Goal: Task Accomplishment & Management: Use online tool/utility

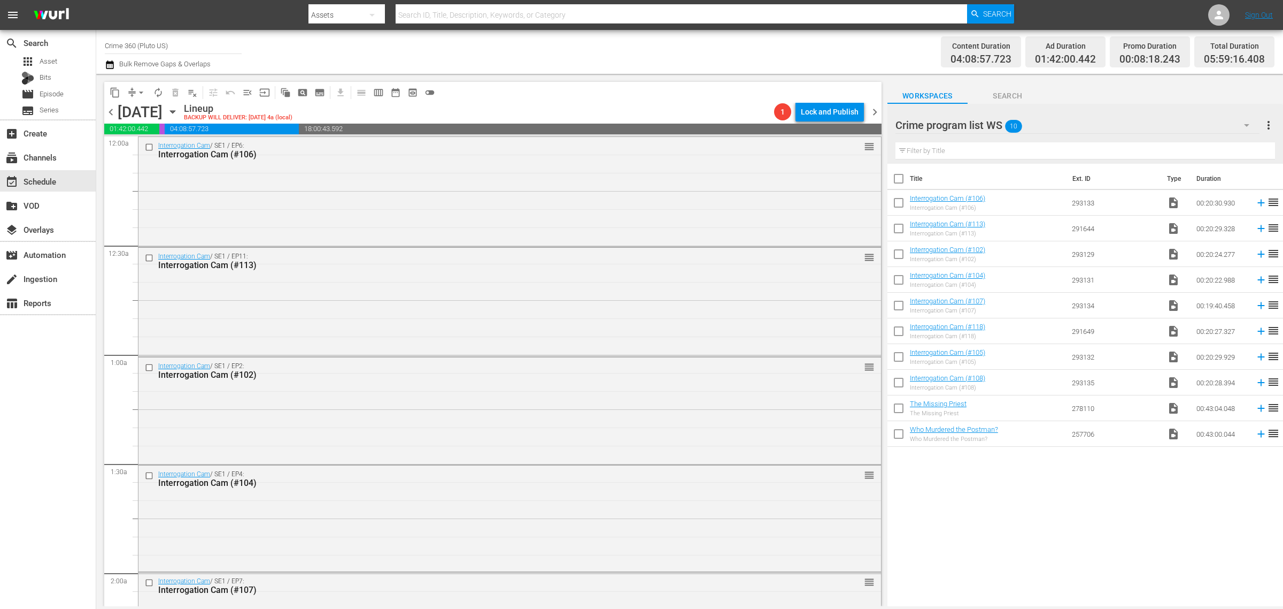
click at [873, 109] on span "chevron_right" at bounding box center [874, 111] width 13 height 13
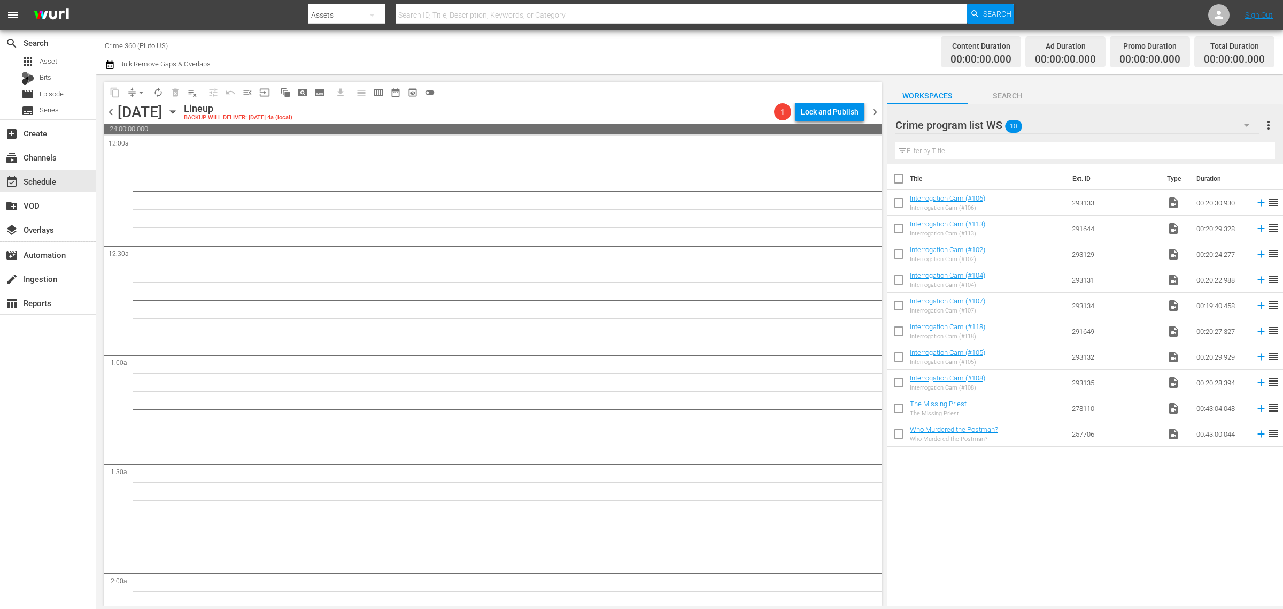
click at [1268, 126] on span "more_vert" at bounding box center [1269, 125] width 13 height 13
click at [1233, 145] on div "Clear All Workspace Items" at bounding box center [1200, 145] width 126 height 19
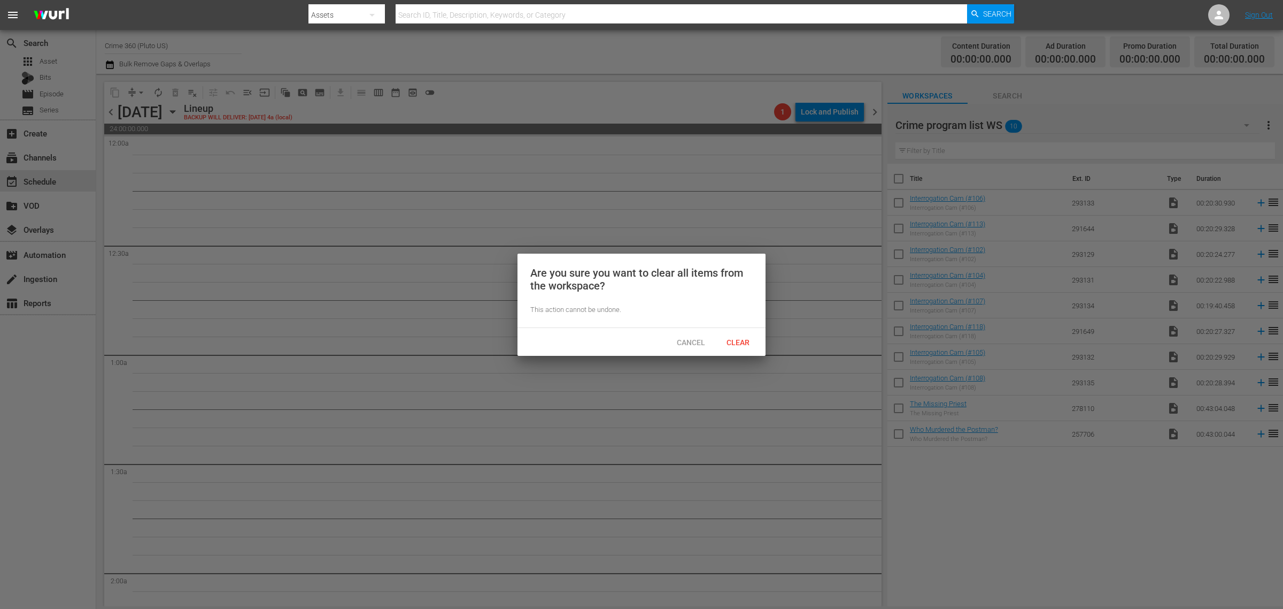
click at [741, 341] on span "Clear" at bounding box center [738, 342] width 40 height 9
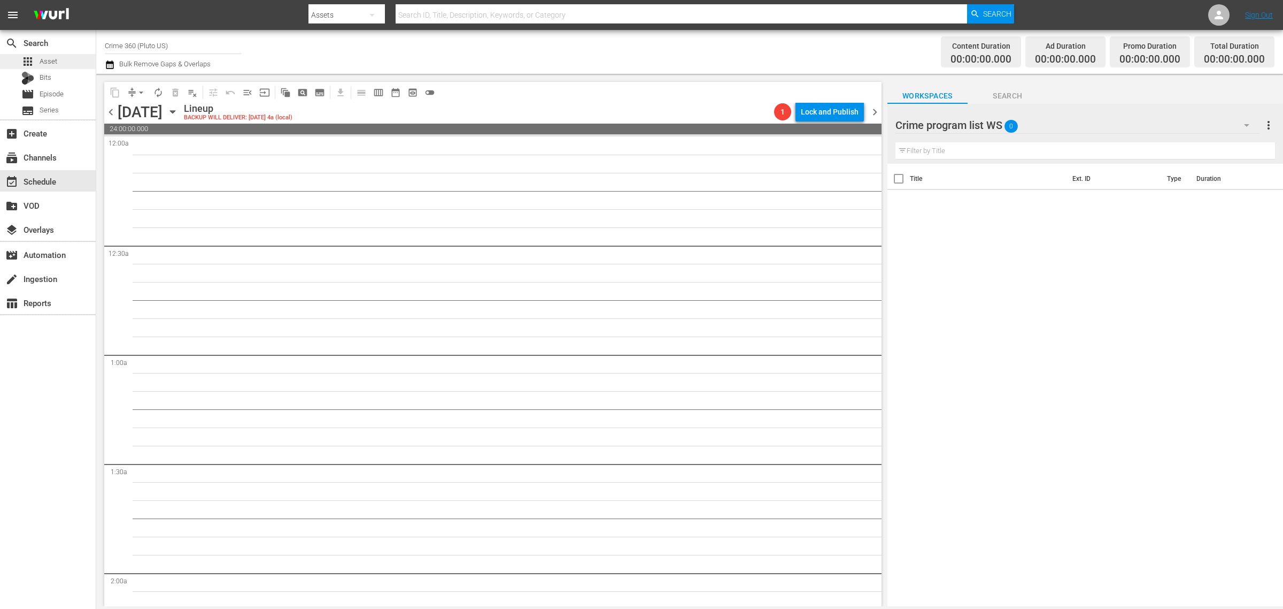
click at [49, 58] on span "Asset" at bounding box center [49, 61] width 18 height 11
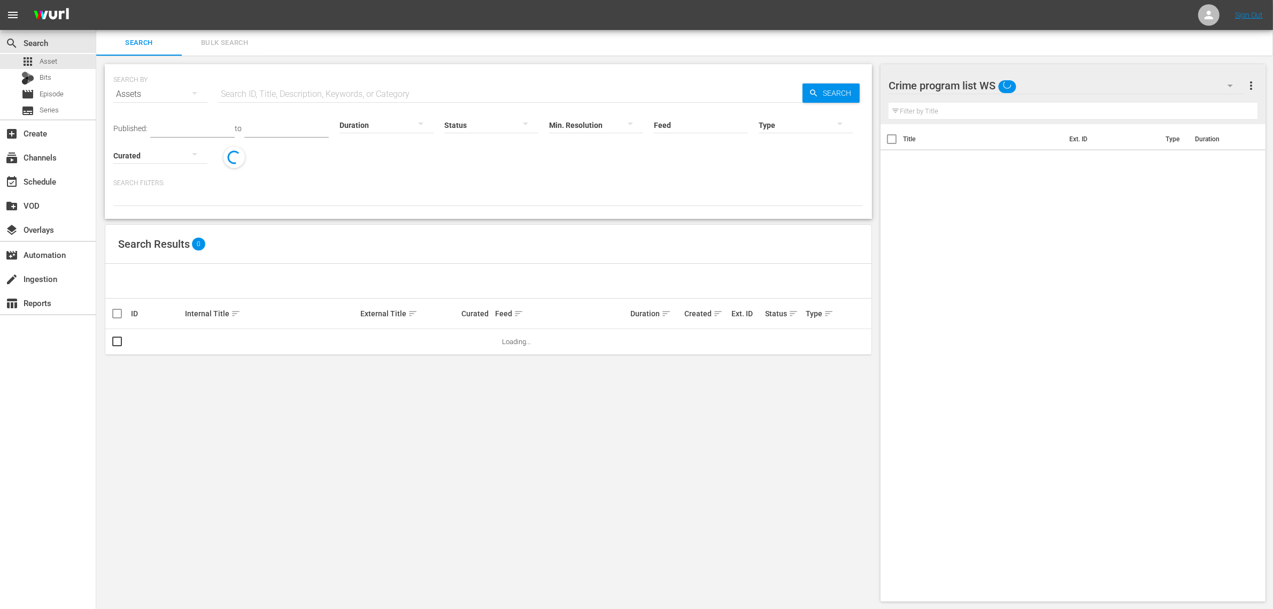
click at [226, 37] on span "Bulk Search" at bounding box center [224, 43] width 73 height 12
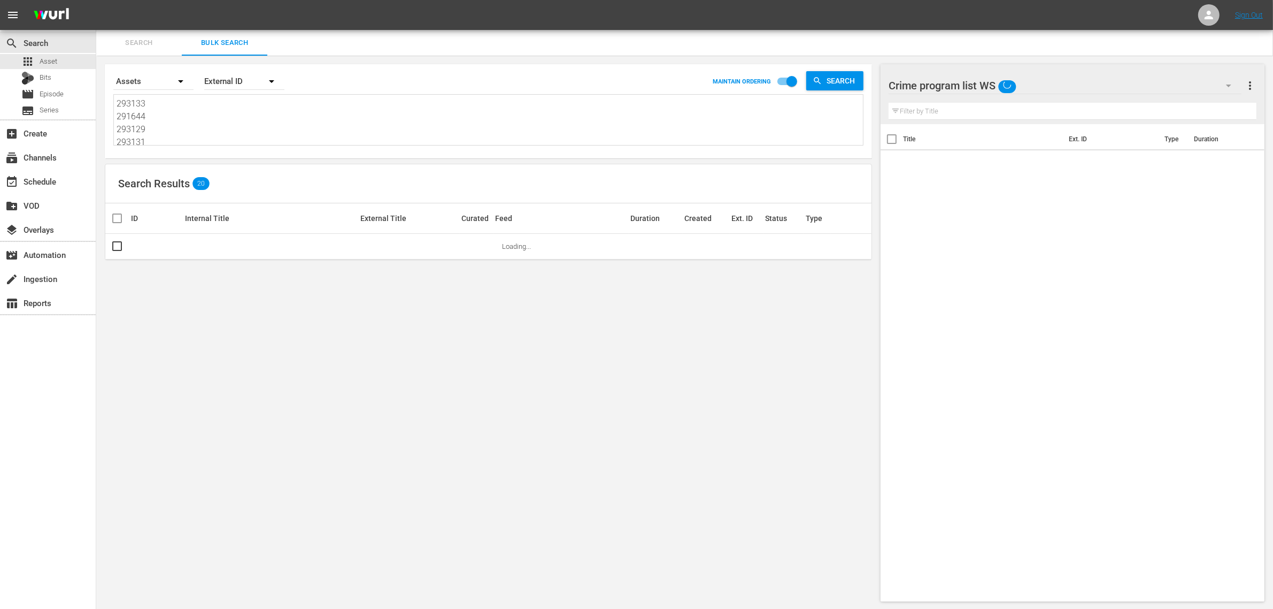
click at [247, 115] on textarea "293133 291644 293129 293131 293134 291649 293132 293135 278110 257706" at bounding box center [490, 121] width 747 height 49
paste textarea "103560 155443 166616 185763 214829 125607"
type textarea "103560 155443 166616 185763 214829 125607"
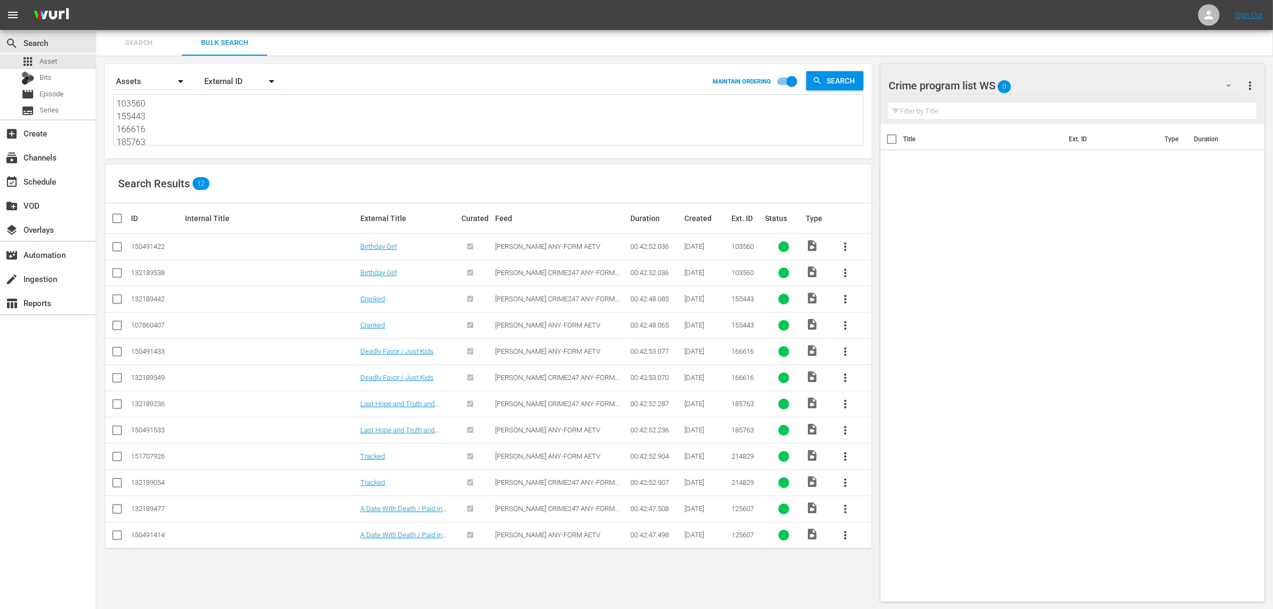
type textarea "103560 155443 166616 185763 214829 125607"
click at [119, 247] on input "checkbox" at bounding box center [117, 248] width 13 height 13
checkbox input "true"
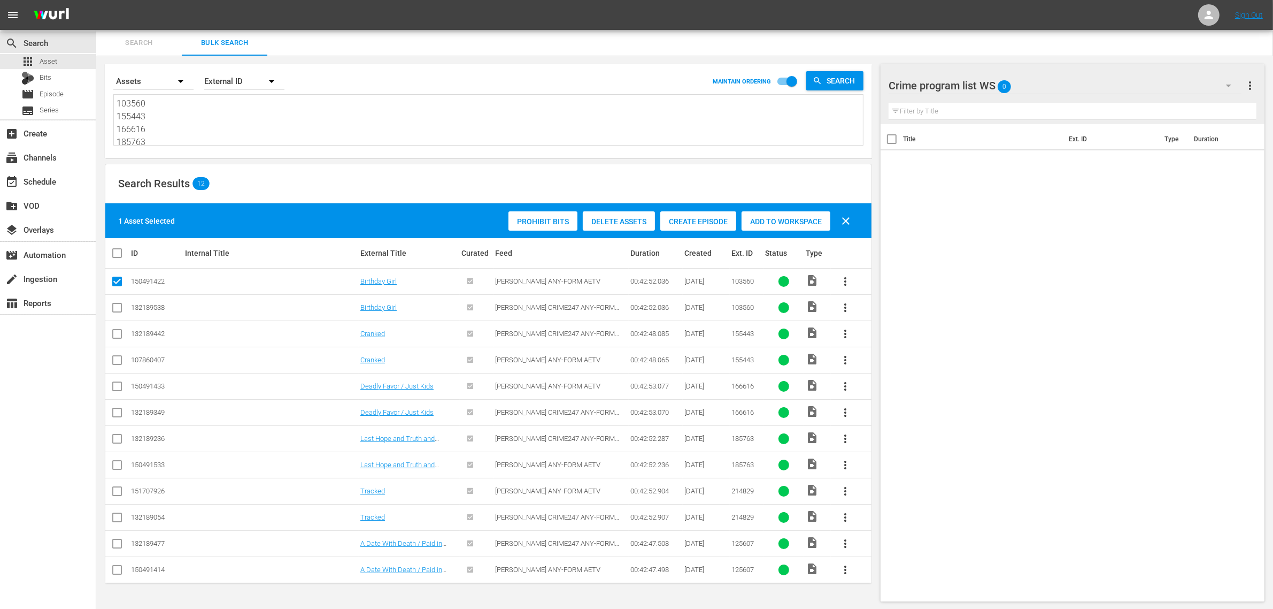
click at [119, 359] on input "checkbox" at bounding box center [117, 362] width 13 height 13
checkbox input "true"
click at [116, 389] on input "checkbox" at bounding box center [117, 388] width 13 height 13
checkbox input "true"
click at [120, 465] on input "checkbox" at bounding box center [117, 466] width 13 height 13
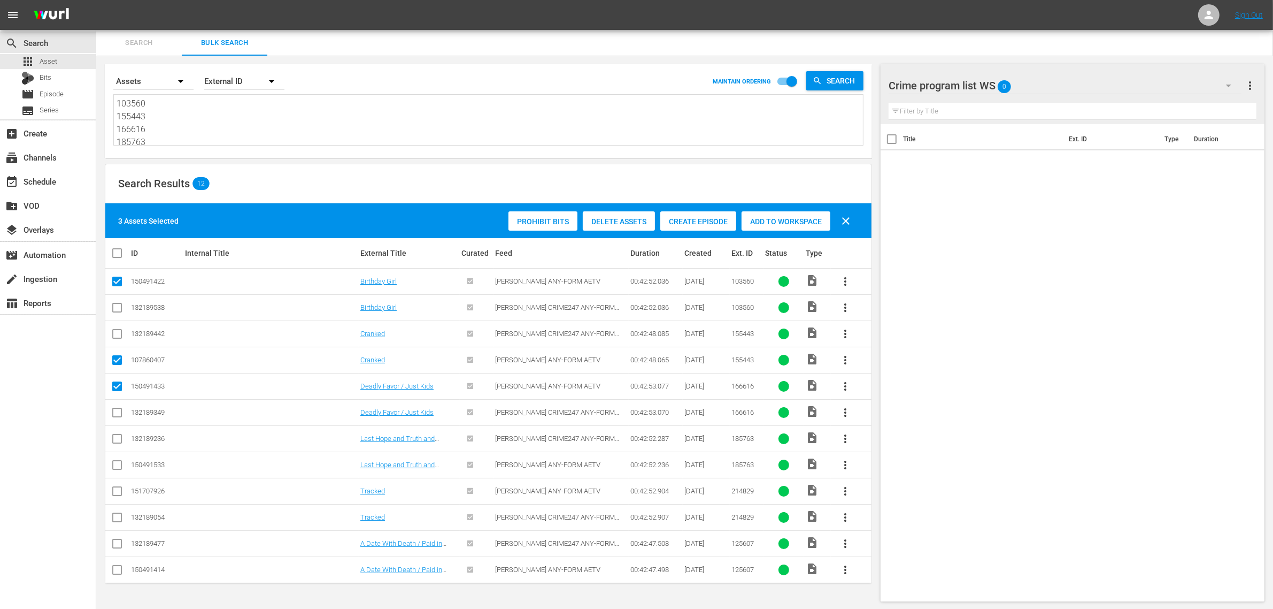
checkbox input "true"
click at [118, 491] on input "checkbox" at bounding box center [117, 493] width 13 height 13
checkbox input "true"
click at [116, 572] on input "checkbox" at bounding box center [117, 571] width 13 height 13
checkbox input "true"
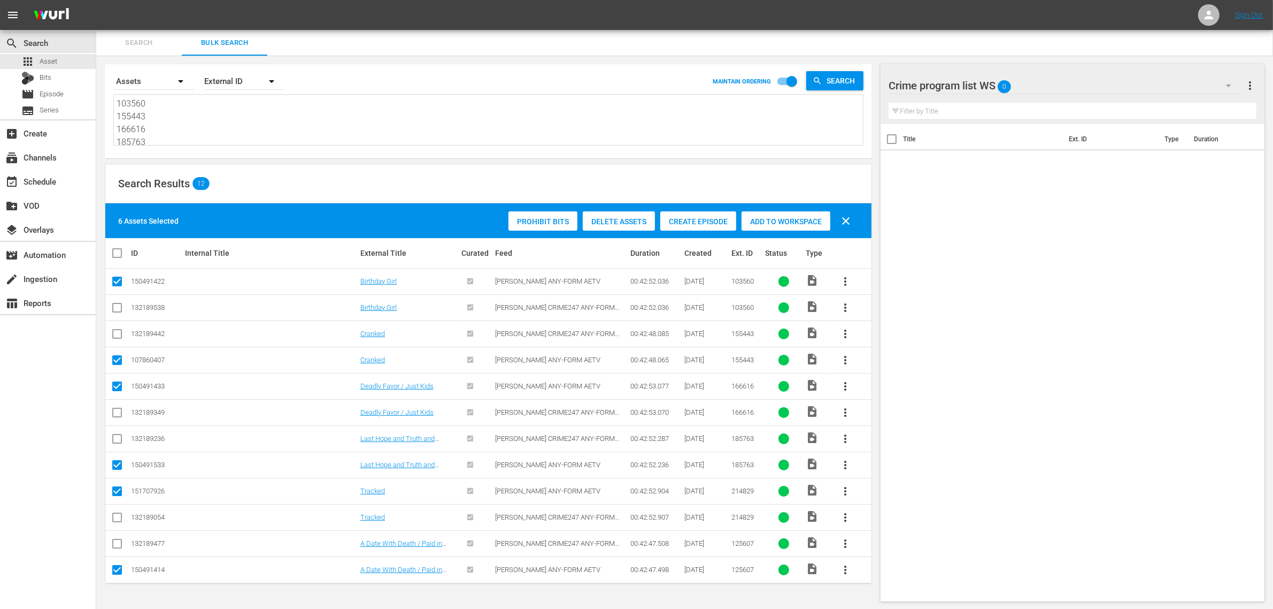
click at [783, 219] on span "Add to Workspace" at bounding box center [786, 221] width 89 height 9
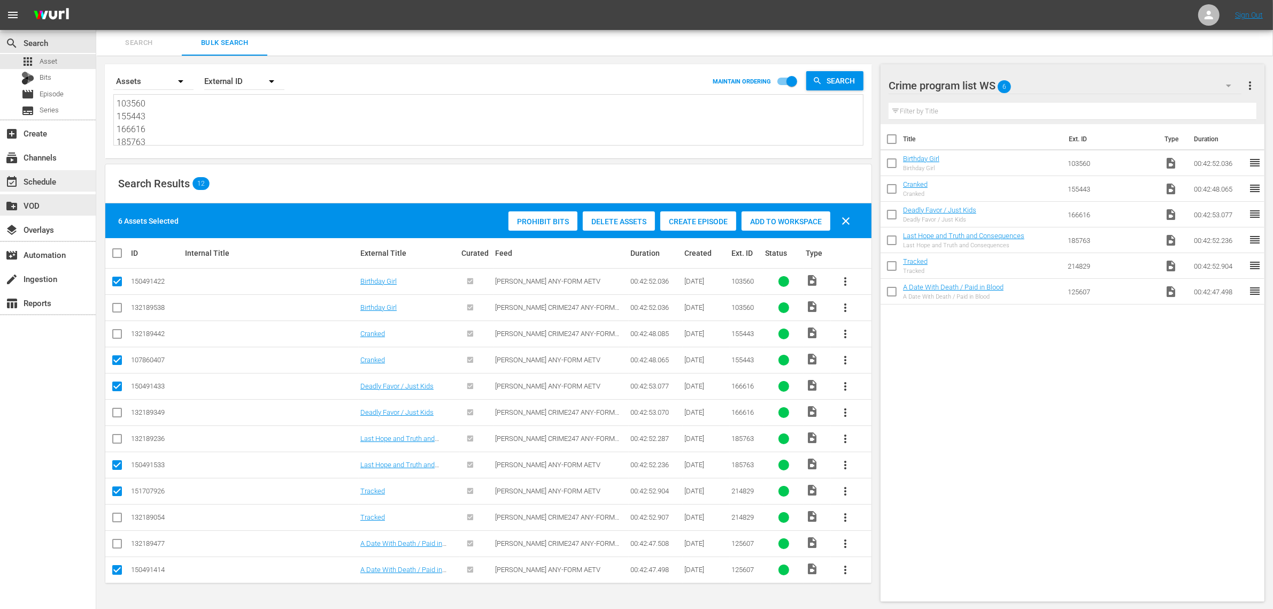
click at [29, 184] on div "event_available Schedule" at bounding box center [30, 180] width 60 height 10
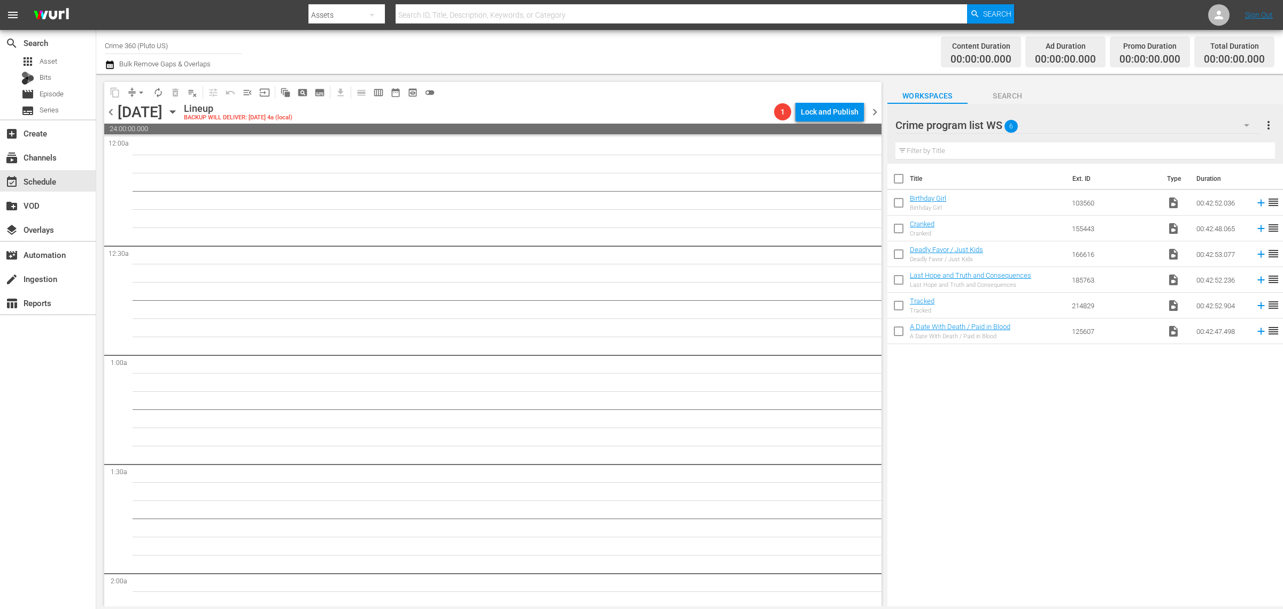
click at [698, 44] on div "Channel Title Crime 360 (Pluto US) Bulk Remove Gaps & Overlaps" at bounding box center [424, 52] width 638 height 39
click at [899, 182] on input "checkbox" at bounding box center [899, 181] width 22 height 22
checkbox input "true"
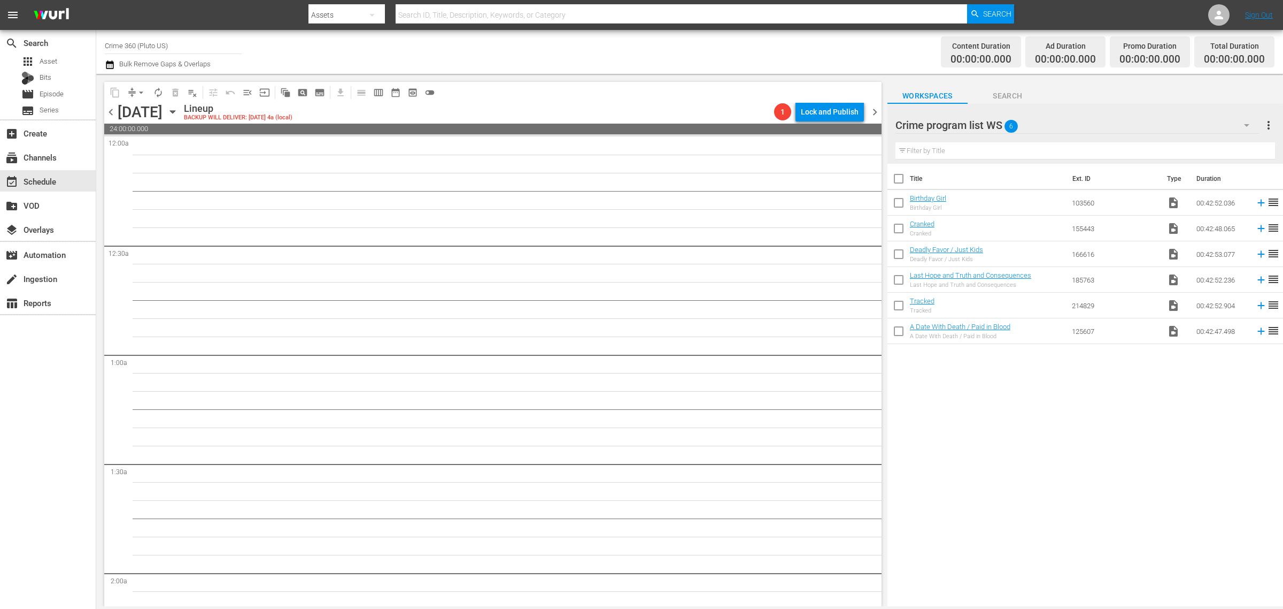
checkbox input "true"
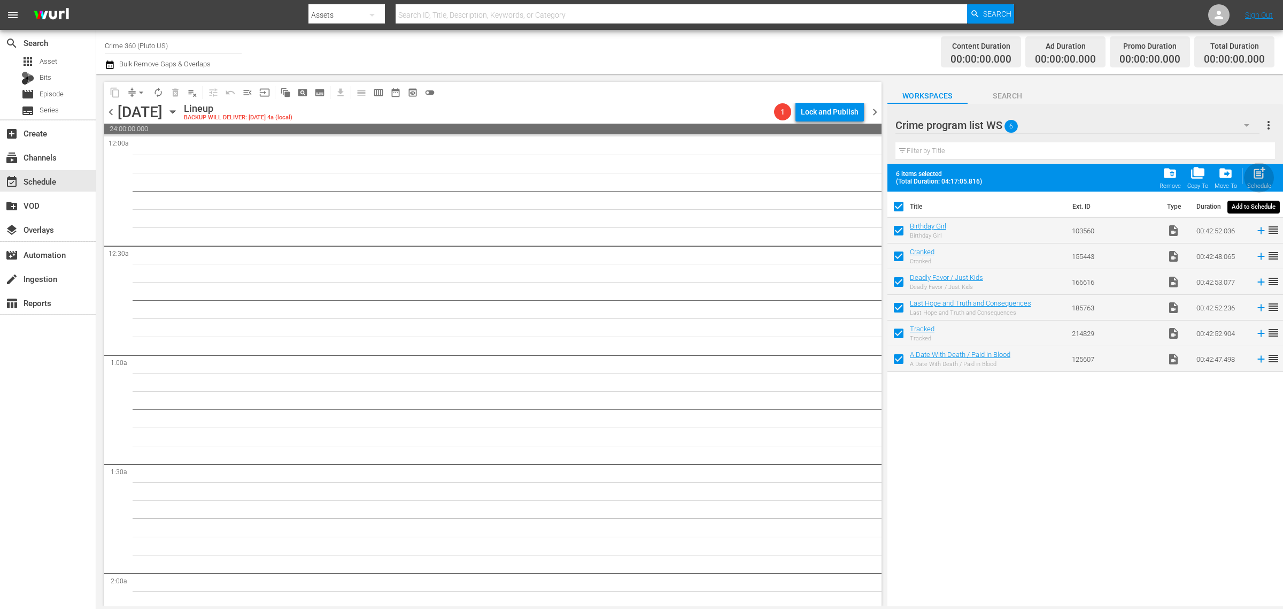
click at [1259, 175] on span "post_add" at bounding box center [1259, 173] width 14 height 14
checkbox input "false"
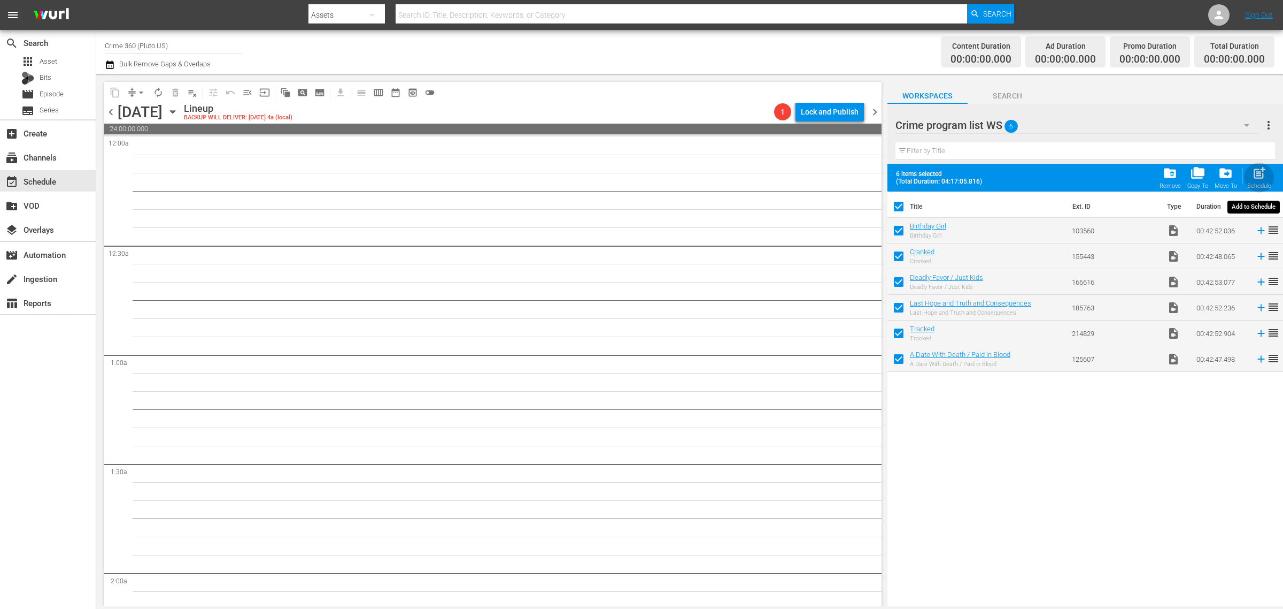
checkbox input "false"
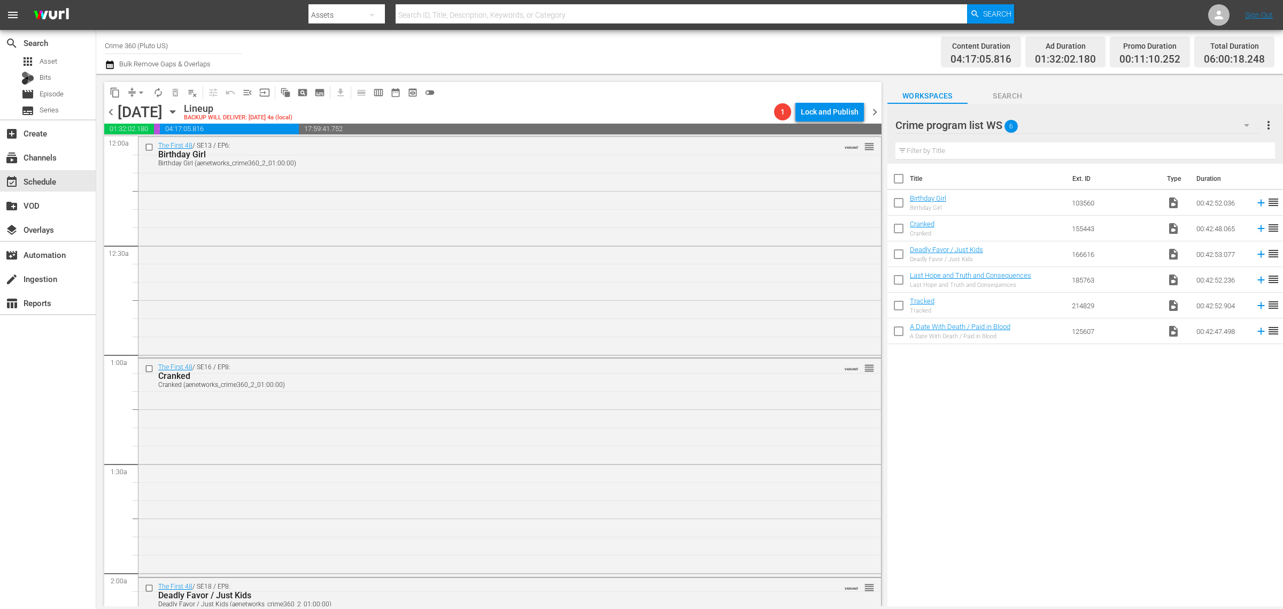
click at [593, 67] on div "Channel Title Crime 360 (Pluto US) Bulk Remove Gaps & Overlaps" at bounding box center [424, 52] width 638 height 39
click at [876, 107] on span "chevron_right" at bounding box center [874, 111] width 13 height 13
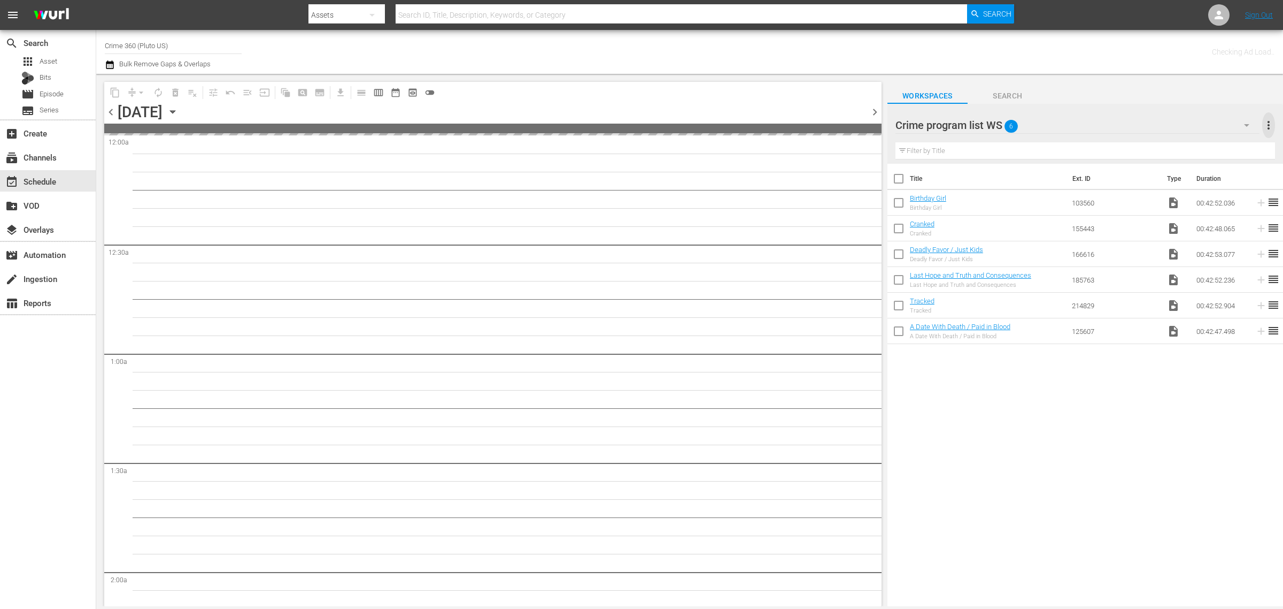
click at [1269, 121] on span "more_vert" at bounding box center [1269, 125] width 13 height 13
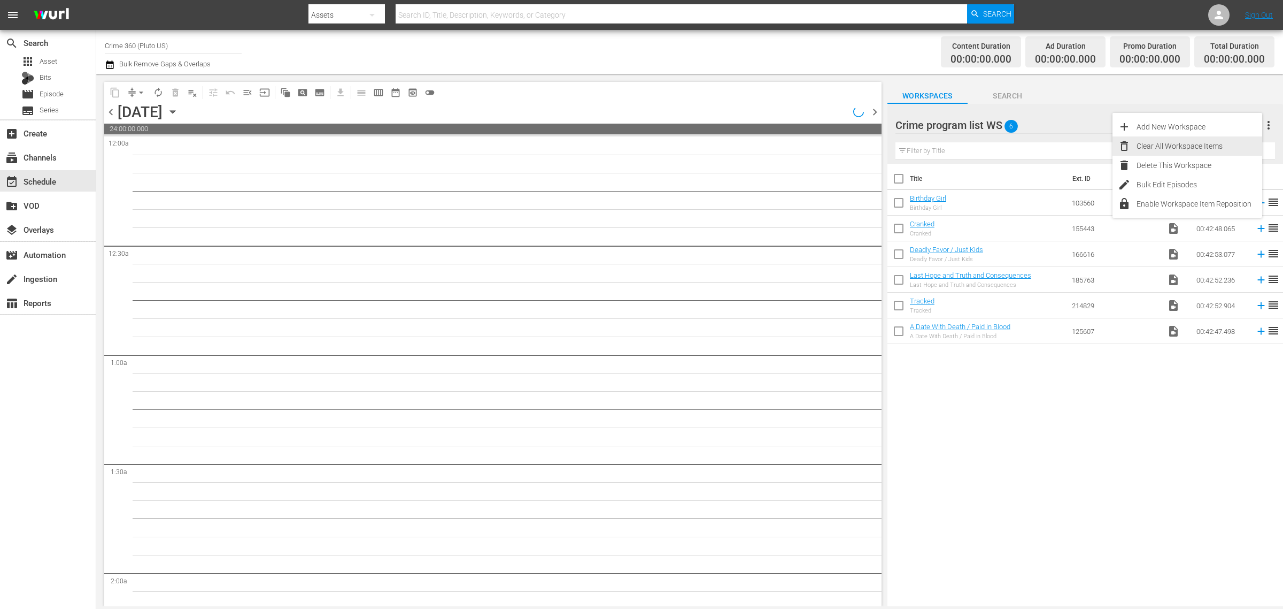
click at [1231, 143] on div "Clear All Workspace Items" at bounding box center [1200, 145] width 126 height 19
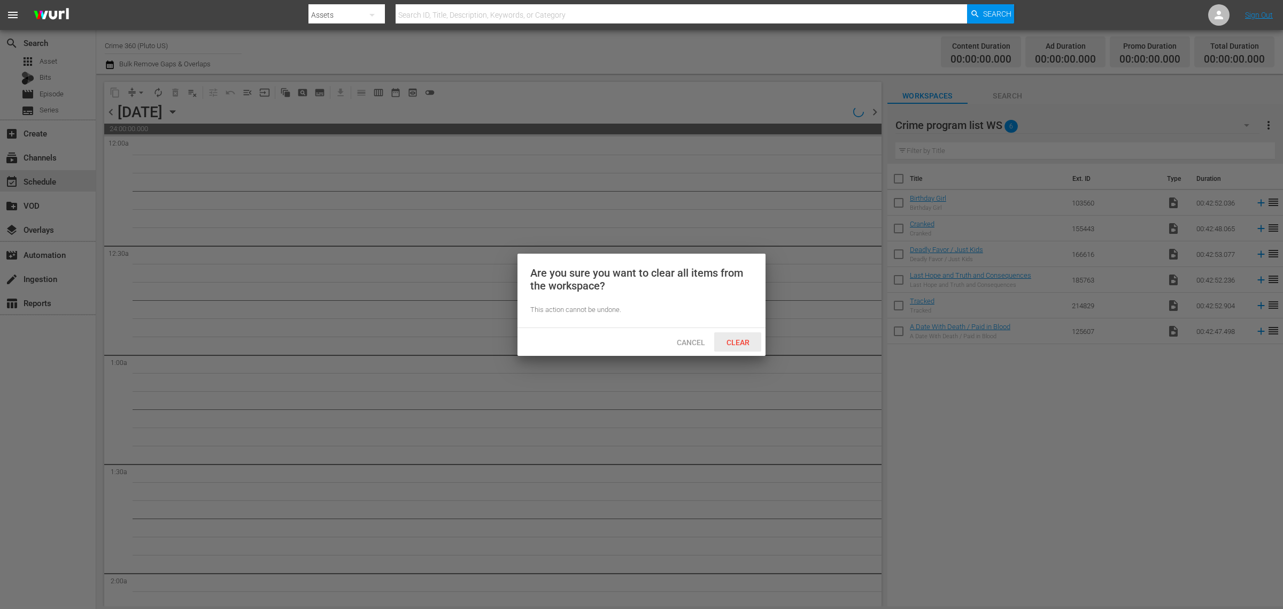
click at [733, 338] on span "Clear" at bounding box center [738, 342] width 40 height 9
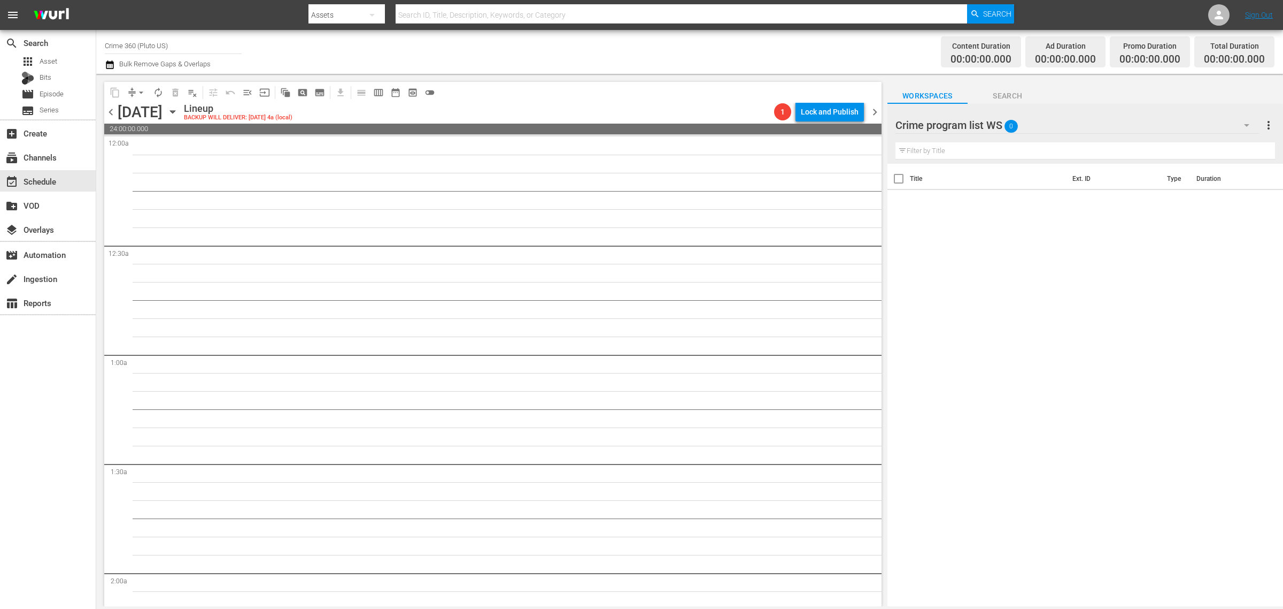
click at [653, 47] on div "Channel Title Crime 360 (Pluto US) Bulk Remove Gaps & Overlaps" at bounding box center [424, 52] width 638 height 39
click at [48, 60] on span "Asset" at bounding box center [49, 61] width 18 height 11
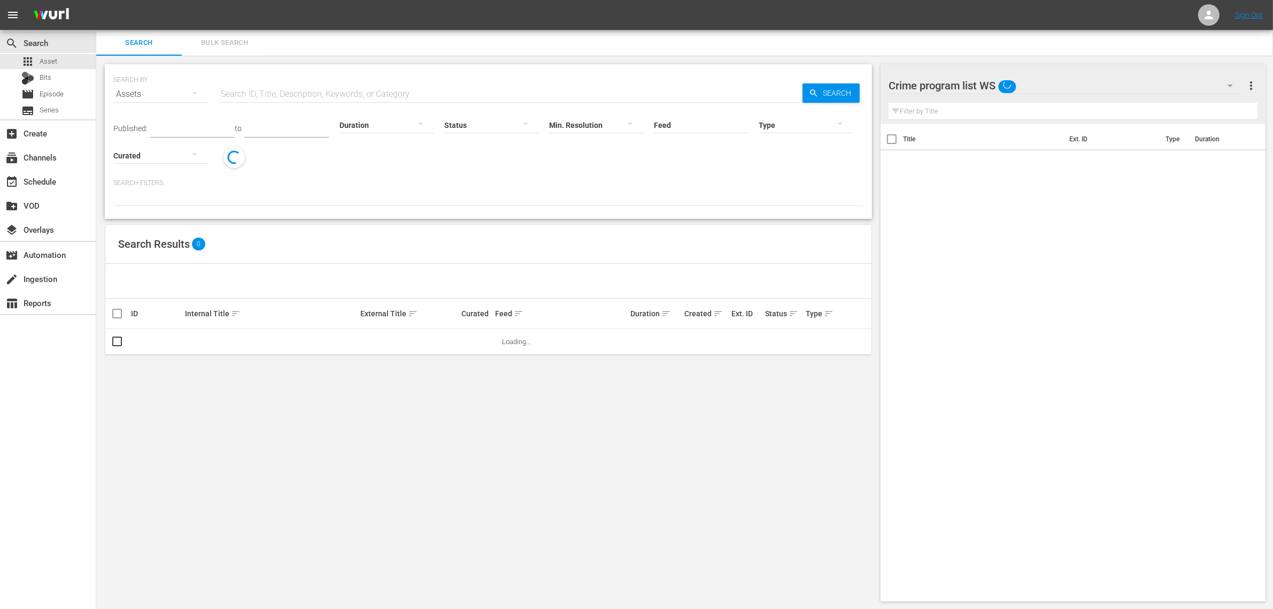
click at [211, 37] on span "Bulk Search" at bounding box center [224, 43] width 73 height 12
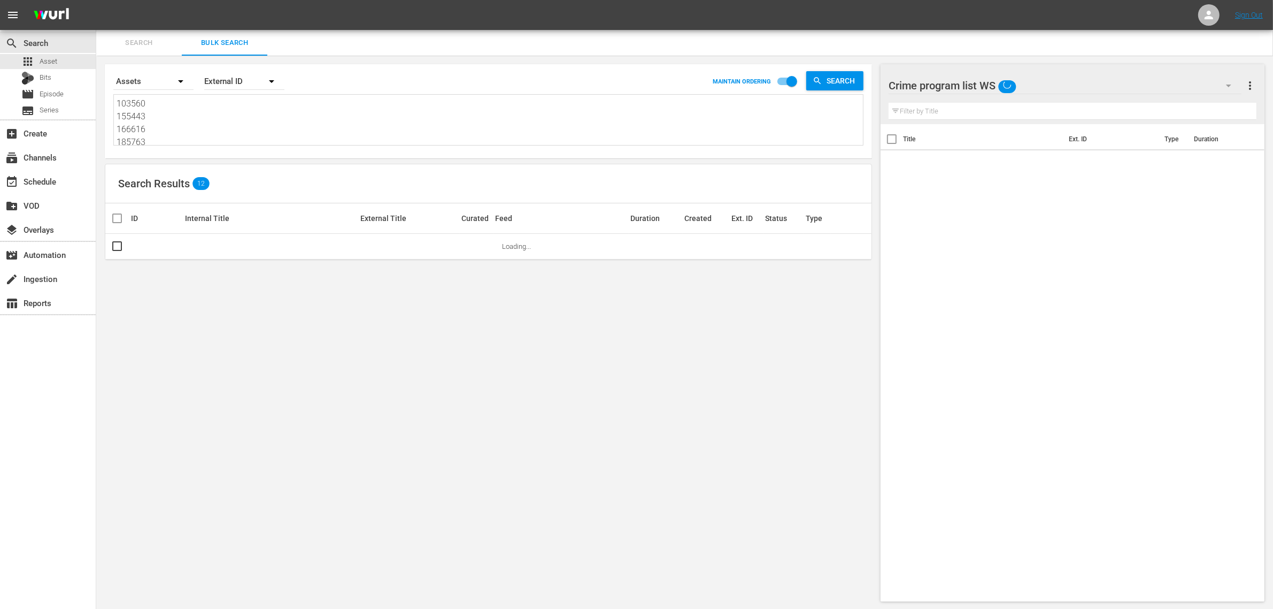
click at [201, 109] on textarea "103560 155443 166616 185763 214829 125607" at bounding box center [490, 121] width 747 height 49
paste textarea "80616 180617 180618 180619 193023"
type textarea "180616 180617 180618 180619 193023"
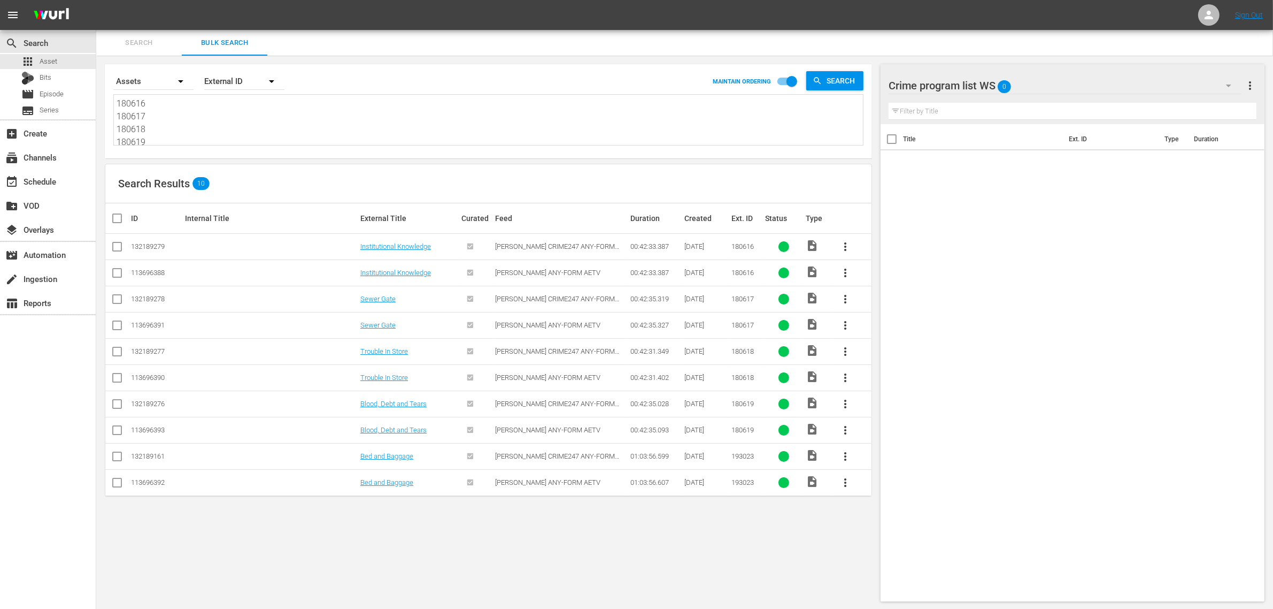
type textarea "180616 180617 180618 180619 193023"
click at [113, 273] on input "checkbox" at bounding box center [117, 274] width 13 height 13
checkbox input "true"
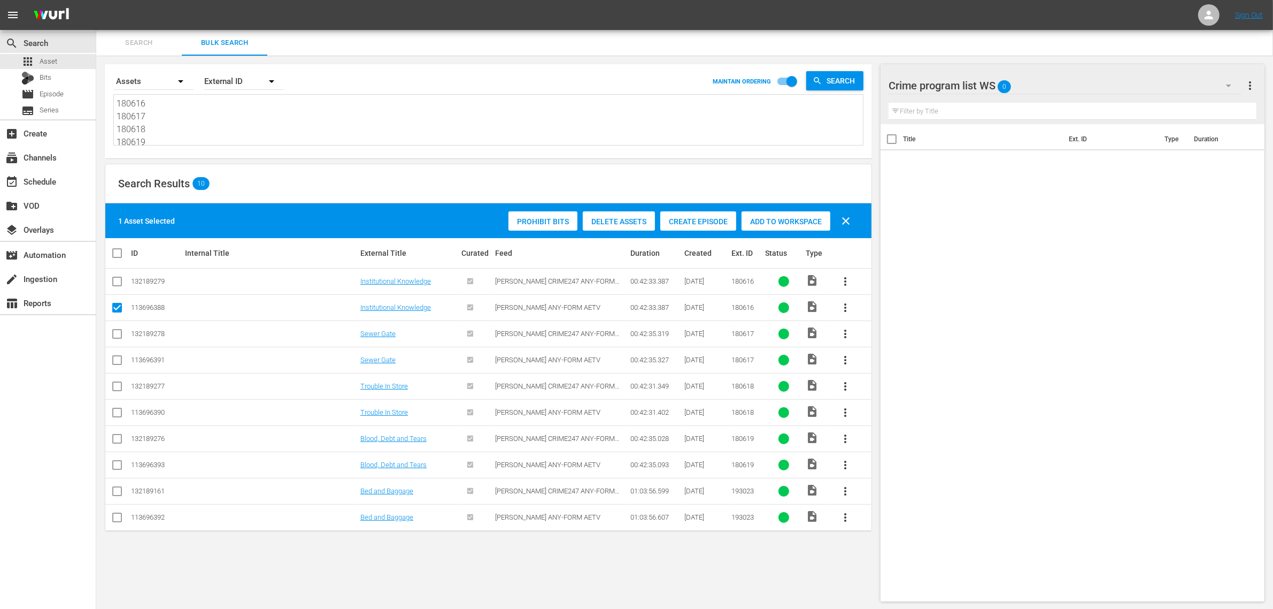
click at [119, 362] on input "checkbox" at bounding box center [117, 362] width 13 height 13
checkbox input "true"
click at [113, 413] on input "checkbox" at bounding box center [117, 414] width 13 height 13
checkbox input "true"
click at [118, 468] on input "checkbox" at bounding box center [117, 466] width 13 height 13
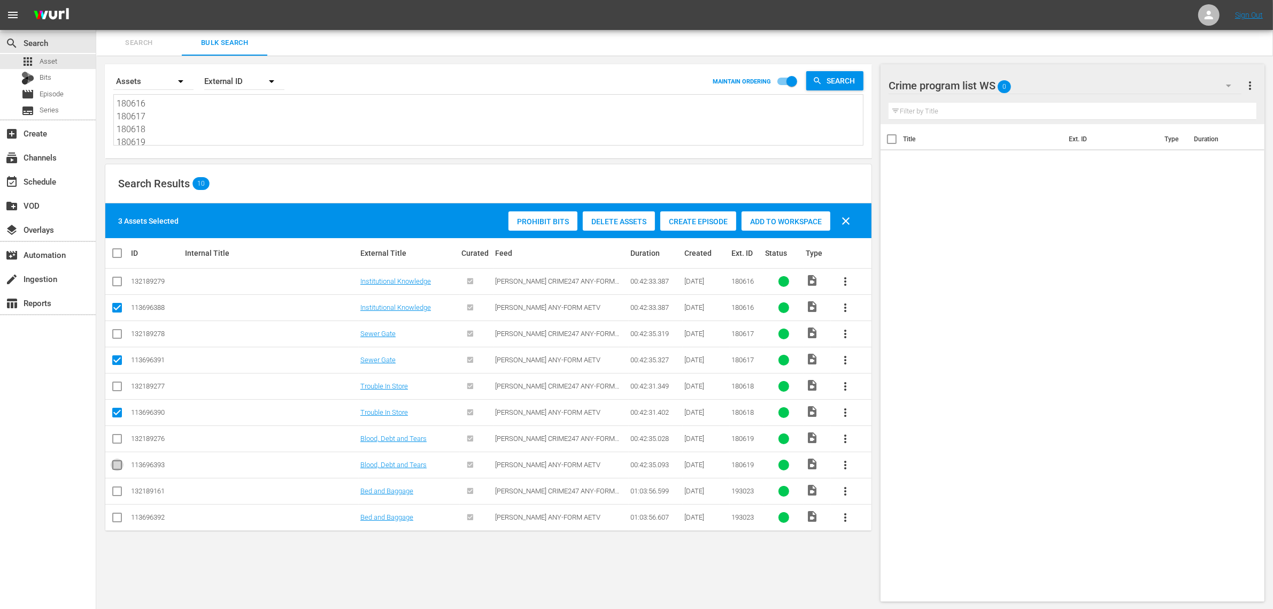
checkbox input "true"
click at [117, 517] on input "checkbox" at bounding box center [117, 519] width 13 height 13
checkbox input "true"
click at [769, 214] on div "Add to Workspace" at bounding box center [786, 221] width 89 height 20
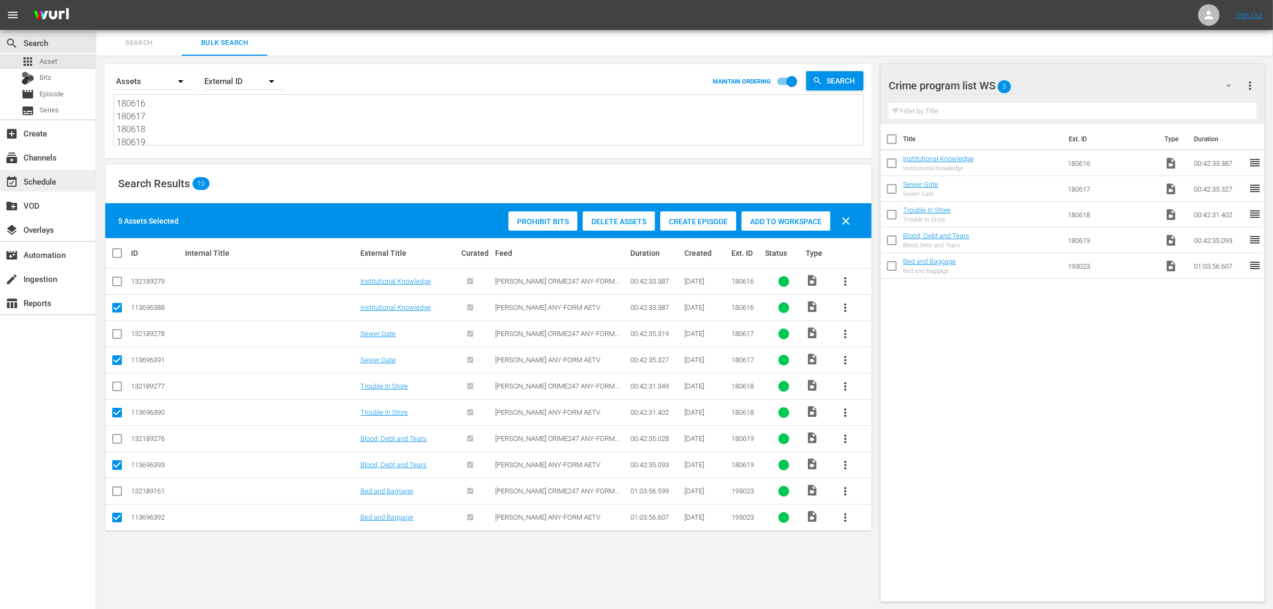
click at [41, 180] on div "event_available Schedule" at bounding box center [30, 180] width 60 height 10
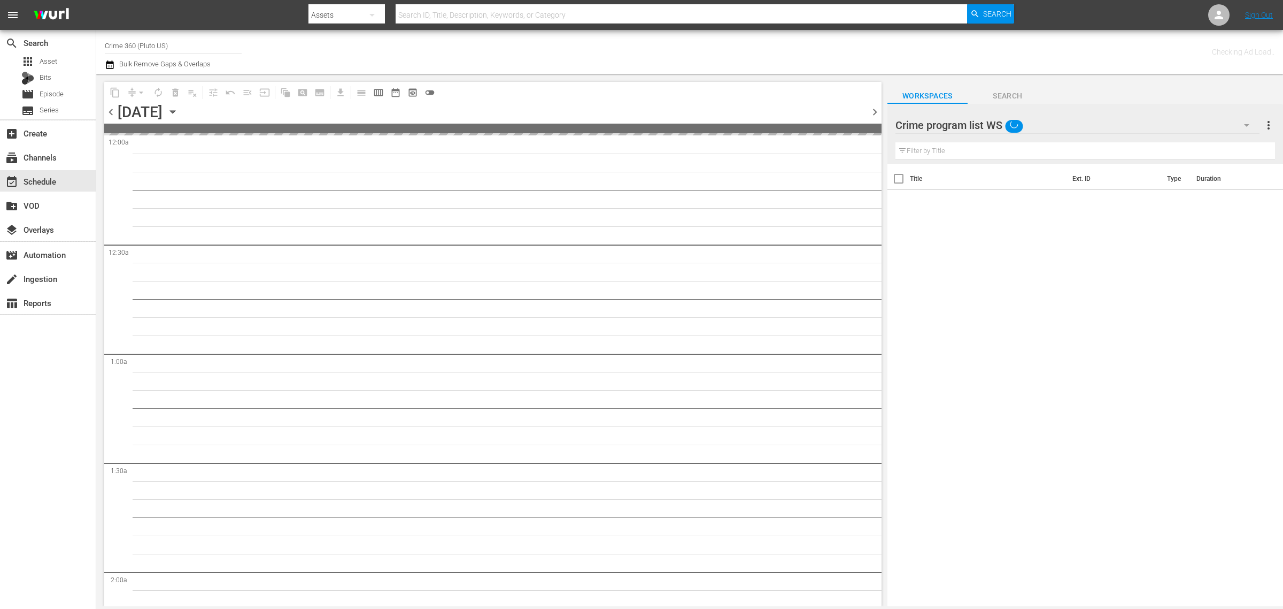
click at [674, 47] on div "Channel Title Crime 360 (Pluto US) Bulk Remove Gaps & Overlaps" at bounding box center [424, 52] width 638 height 39
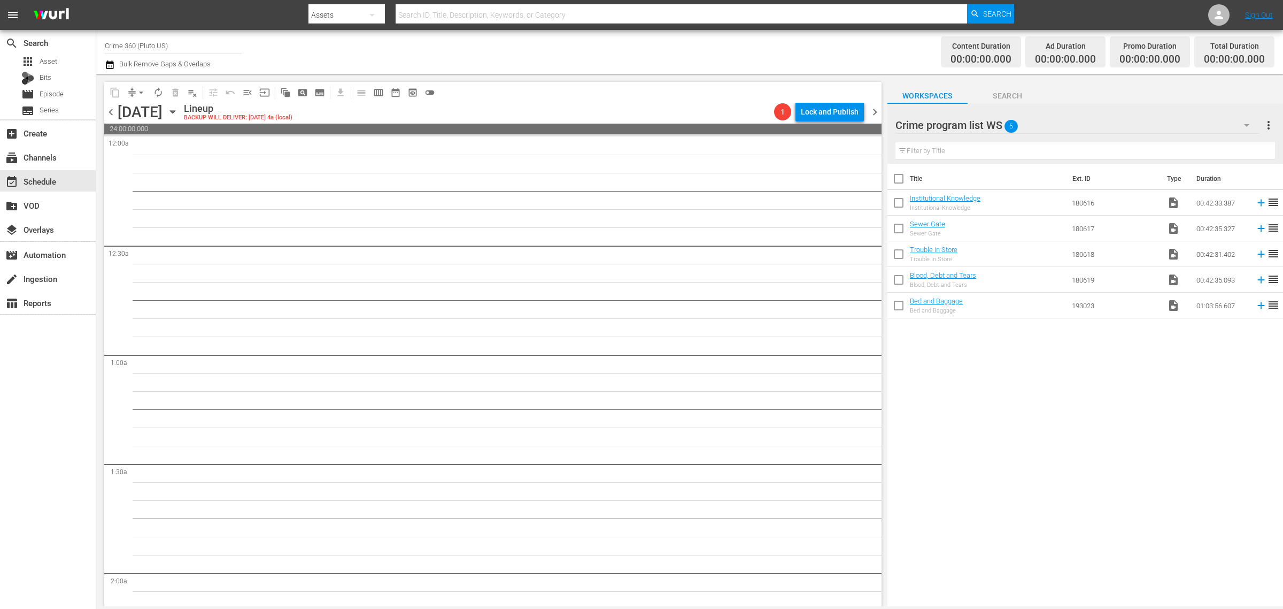
click at [895, 180] on input "checkbox" at bounding box center [899, 181] width 22 height 22
checkbox input "true"
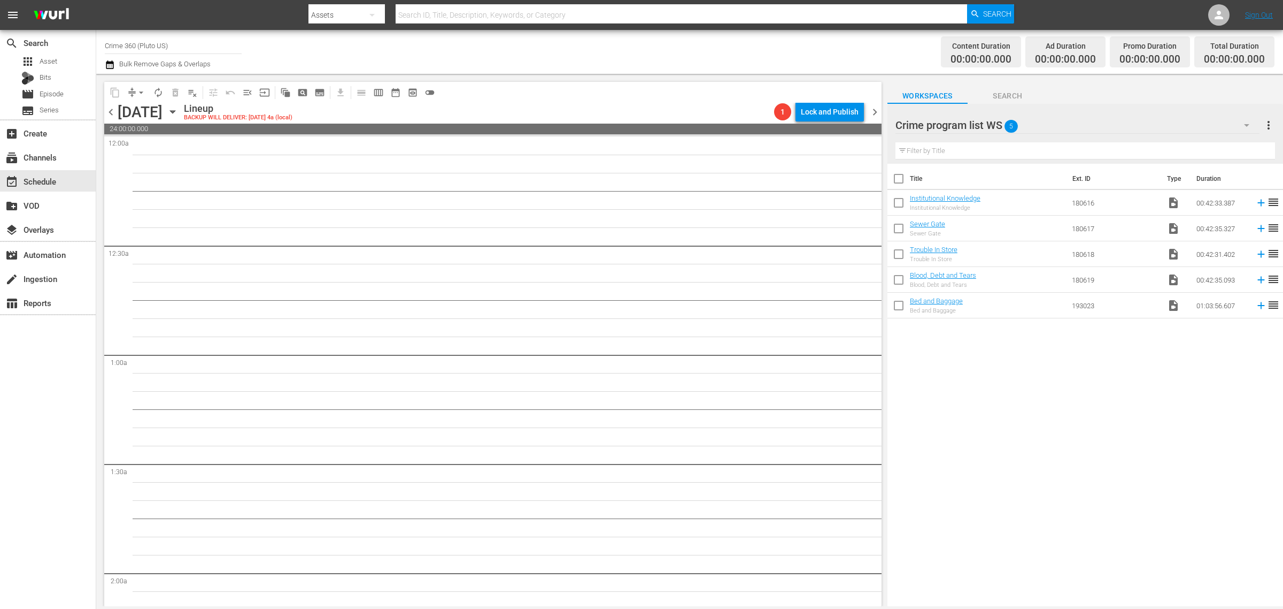
checkbox input "true"
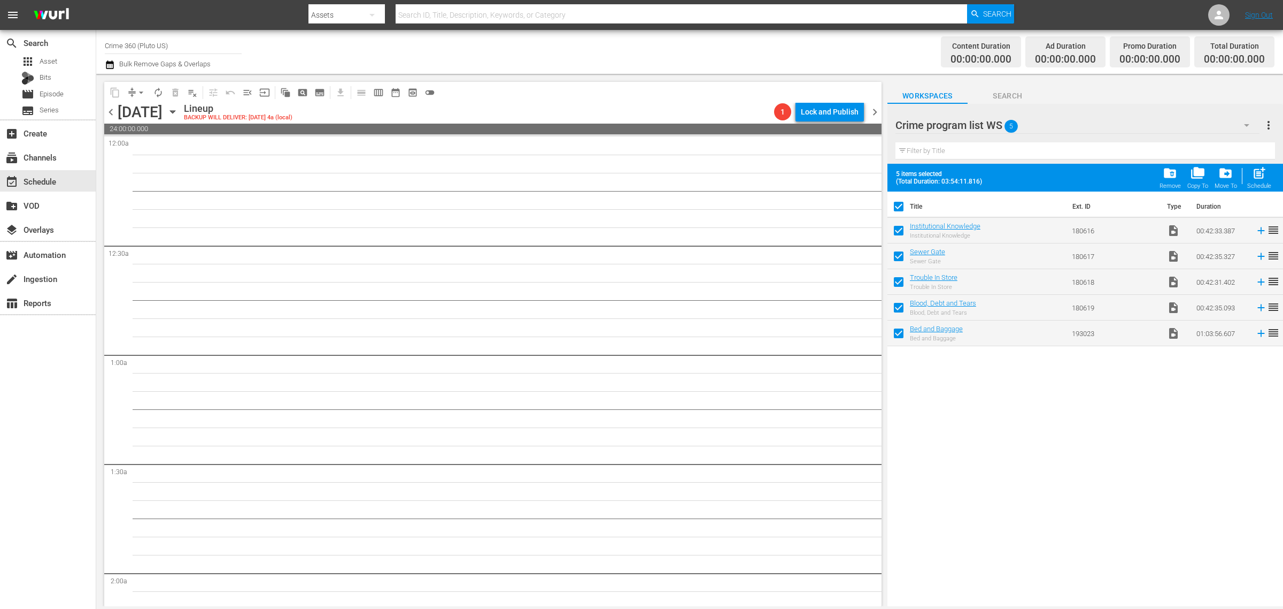
click at [1258, 186] on div "Schedule" at bounding box center [1260, 185] width 24 height 7
checkbox input "false"
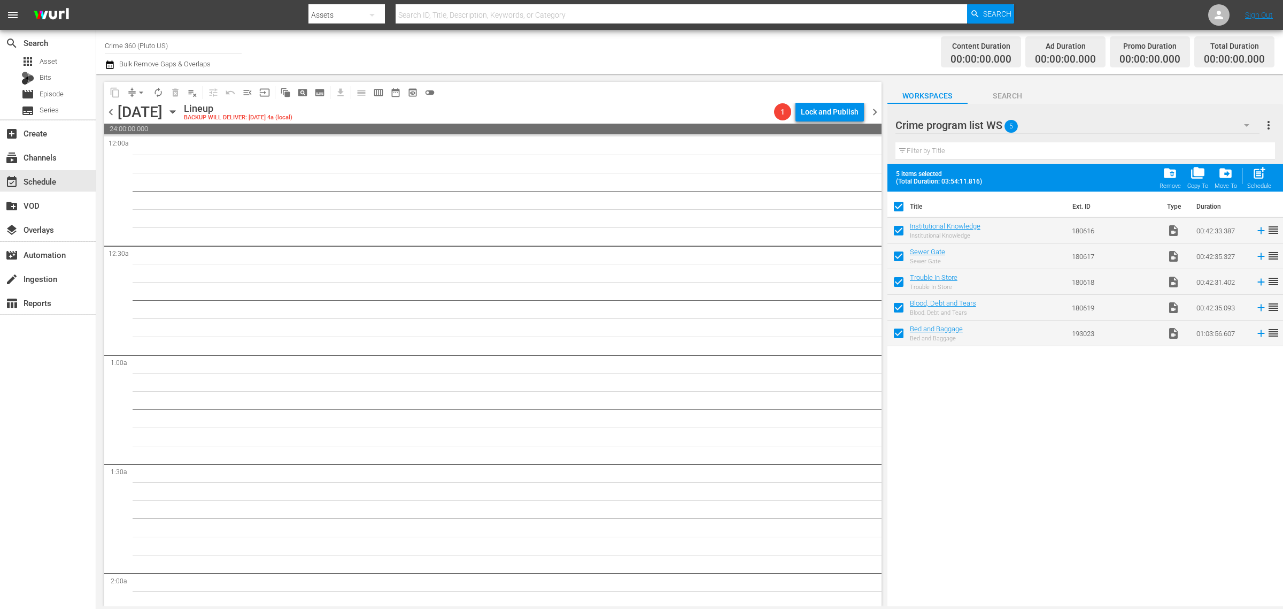
checkbox input "false"
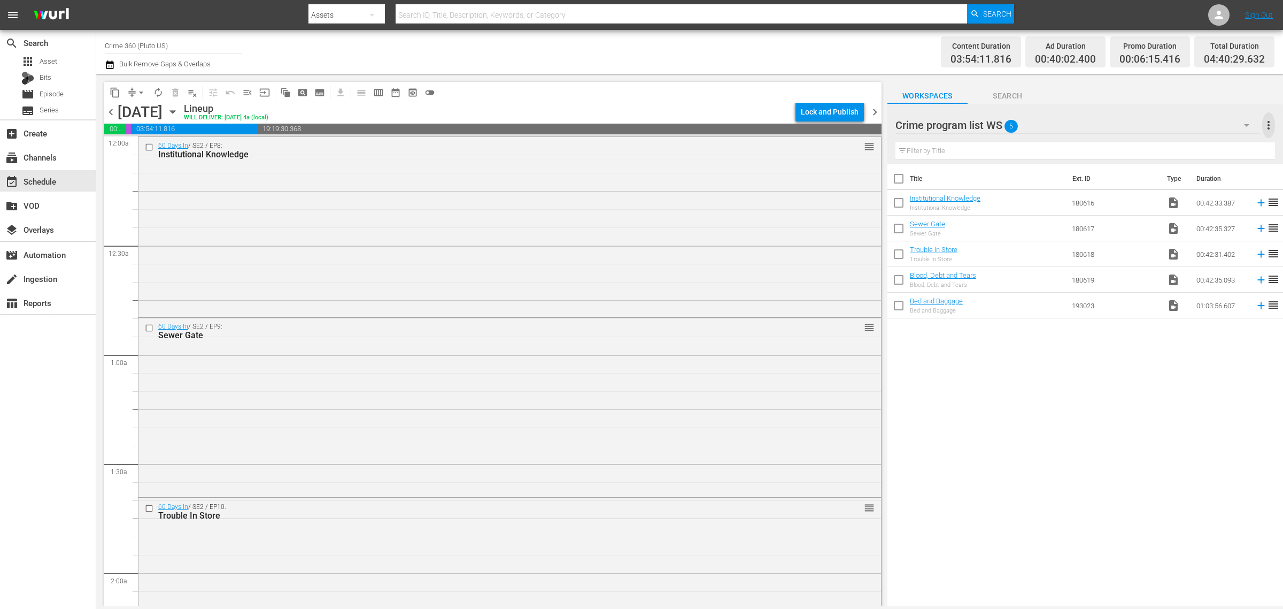
click at [1270, 128] on span "more_vert" at bounding box center [1269, 125] width 13 height 13
click at [1217, 150] on div "Clear All Workspace Items" at bounding box center [1200, 145] width 126 height 19
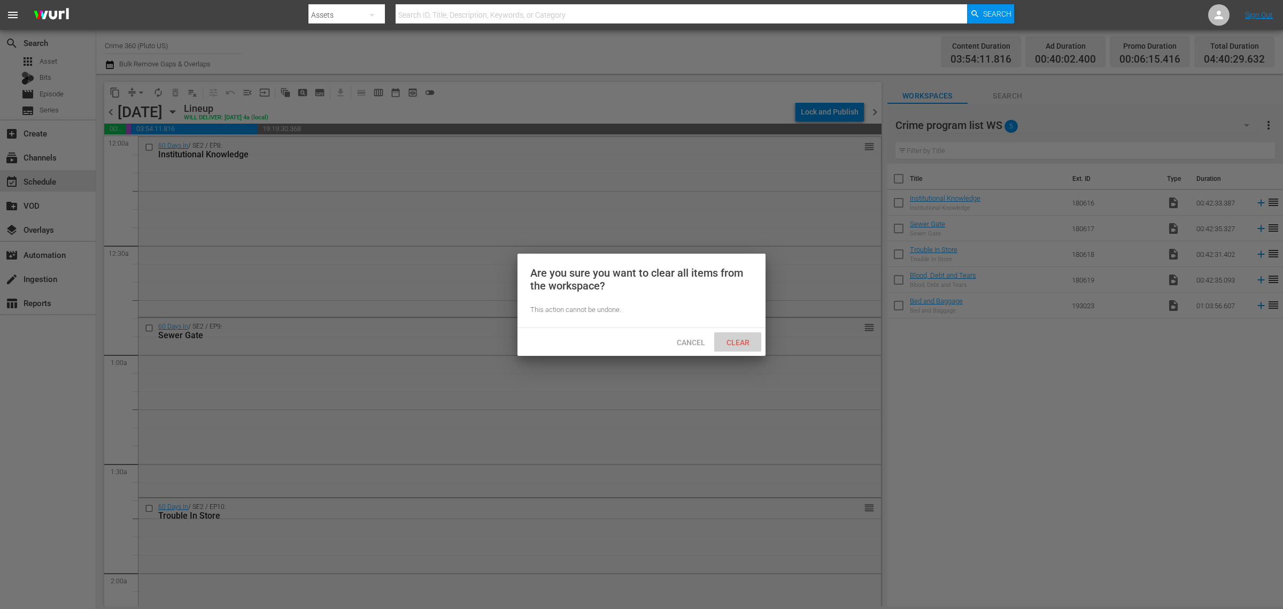
drag, startPoint x: 740, startPoint y: 335, endPoint x: 744, endPoint y: 293, distance: 42.5
click at [740, 336] on div "Clear" at bounding box center [737, 342] width 47 height 20
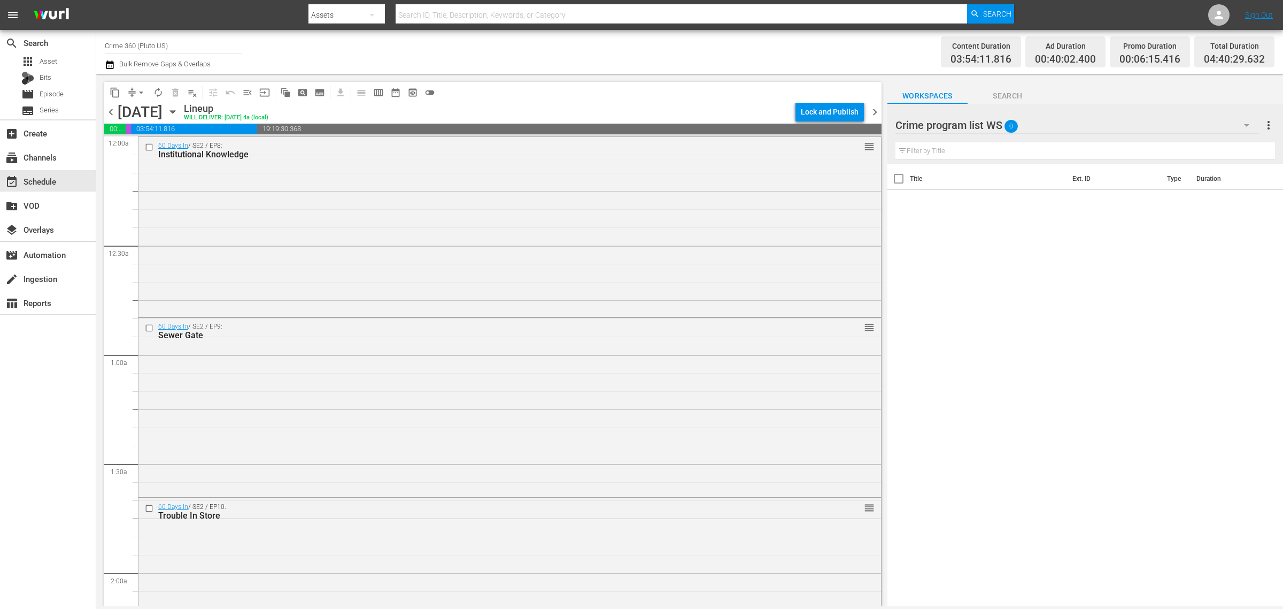
click at [878, 113] on span "chevron_right" at bounding box center [874, 111] width 13 height 13
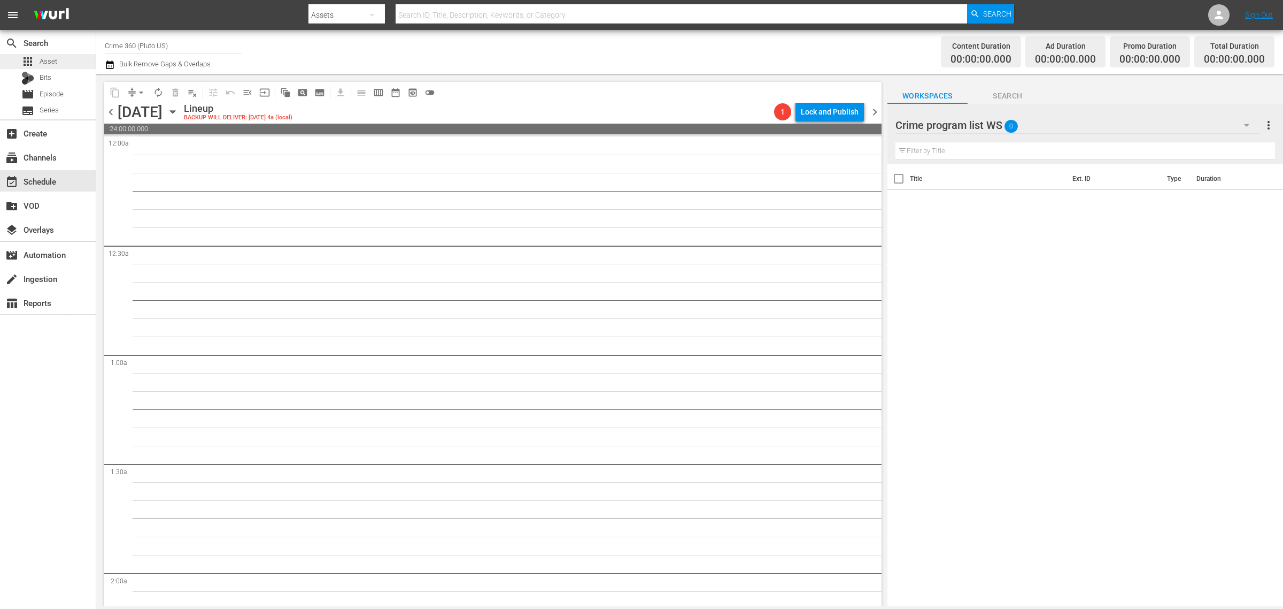
click at [66, 60] on div "apps Asset" at bounding box center [48, 61] width 96 height 15
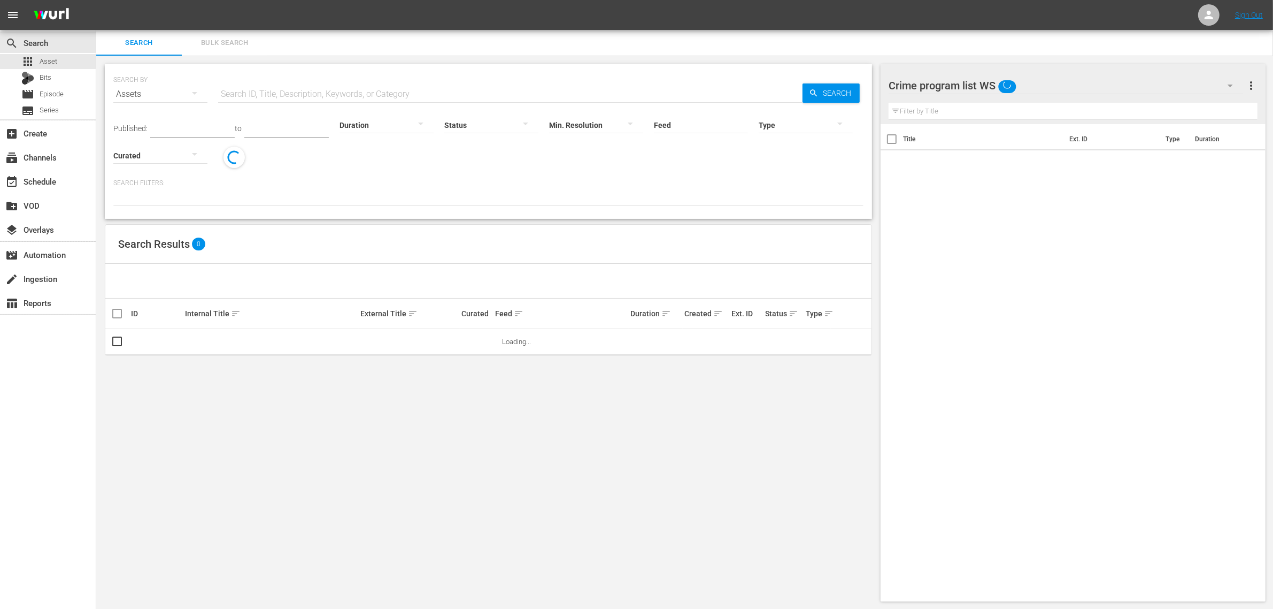
click at [231, 46] on span "Bulk Search" at bounding box center [224, 43] width 73 height 12
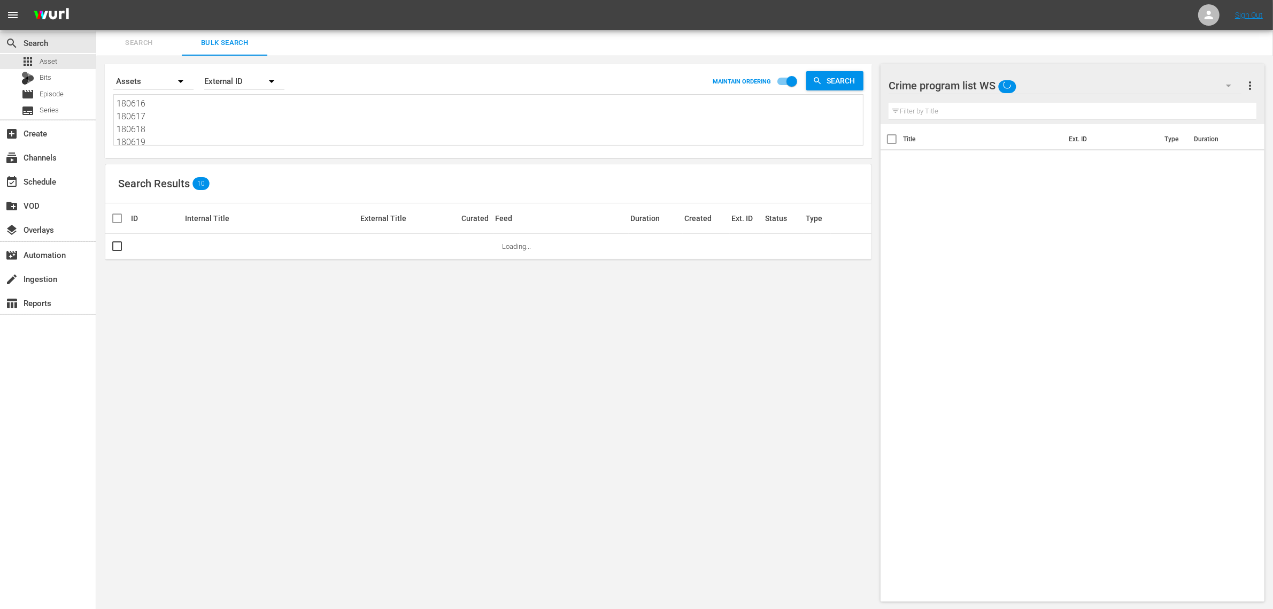
click at [228, 124] on textarea "180616 180617 180618 180619 193023" at bounding box center [490, 121] width 747 height 49
paste textarea "214376 253174 214381 214374 275998 253177"
type textarea "214376 253174 214381 214374 275998 253177"
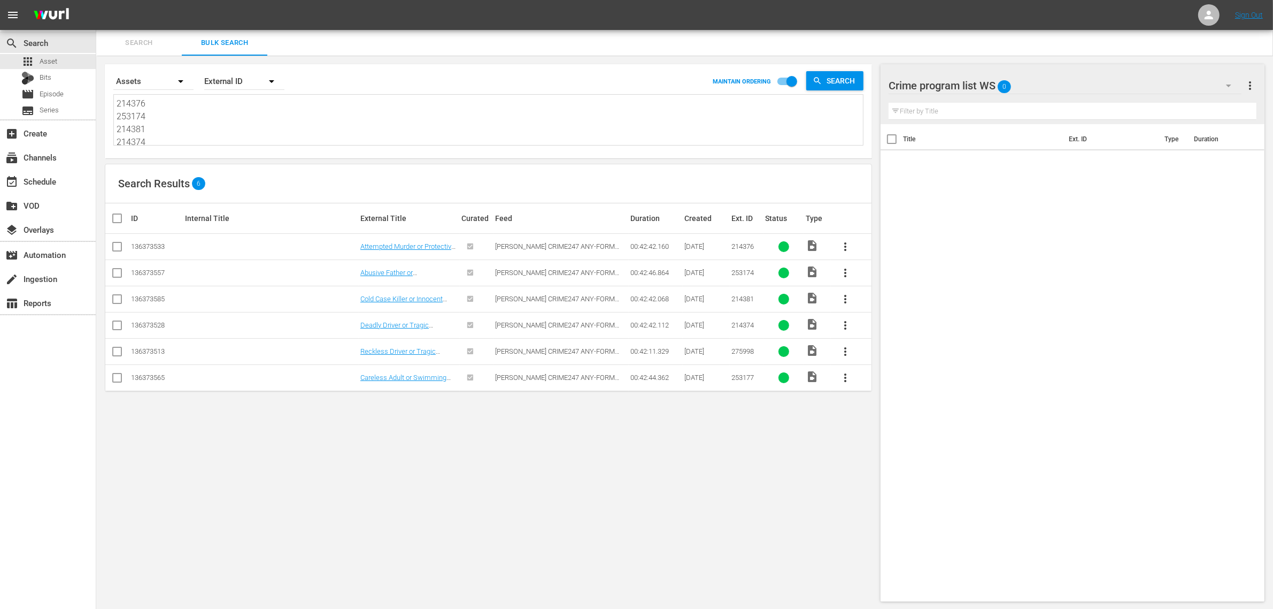
type textarea "214376 253174 214381 214374 275998 253177"
click at [120, 218] on input "checkbox" at bounding box center [121, 218] width 21 height 13
checkbox input "true"
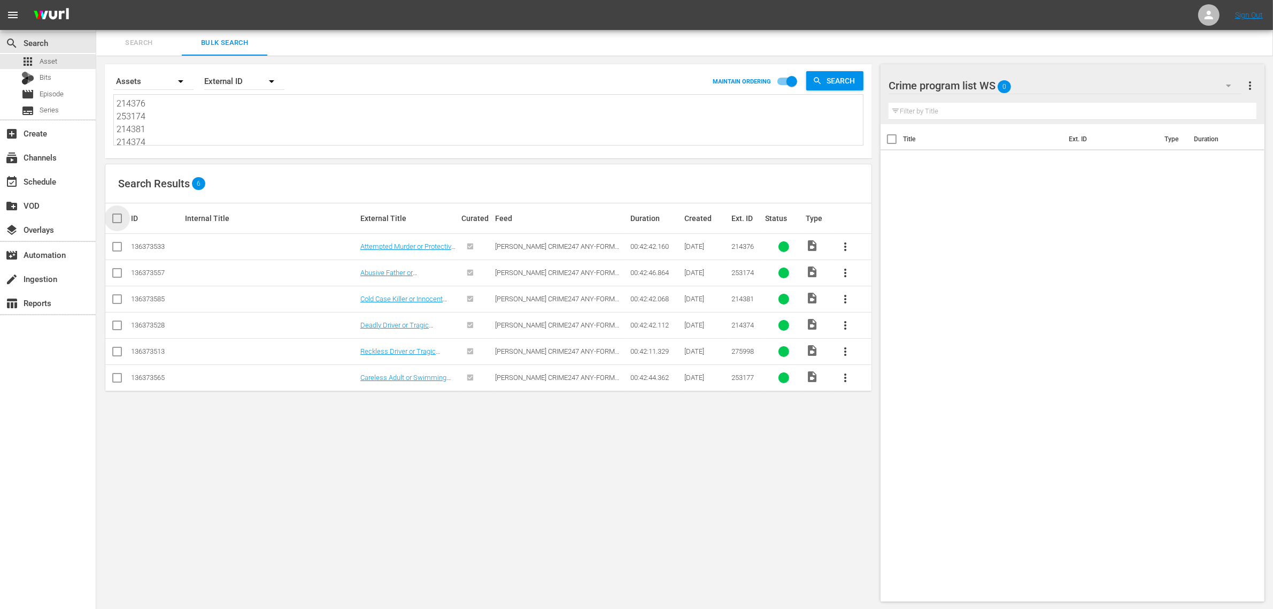
checkbox input "true"
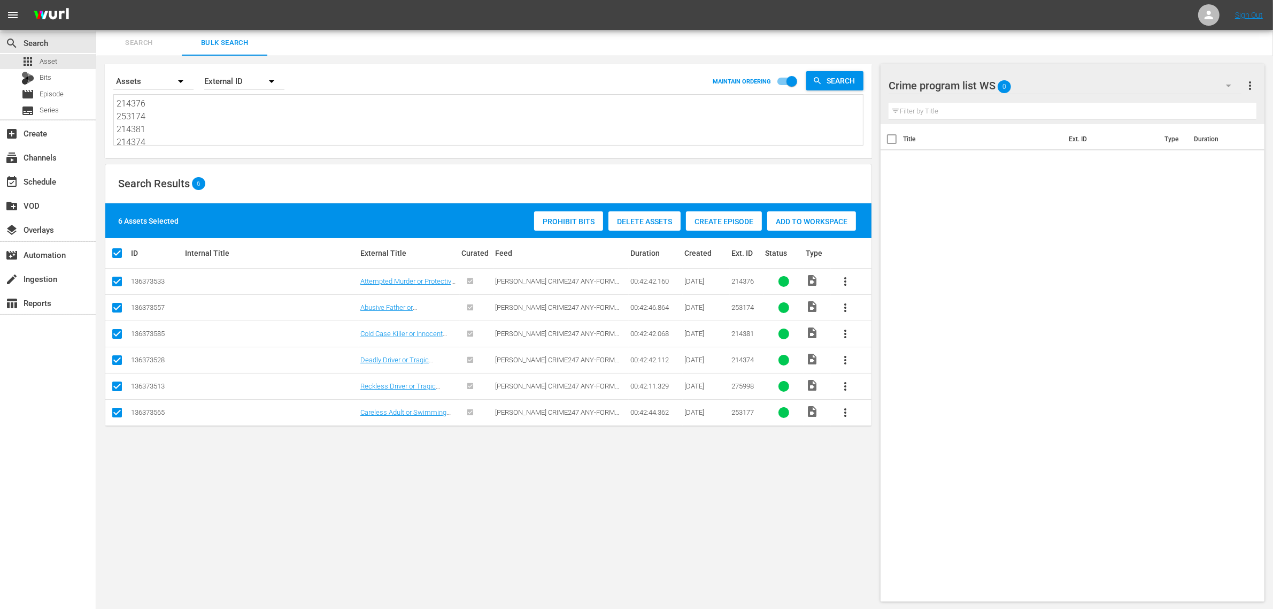
click at [790, 221] on span "Add to Workspace" at bounding box center [811, 221] width 89 height 9
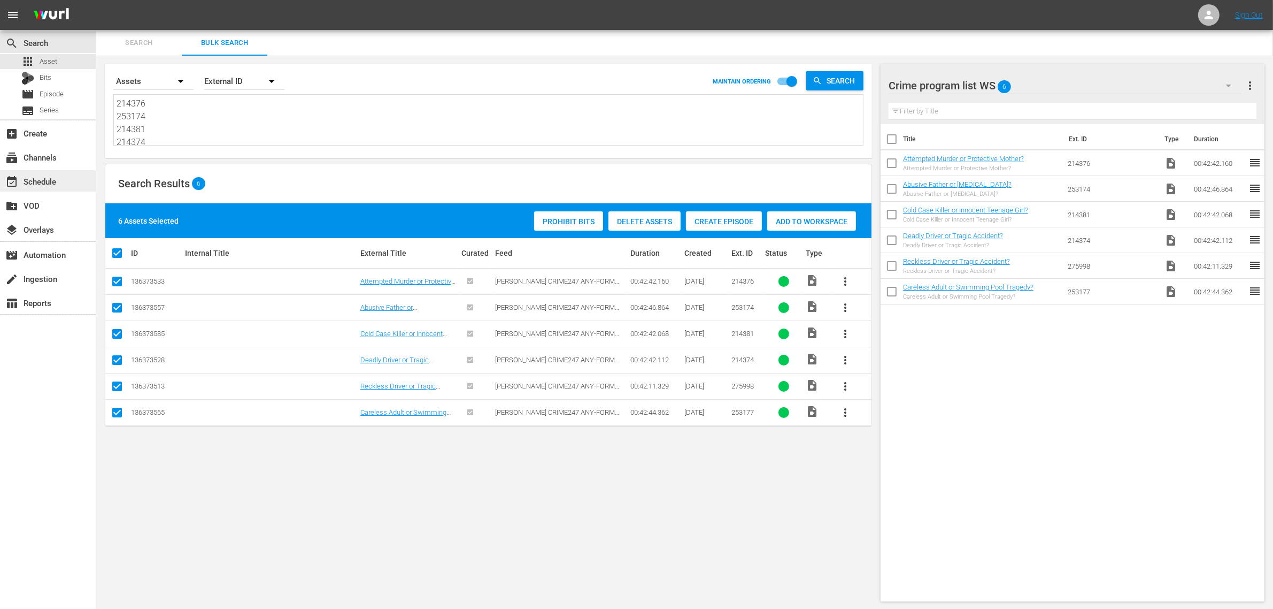
click at [36, 176] on div "event_available Schedule" at bounding box center [30, 180] width 60 height 10
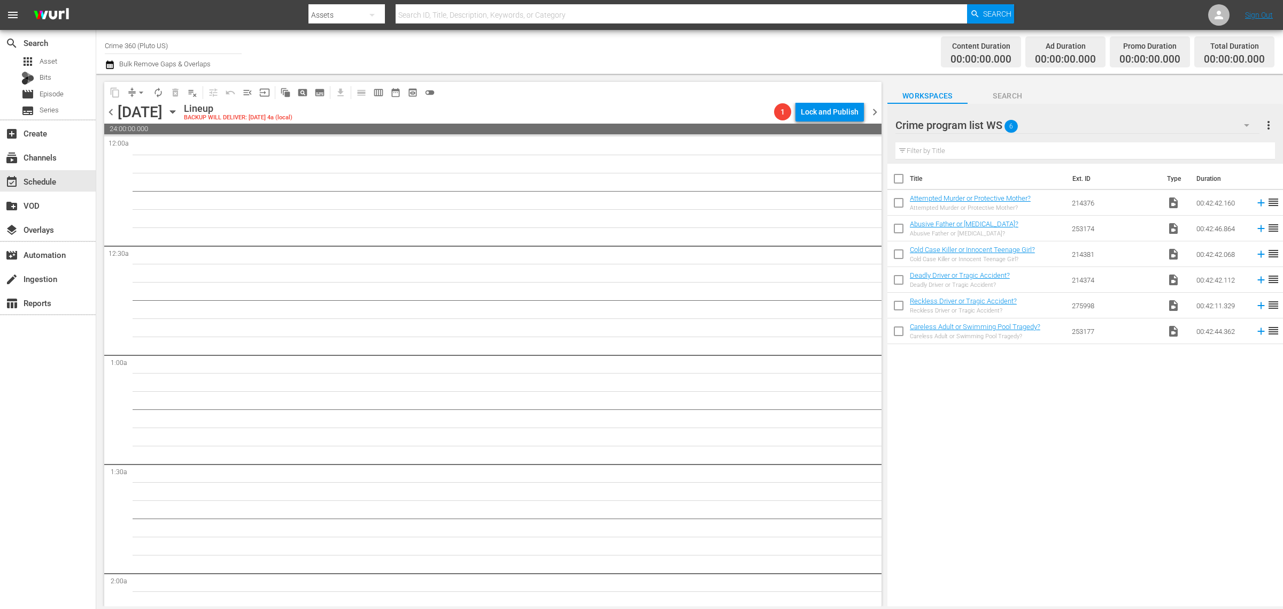
click at [899, 178] on input "checkbox" at bounding box center [899, 181] width 22 height 22
checkbox input "true"
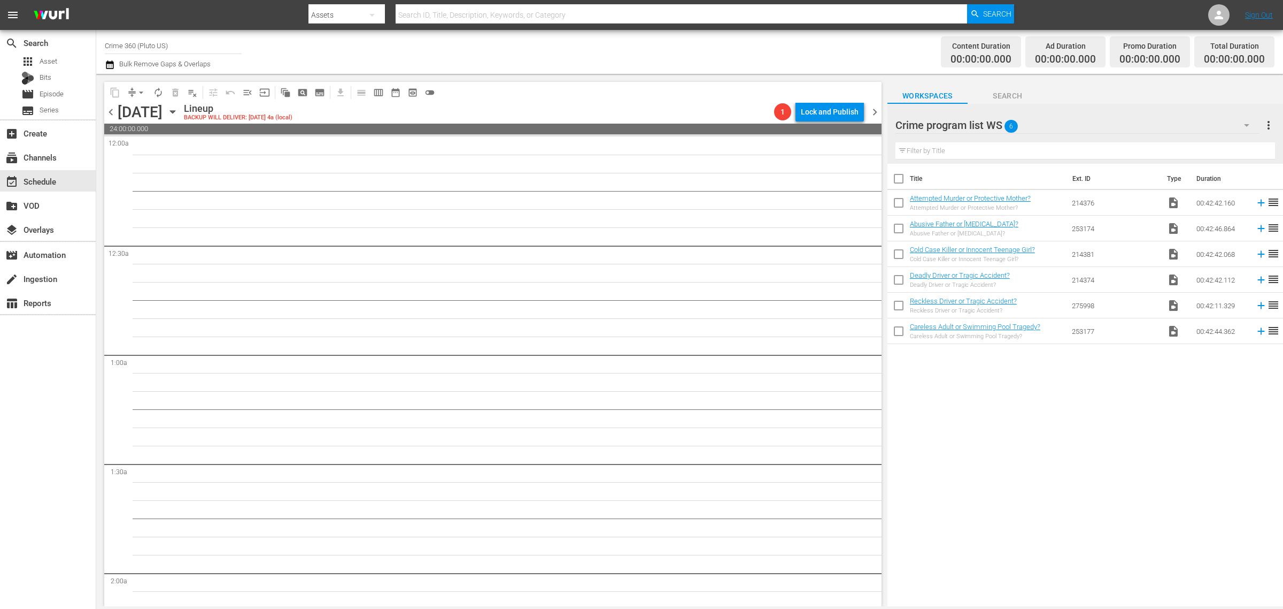
checkbox input "true"
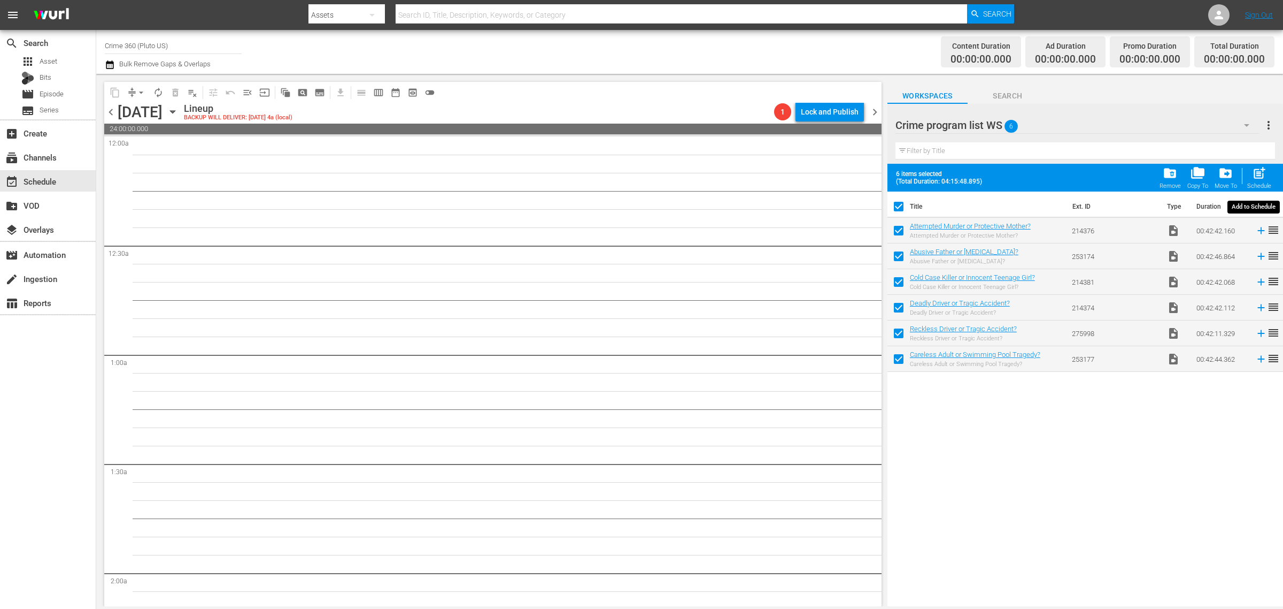
click at [1260, 174] on span "post_add" at bounding box center [1259, 173] width 14 height 14
checkbox input "false"
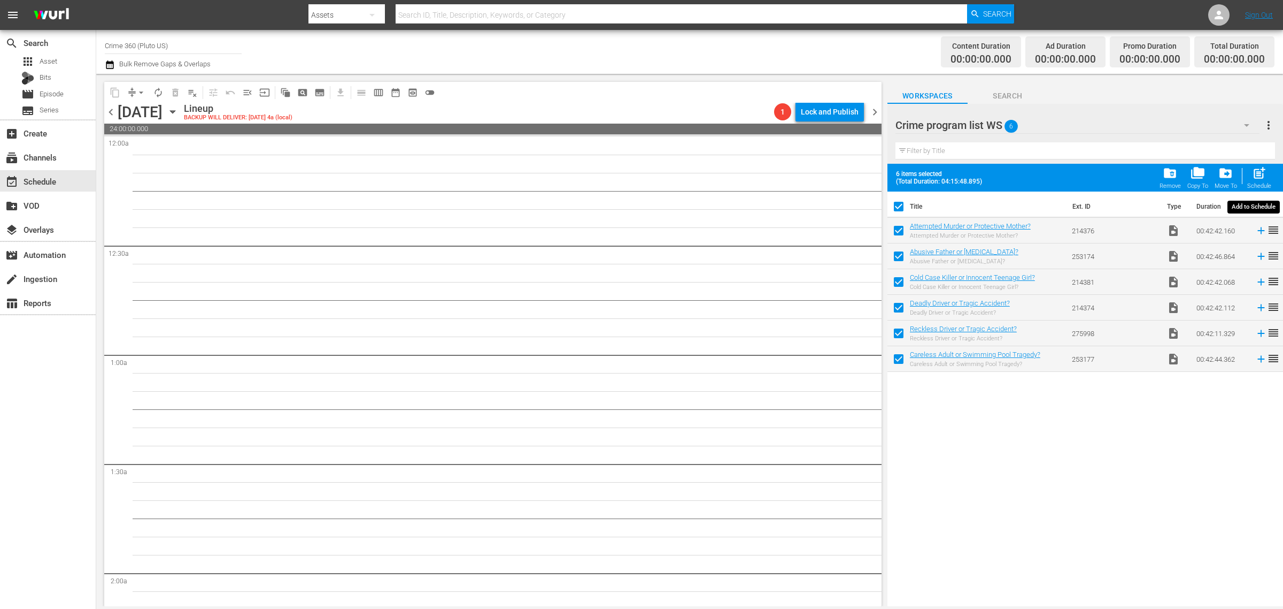
checkbox input "false"
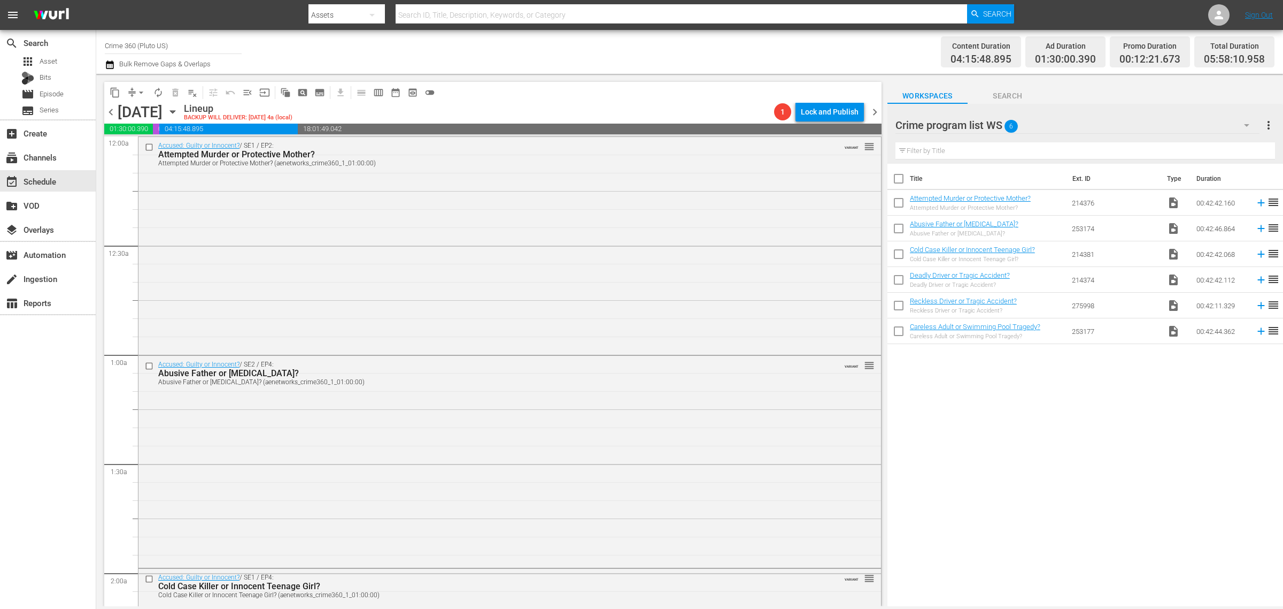
click at [1270, 131] on span "more_vert" at bounding box center [1269, 125] width 13 height 13
click at [1214, 146] on div "Clear All Workspace Items" at bounding box center [1200, 145] width 126 height 19
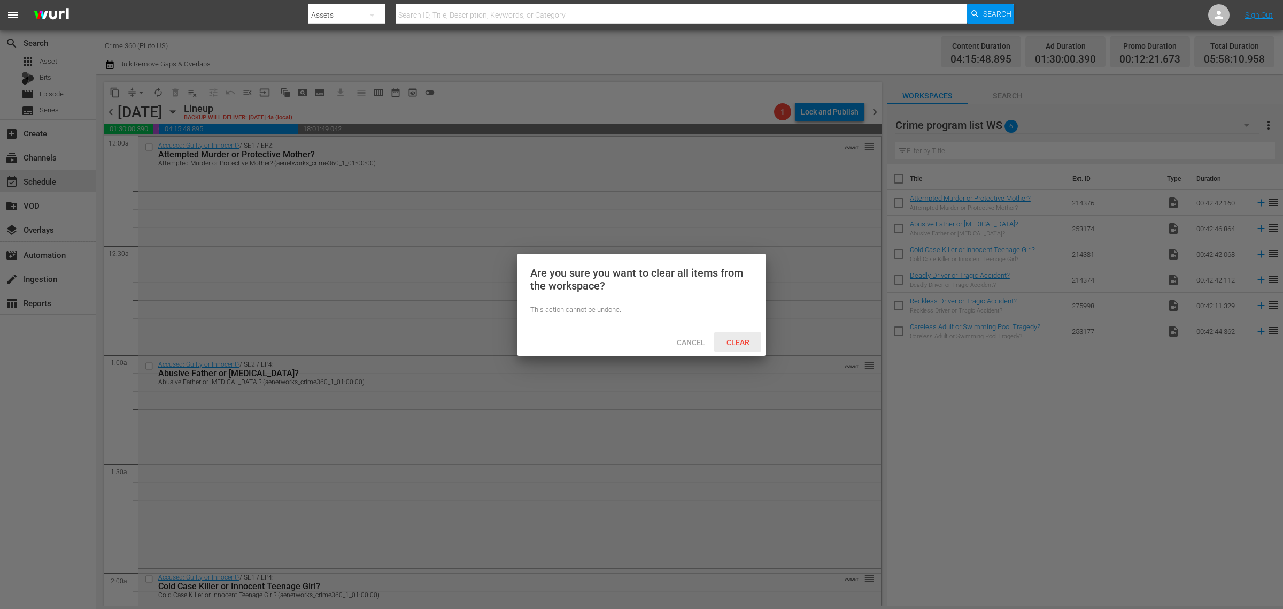
drag, startPoint x: 732, startPoint y: 340, endPoint x: 714, endPoint y: 137, distance: 203.4
click at [733, 340] on span "Clear" at bounding box center [738, 342] width 40 height 9
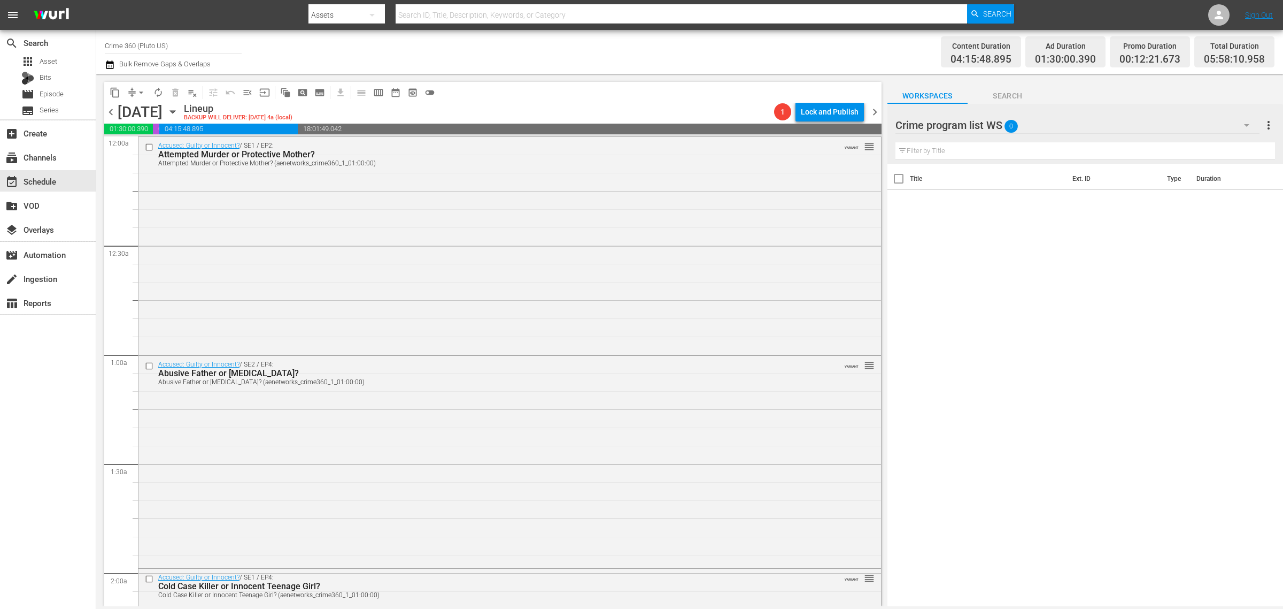
click at [874, 110] on span "chevron_right" at bounding box center [874, 111] width 13 height 13
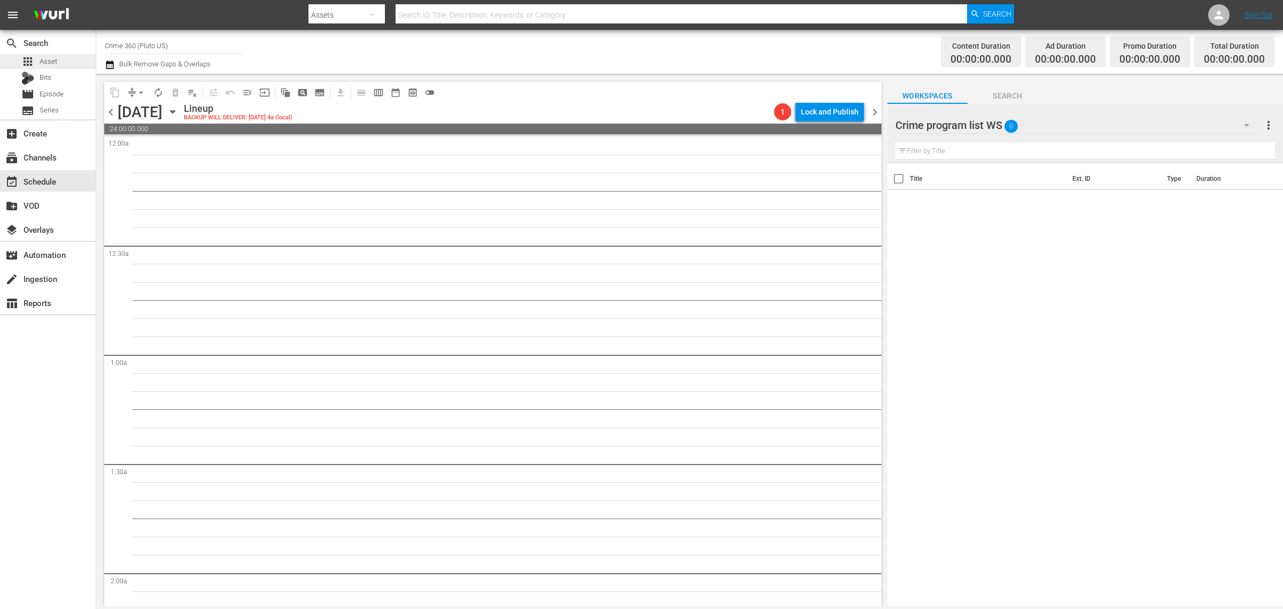
click at [51, 57] on span "Asset" at bounding box center [49, 61] width 18 height 11
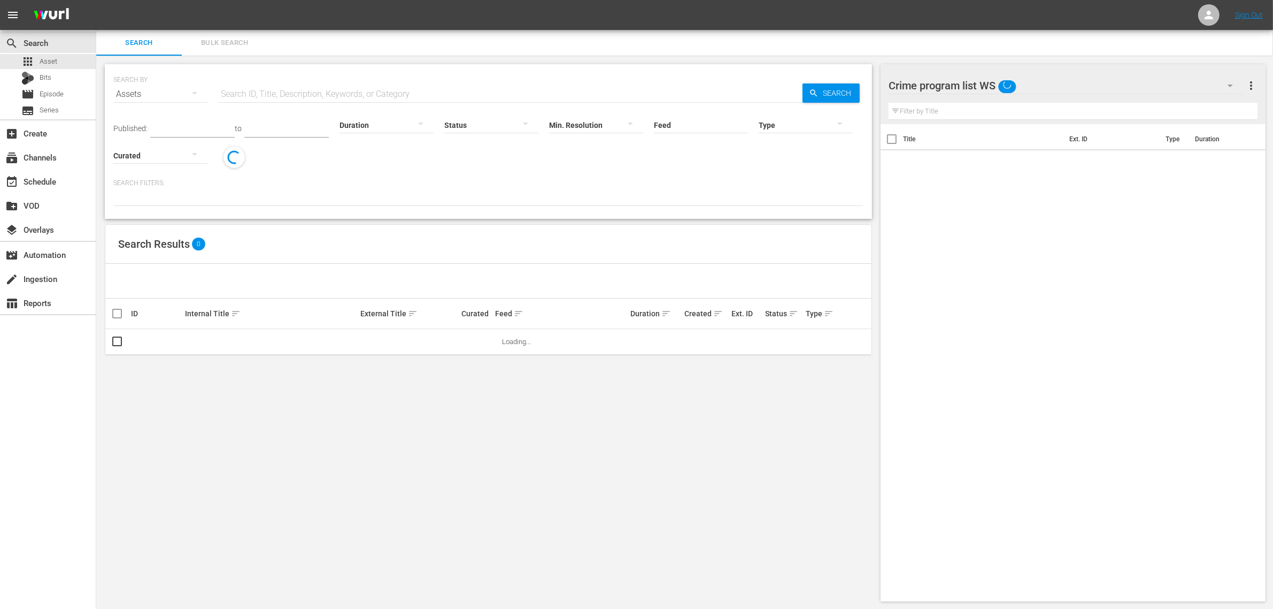
click at [212, 48] on span "Bulk Search" at bounding box center [224, 43] width 73 height 12
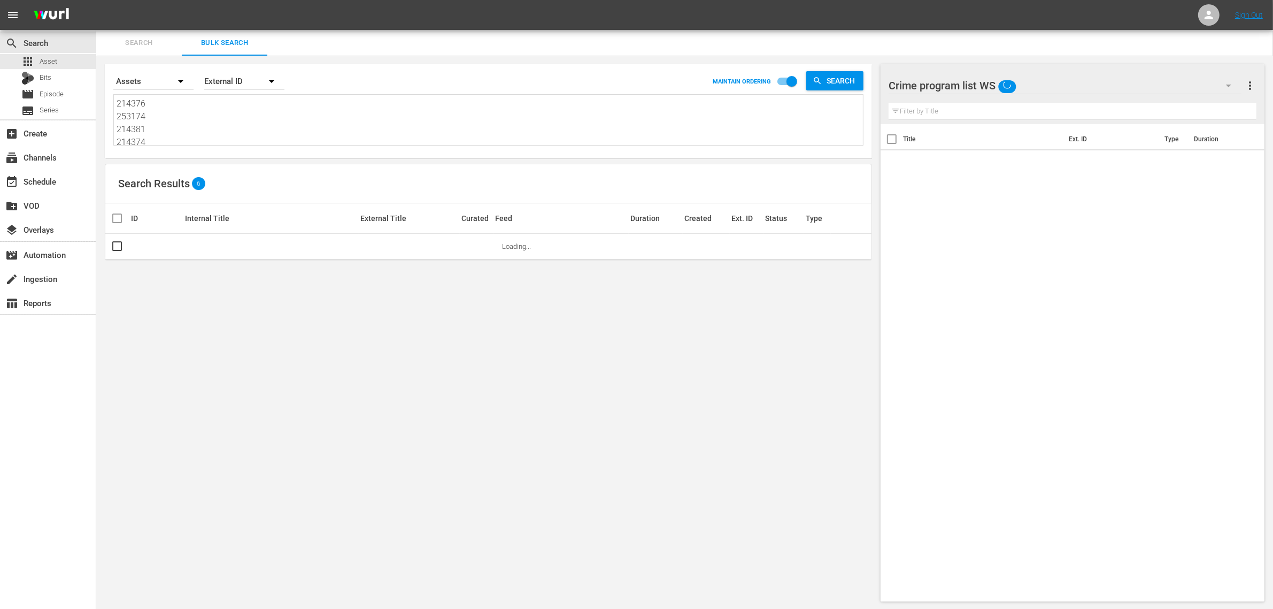
click at [253, 111] on textarea "214376 253174 214381 214374 275998 253177" at bounding box center [490, 121] width 747 height 49
paste textarea "88257 288258 288259 288260 288261 288262 288263 288264 288265 288266 288267 288…"
type textarea "288257 288258 288259 288260 288261 288262 288263 288264 288265 288266 288267 28…"
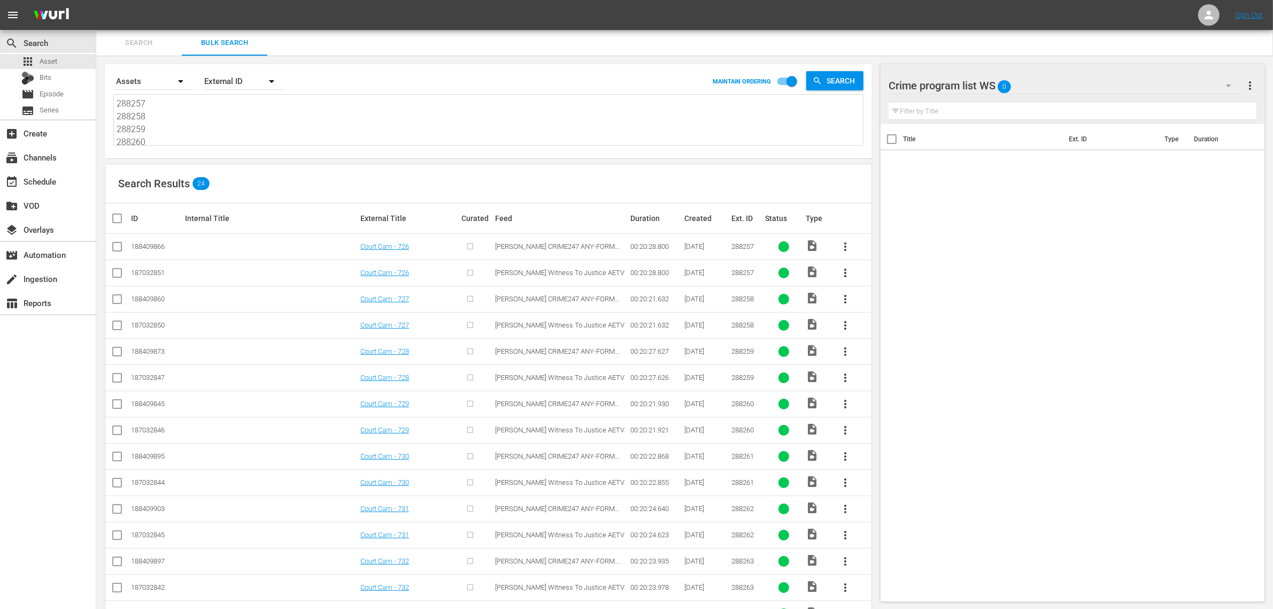
type textarea "288257 288258 288259 288260 288261 288262 288263 288264 288265 288266 288267 28…"
click at [121, 247] on input "checkbox" at bounding box center [117, 248] width 13 height 13
checkbox input "true"
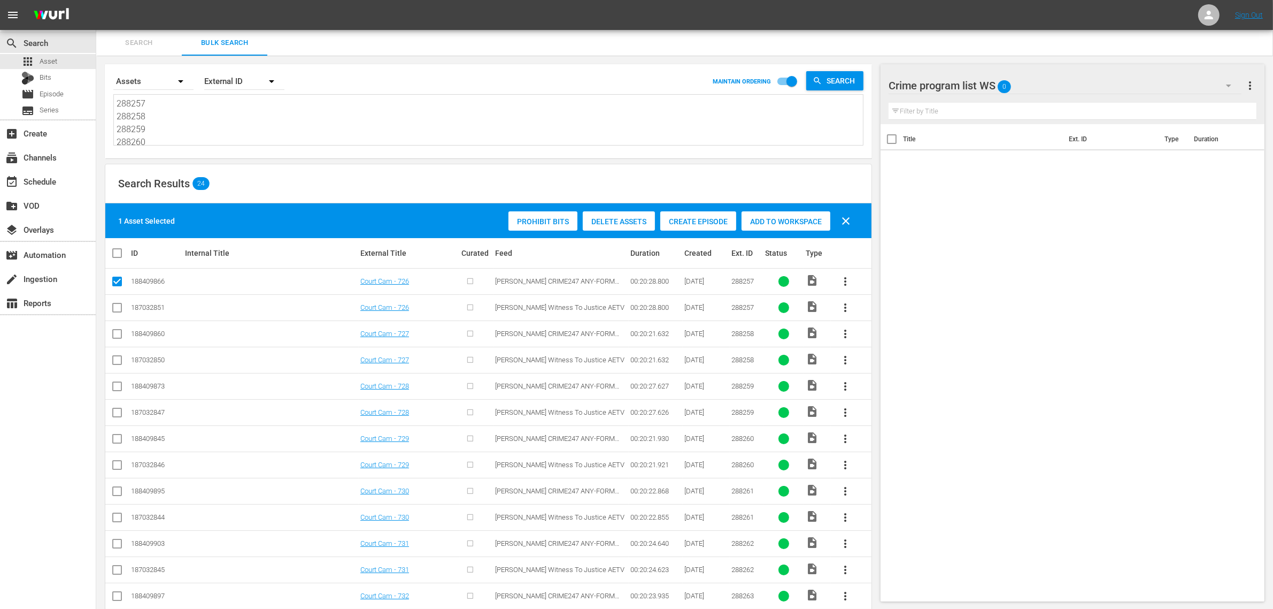
click at [116, 332] on input "checkbox" at bounding box center [117, 335] width 13 height 13
checkbox input "true"
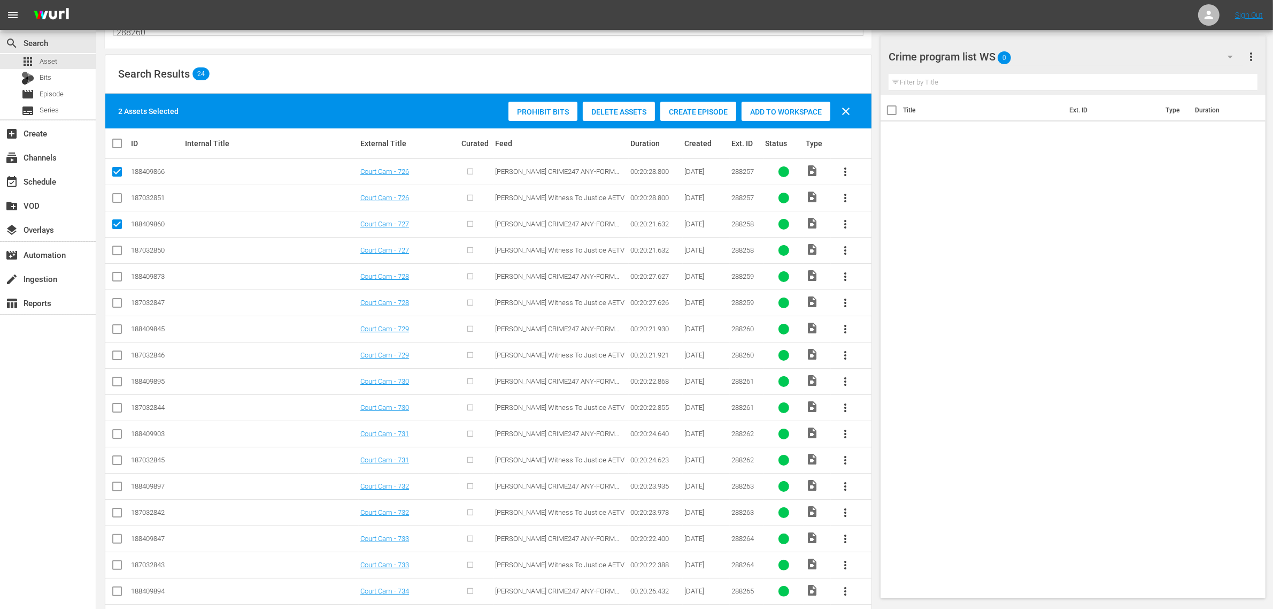
scroll to position [134, 0]
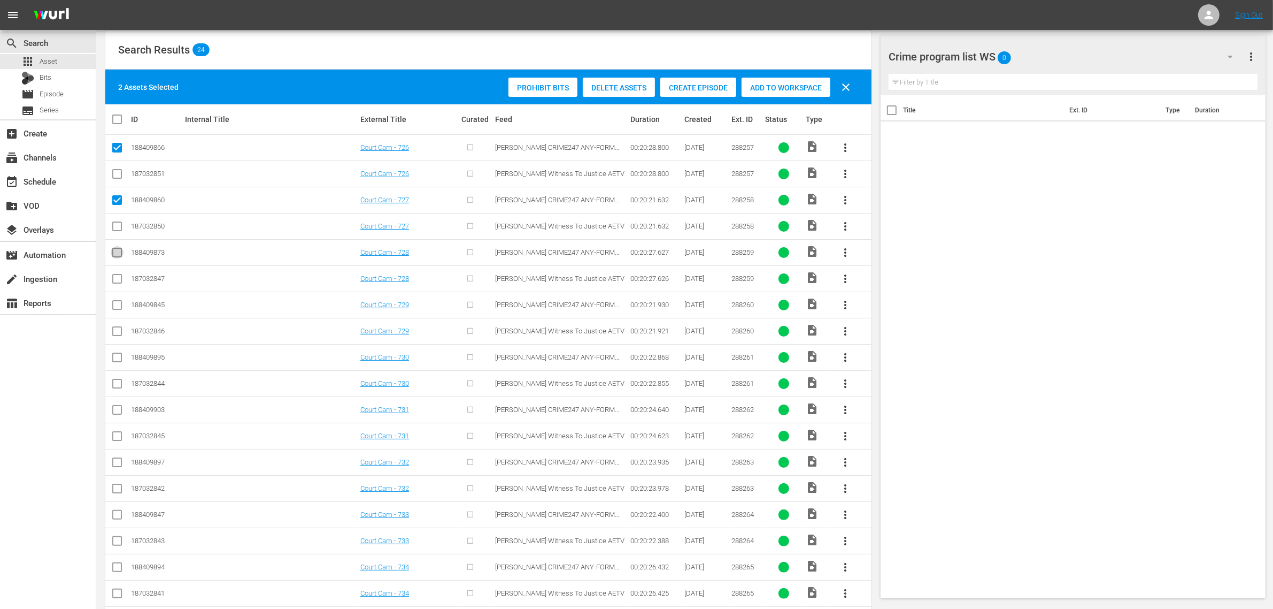
click at [111, 249] on input "checkbox" at bounding box center [117, 254] width 13 height 13
checkbox input "true"
click at [120, 308] on input "checkbox" at bounding box center [117, 307] width 13 height 13
checkbox input "true"
click at [118, 357] on input "checkbox" at bounding box center [117, 359] width 13 height 13
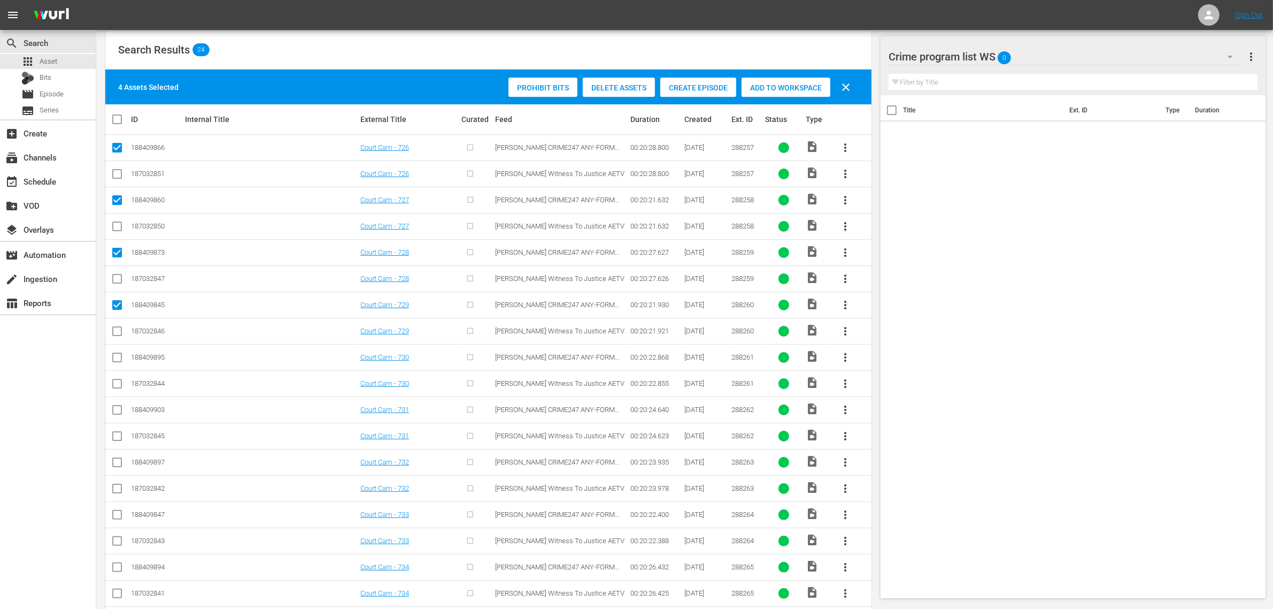
checkbox input "true"
click at [113, 409] on input "checkbox" at bounding box center [117, 411] width 13 height 13
checkbox input "true"
click at [118, 462] on input "checkbox" at bounding box center [117, 464] width 13 height 13
checkbox input "true"
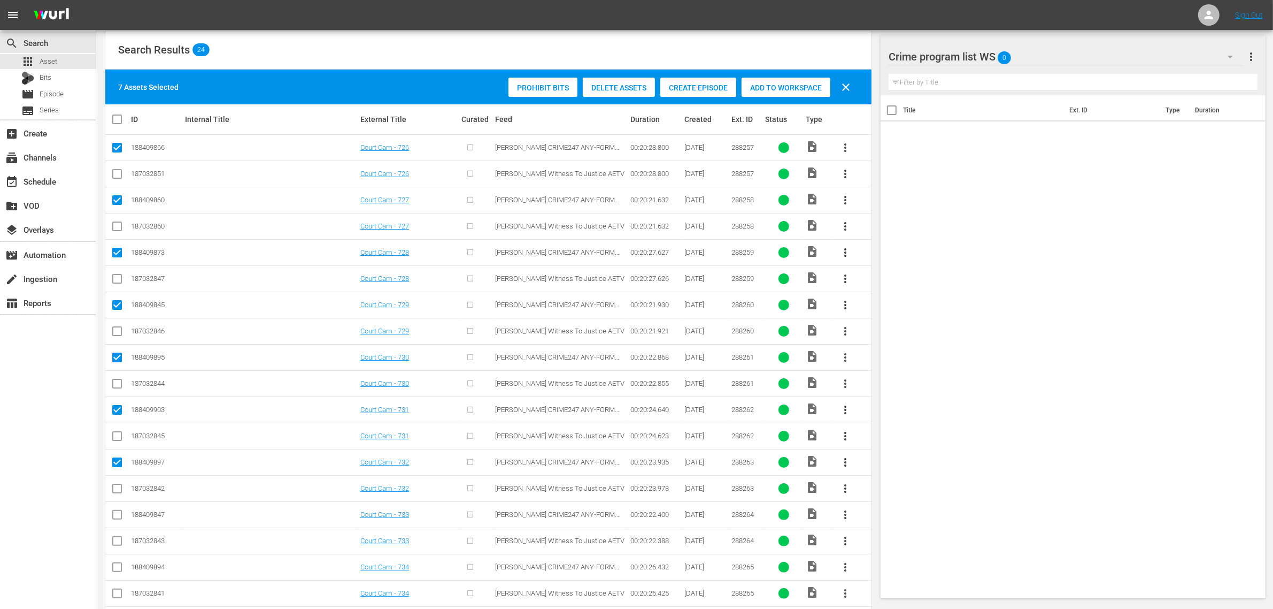
click at [116, 518] on input "checkbox" at bounding box center [117, 516] width 13 height 13
checkbox input "true"
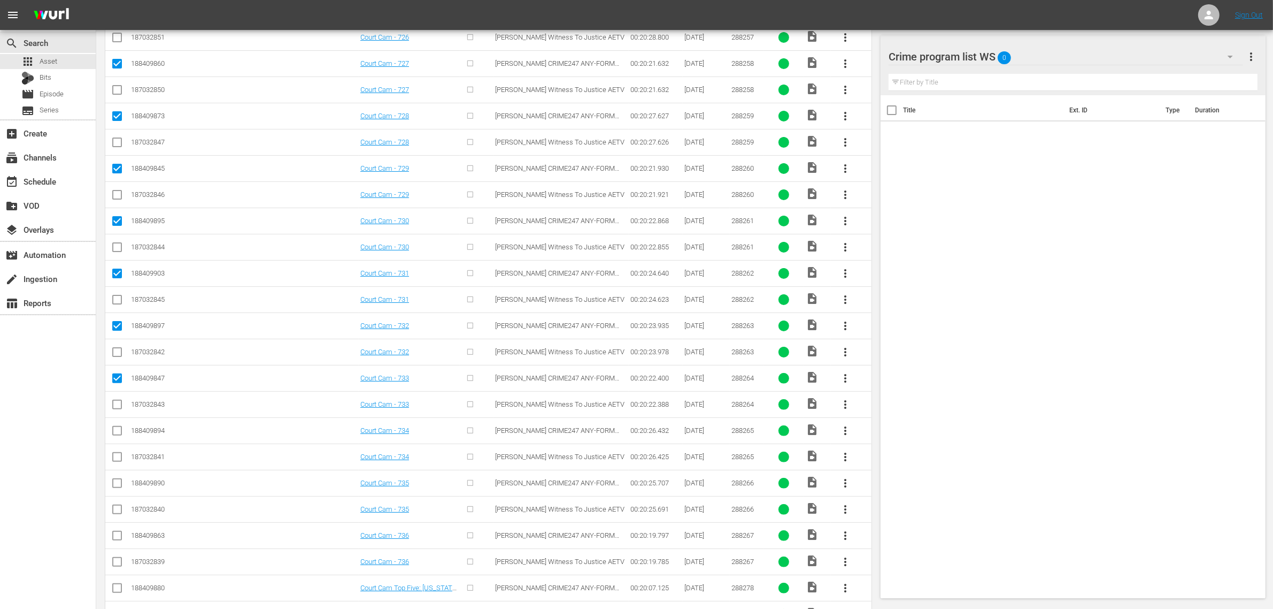
scroll to position [311, 0]
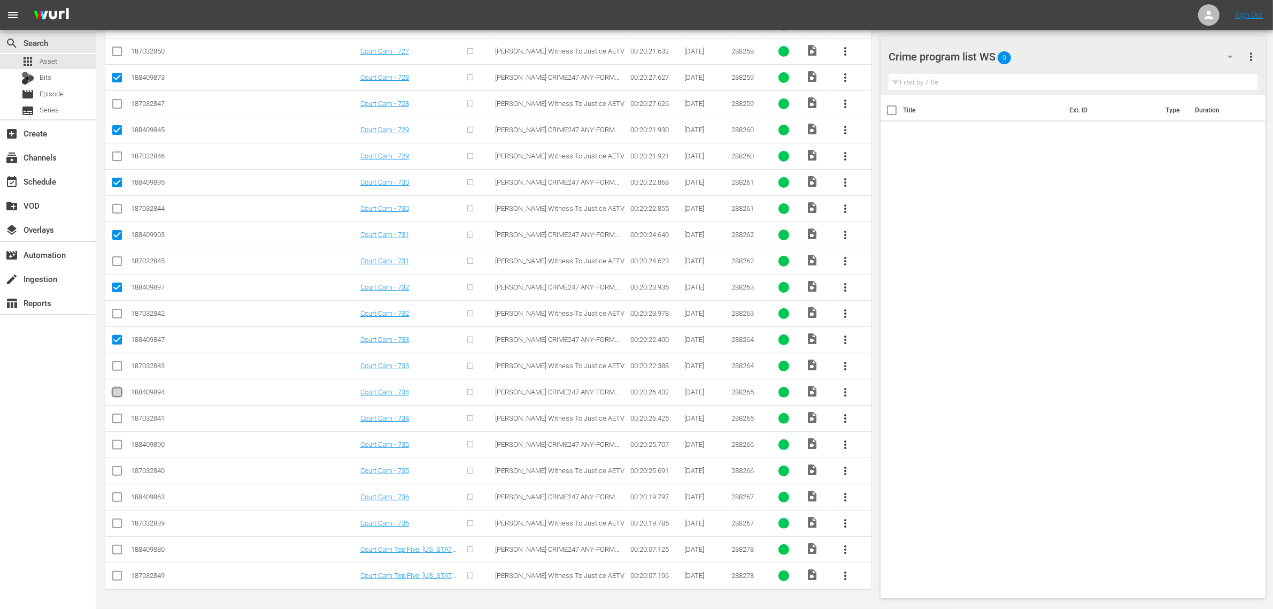
click at [112, 394] on input "checkbox" at bounding box center [117, 394] width 13 height 13
checkbox input "true"
click at [119, 443] on input "checkbox" at bounding box center [117, 446] width 13 height 13
checkbox input "true"
click at [115, 496] on input "checkbox" at bounding box center [117, 499] width 13 height 13
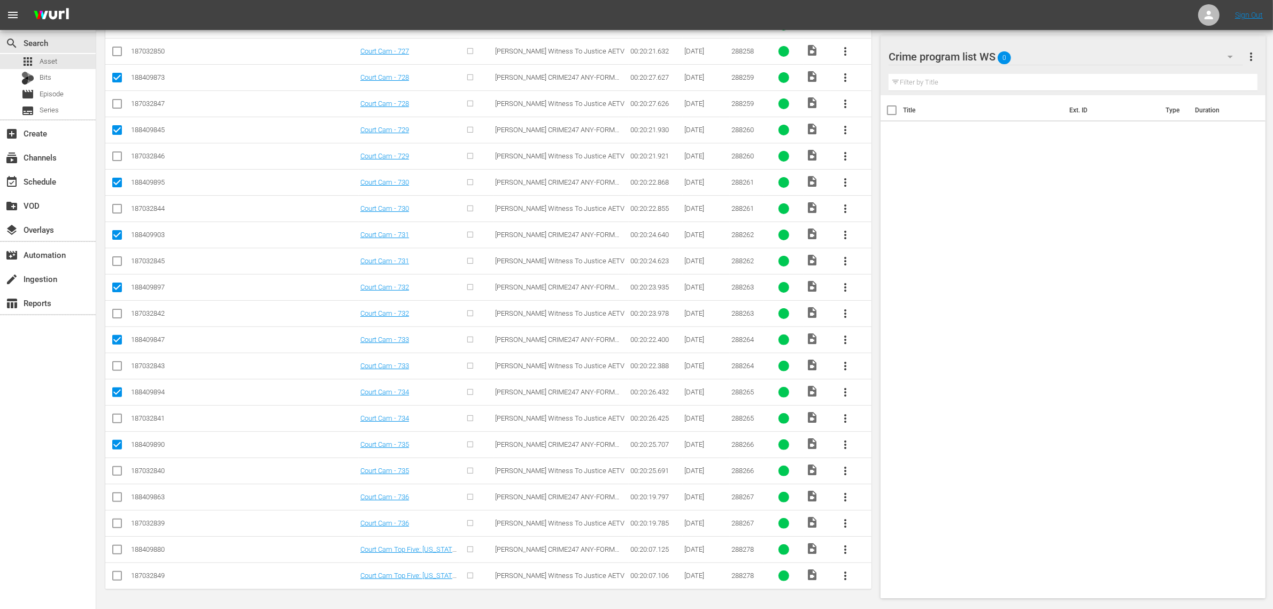
checkbox input "true"
click at [119, 551] on input "checkbox" at bounding box center [117, 551] width 13 height 13
checkbox input "true"
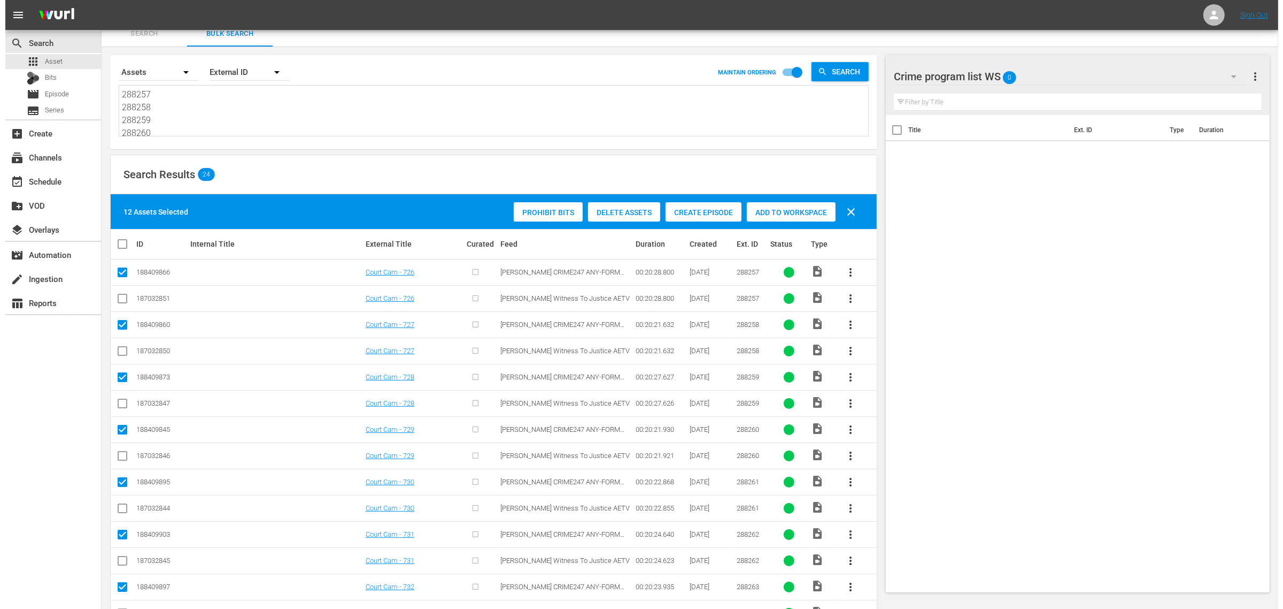
scroll to position [0, 0]
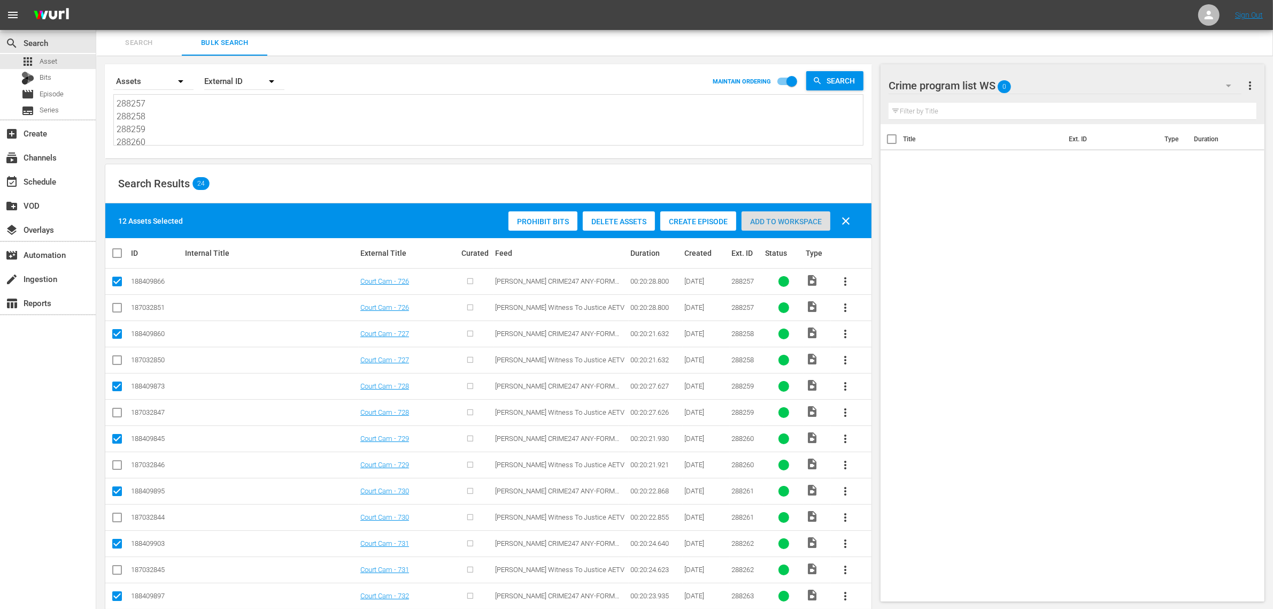
click at [774, 222] on span "Add to Workspace" at bounding box center [786, 221] width 89 height 9
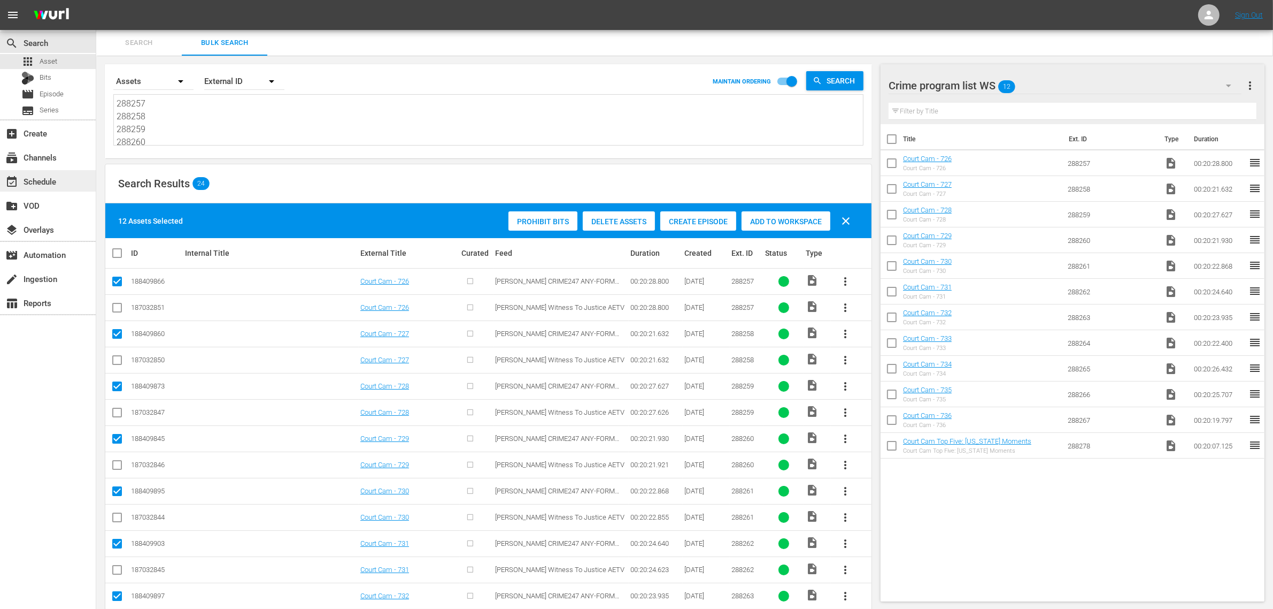
click at [23, 182] on div "event_available Schedule" at bounding box center [30, 180] width 60 height 10
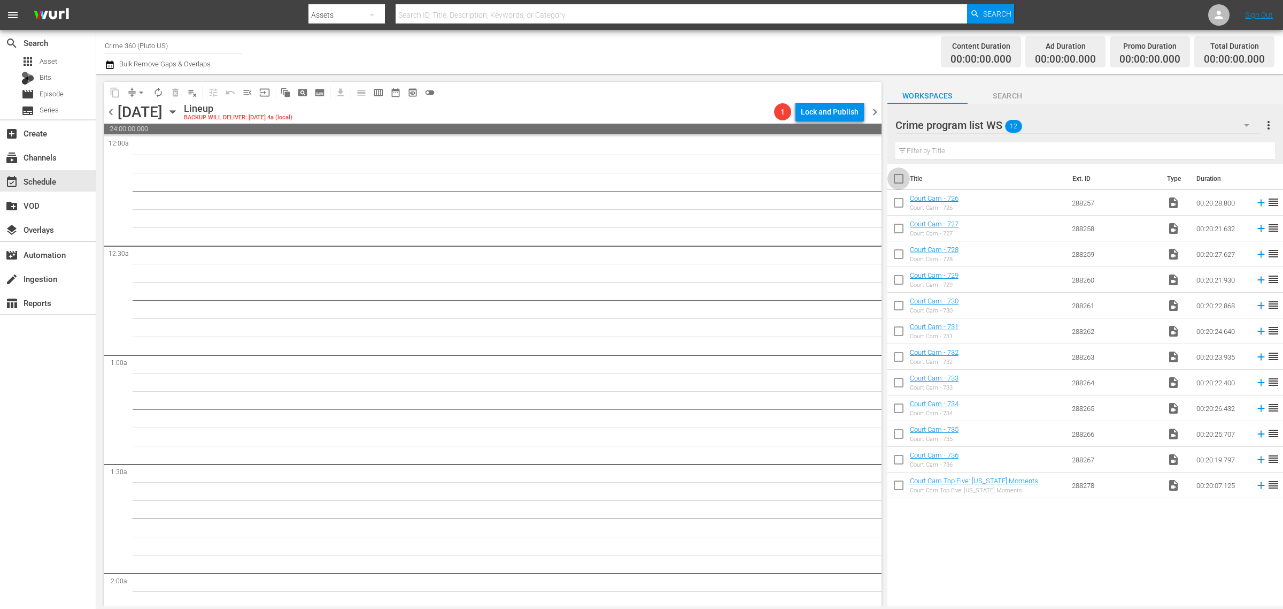
click at [899, 182] on input "checkbox" at bounding box center [899, 181] width 22 height 22
checkbox input "true"
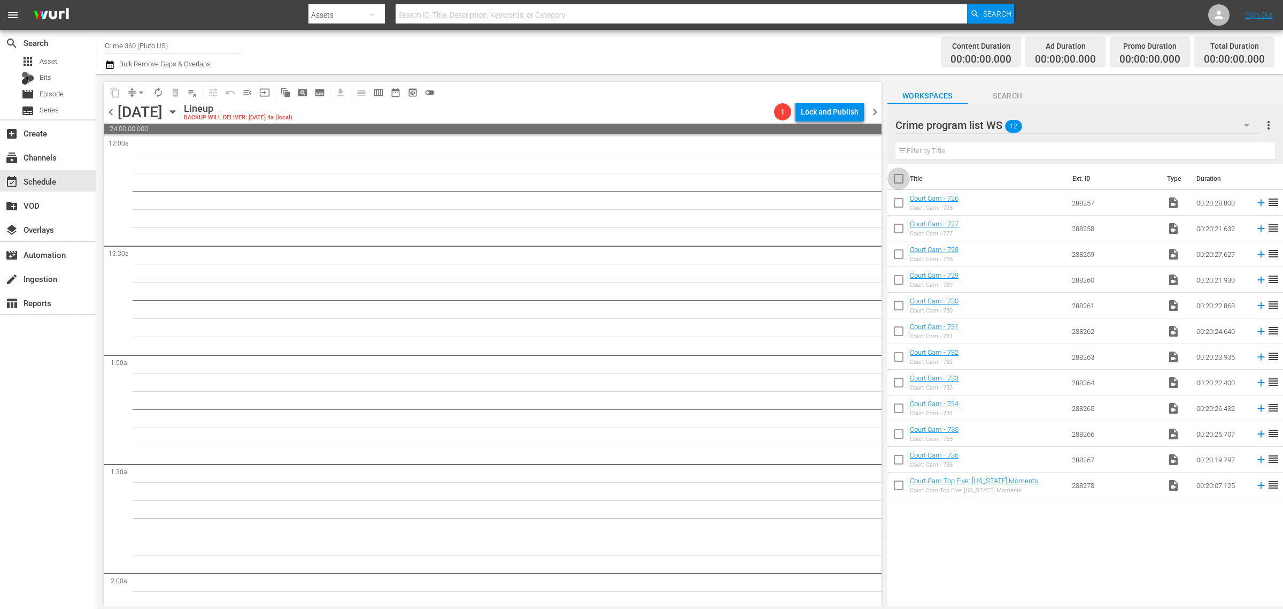
checkbox input "true"
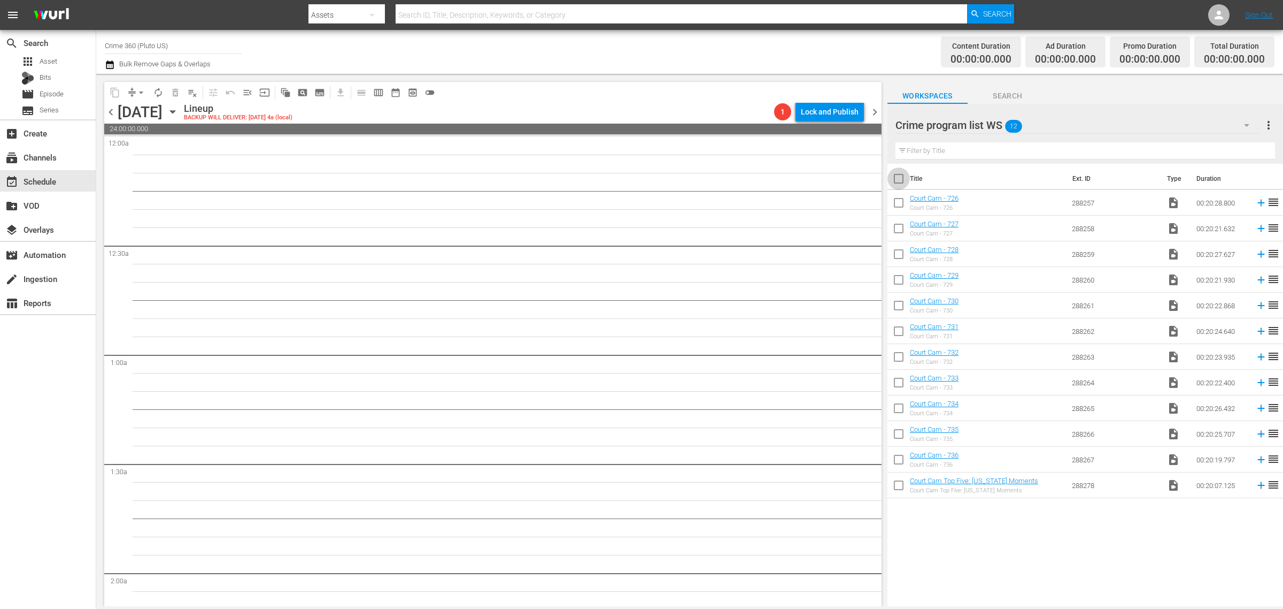
checkbox input "true"
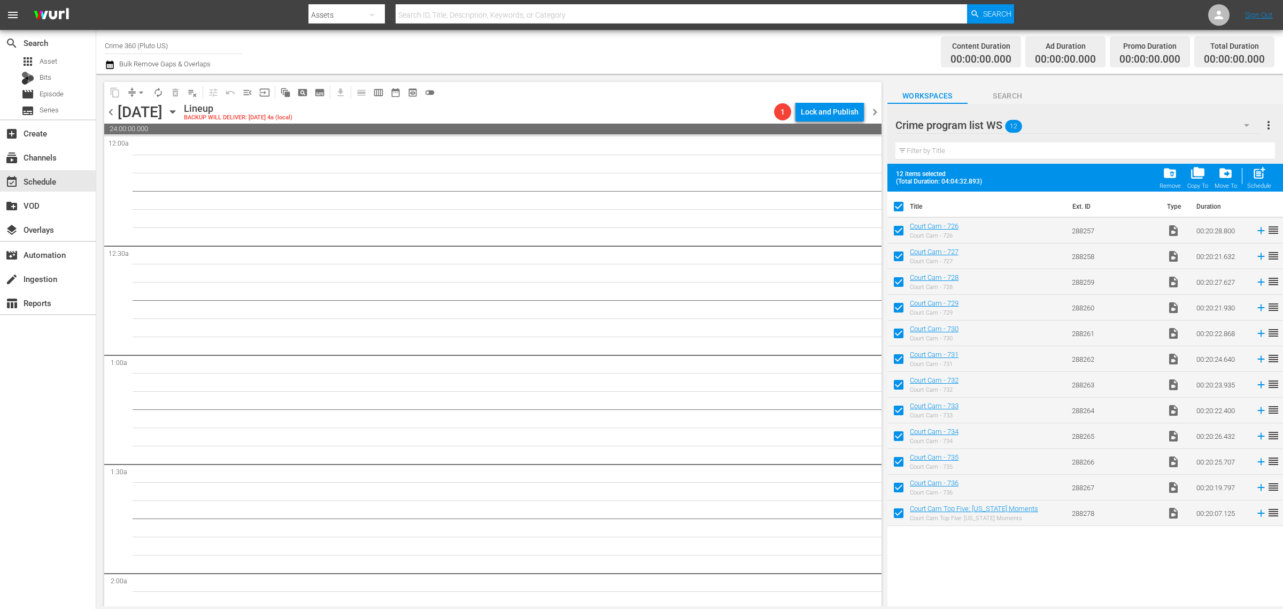
click at [722, 50] on div "Channel Title Crime 360 (Pluto US) Bulk Remove Gaps & Overlaps" at bounding box center [424, 52] width 638 height 39
click at [1258, 172] on span "post_add" at bounding box center [1259, 173] width 14 height 14
checkbox input "false"
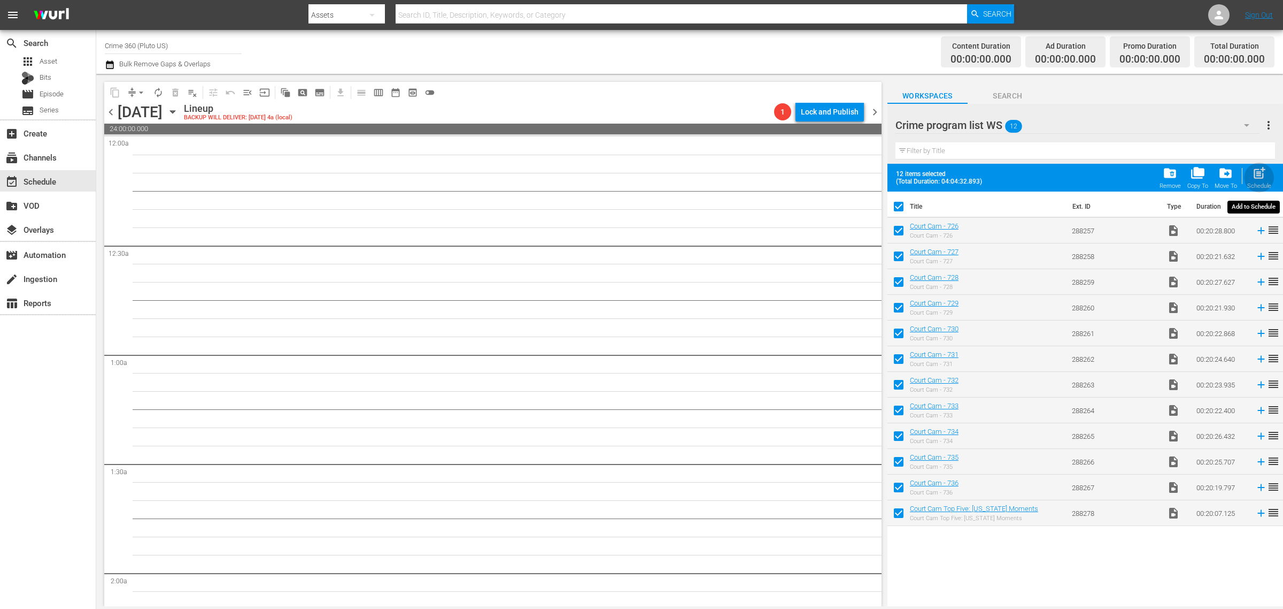
checkbox input "false"
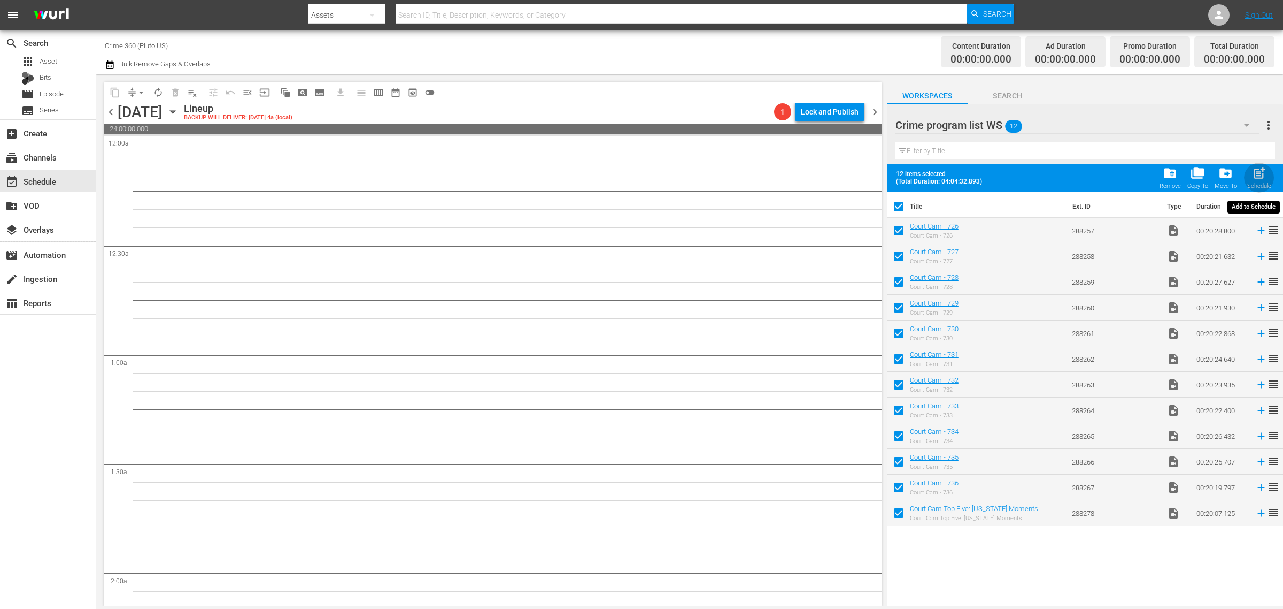
checkbox input "false"
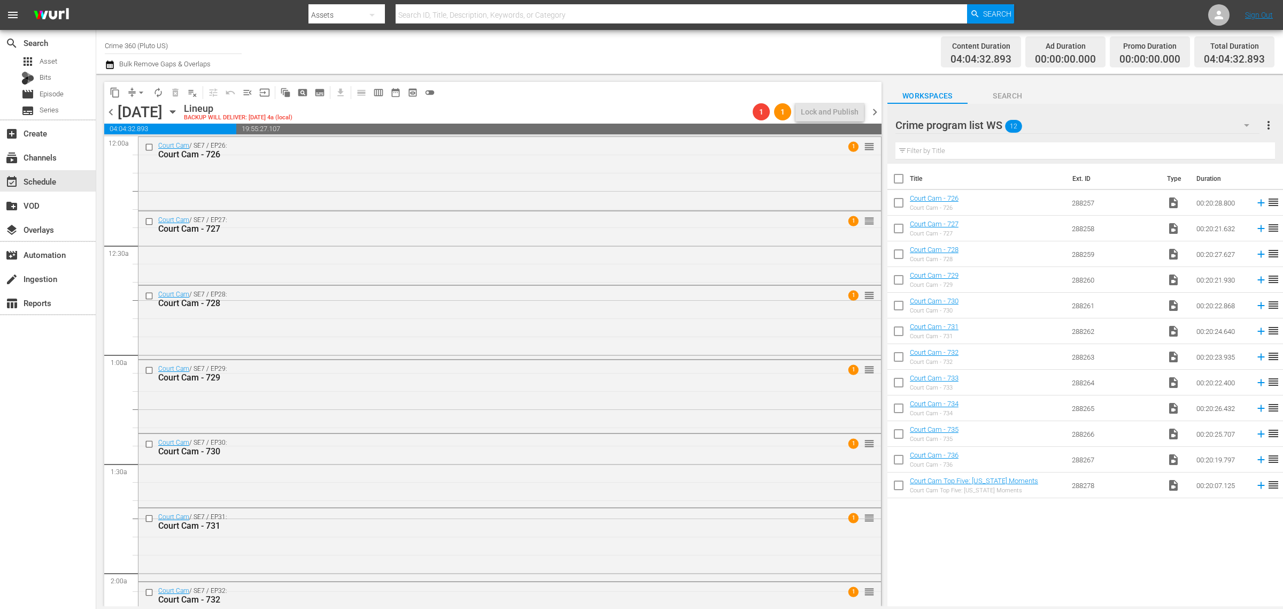
click at [1271, 123] on span "more_vert" at bounding box center [1269, 125] width 13 height 13
click at [1214, 142] on div "Clear All Workspace Items" at bounding box center [1200, 145] width 126 height 19
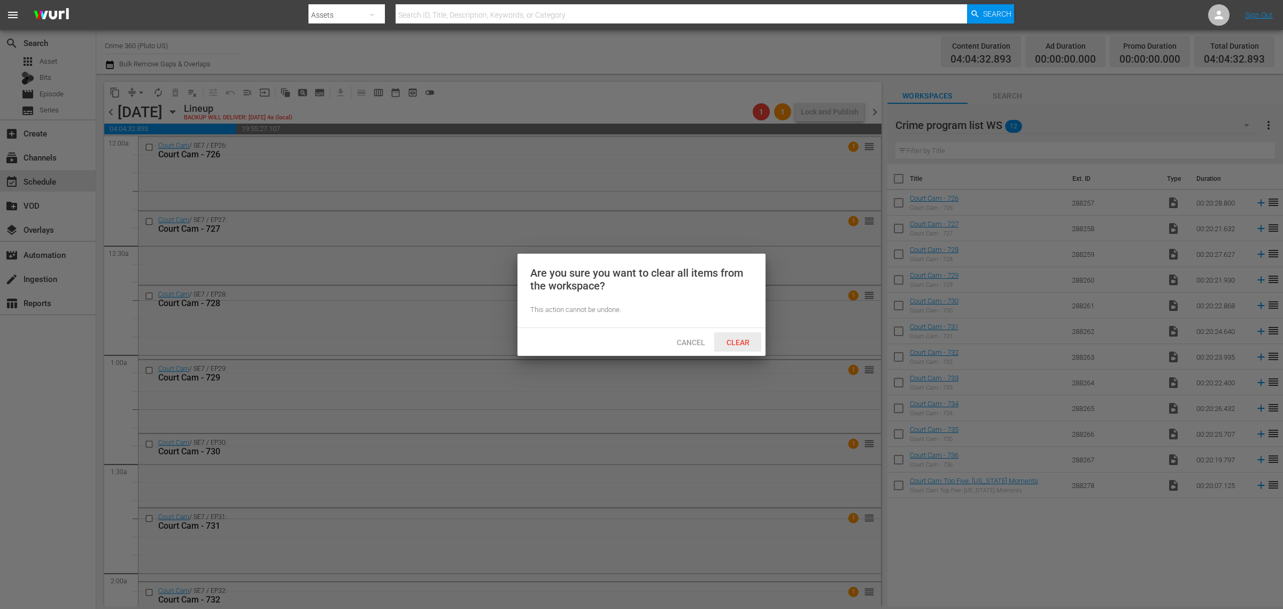
click at [741, 339] on span "Clear" at bounding box center [738, 342] width 40 height 9
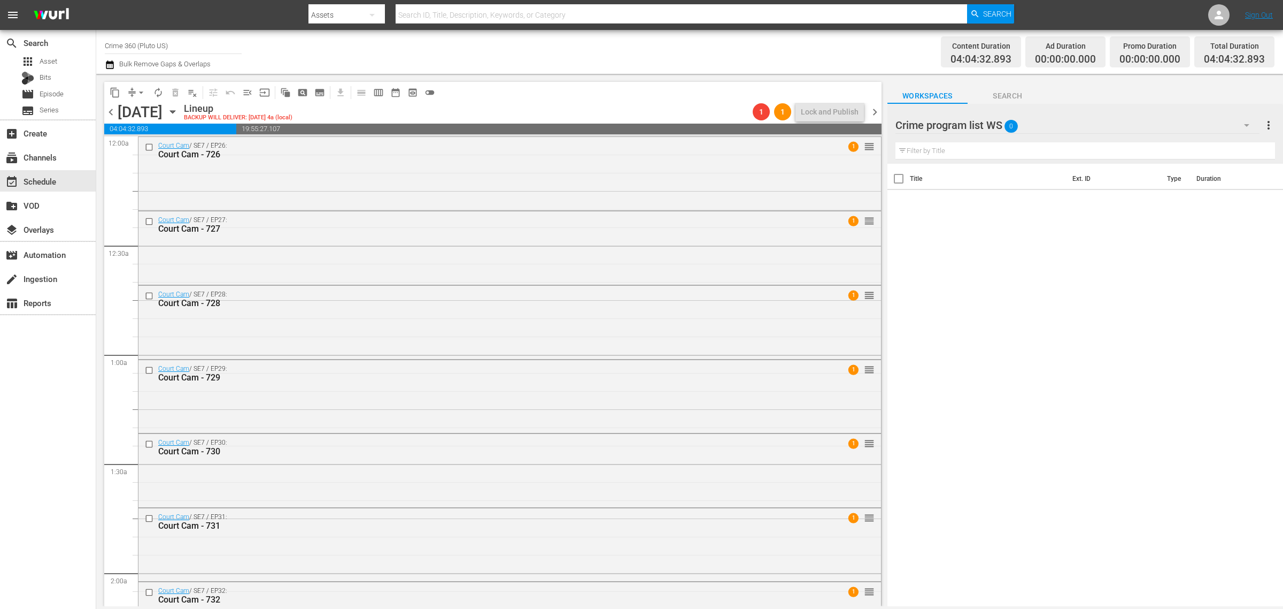
click at [875, 111] on span "chevron_right" at bounding box center [874, 111] width 13 height 13
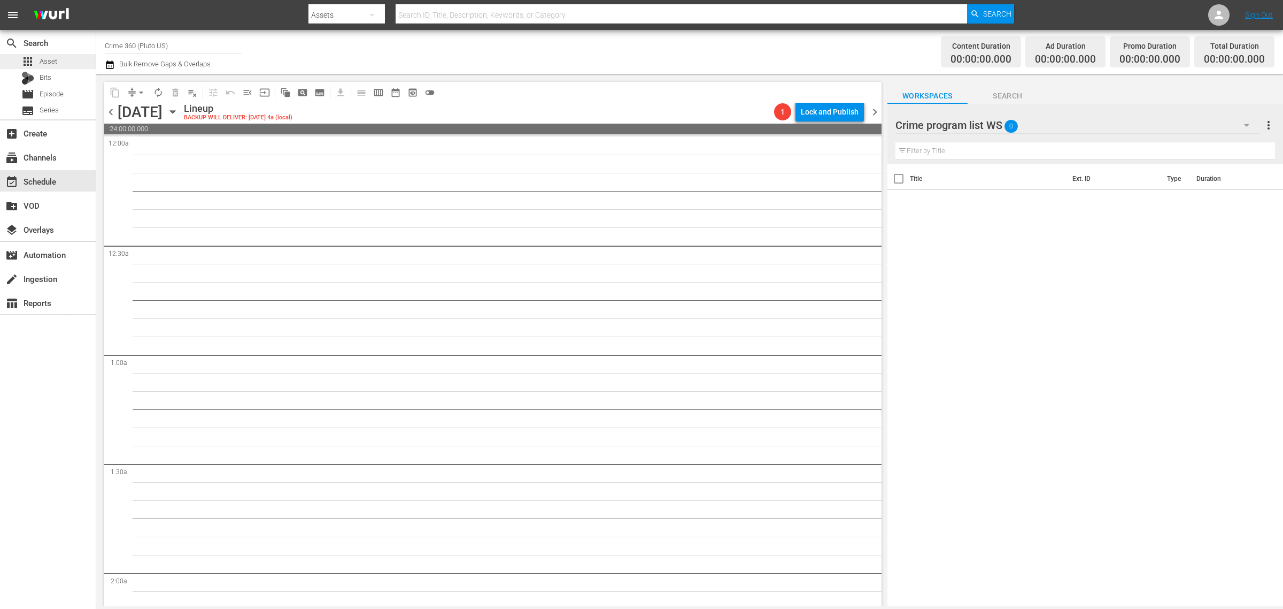
click at [70, 63] on div "apps Asset" at bounding box center [48, 61] width 96 height 15
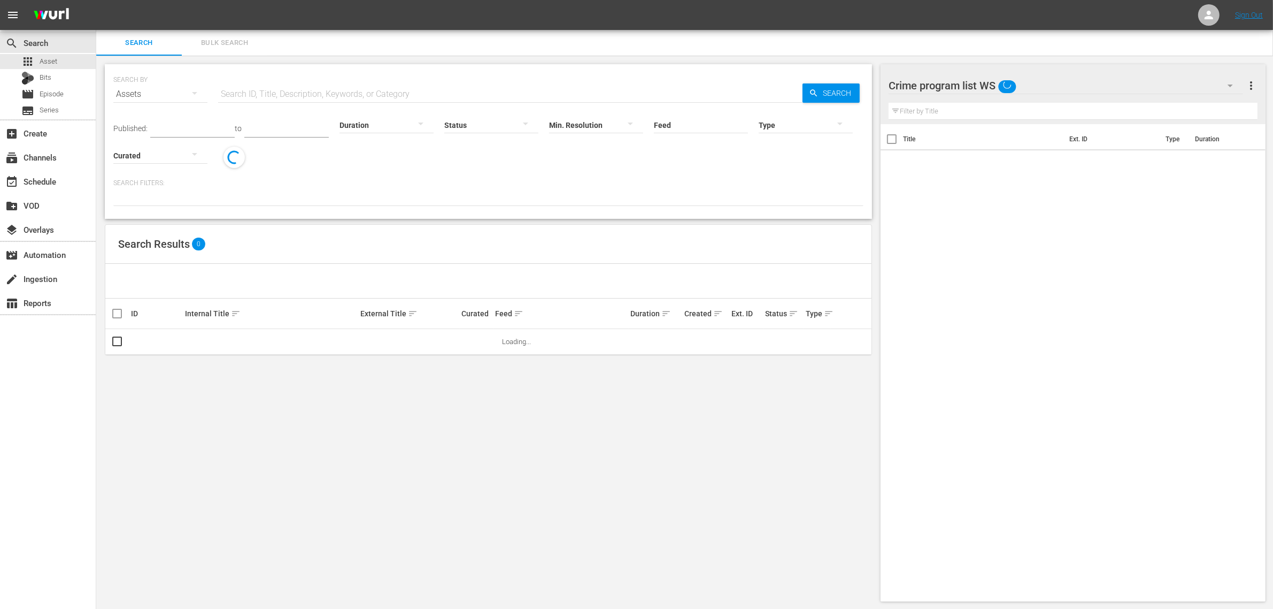
click at [229, 33] on button "Bulk Search" at bounding box center [225, 43] width 86 height 26
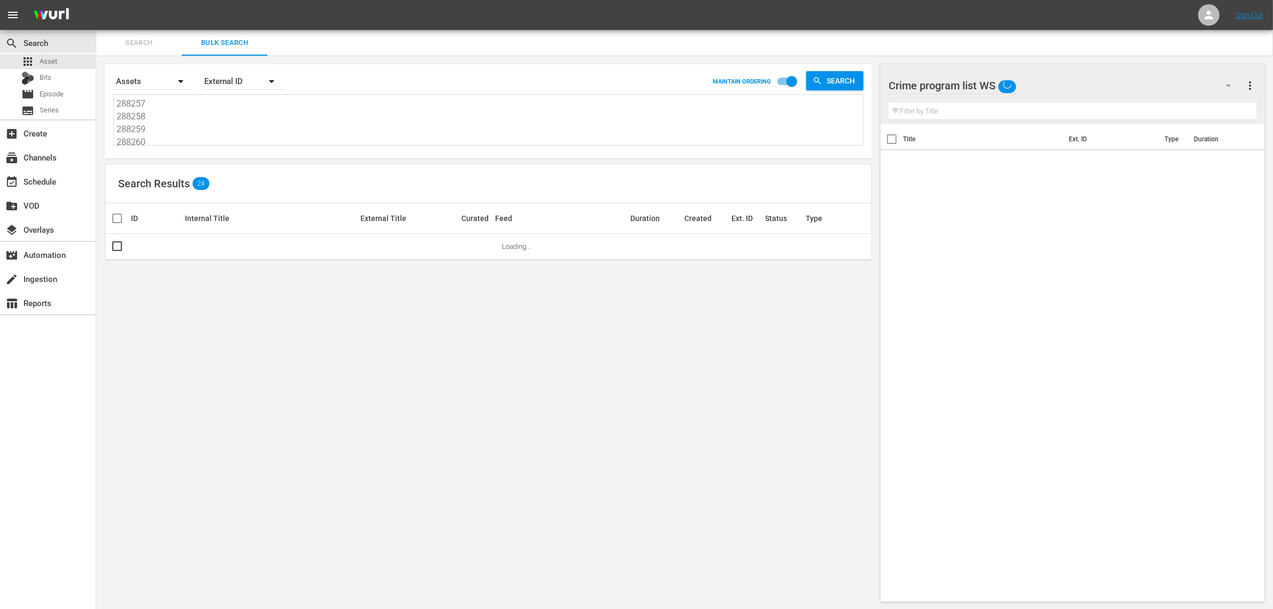
click at [175, 111] on textarea "288257 288258 288259 288260 288261 288262 288263 288264 288265 288266 288267 28…" at bounding box center [490, 121] width 747 height 49
paste textarea "182833 182834 256077 78666 158999 25608"
type textarea "182833 182834 256077 78666 158999 256088"
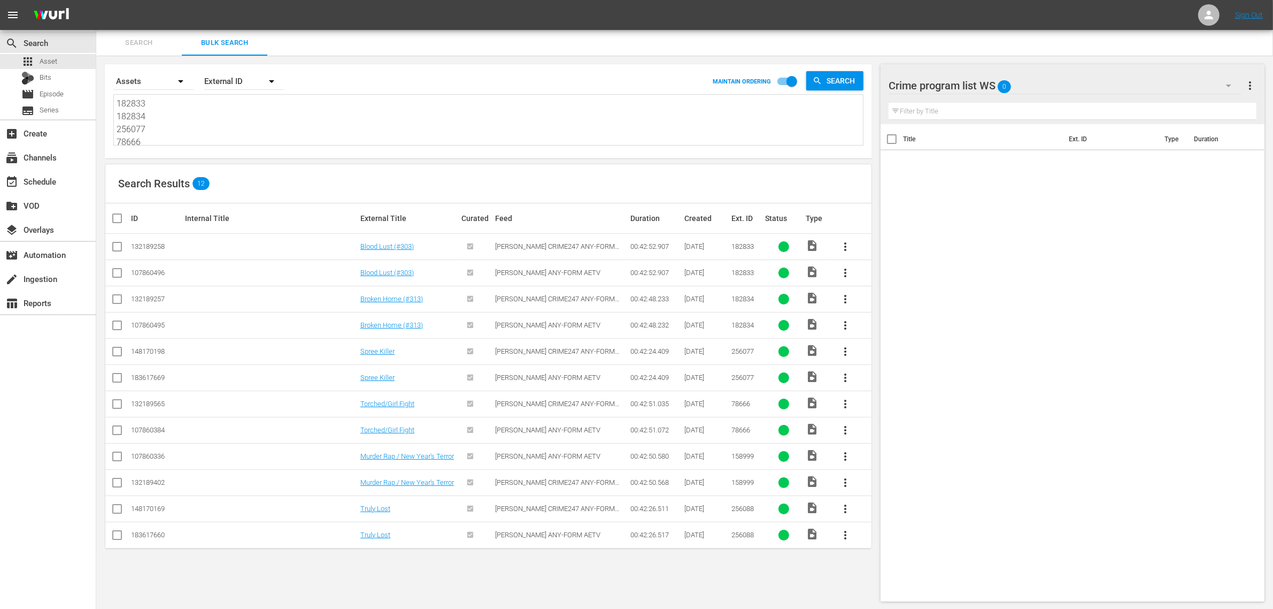
type textarea "182833 182834 256077 78666 158999 256088"
click at [118, 273] on input "checkbox" at bounding box center [117, 274] width 13 height 13
checkbox input "true"
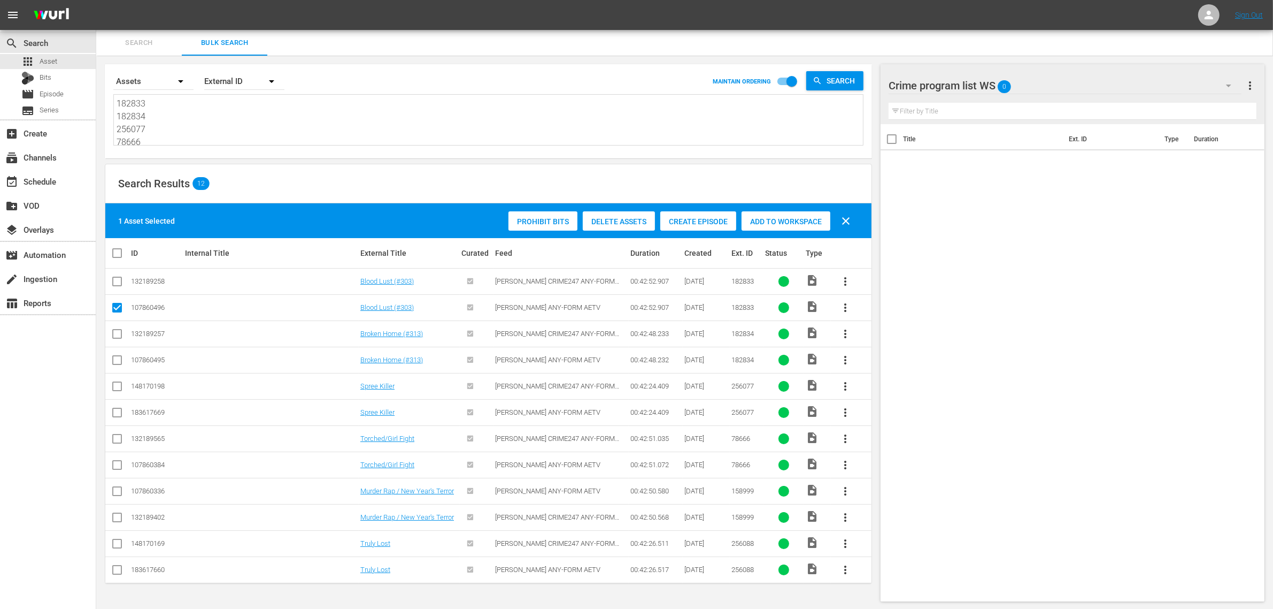
click at [113, 362] on input "checkbox" at bounding box center [117, 362] width 13 height 13
checkbox input "true"
click at [116, 412] on input "checkbox" at bounding box center [117, 414] width 13 height 13
checkbox input "true"
click at [119, 467] on input "checkbox" at bounding box center [117, 466] width 13 height 13
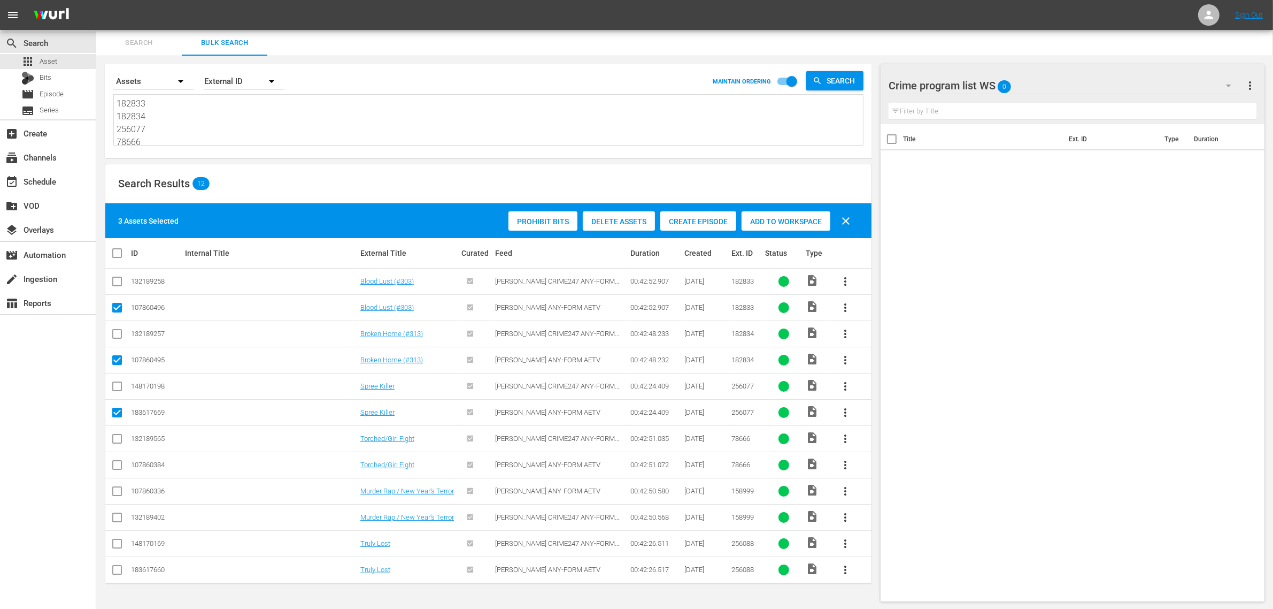
checkbox input "true"
click at [119, 492] on input "checkbox" at bounding box center [117, 493] width 13 height 13
checkbox input "true"
click at [119, 570] on input "checkbox" at bounding box center [117, 571] width 13 height 13
checkbox input "true"
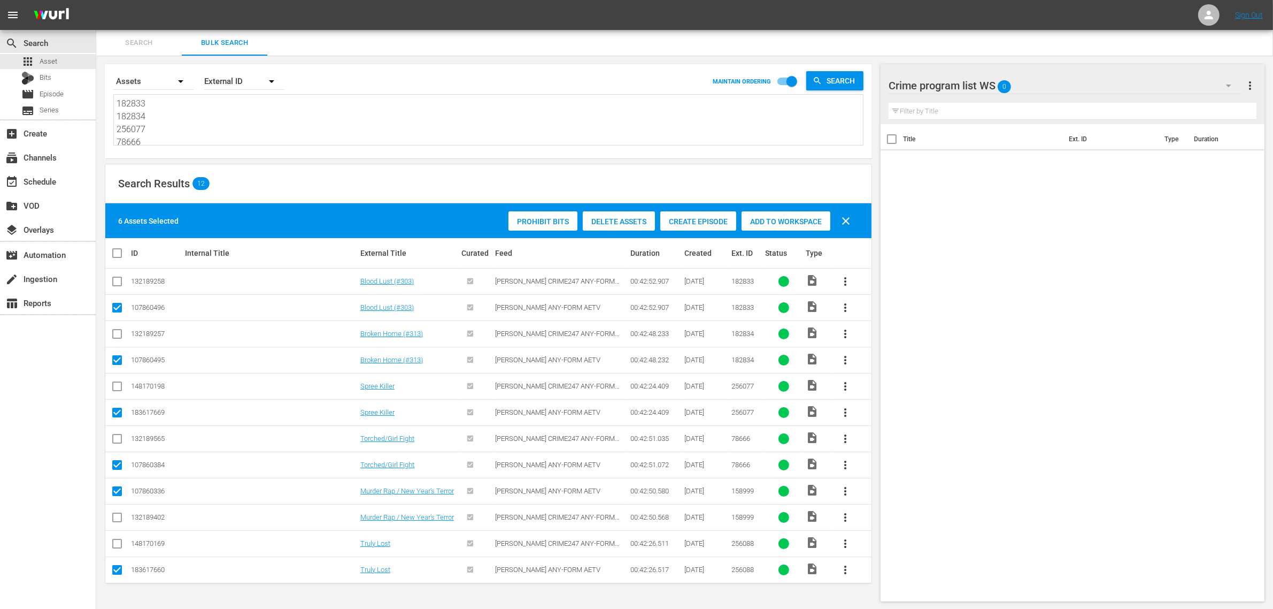
click at [784, 225] on span "Add to Workspace" at bounding box center [786, 221] width 89 height 9
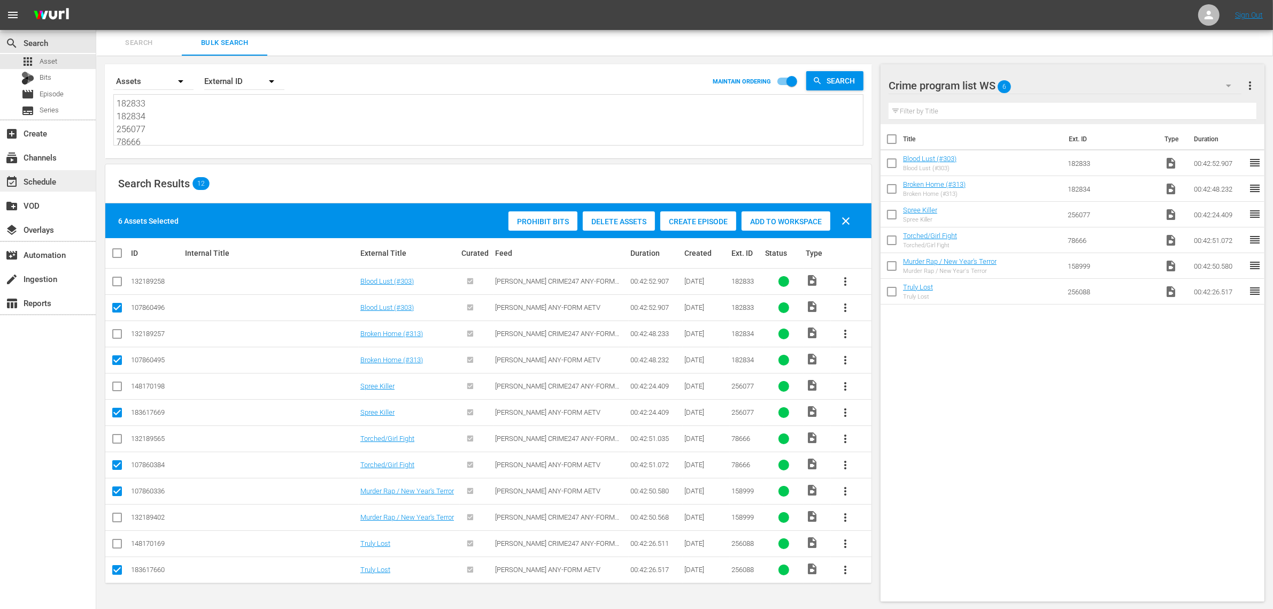
click at [52, 183] on div "event_available Schedule" at bounding box center [30, 180] width 60 height 10
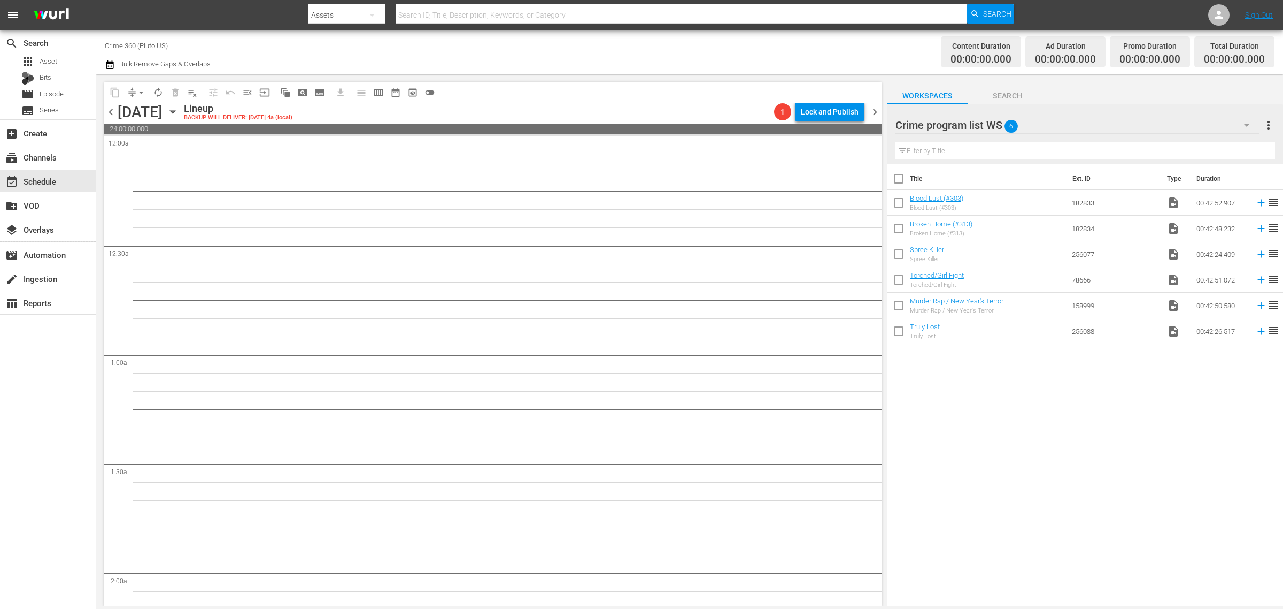
click at [899, 179] on input "checkbox" at bounding box center [899, 181] width 22 height 22
checkbox input "true"
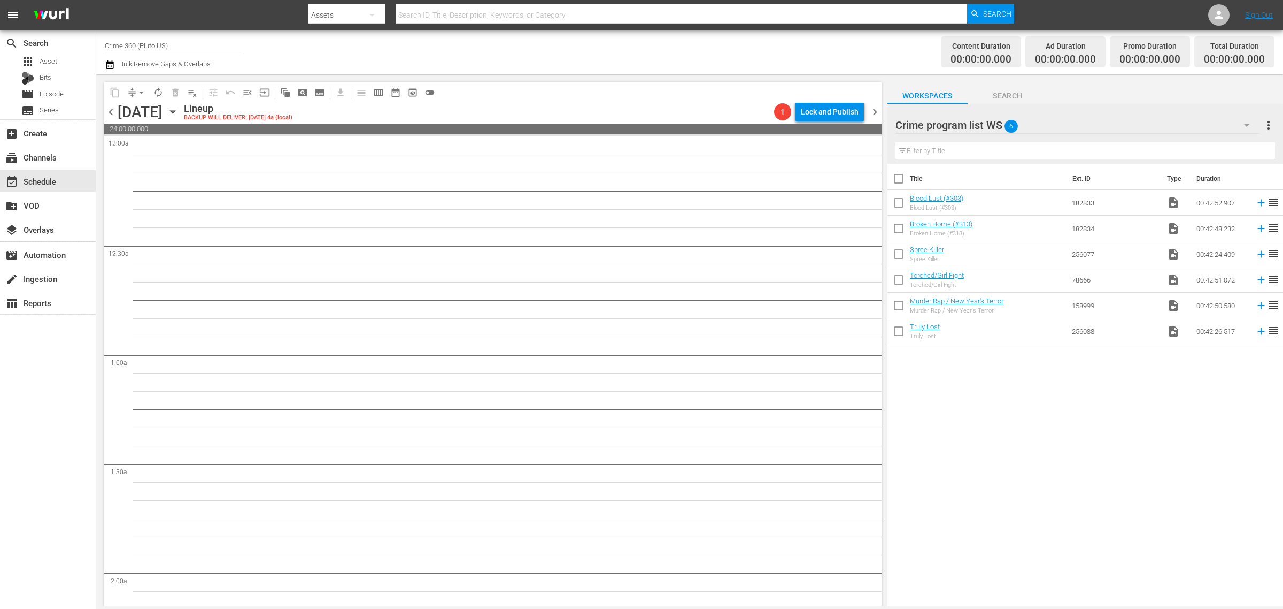
checkbox input "true"
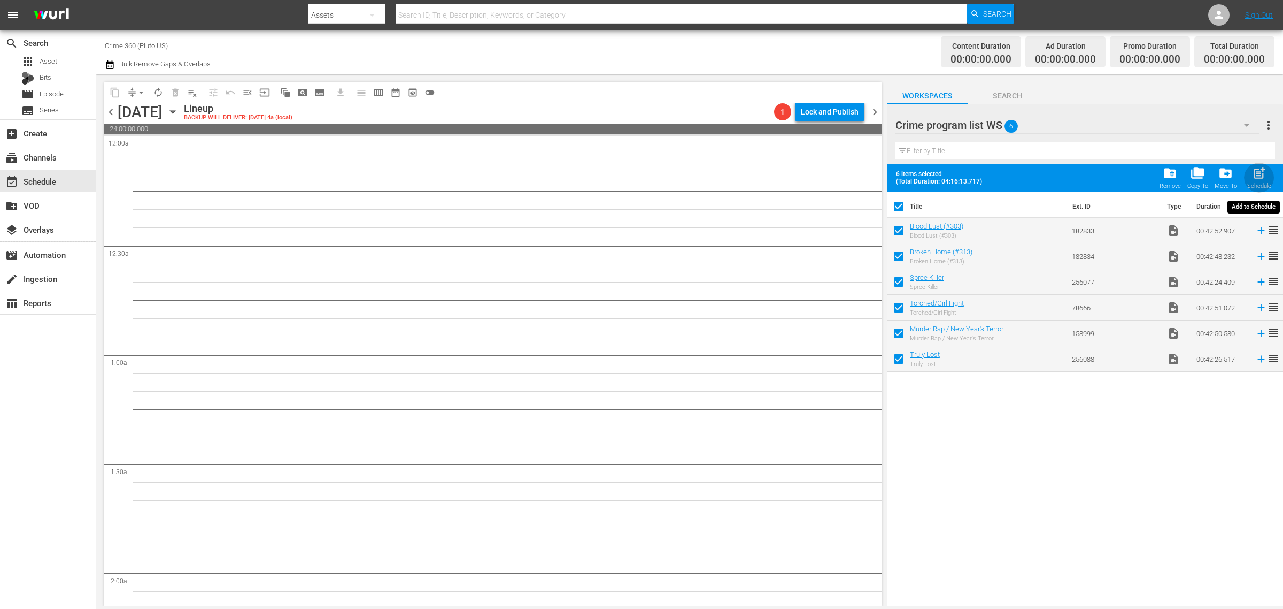
click at [1258, 172] on span "post_add" at bounding box center [1259, 173] width 14 height 14
checkbox input "false"
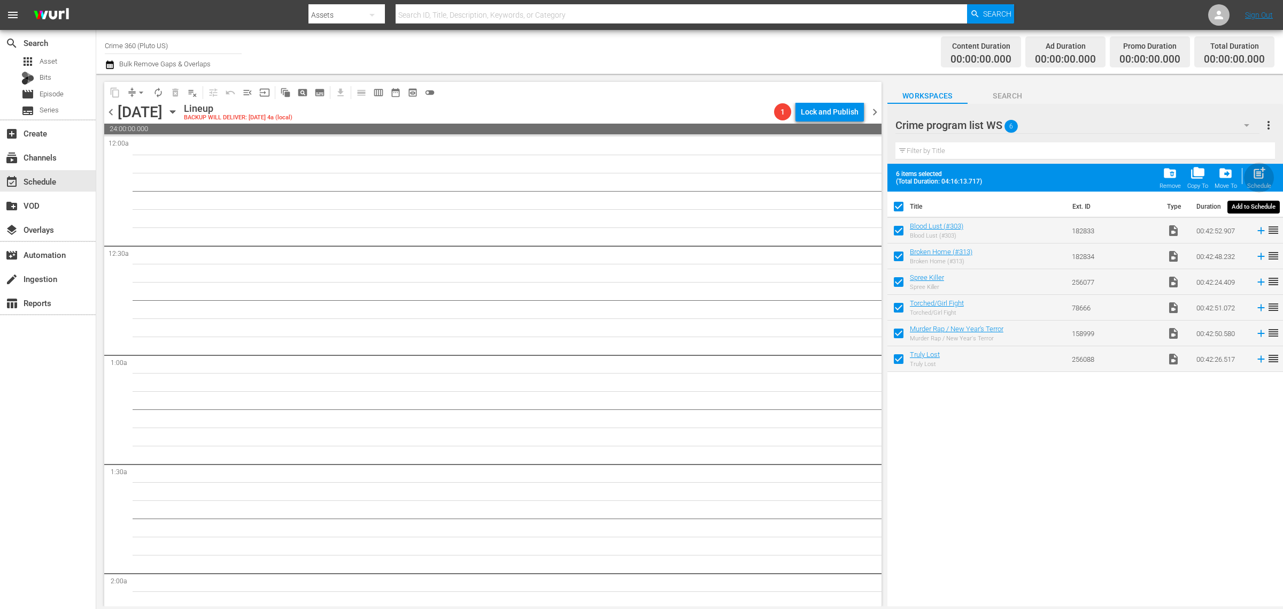
checkbox input "false"
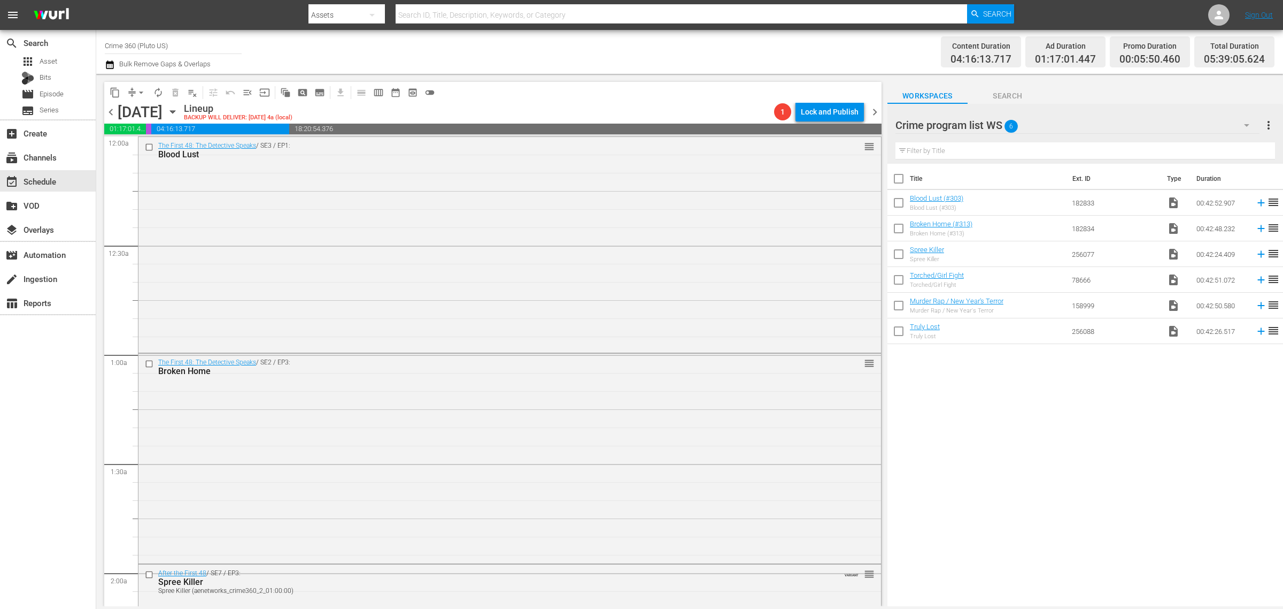
click at [1269, 126] on span "more_vert" at bounding box center [1269, 125] width 13 height 13
click at [1204, 144] on div "Clear All Workspace Items" at bounding box center [1200, 145] width 126 height 19
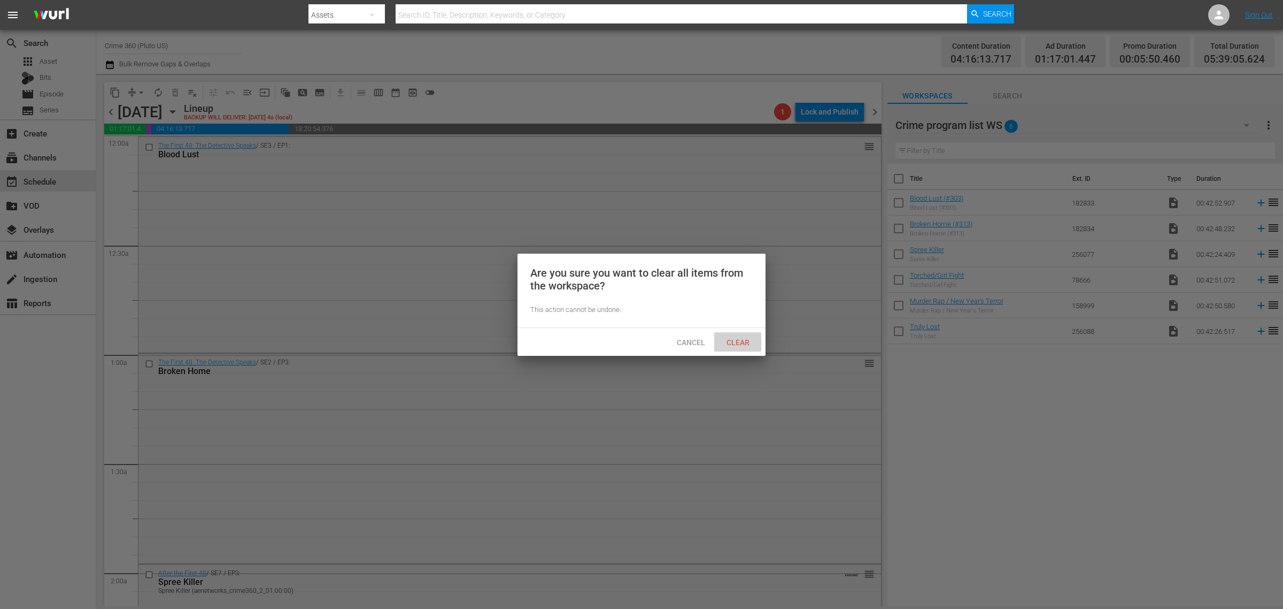
click at [735, 334] on div "Clear" at bounding box center [737, 342] width 47 height 20
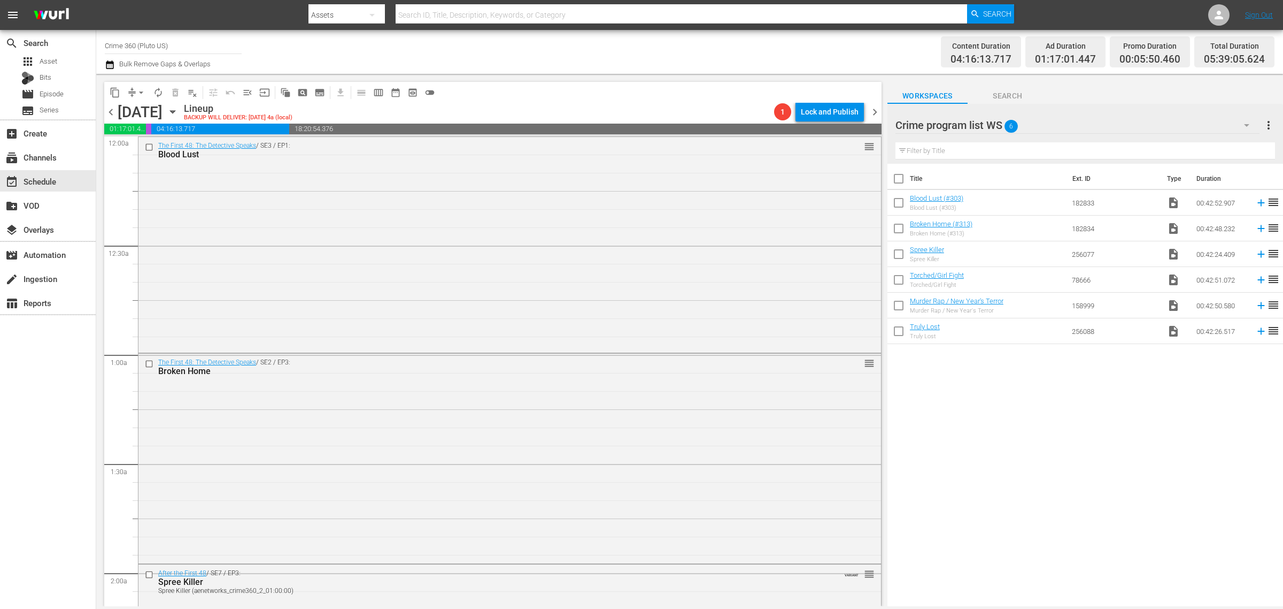
click at [642, 41] on div "Channel Title Crime 360 (Pluto US) Bulk Remove Gaps & Overlaps" at bounding box center [424, 52] width 638 height 39
click at [880, 111] on span "chevron_right" at bounding box center [874, 111] width 13 height 13
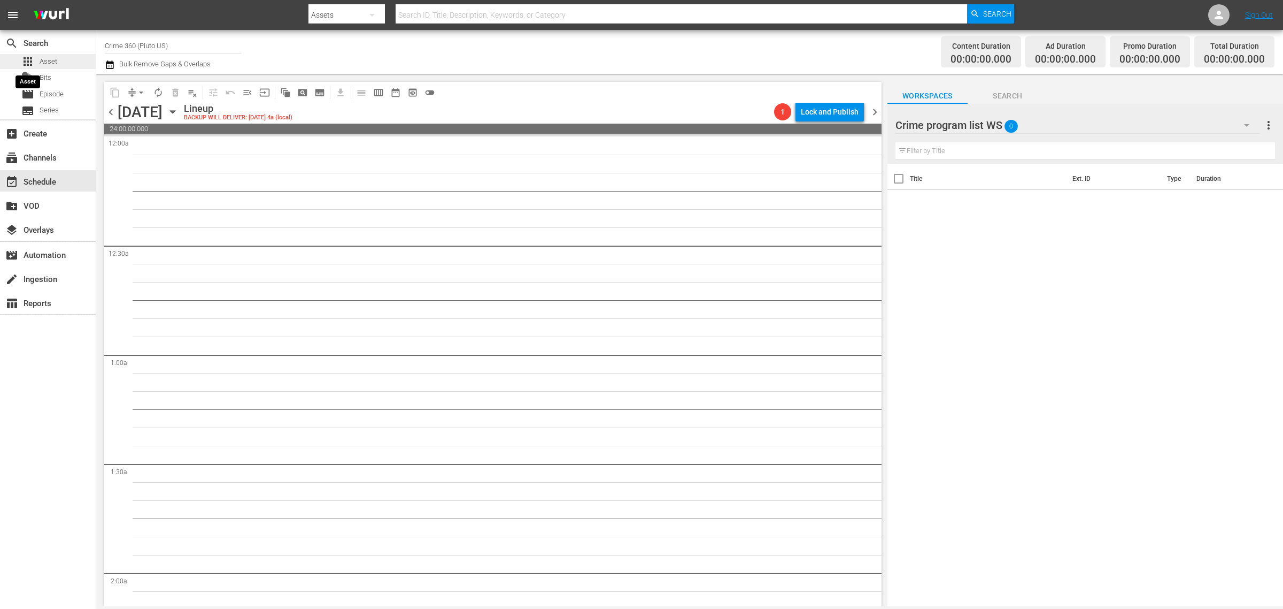
click at [35, 57] on div "apps Asset" at bounding box center [39, 61] width 36 height 15
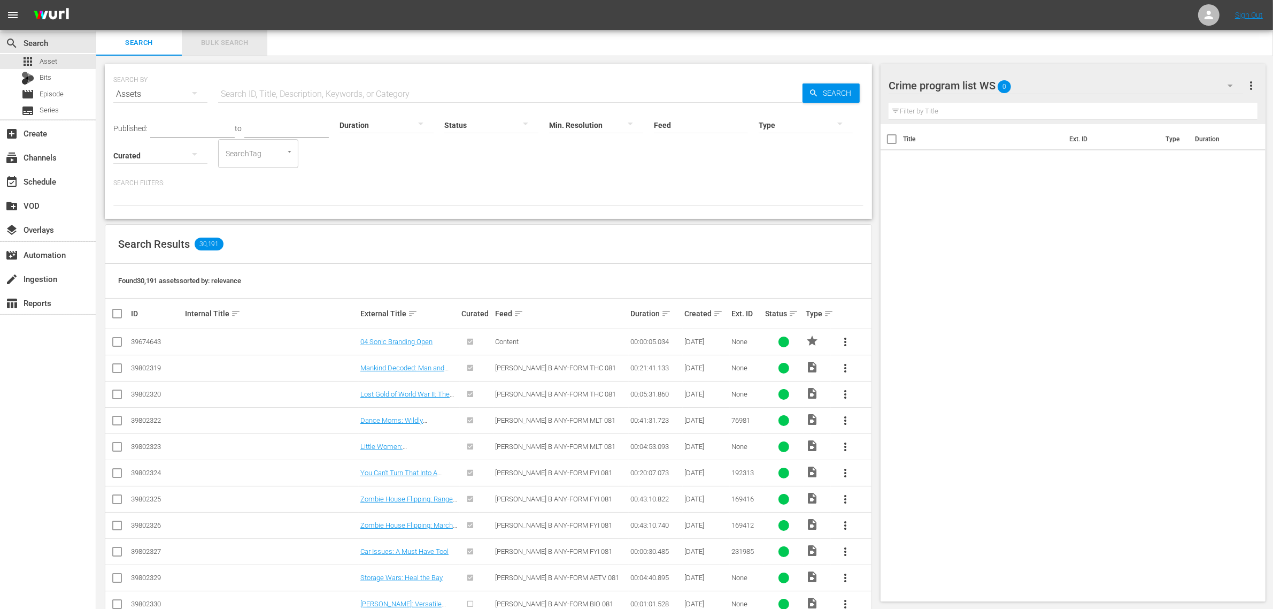
click at [230, 37] on span "Bulk Search" at bounding box center [224, 43] width 73 height 12
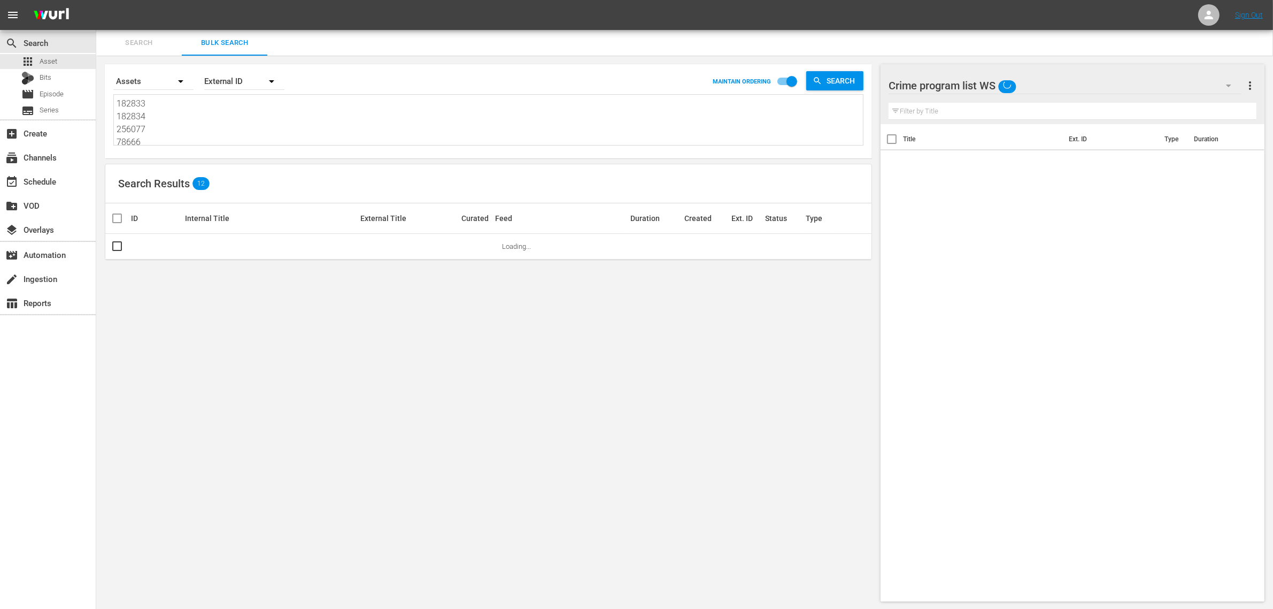
click at [244, 121] on textarea "182833 182834 256077 78666 158999 256088" at bounding box center [490, 121] width 747 height 49
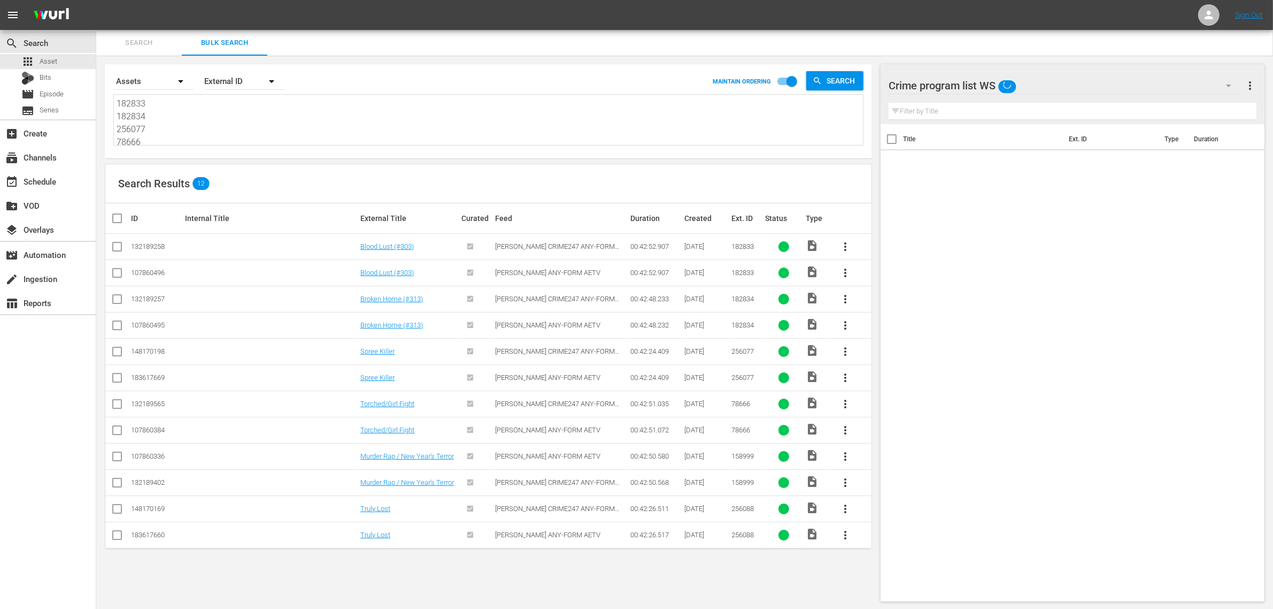
paste textarea "03554 155434 155442 158541 166598 194432"
type textarea "103554 155434 155442 158541 166598 194432"
click at [113, 271] on input "checkbox" at bounding box center [117, 274] width 13 height 13
checkbox input "true"
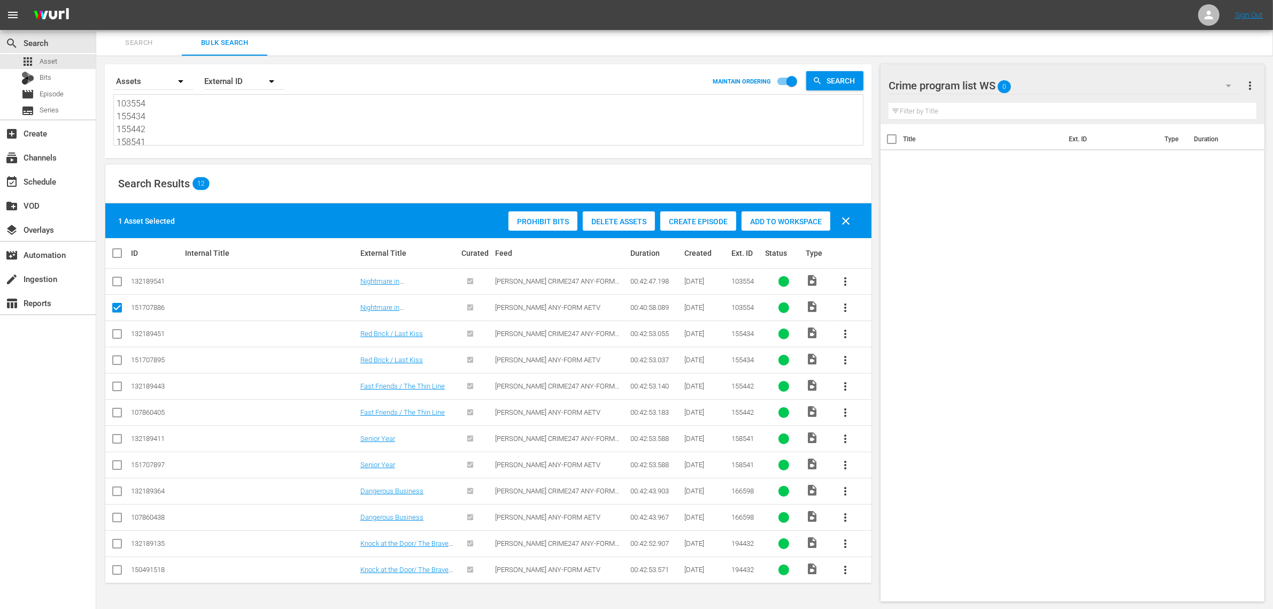
click at [116, 361] on input "checkbox" at bounding box center [117, 362] width 13 height 13
checkbox input "true"
click at [118, 417] on input "checkbox" at bounding box center [117, 414] width 13 height 13
checkbox input "true"
drag, startPoint x: 133, startPoint y: 469, endPoint x: 117, endPoint y: 465, distance: 16.5
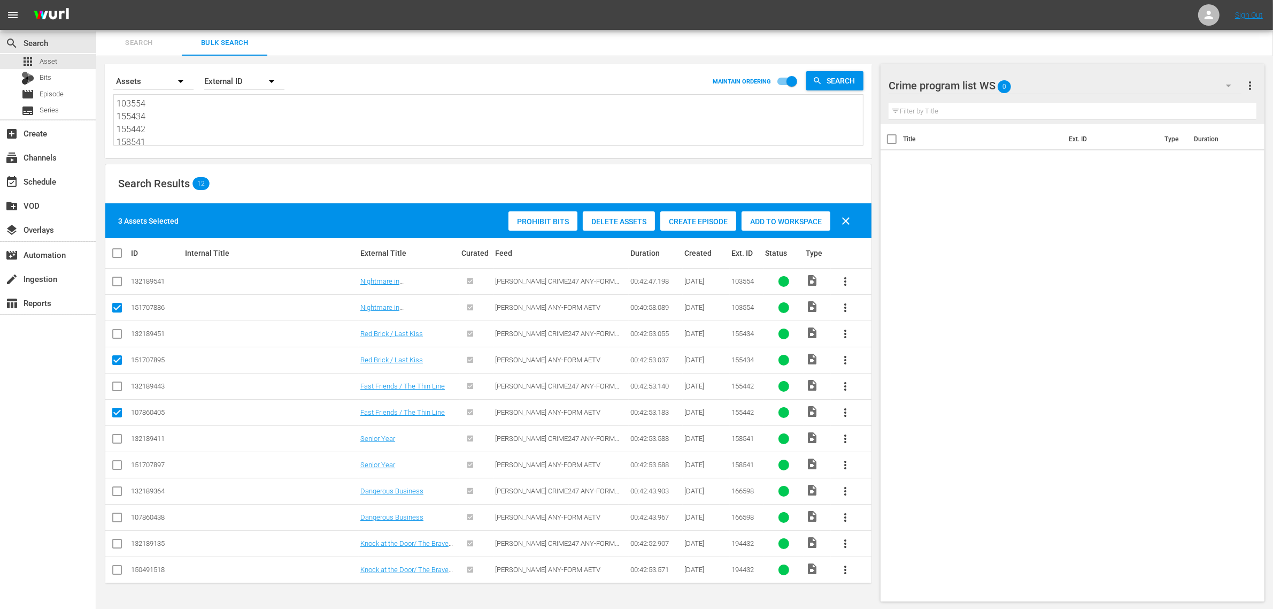
click at [129, 469] on td "151707897" at bounding box center [156, 464] width 54 height 26
click at [115, 464] on input "checkbox" at bounding box center [117, 466] width 13 height 13
checkbox input "true"
click at [118, 518] on input "checkbox" at bounding box center [117, 519] width 13 height 13
checkbox input "true"
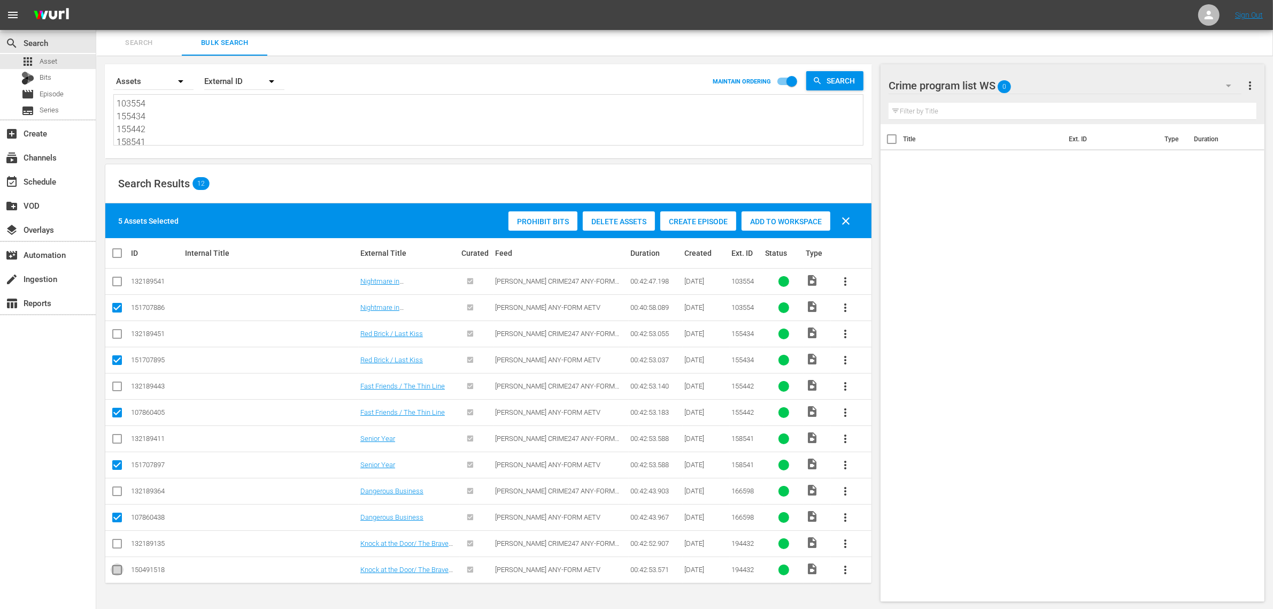
drag, startPoint x: 119, startPoint y: 571, endPoint x: 172, endPoint y: 559, distance: 54.2
click at [119, 571] on input "checkbox" at bounding box center [117, 571] width 13 height 13
checkbox input "true"
click at [781, 221] on span "Add to Workspace" at bounding box center [786, 221] width 89 height 9
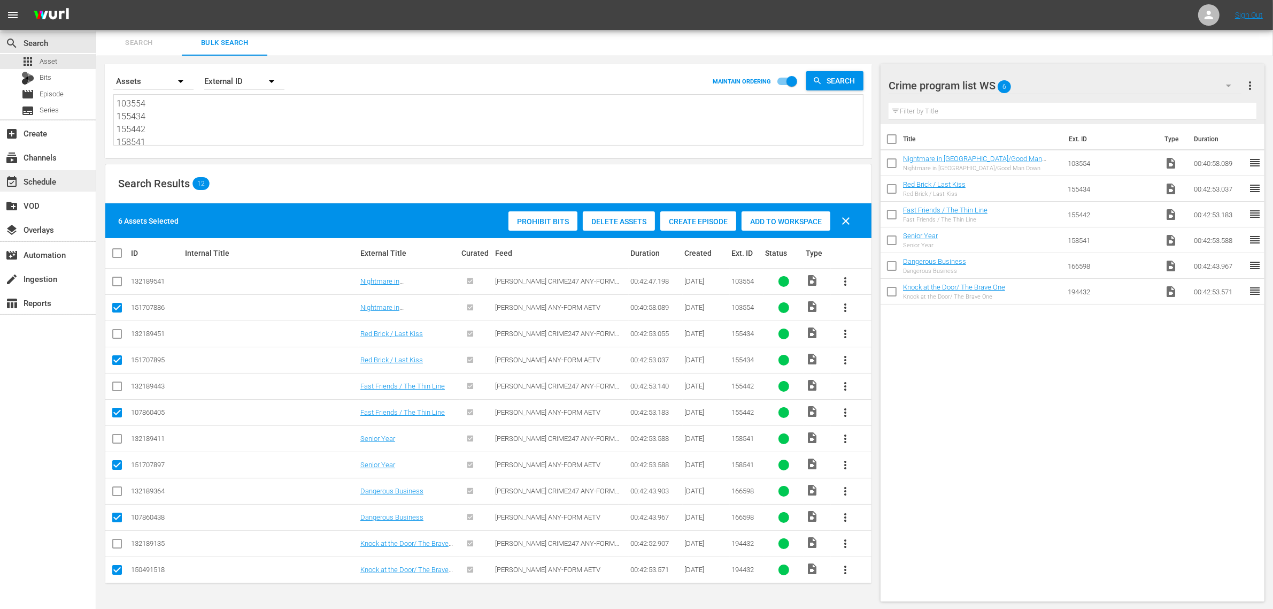
click at [52, 178] on div "event_available Schedule" at bounding box center [30, 180] width 60 height 10
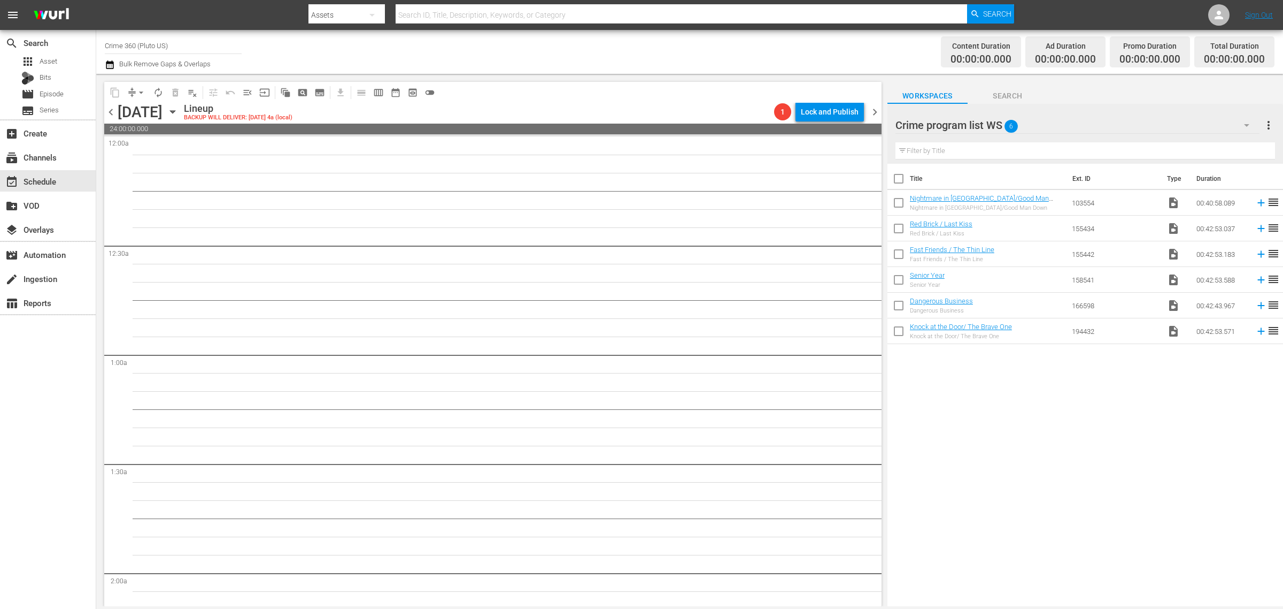
click at [899, 177] on input "checkbox" at bounding box center [899, 181] width 22 height 22
checkbox input "true"
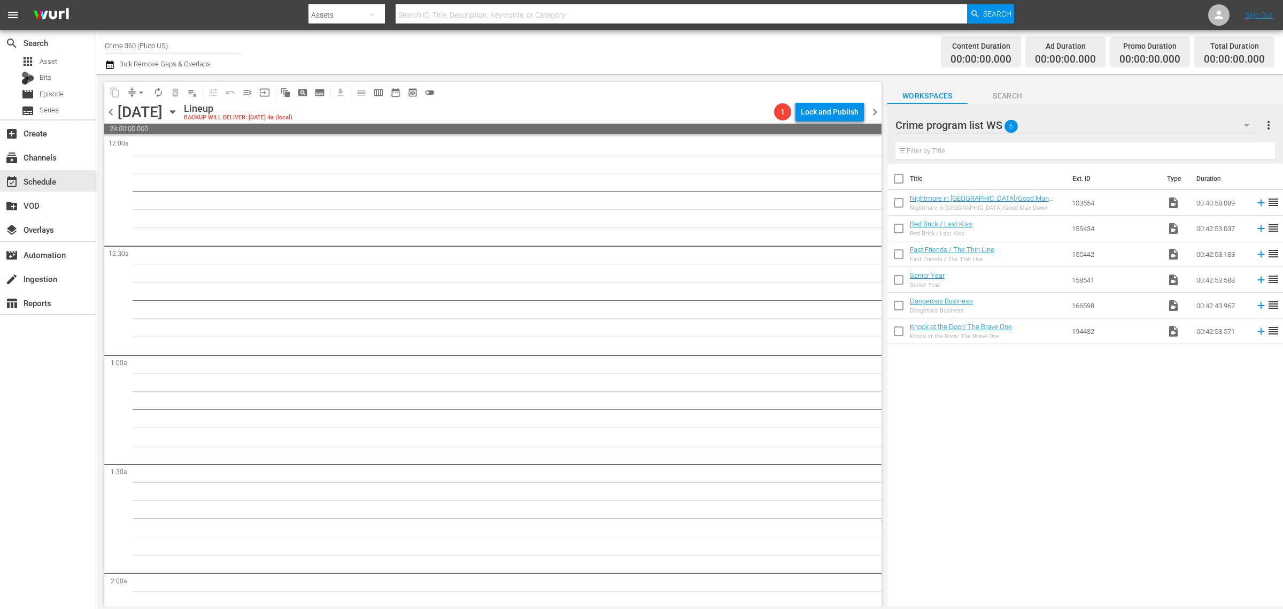
checkbox input "true"
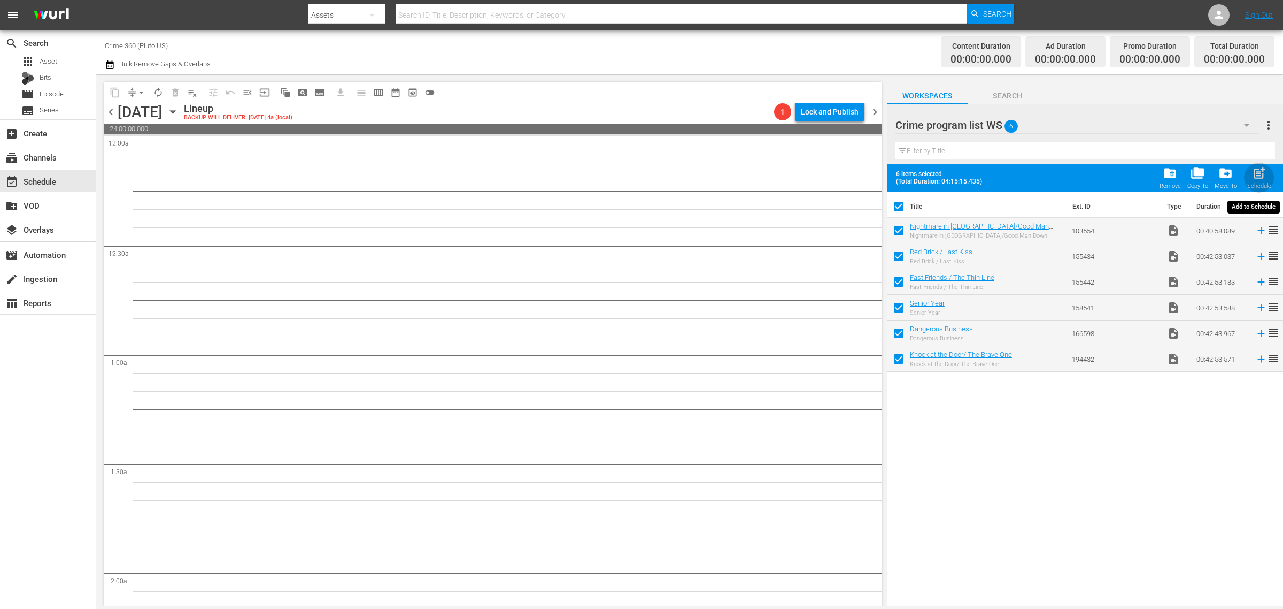
click at [1259, 173] on span "post_add" at bounding box center [1259, 173] width 14 height 14
checkbox input "false"
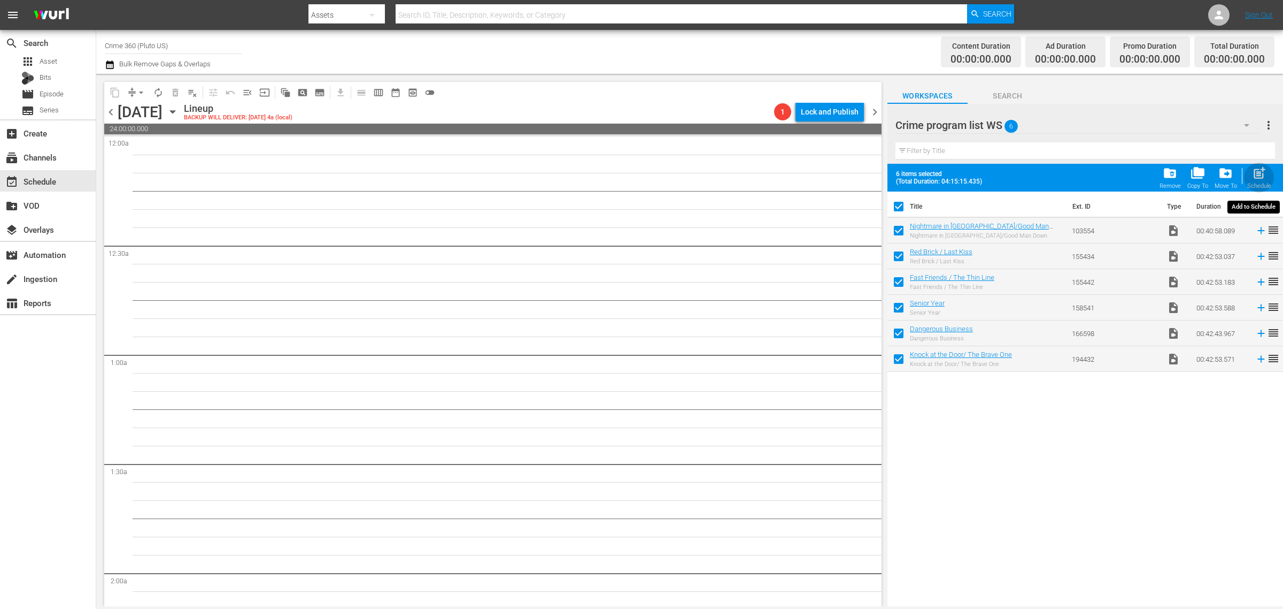
checkbox input "false"
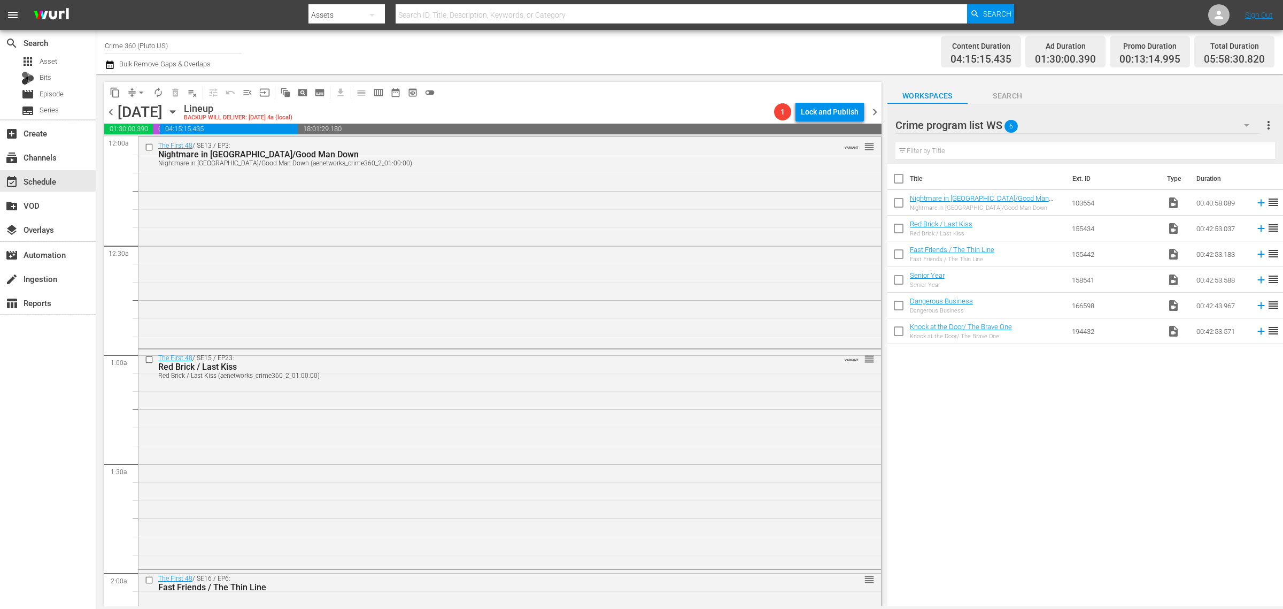
click at [1265, 126] on span "more_vert" at bounding box center [1269, 125] width 13 height 13
click at [1190, 150] on div "Clear All Workspace Items" at bounding box center [1200, 145] width 126 height 19
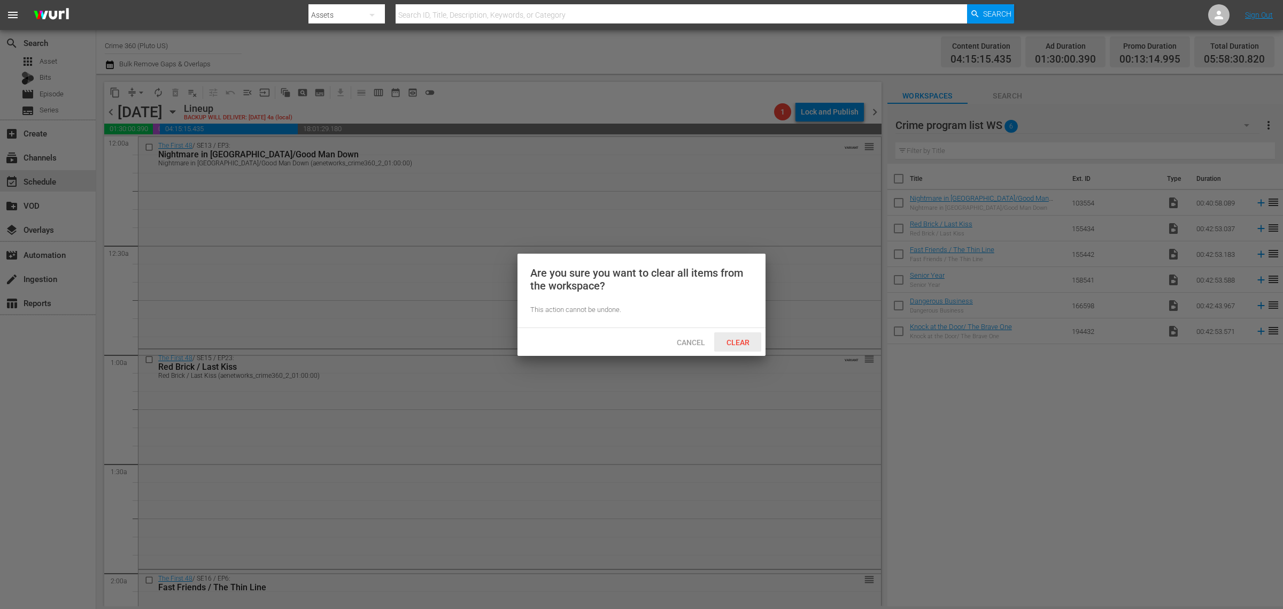
click at [742, 343] on span "Clear" at bounding box center [738, 342] width 40 height 9
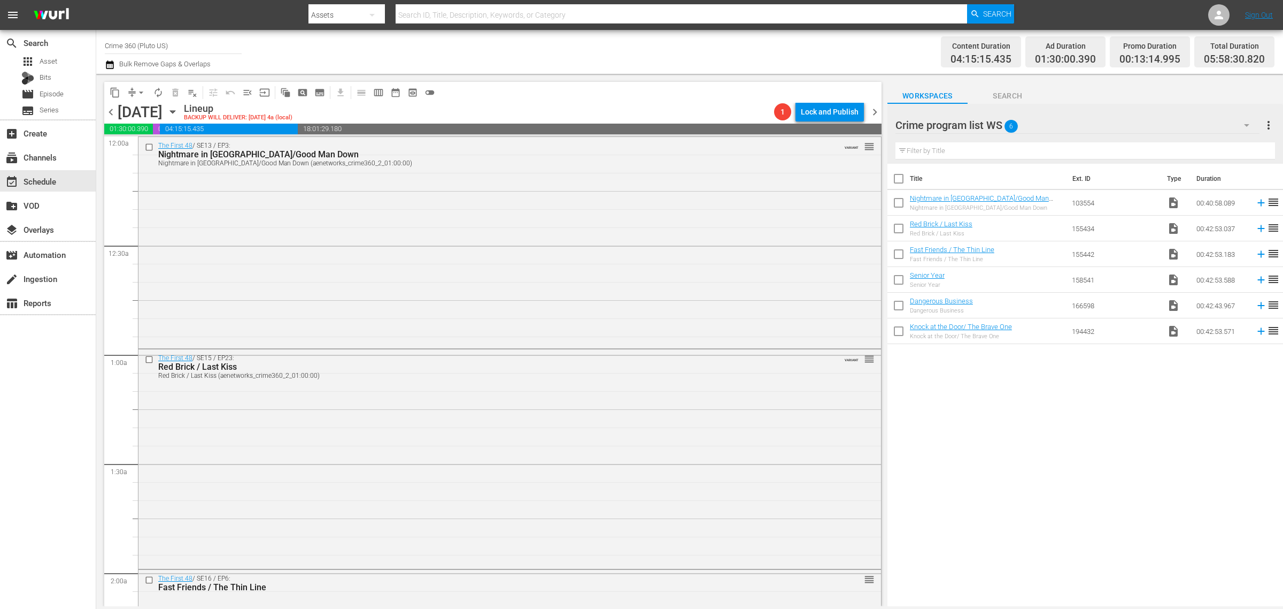
click at [626, 53] on body "menu Search By Assets Search ID, Title, Description, Keywords, or Category Sear…" at bounding box center [641, 304] width 1283 height 609
click at [179, 110] on icon "button" at bounding box center [173, 112] width 12 height 12
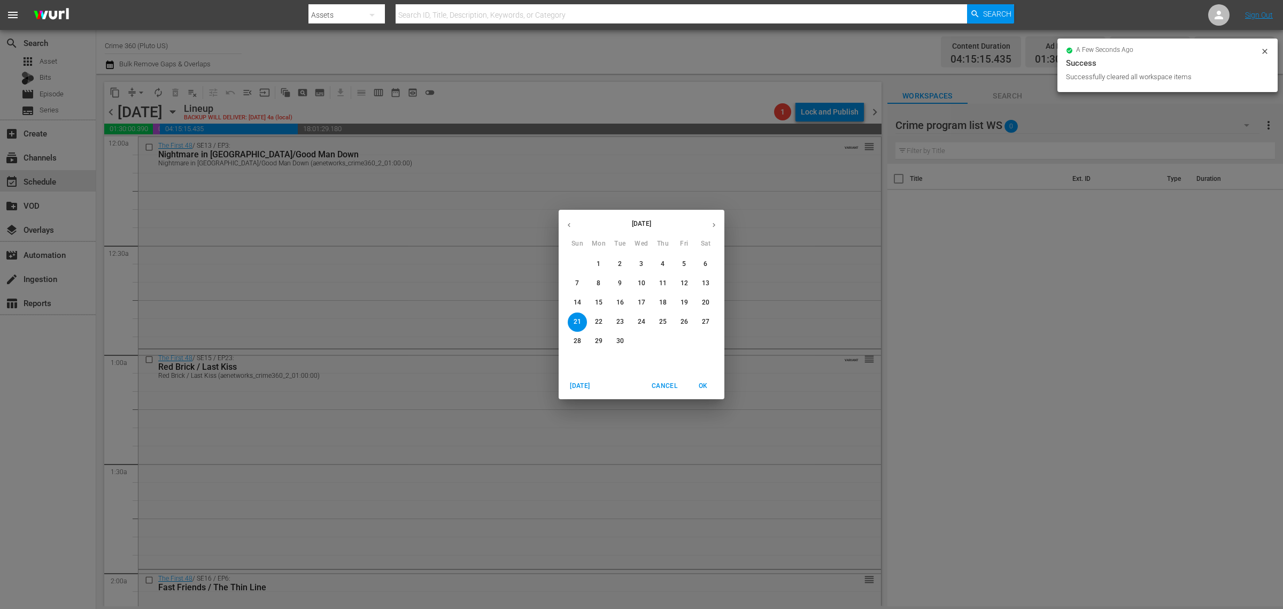
click at [602, 278] on button "8" at bounding box center [598, 283] width 19 height 19
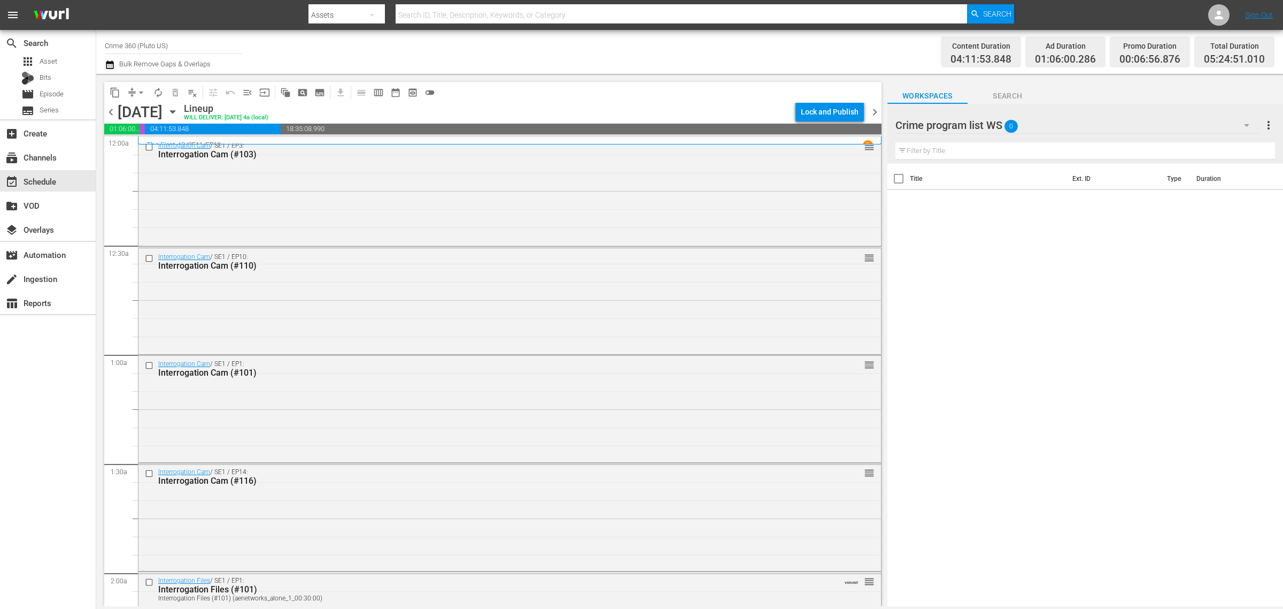
click at [110, 110] on span "chevron_left" at bounding box center [110, 111] width 13 height 13
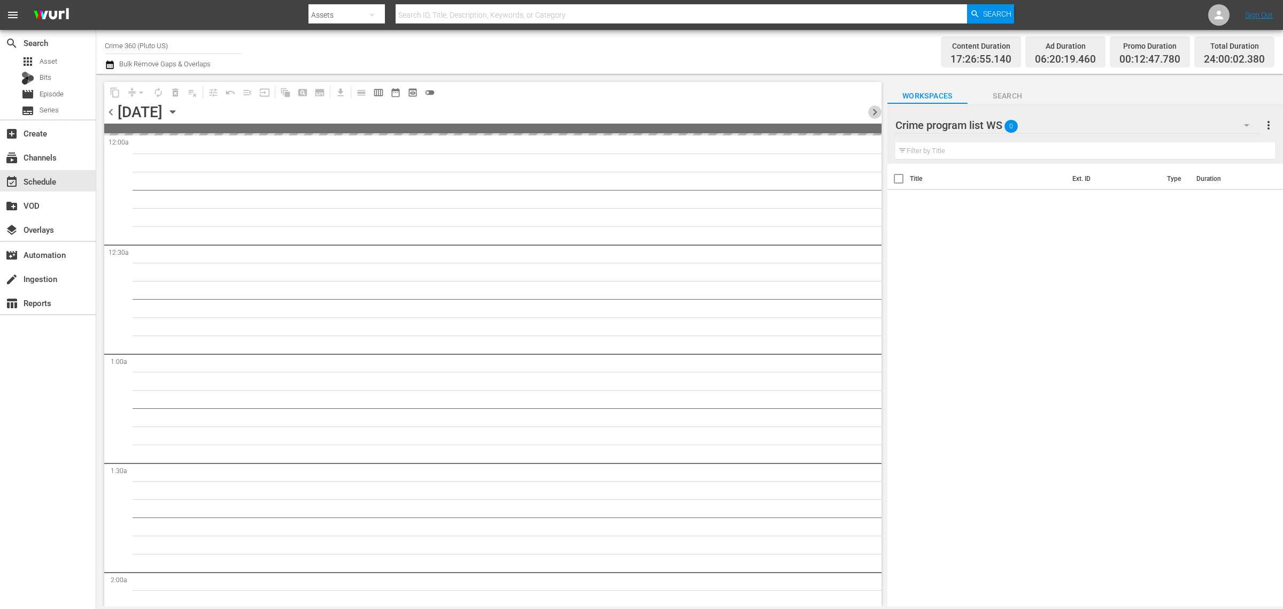
click at [874, 111] on span "chevron_right" at bounding box center [874, 111] width 13 height 13
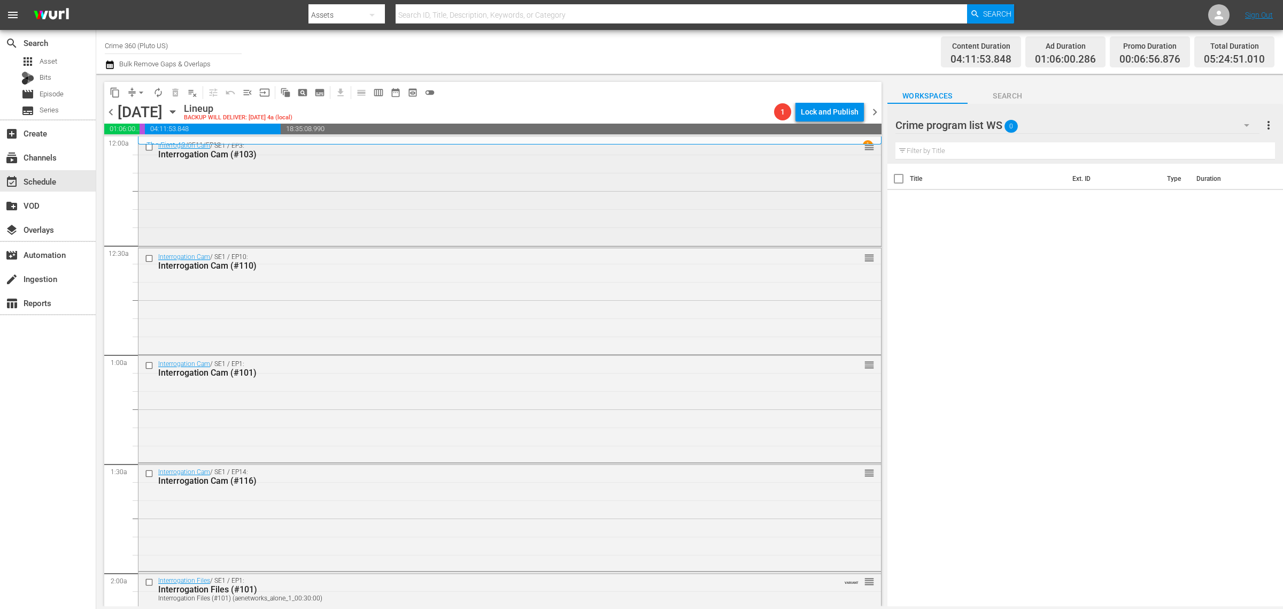
click at [267, 172] on div "Interrogation Cam / SE1 / EP3: Interrogation Cam (#103) reorder" at bounding box center [510, 191] width 743 height 108
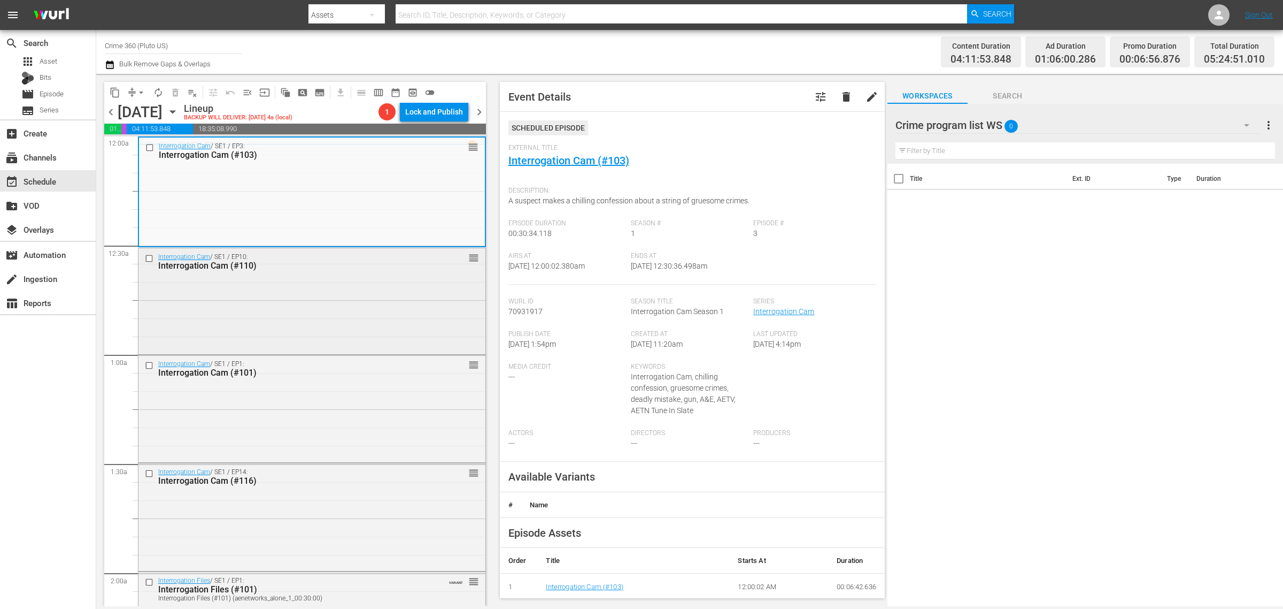
click at [405, 293] on div "Interrogation Cam / SE1 / EP10: Interrogation Cam (#110) reorder" at bounding box center [312, 300] width 347 height 104
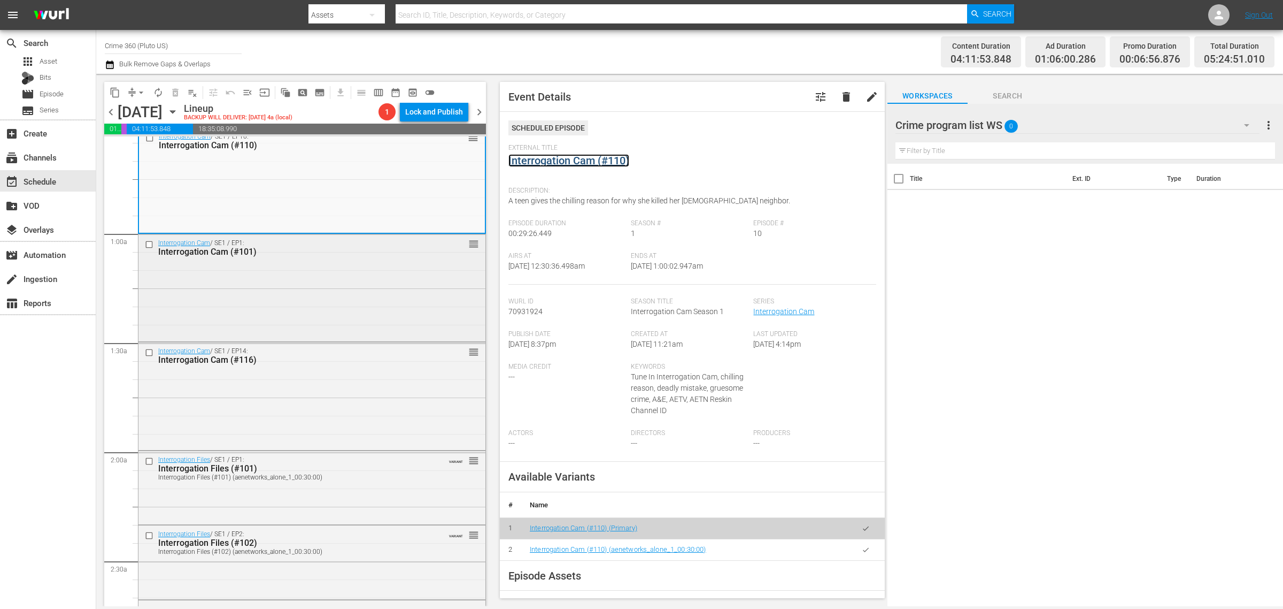
scroll to position [134, 0]
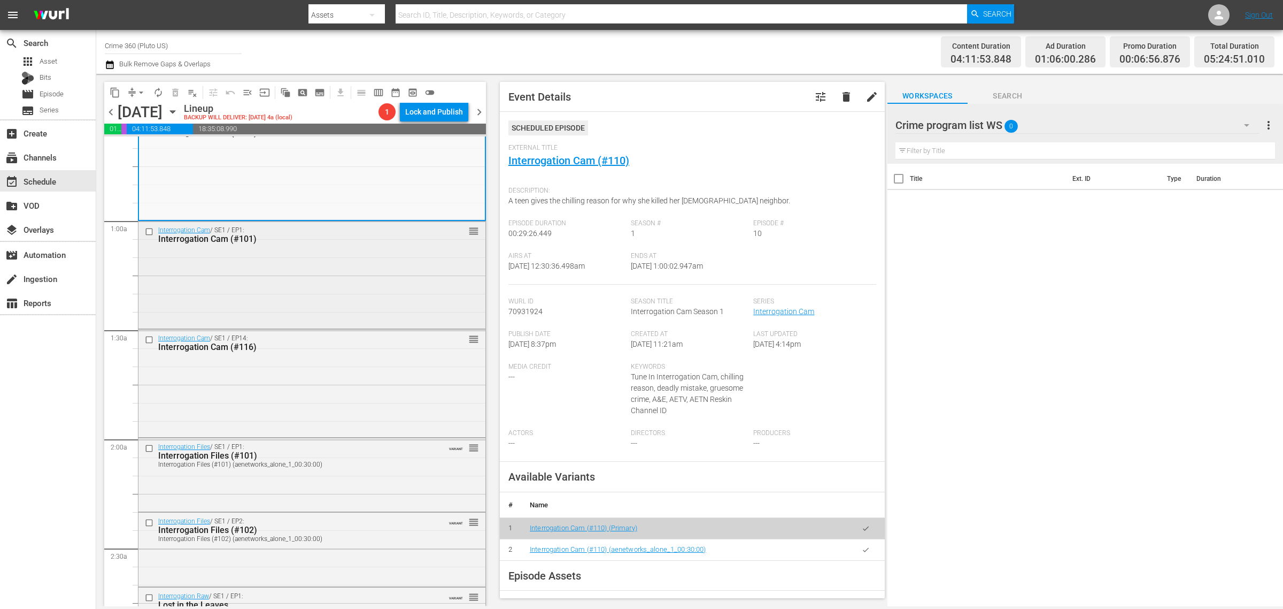
click at [271, 265] on div "Interrogation Cam / SE1 / EP1: Interrogation Cam (#101) reorder" at bounding box center [312, 273] width 347 height 105
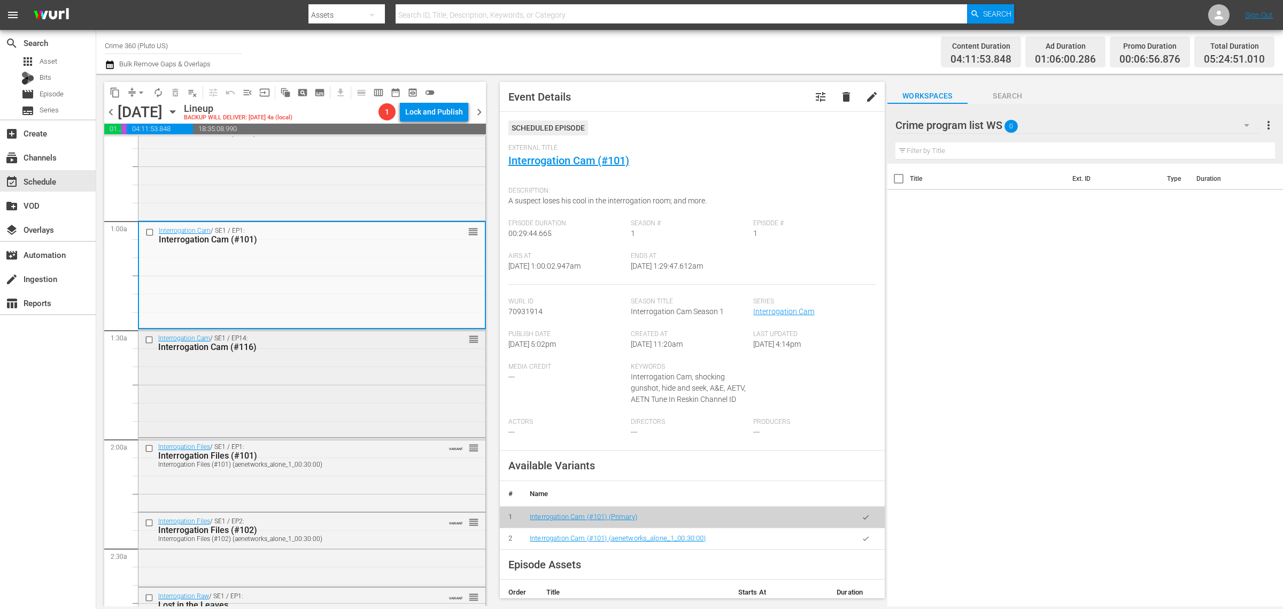
click at [346, 394] on div "Interrogation Cam / SE1 / EP14: Interrogation Cam (#116) reorder" at bounding box center [312, 382] width 347 height 106
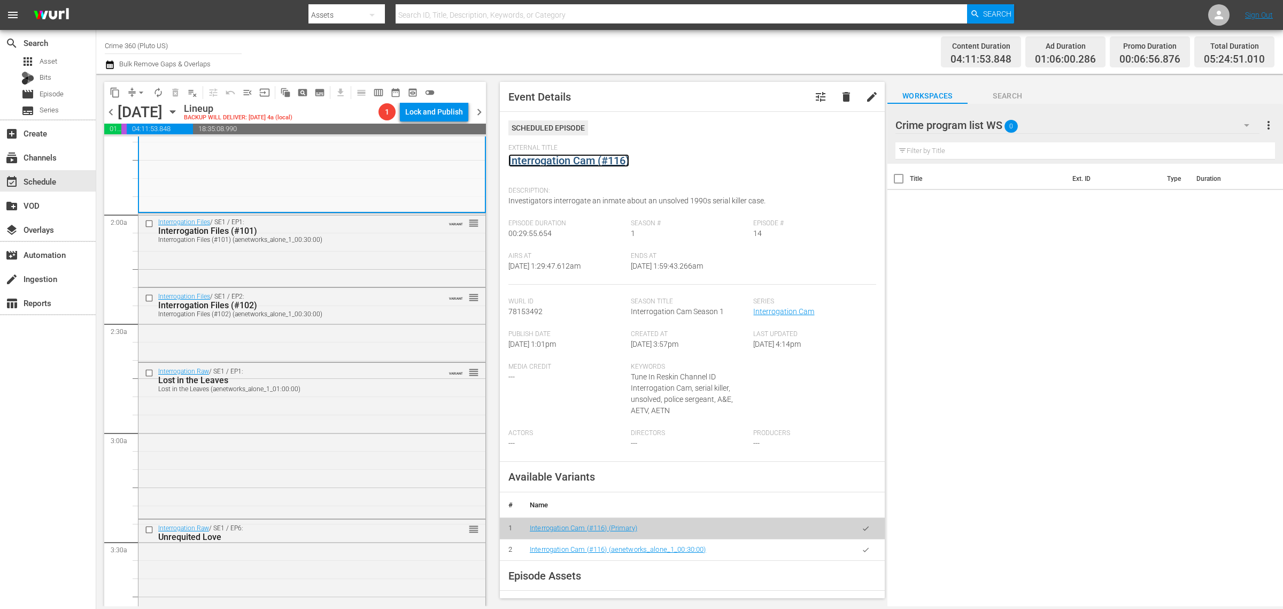
scroll to position [401, 0]
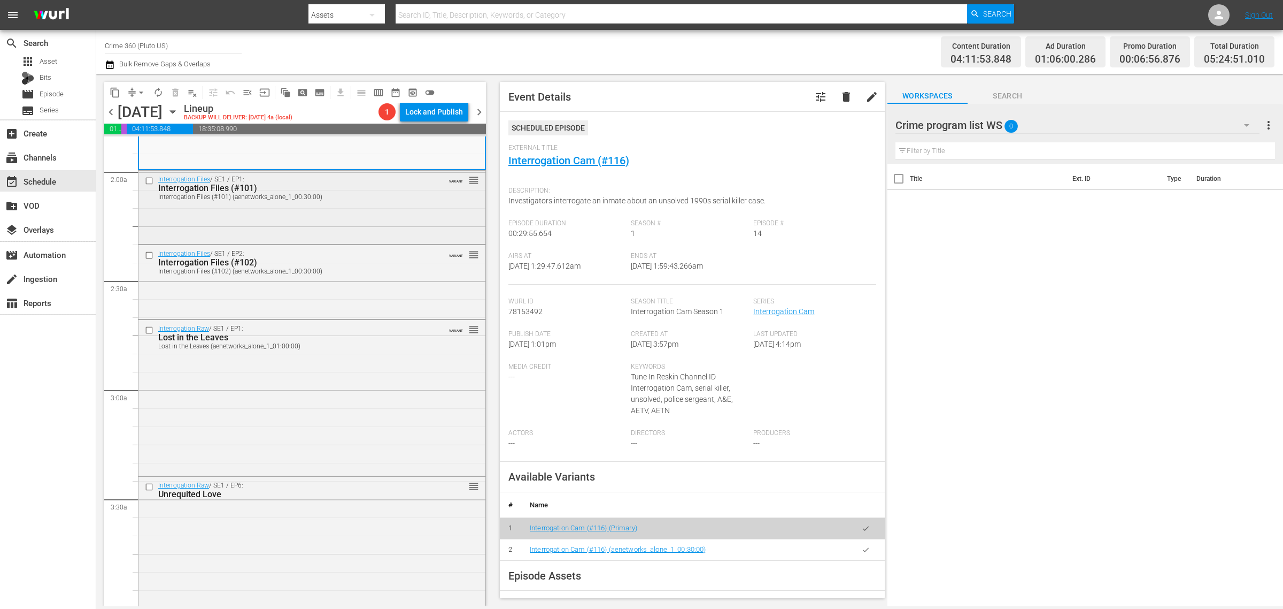
click at [348, 204] on div "Interrogation Files / SE1 / EP1: Interrogation Files (#101) Interrogation Files…" at bounding box center [312, 188] width 347 height 34
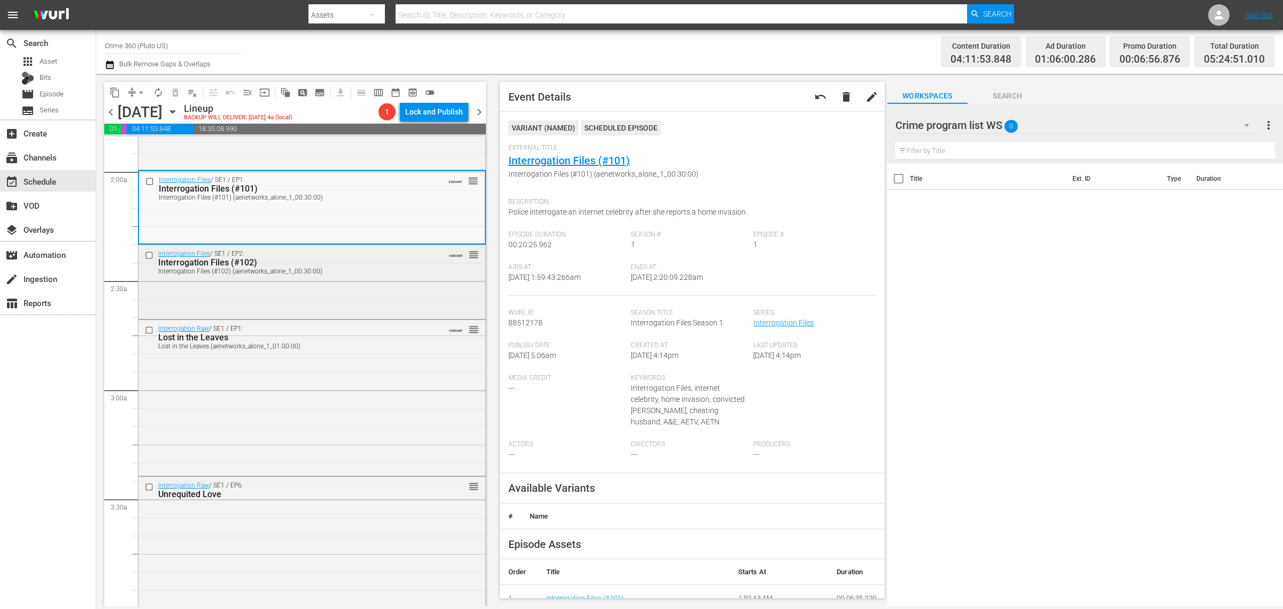
click at [412, 276] on div "Interrogation Files / SE1 / EP2: Interrogation Files (#102) Interrogation Files…" at bounding box center [312, 262] width 347 height 34
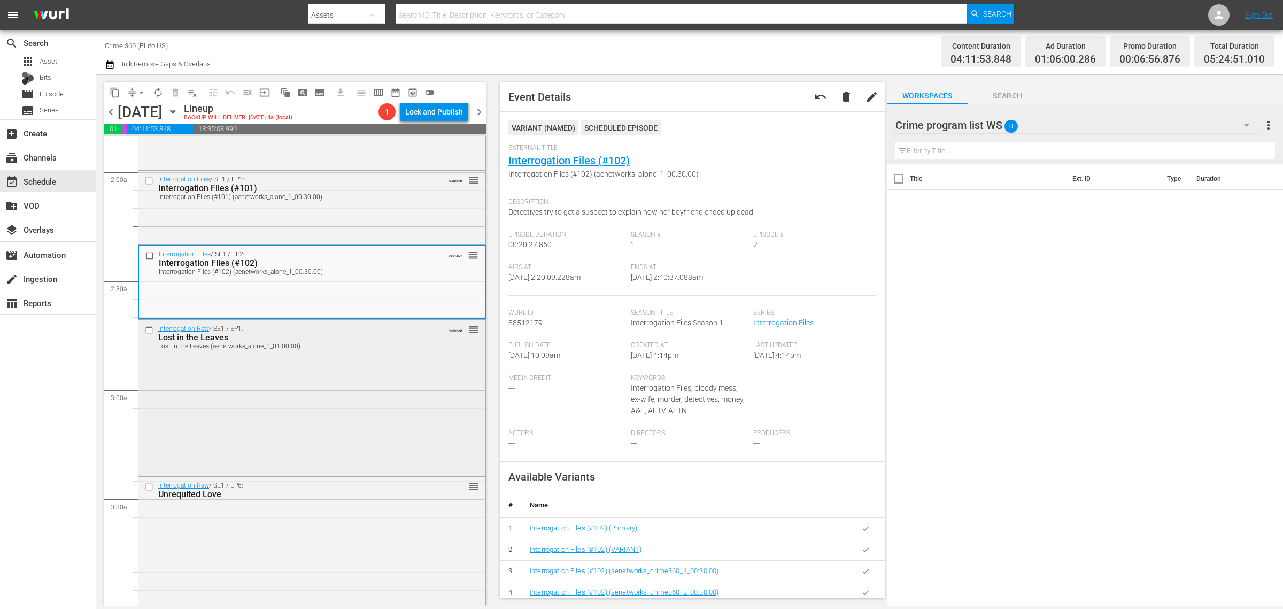
click at [388, 389] on div "Interrogation Raw / SE1 / EP1: Lost in the Leaves Lost in the Leaves (aenetwork…" at bounding box center [312, 396] width 347 height 153
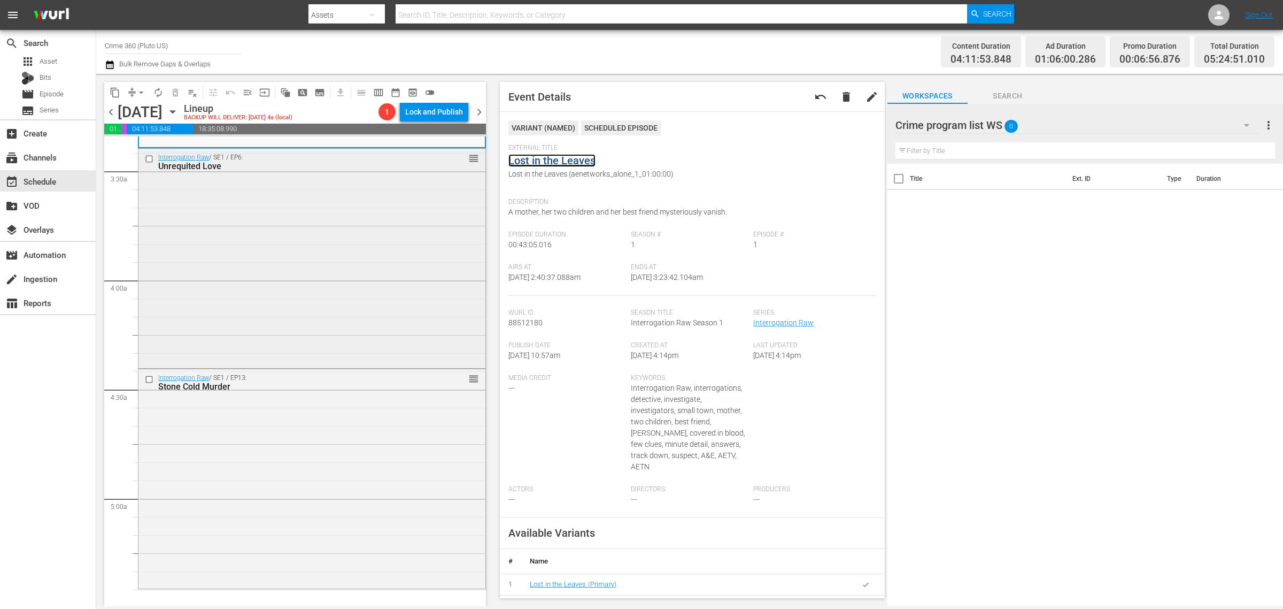
scroll to position [735, 0]
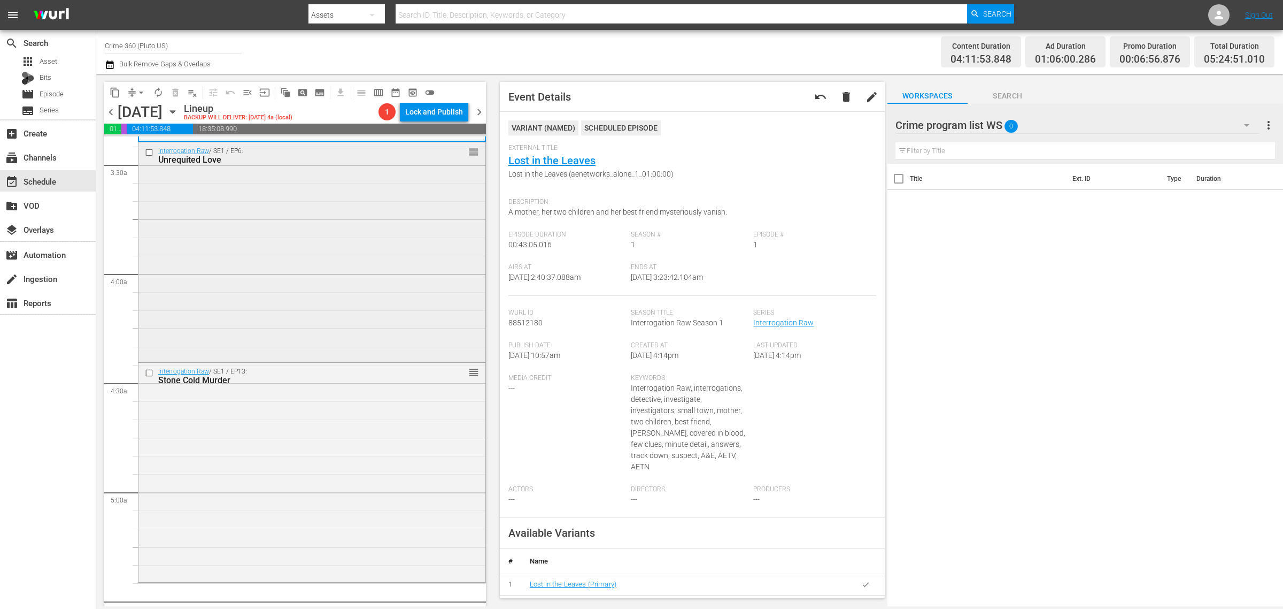
click at [298, 309] on div "Interrogation Raw / SE1 / EP6: Unrequited Love reorder" at bounding box center [312, 250] width 347 height 217
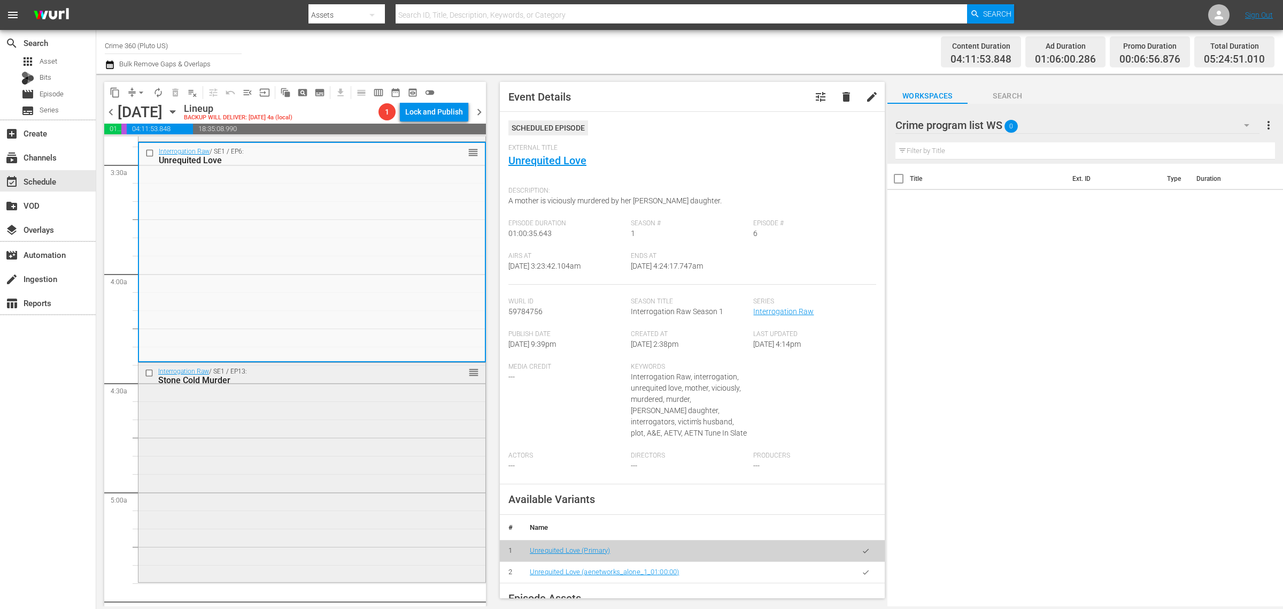
click at [309, 420] on div "Interrogation Raw / SE1 / EP13: Stone Cold Murder reorder" at bounding box center [312, 471] width 347 height 217
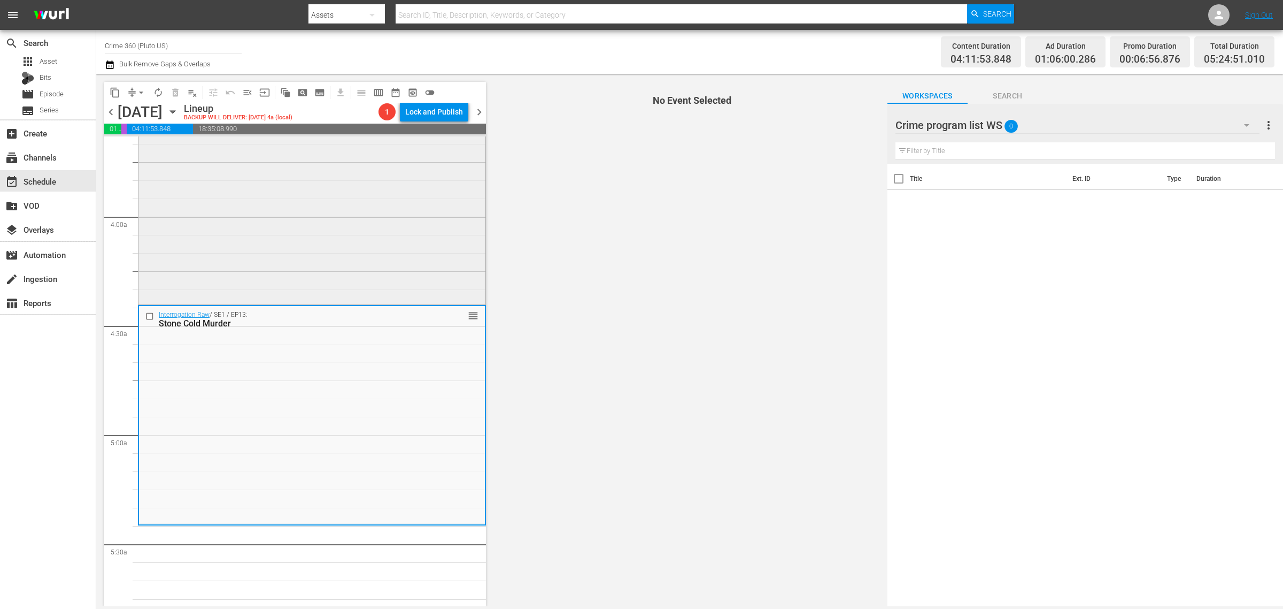
scroll to position [869, 0]
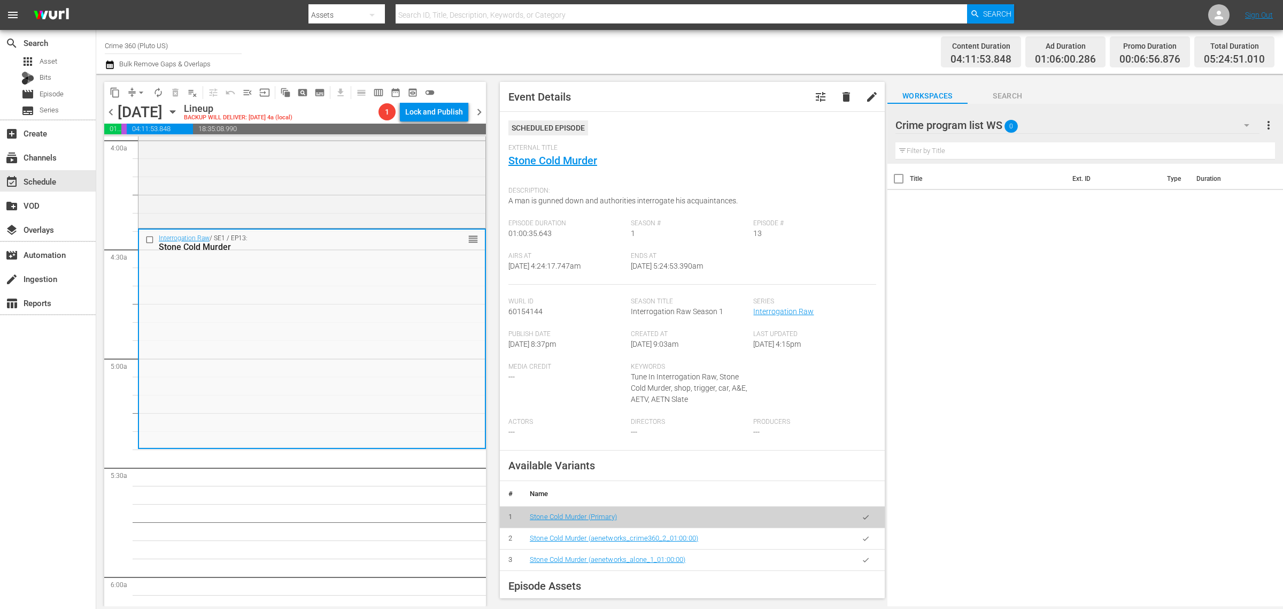
click at [138, 89] on span "arrow_drop_down" at bounding box center [141, 92] width 11 height 11
click at [143, 111] on li "Align to Midnight" at bounding box center [142, 114] width 112 height 18
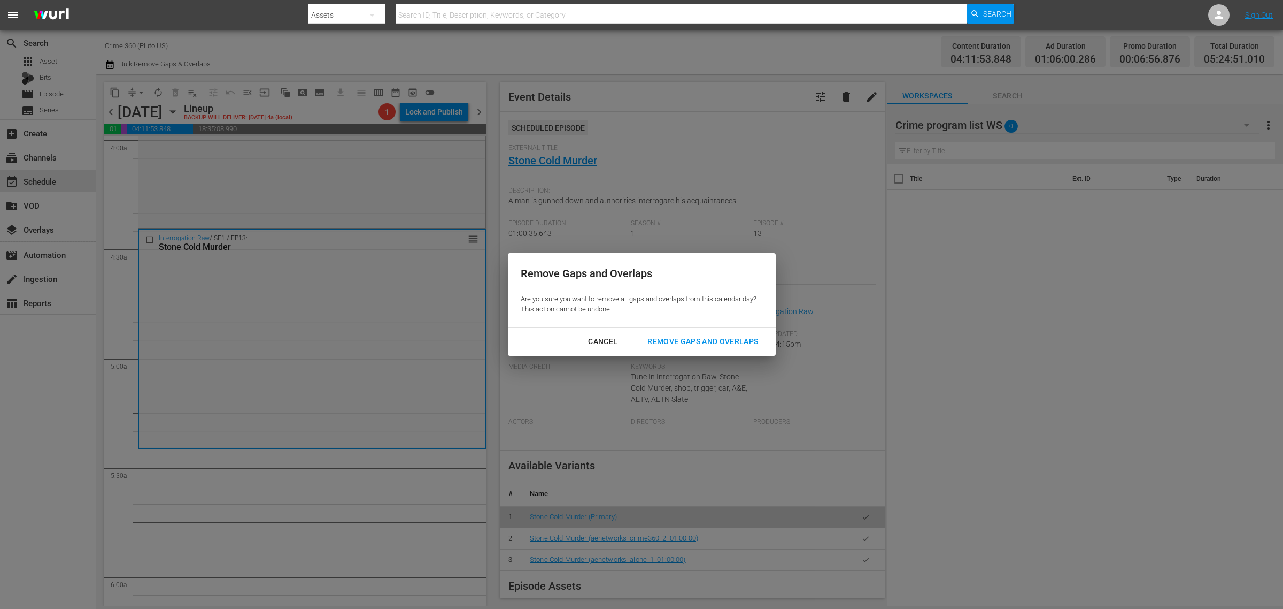
click at [679, 334] on button "Remove Gaps and Overlaps" at bounding box center [703, 342] width 136 height 20
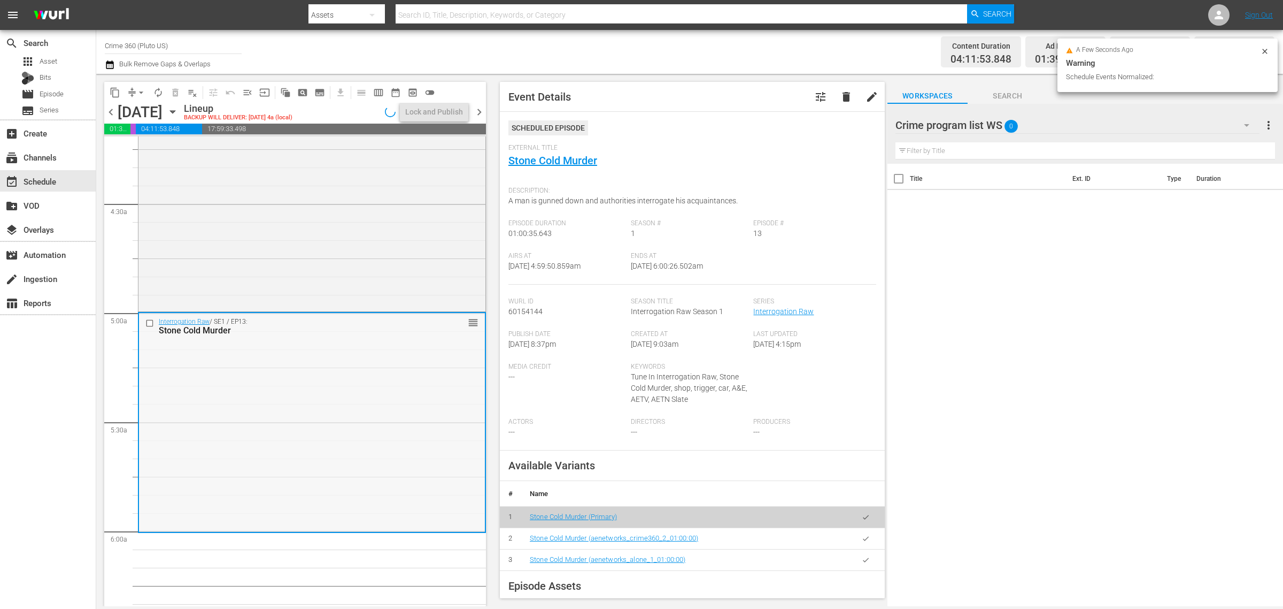
scroll to position [936, 0]
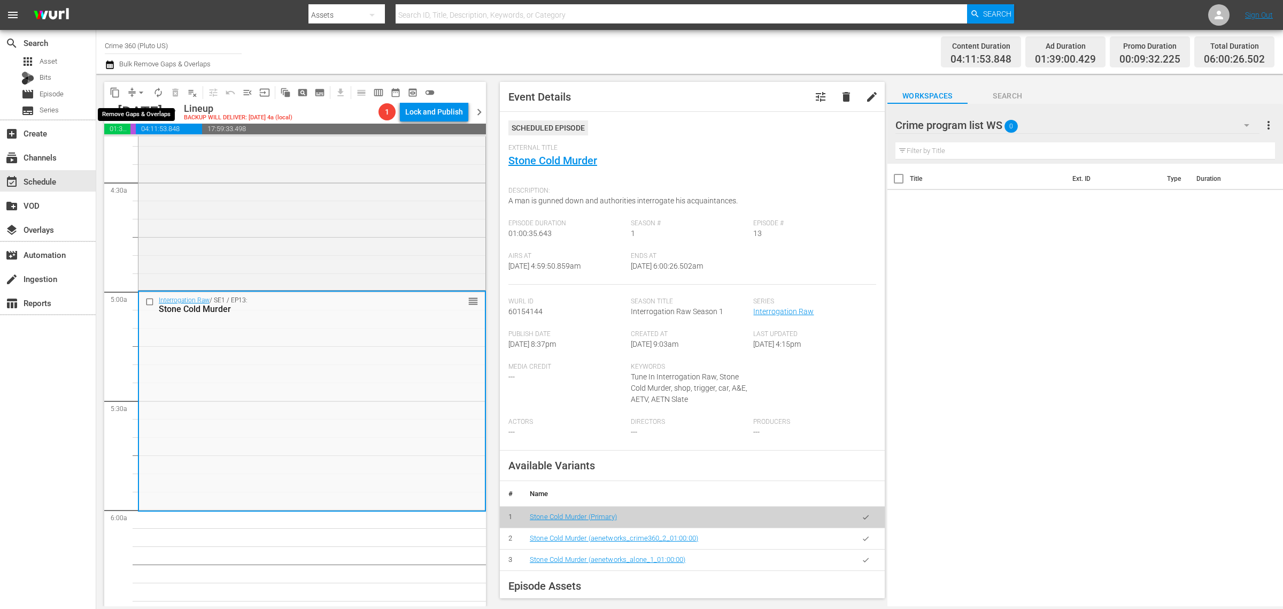
click at [140, 90] on span "arrow_drop_down" at bounding box center [141, 92] width 11 height 11
click at [140, 117] on li "Align to Midnight" at bounding box center [142, 114] width 112 height 18
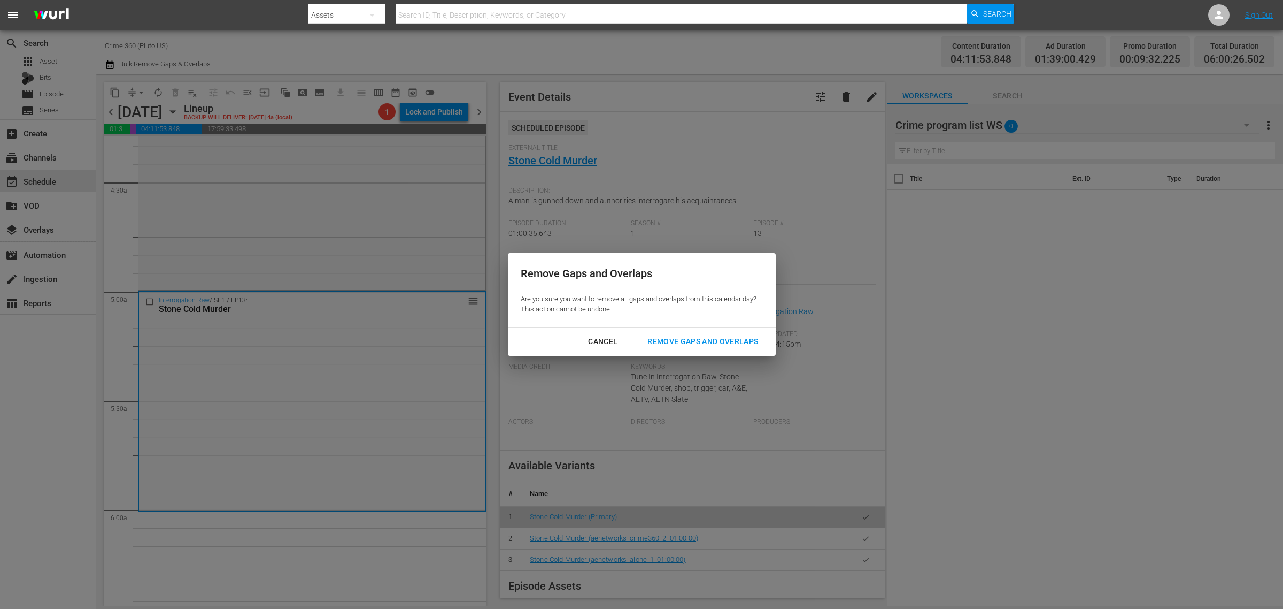
drag, startPoint x: 667, startPoint y: 336, endPoint x: 724, endPoint y: 202, distance: 145.0
click at [669, 337] on div "Remove Gaps and Overlaps" at bounding box center [703, 341] width 128 height 13
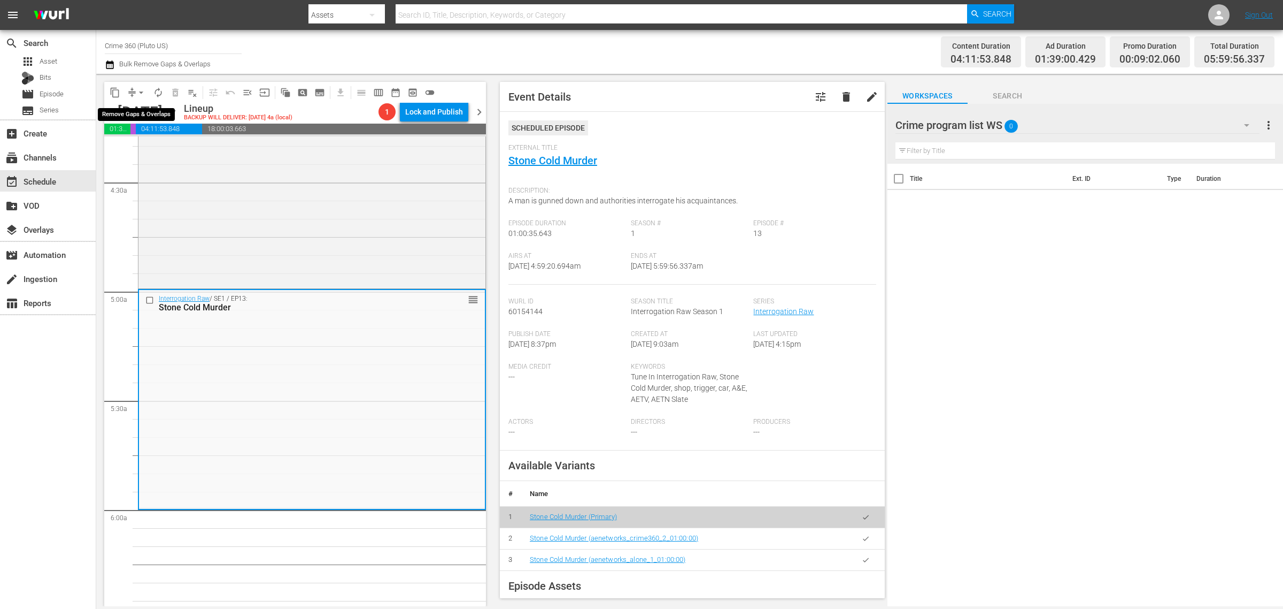
click at [141, 90] on span "arrow_drop_down" at bounding box center [141, 92] width 11 height 11
click at [142, 116] on li "Align to Midnight" at bounding box center [142, 114] width 112 height 18
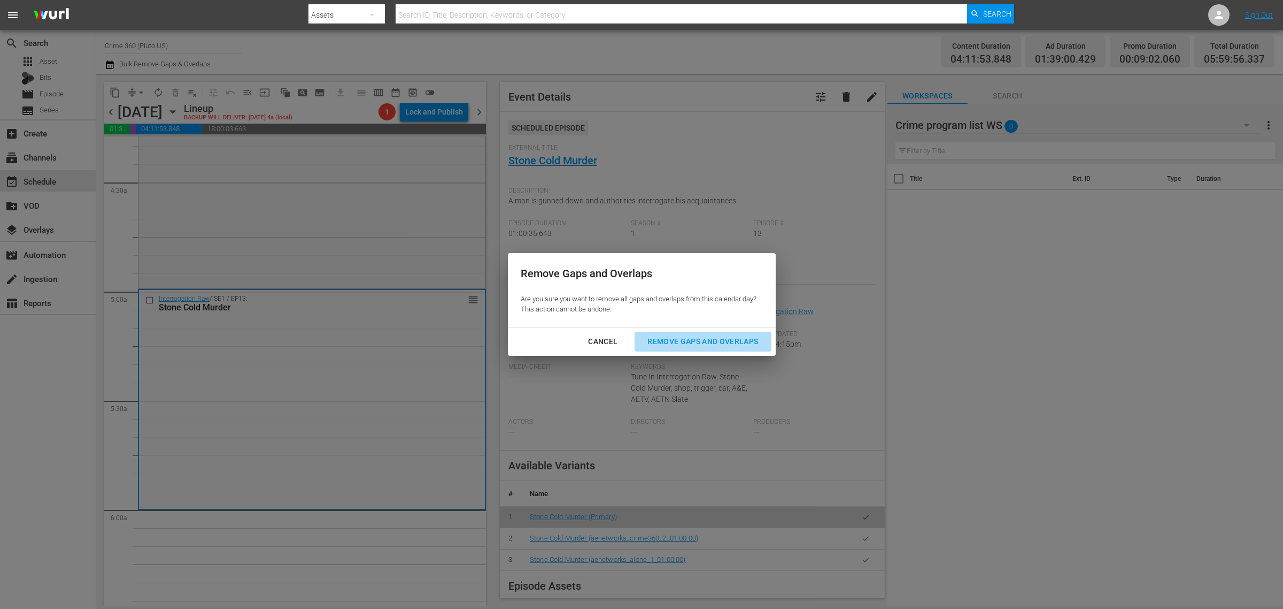
click at [712, 342] on div "Remove Gaps and Overlaps" at bounding box center [703, 341] width 128 height 13
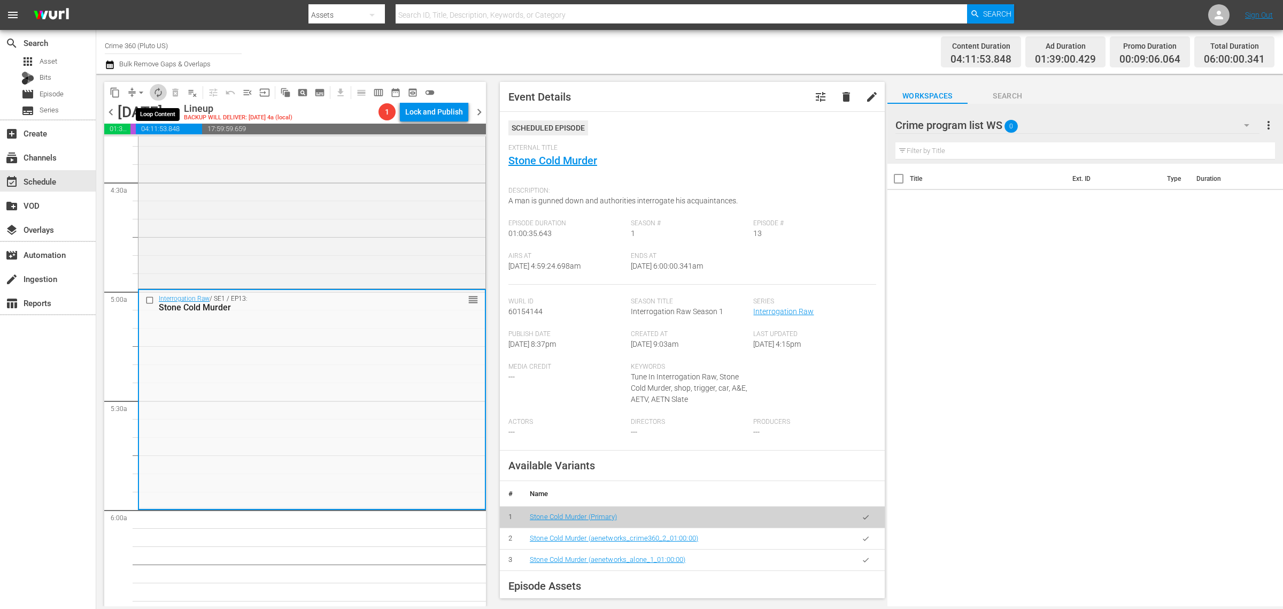
click at [157, 87] on span "autorenew_outlined" at bounding box center [158, 92] width 11 height 11
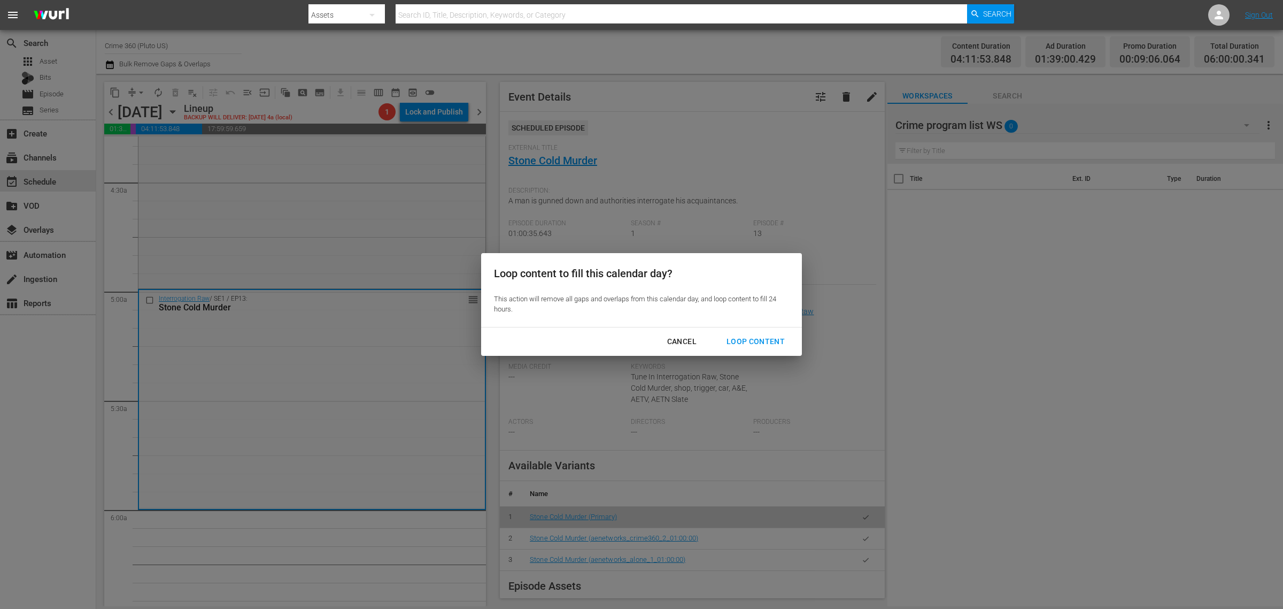
click at [766, 340] on div "Loop Content" at bounding box center [755, 341] width 75 height 13
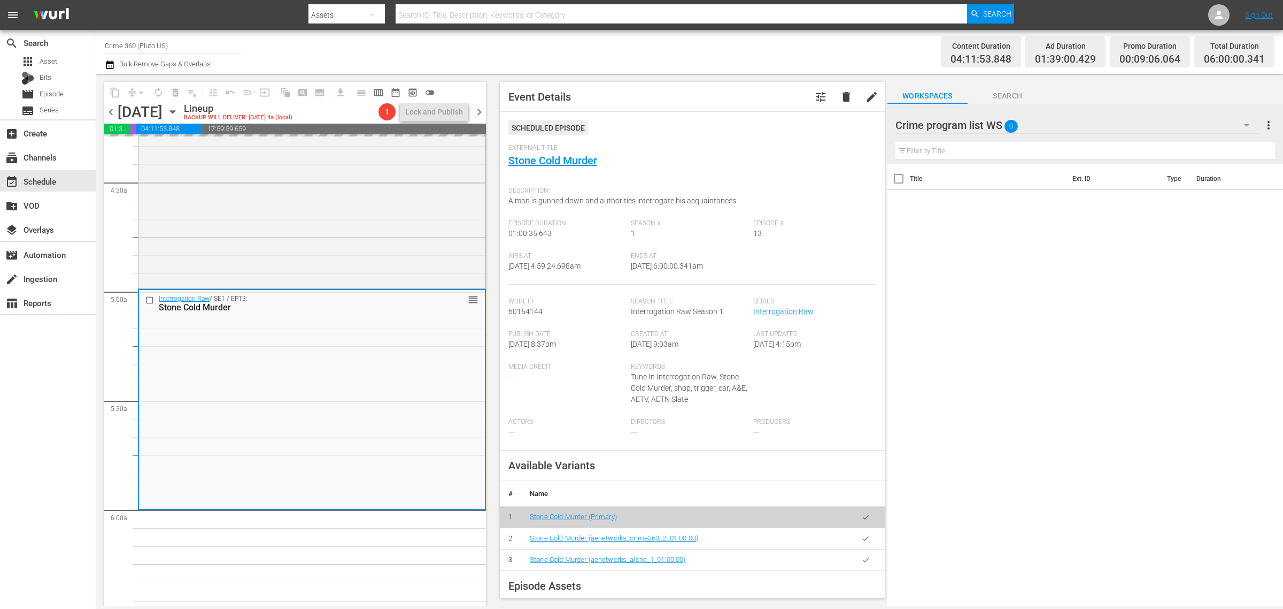
click at [643, 57] on div "Channel Title Crime 360 (Pluto US) Bulk Remove Gaps & Overlaps" at bounding box center [424, 52] width 638 height 39
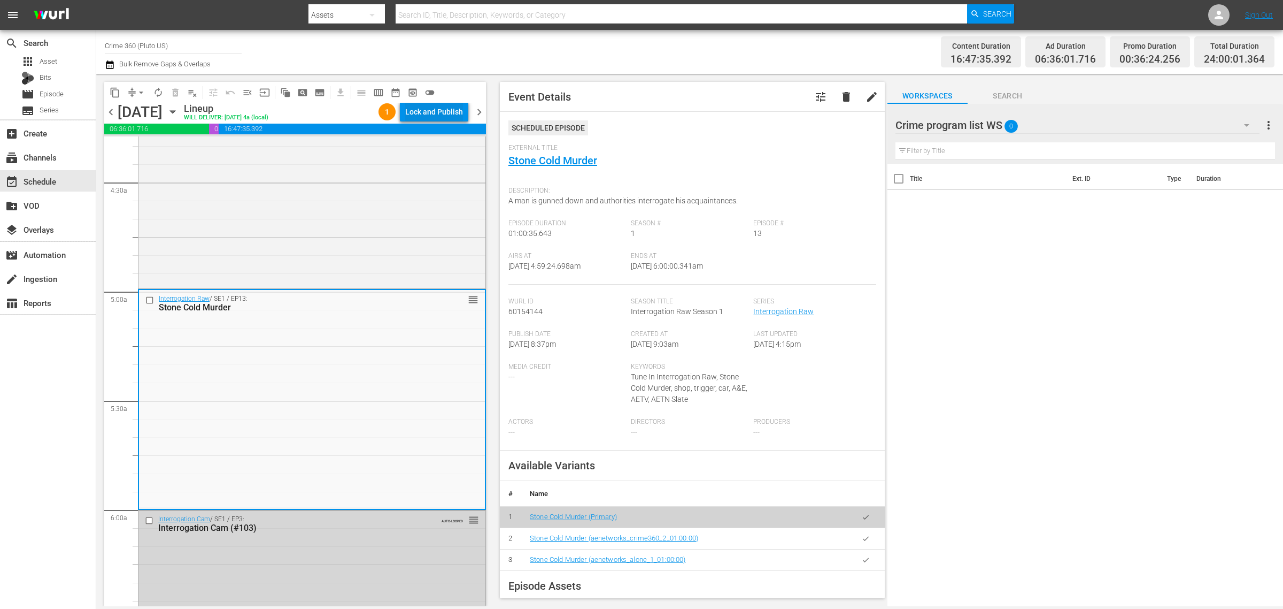
click at [458, 106] on div "Lock and Publish" at bounding box center [434, 111] width 58 height 19
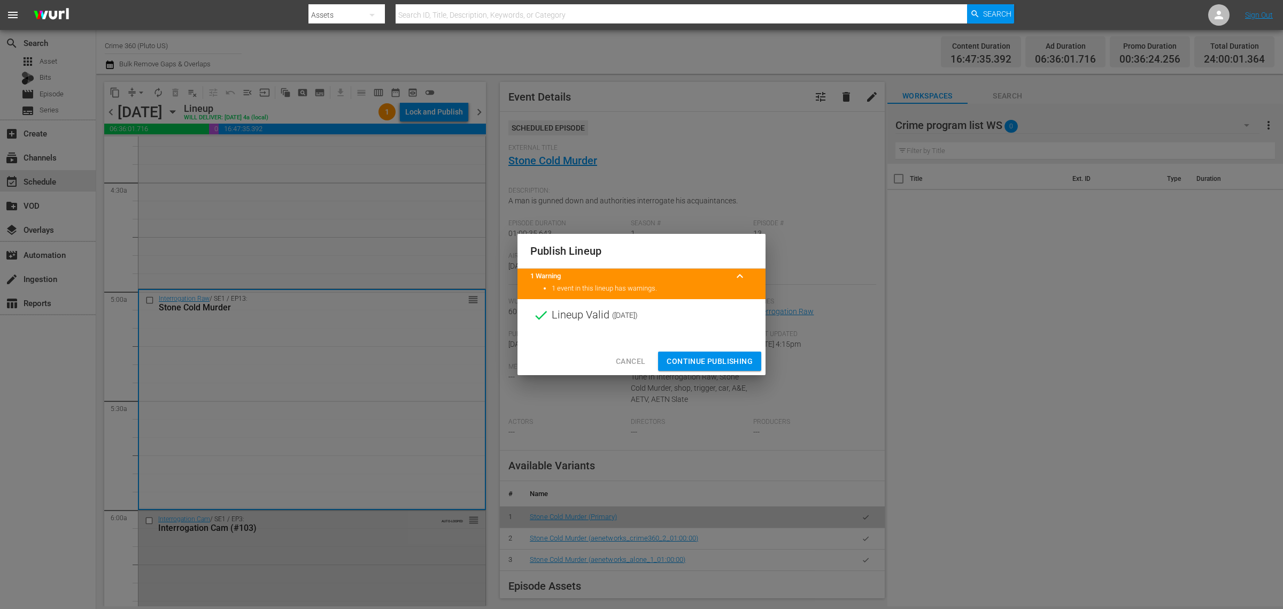
click at [728, 356] on span "Continue Publishing" at bounding box center [710, 361] width 86 height 13
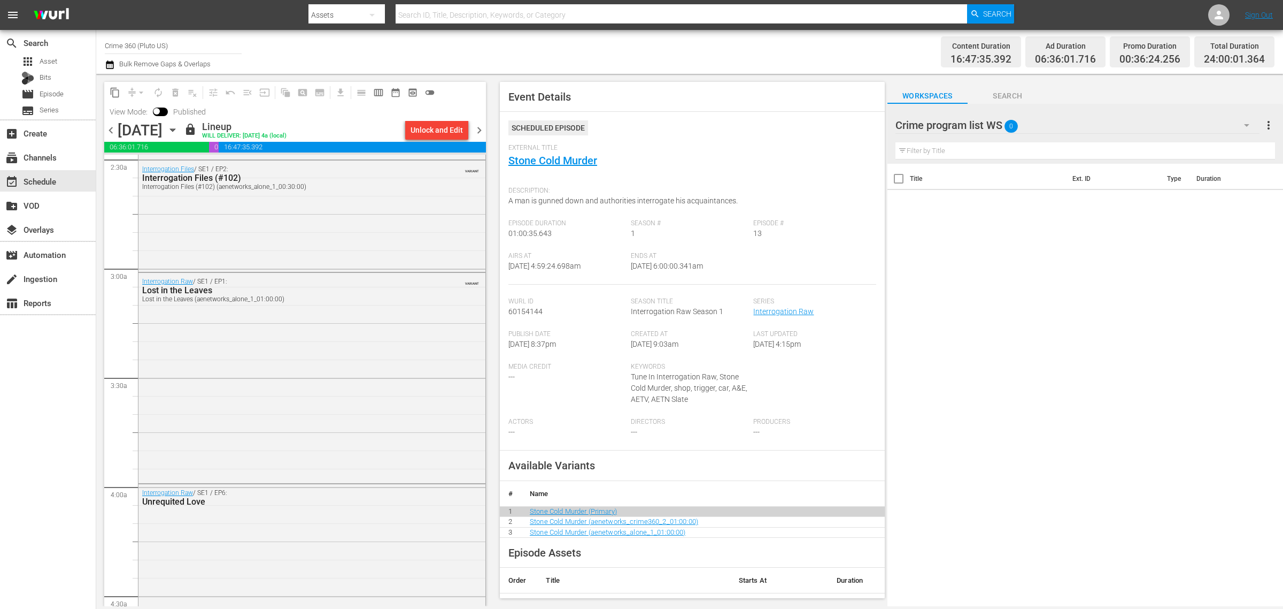
scroll to position [14, 0]
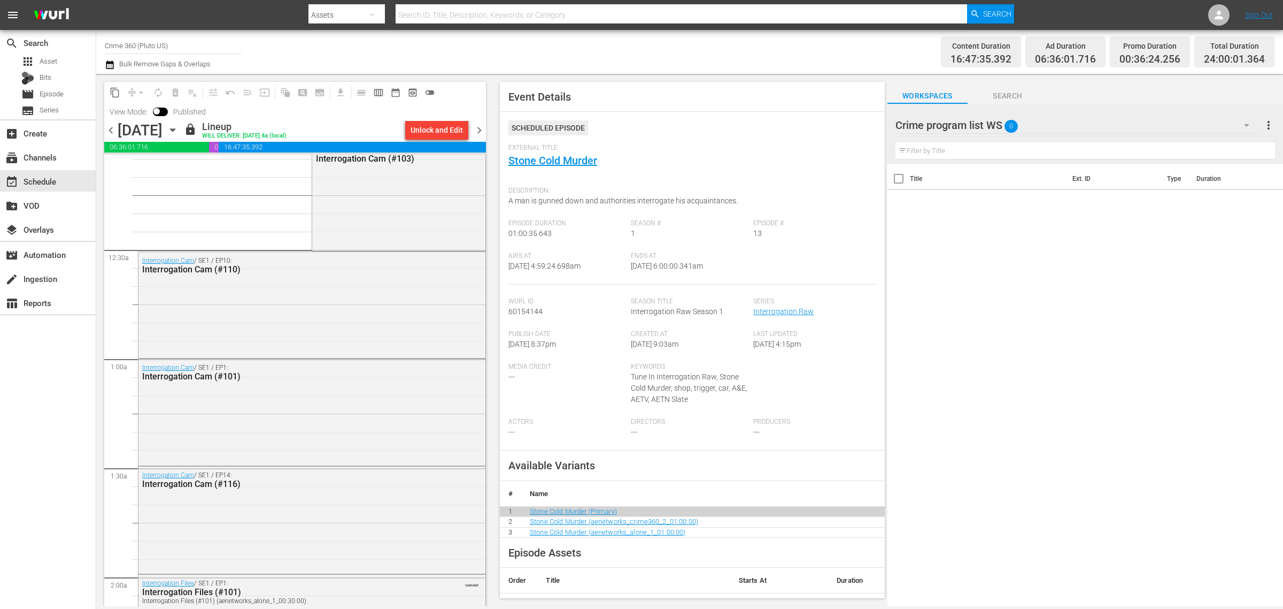
click at [482, 132] on span "chevron_right" at bounding box center [479, 130] width 13 height 13
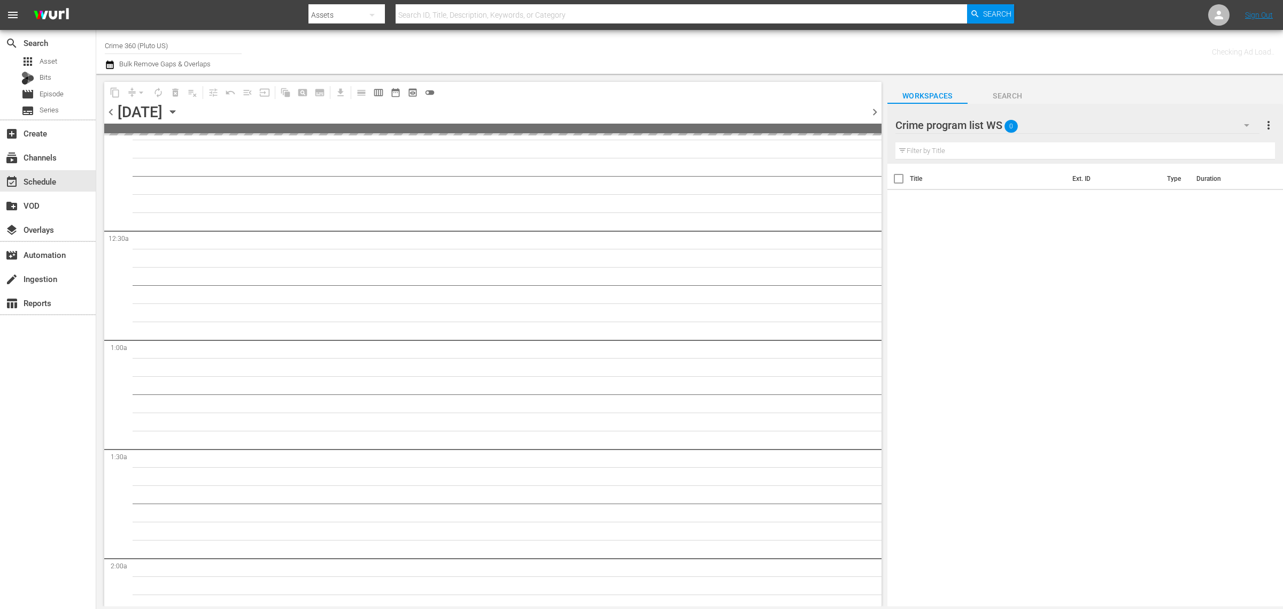
click at [688, 45] on div "Channel Title Crime 360 (Pluto US) Bulk Remove Gaps & Overlaps" at bounding box center [424, 52] width 638 height 39
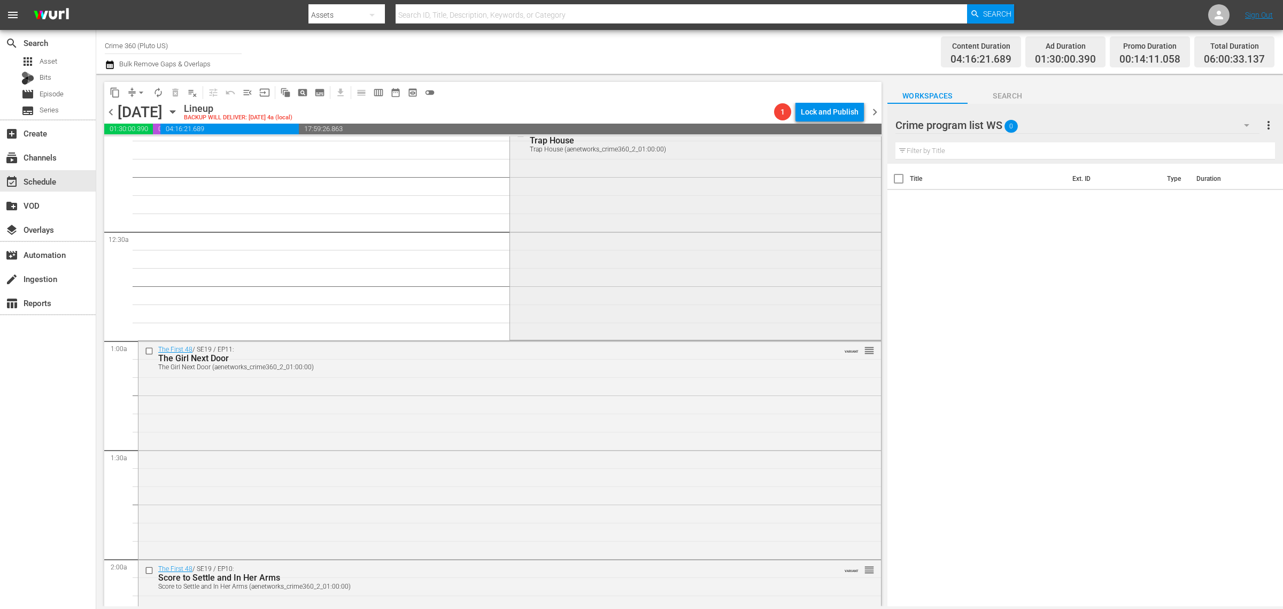
click at [638, 230] on div "The First 48 / SE19 / EP6: Trap House Trap House (aenetworks_crime360_2_01:00:0…" at bounding box center [695, 230] width 371 height 214
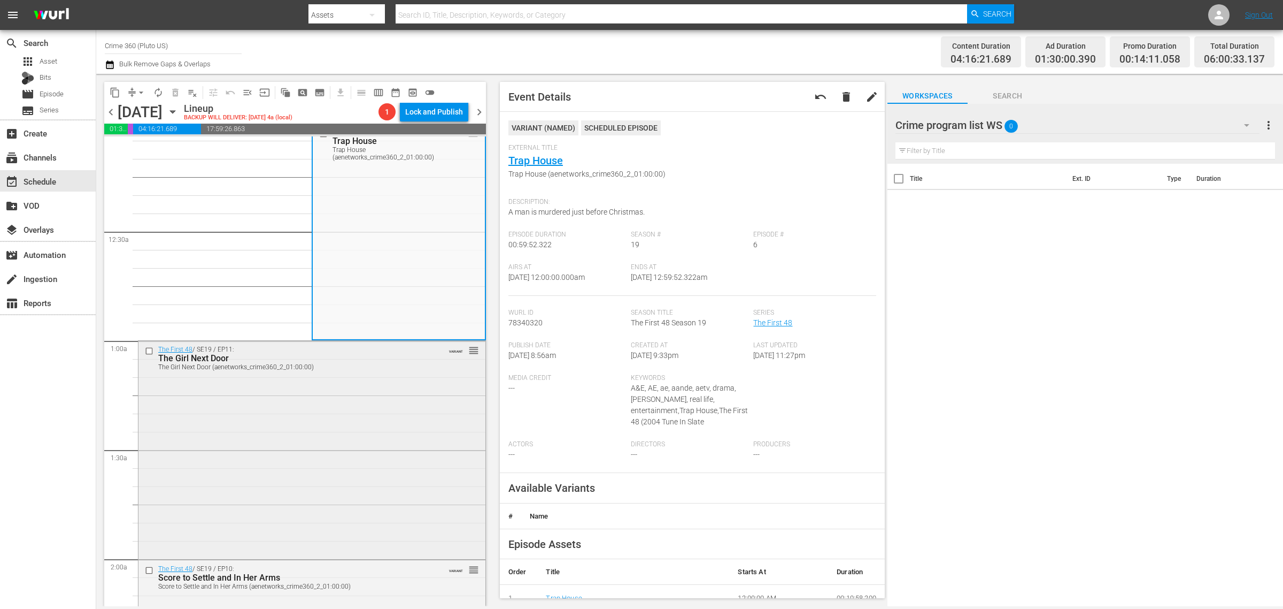
click at [346, 402] on div "The First 48 / SE19 / EP11: The Girl Next Door The Girl Next Door (aenetworks_c…" at bounding box center [312, 449] width 347 height 216
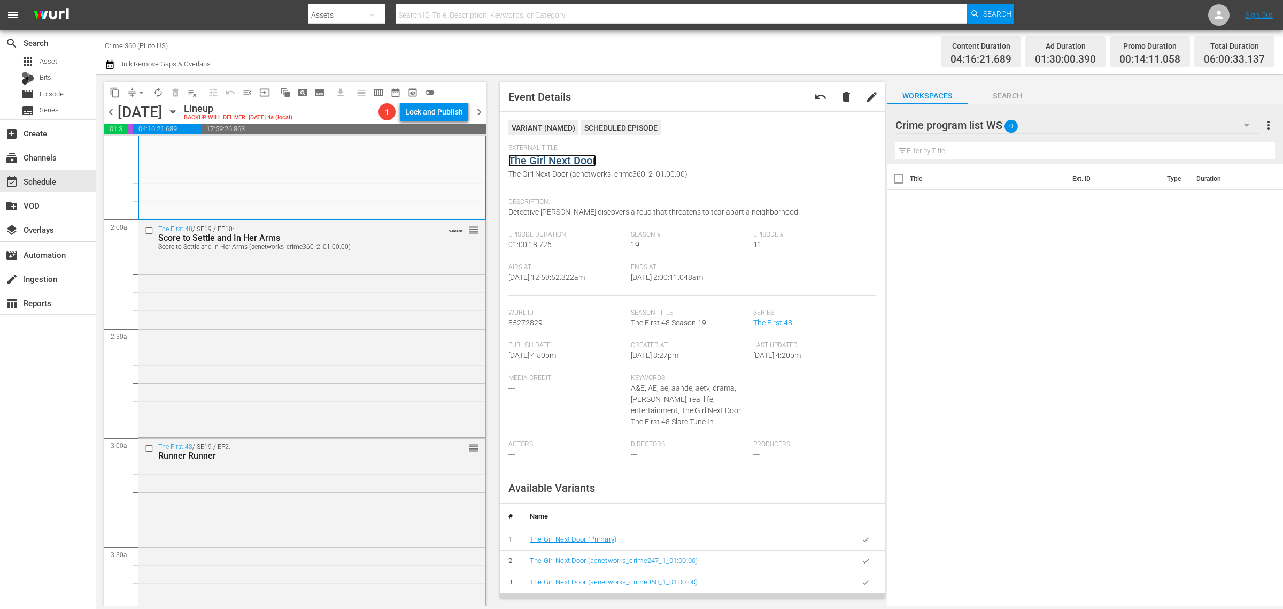
scroll to position [482, 0]
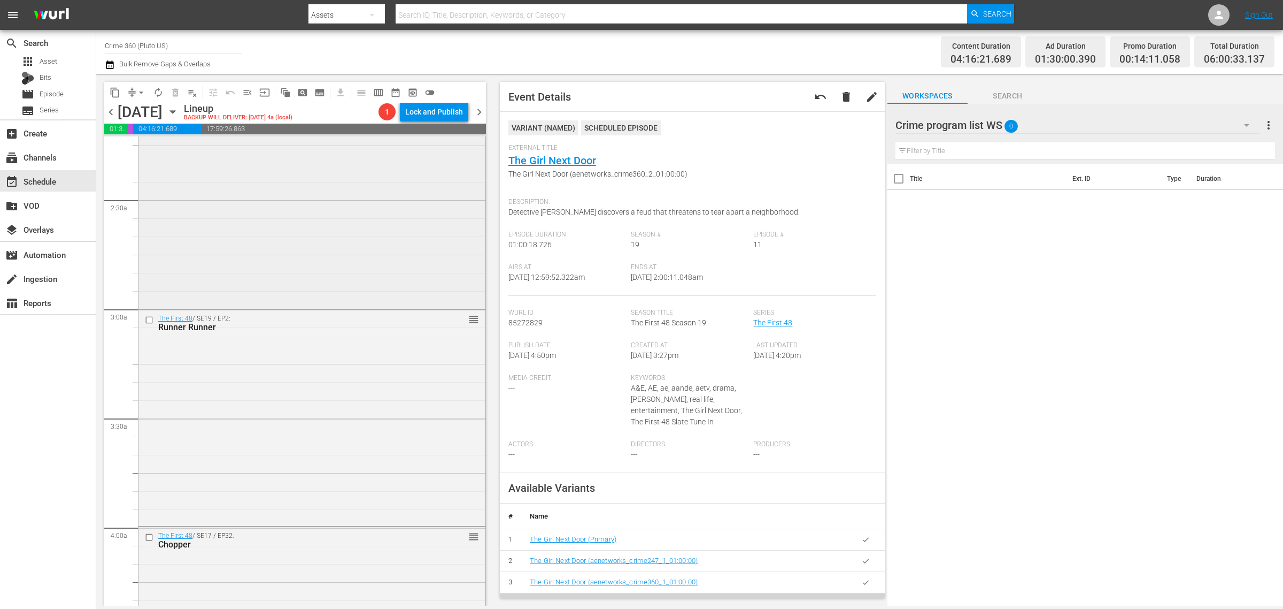
click at [338, 247] on div "The First 48 / SE19 / EP10: Score to Settle and In Her Arms Score to Settle and…" at bounding box center [312, 199] width 347 height 214
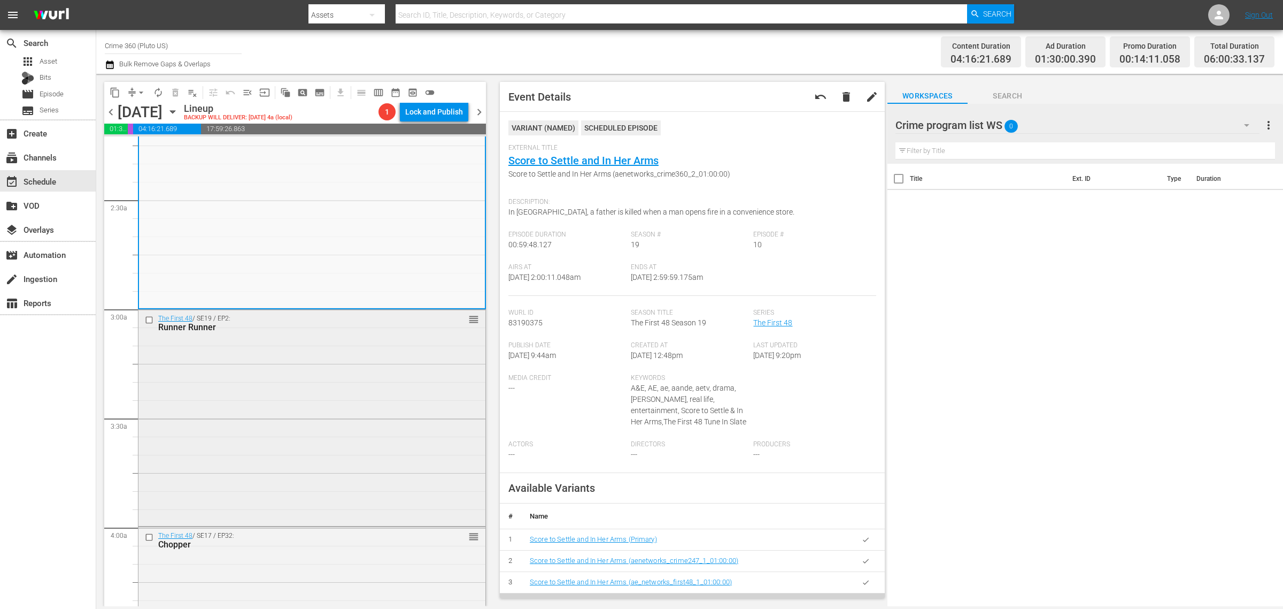
click at [291, 407] on div "The First 48 / SE19 / EP2: Runner Runner reorder" at bounding box center [312, 417] width 347 height 214
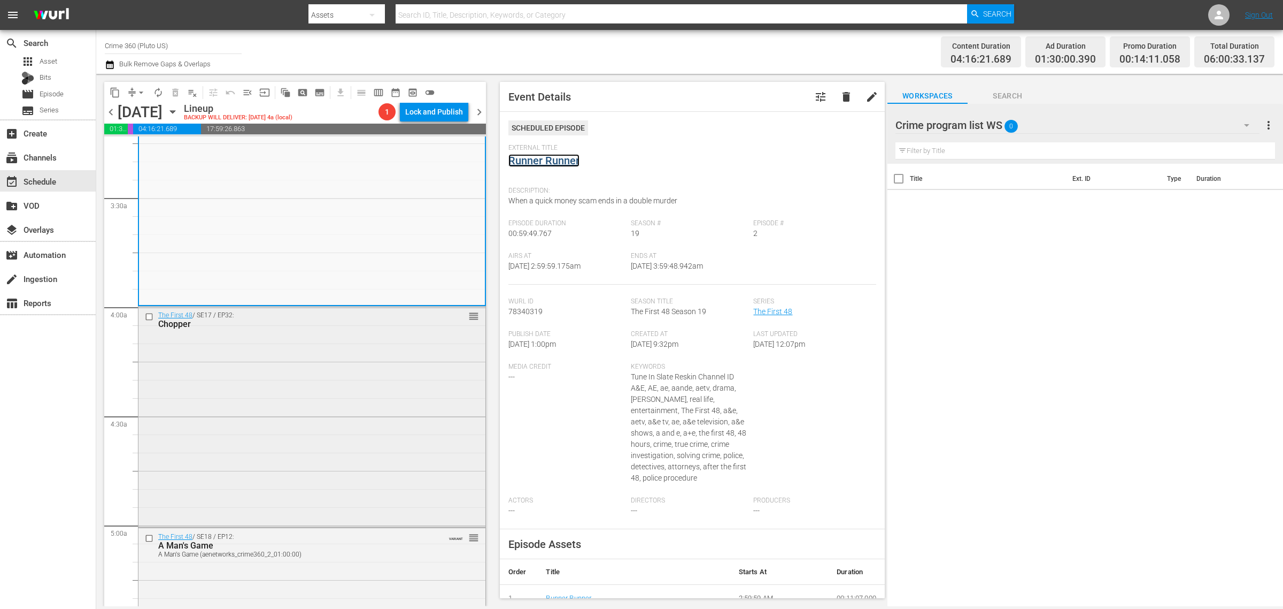
scroll to position [749, 0]
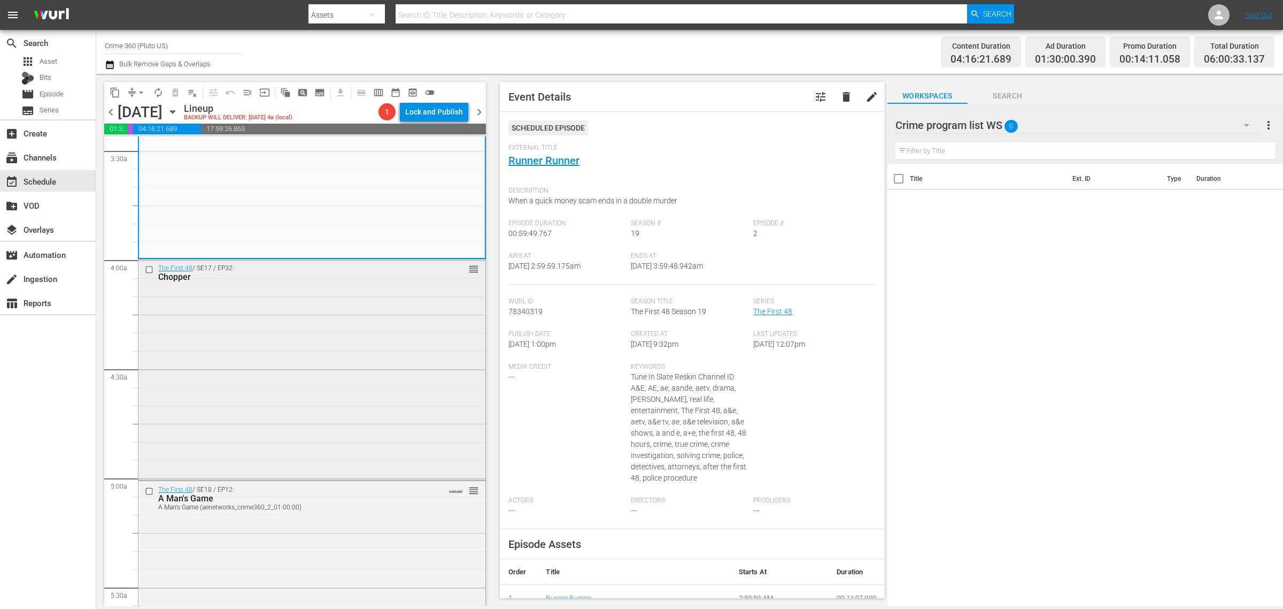
click at [244, 313] on div "The First 48 / SE17 / EP32: Chopper reorder" at bounding box center [312, 368] width 347 height 218
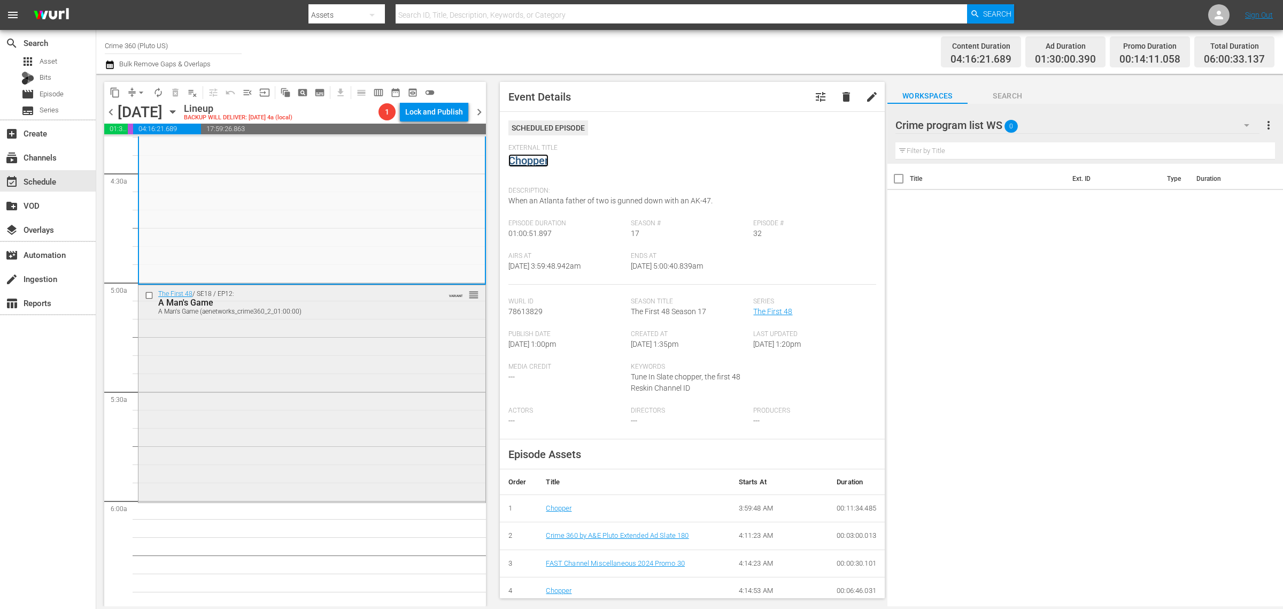
scroll to position [950, 0]
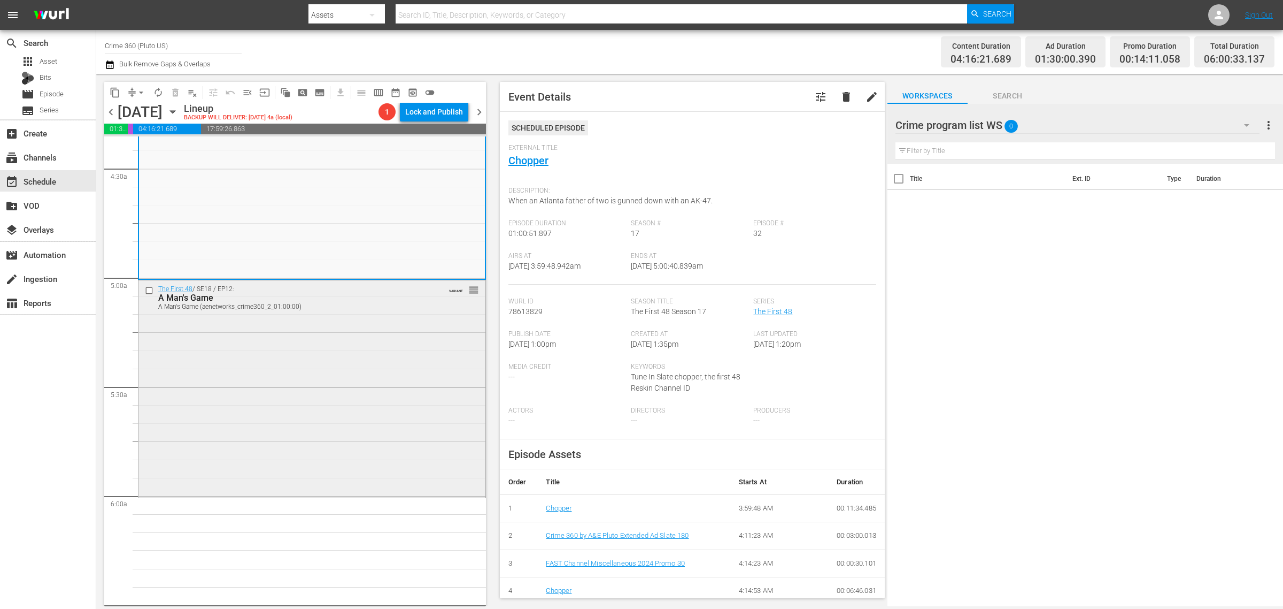
click at [233, 347] on div "The First 48 / SE18 / EP12: A Man's Game A Man's Game (aenetworks_crime360_2_01…" at bounding box center [312, 387] width 347 height 214
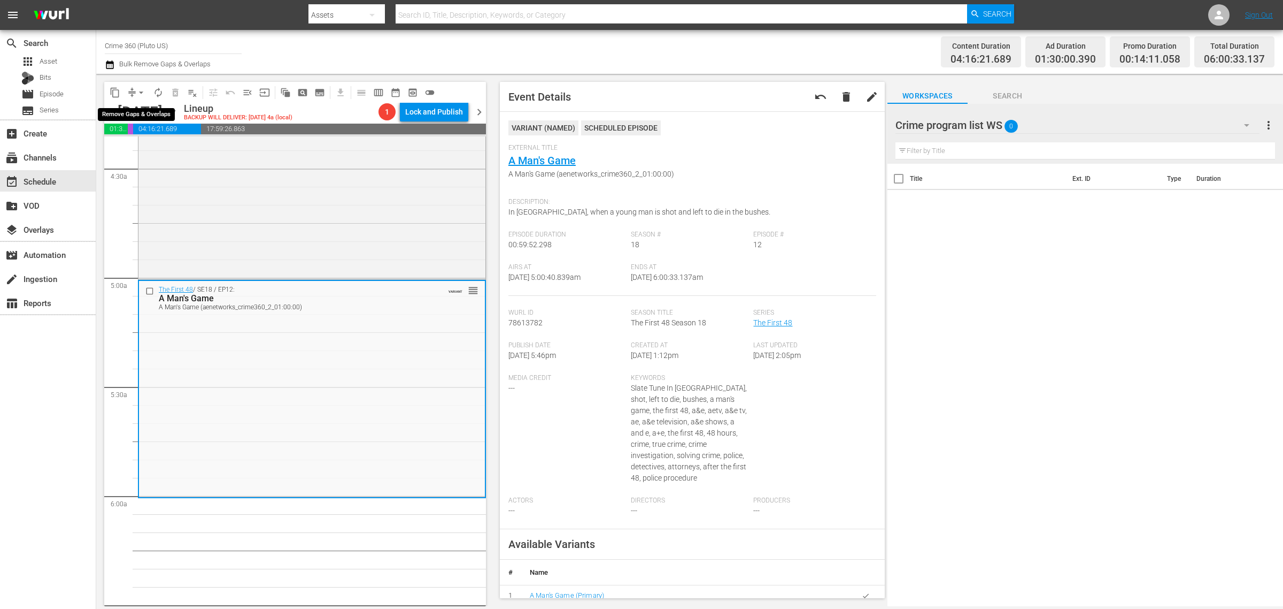
click at [140, 88] on span "arrow_drop_down" at bounding box center [141, 92] width 11 height 11
click at [162, 111] on li "Align to Midnight" at bounding box center [142, 114] width 112 height 18
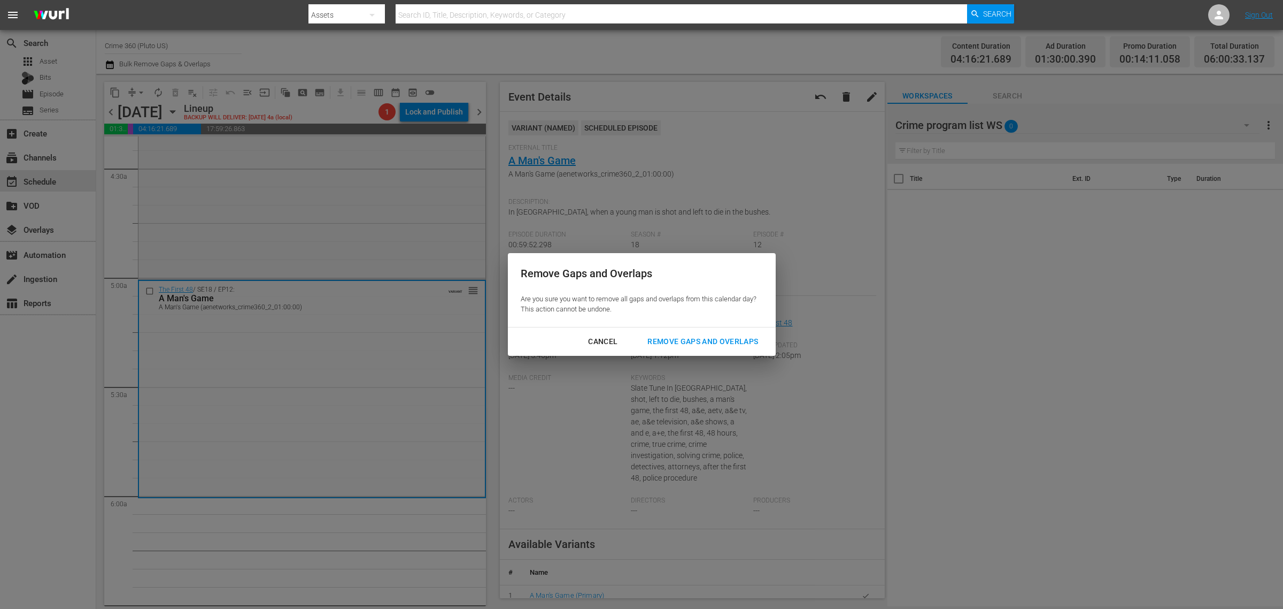
click at [712, 337] on div "Remove Gaps and Overlaps" at bounding box center [703, 341] width 128 height 13
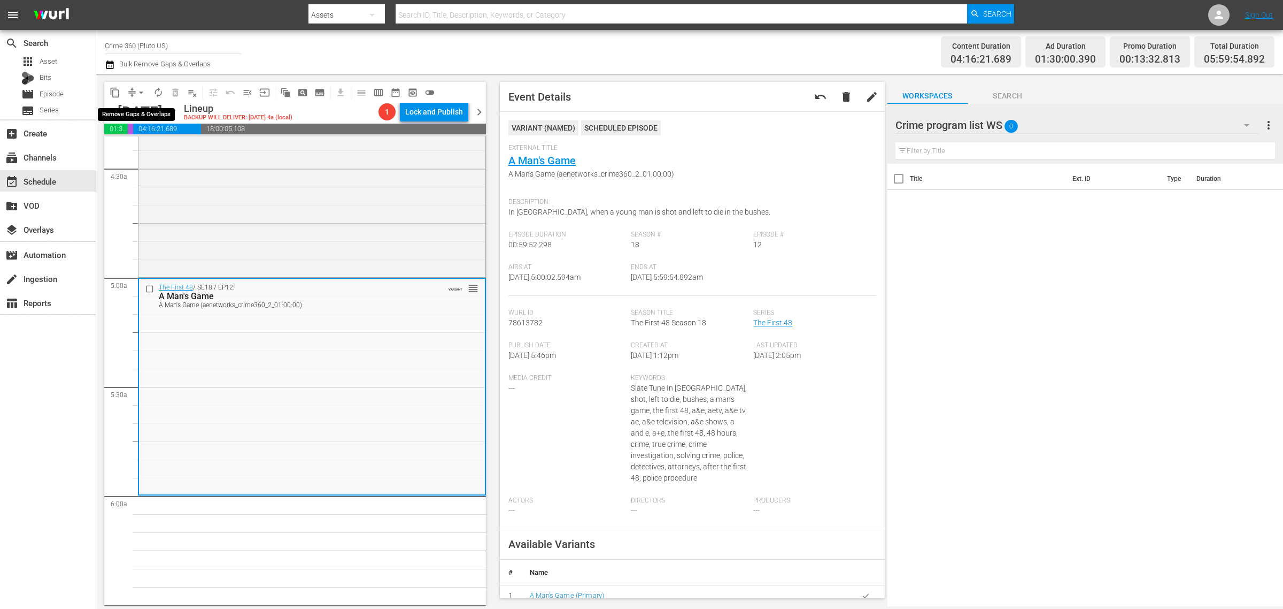
click at [143, 93] on span "arrow_drop_down" at bounding box center [141, 92] width 11 height 11
click at [143, 108] on li "Align to Midnight" at bounding box center [142, 114] width 112 height 18
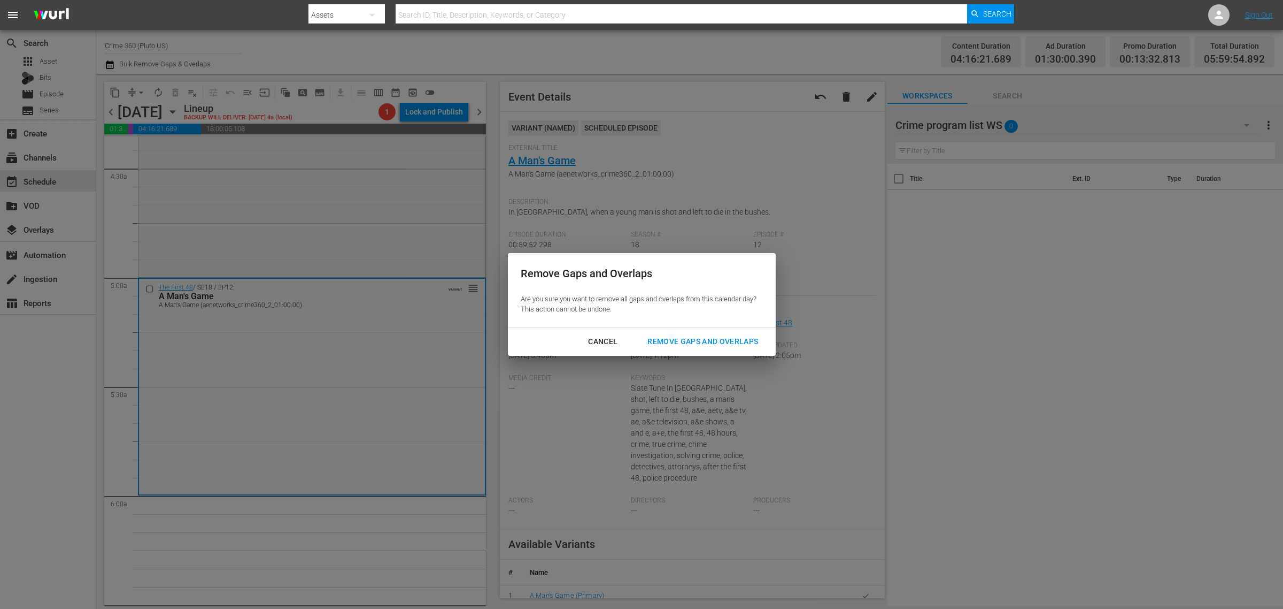
click at [691, 336] on div "Remove Gaps and Overlaps" at bounding box center [703, 341] width 128 height 13
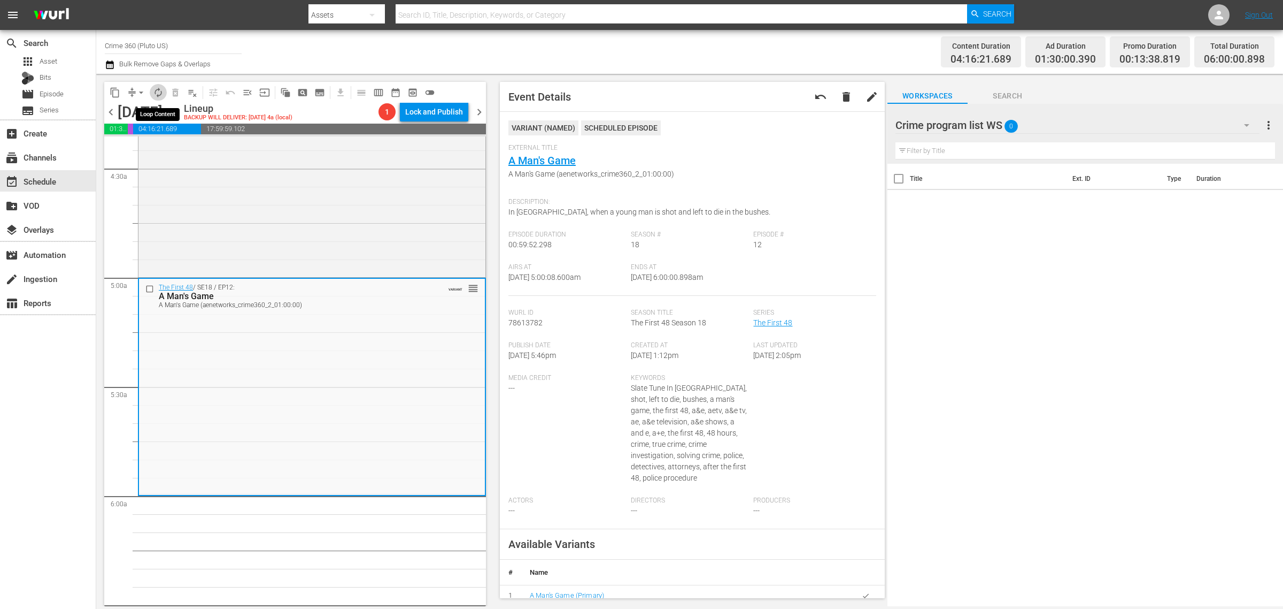
click at [157, 92] on span "autorenew_outlined" at bounding box center [158, 92] width 11 height 11
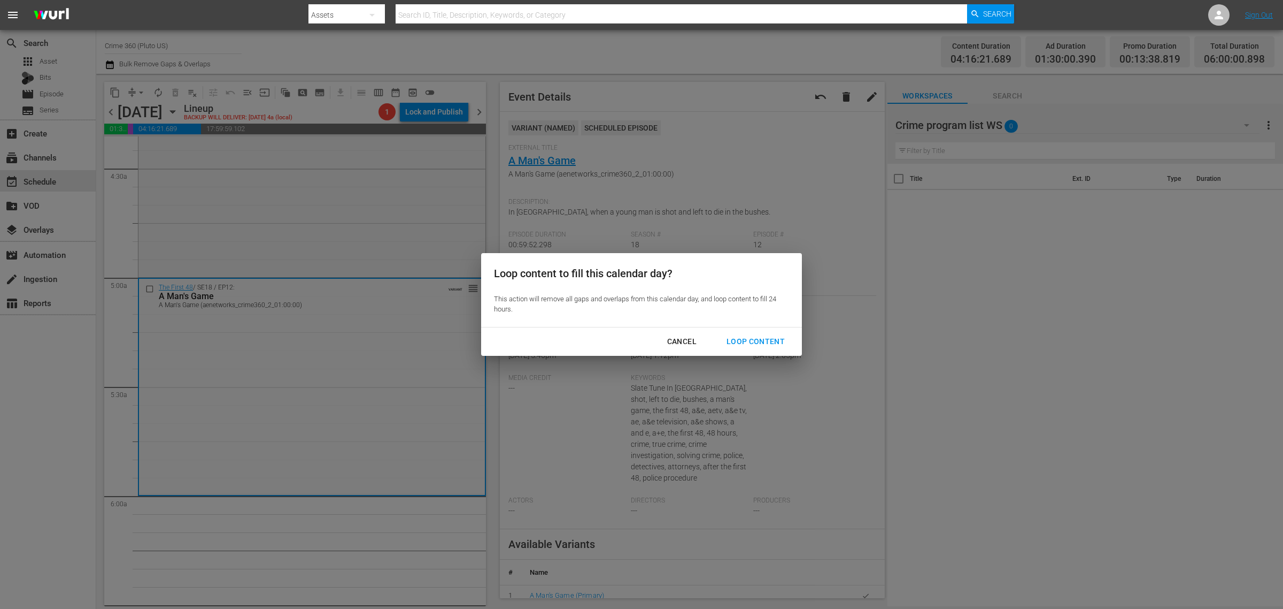
click at [765, 341] on div "Loop Content" at bounding box center [755, 341] width 75 height 13
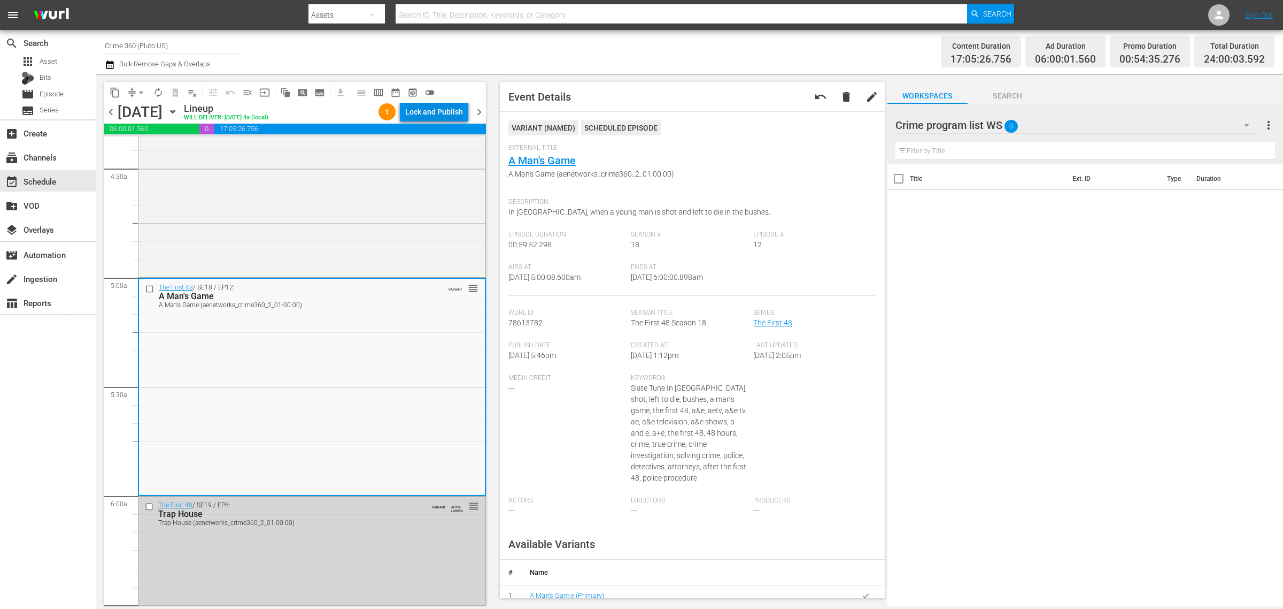
click at [427, 104] on div "Lock and Publish" at bounding box center [434, 111] width 58 height 19
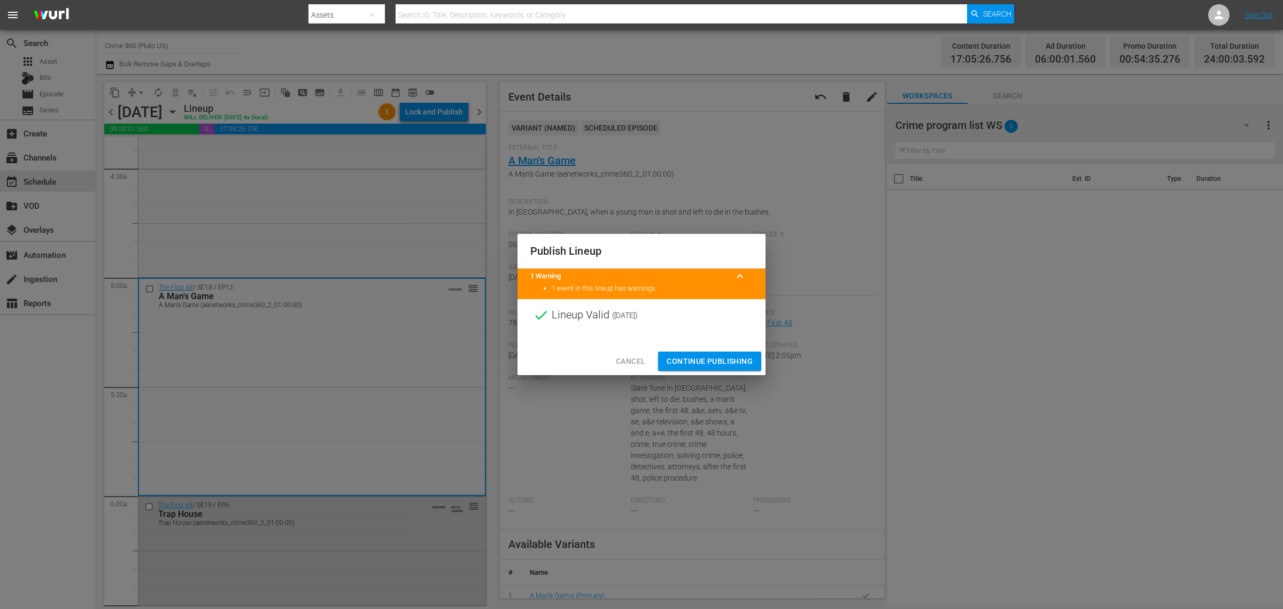
click at [713, 362] on span "Continue Publishing" at bounding box center [710, 361] width 86 height 13
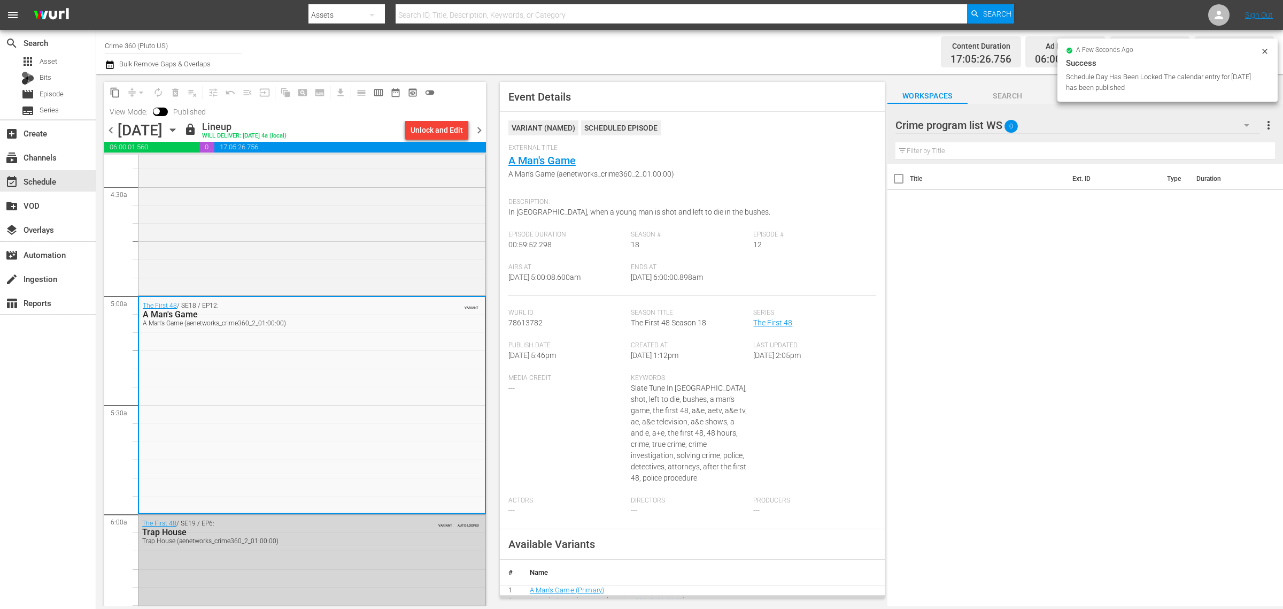
click at [481, 126] on span "chevron_right" at bounding box center [479, 130] width 13 height 13
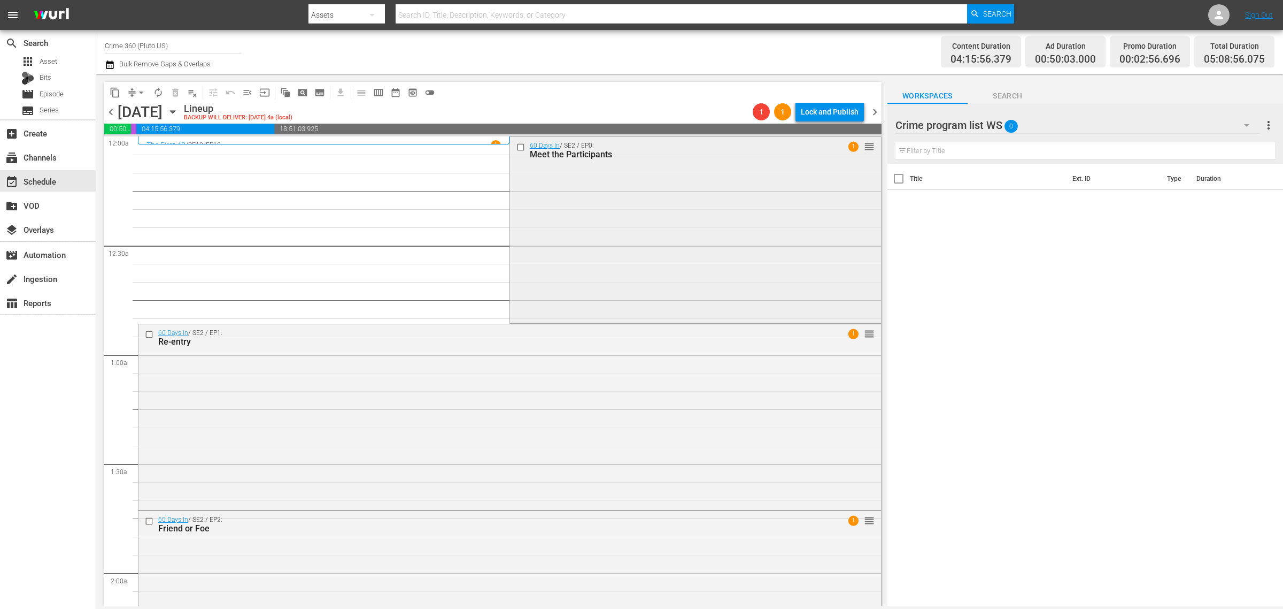
click at [546, 250] on div "60 Days In / SE2 / EP0: Meet the Participants 1 reorder" at bounding box center [695, 229] width 371 height 184
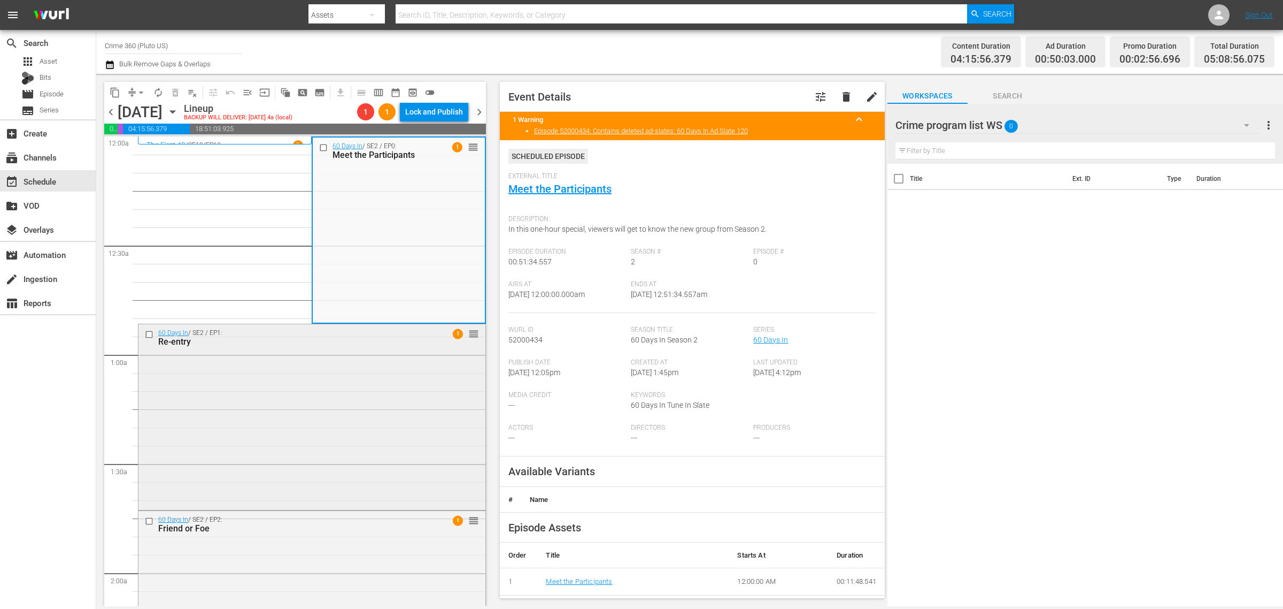
click at [388, 399] on div "60 Days In / SE2 / EP1: Re-entry 1 reorder" at bounding box center [312, 415] width 347 height 183
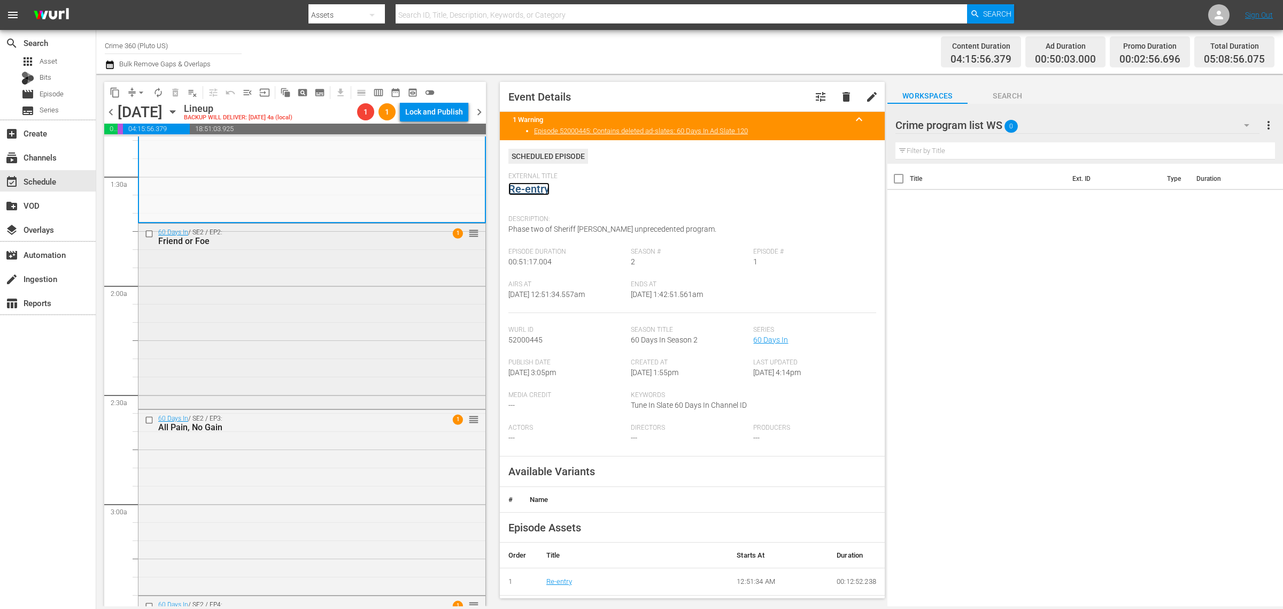
scroll to position [334, 0]
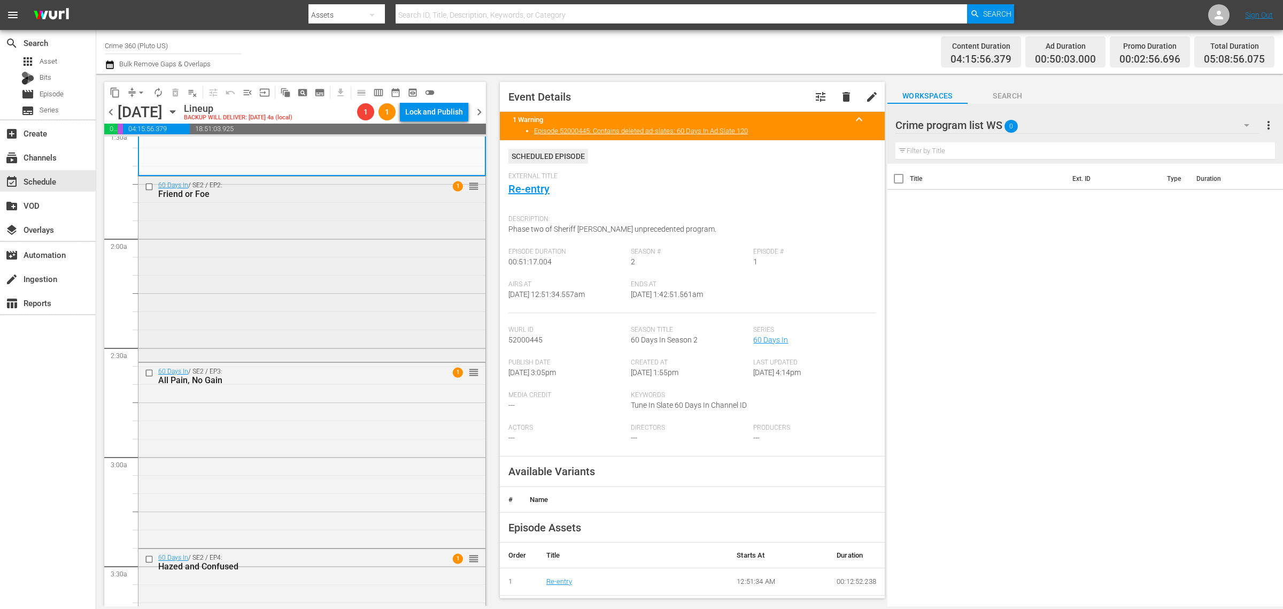
click at [327, 324] on div "60 Days In / SE2 / EP2: Friend or Foe 1 reorder" at bounding box center [312, 267] width 347 height 183
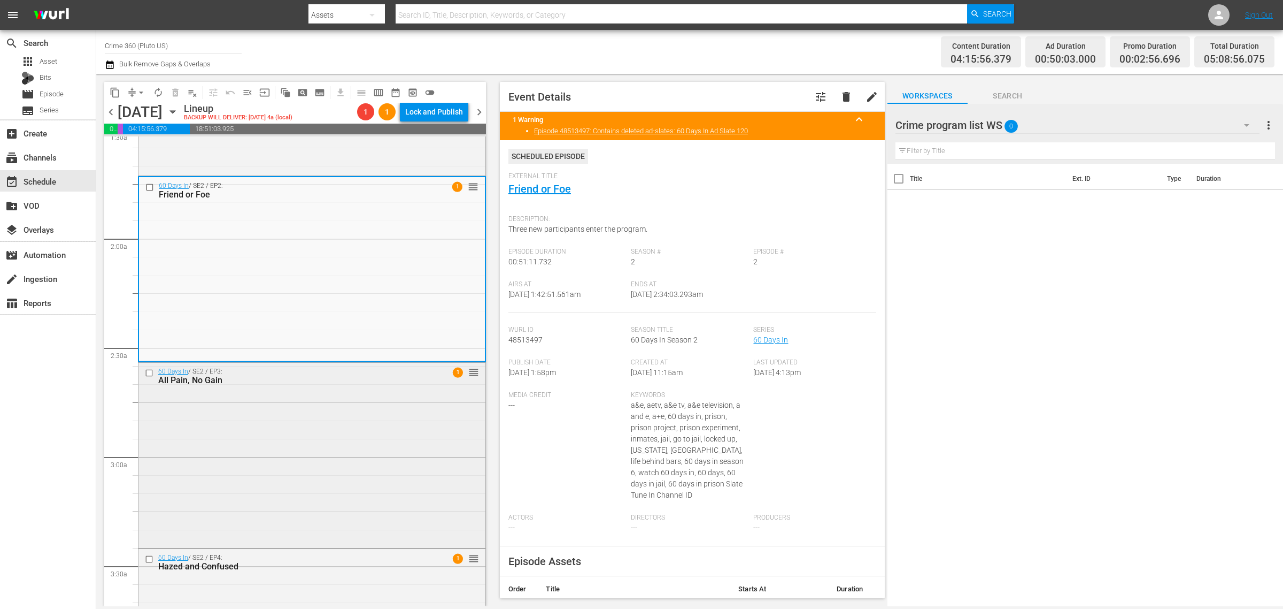
click at [355, 443] on div "60 Days In / SE2 / EP3: All Pain, No Gain 1 reorder" at bounding box center [312, 454] width 347 height 183
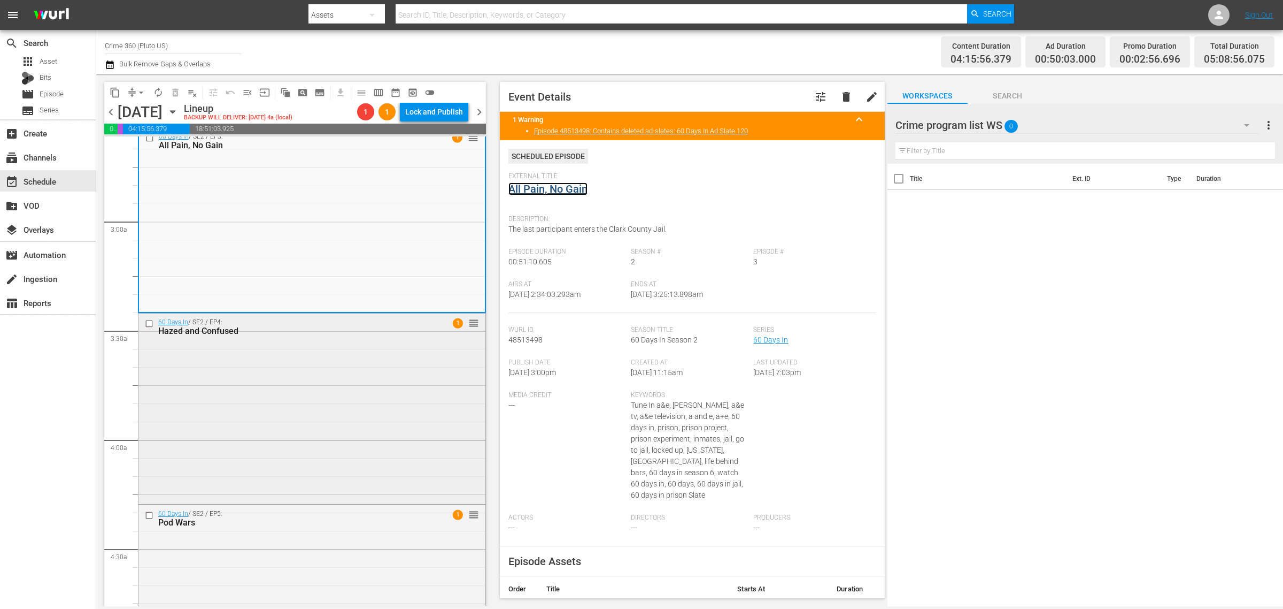
scroll to position [602, 0]
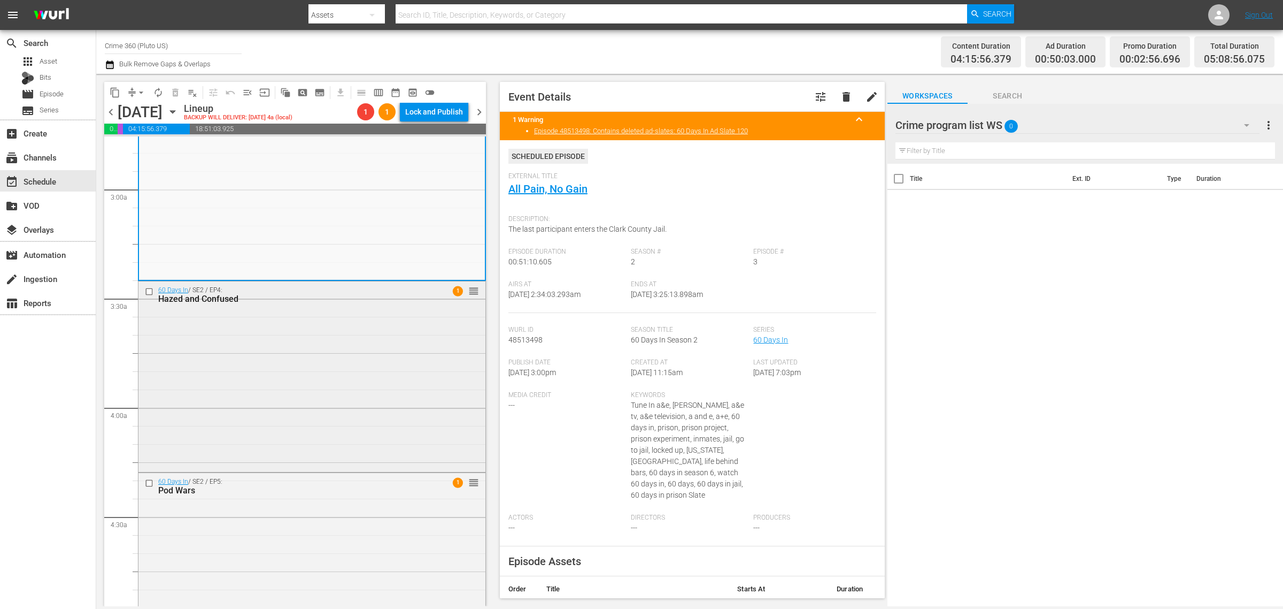
click at [299, 353] on div "60 Days In / SE2 / EP4: Hazed and Confused 1 reorder" at bounding box center [312, 375] width 347 height 188
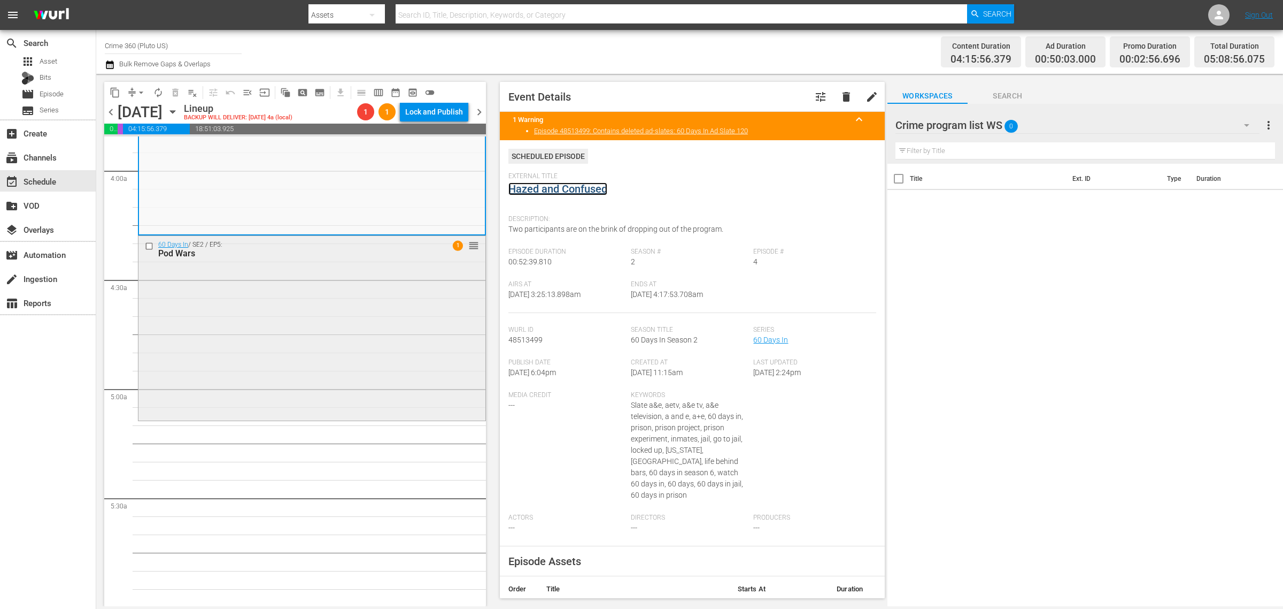
scroll to position [869, 0]
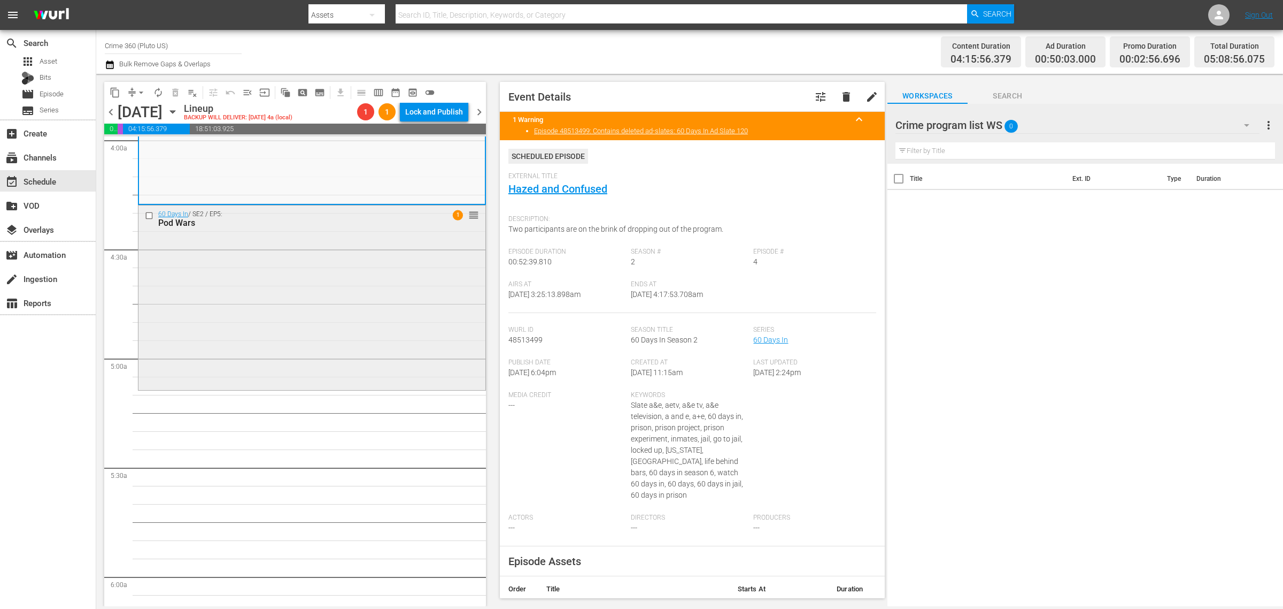
click at [313, 301] on div "60 Days In / SE2 / EP5: Pod Wars 1 reorder" at bounding box center [312, 296] width 347 height 182
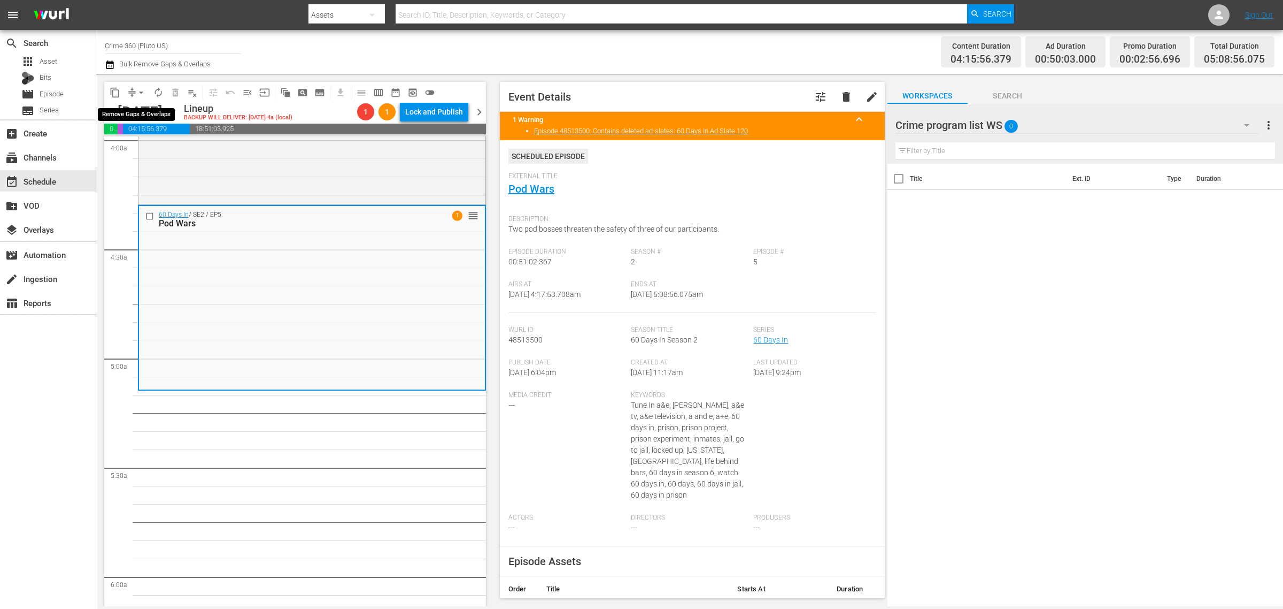
click at [140, 89] on span "arrow_drop_down" at bounding box center [141, 92] width 11 height 11
click at [143, 107] on li "Align to Midnight" at bounding box center [142, 114] width 112 height 18
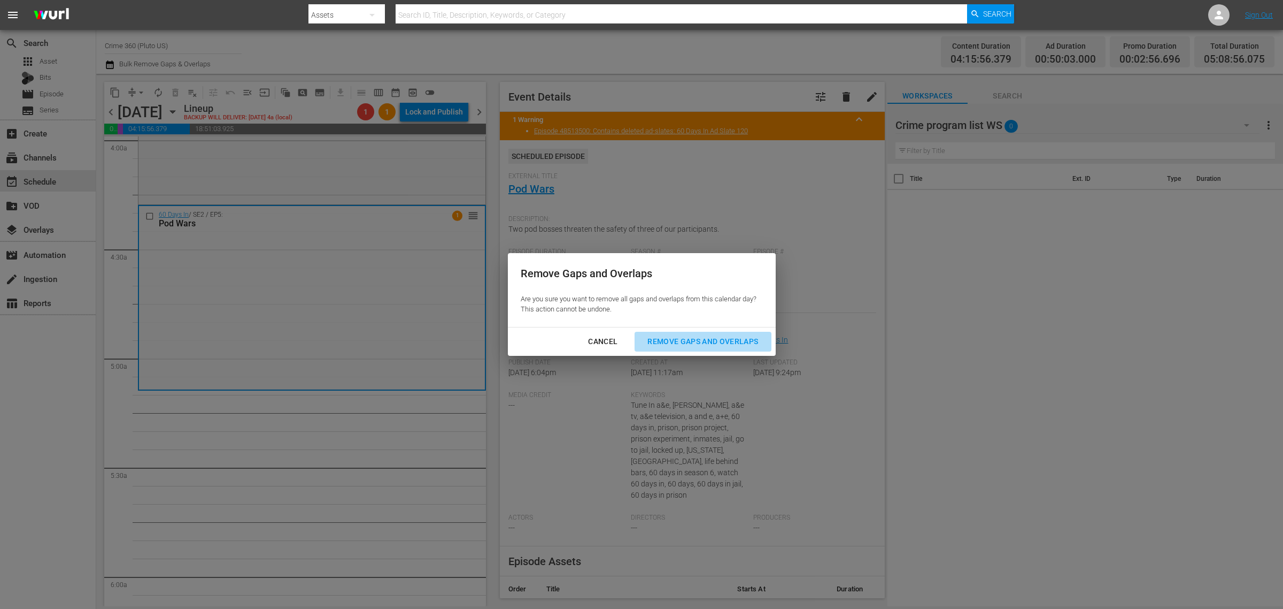
click at [695, 340] on div "Remove Gaps and Overlaps" at bounding box center [703, 341] width 128 height 13
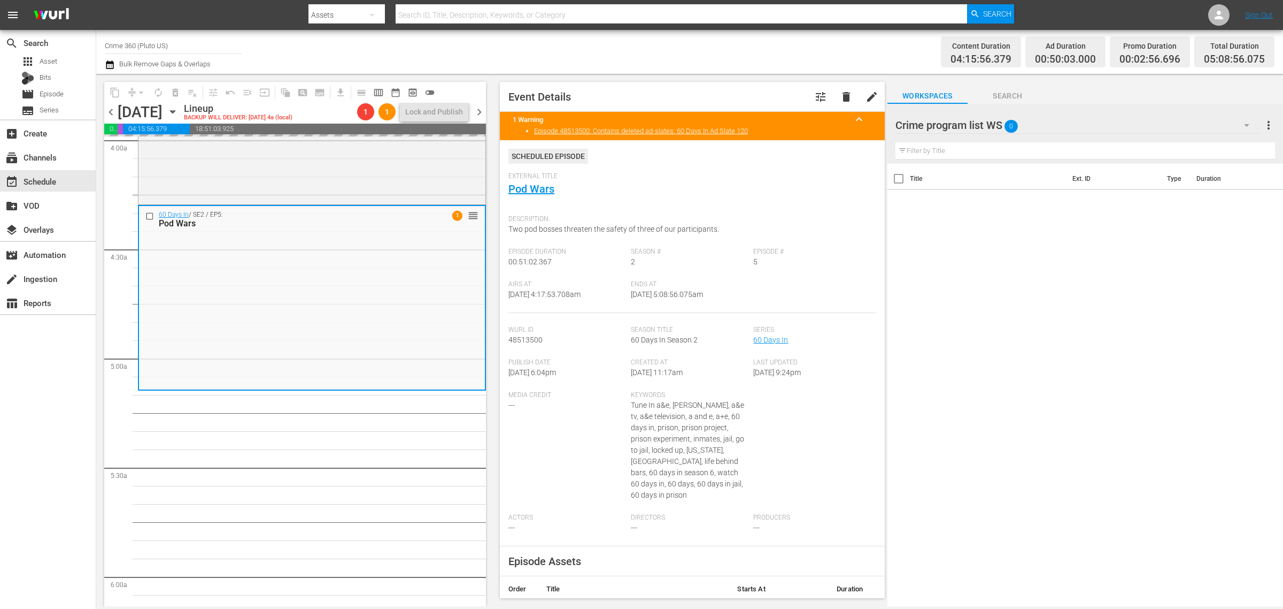
click at [674, 47] on div "Channel Title Crime 360 (Pluto US) Bulk Remove Gaps & Overlaps" at bounding box center [424, 52] width 638 height 39
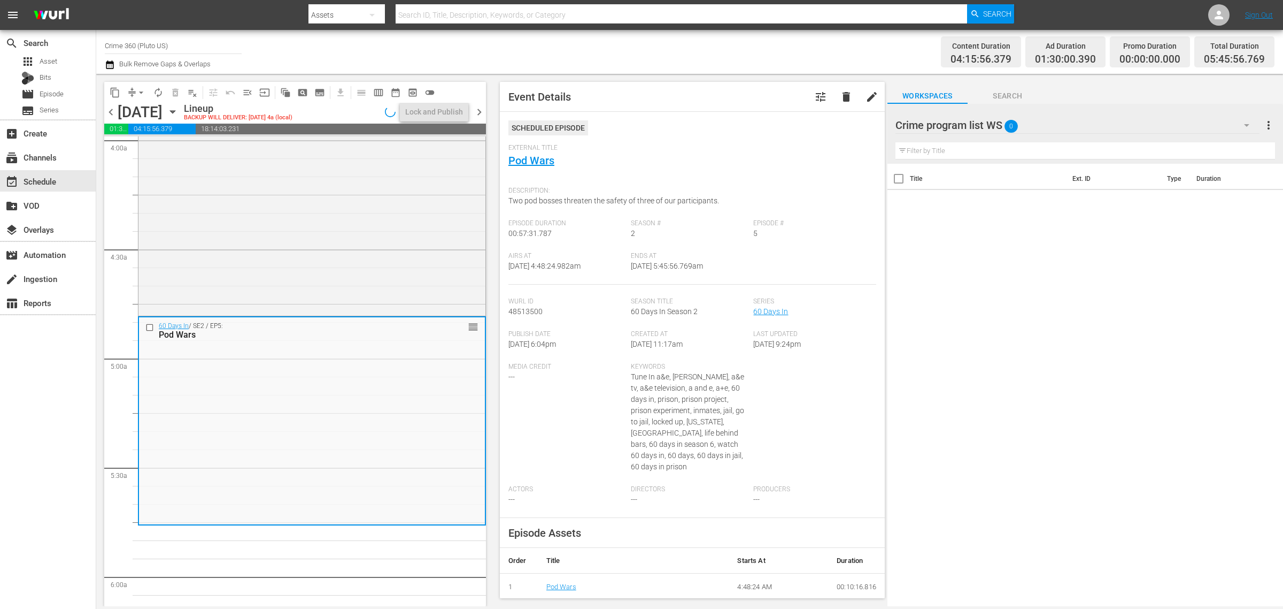
click at [708, 43] on div "Channel Title Crime 360 (Pluto US) Bulk Remove Gaps & Overlaps" at bounding box center [424, 52] width 638 height 39
click at [140, 89] on span "arrow_drop_down" at bounding box center [141, 92] width 11 height 11
click at [143, 107] on li "Align to Midnight" at bounding box center [142, 114] width 112 height 18
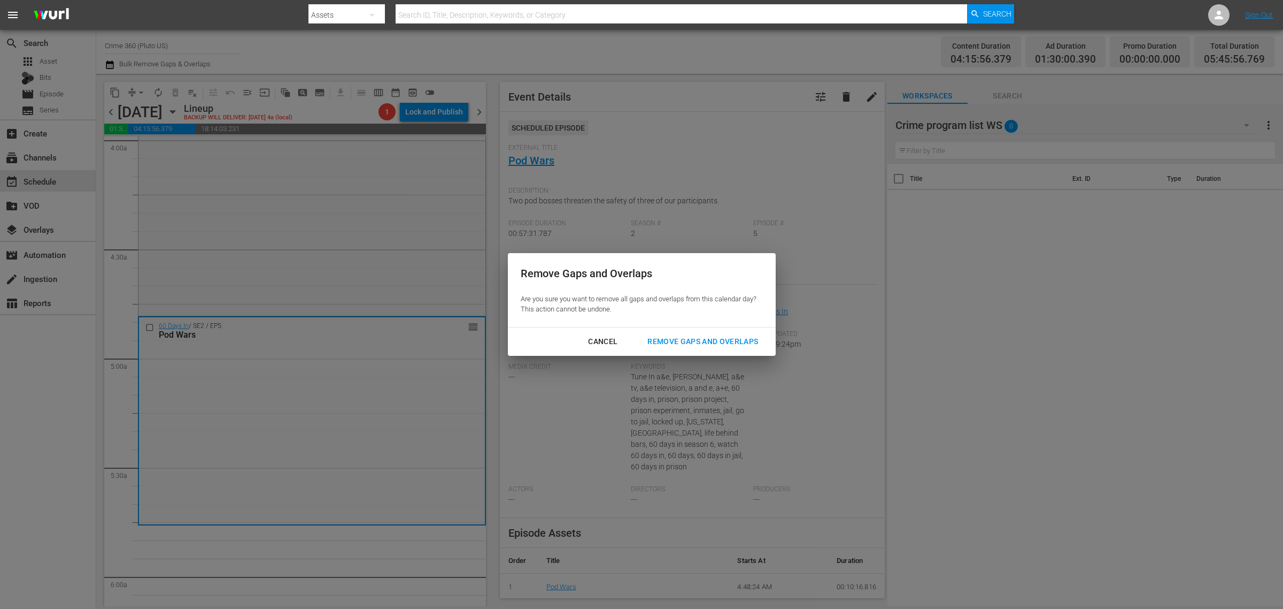
drag, startPoint x: 693, startPoint y: 341, endPoint x: 713, endPoint y: 324, distance: 26.2
click at [693, 342] on div "Remove Gaps and Overlaps" at bounding box center [703, 341] width 128 height 13
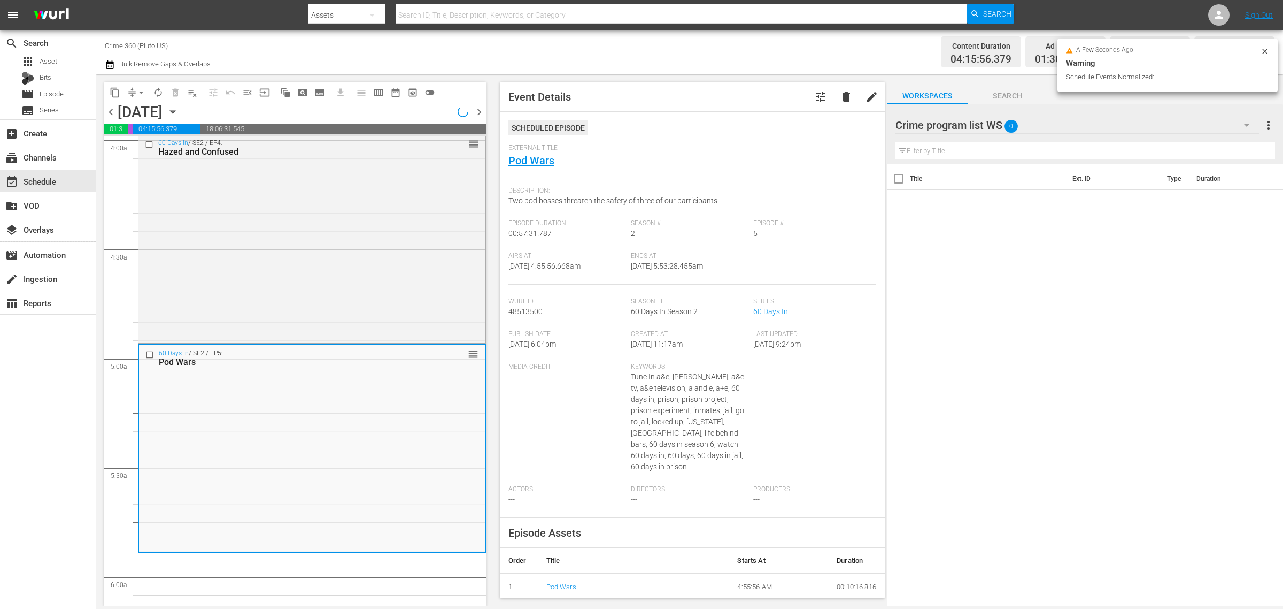
scroll to position [887, 0]
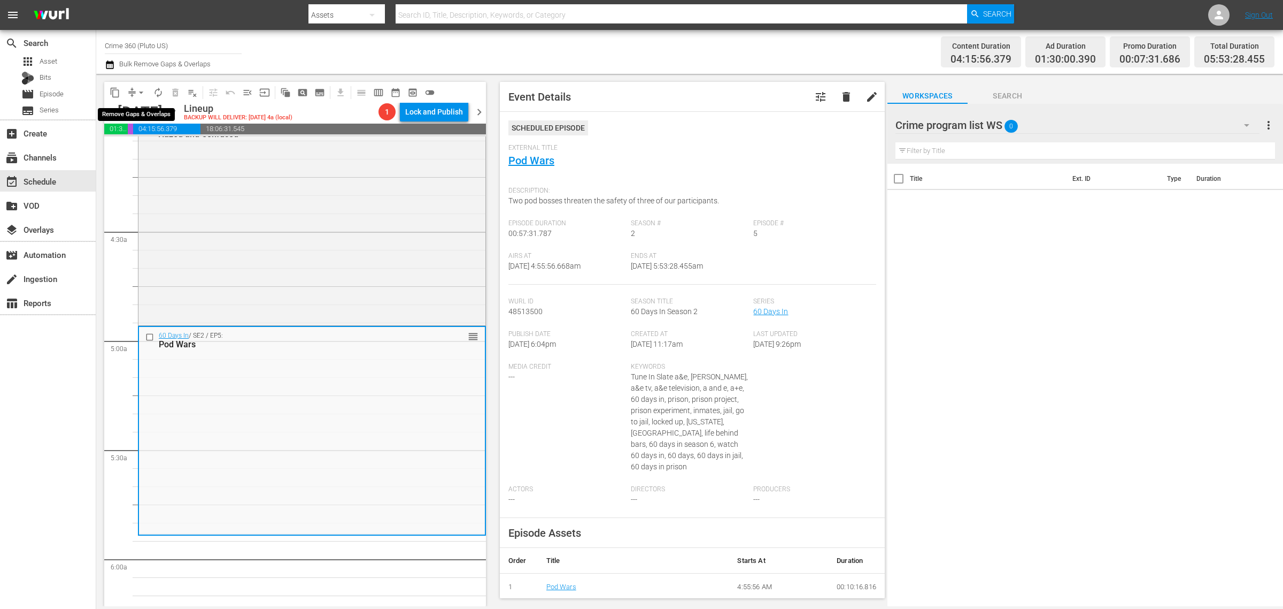
click at [140, 93] on span "arrow_drop_down" at bounding box center [141, 92] width 11 height 11
click at [150, 110] on li "Align to Midnight" at bounding box center [142, 114] width 112 height 18
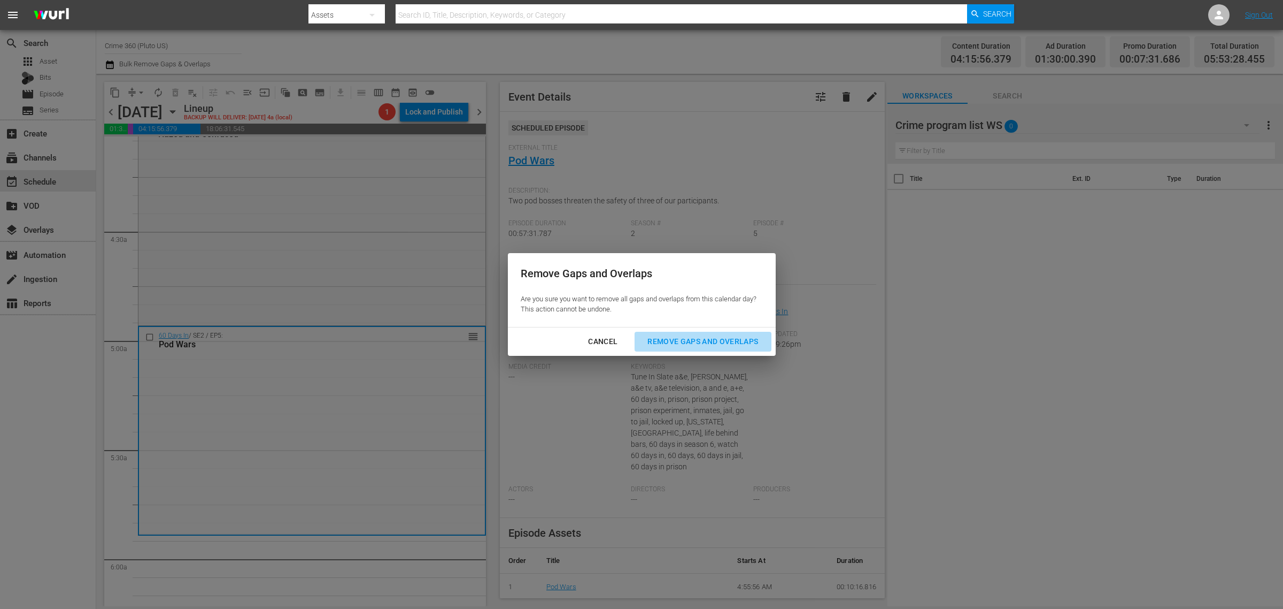
click at [677, 344] on div "Remove Gaps and Overlaps" at bounding box center [703, 341] width 128 height 13
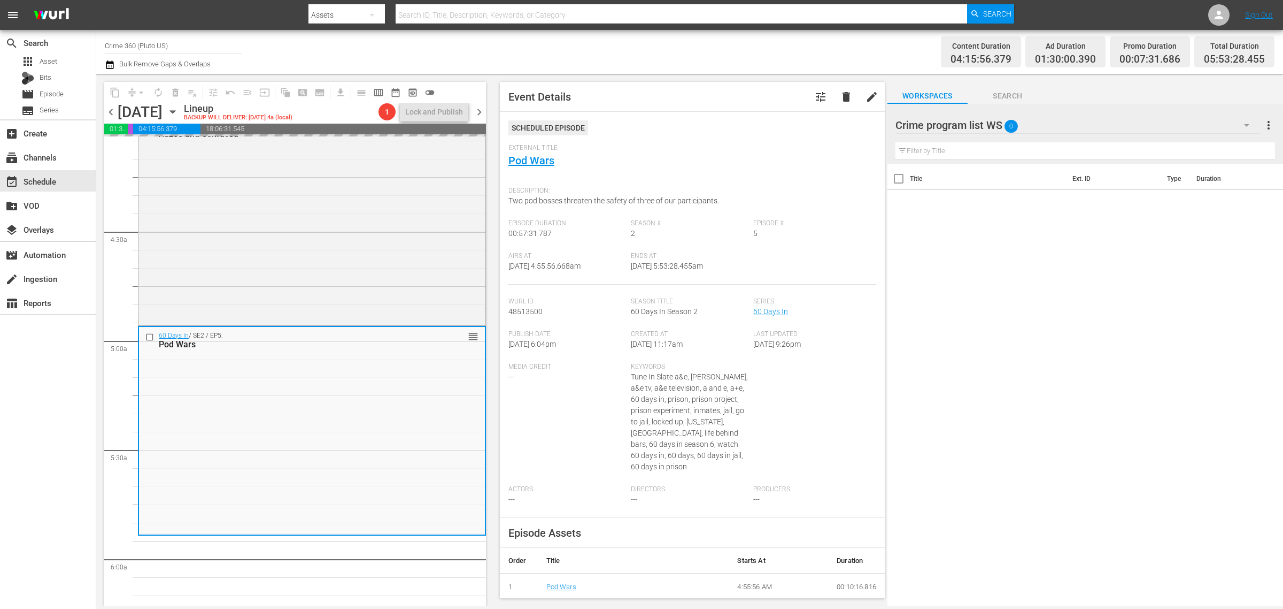
click at [693, 58] on div "Channel Title Crime 360 (Pluto US) Bulk Remove Gaps & Overlaps" at bounding box center [424, 52] width 638 height 39
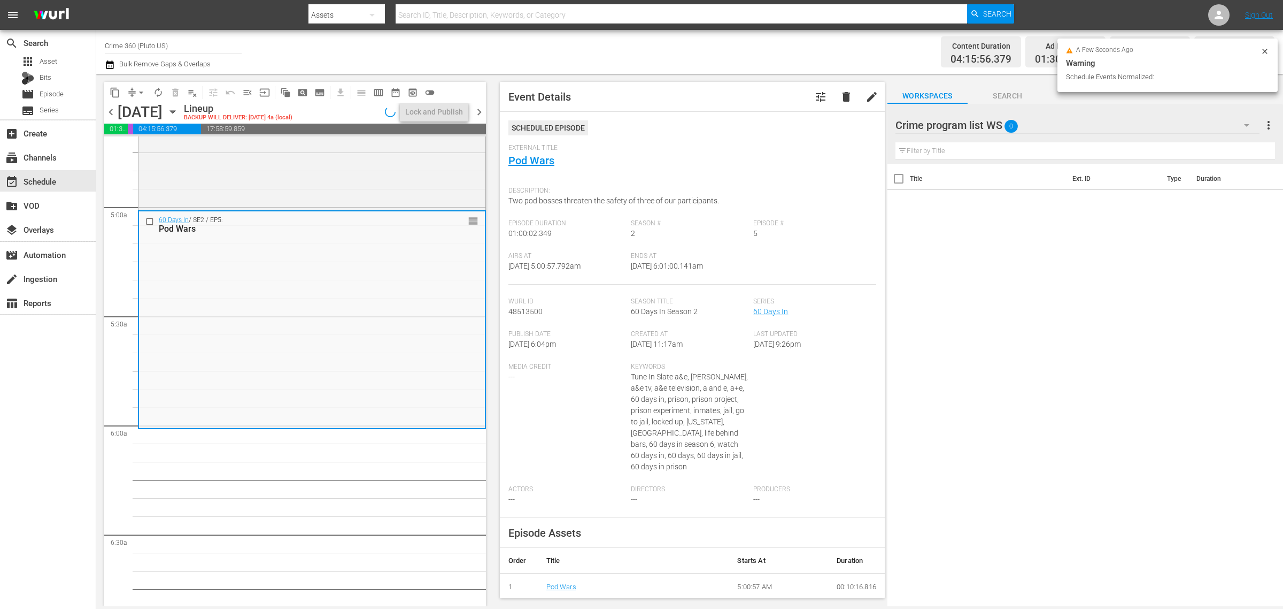
scroll to position [1039, 0]
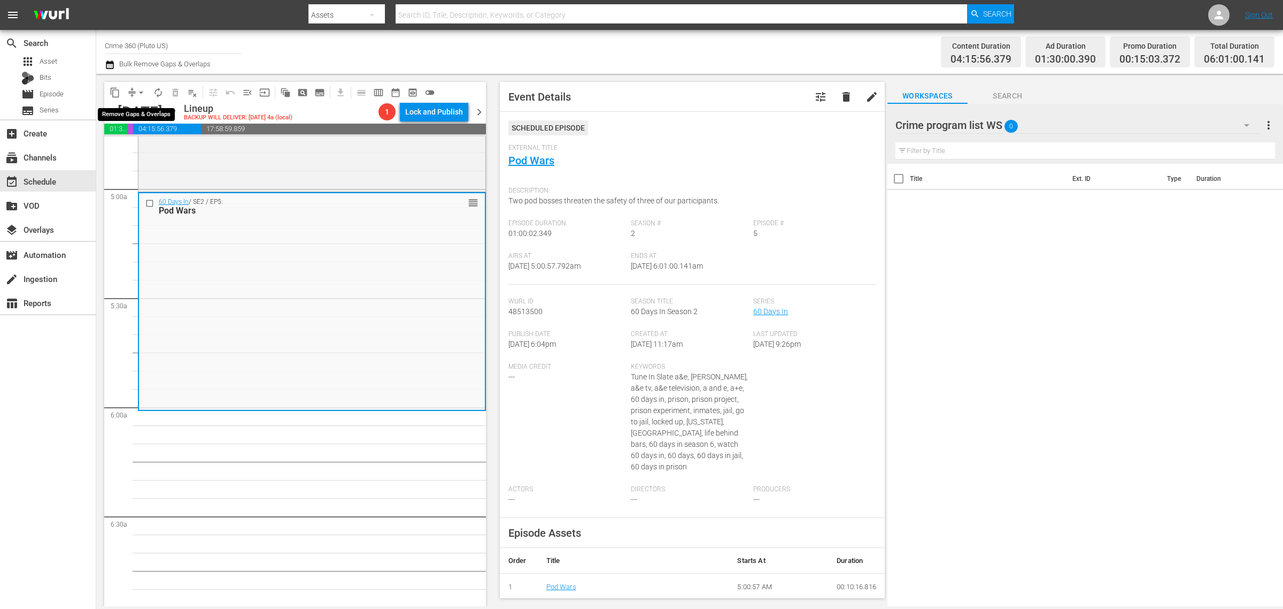
click at [143, 90] on span "arrow_drop_down" at bounding box center [141, 92] width 11 height 11
click at [142, 111] on li "Align to Midnight" at bounding box center [142, 114] width 112 height 18
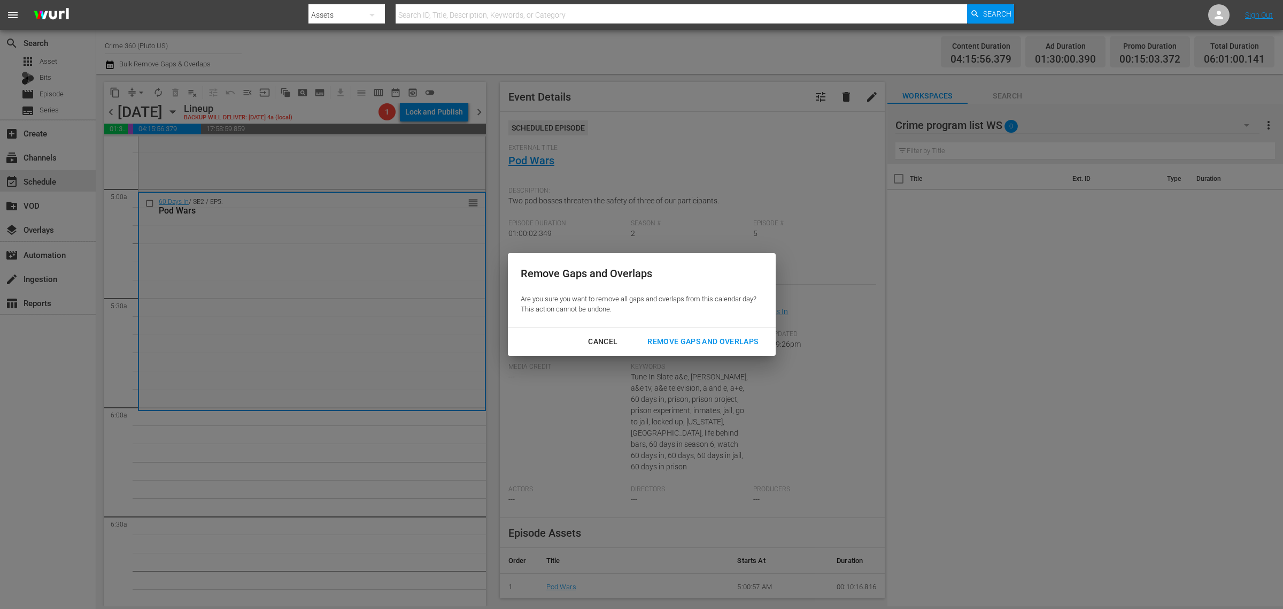
click at [703, 345] on div "Remove Gaps and Overlaps" at bounding box center [703, 341] width 128 height 13
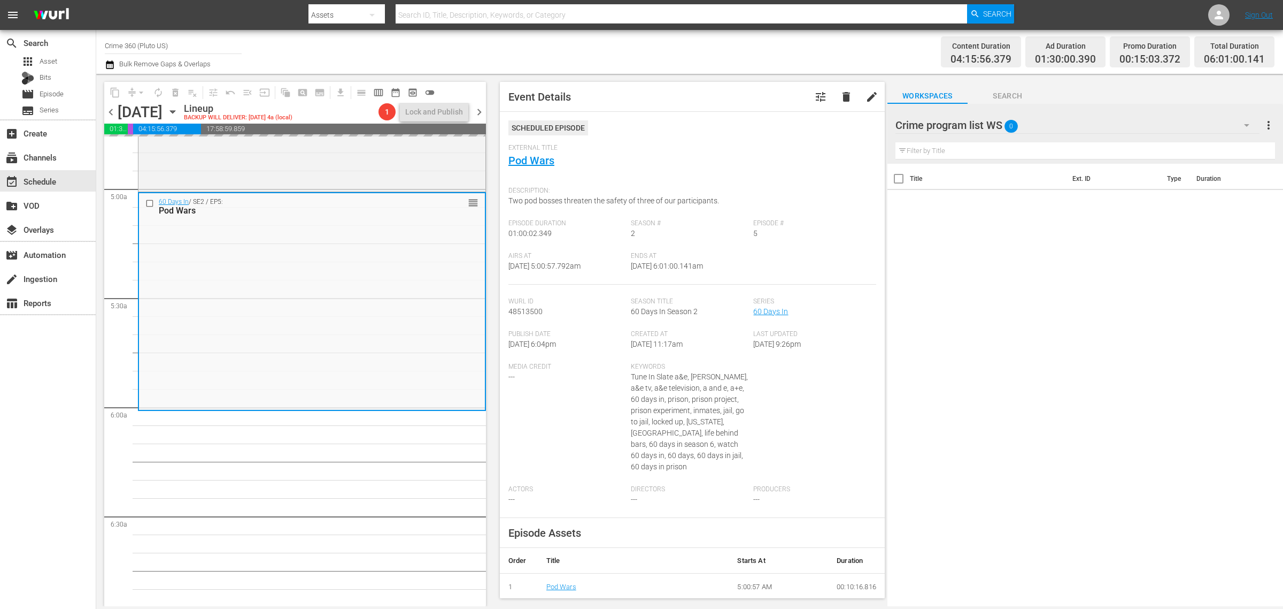
click at [637, 61] on div "Channel Title Crime 360 (Pluto US) Bulk Remove Gaps & Overlaps" at bounding box center [424, 52] width 638 height 39
click at [140, 89] on span "arrow_drop_down" at bounding box center [141, 92] width 11 height 11
click at [154, 119] on li "Align to Midnight" at bounding box center [142, 114] width 112 height 18
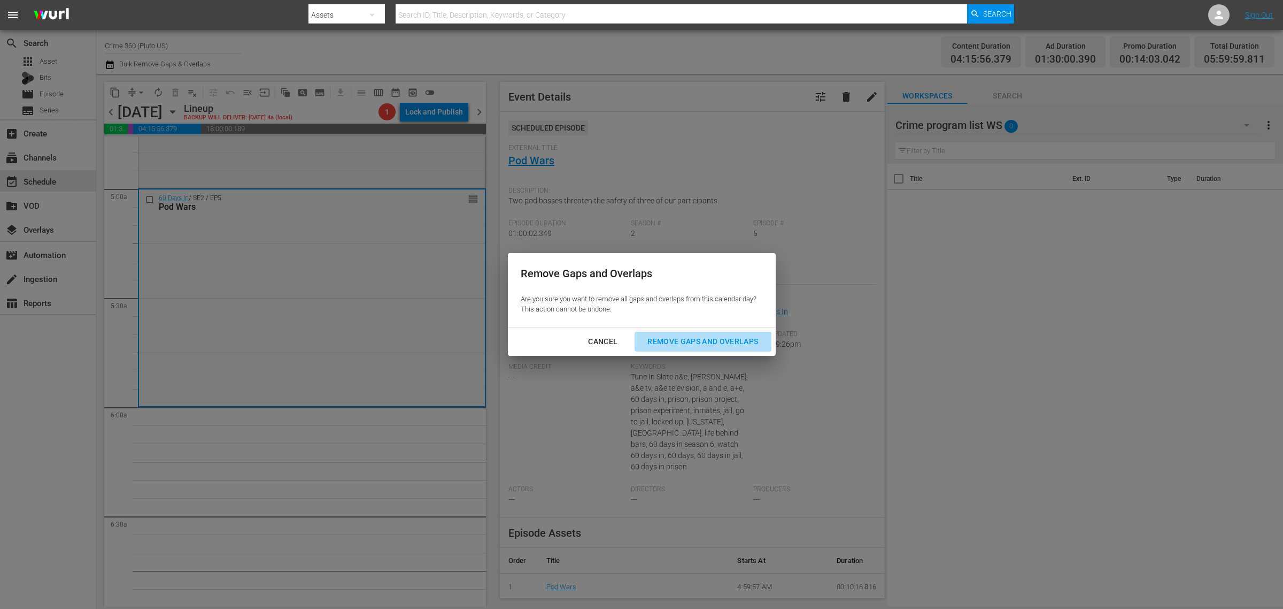
click at [706, 338] on div "Remove Gaps and Overlaps" at bounding box center [703, 341] width 128 height 13
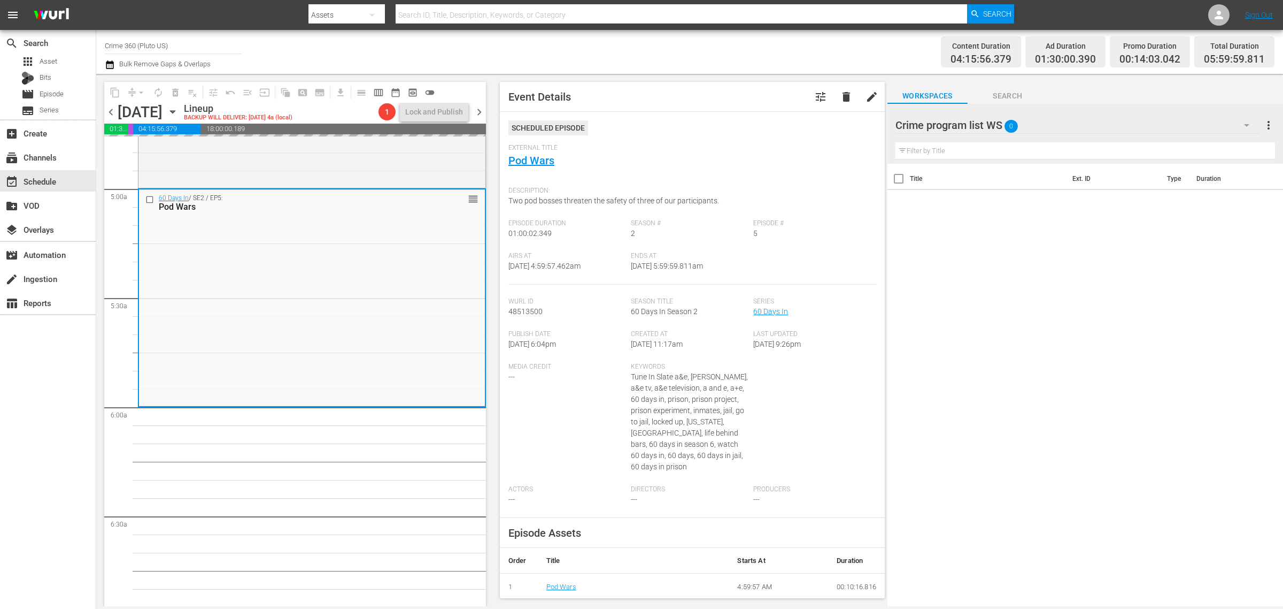
click at [626, 35] on div "Channel Title Crime 360 (Pluto US) Bulk Remove Gaps & Overlaps" at bounding box center [424, 52] width 638 height 39
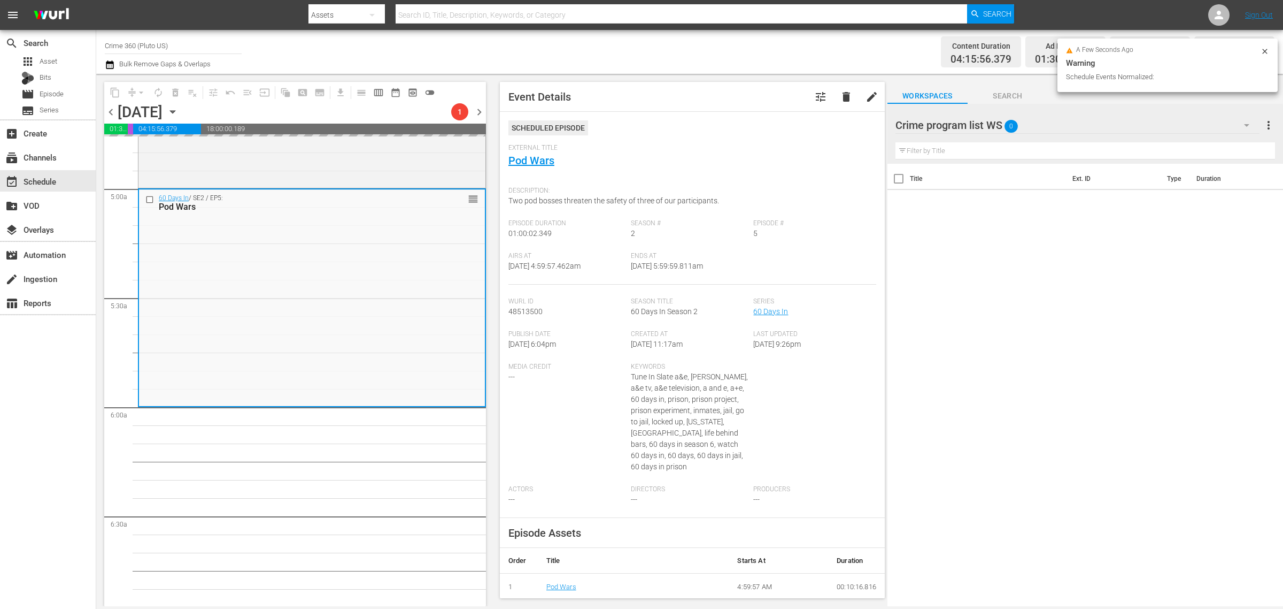
click at [759, 58] on div "Content Duration 04:15:56.379 Ad Duration 01:30:00.390 Promo Duration 00:14:03.…" at bounding box center [1009, 52] width 532 height 39
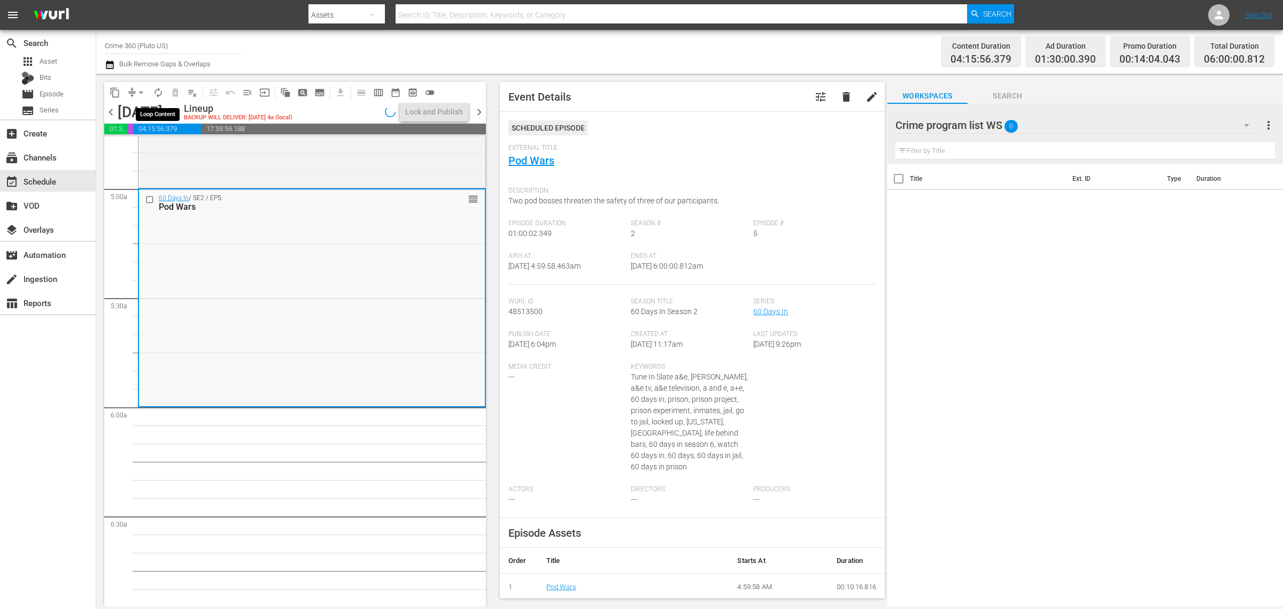
click at [159, 87] on span "autorenew_outlined" at bounding box center [158, 92] width 11 height 11
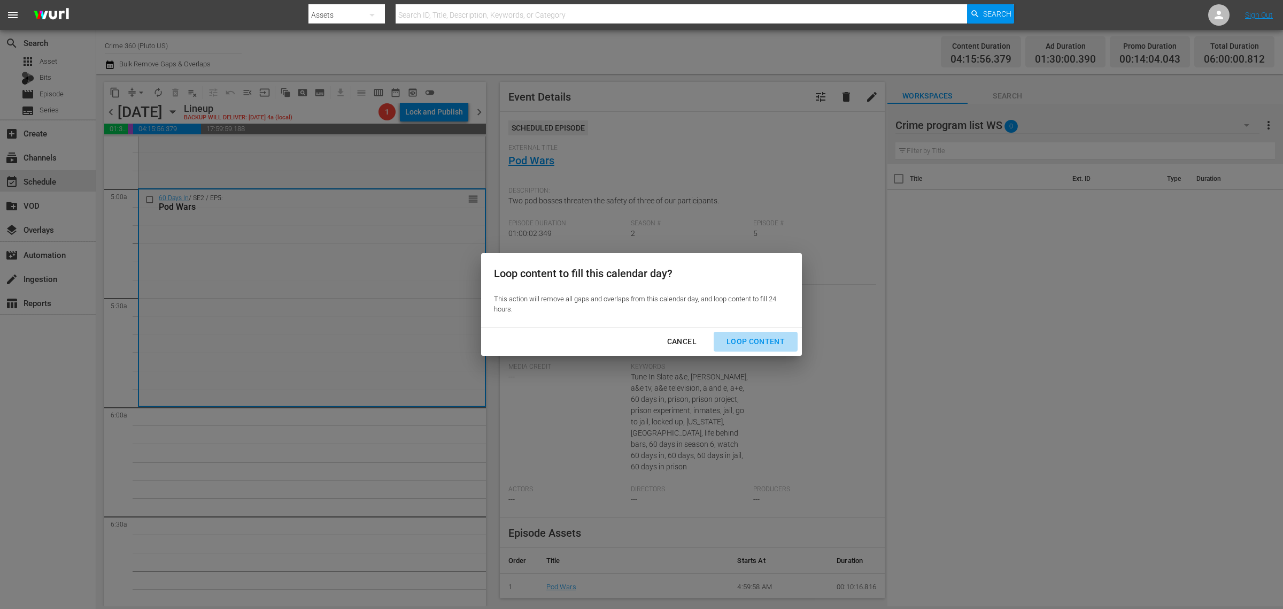
click at [760, 333] on button "Loop Content" at bounding box center [756, 342] width 84 height 20
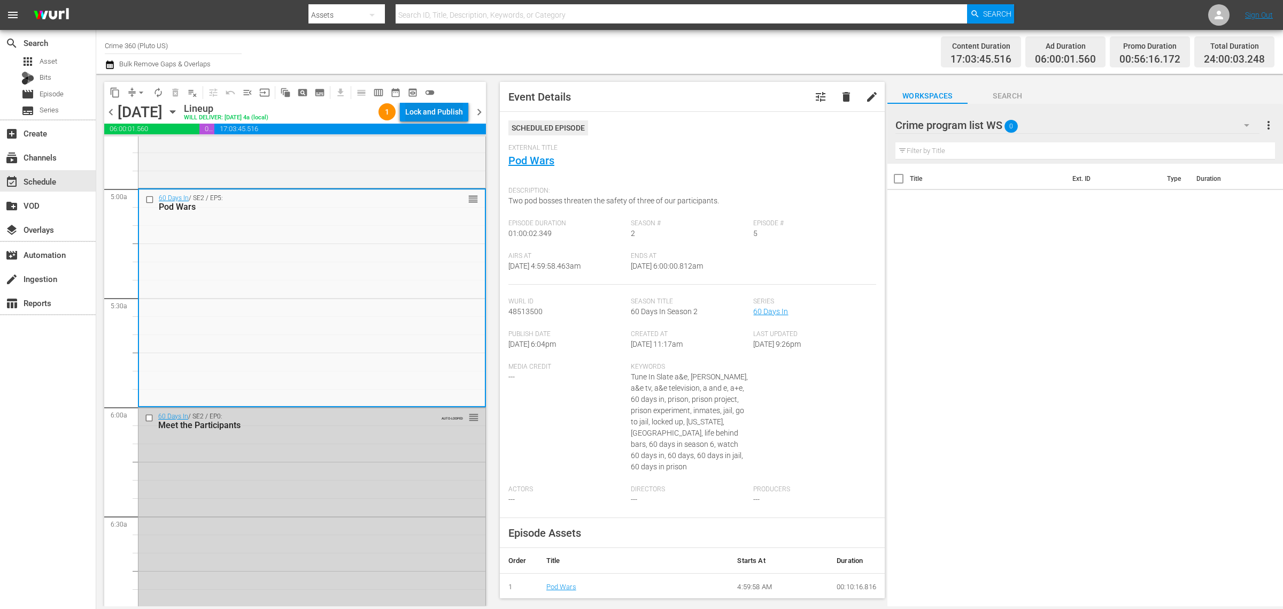
click at [423, 110] on div "Lock and Publish" at bounding box center [434, 111] width 58 height 19
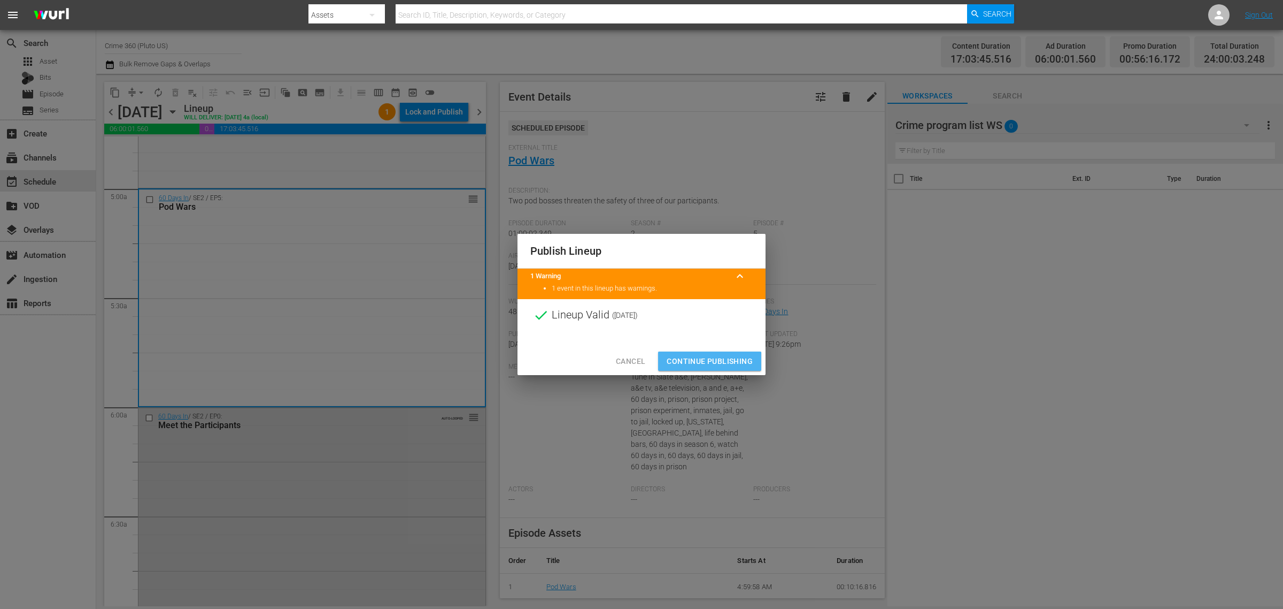
click at [701, 362] on span "Continue Publishing" at bounding box center [710, 361] width 86 height 13
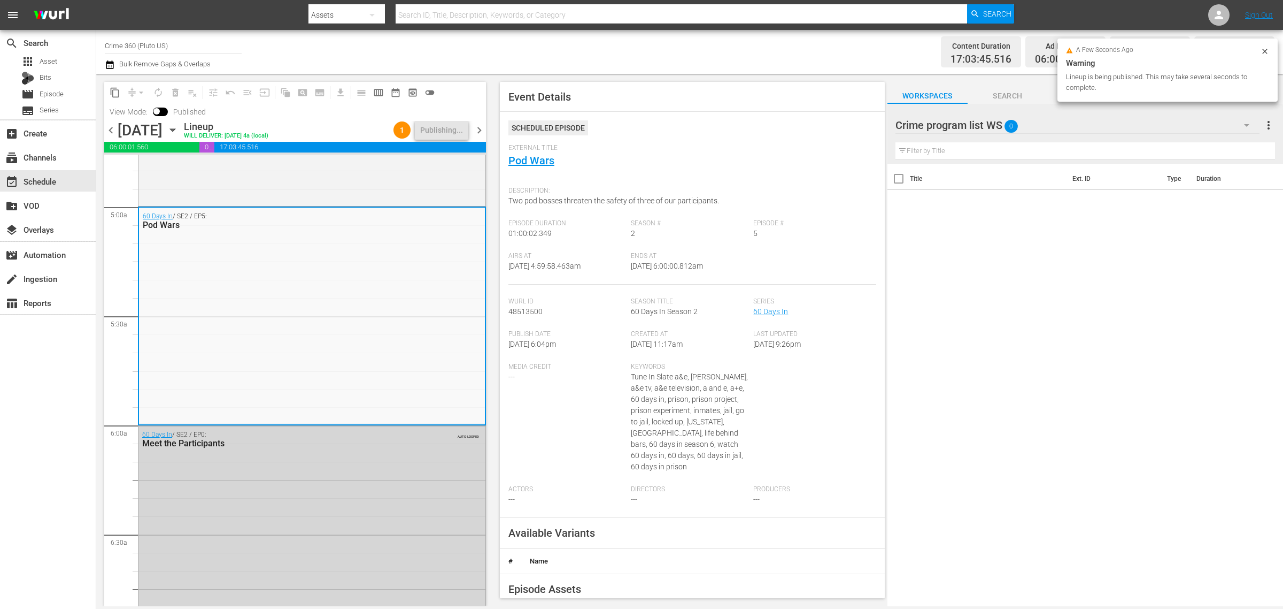
scroll to position [0, 0]
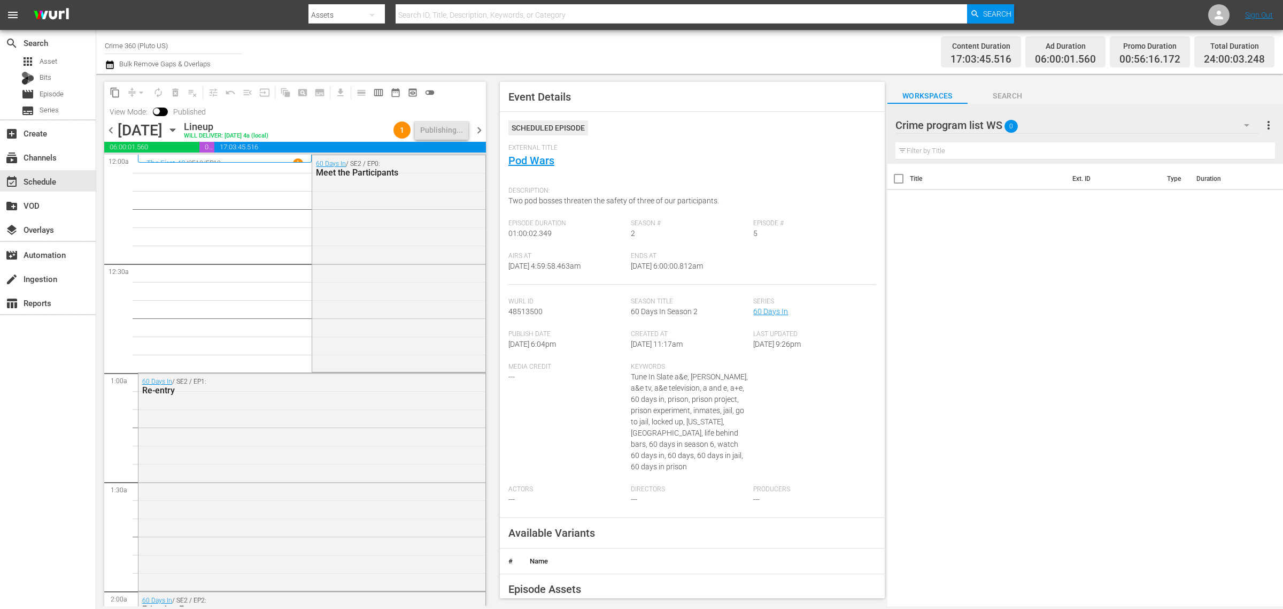
click at [671, 52] on div "Channel Title Crime 360 (Pluto US) Bulk Remove Gaps & Overlaps" at bounding box center [424, 52] width 638 height 39
click at [643, 47] on div "Channel Title Crime 360 (Pluto US) Bulk Remove Gaps & Overlaps" at bounding box center [424, 52] width 638 height 39
click at [479, 129] on span "chevron_right" at bounding box center [479, 130] width 13 height 13
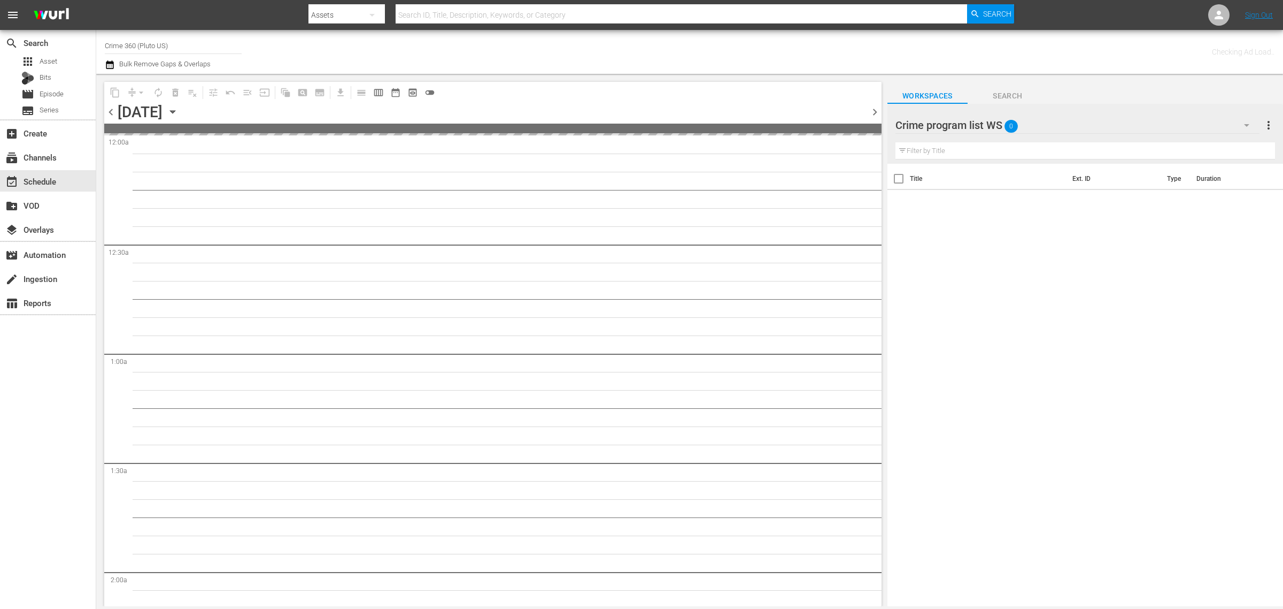
click at [675, 58] on div "Channel Title Crime 360 (Pluto US) Bulk Remove Gaps & Overlaps" at bounding box center [424, 52] width 638 height 39
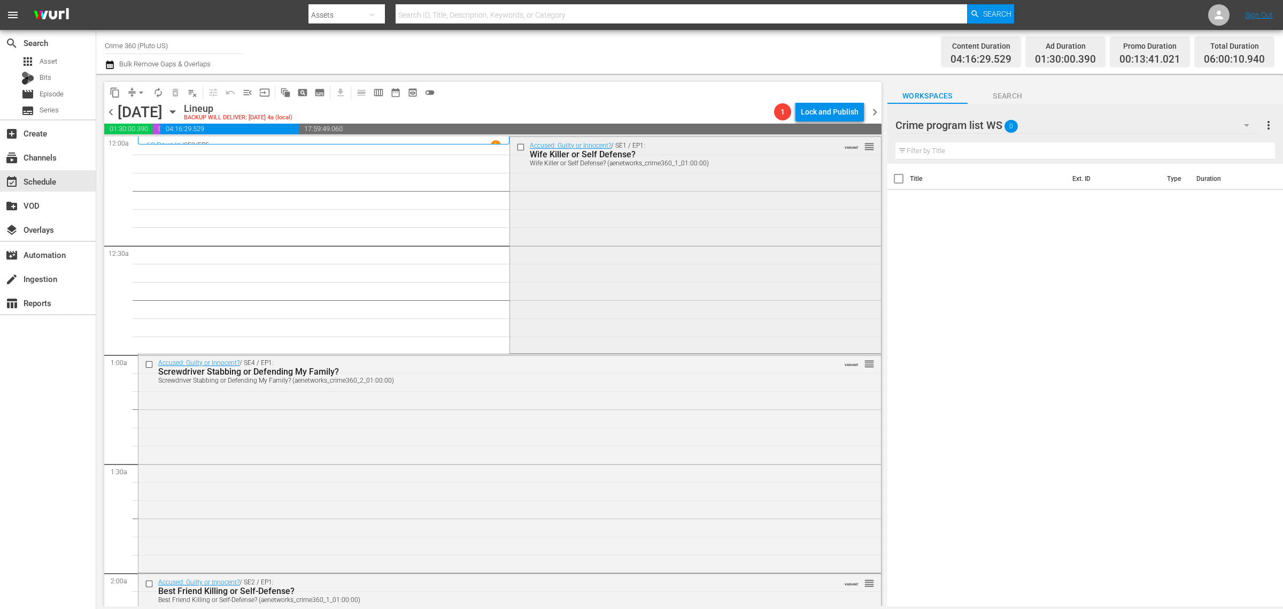
click at [539, 266] on div "Accused: Guilty or Innocent? / SE1 / EP1: Wife Killer or Self Defense? Wife Kil…" at bounding box center [695, 244] width 371 height 214
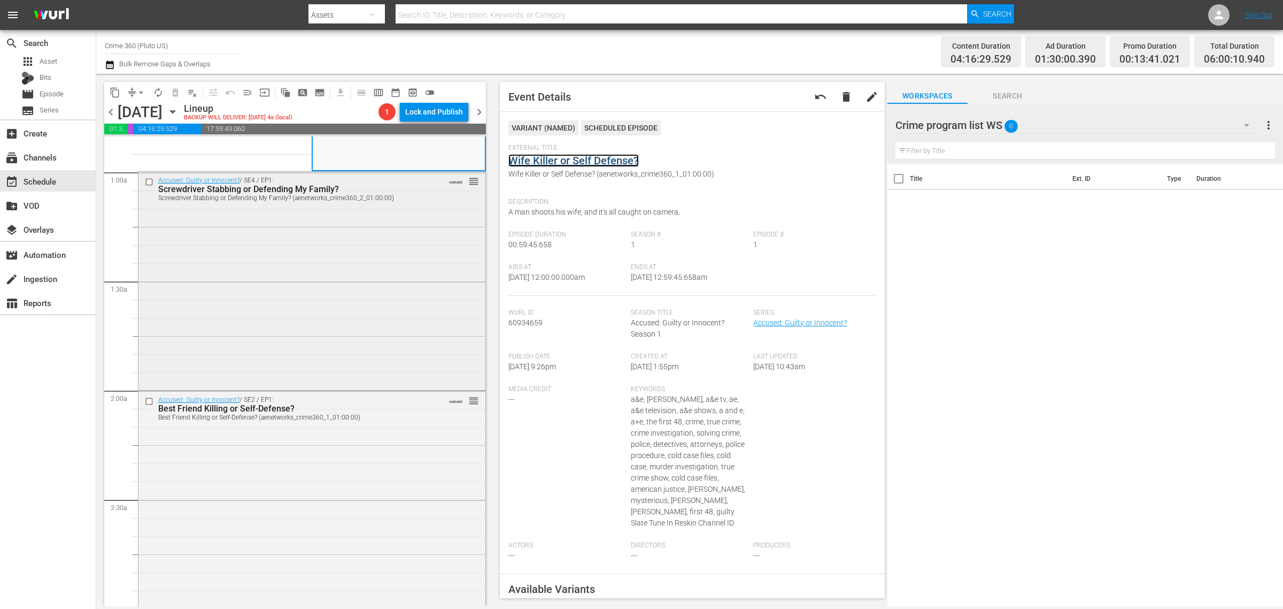
scroll to position [201, 0]
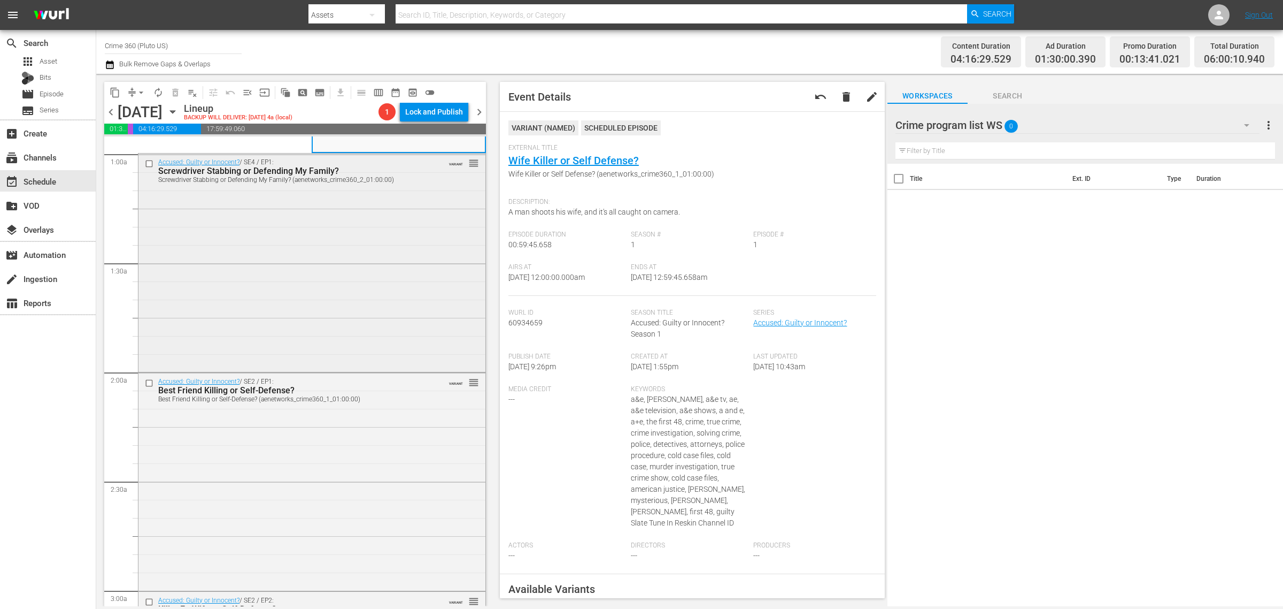
click at [322, 265] on div "Accused: Guilty or Innocent? / SE4 / EP1: Screwdriver Stabbing or Defending My …" at bounding box center [312, 261] width 347 height 216
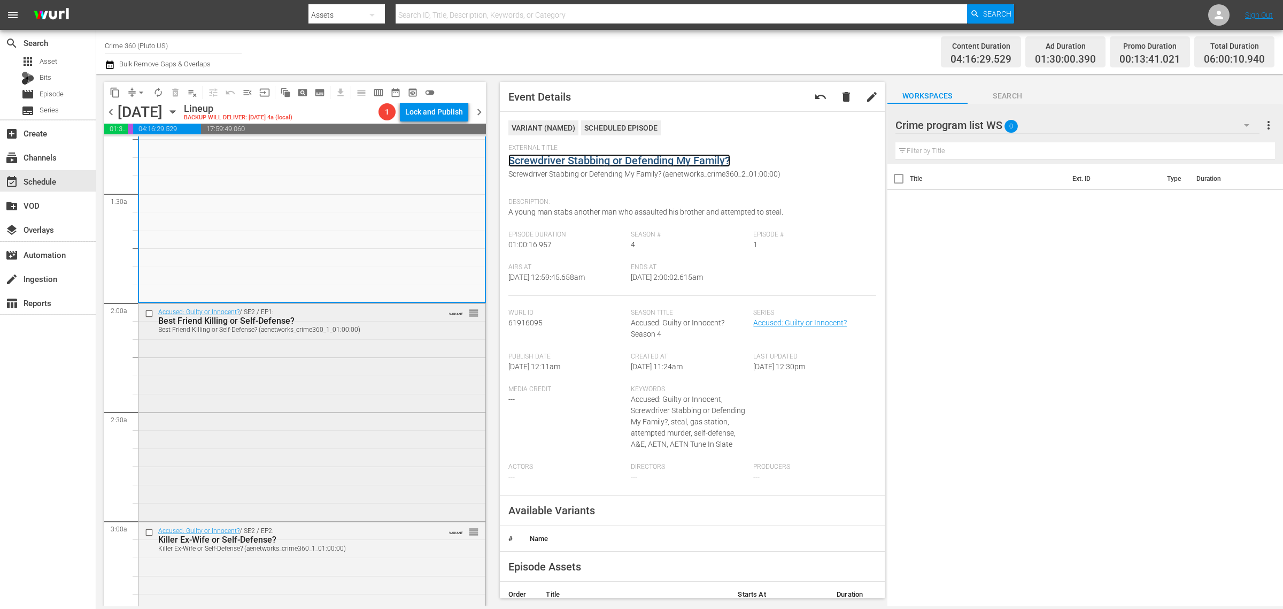
scroll to position [401, 0]
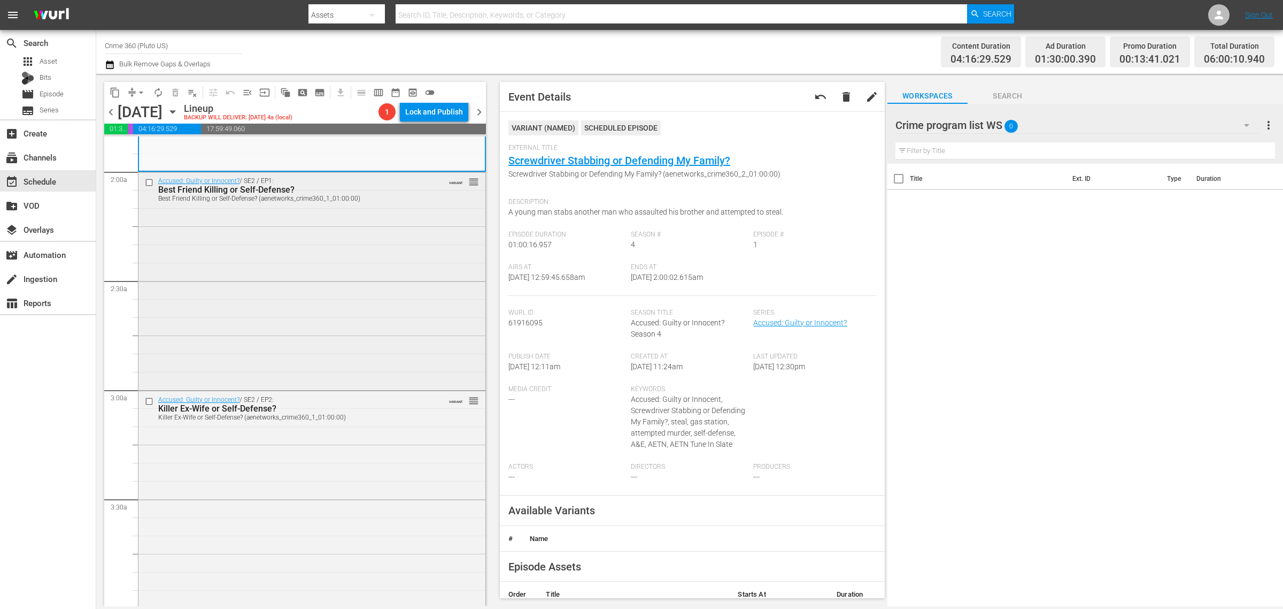
click at [297, 298] on div "Accused: Guilty or Innocent? / SE2 / EP1: Best Friend Killing or Self-Defense? …" at bounding box center [312, 280] width 347 height 216
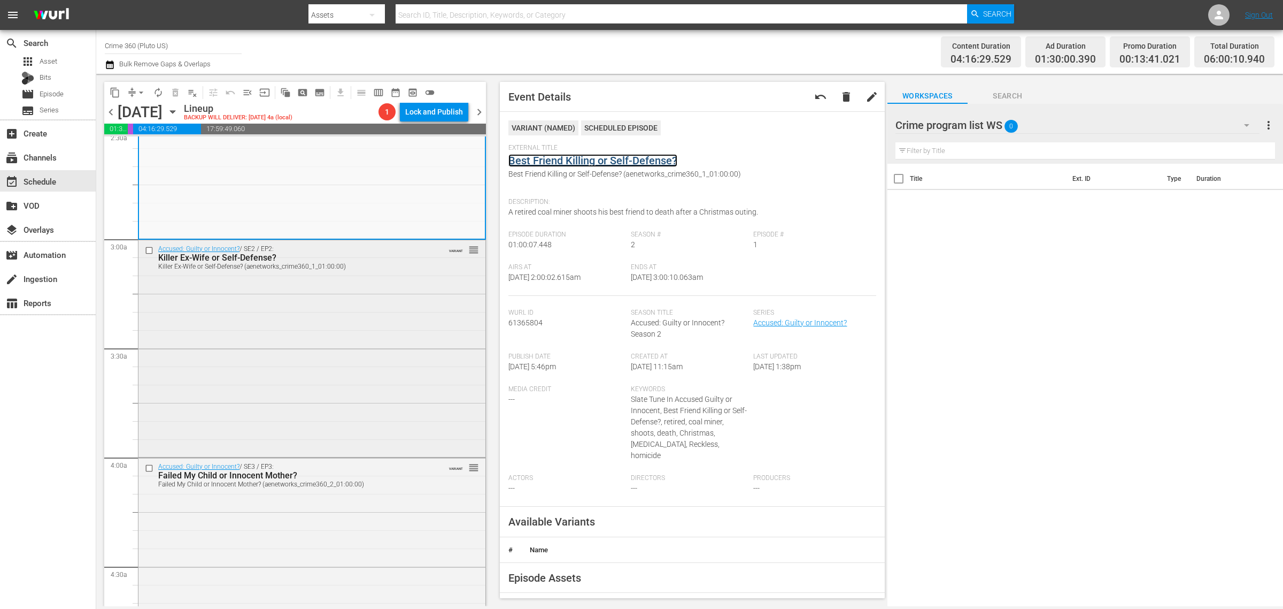
scroll to position [602, 0]
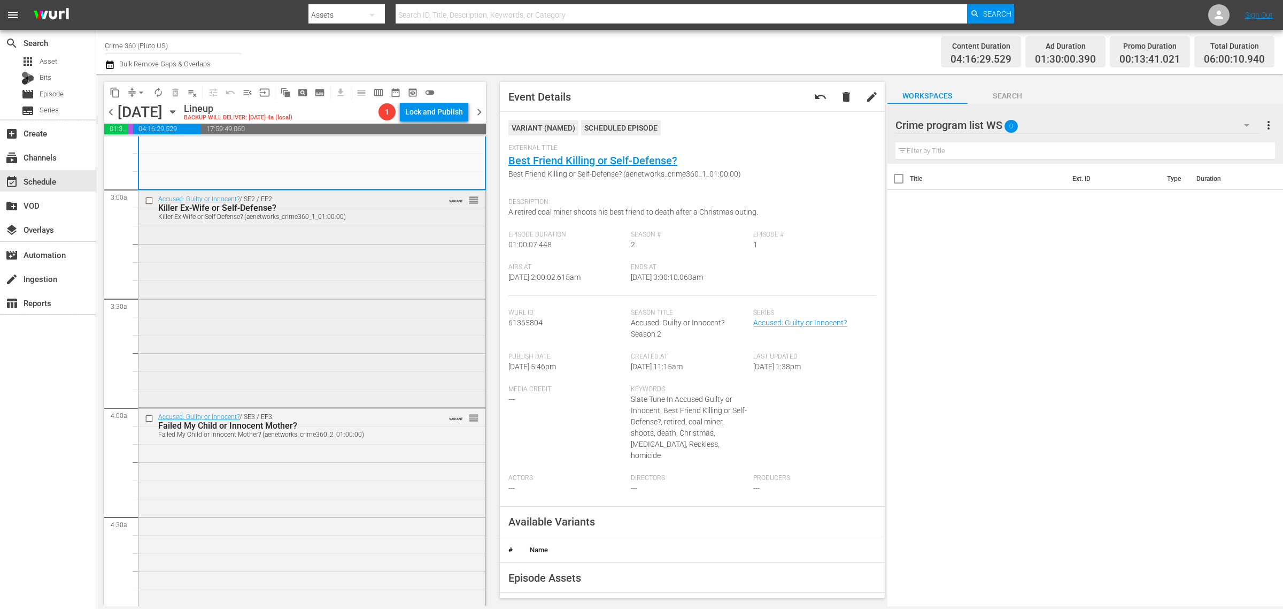
click at [273, 289] on div "Accused: Guilty or Innocent? / SE2 / EP2: Killer Ex-Wife or Self-Defense? Kille…" at bounding box center [312, 297] width 347 height 214
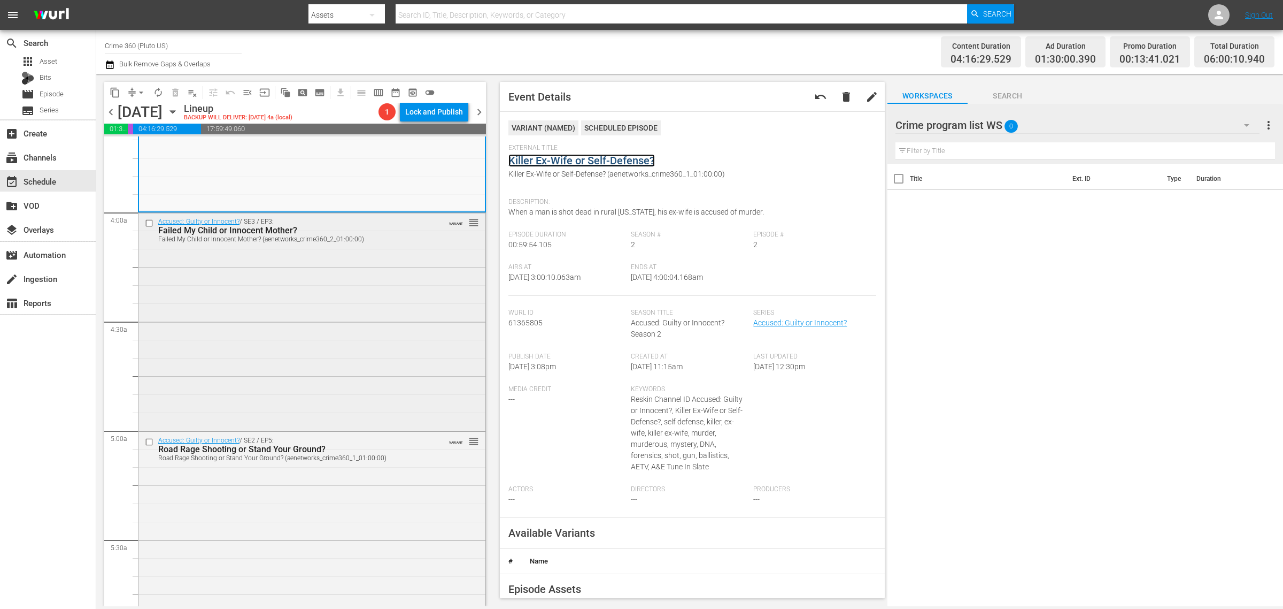
scroll to position [802, 0]
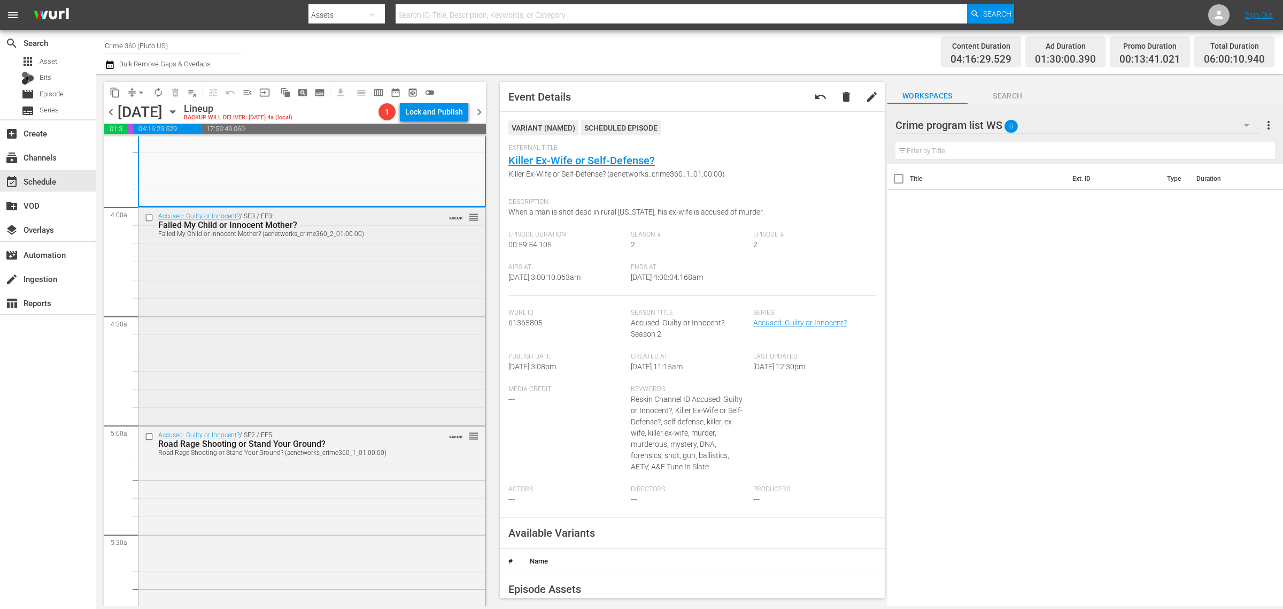
click at [239, 281] on div "Accused: Guilty or Innocent? / SE3 / EP3: Failed My Child or Innocent Mother? F…" at bounding box center [312, 315] width 347 height 216
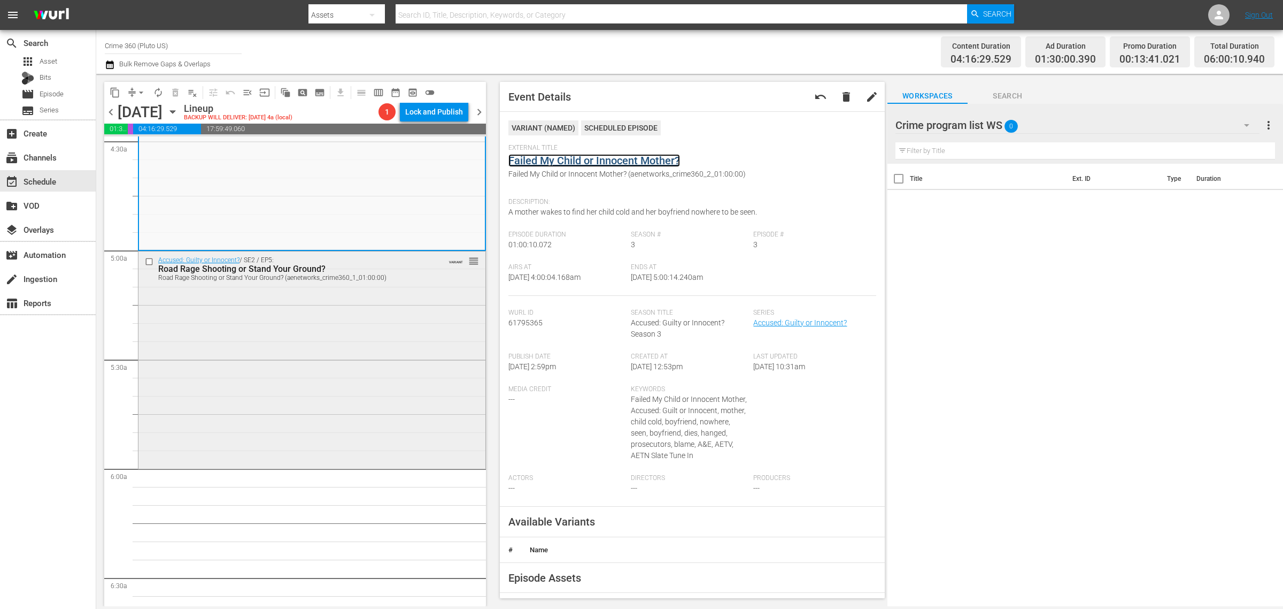
scroll to position [1003, 0]
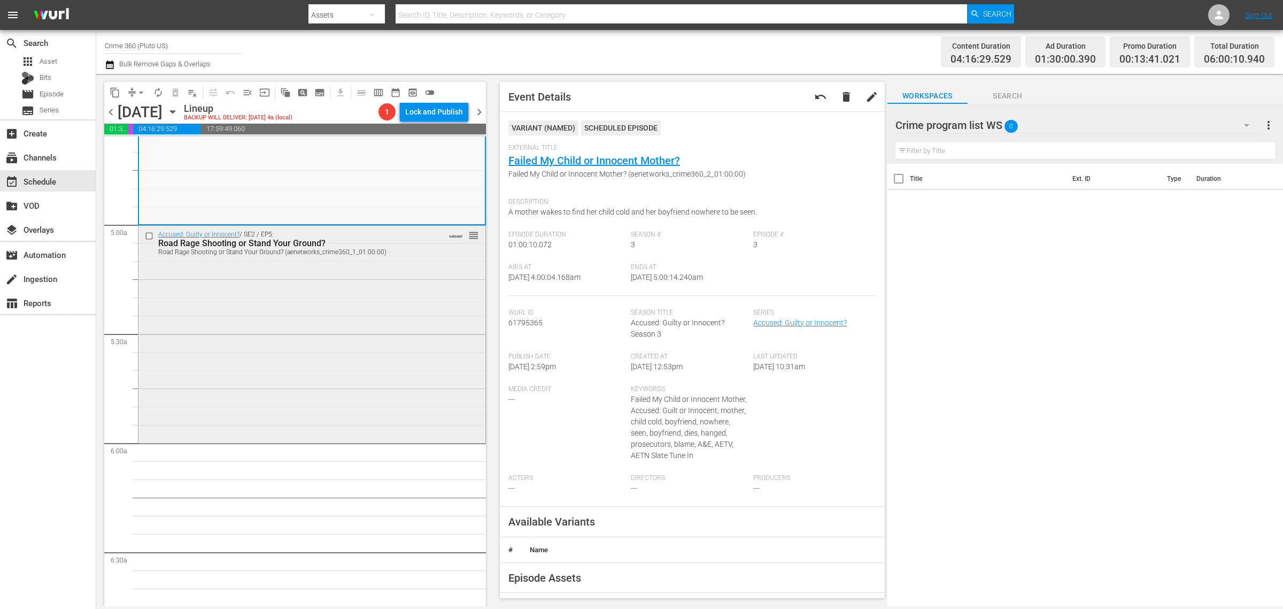
click at [317, 303] on div "Accused: Guilty or Innocent? / SE2 / EP5: Road Rage Shooting or Stand Your Grou…" at bounding box center [312, 333] width 347 height 215
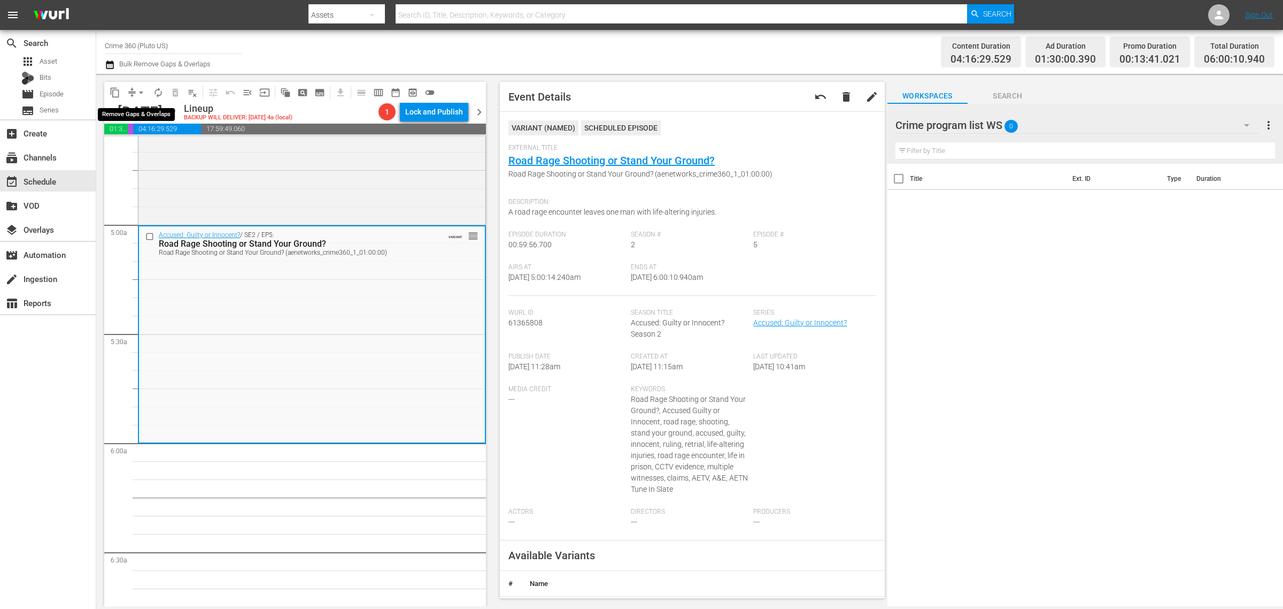
click at [142, 94] on span "arrow_drop_down" at bounding box center [141, 92] width 11 height 11
click at [153, 111] on li "Align to Midnight" at bounding box center [142, 114] width 112 height 18
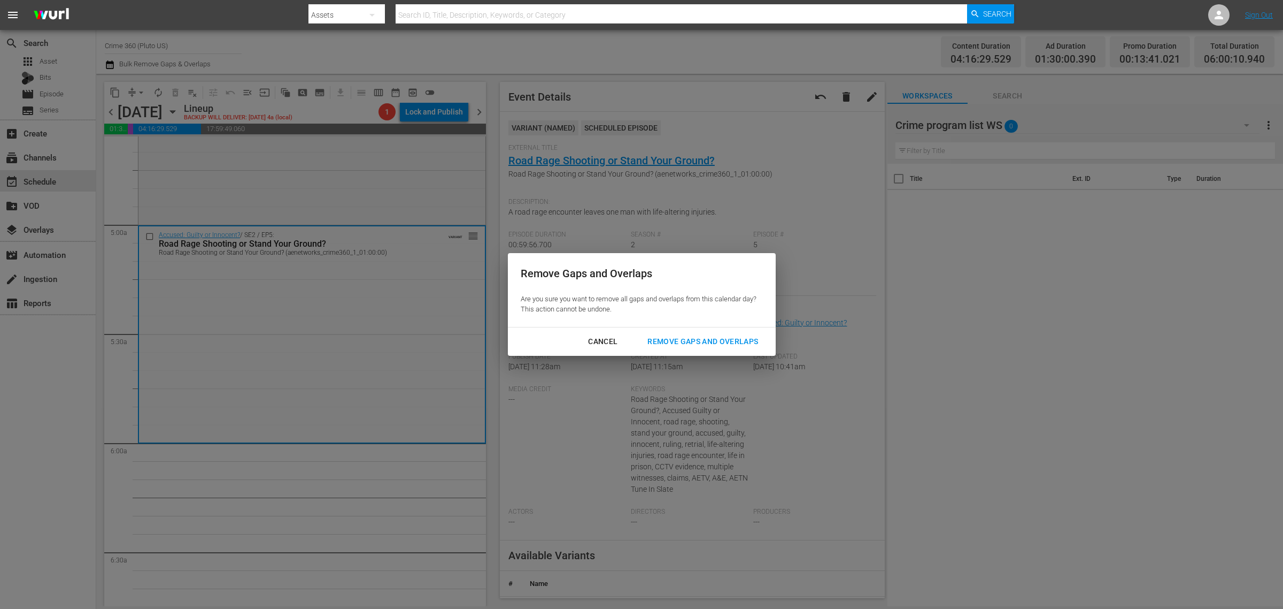
click at [690, 336] on div "Remove Gaps and Overlaps" at bounding box center [703, 341] width 128 height 13
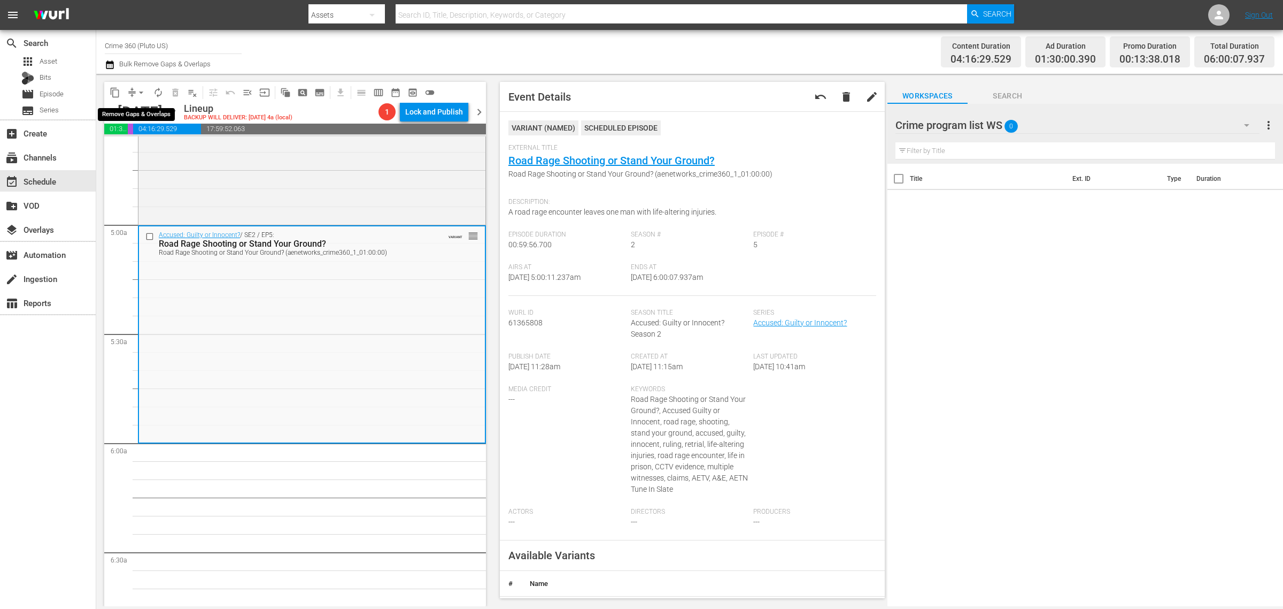
click at [140, 89] on span "arrow_drop_down" at bounding box center [141, 92] width 11 height 11
click at [157, 112] on li "Align to Midnight" at bounding box center [142, 114] width 112 height 18
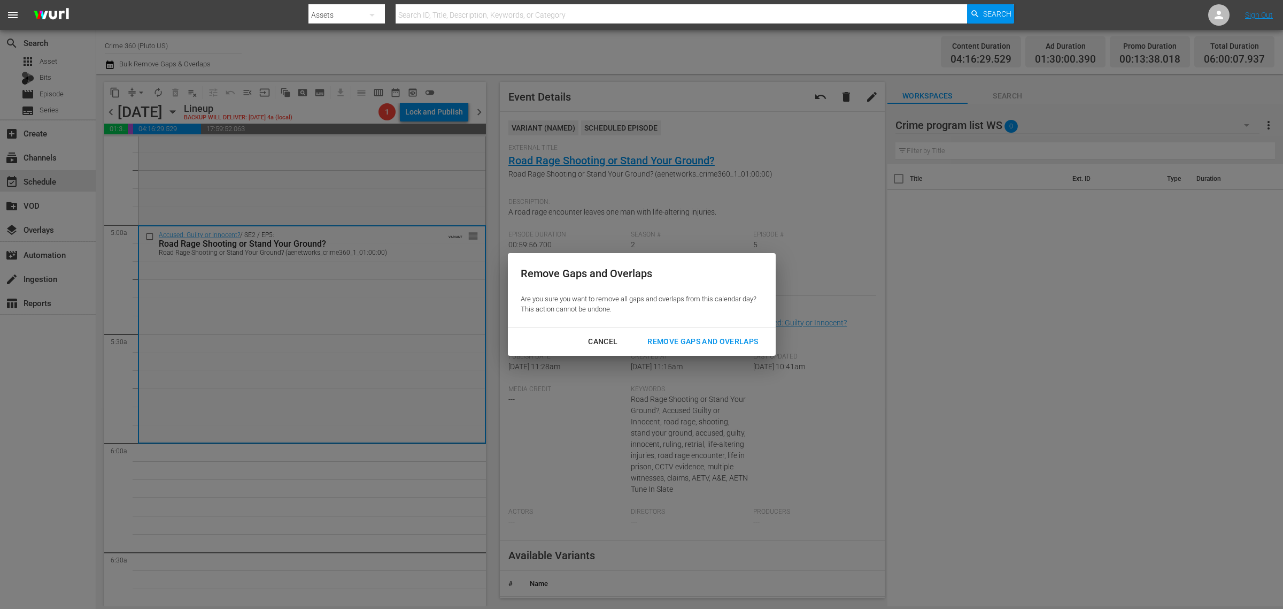
click at [680, 334] on button "Remove Gaps and Overlaps" at bounding box center [703, 342] width 136 height 20
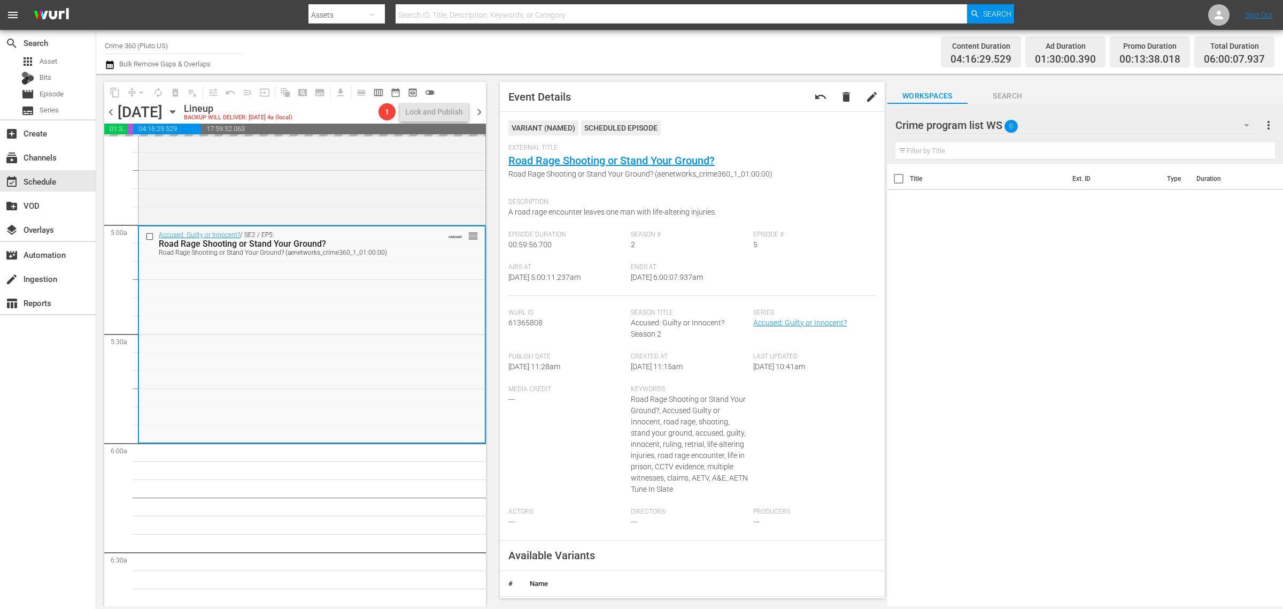
click at [676, 49] on div "Channel Title Crime 360 (Pluto US) Bulk Remove Gaps & Overlaps" at bounding box center [424, 52] width 638 height 39
click at [139, 92] on span "arrow_drop_down" at bounding box center [141, 92] width 11 height 11
click at [154, 110] on li "Align to Midnight" at bounding box center [142, 114] width 112 height 18
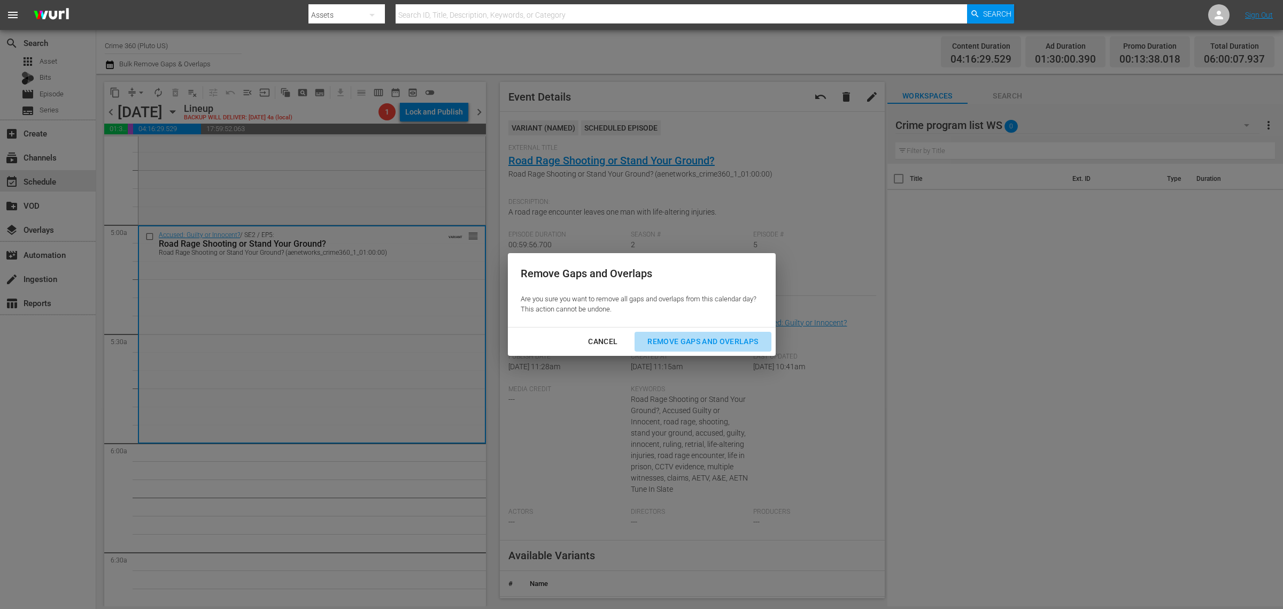
click at [733, 340] on div "Remove Gaps and Overlaps" at bounding box center [703, 341] width 128 height 13
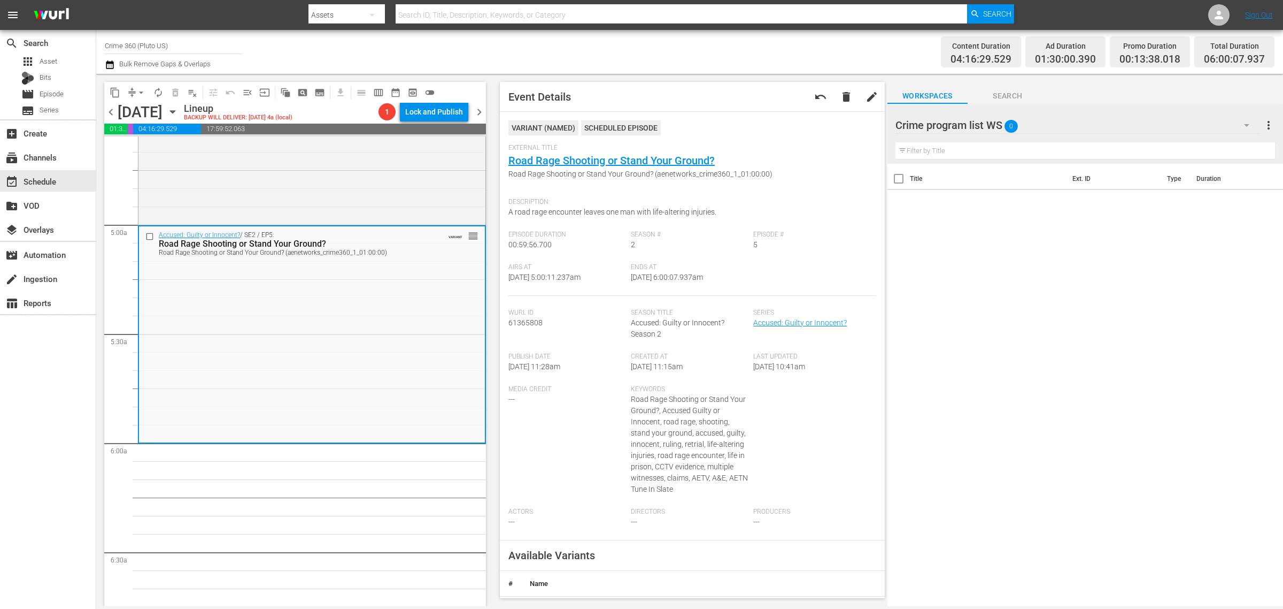
click at [137, 89] on span "arrow_drop_down" at bounding box center [141, 92] width 11 height 11
click at [151, 105] on li "Align to Midnight" at bounding box center [142, 114] width 112 height 18
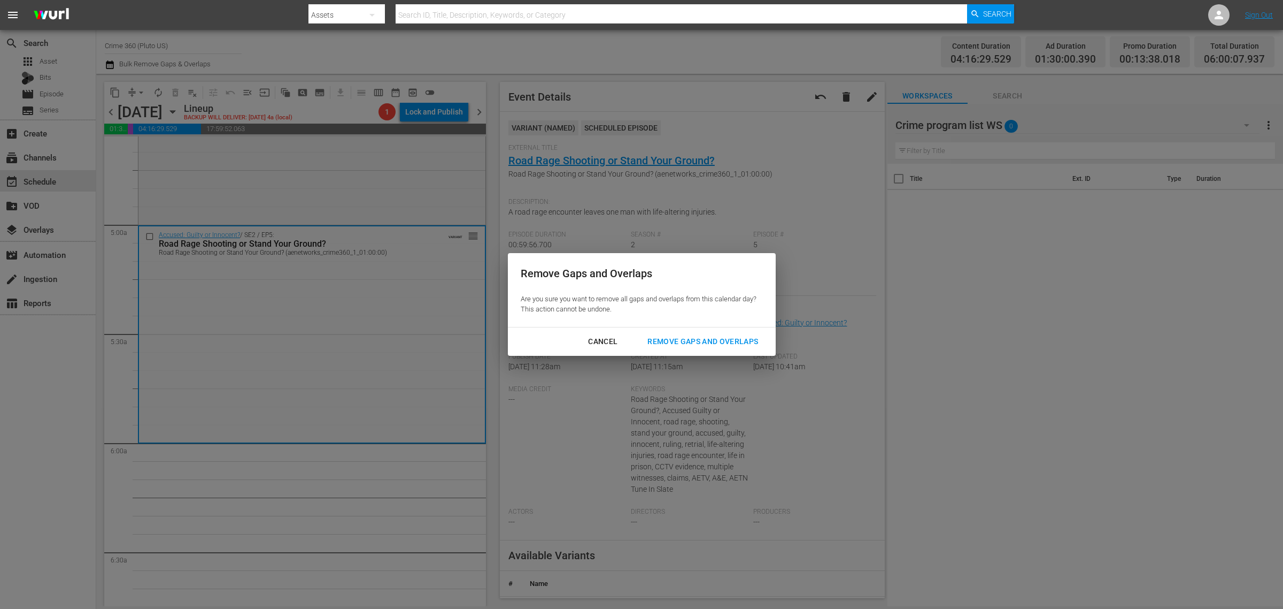
click at [716, 335] on div "Remove Gaps and Overlaps" at bounding box center [703, 341] width 128 height 13
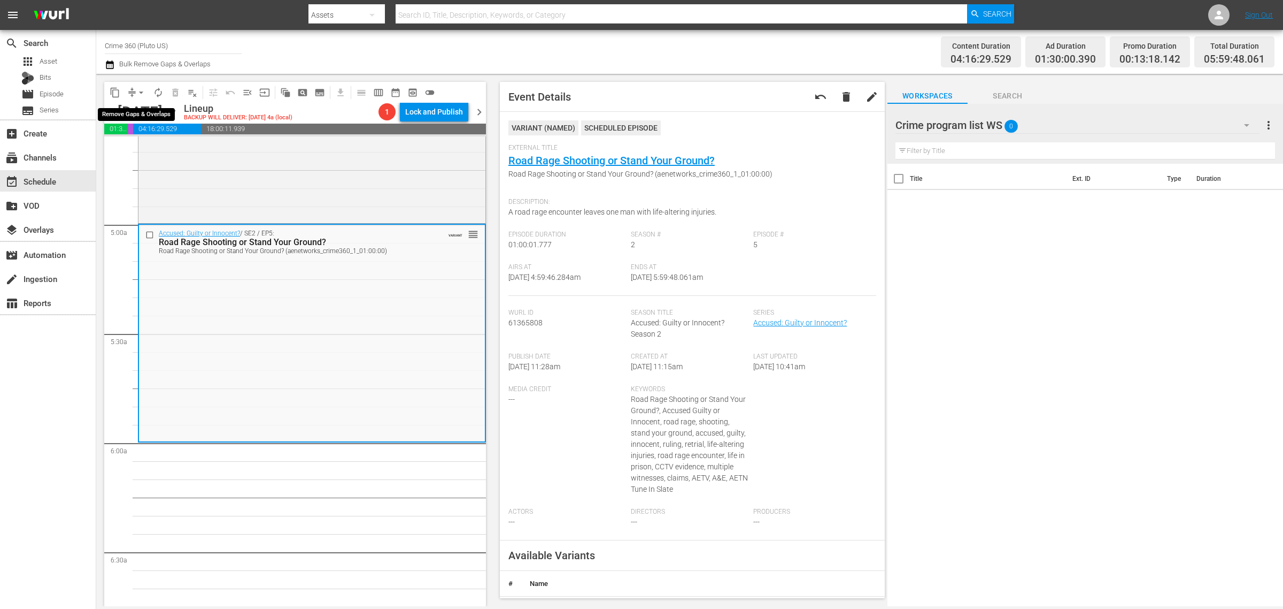
click at [143, 91] on span "arrow_drop_down" at bounding box center [141, 92] width 11 height 11
click at [143, 110] on li "Align to Midnight" at bounding box center [142, 114] width 112 height 18
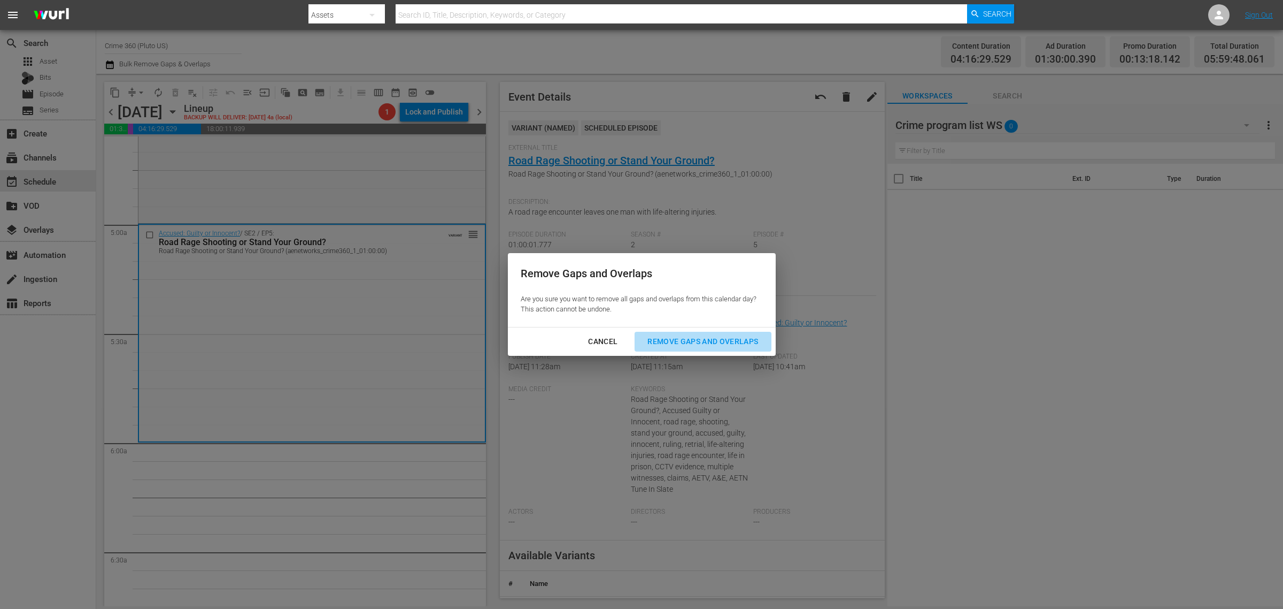
click at [667, 337] on div "Remove Gaps and Overlaps" at bounding box center [703, 341] width 128 height 13
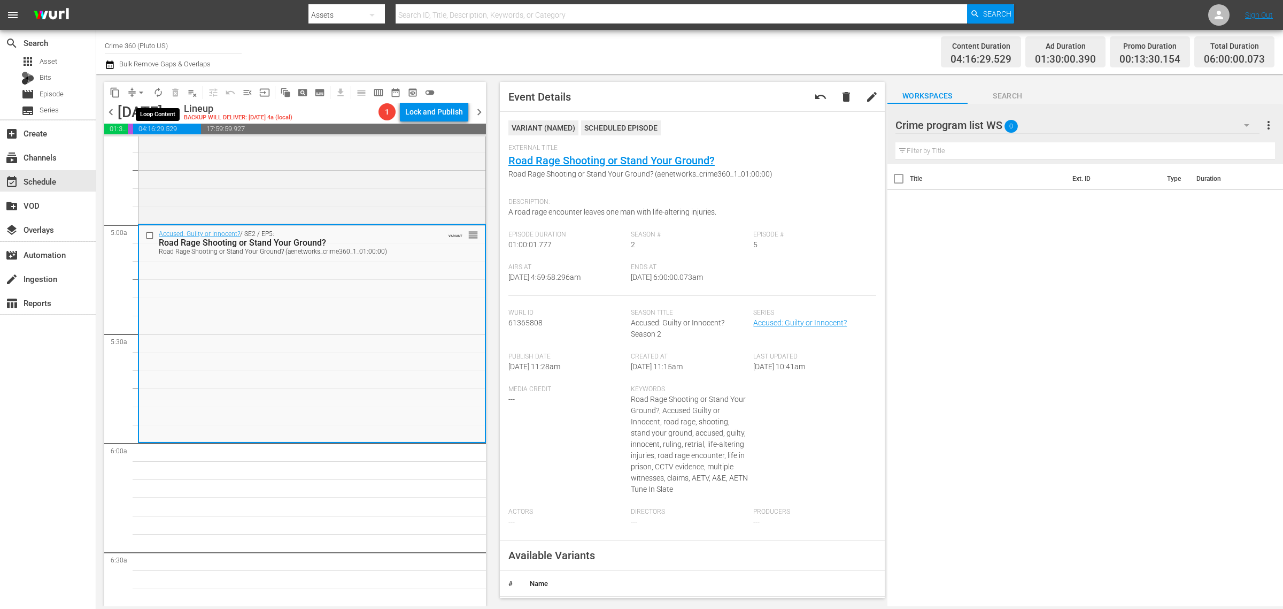
click at [155, 90] on span "autorenew_outlined" at bounding box center [158, 92] width 11 height 11
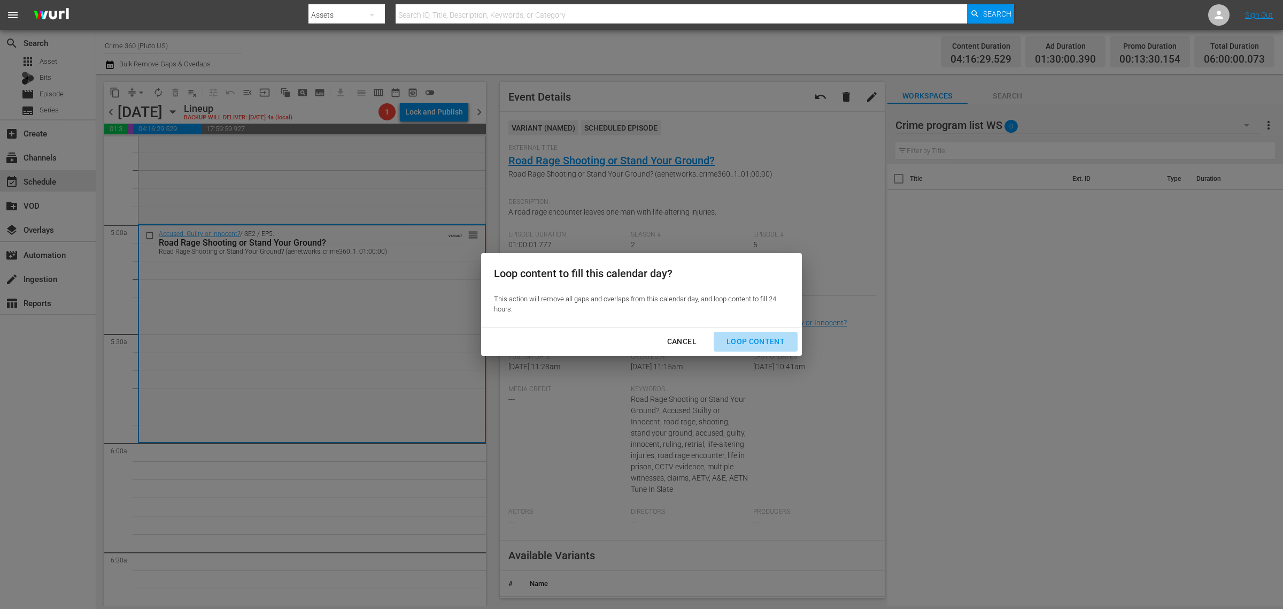
click at [767, 345] on div "Loop Content" at bounding box center [755, 341] width 75 height 13
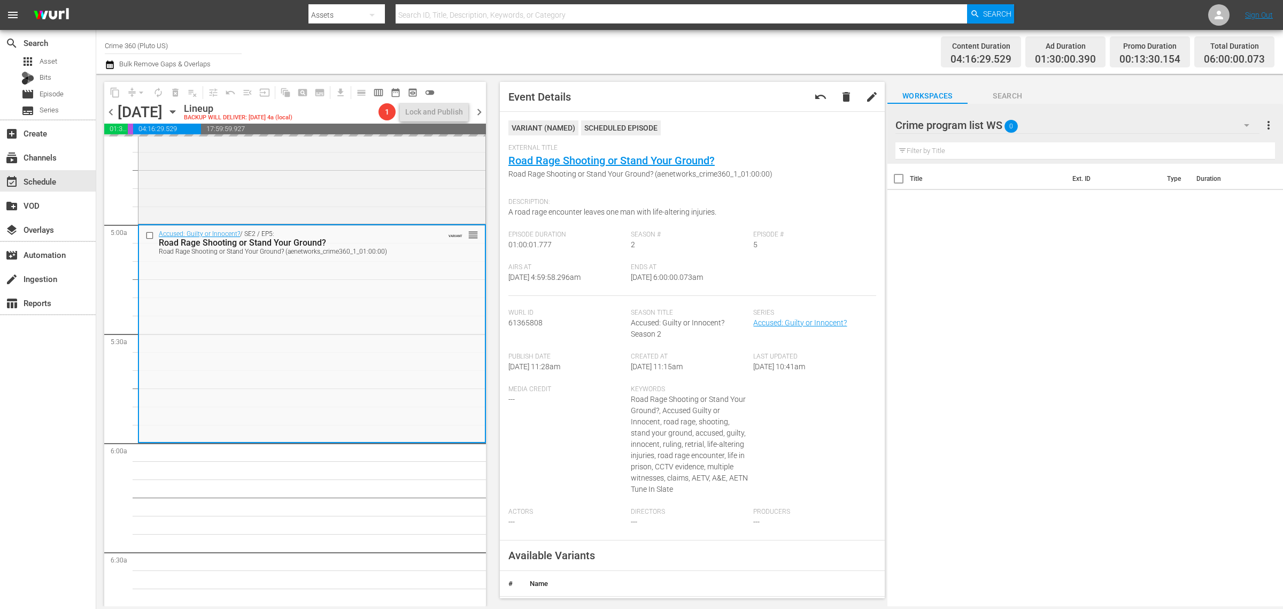
click at [425, 54] on div "Channel Title Crime 360 (Pluto US) Bulk Remove Gaps & Overlaps" at bounding box center [424, 52] width 638 height 39
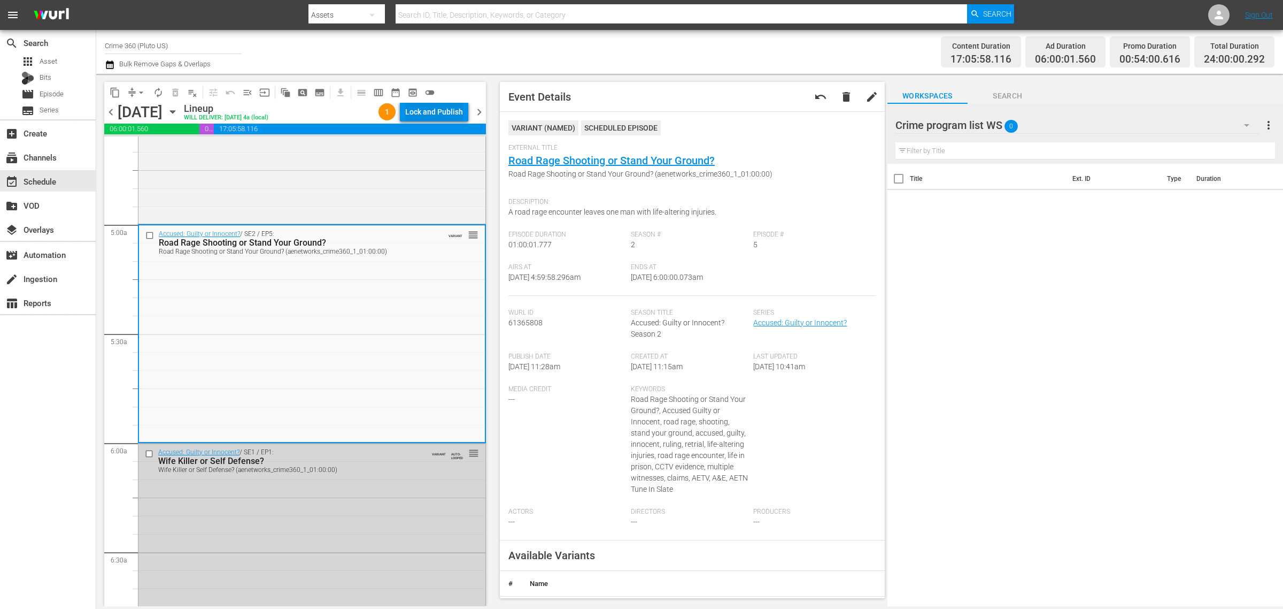
click at [430, 110] on div "Lock and Publish" at bounding box center [434, 111] width 58 height 19
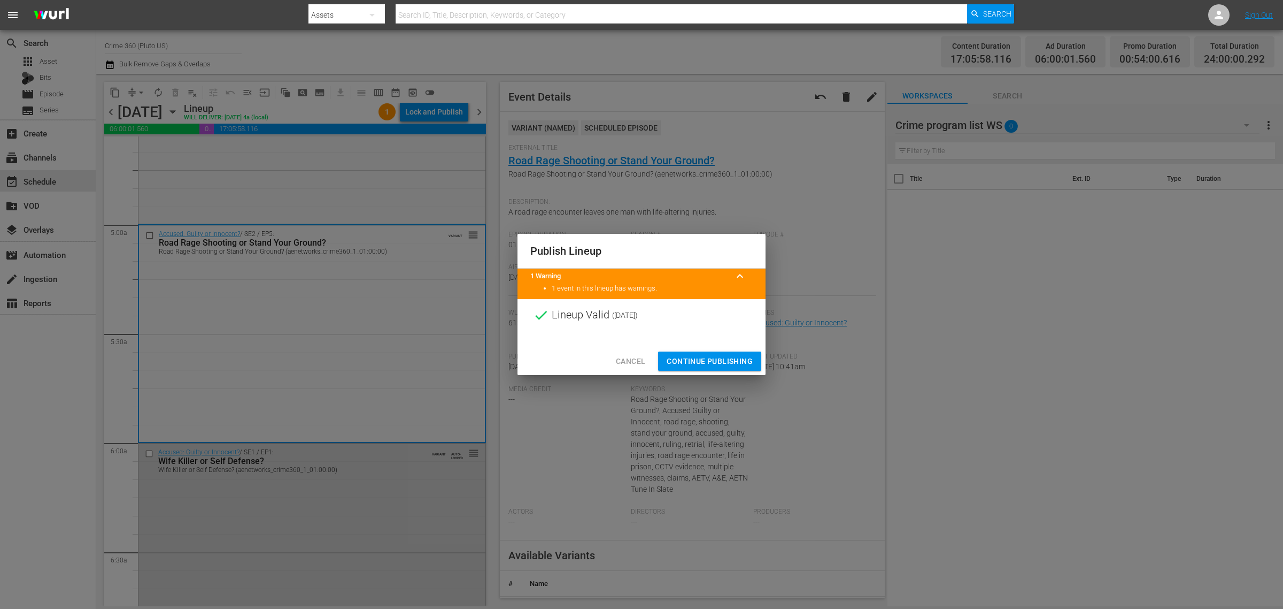
click at [706, 373] on div "Cancel Continue Publishing" at bounding box center [642, 361] width 248 height 28
drag, startPoint x: 706, startPoint y: 373, endPoint x: 721, endPoint y: 363, distance: 17.7
click at [710, 370] on div "Cancel Continue Publishing" at bounding box center [642, 361] width 248 height 28
click at [729, 356] on span "Continue Publishing" at bounding box center [710, 361] width 86 height 13
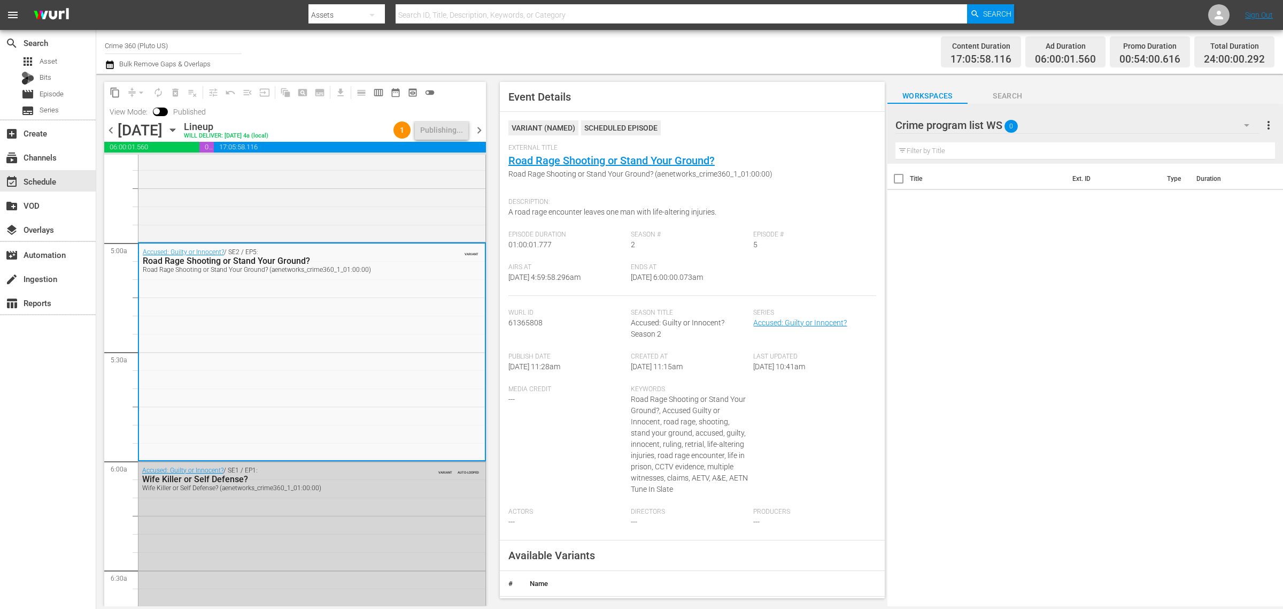
click at [690, 63] on div "Channel Title Crime 360 (Pluto US) Bulk Remove Gaps & Overlaps" at bounding box center [424, 52] width 638 height 39
click at [663, 52] on div "Channel Title Crime 360 (Pluto US) Bulk Remove Gaps & Overlaps" at bounding box center [424, 52] width 638 height 39
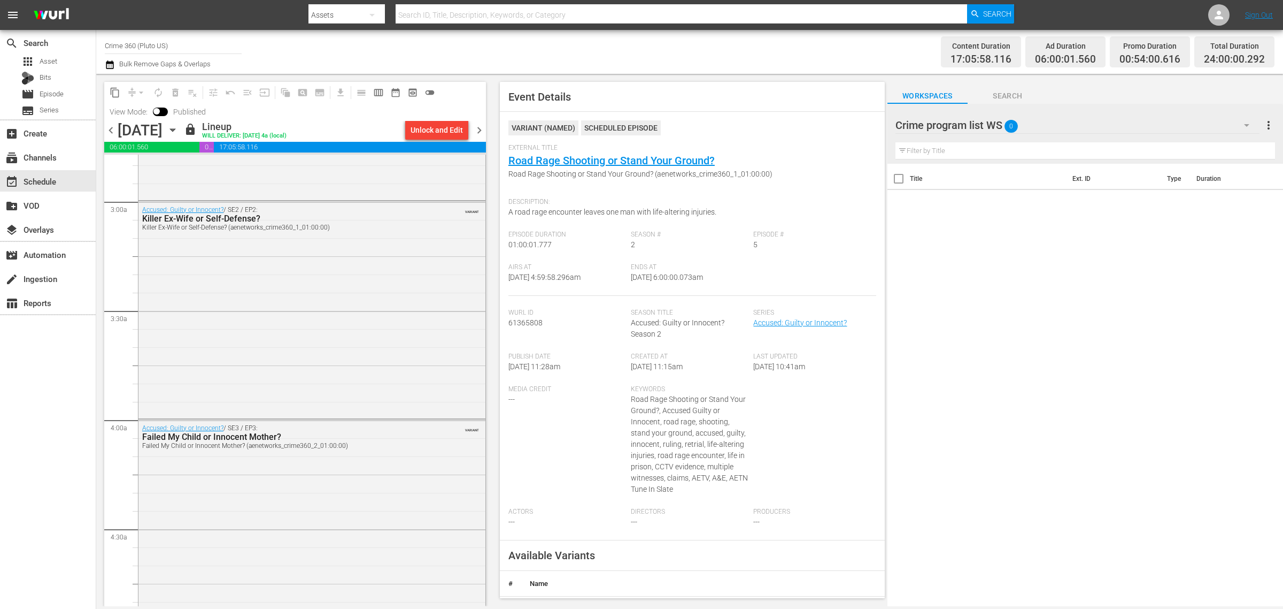
scroll to position [0, 0]
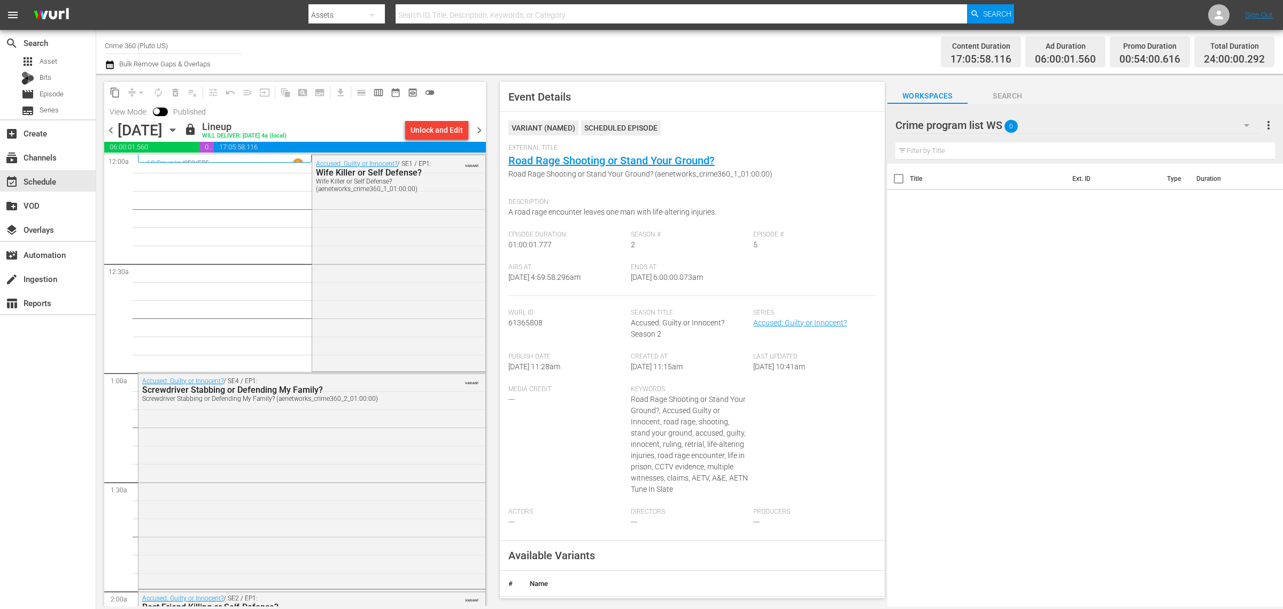
click at [481, 132] on span "chevron_right" at bounding box center [479, 130] width 13 height 13
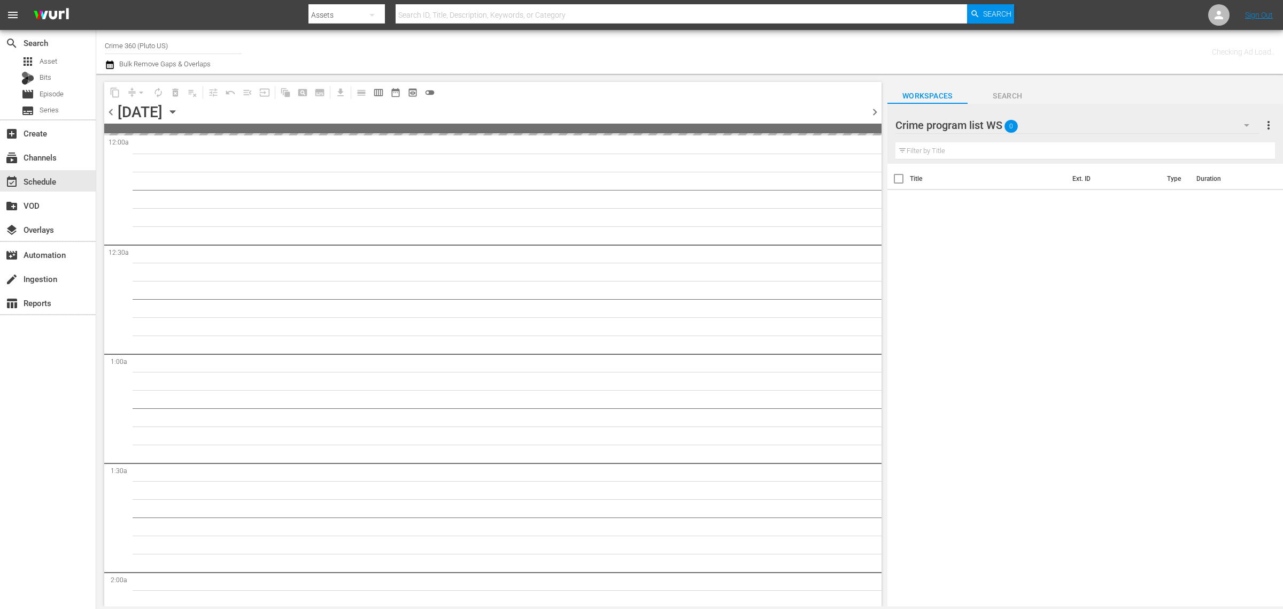
click at [613, 47] on div "Channel Title Crime 360 (Pluto US) Bulk Remove Gaps & Overlaps" at bounding box center [424, 52] width 638 height 39
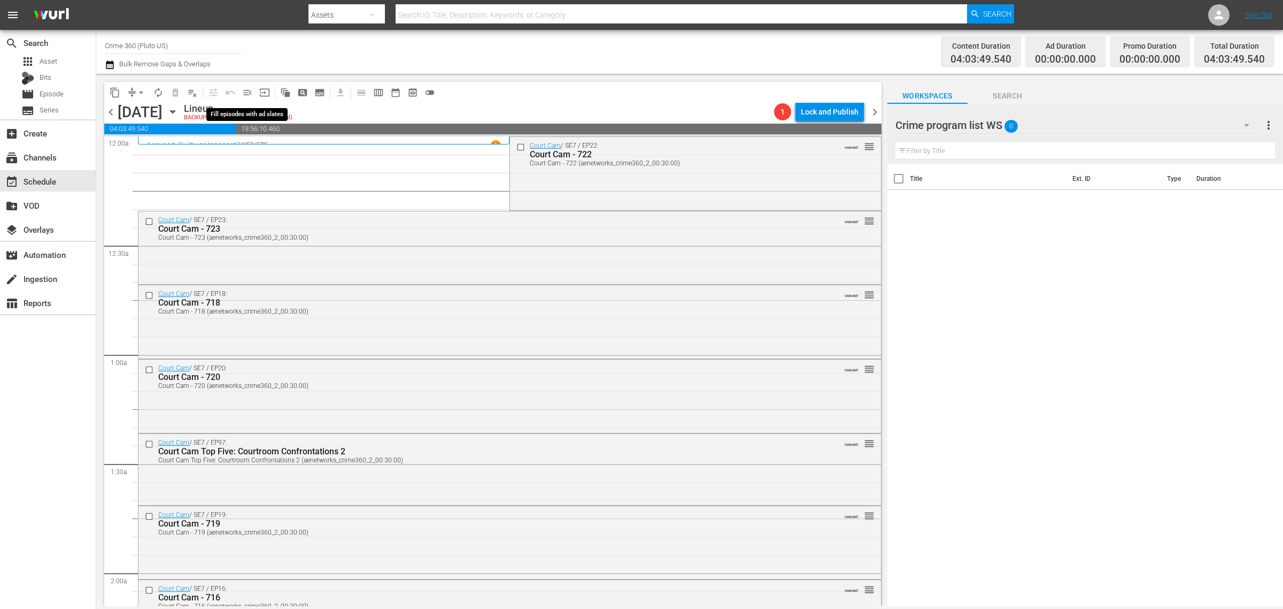
click at [247, 93] on span "menu_open" at bounding box center [247, 92] width 11 height 11
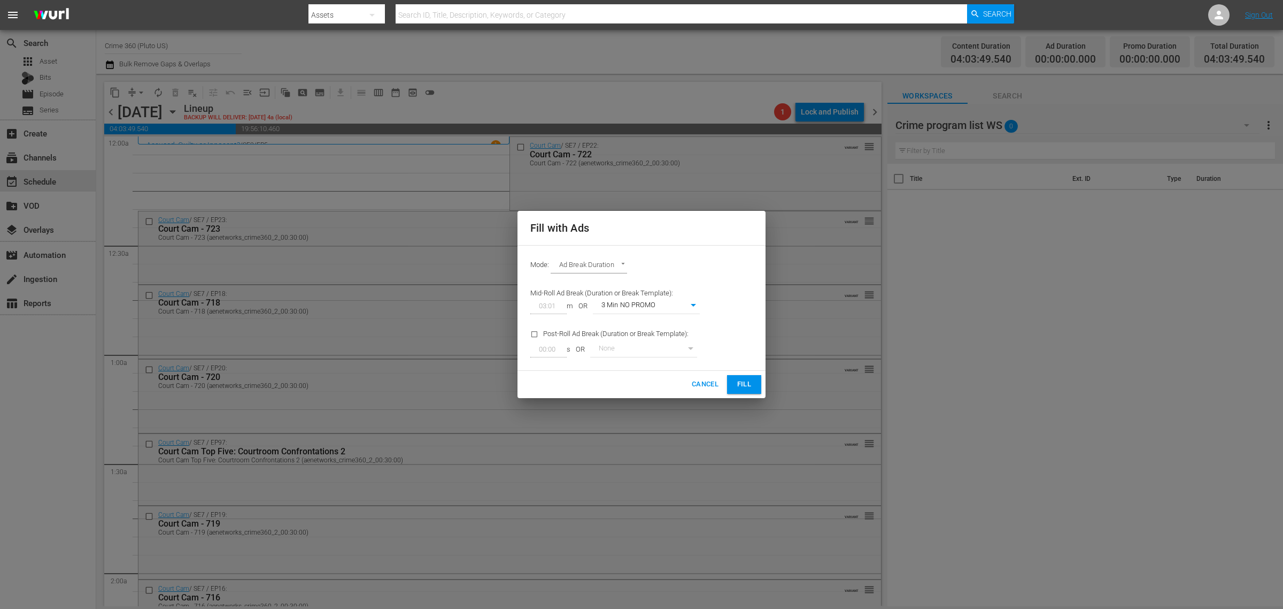
click at [748, 380] on span "Fill" at bounding box center [744, 384] width 17 height 12
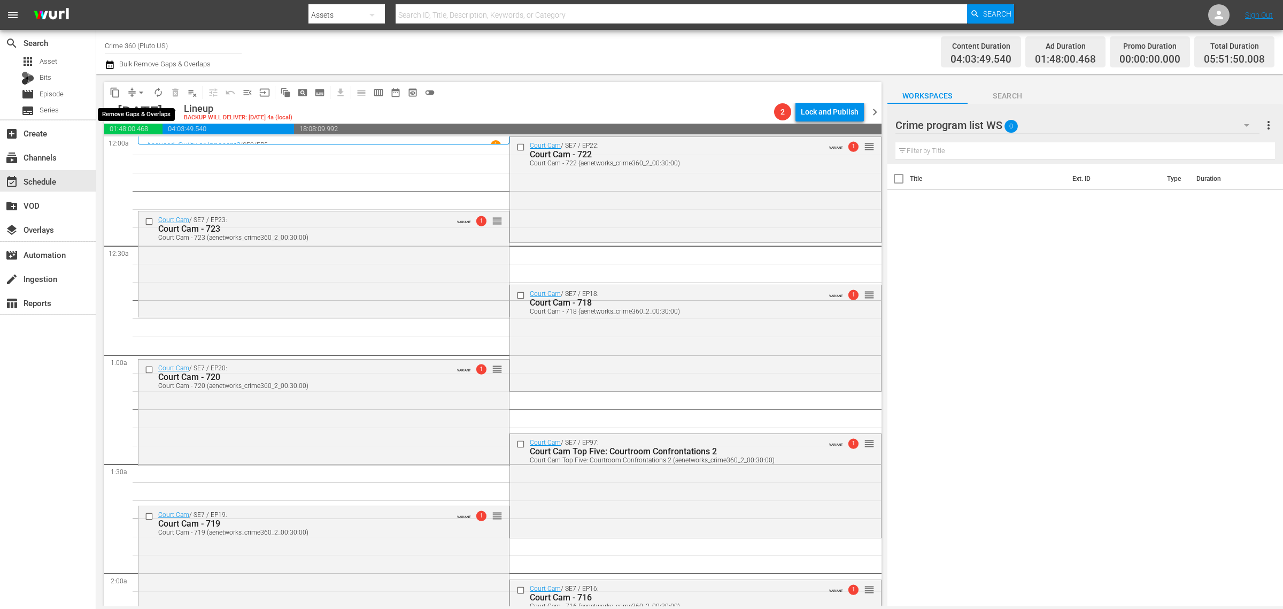
click at [142, 90] on span "arrow_drop_down" at bounding box center [141, 92] width 11 height 11
click at [155, 108] on li "Align to Midnight" at bounding box center [142, 114] width 112 height 18
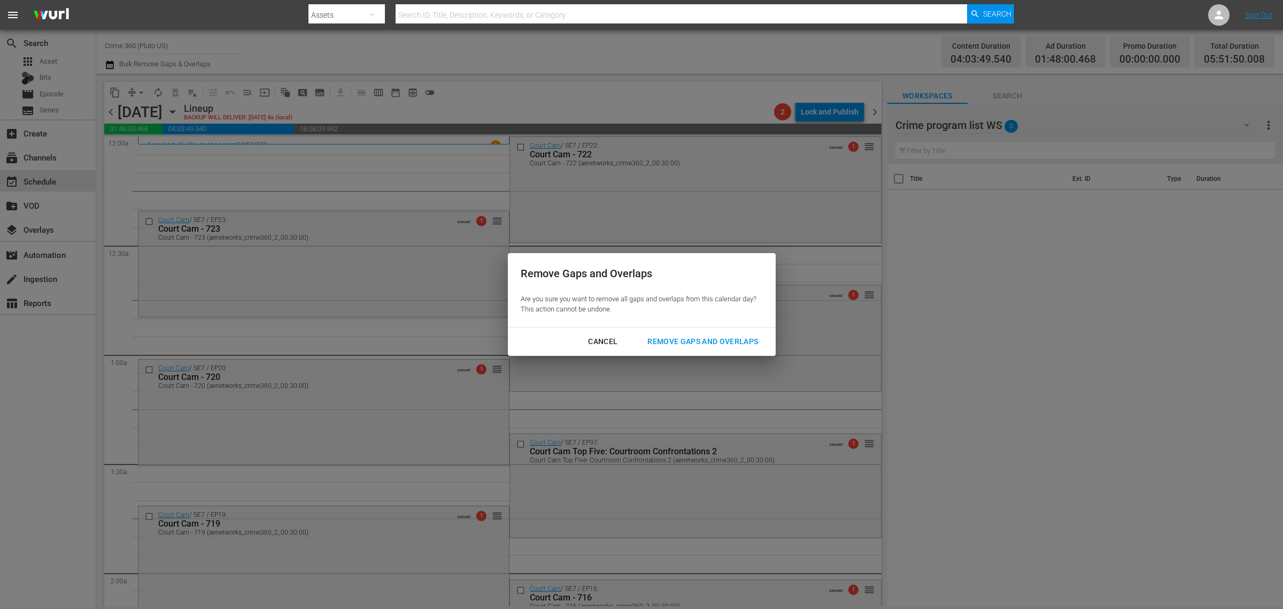
click at [670, 341] on div "Remove Gaps and Overlaps" at bounding box center [703, 341] width 128 height 13
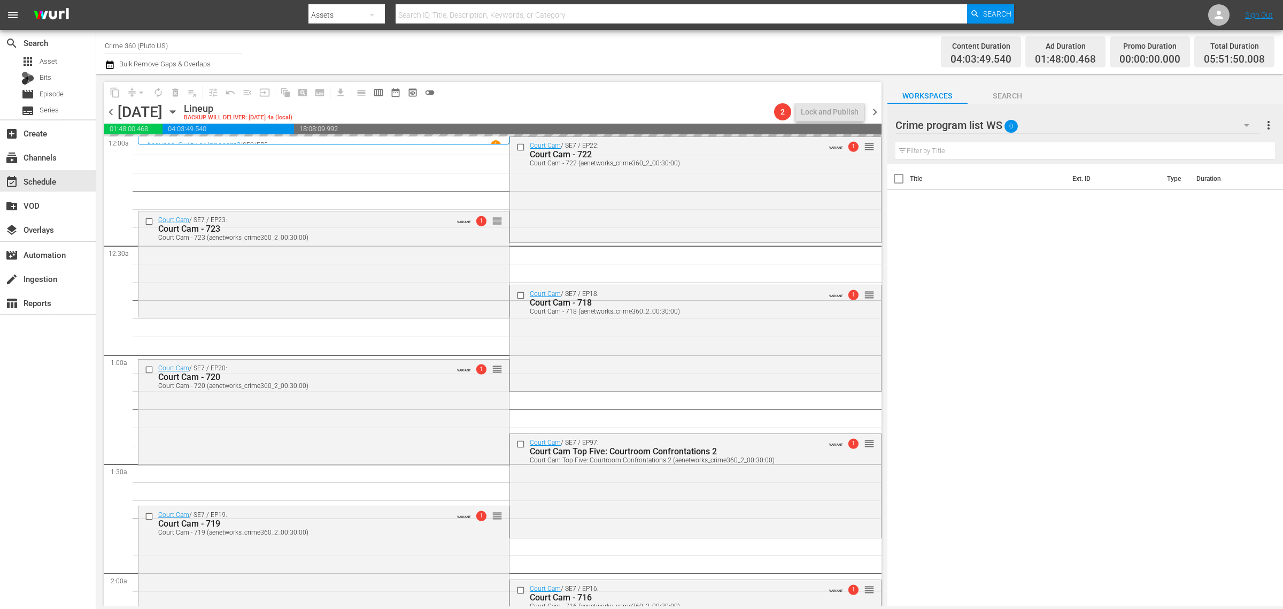
click at [616, 63] on div "Channel Title Crime 360 (Pluto US) Bulk Remove Gaps & Overlaps" at bounding box center [424, 52] width 638 height 39
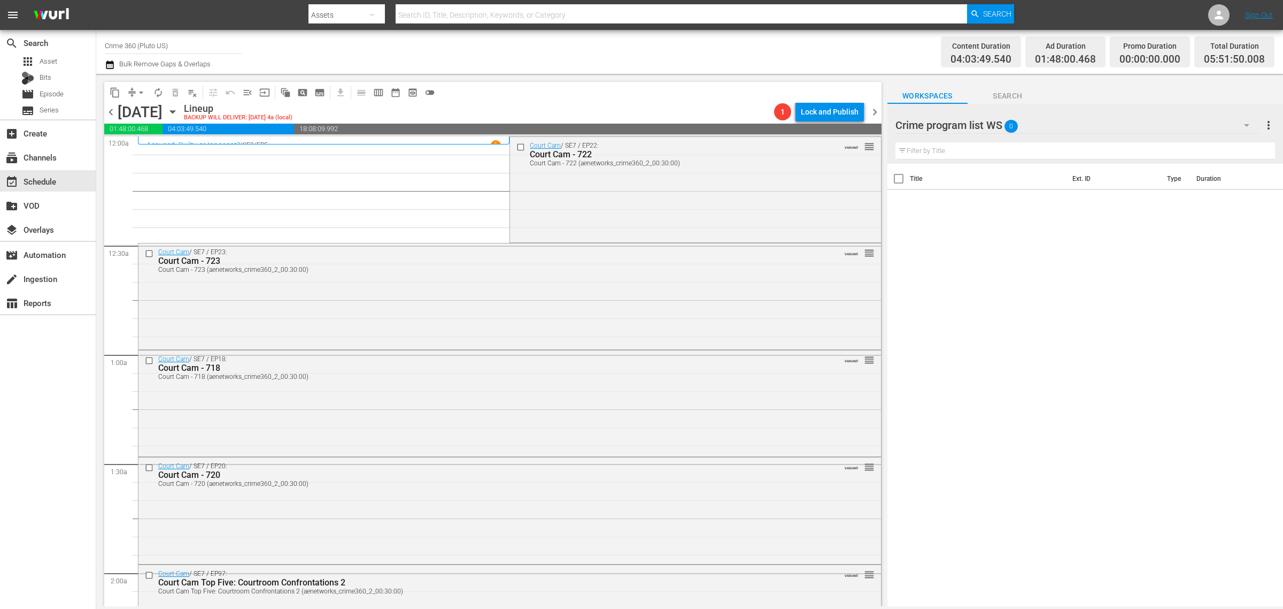
click at [722, 67] on div "Channel Title Crime 360 (Pluto US) Bulk Remove Gaps & Overlaps" at bounding box center [424, 52] width 638 height 39
click at [628, 178] on div "Court Cam / SE7 / EP22: Court Cam - 722 Court Cam - 722 (aenetworks_crime360_2_…" at bounding box center [695, 189] width 371 height 104
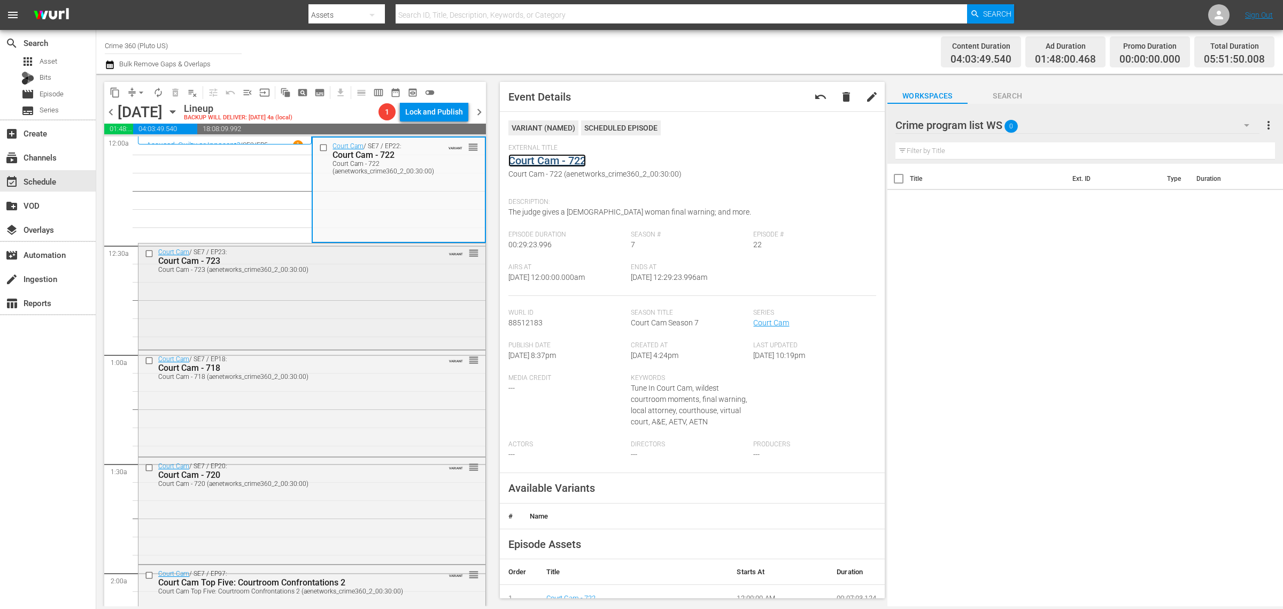
scroll to position [134, 0]
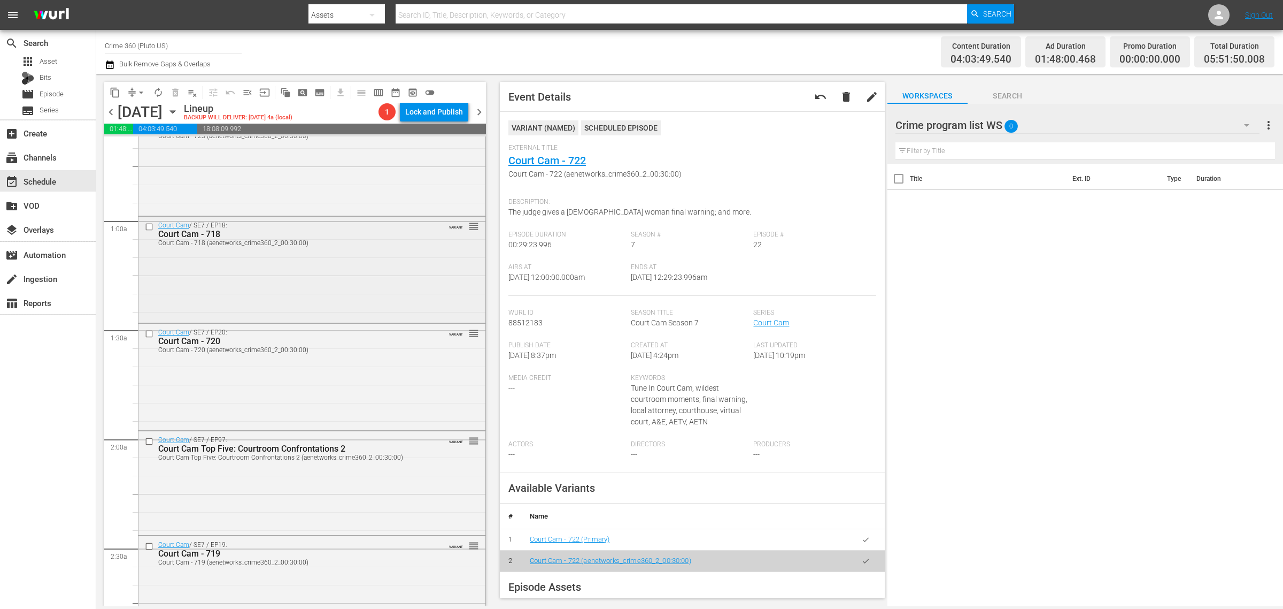
click at [298, 255] on div "Court Cam / SE7 / EP18: Court Cam - 718 Court Cam - 718 (aenetworks_crime360_2_…" at bounding box center [312, 269] width 347 height 104
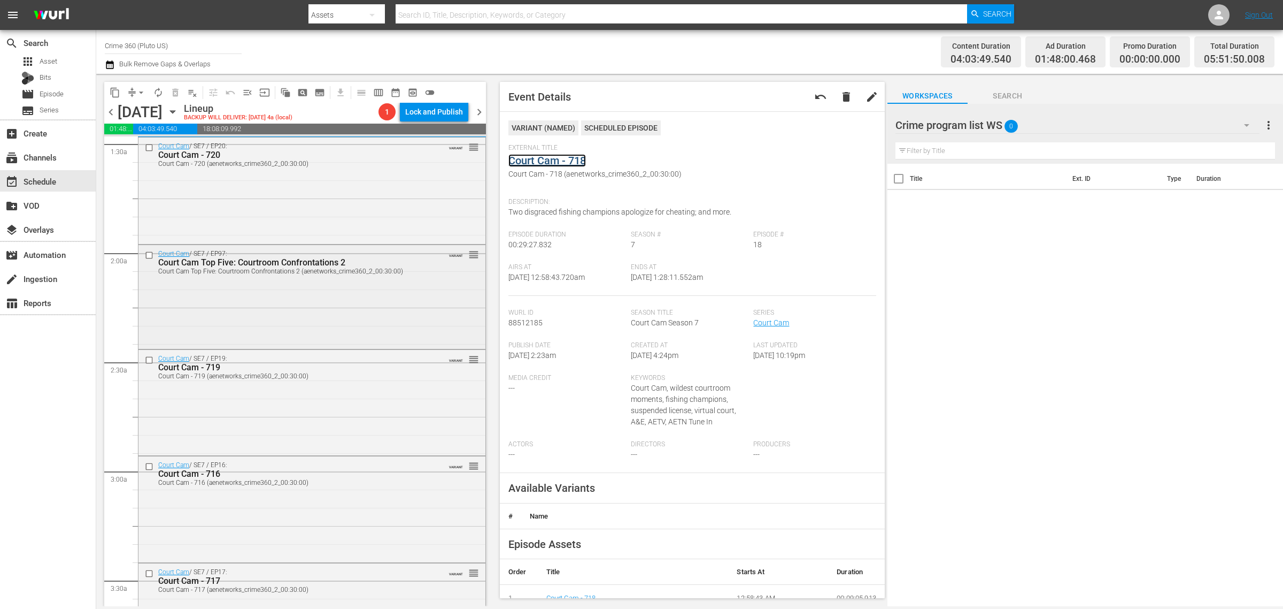
scroll to position [401, 0]
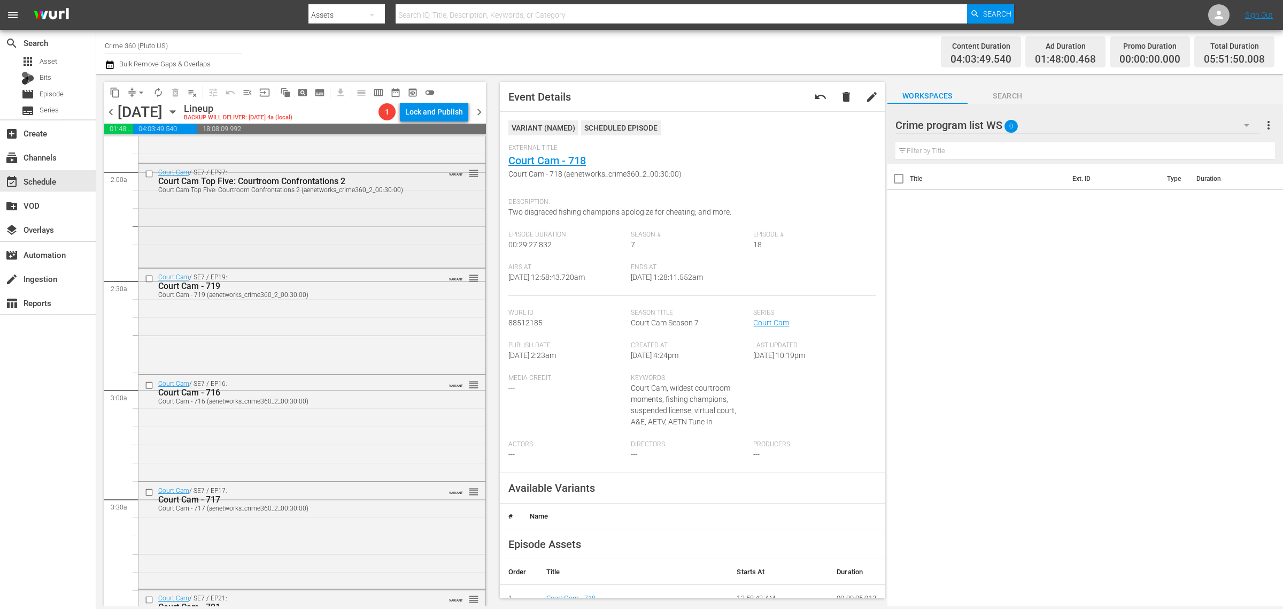
click at [332, 234] on div "Court Cam / SE7 / EP97: Court Cam Top Five: Courtroom Confrontations 2 Court Ca…" at bounding box center [312, 215] width 347 height 102
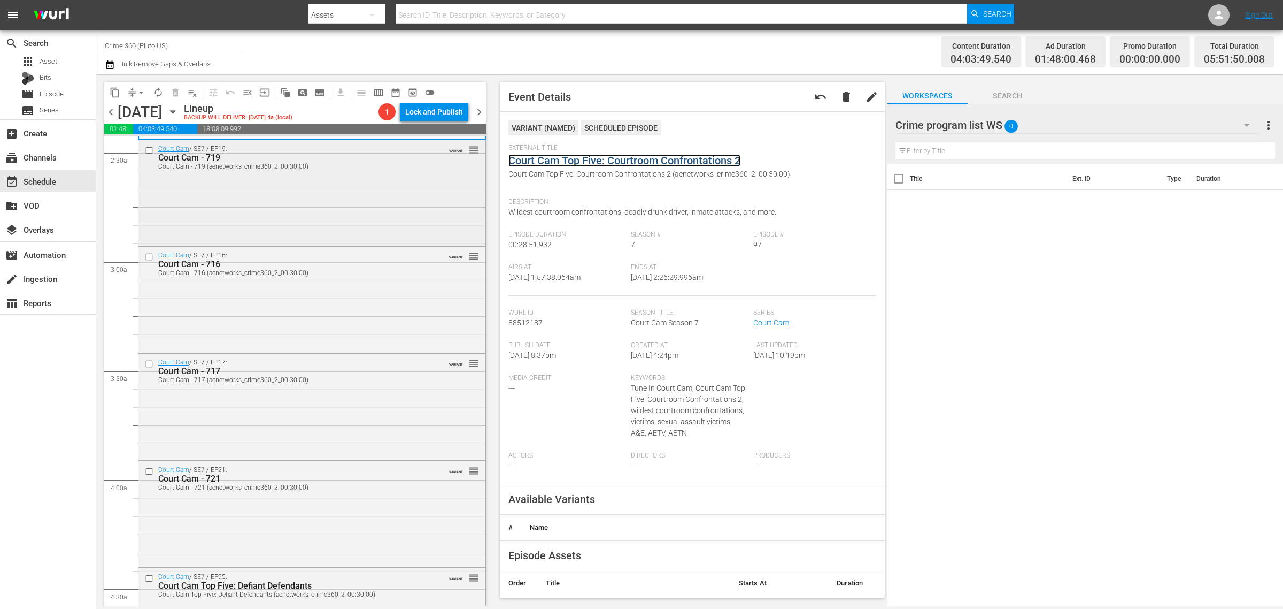
scroll to position [535, 0]
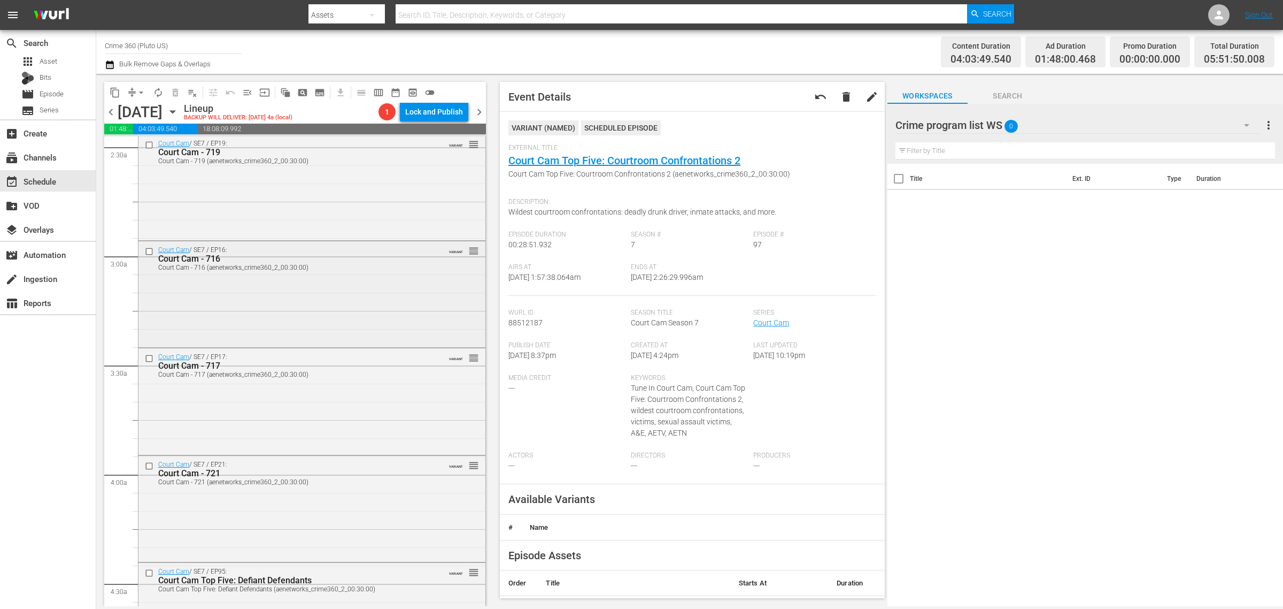
click at [313, 273] on div "Court Cam / SE7 / EP16: Court Cam - 716 Court Cam - 716 (aenetworks_crime360_2_…" at bounding box center [312, 258] width 347 height 34
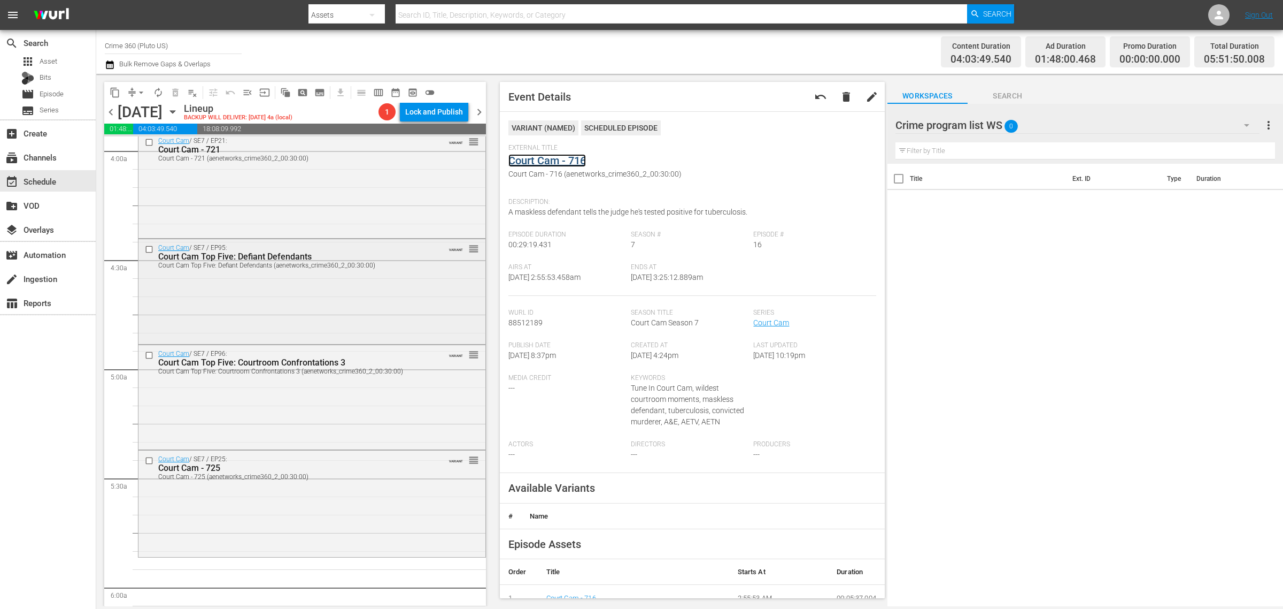
scroll to position [869, 0]
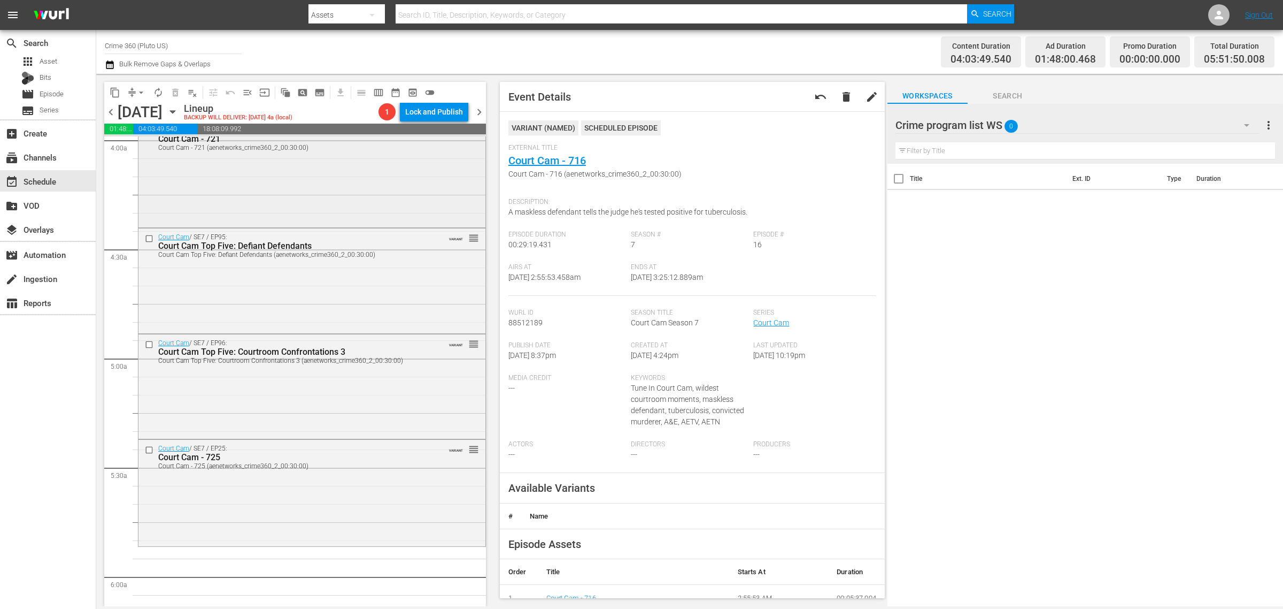
click at [217, 225] on div "Court Cam / SE7 / EP21: Court Cam - 721 Court Cam - 721 (aenetworks_crime360_2_…" at bounding box center [312, 174] width 348 height 107
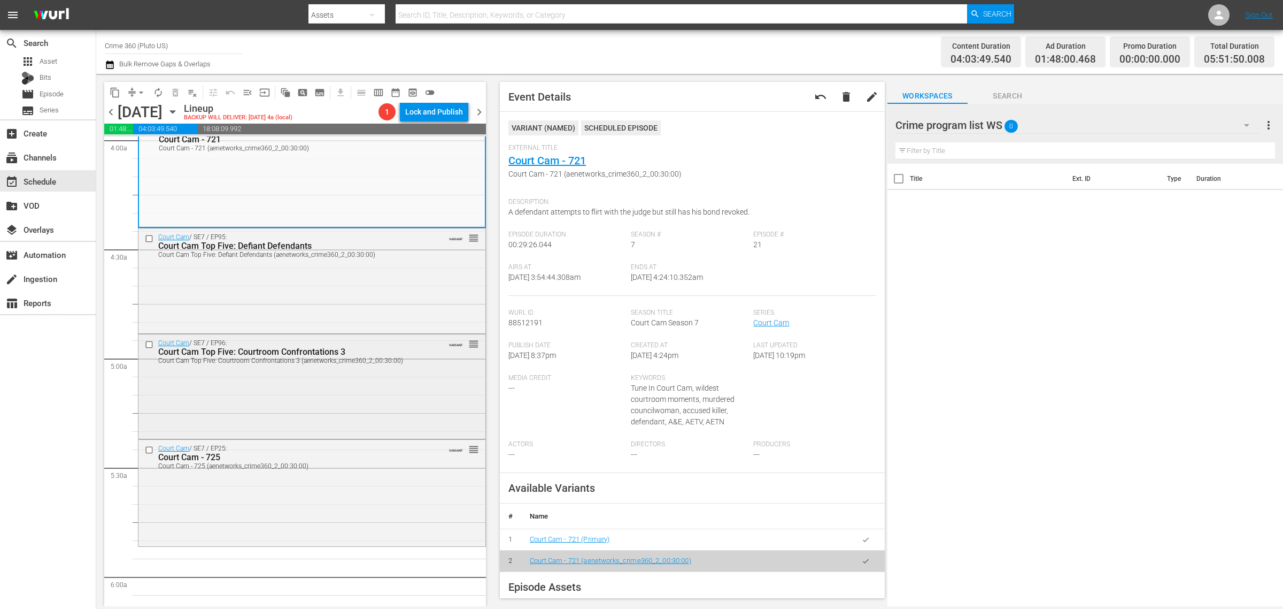
click at [386, 391] on div "Court Cam / SE7 / EP96: Court Cam Top Five: Courtroom Confrontations 3 Court Ca…" at bounding box center [312, 385] width 347 height 102
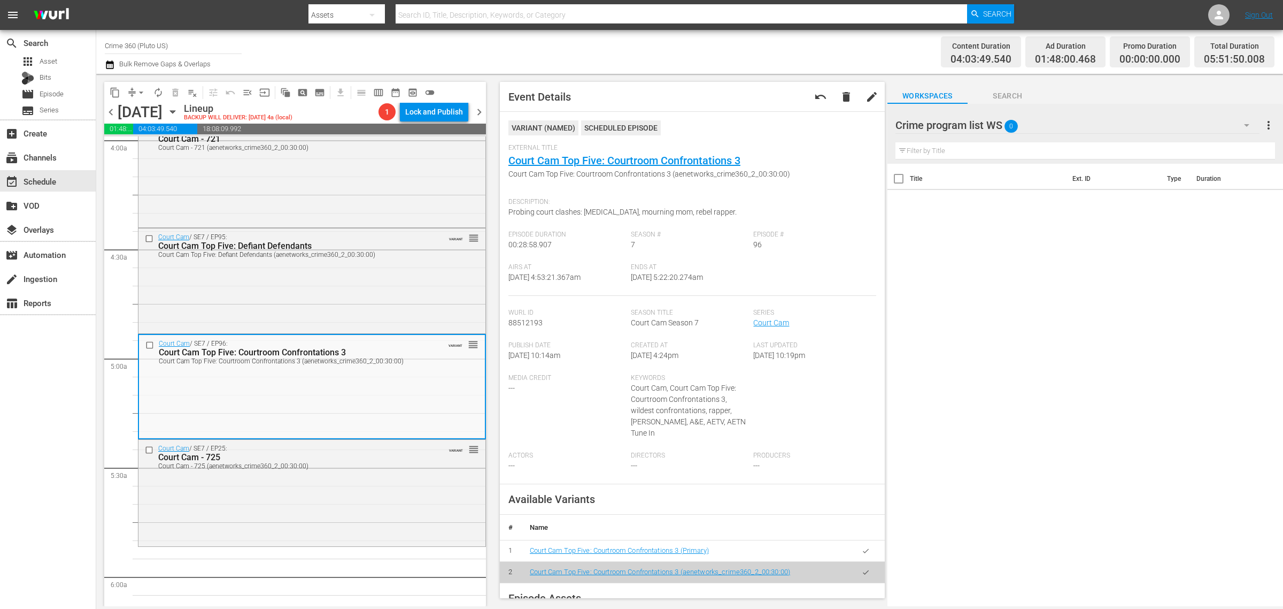
click at [723, 63] on div "Channel Title Crime 360 (Pluto US) Bulk Remove Gaps & Overlaps" at bounding box center [424, 52] width 638 height 39
click at [272, 490] on div "Court Cam / SE7 / EP25: Court Cam - 725 Court Cam - 725 (aenetworks_crime360_2_…" at bounding box center [312, 492] width 347 height 104
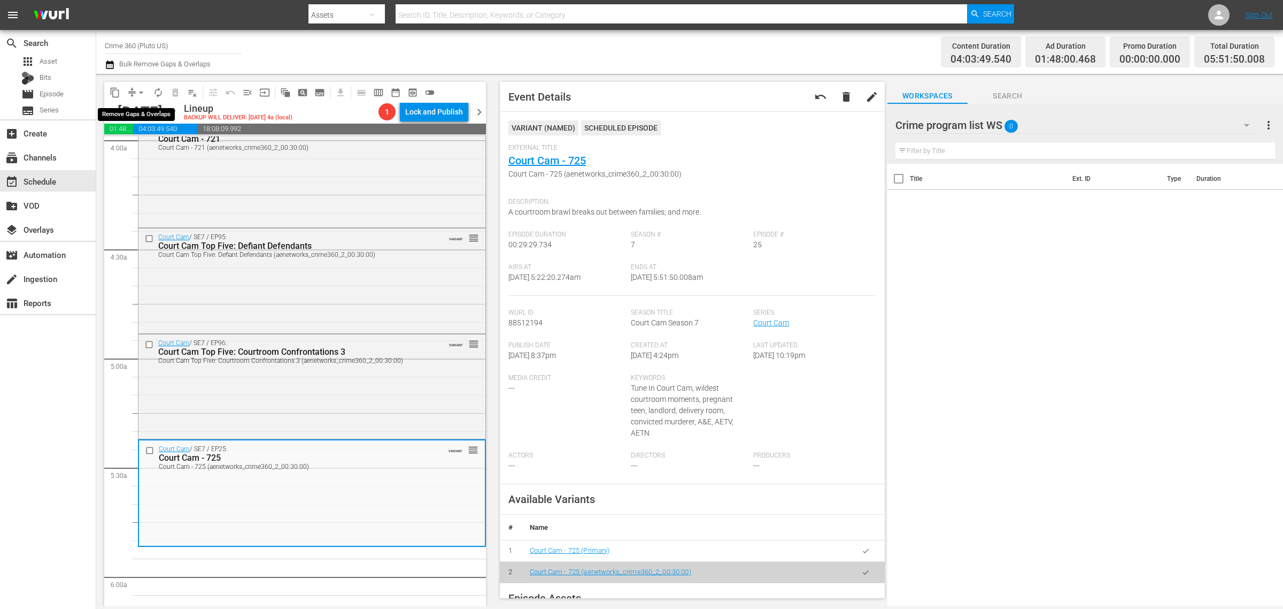
click at [142, 91] on span "arrow_drop_down" at bounding box center [141, 92] width 11 height 11
click at [166, 107] on li "Align to Midnight" at bounding box center [142, 114] width 112 height 18
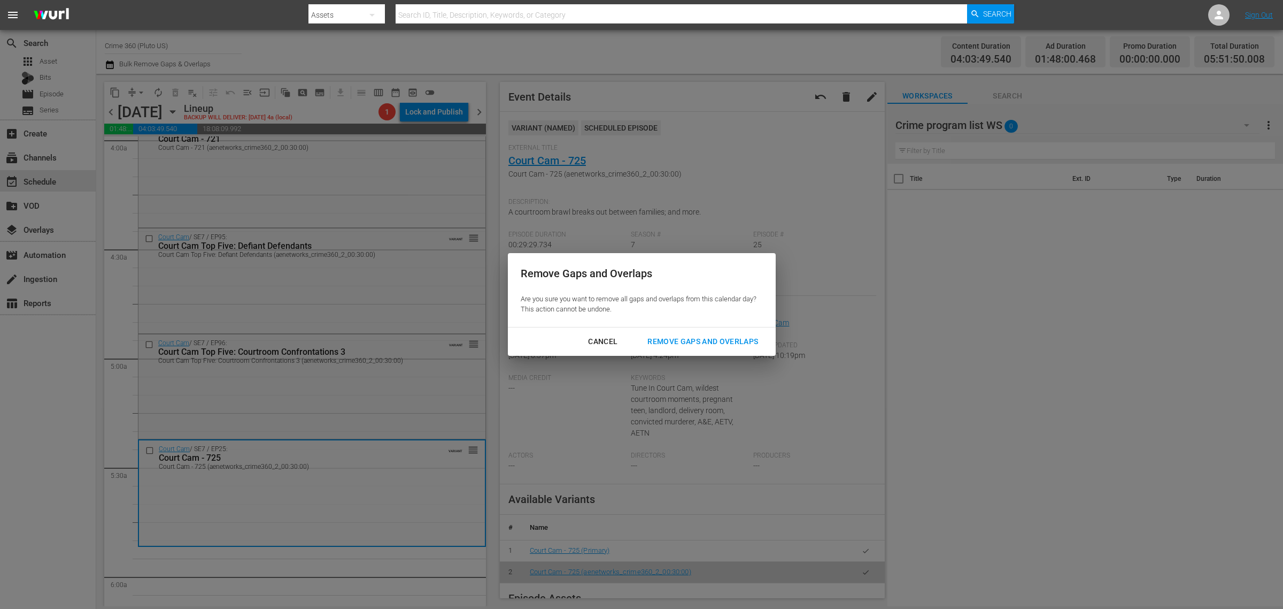
click at [699, 341] on div "Remove Gaps and Overlaps" at bounding box center [703, 341] width 128 height 13
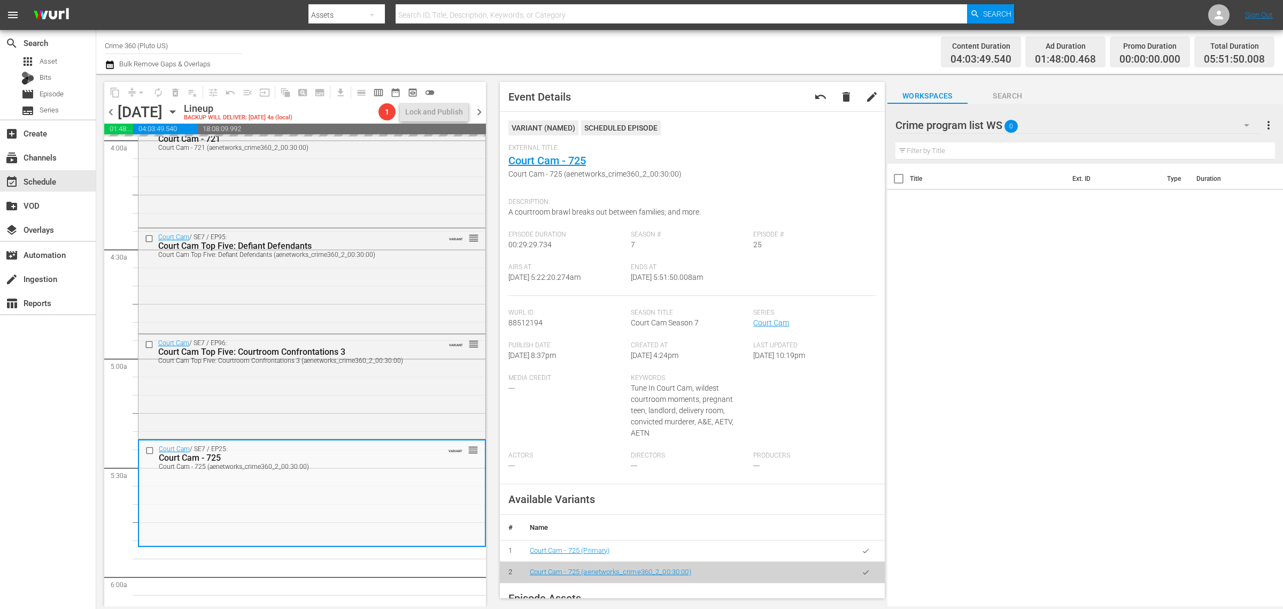
click at [659, 50] on div "Channel Title Crime 360 (Pluto US) Bulk Remove Gaps & Overlaps" at bounding box center [424, 52] width 638 height 39
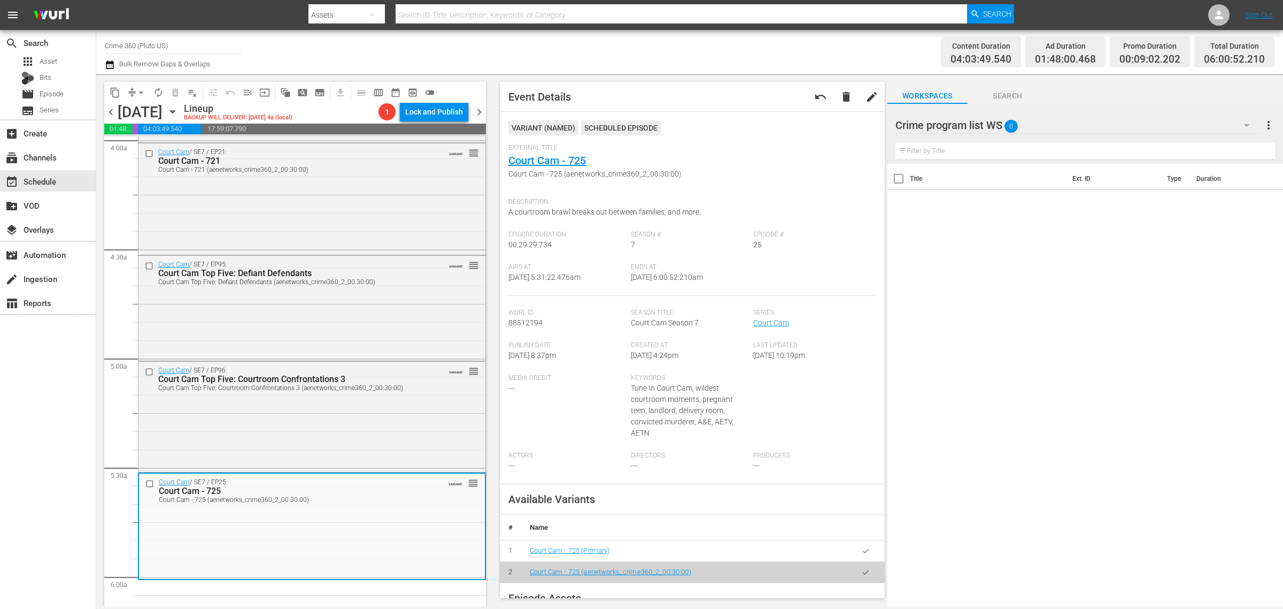
click at [137, 94] on span "arrow_drop_down" at bounding box center [141, 92] width 11 height 11
click at [160, 114] on li "Align to Midnight" at bounding box center [142, 114] width 112 height 18
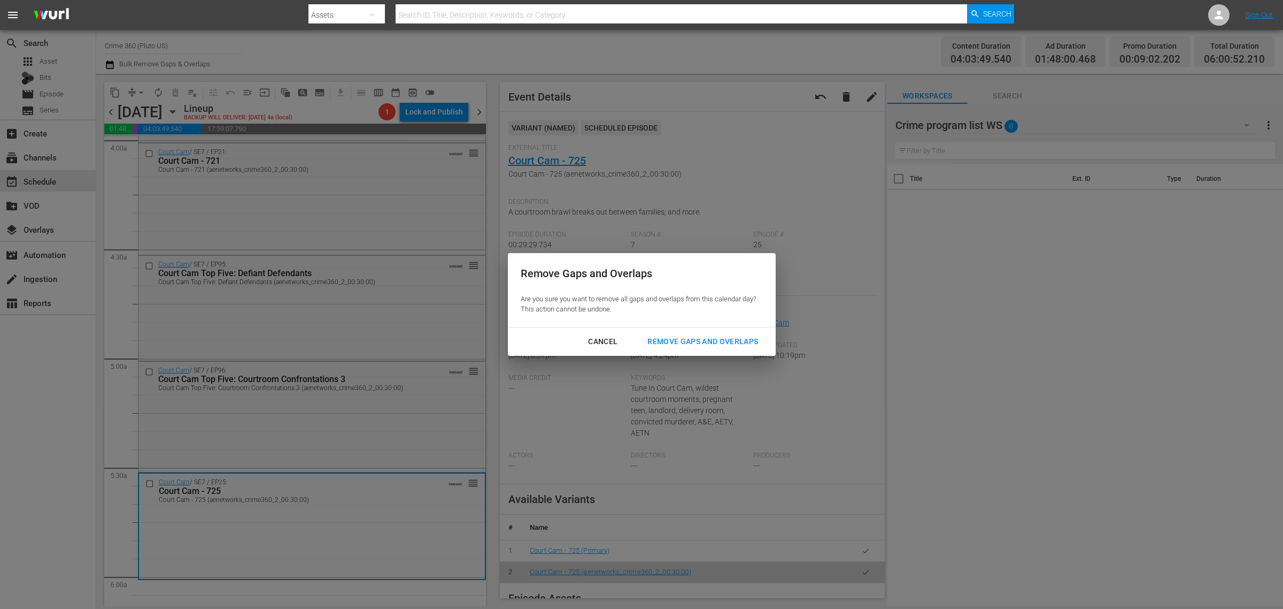
click at [710, 334] on button "Remove Gaps and Overlaps" at bounding box center [703, 342] width 136 height 20
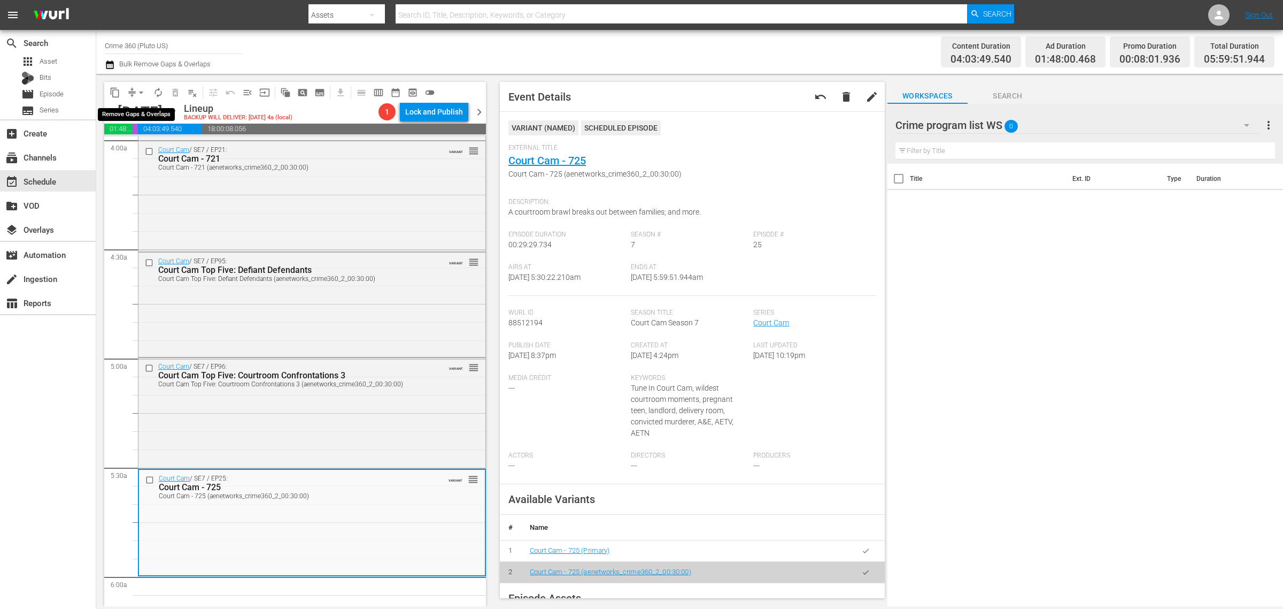
click at [142, 90] on span "arrow_drop_down" at bounding box center [141, 92] width 11 height 11
click at [153, 116] on li "Align to Midnight" at bounding box center [142, 114] width 112 height 18
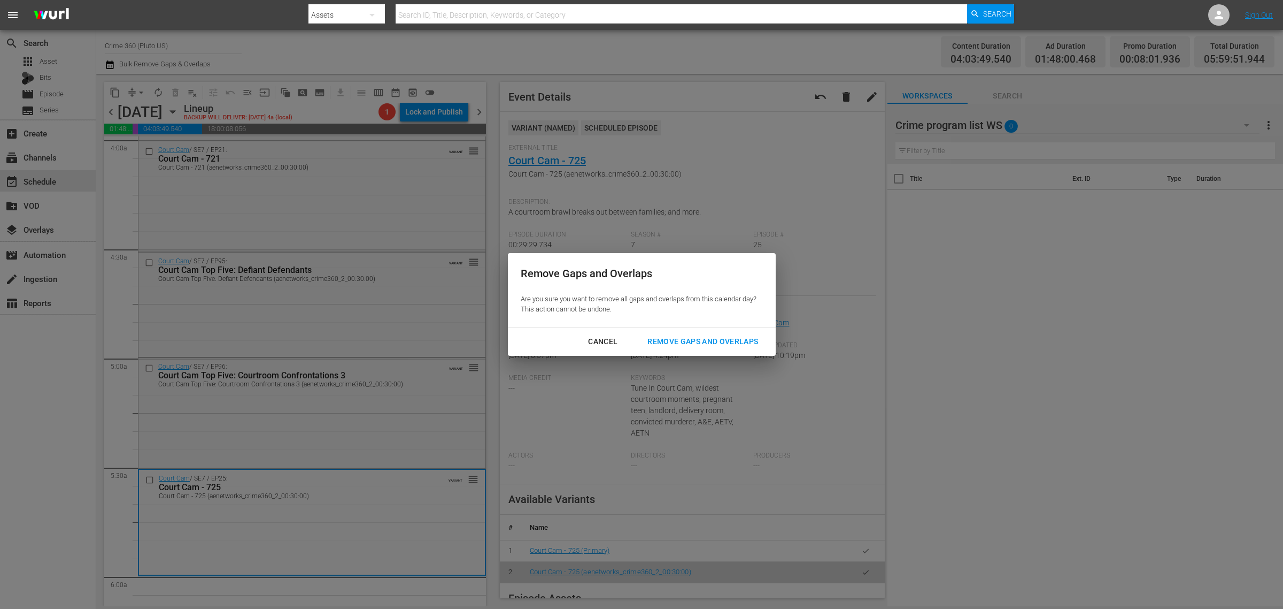
click at [666, 333] on button "Remove Gaps and Overlaps" at bounding box center [703, 342] width 136 height 20
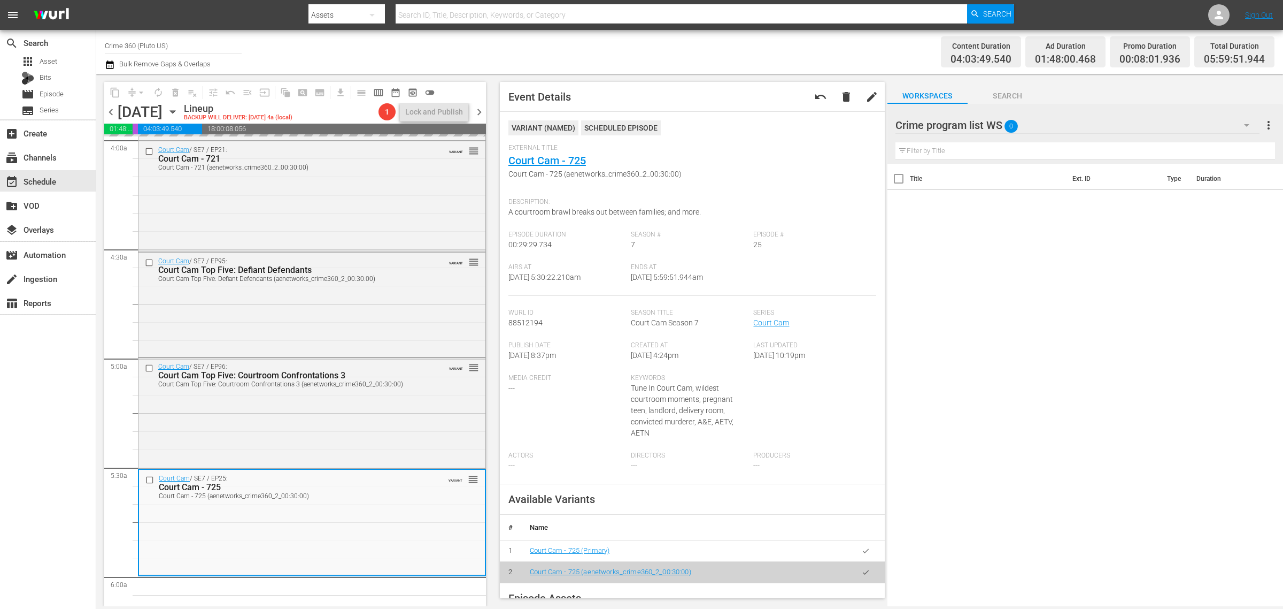
click at [690, 65] on div "Channel Title Crime 360 (Pluto US) Bulk Remove Gaps & Overlaps" at bounding box center [424, 52] width 638 height 39
click at [141, 88] on span "arrow_drop_down" at bounding box center [141, 92] width 11 height 11
click at [155, 117] on li "Align to Midnight" at bounding box center [142, 114] width 112 height 18
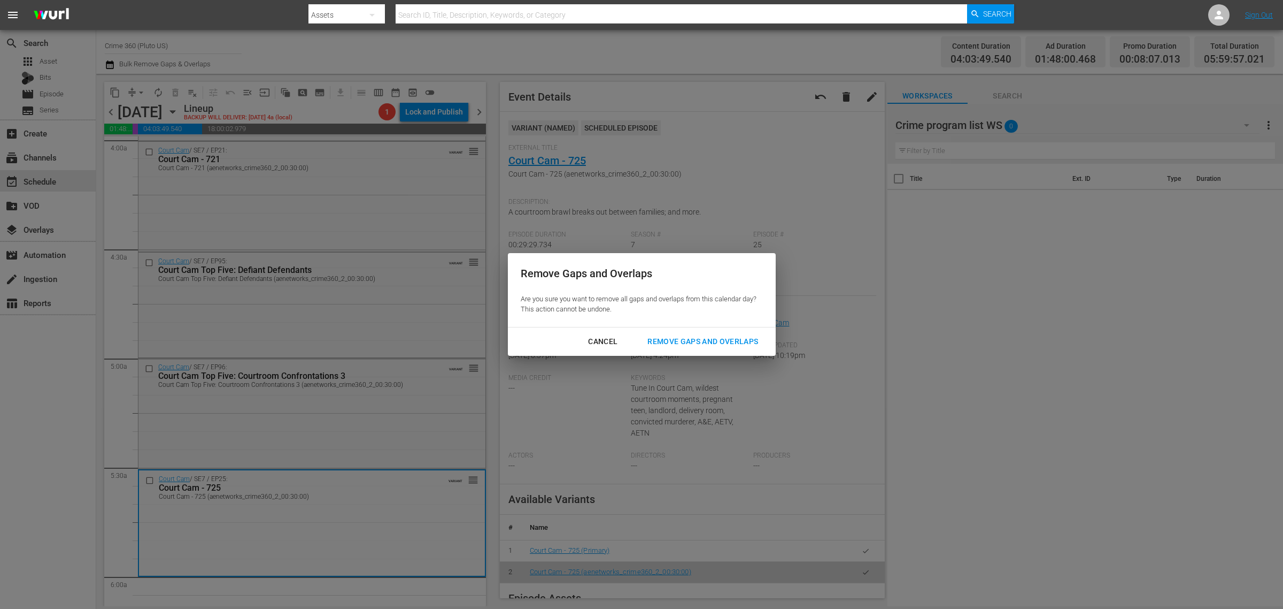
click at [720, 342] on div "Remove Gaps and Overlaps" at bounding box center [703, 341] width 128 height 13
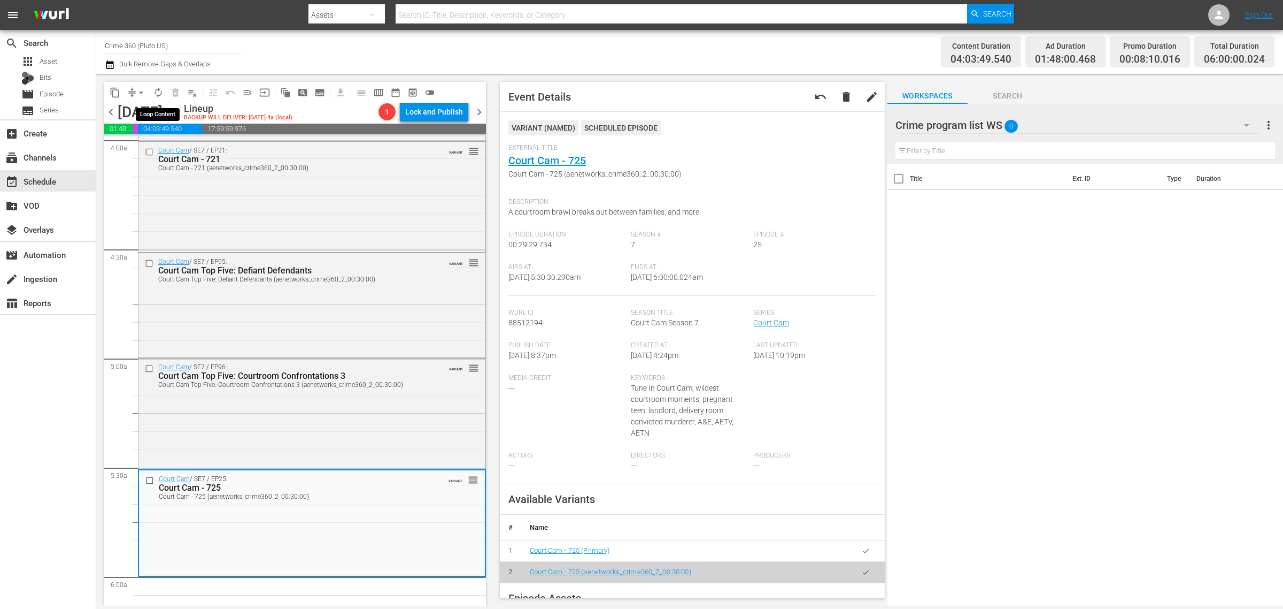
click at [159, 91] on span "autorenew_outlined" at bounding box center [158, 92] width 11 height 11
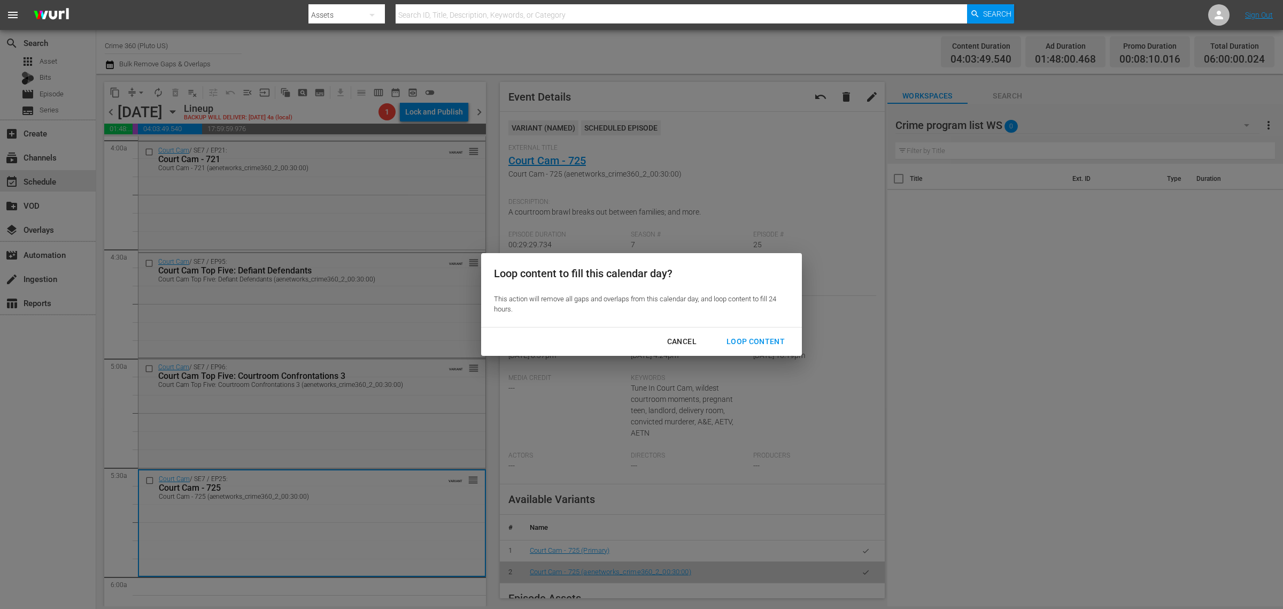
drag, startPoint x: 751, startPoint y: 335, endPoint x: 758, endPoint y: 177, distance: 157.9
click at [750, 335] on div "Loop Content" at bounding box center [755, 341] width 75 height 13
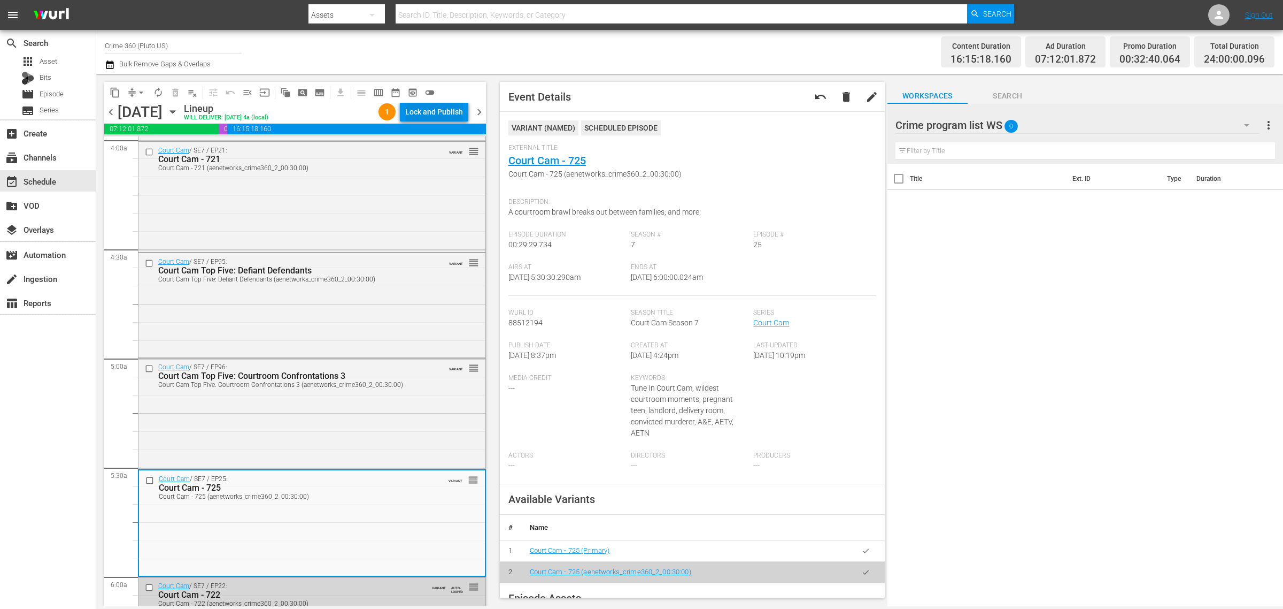
click at [436, 109] on div "Lock and Publish" at bounding box center [434, 111] width 58 height 19
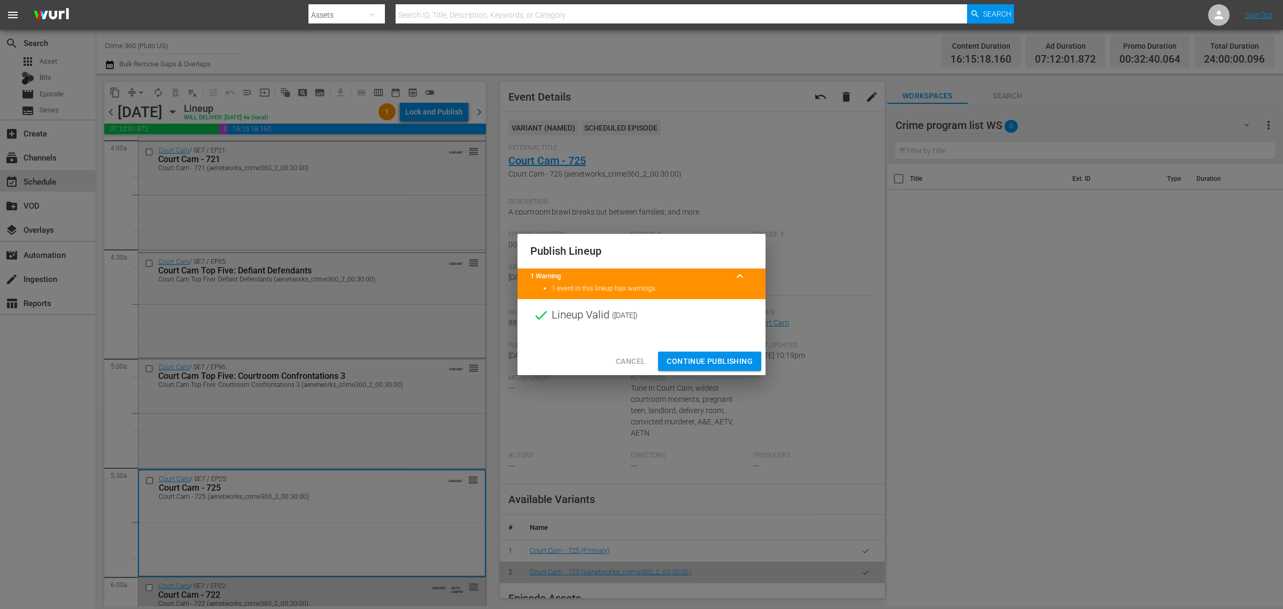
click at [717, 358] on span "Continue Publishing" at bounding box center [710, 361] width 86 height 13
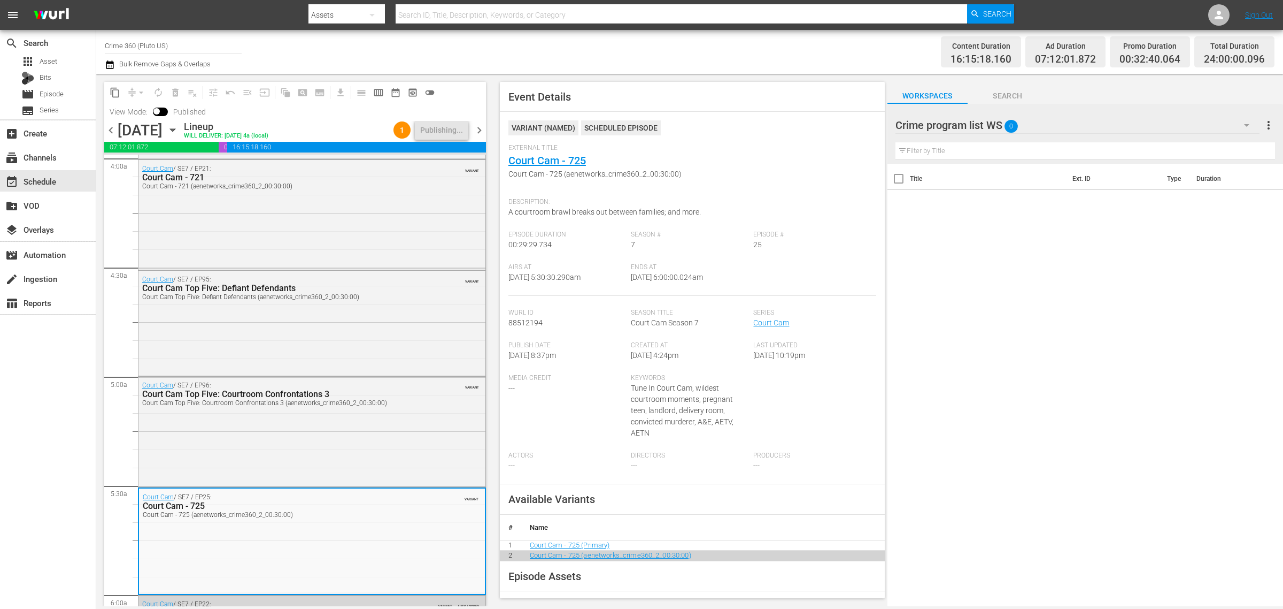
click at [698, 52] on div "Channel Title Crime 360 (Pluto US) Bulk Remove Gaps & Overlaps" at bounding box center [424, 52] width 638 height 39
click at [677, 57] on div "Channel Title Crime 360 (Pluto US) Bulk Remove Gaps & Overlaps" at bounding box center [424, 52] width 638 height 39
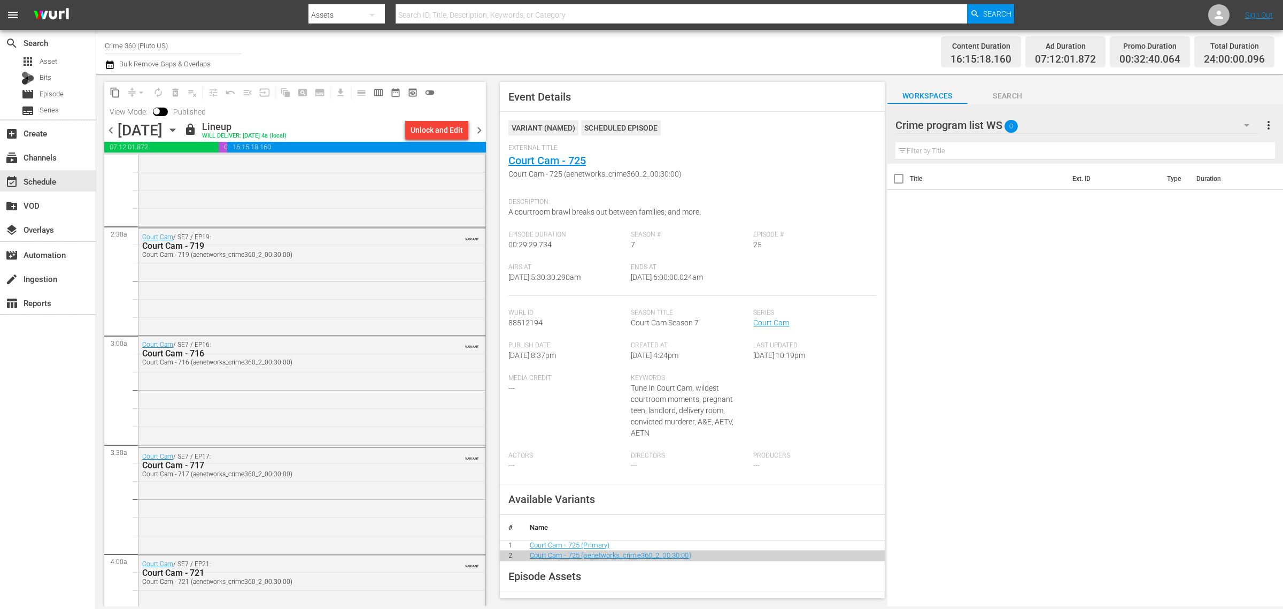
scroll to position [0, 0]
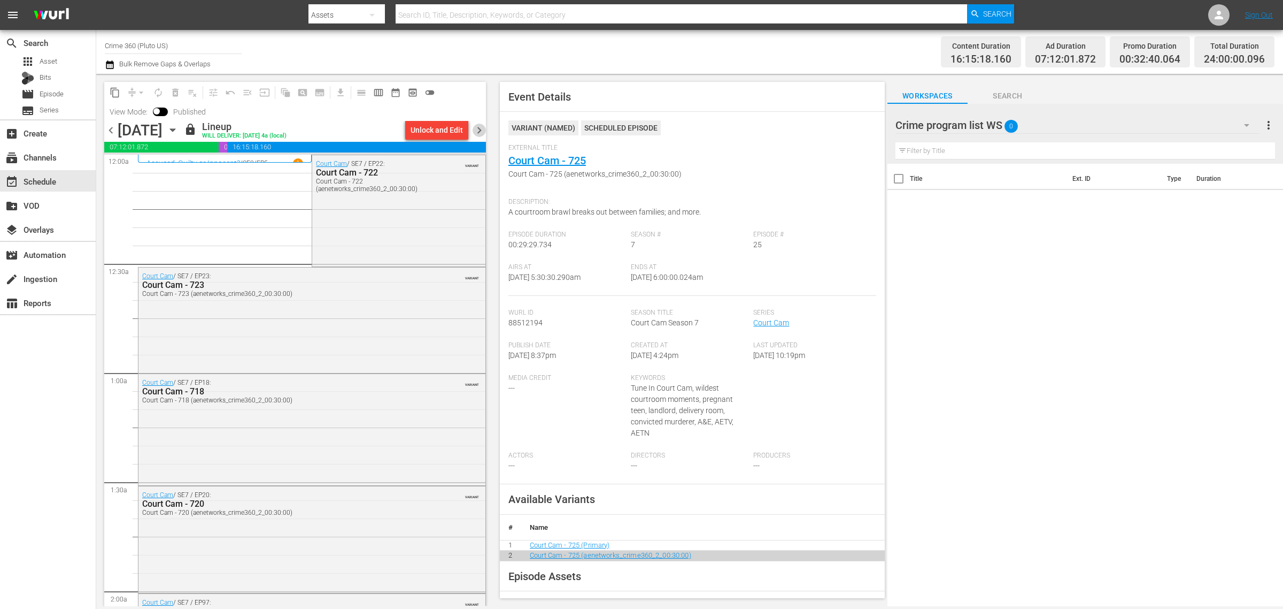
click at [480, 127] on span "chevron_right" at bounding box center [479, 130] width 13 height 13
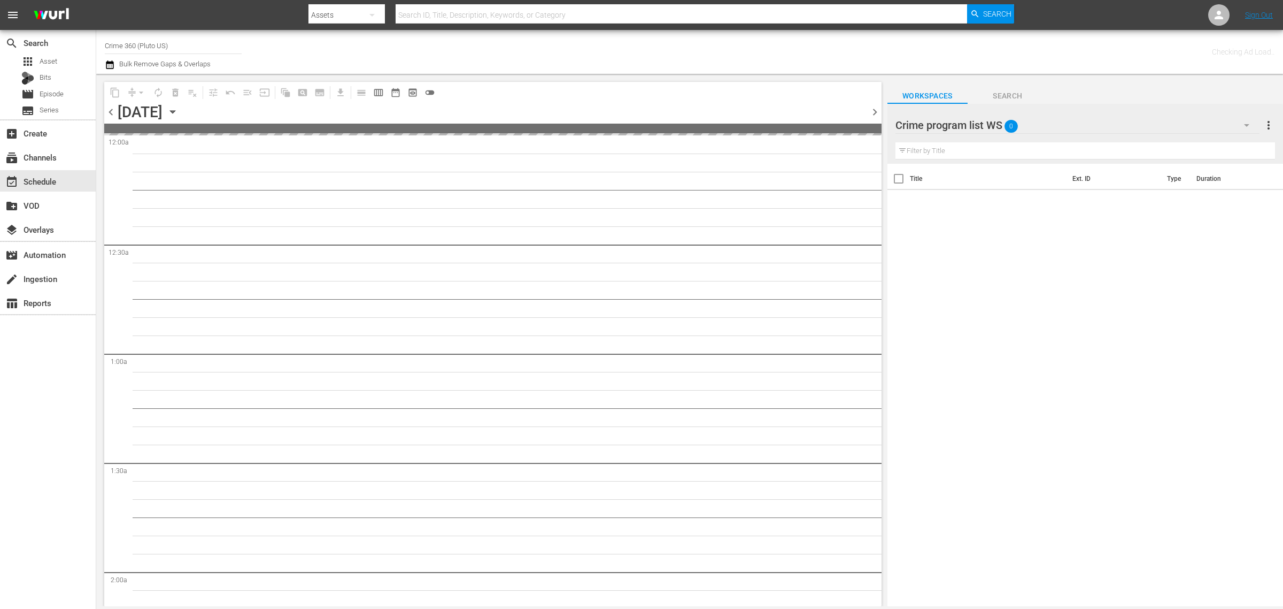
click at [530, 57] on div "Channel Title Crime 360 (Pluto US) Bulk Remove Gaps & Overlaps" at bounding box center [424, 52] width 638 height 39
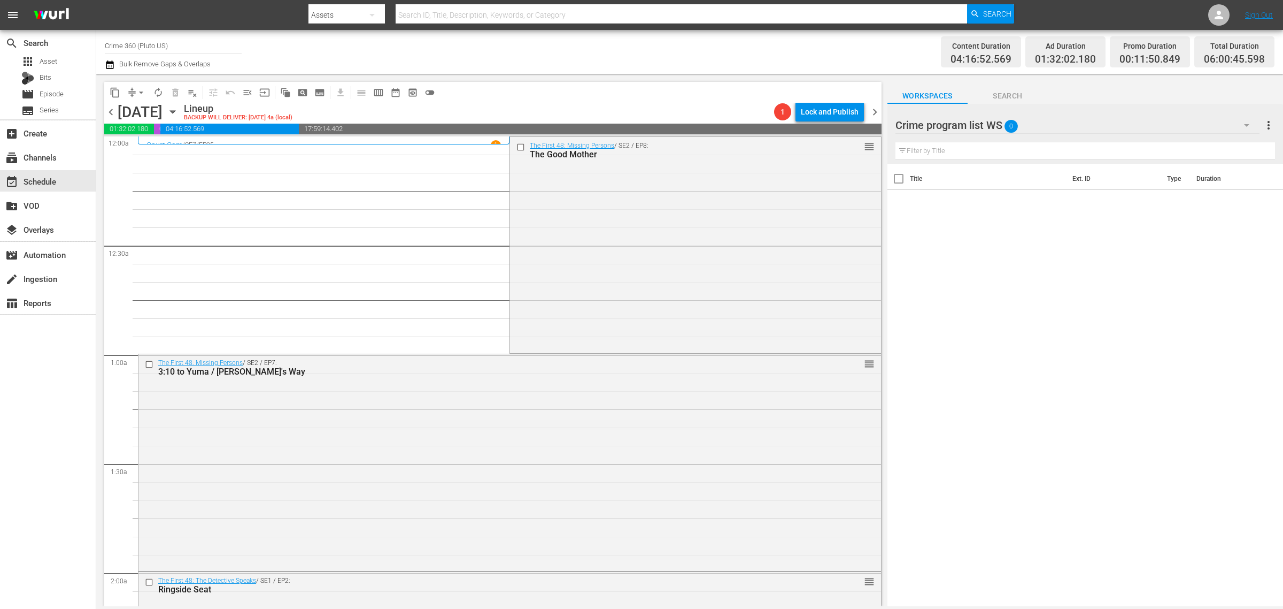
click at [637, 242] on div "The First 48: Missing Persons / SE2 / EP8: The Good Mother reorder" at bounding box center [695, 244] width 371 height 214
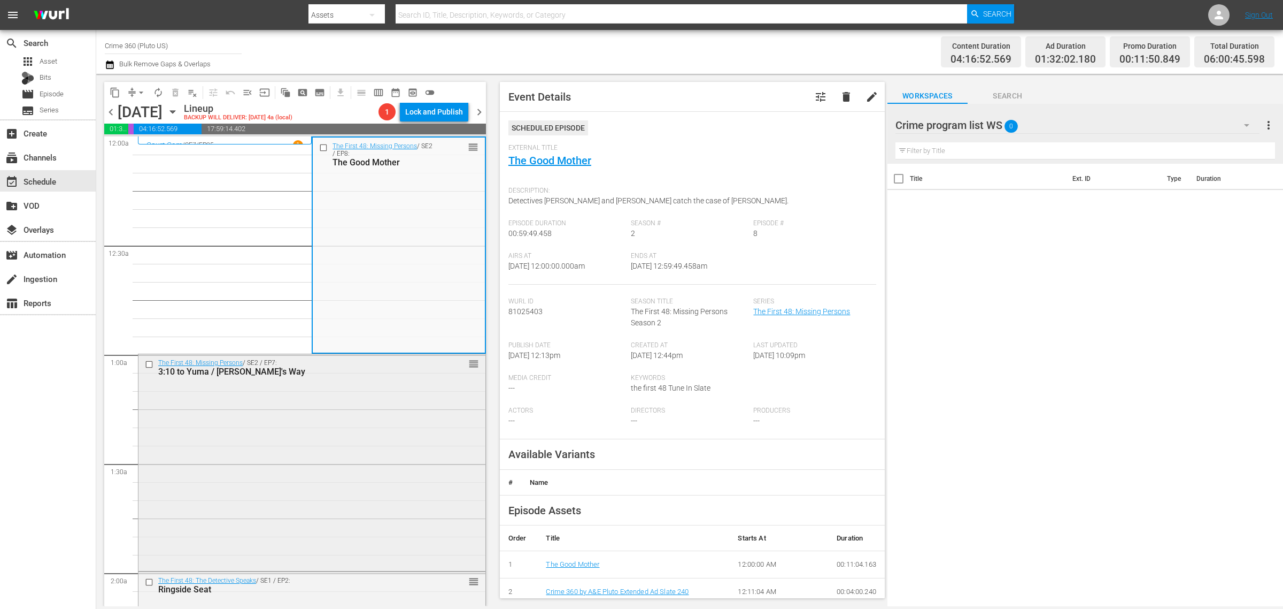
click at [357, 450] on div "The First 48: Missing Persons / SE2 / EP7: 3:10 to Yuma / Harm's Way reorder" at bounding box center [312, 461] width 347 height 214
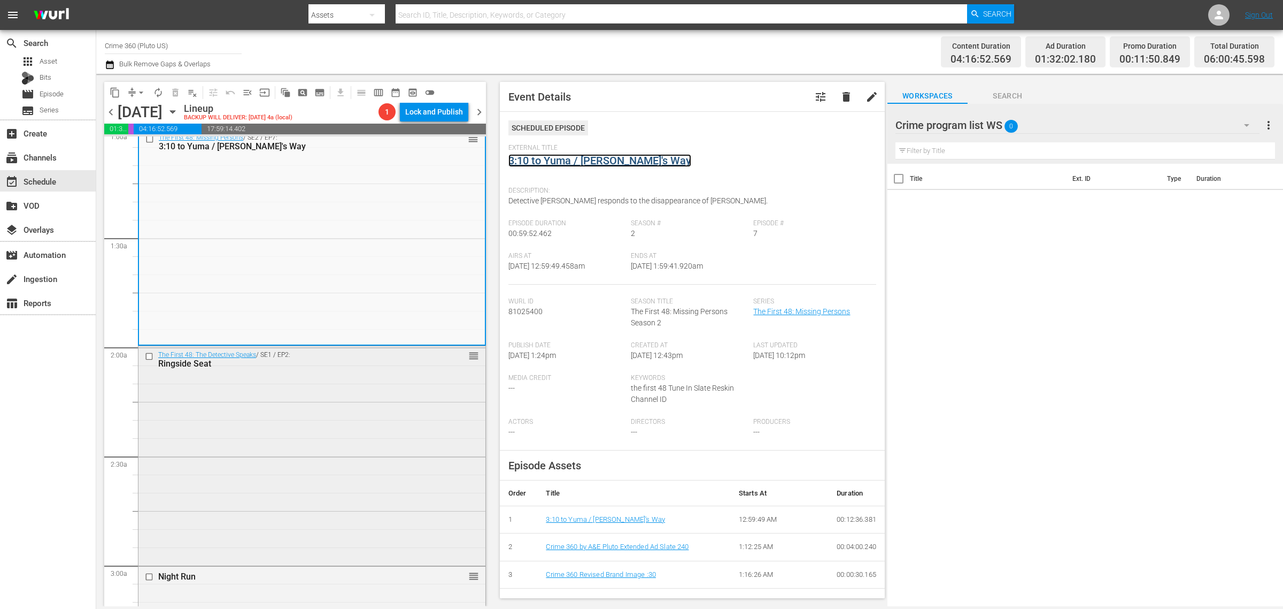
scroll to position [267, 0]
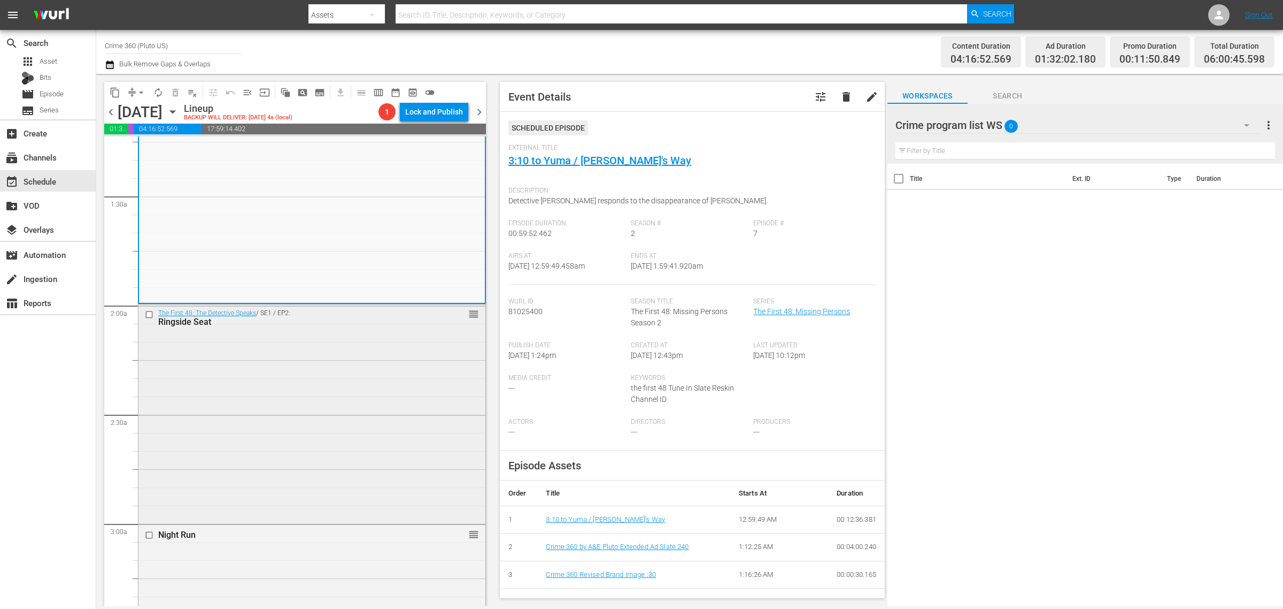
click at [329, 329] on div "The First 48: The Detective Speaks / SE1 / EP2: Ringside Seat reorder" at bounding box center [312, 317] width 347 height 26
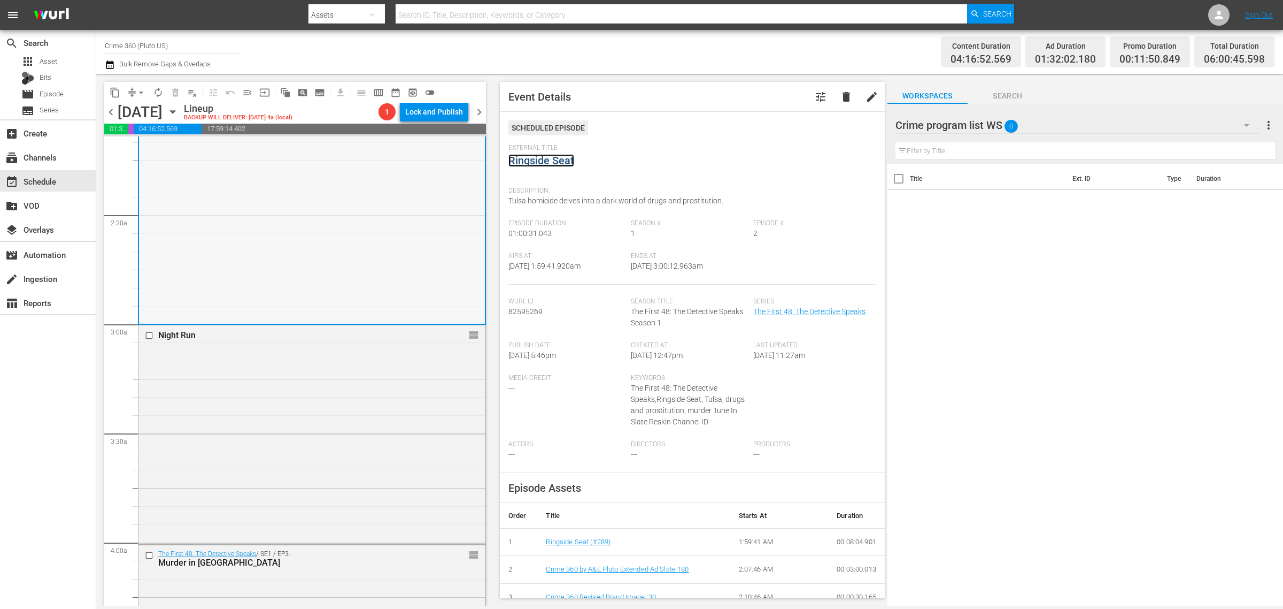
scroll to position [468, 0]
click at [314, 357] on div "Night Run reorder" at bounding box center [312, 432] width 347 height 217
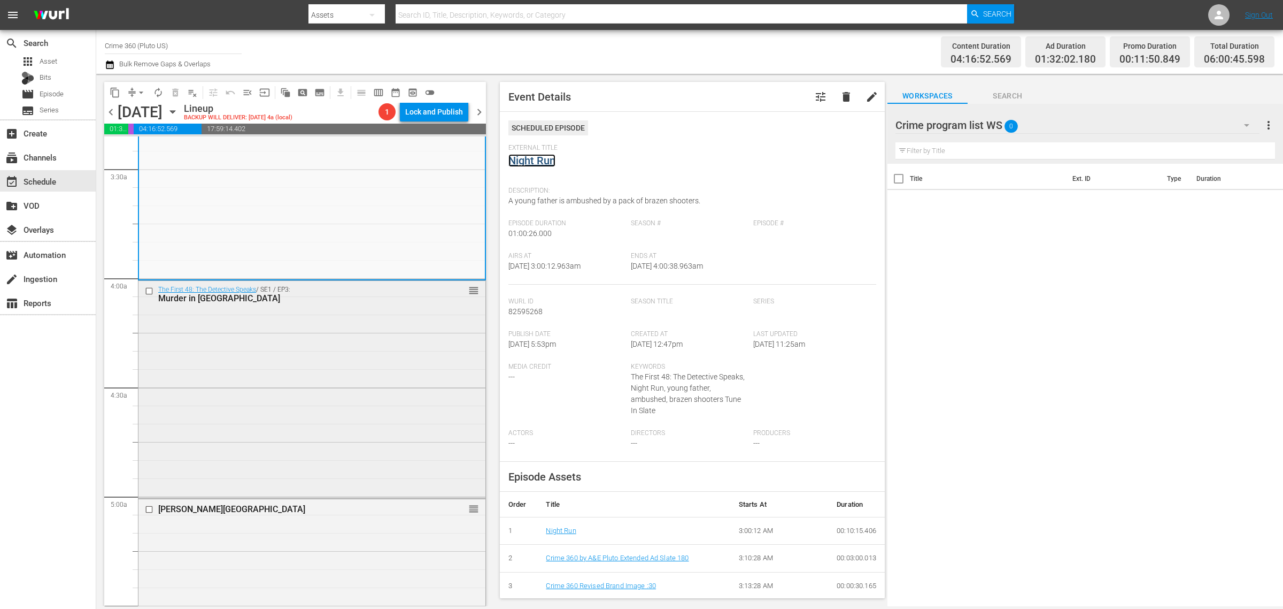
scroll to position [735, 0]
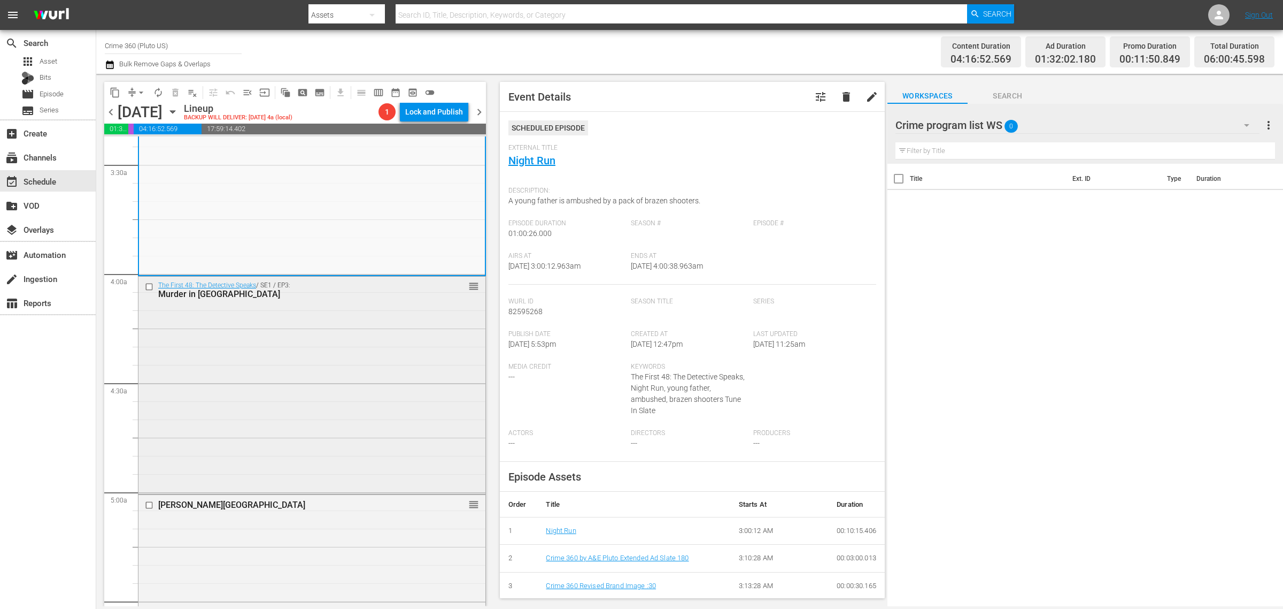
click at [235, 335] on div "The First 48: The Detective Speaks / SE1 / EP3: Murder in Treme reorder" at bounding box center [312, 384] width 347 height 216
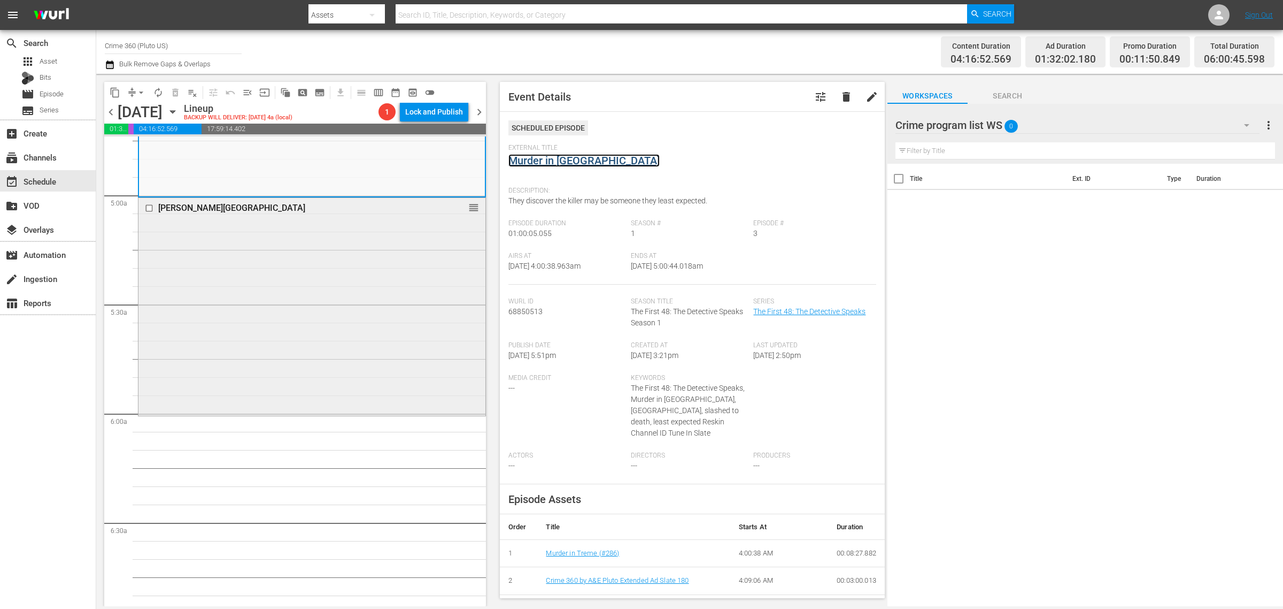
scroll to position [1070, 0]
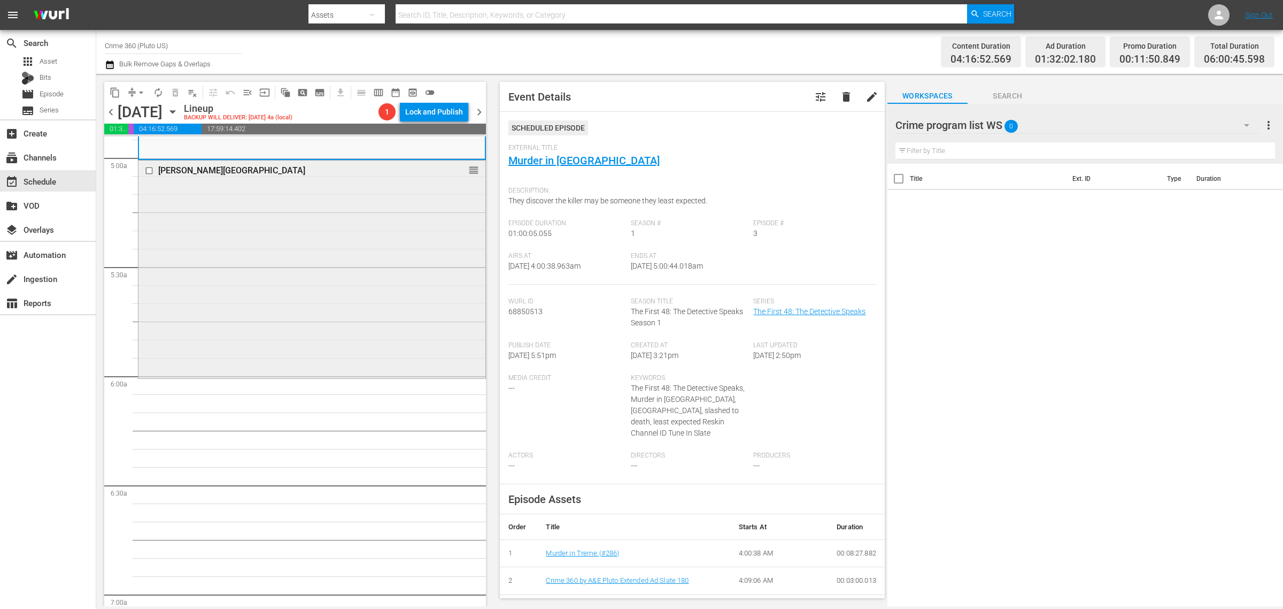
click at [302, 267] on div "Lester Street reorder" at bounding box center [312, 267] width 347 height 215
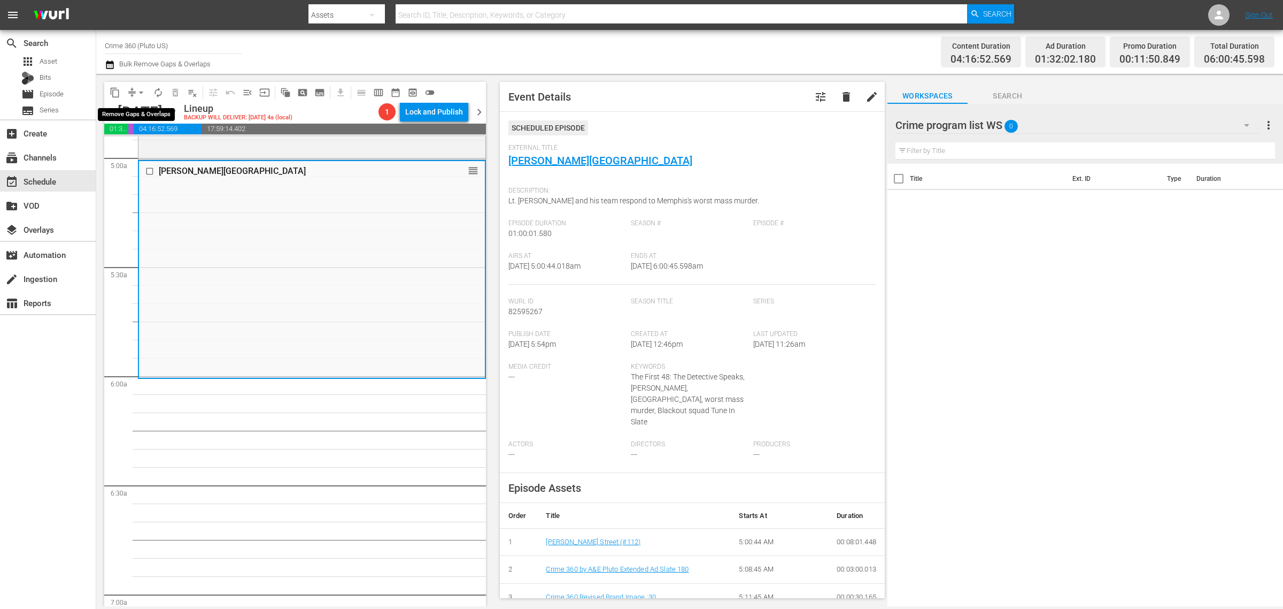
click at [145, 94] on span "arrow_drop_down" at bounding box center [141, 92] width 11 height 11
click at [148, 114] on li "Align to Midnight" at bounding box center [142, 114] width 112 height 18
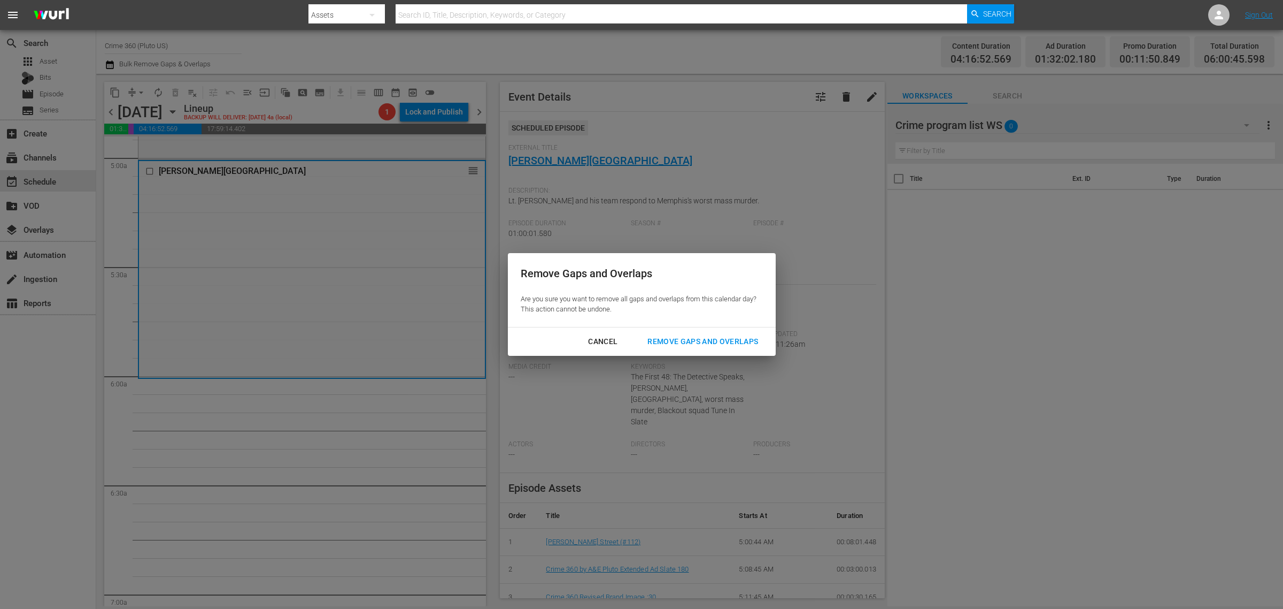
click at [742, 348] on button "Remove Gaps and Overlaps" at bounding box center [703, 342] width 136 height 20
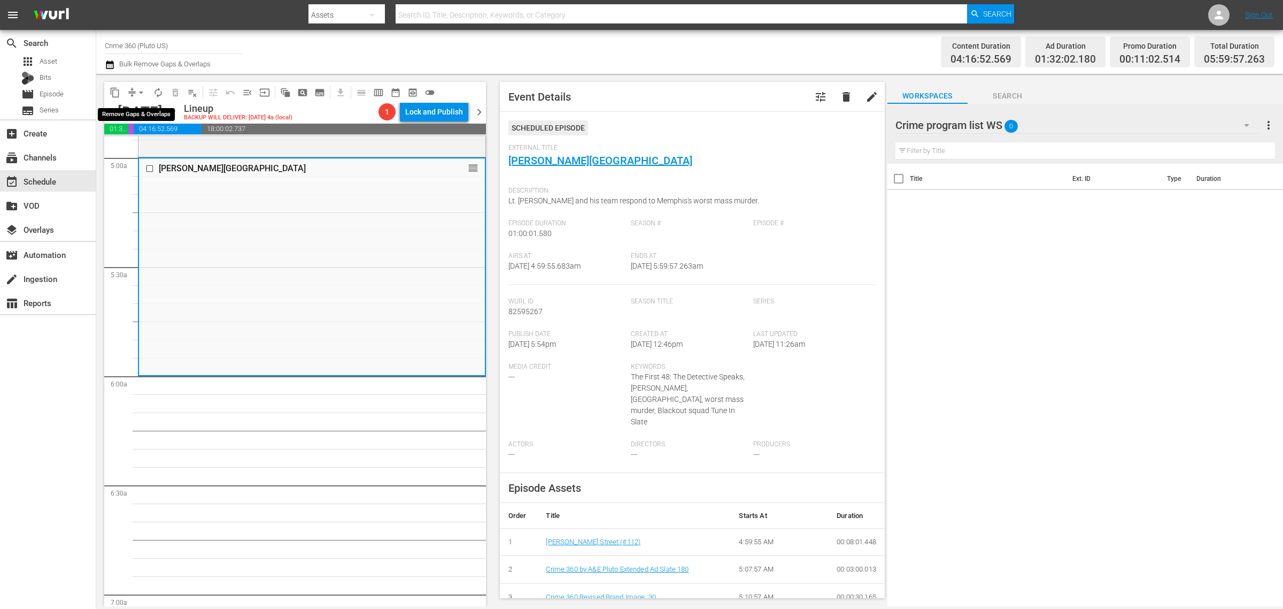
click at [141, 87] on span "arrow_drop_down" at bounding box center [141, 92] width 11 height 11
click at [175, 116] on li "Align to Midnight" at bounding box center [142, 114] width 112 height 18
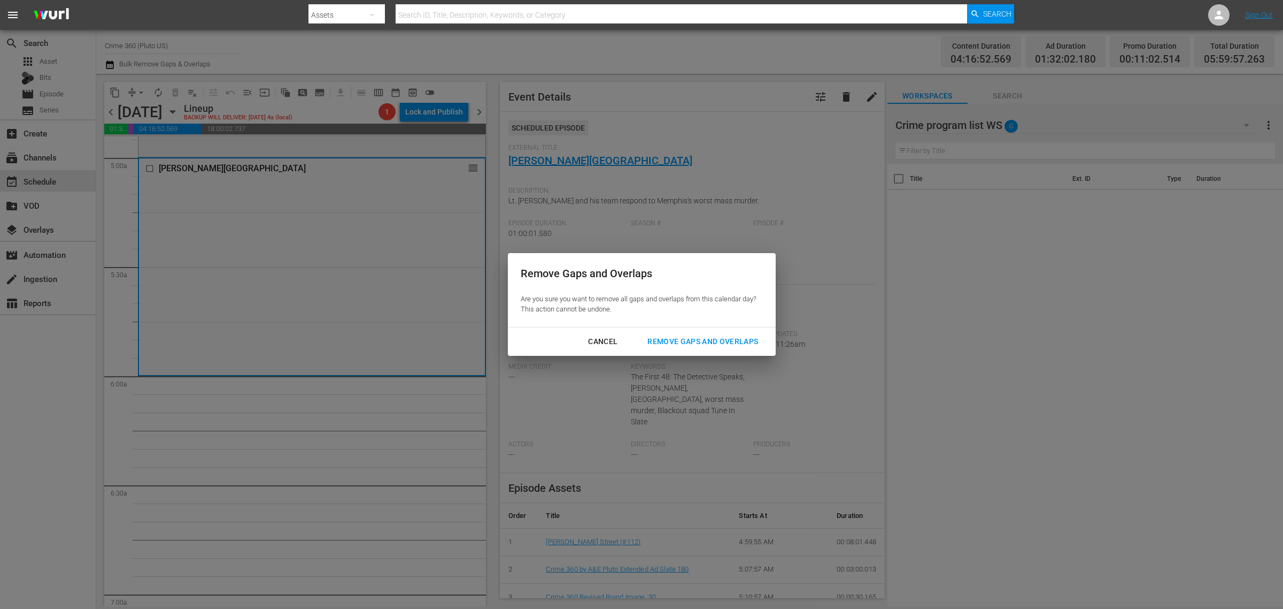
click at [723, 342] on div "Remove Gaps and Overlaps" at bounding box center [703, 341] width 128 height 13
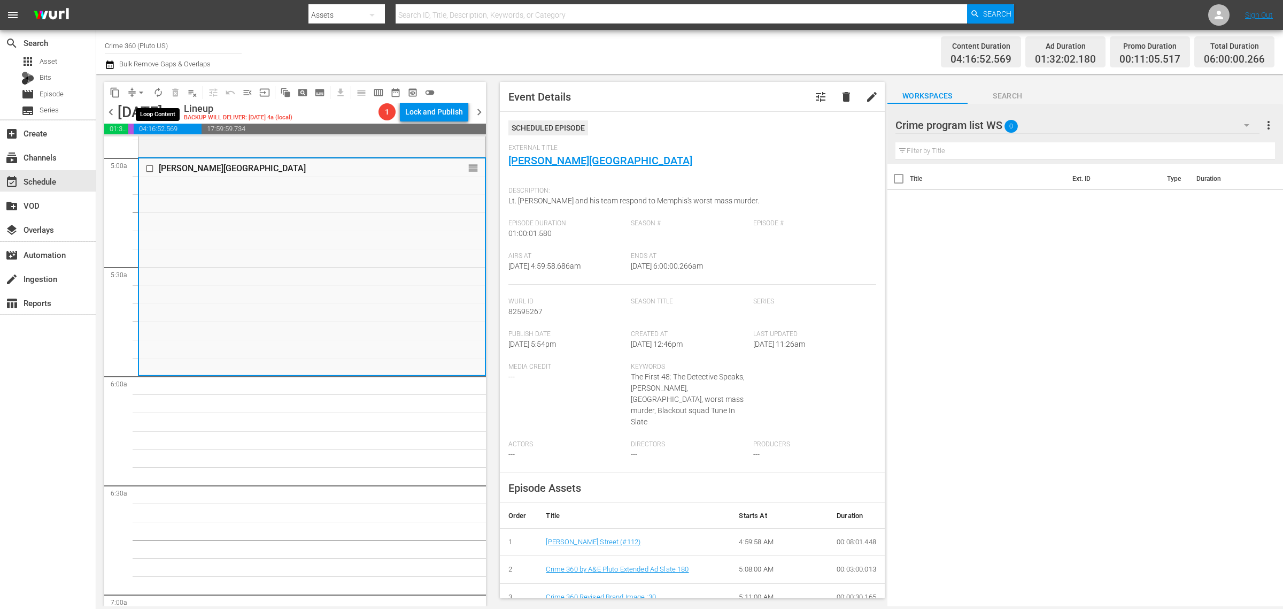
click at [156, 93] on span "autorenew_outlined" at bounding box center [158, 92] width 11 height 11
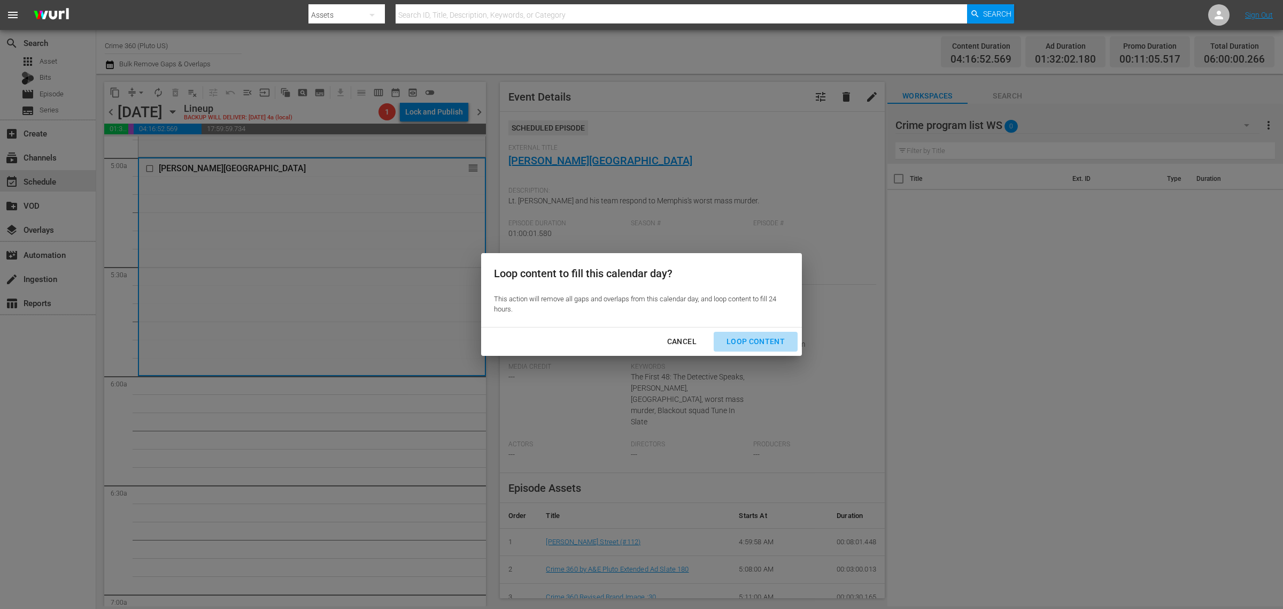
click at [760, 335] on div "Loop Content" at bounding box center [755, 341] width 75 height 13
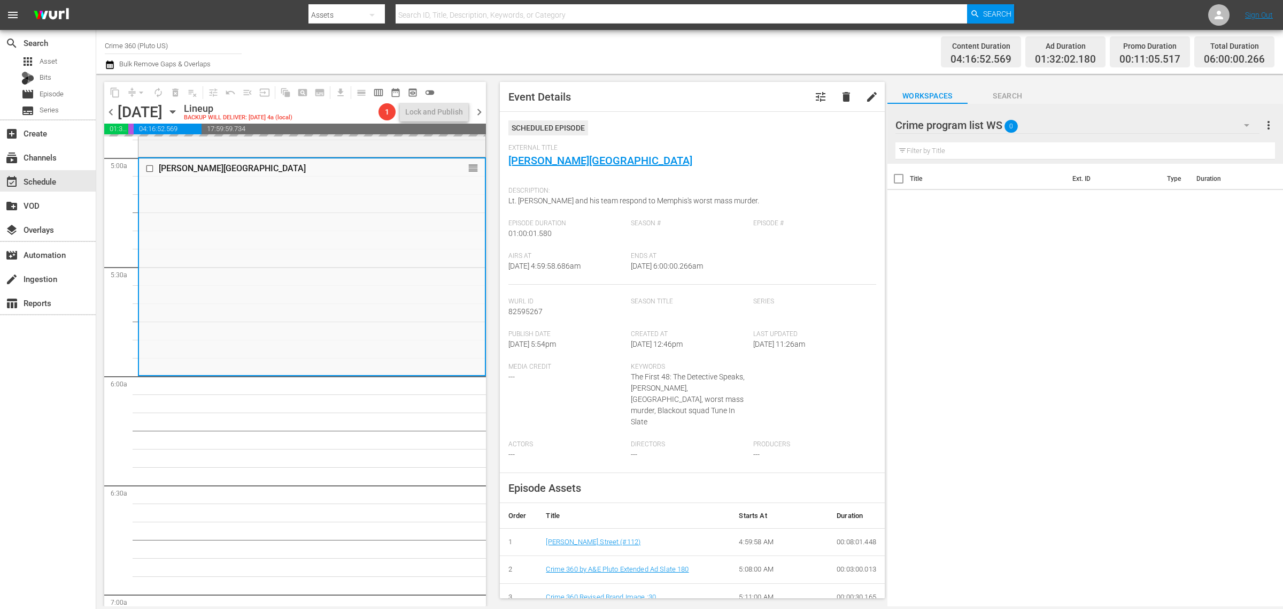
click at [729, 52] on div "Channel Title Crime 360 (Pluto US) Bulk Remove Gaps & Overlaps" at bounding box center [424, 52] width 638 height 39
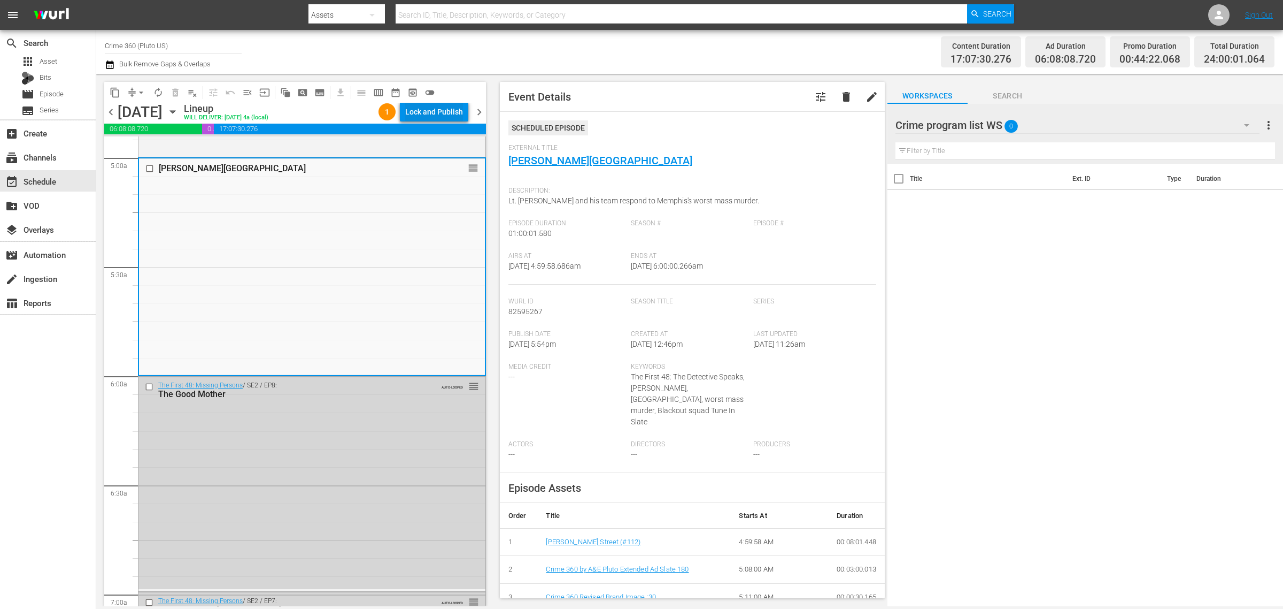
click at [445, 117] on div "Lock and Publish" at bounding box center [434, 111] width 58 height 19
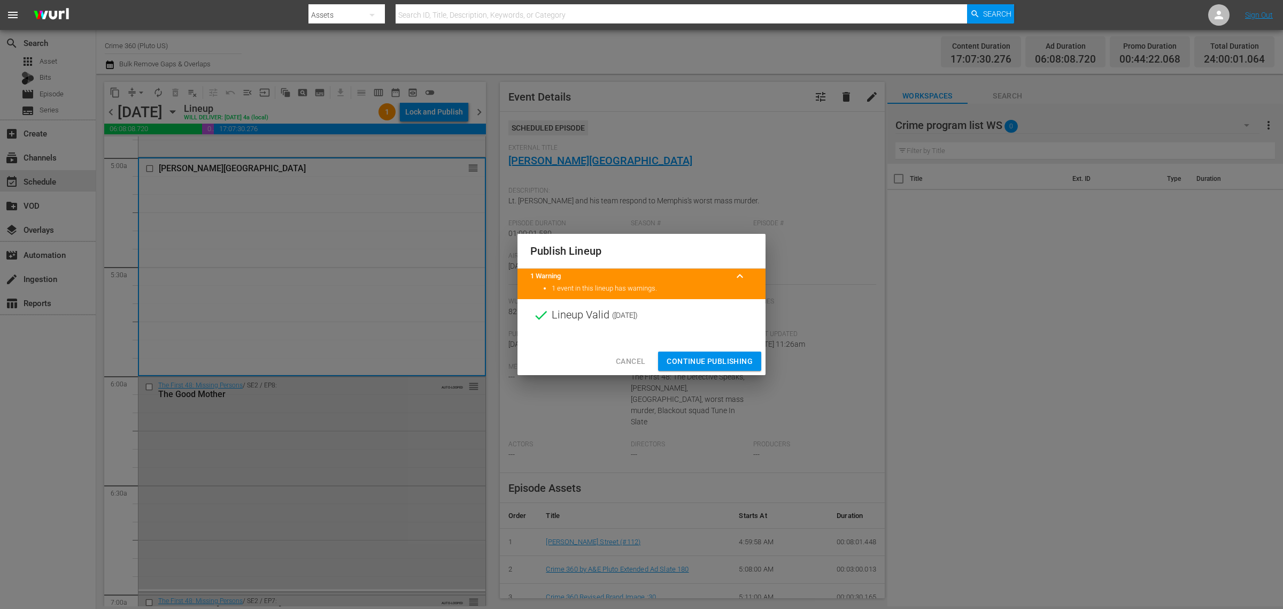
click at [730, 363] on span "Continue Publishing" at bounding box center [710, 361] width 86 height 13
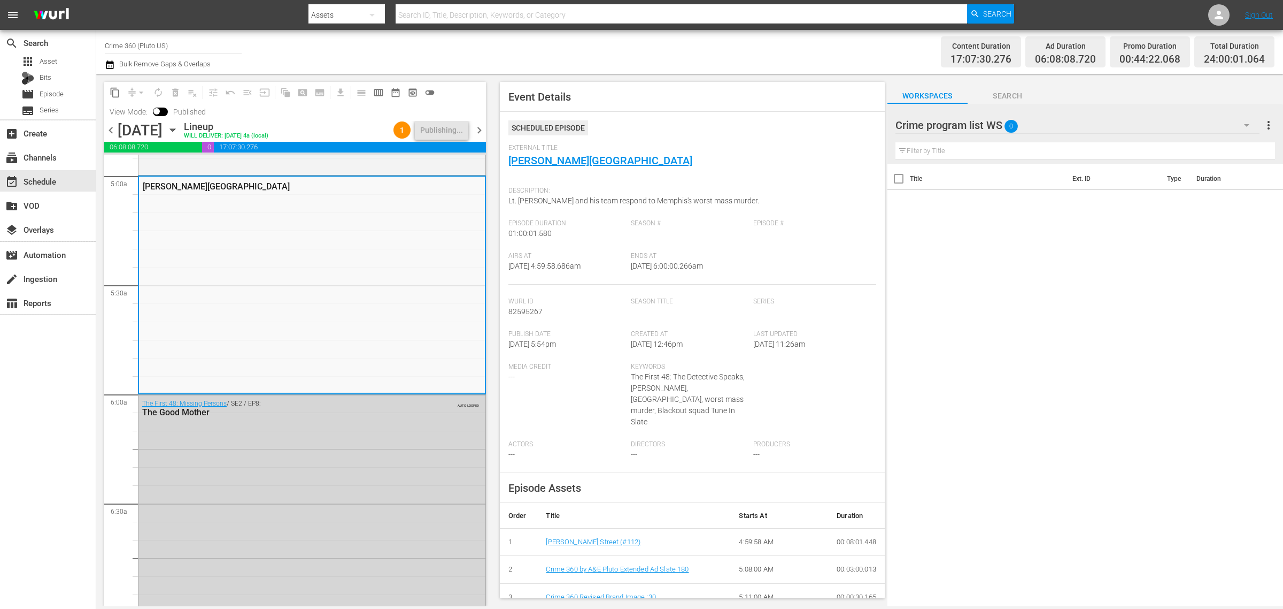
click at [683, 52] on div "Channel Title Crime 360 (Pluto US) Bulk Remove Gaps & Overlaps" at bounding box center [424, 52] width 638 height 39
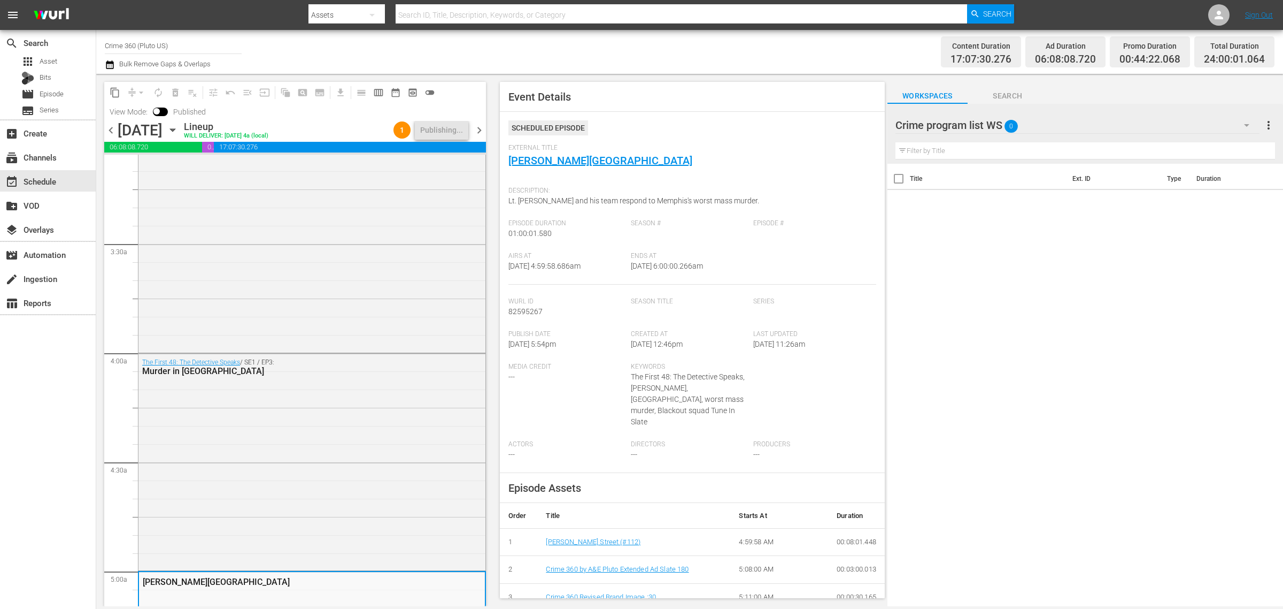
scroll to position [17, 0]
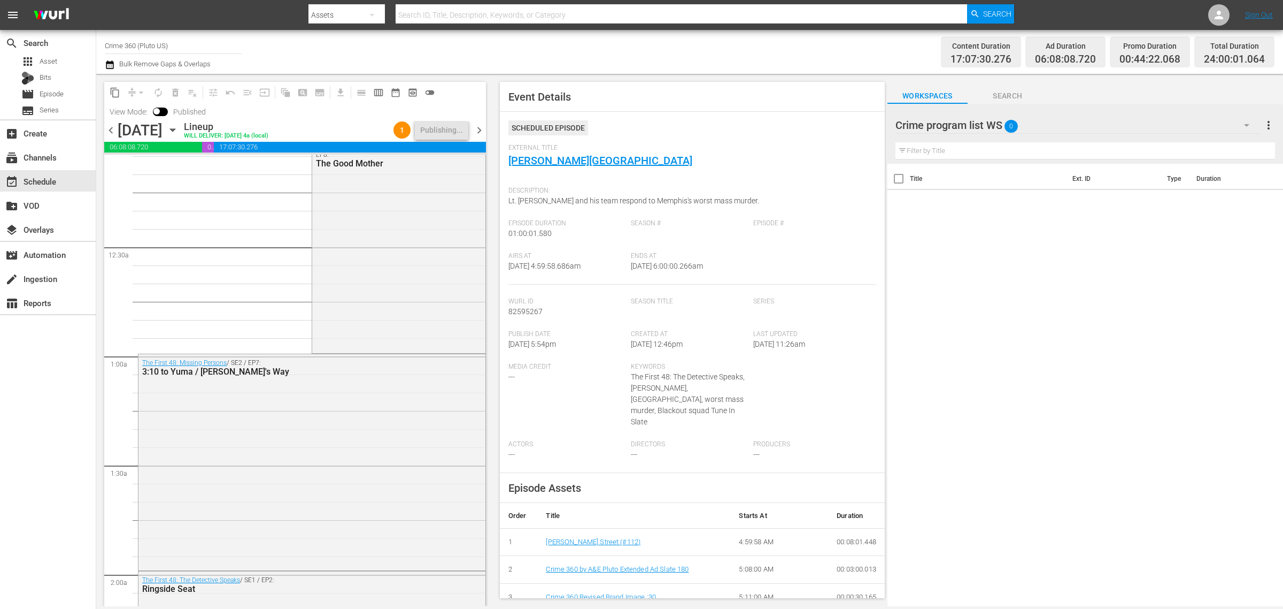
click at [560, 48] on div "Channel Title Crime 360 (Pluto US) Bulk Remove Gaps & Overlaps" at bounding box center [424, 52] width 638 height 39
click at [485, 129] on span "chevron_right" at bounding box center [479, 130] width 13 height 13
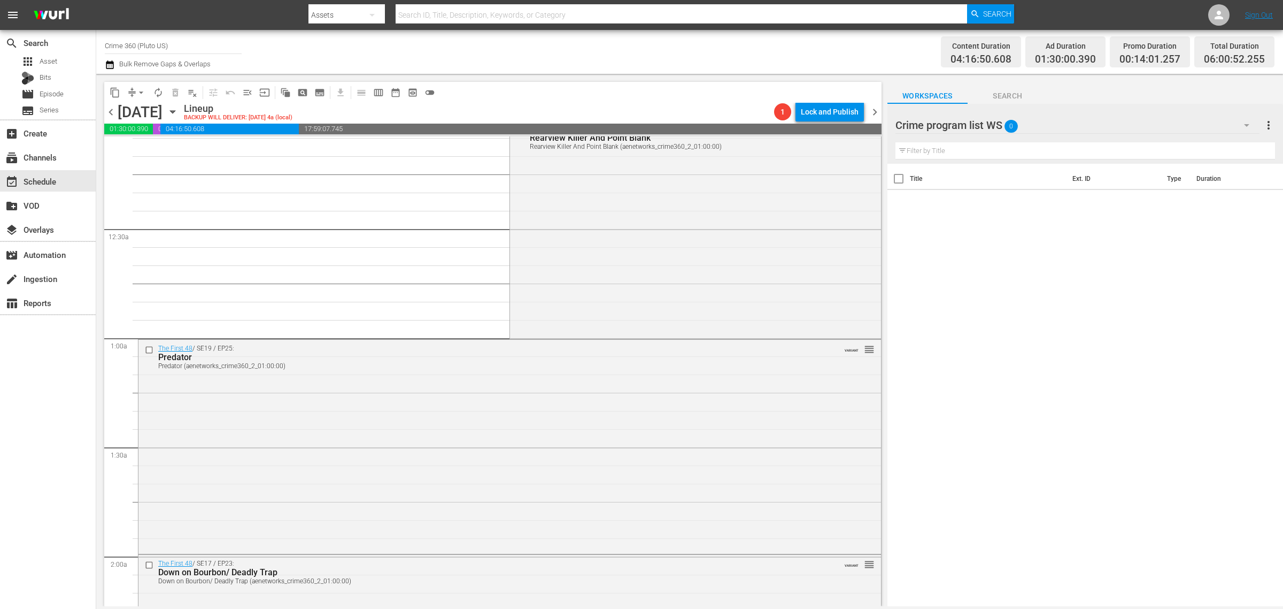
click at [520, 47] on div "Channel Title Crime 360 (Pluto US) Bulk Remove Gaps & Overlaps" at bounding box center [424, 52] width 638 height 39
click at [658, 215] on div "The First 48 / SE19 / EP9: Rearview Killer And Point Blank Rearview Killer And …" at bounding box center [695, 228] width 371 height 216
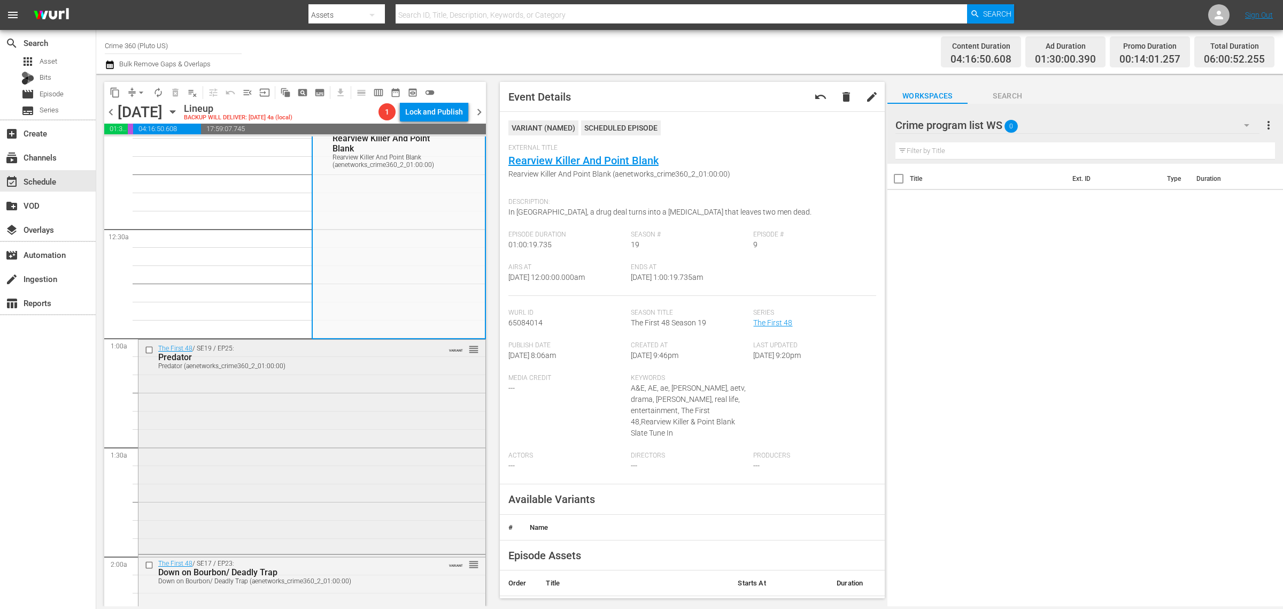
click at [388, 384] on div "The First 48 / SE19 / EP25: Predator Predator (aenetworks_crime360_2_01:00:00) …" at bounding box center [312, 446] width 347 height 212
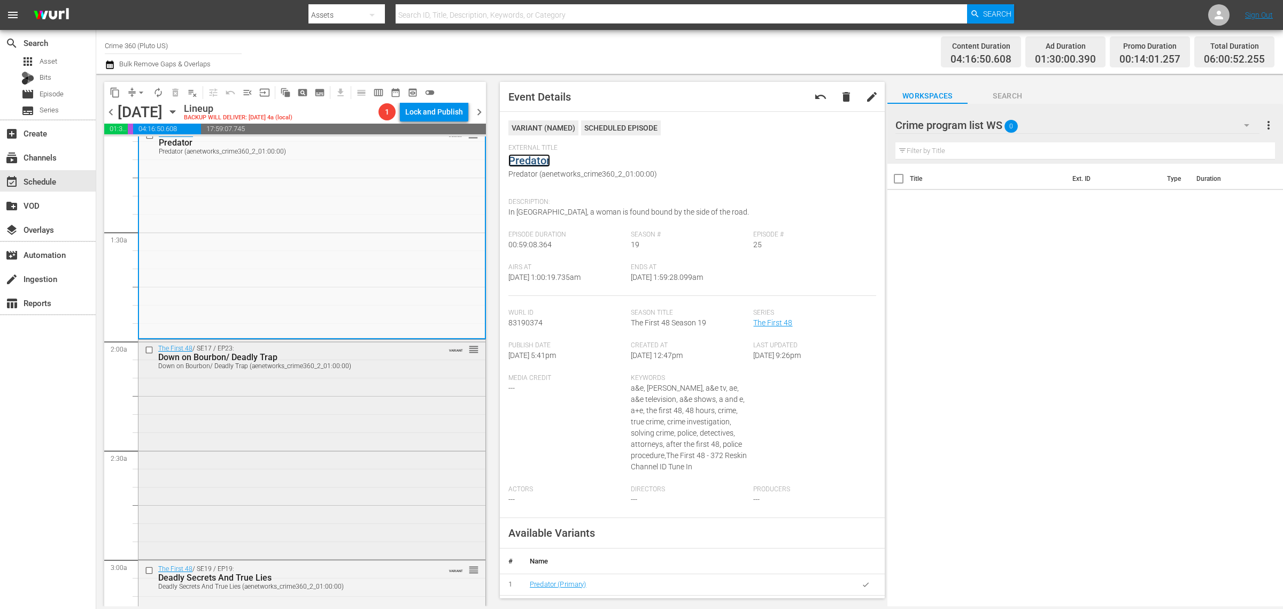
scroll to position [351, 0]
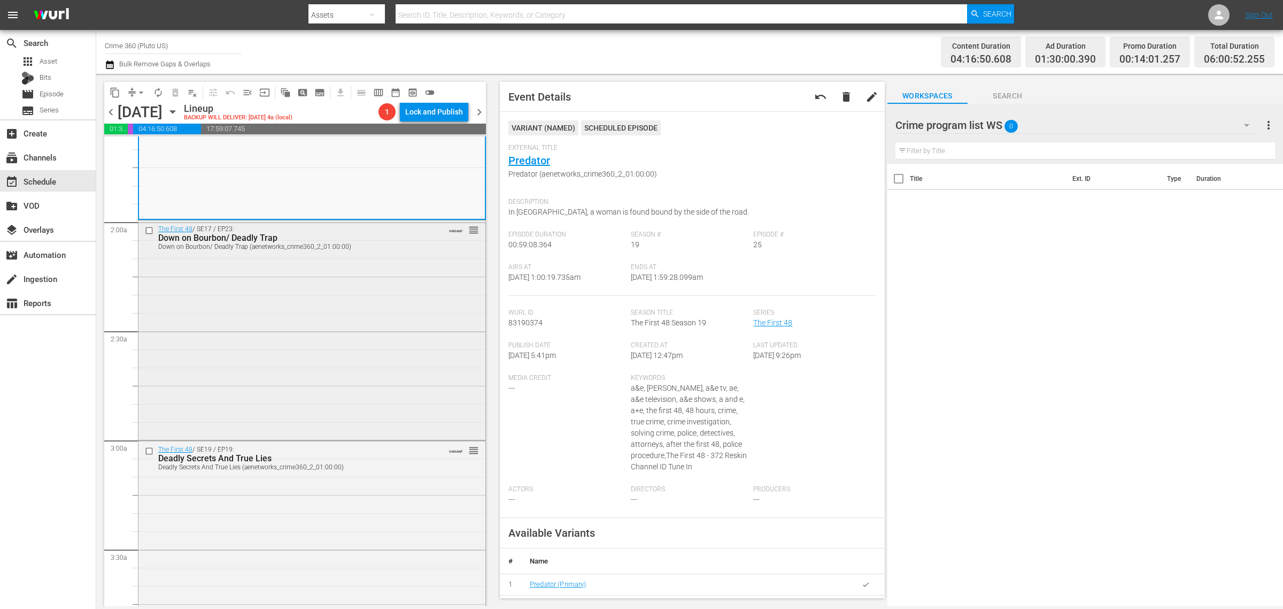
click at [351, 337] on div "The First 48 / SE17 / EP23: Down on Bourbon/ Deadly Trap Down on Bourbon/ Deadl…" at bounding box center [312, 328] width 347 height 217
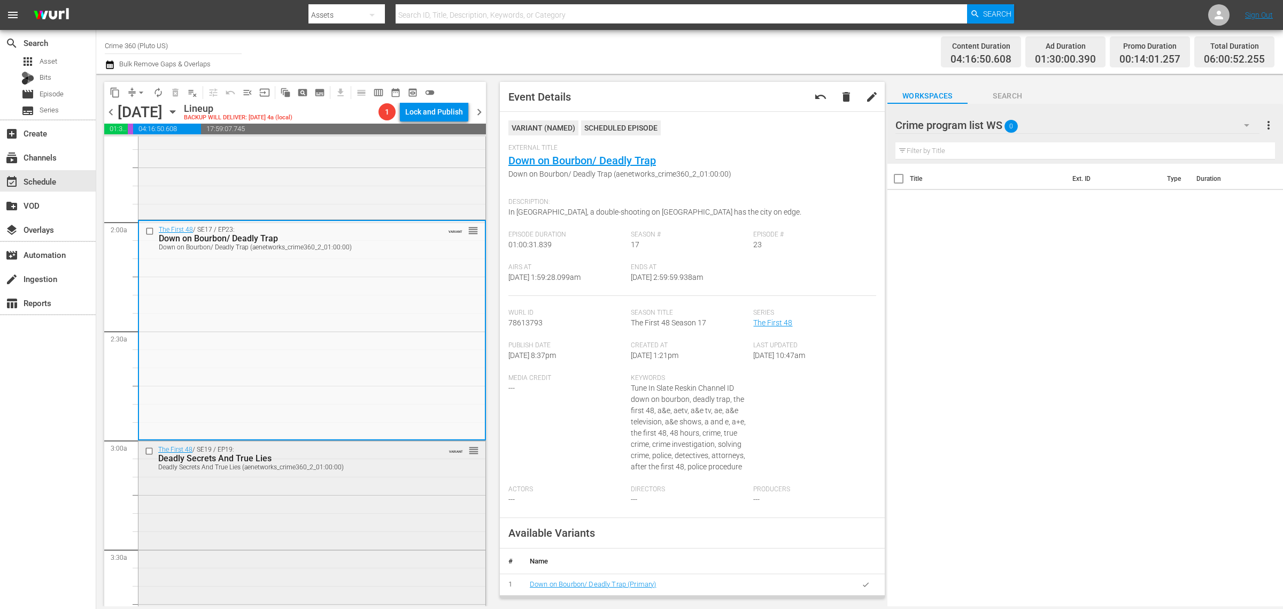
click at [381, 503] on div "The First 48 / SE19 / EP19: Deadly Secrets And True Lies Deadly Secrets And Tru…" at bounding box center [312, 549] width 347 height 216
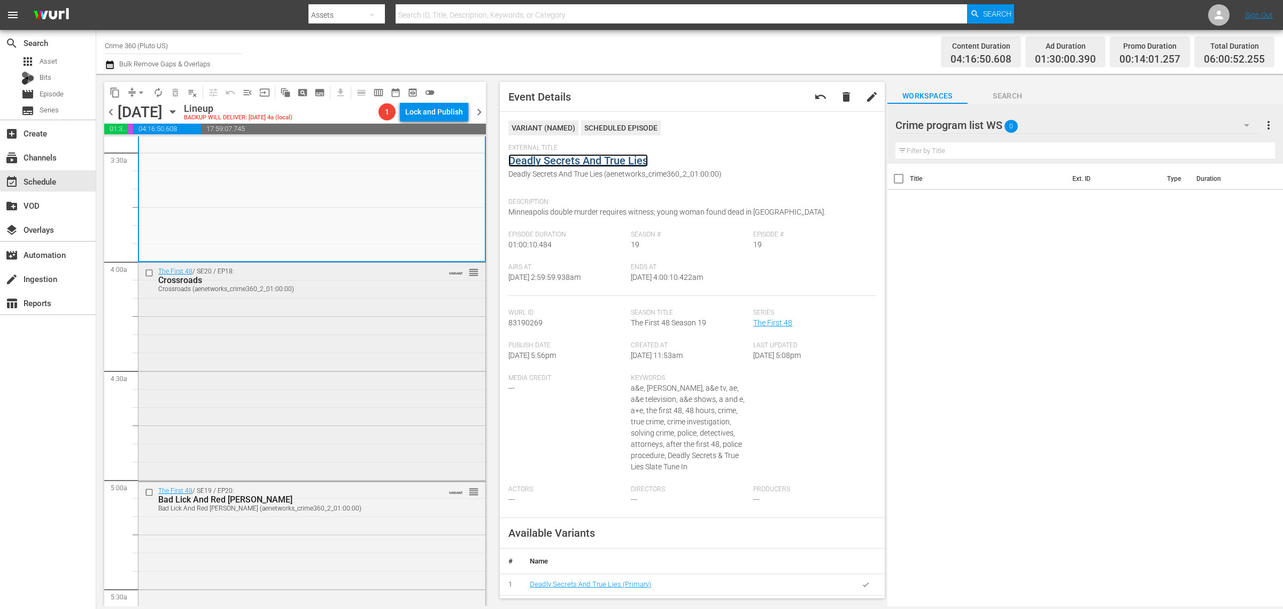
scroll to position [752, 0]
click at [307, 330] on div "The First 48 / SE20 / EP18: Crossroads Crossroads (aenetworks_crime360_2_01:00:…" at bounding box center [312, 366] width 347 height 217
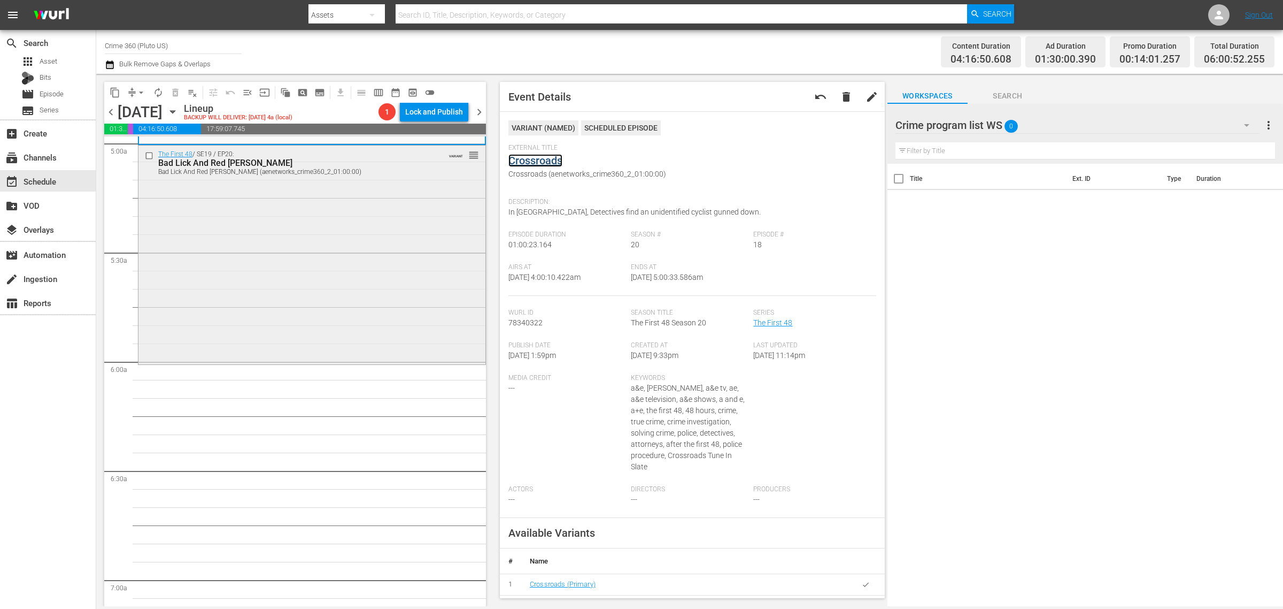
scroll to position [1086, 0]
click at [349, 290] on div "The First 48 / SE19 / EP20: Bad Lick And Red Dawn Bad Lick And Red Dawn (aenetw…" at bounding box center [312, 251] width 347 height 216
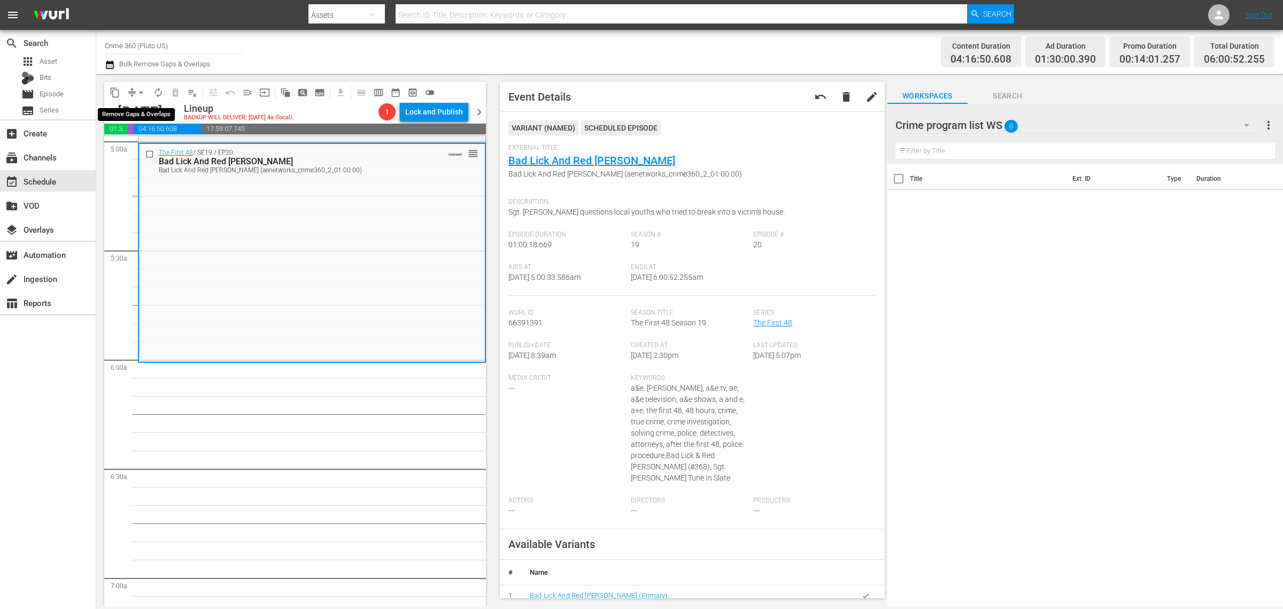
click at [139, 90] on span "arrow_drop_down" at bounding box center [141, 92] width 11 height 11
click at [159, 116] on li "Align to Midnight" at bounding box center [142, 114] width 112 height 18
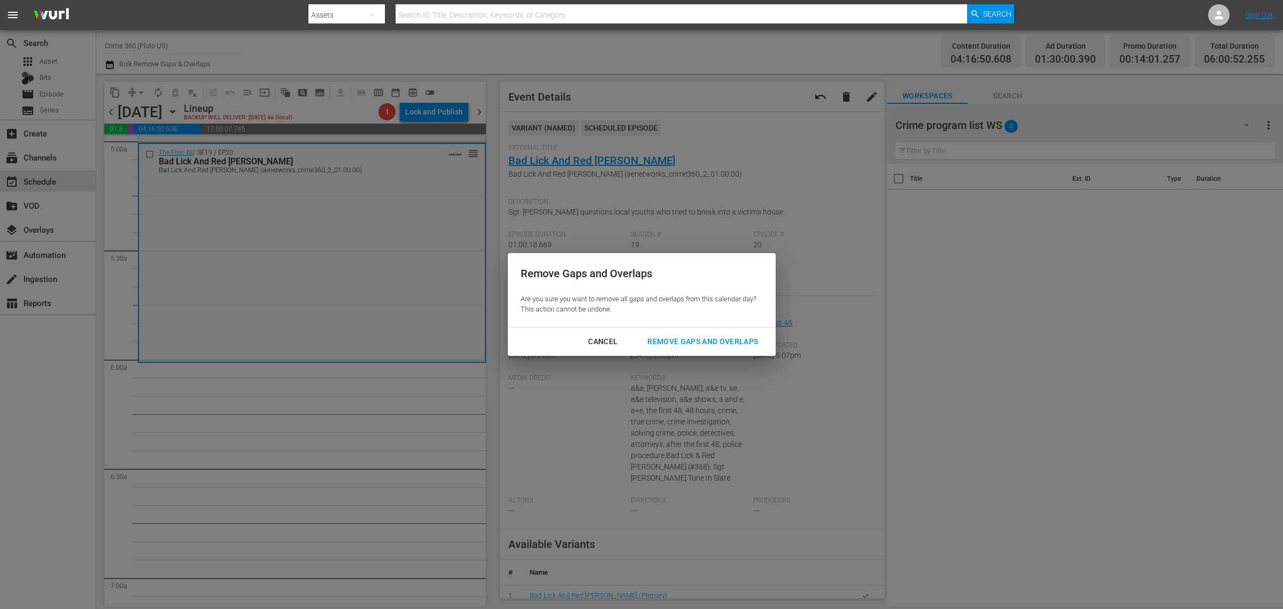
drag, startPoint x: 685, startPoint y: 339, endPoint x: 688, endPoint y: 332, distance: 7.4
click at [686, 339] on div "Remove Gaps and Overlaps" at bounding box center [703, 341] width 128 height 13
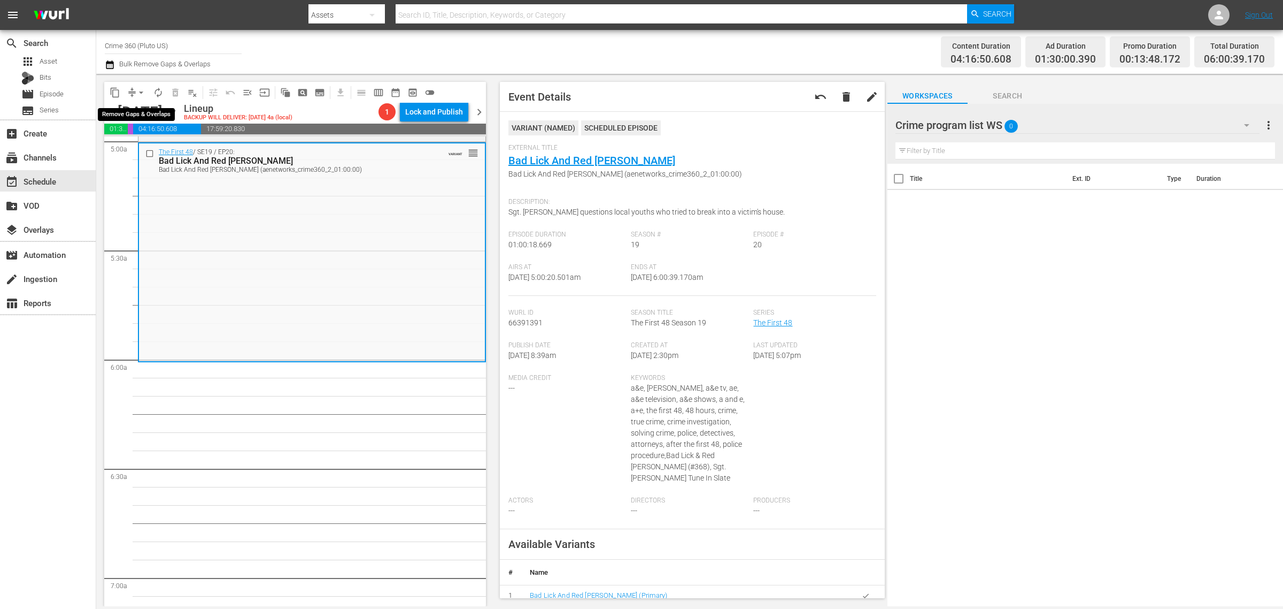
click at [139, 87] on span "arrow_drop_down" at bounding box center [141, 92] width 11 height 11
click at [137, 107] on li "Align to Midnight" at bounding box center [142, 114] width 112 height 18
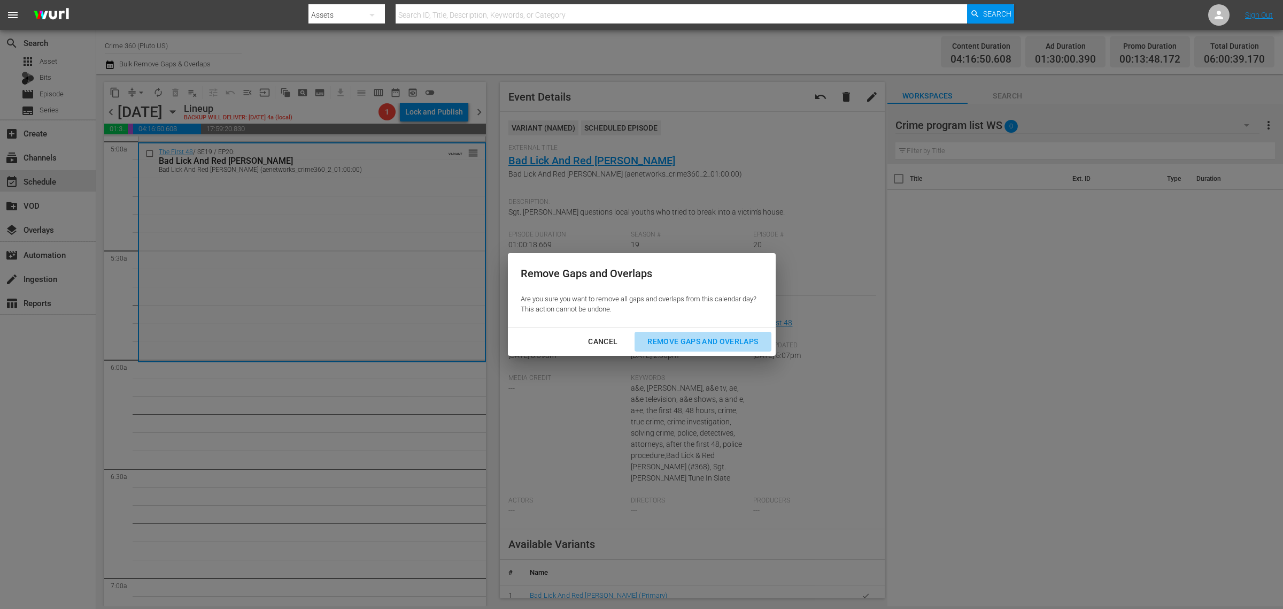
click at [706, 333] on button "Remove Gaps and Overlaps" at bounding box center [703, 342] width 136 height 20
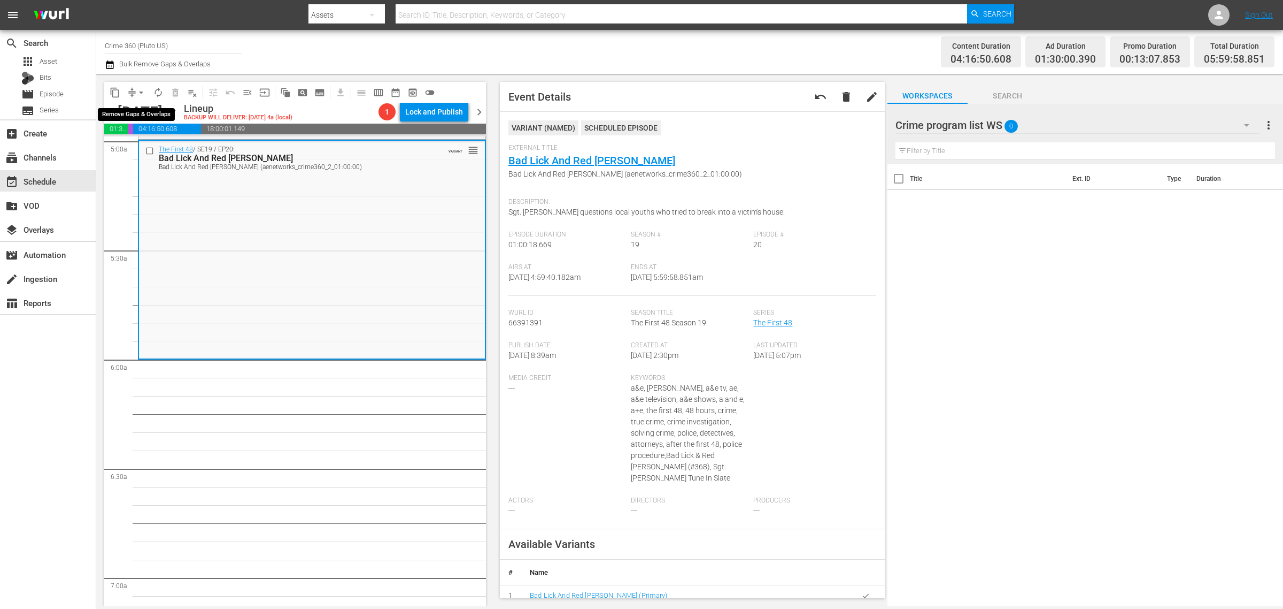
click at [141, 91] on span "arrow_drop_down" at bounding box center [141, 92] width 11 height 11
click at [142, 110] on li "Align to Midnight" at bounding box center [142, 114] width 112 height 18
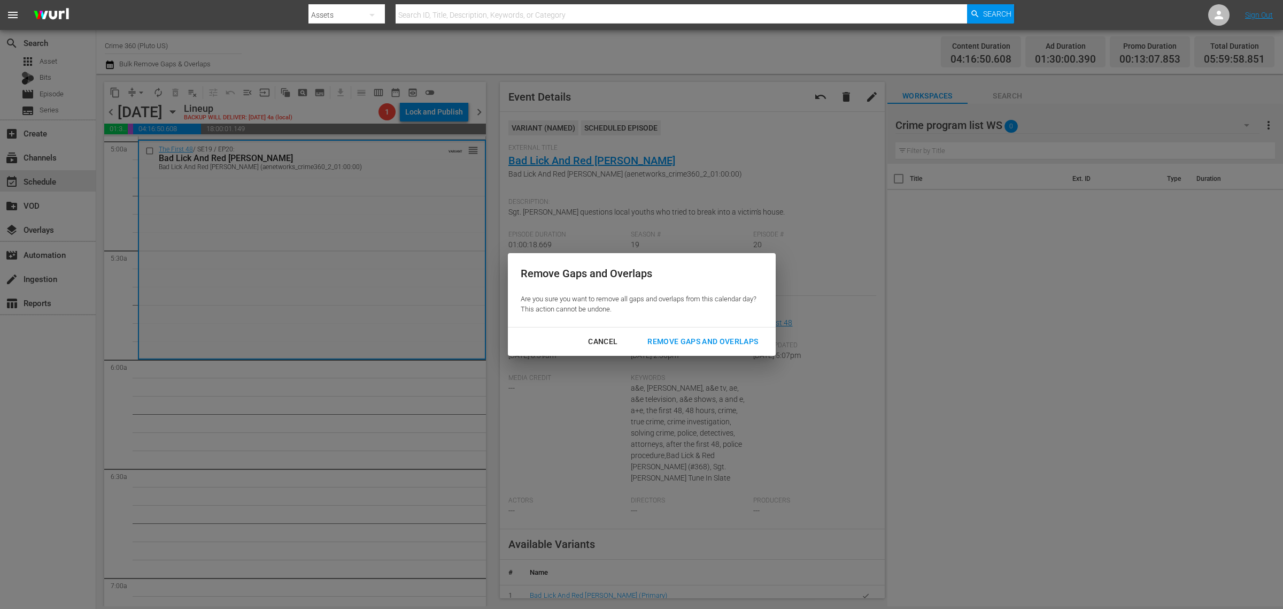
click at [685, 337] on div "Remove Gaps and Overlaps" at bounding box center [703, 341] width 128 height 13
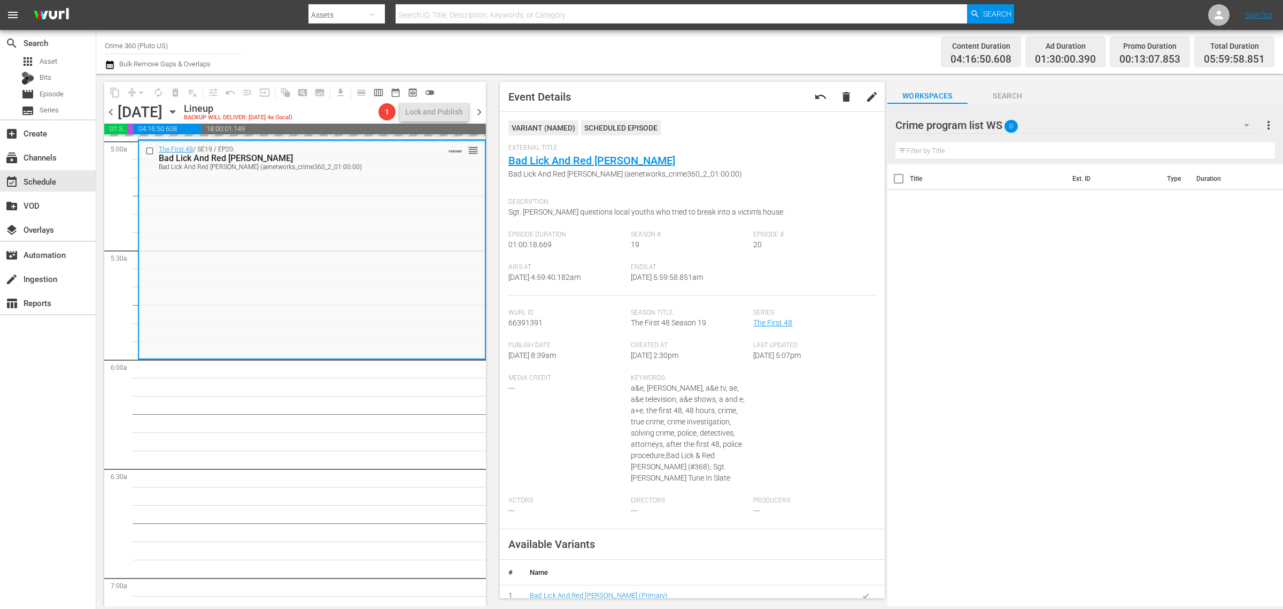
click at [682, 46] on div "Channel Title Crime 360 (Pluto US) Bulk Remove Gaps & Overlaps" at bounding box center [424, 52] width 638 height 39
click at [683, 49] on div "Channel Title Crime 360 (Pluto US) Bulk Remove Gaps & Overlaps" at bounding box center [424, 52] width 638 height 39
click at [162, 89] on span "autorenew_outlined" at bounding box center [158, 92] width 11 height 11
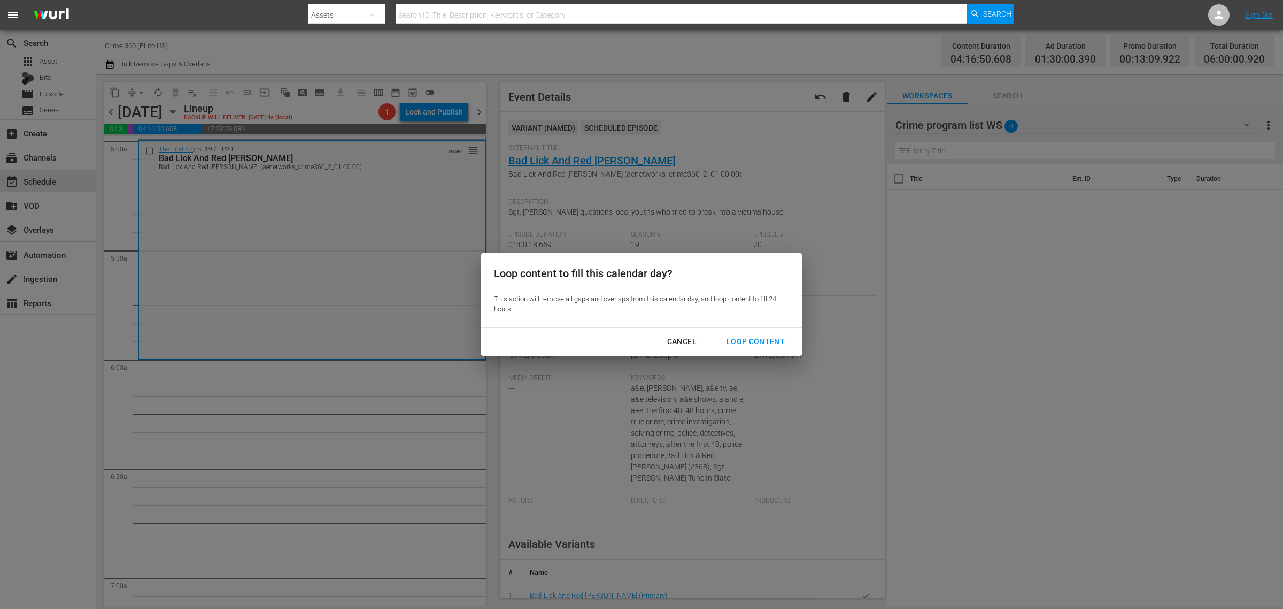
click at [747, 337] on div "Loop Content" at bounding box center [755, 341] width 75 height 13
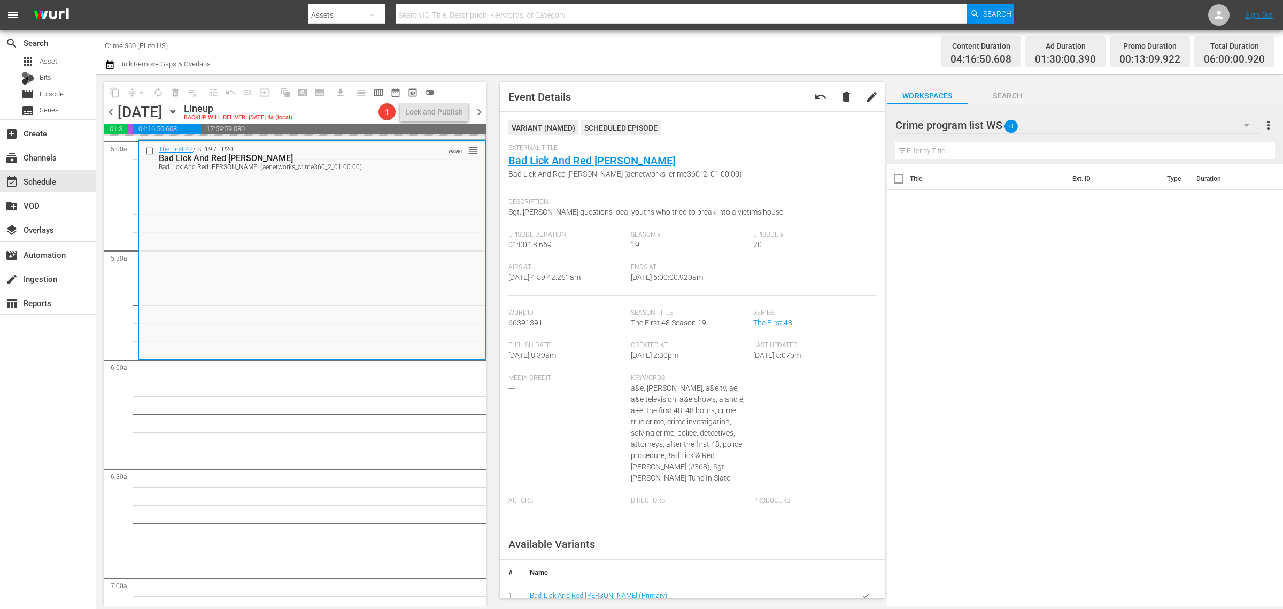
click at [729, 56] on div "Channel Title Crime 360 (Pluto US) Bulk Remove Gaps & Overlaps" at bounding box center [424, 52] width 638 height 39
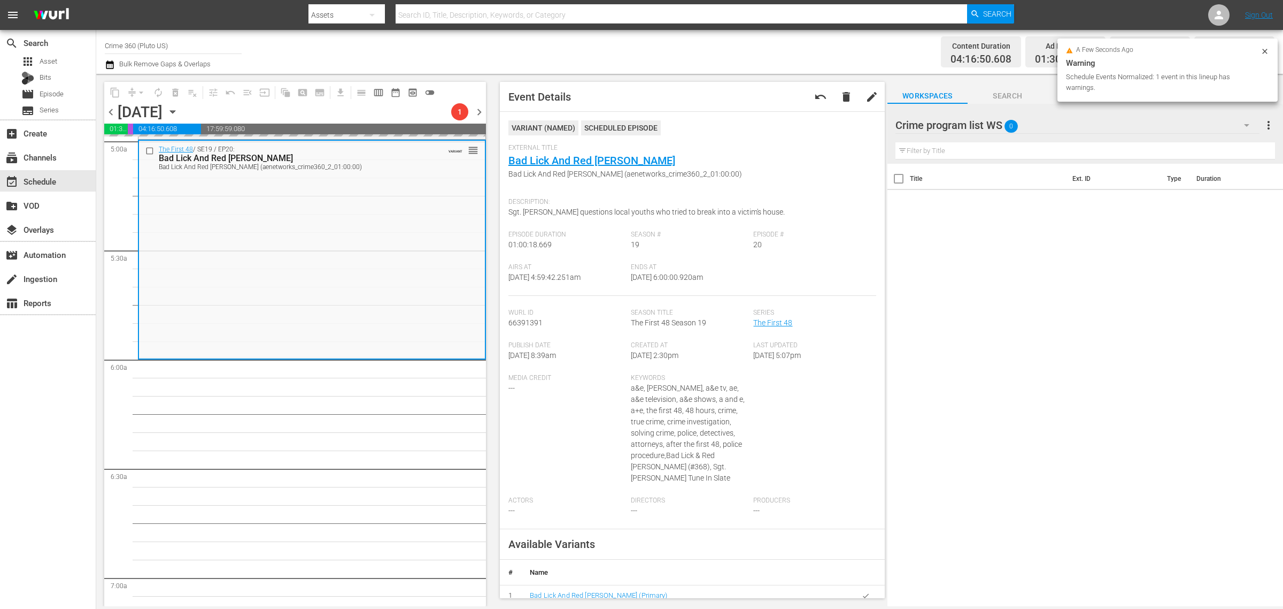
click at [635, 45] on div "Channel Title Crime 360 (Pluto US) Bulk Remove Gaps & Overlaps" at bounding box center [424, 52] width 638 height 39
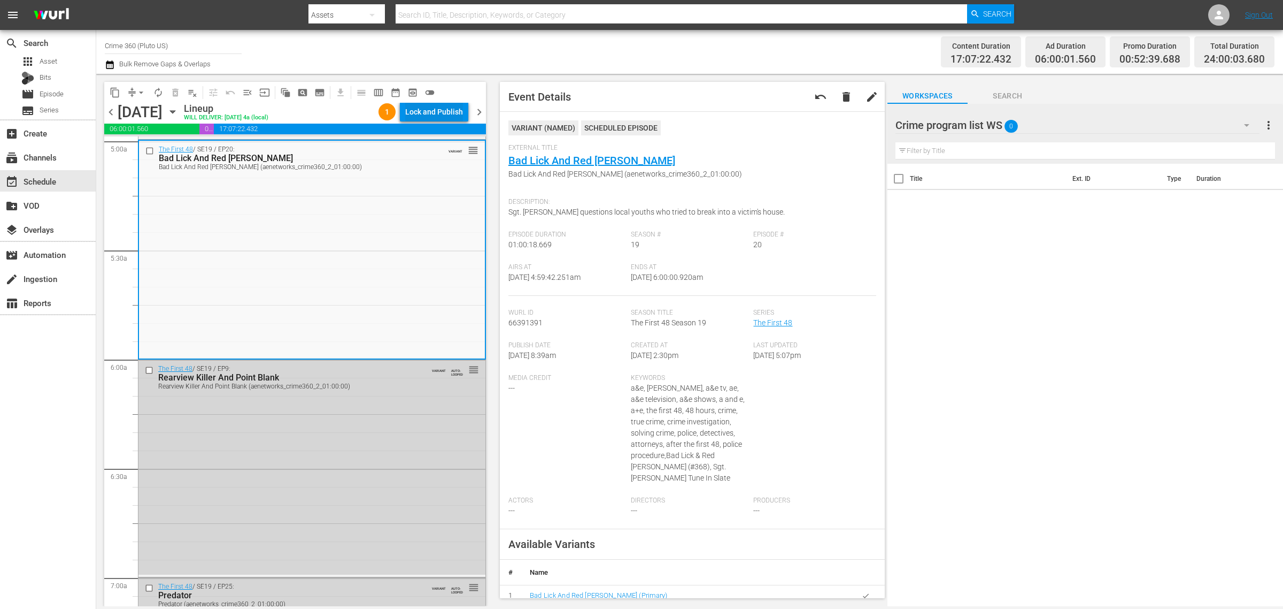
click at [434, 112] on div "Lock and Publish" at bounding box center [434, 111] width 58 height 19
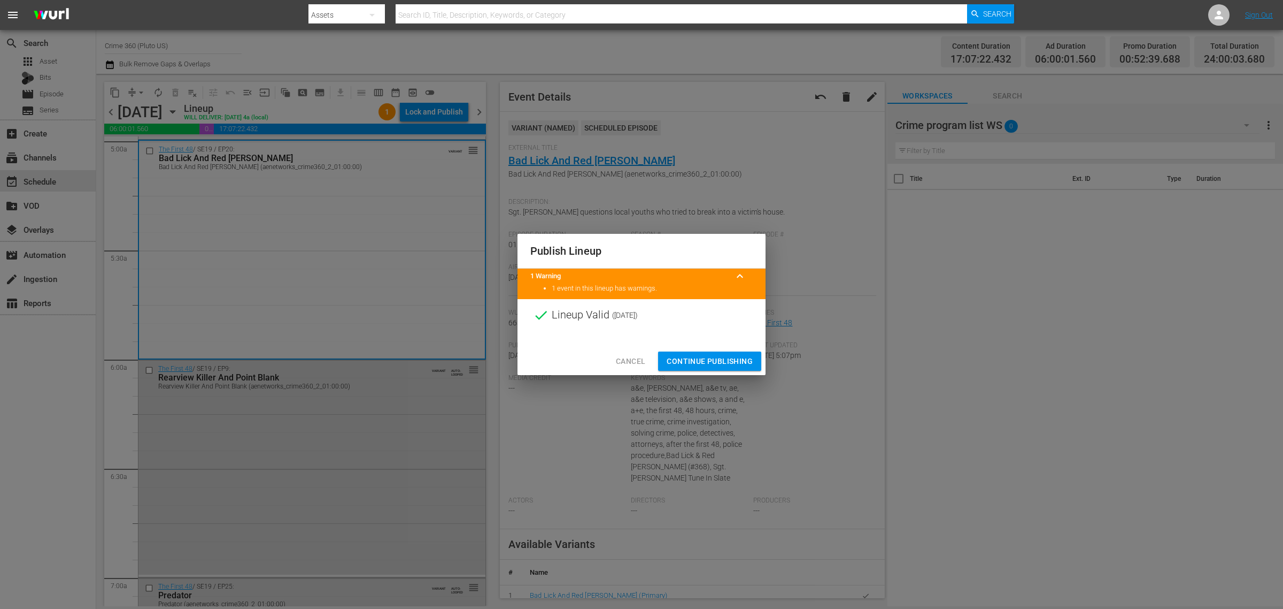
click at [734, 361] on span "Continue Publishing" at bounding box center [710, 361] width 86 height 13
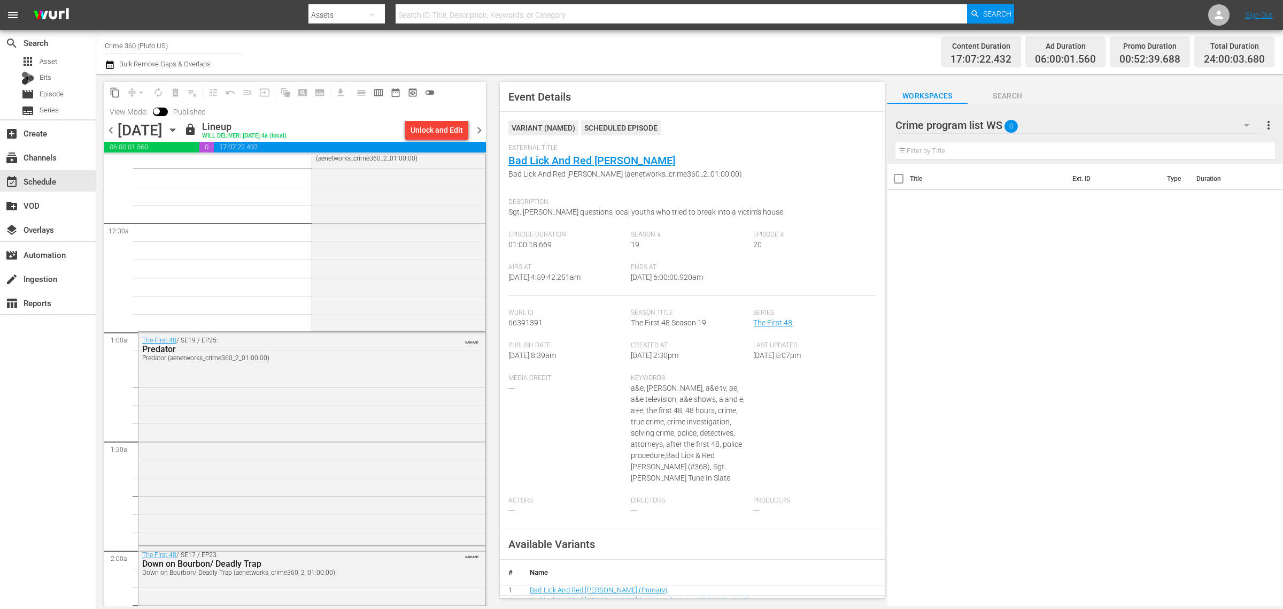
scroll to position [0, 0]
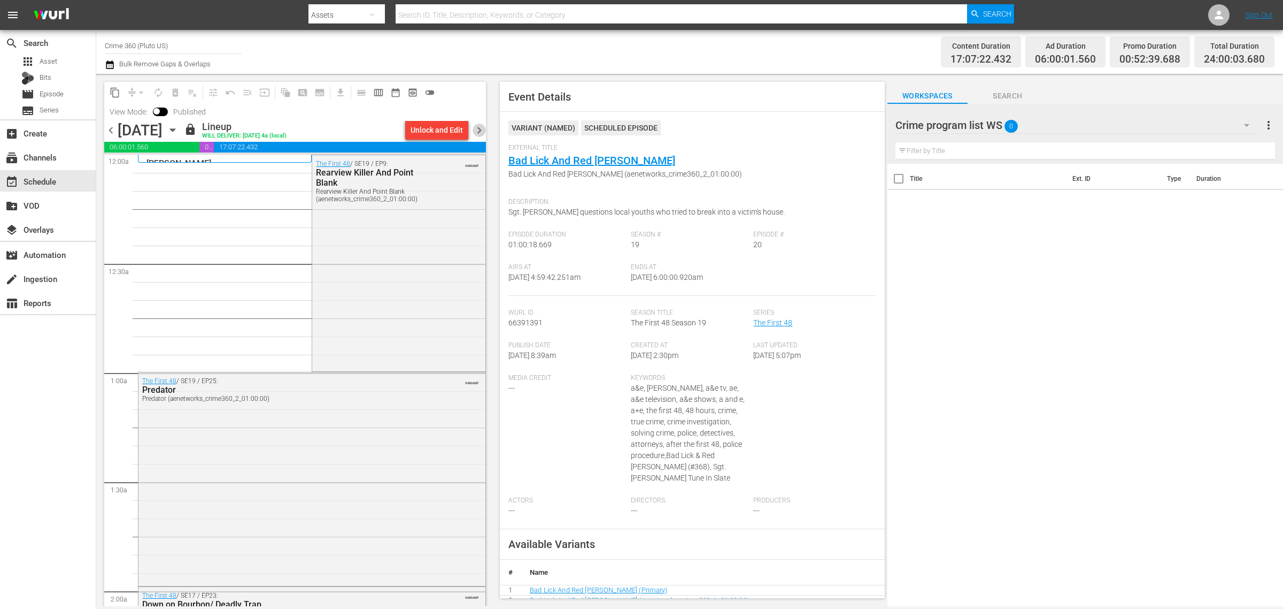
click at [474, 126] on span "chevron_right" at bounding box center [479, 130] width 13 height 13
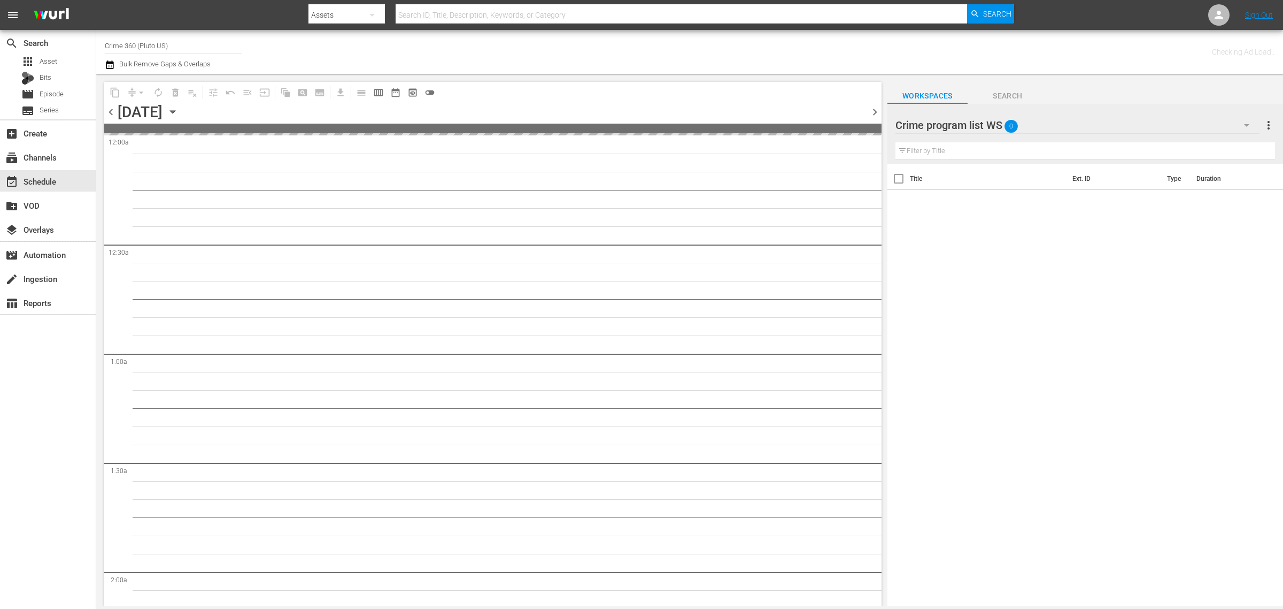
click at [553, 40] on div "Channel Title Crime 360 (Pluto US) Bulk Remove Gaps & Overlaps" at bounding box center [424, 52] width 638 height 39
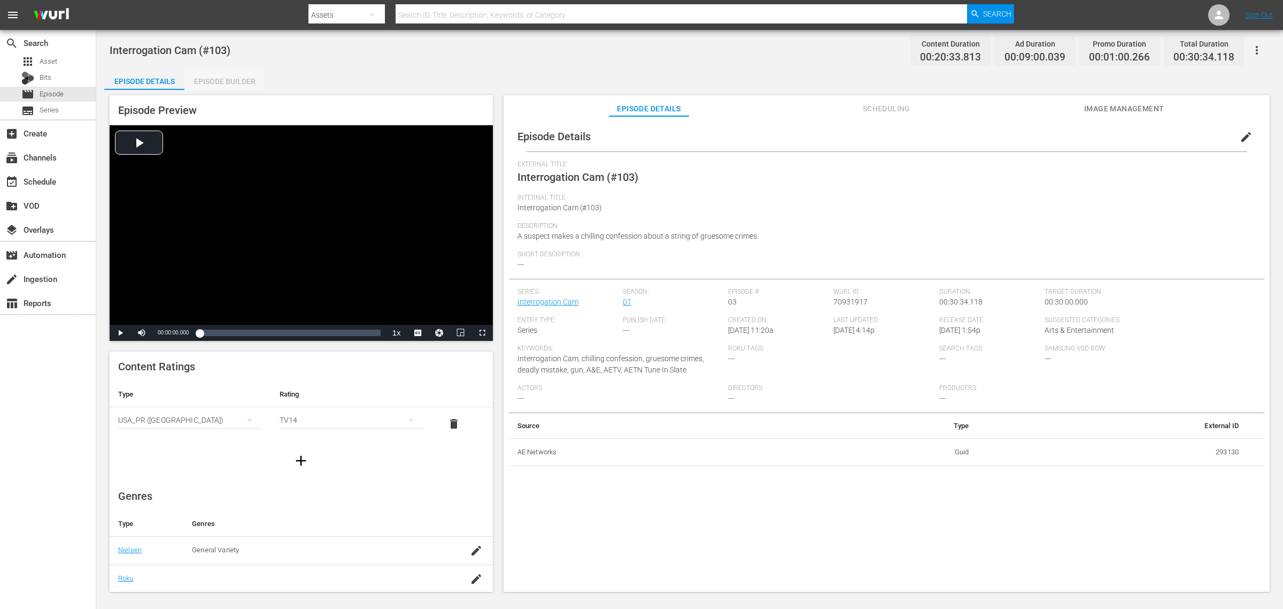
click at [230, 83] on div "Episode Builder" at bounding box center [224, 81] width 80 height 26
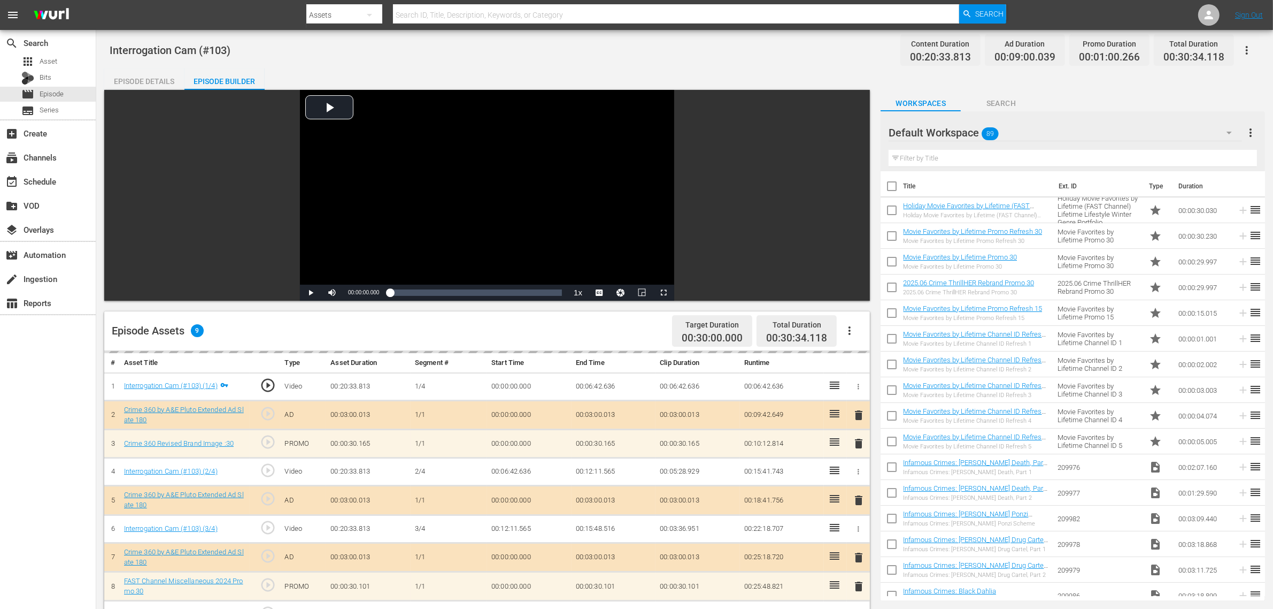
click at [608, 65] on div "Interrogation Cam (#103) Content Duration 00:20:33.813 Ad Duration 00:09:00.039…" at bounding box center [684, 458] width 1177 height 857
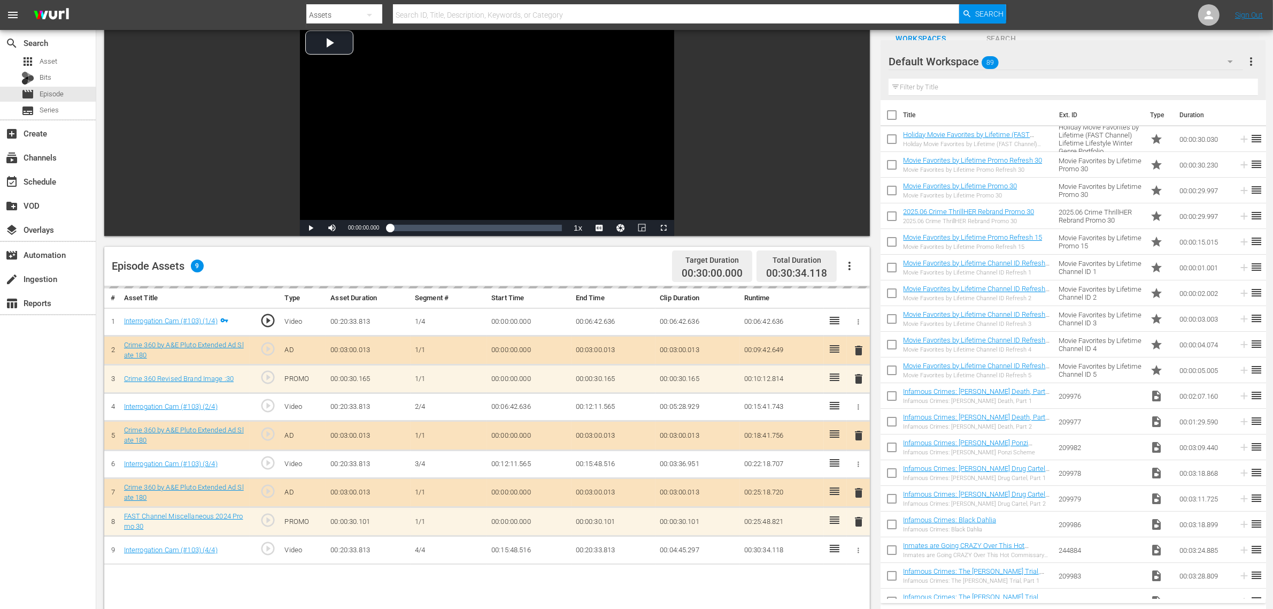
scroll to position [201, 0]
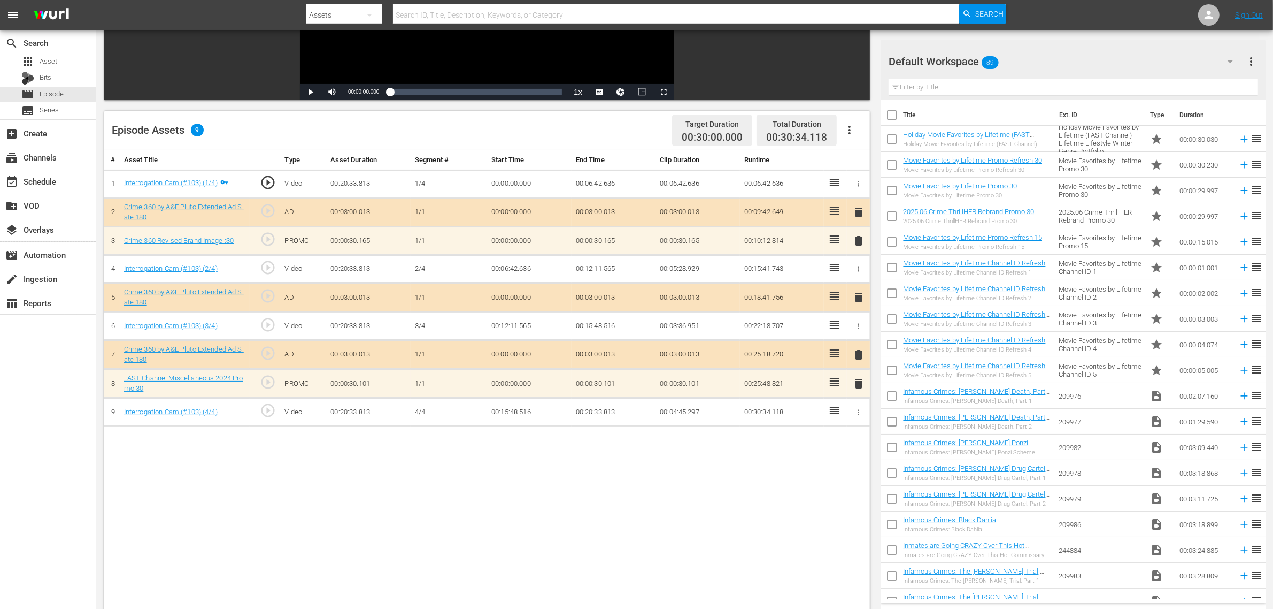
click at [1026, 52] on div "Default Workspace 89" at bounding box center [1066, 62] width 355 height 30
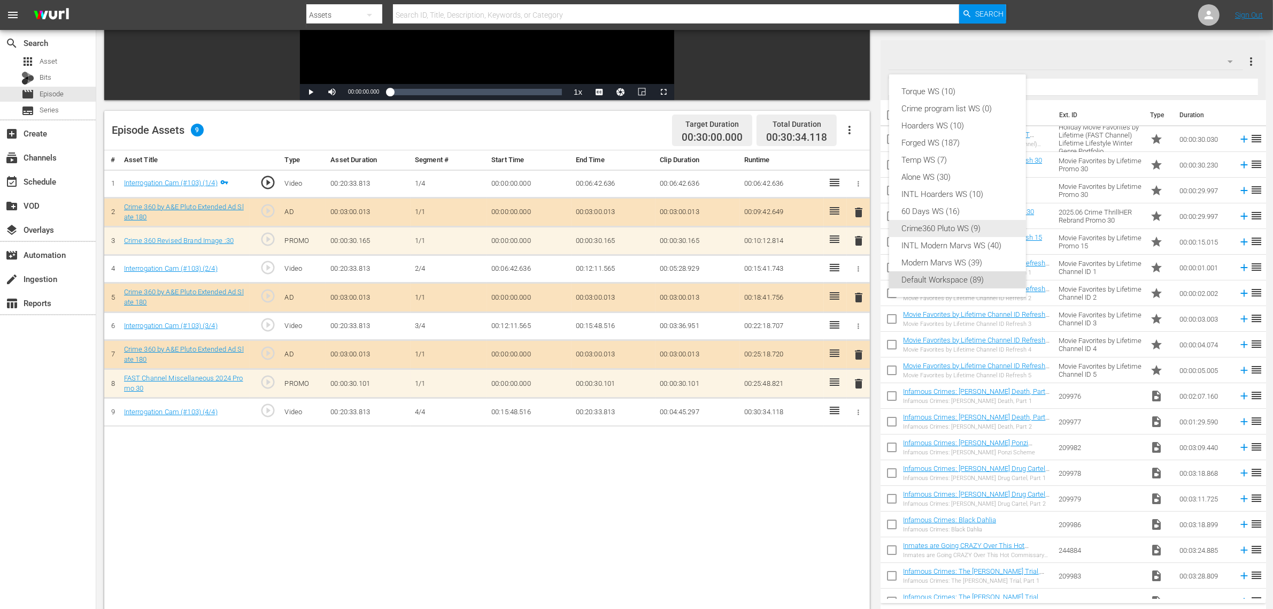
click at [951, 234] on div "Crime360 Pluto WS (9)" at bounding box center [957, 228] width 111 height 17
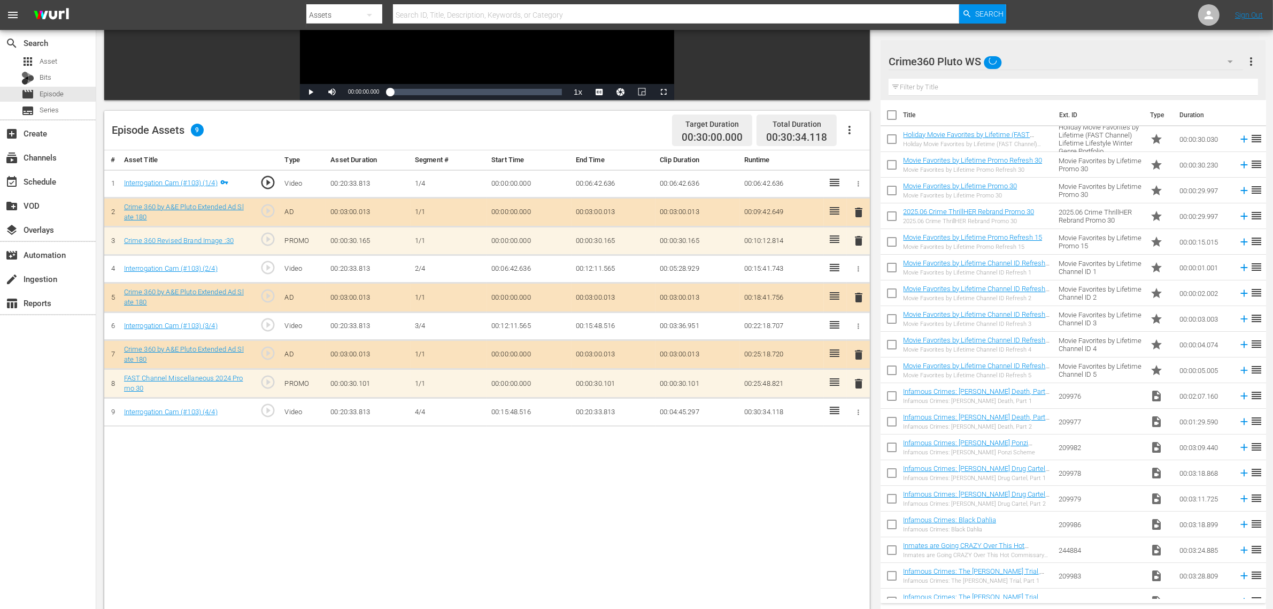
click at [624, 133] on div "Episode Assets 9 Target Duration 00:30:00.000 Total Duration 00:30:34.118" at bounding box center [487, 131] width 766 height 40
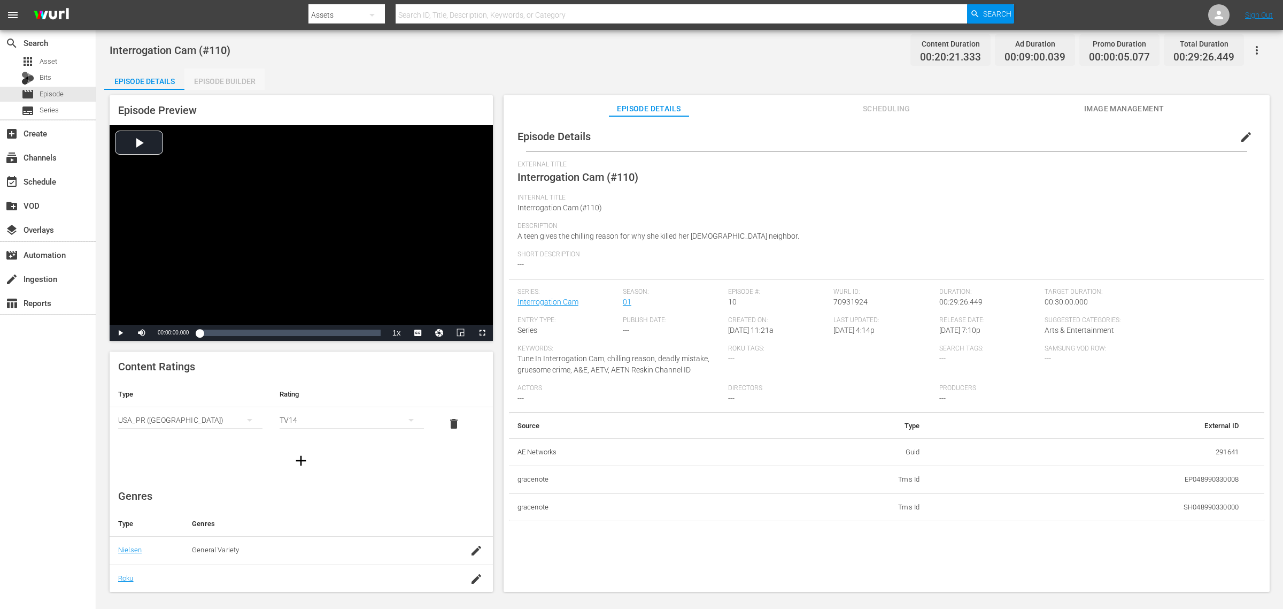
click at [228, 84] on div "Episode Builder" at bounding box center [224, 81] width 80 height 26
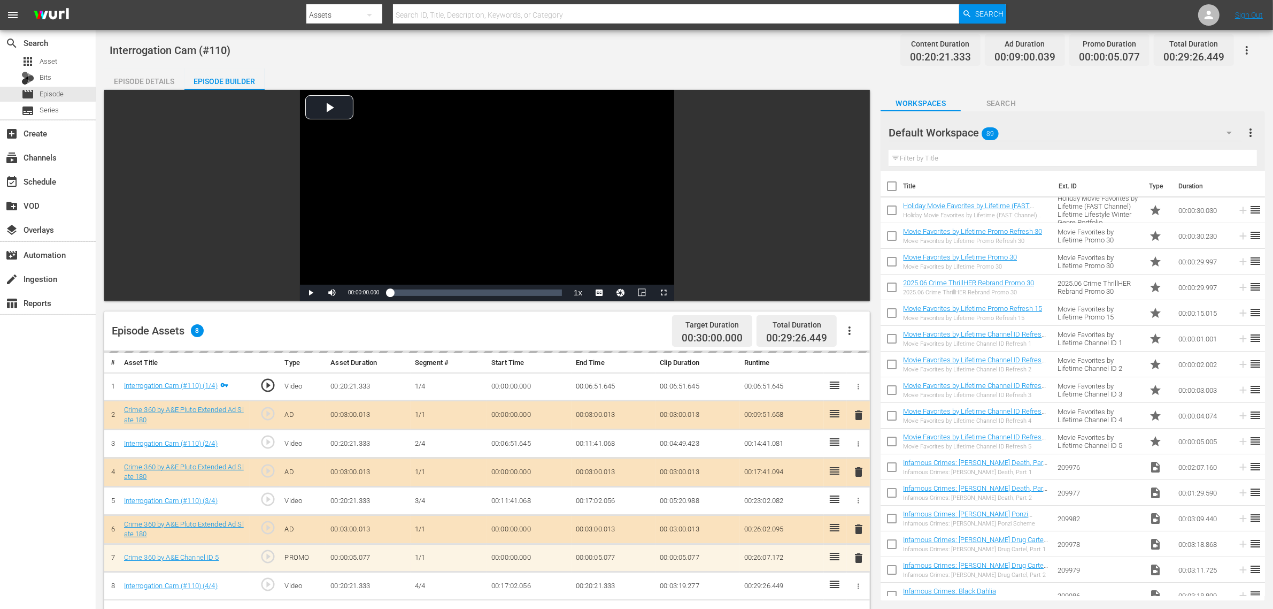
click at [555, 71] on div "Episode Details Episode Builder Episode Preview Video Player is loading. Play V…" at bounding box center [684, 473] width 1161 height 811
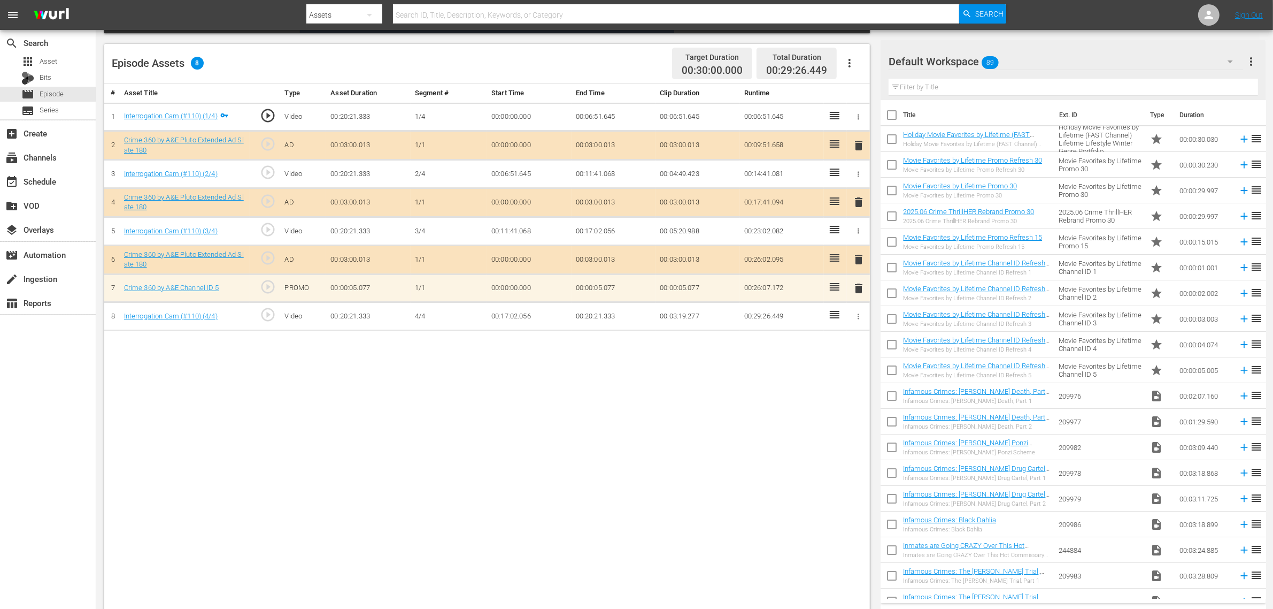
click at [1026, 65] on div "Default Workspace 89" at bounding box center [1066, 62] width 355 height 30
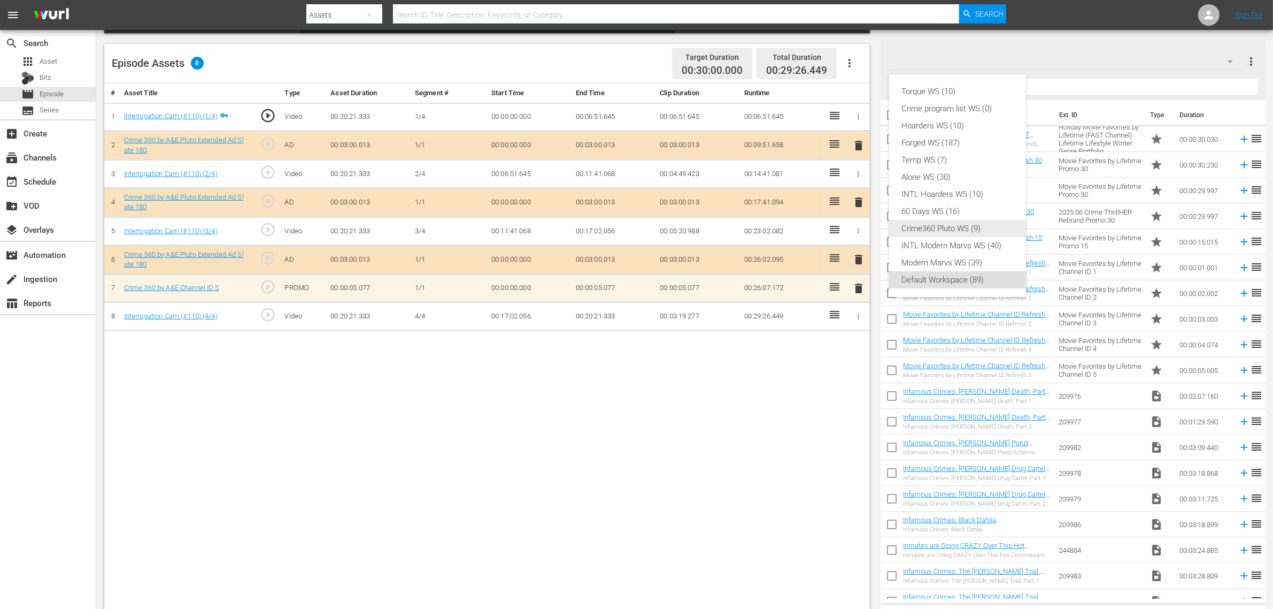
click at [966, 226] on div "Crime360 Pluto WS (9)" at bounding box center [957, 228] width 111 height 17
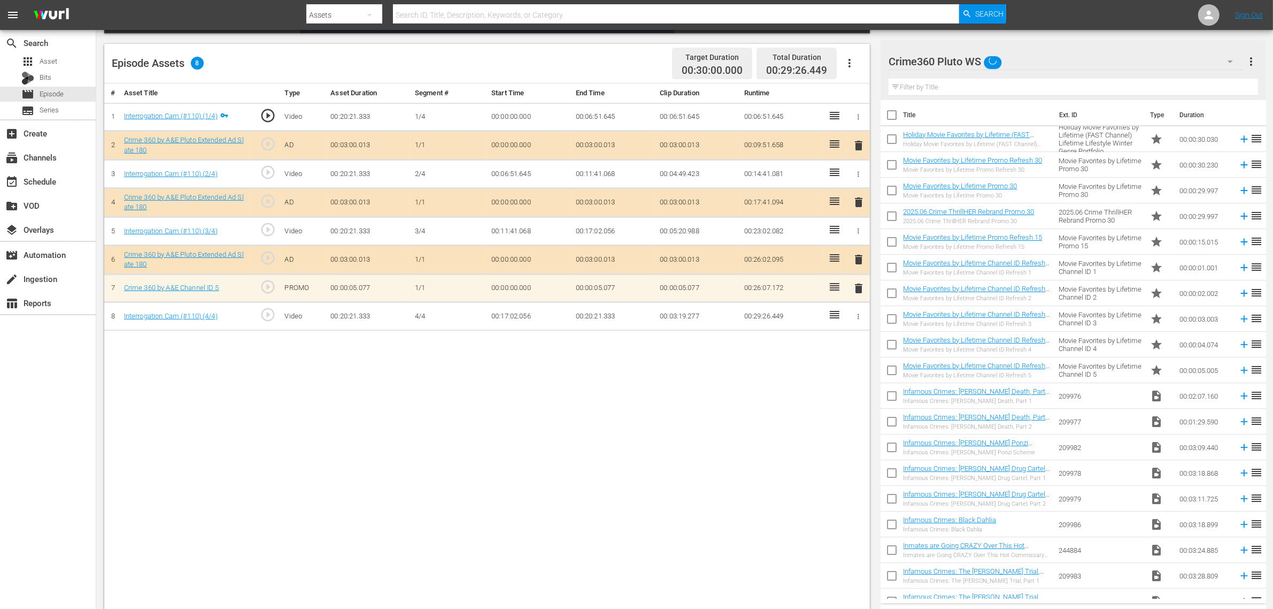
click at [537, 482] on div "Torque WS (10) Crime program list WS (0) Hoarders WS (10) Forged WS (187) Temp …" at bounding box center [636, 304] width 1273 height 609
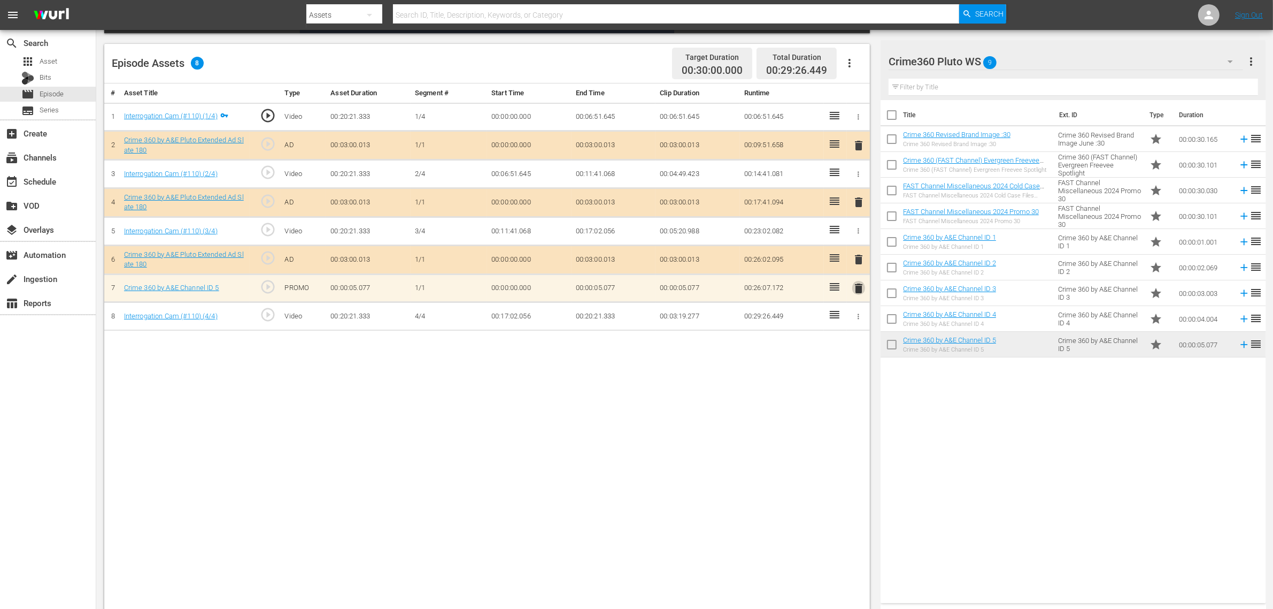
click at [858, 290] on span "delete" at bounding box center [858, 288] width 13 height 13
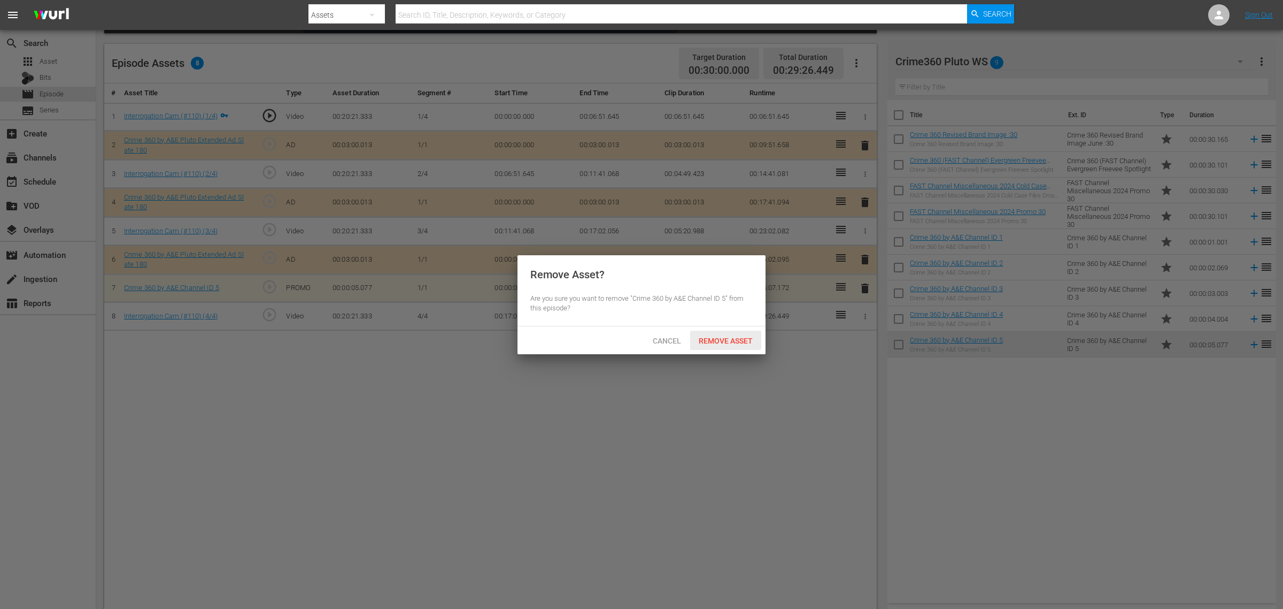
click at [721, 336] on span "Remove Asset" at bounding box center [725, 340] width 71 height 9
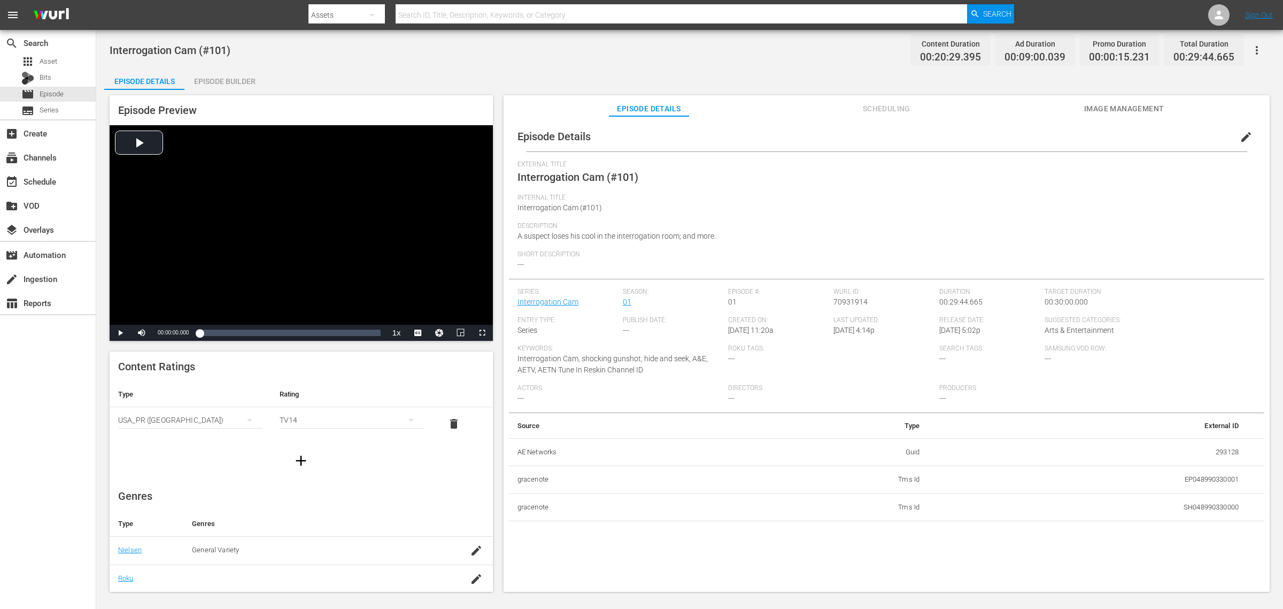
click at [241, 82] on div "Episode Builder" at bounding box center [224, 81] width 80 height 26
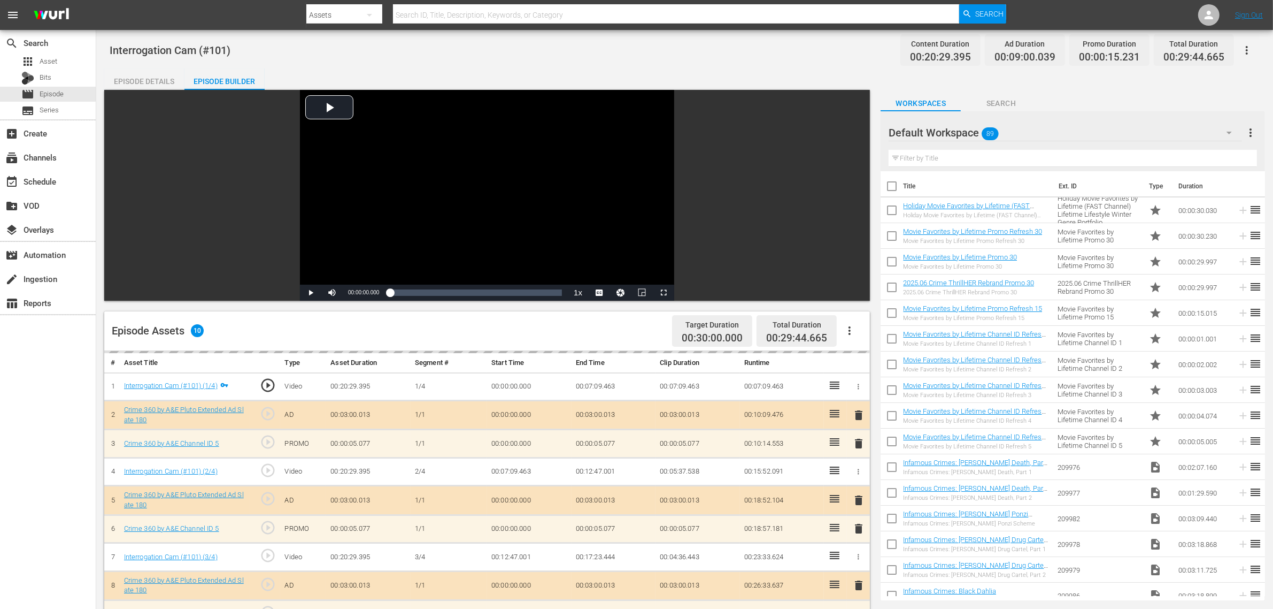
click at [1018, 137] on div "Default Workspace 89" at bounding box center [1065, 133] width 353 height 30
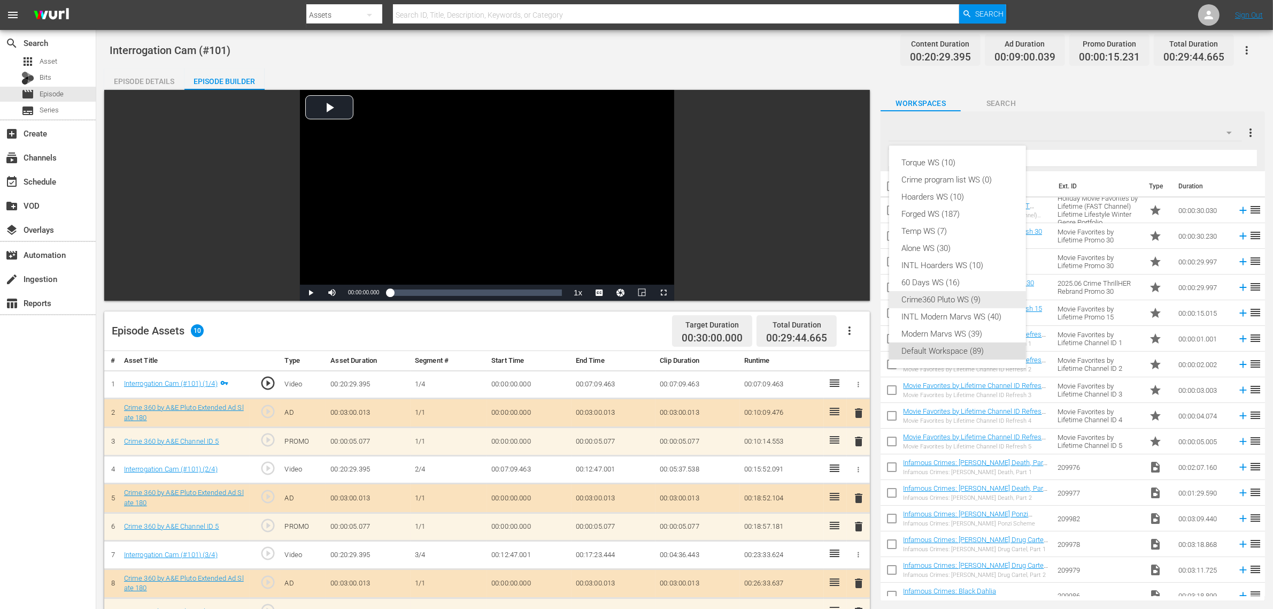
click at [941, 297] on div "Crime360 Pluto WS (9)" at bounding box center [957, 299] width 111 height 17
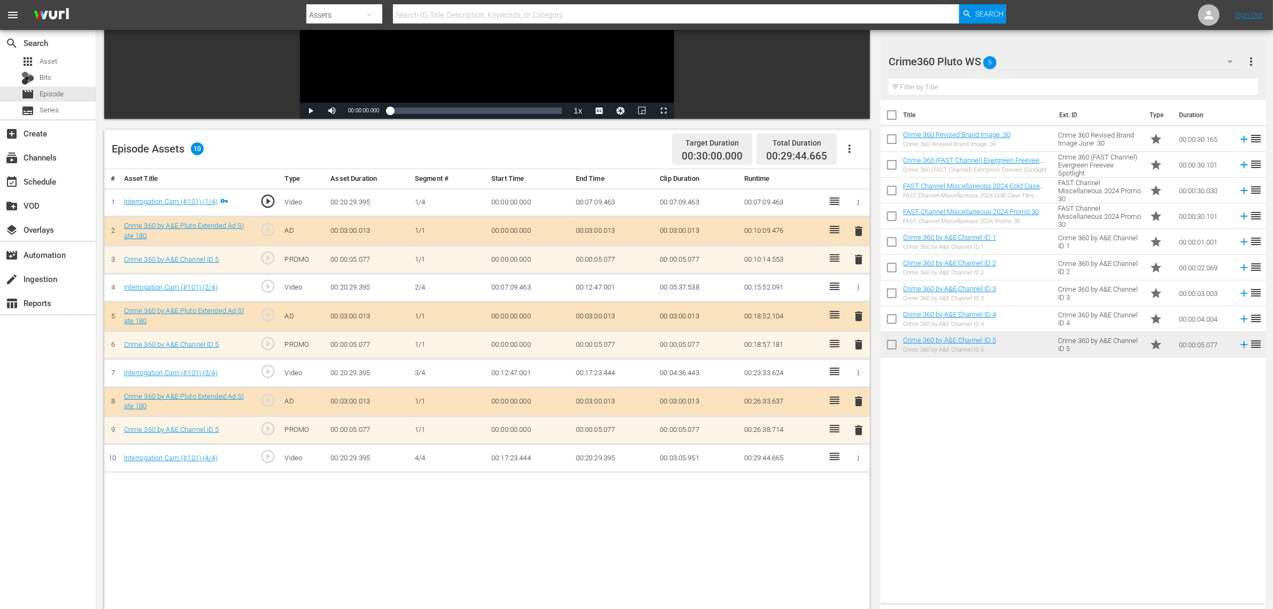
scroll to position [201, 0]
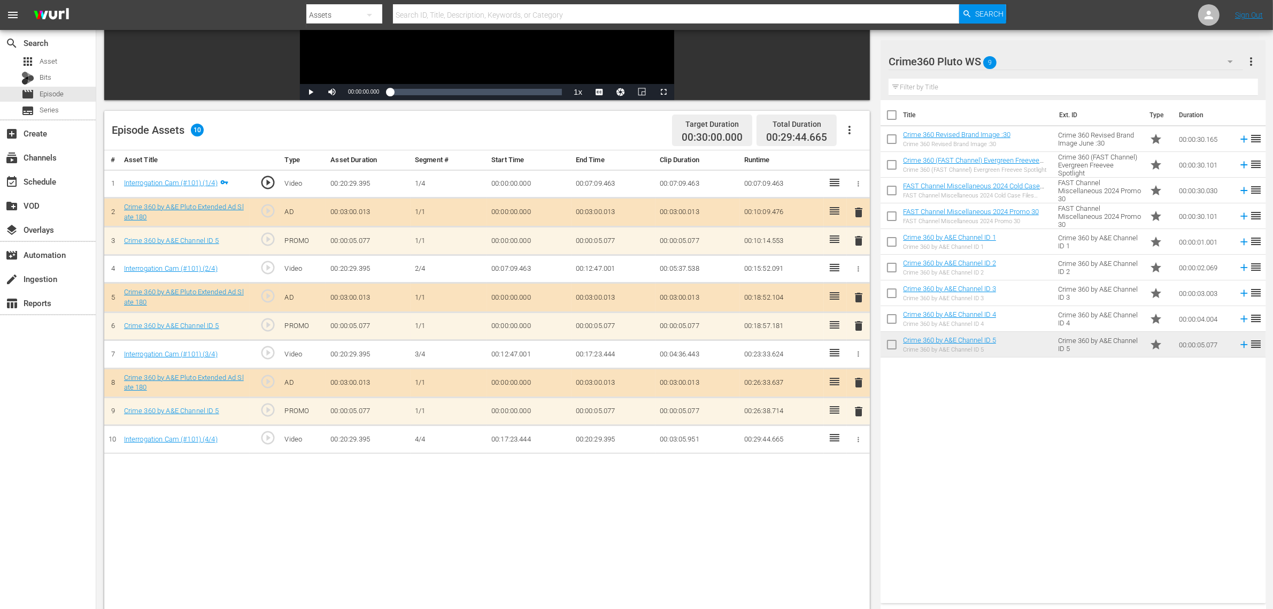
click at [859, 414] on span "delete" at bounding box center [858, 411] width 13 height 13
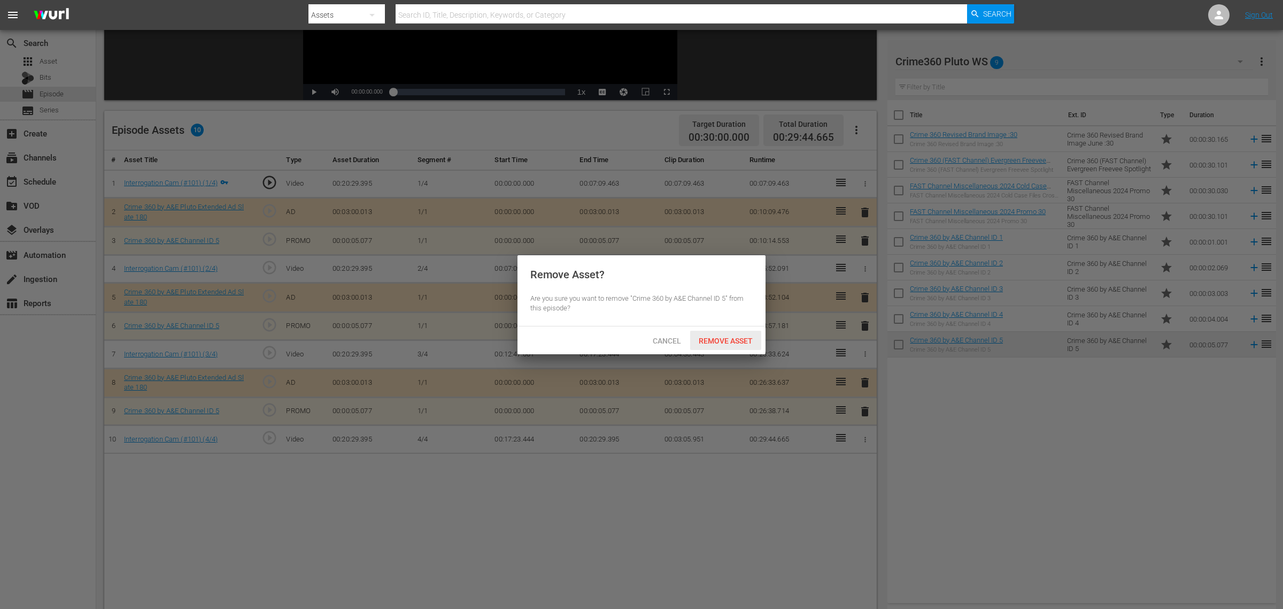
click at [744, 339] on span "Remove Asset" at bounding box center [725, 340] width 71 height 9
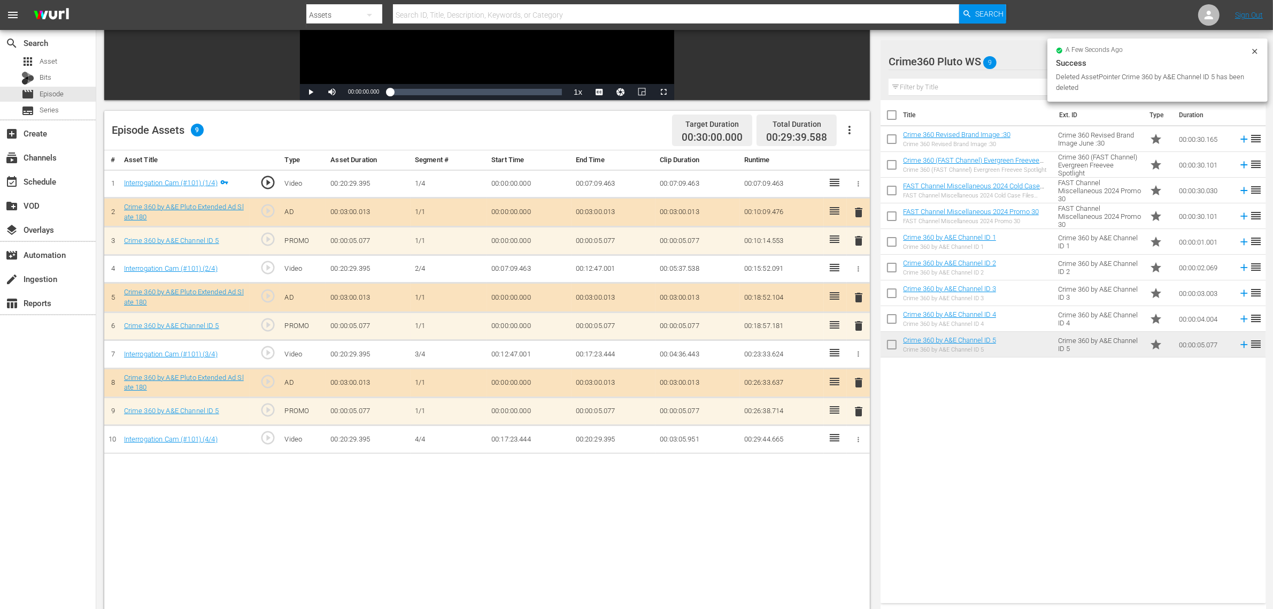
click at [861, 328] on span "delete" at bounding box center [858, 325] width 13 height 13
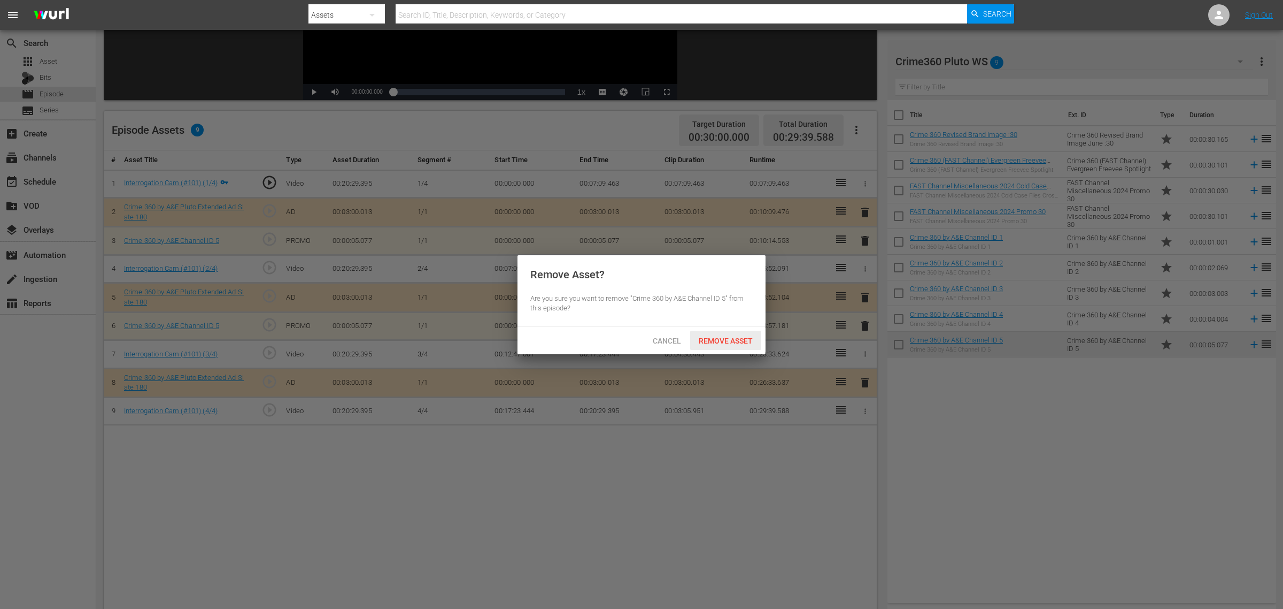
click at [739, 338] on span "Remove Asset" at bounding box center [725, 340] width 71 height 9
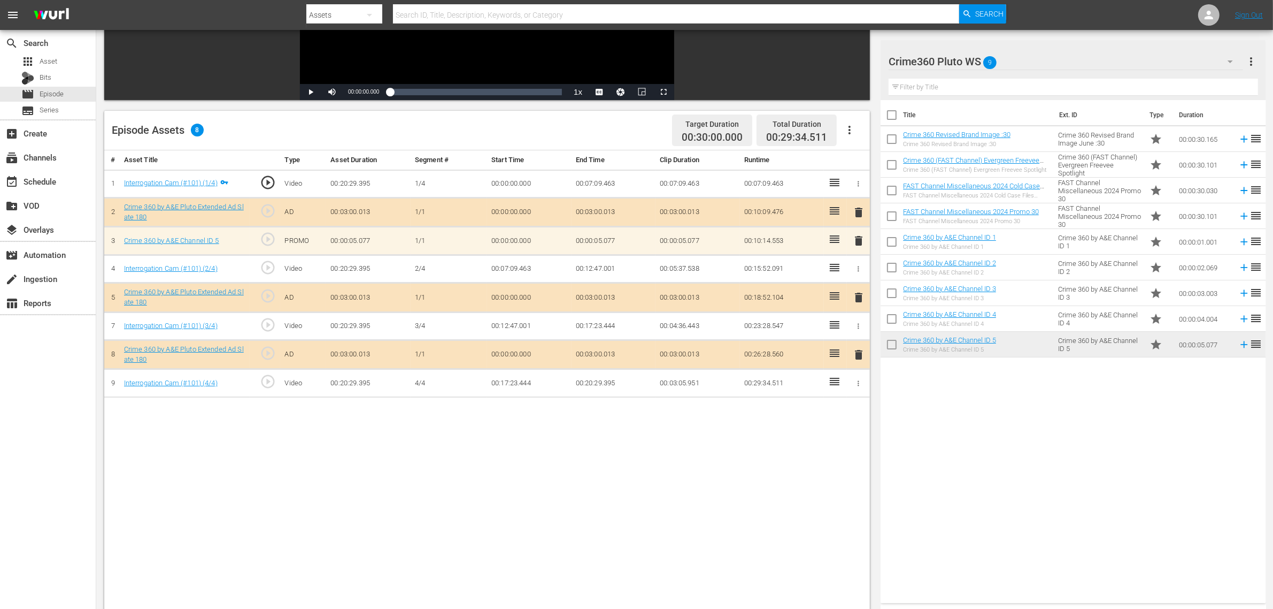
click at [857, 240] on span "delete" at bounding box center [858, 240] width 13 height 13
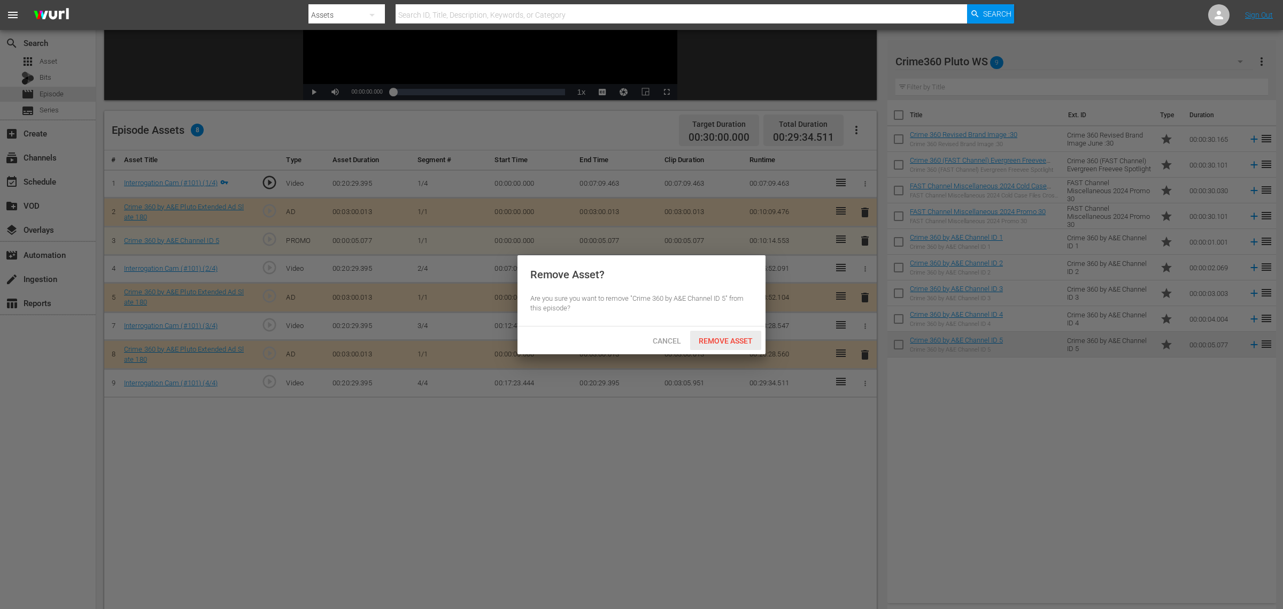
click at [720, 340] on span "Remove Asset" at bounding box center [725, 340] width 71 height 9
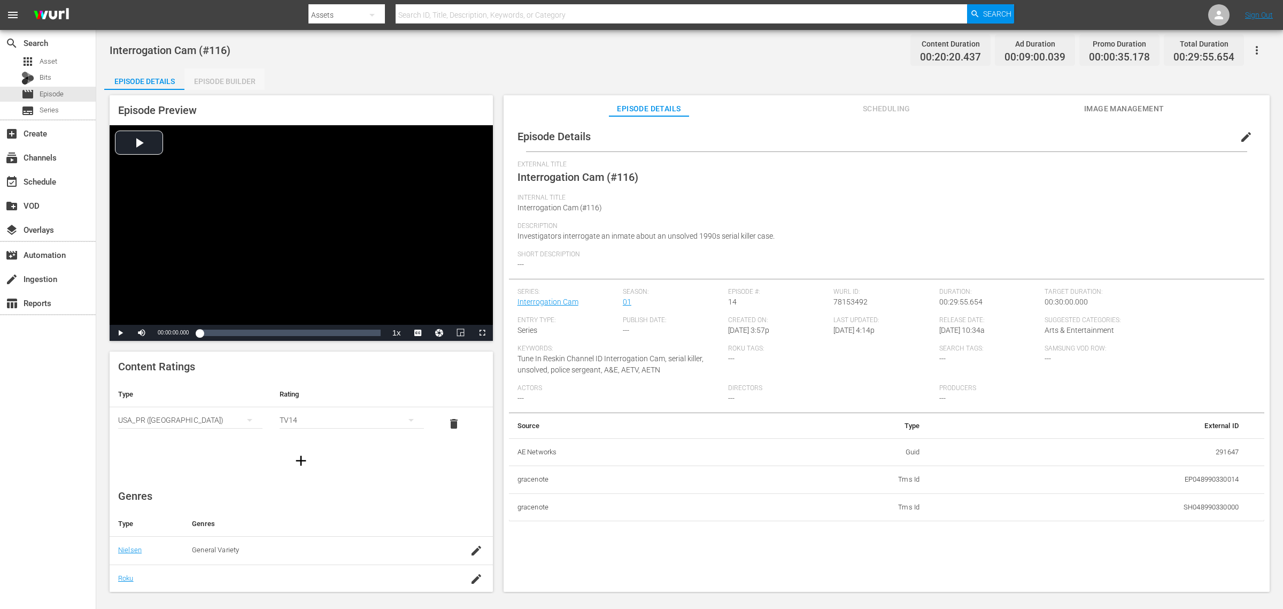
click at [248, 81] on div "Episode Builder" at bounding box center [224, 81] width 80 height 26
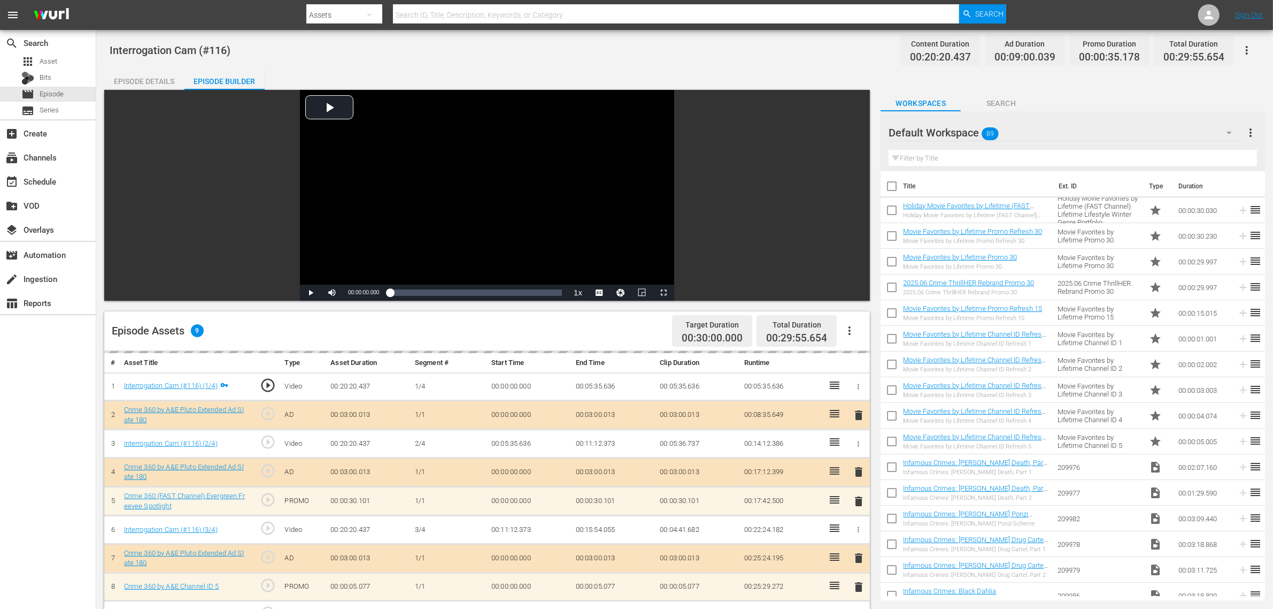
click at [634, 71] on div "Episode Details Episode Builder Episode Preview Video Player is loading. Play V…" at bounding box center [684, 473] width 1161 height 811
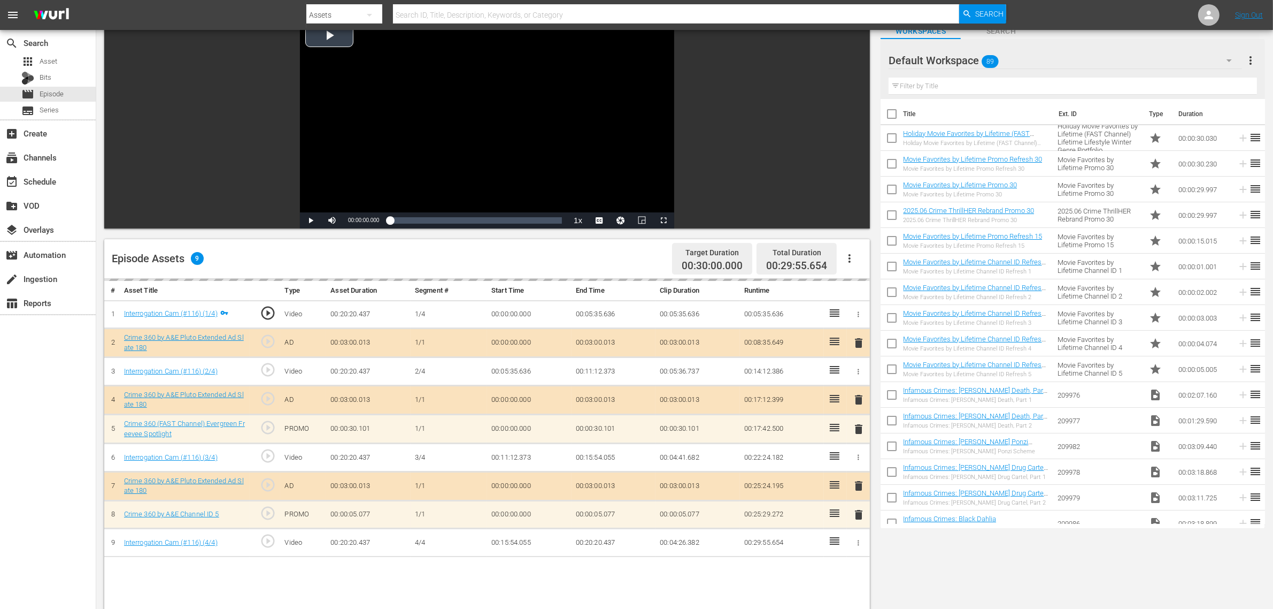
scroll to position [134, 0]
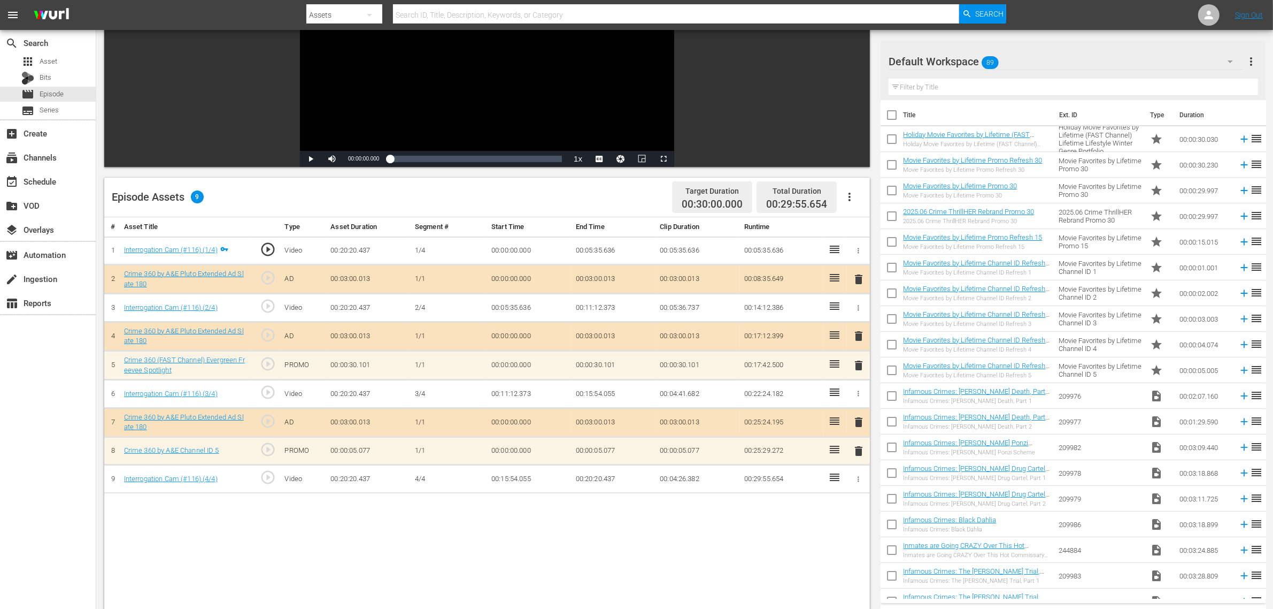
click at [1026, 58] on div "Default Workspace 89" at bounding box center [1066, 62] width 355 height 30
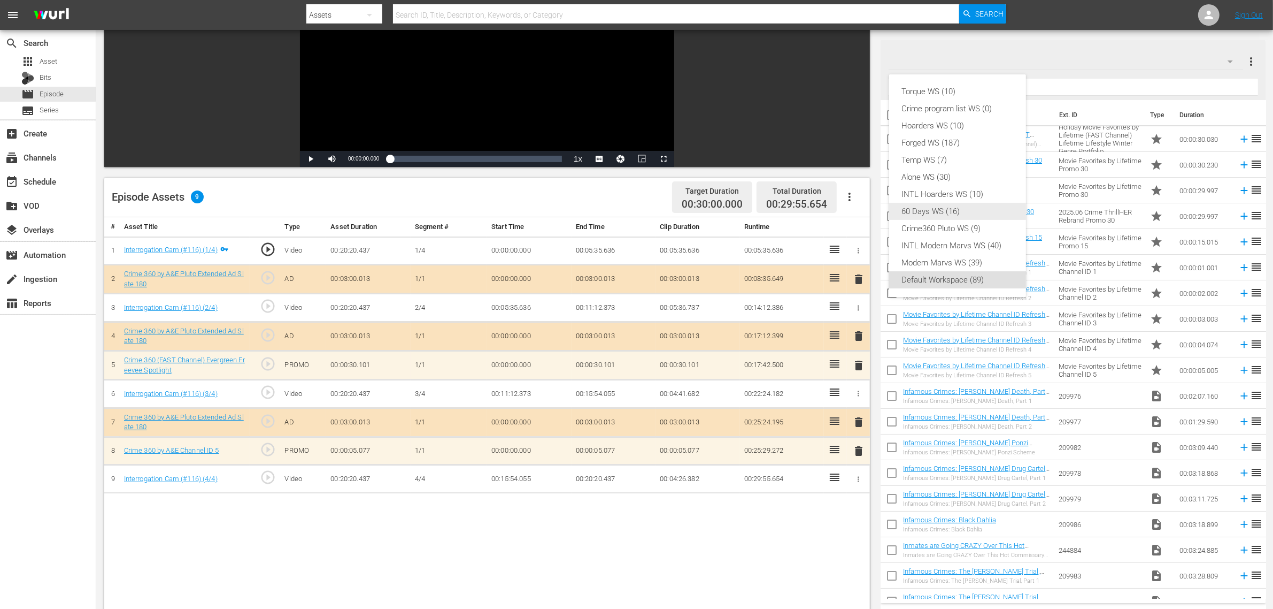
click at [988, 220] on div "Crime360 Pluto WS (9)" at bounding box center [957, 228] width 111 height 17
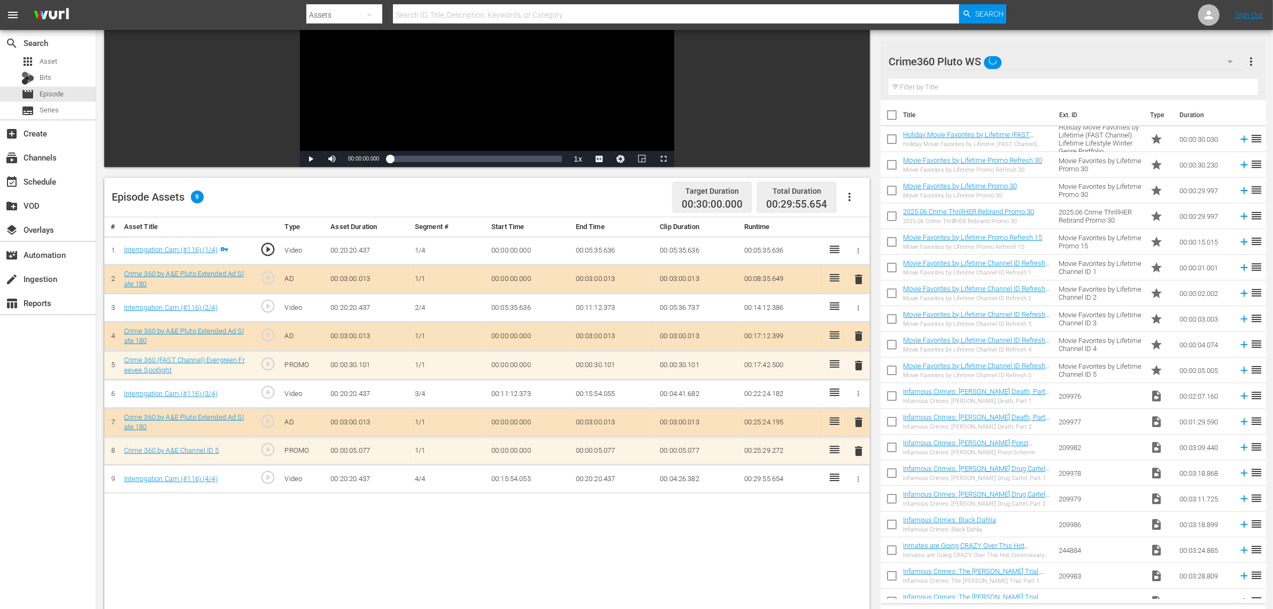
click at [595, 195] on div "Episode Assets 9 Target Duration 00:30:00.000 Total Duration 00:29:55.654" at bounding box center [487, 198] width 766 height 40
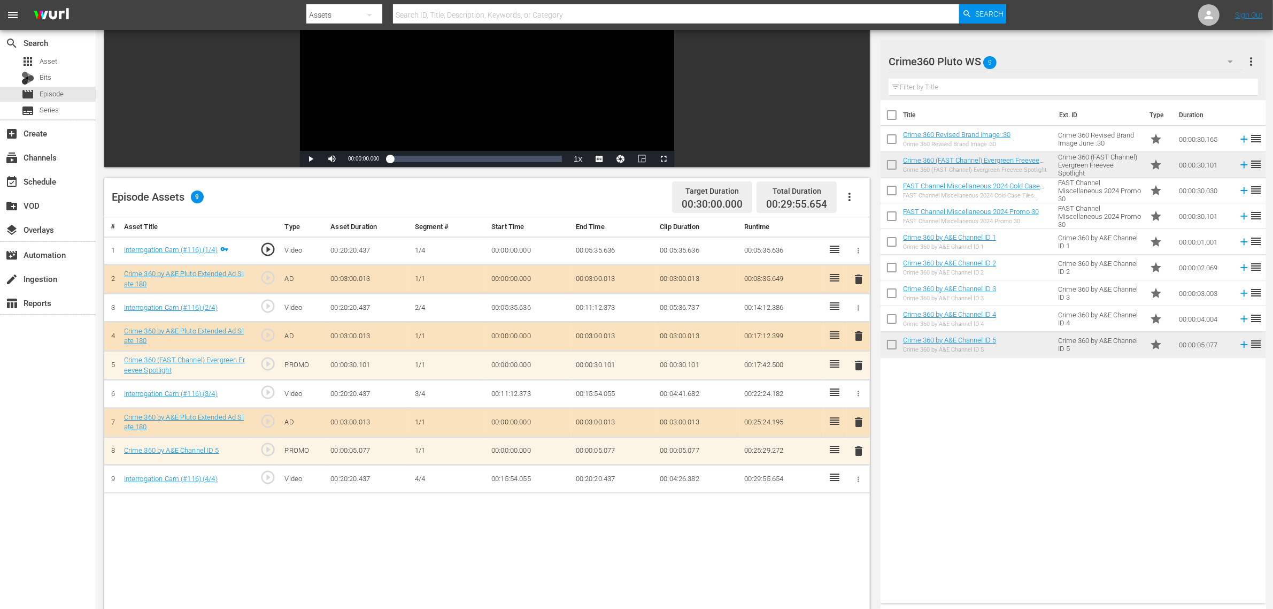
click at [858, 450] on span "delete" at bounding box center [858, 450] width 13 height 13
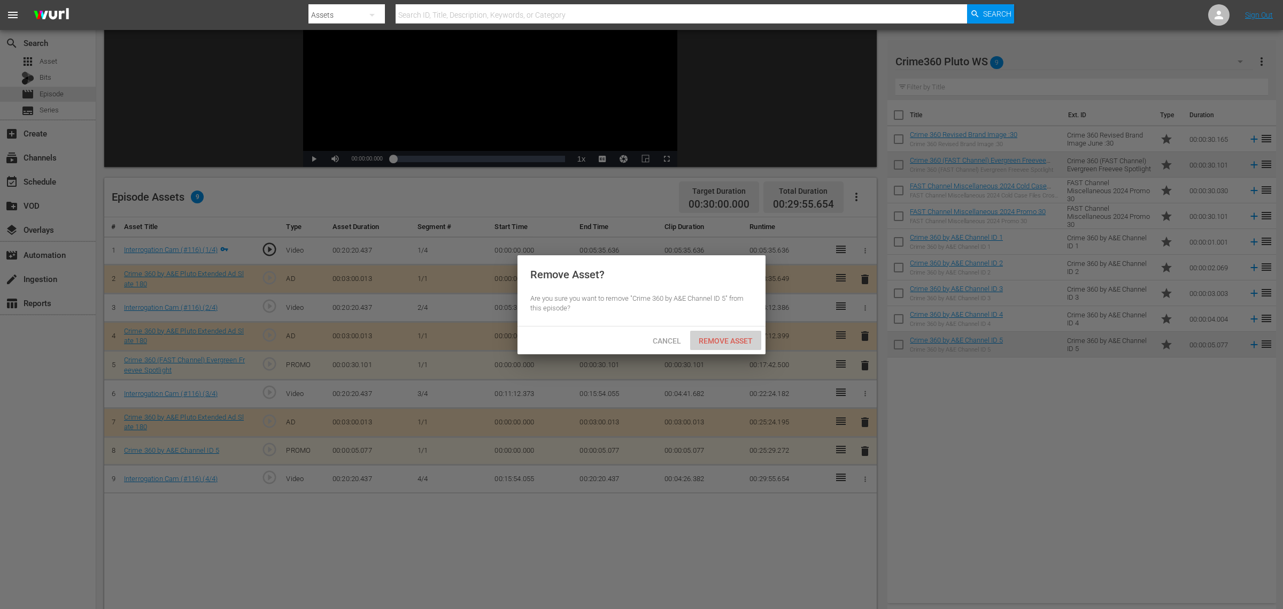
click at [728, 340] on span "Remove Asset" at bounding box center [725, 340] width 71 height 9
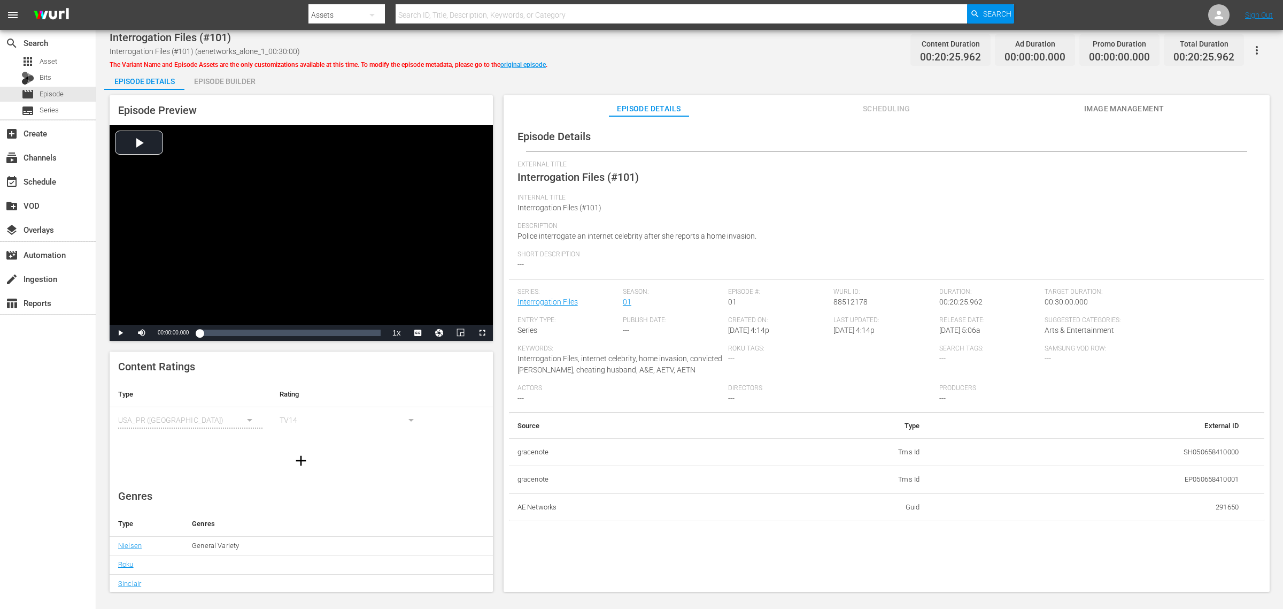
click at [244, 81] on div "Episode Builder" at bounding box center [224, 81] width 80 height 26
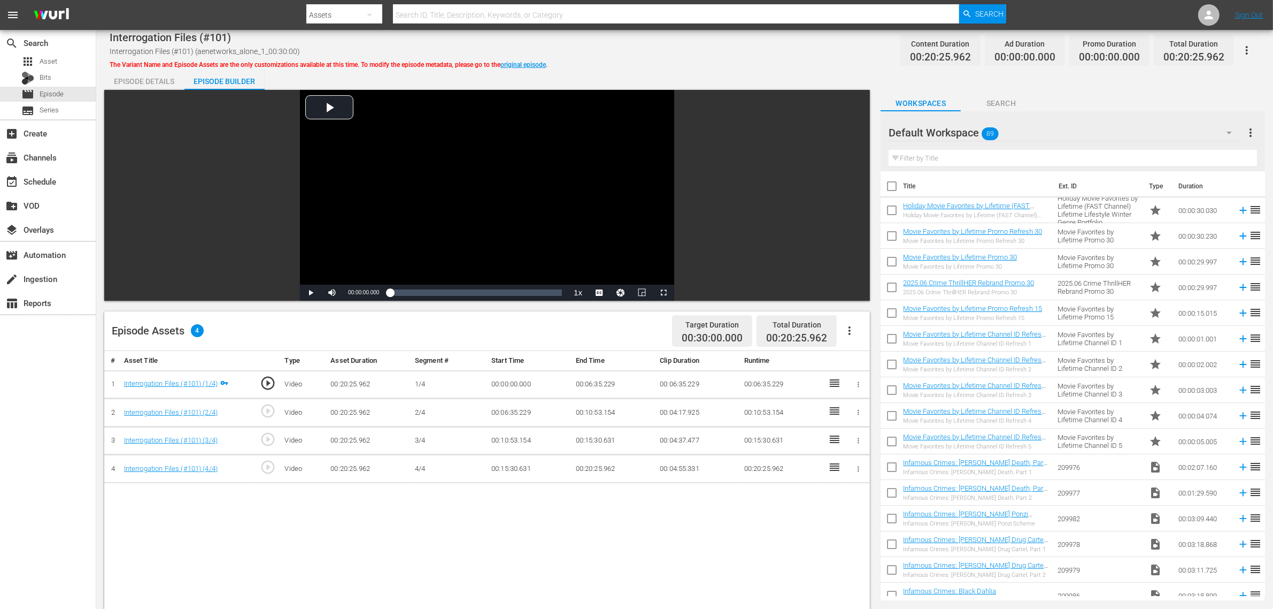
click at [1026, 131] on div "Default Workspace 89" at bounding box center [1065, 133] width 353 height 30
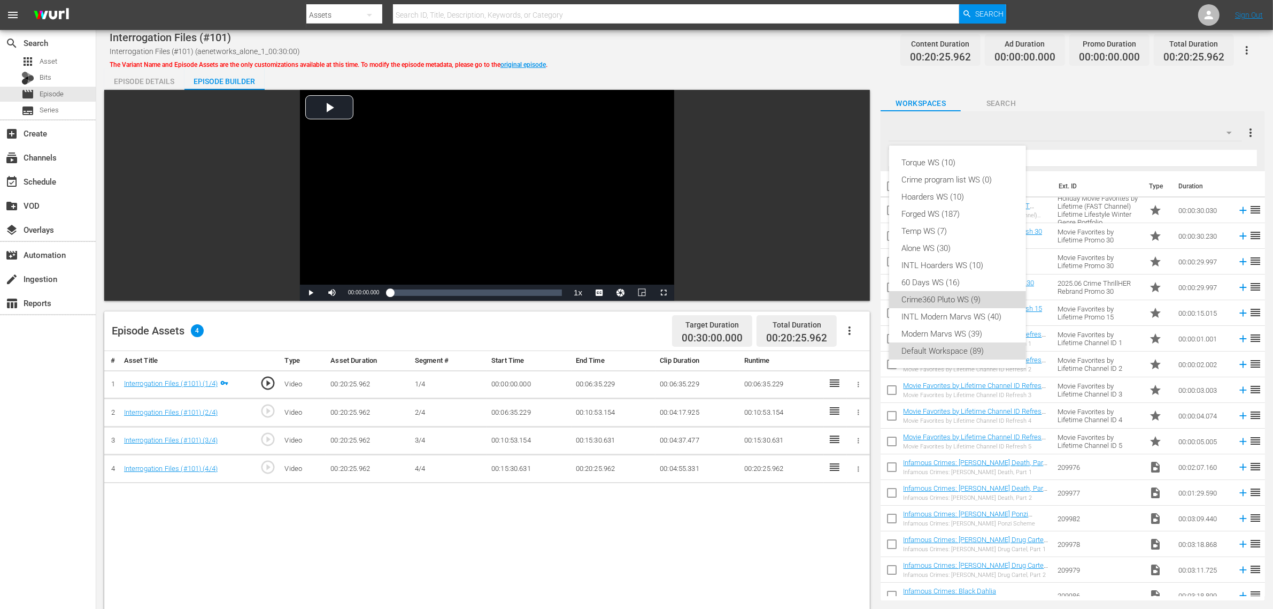
click at [969, 295] on div "Crime360 Pluto WS (9)" at bounding box center [957, 299] width 111 height 17
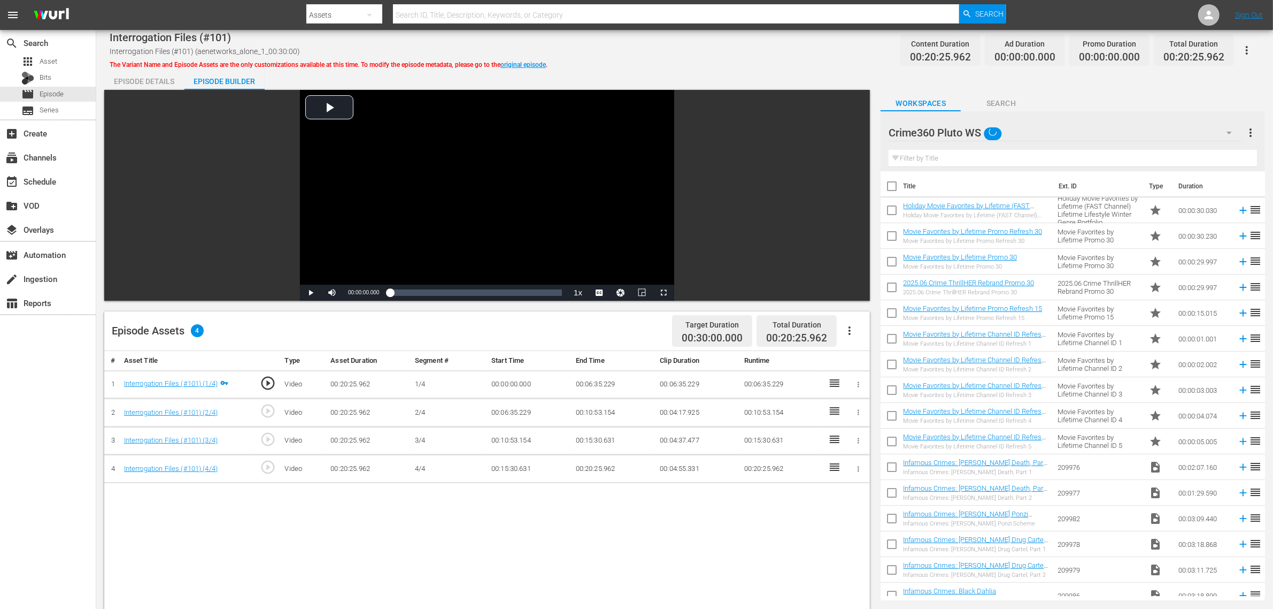
click at [612, 324] on div "Episode Assets 4 Target Duration 00:30:00.000 Total Duration 00:20:25.962" at bounding box center [487, 331] width 766 height 40
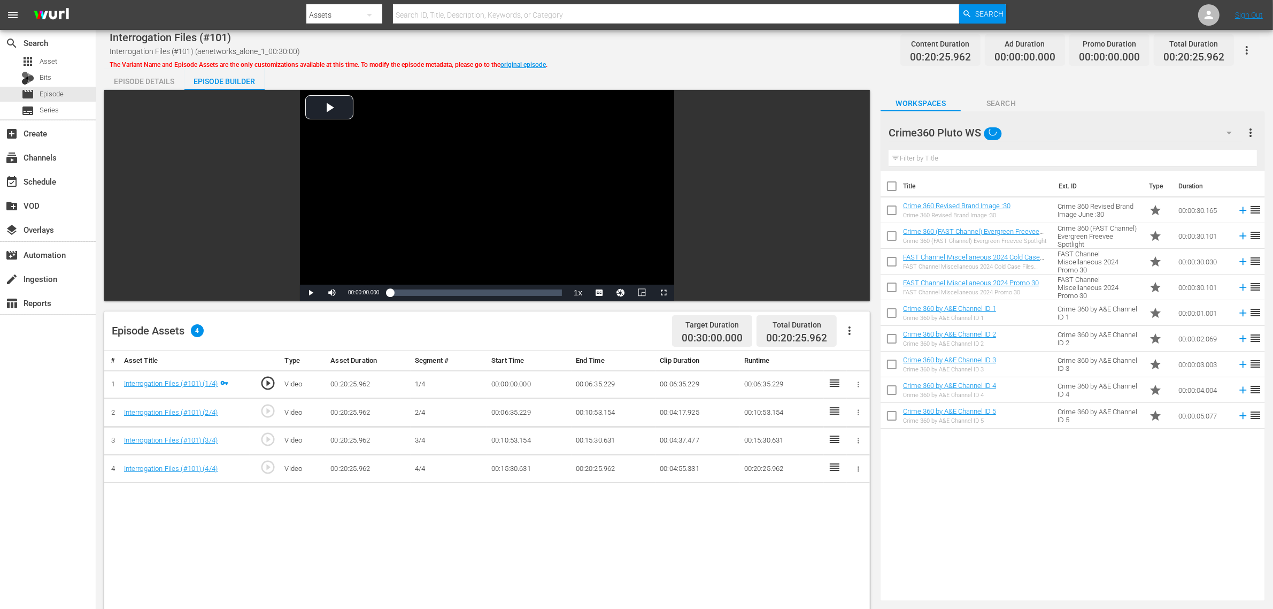
click at [849, 327] on icon "button" at bounding box center [850, 330] width 2 height 9
click at [864, 327] on div "Fill with Ads" at bounding box center [881, 335] width 73 height 26
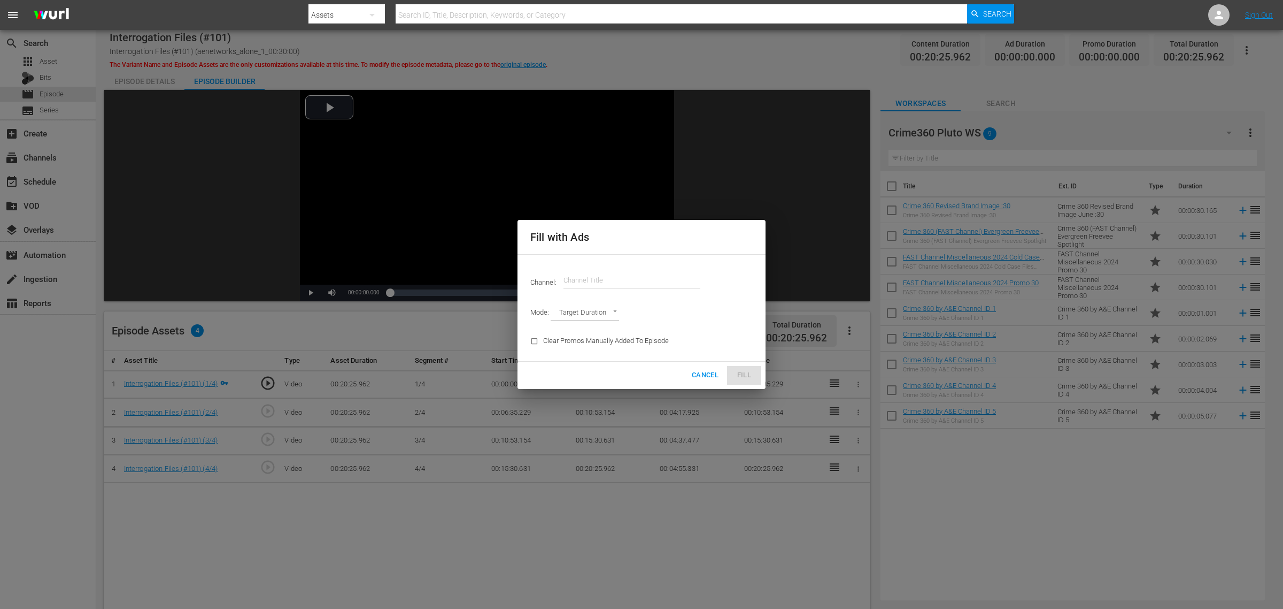
click at [627, 274] on input "text" at bounding box center [632, 280] width 137 height 26
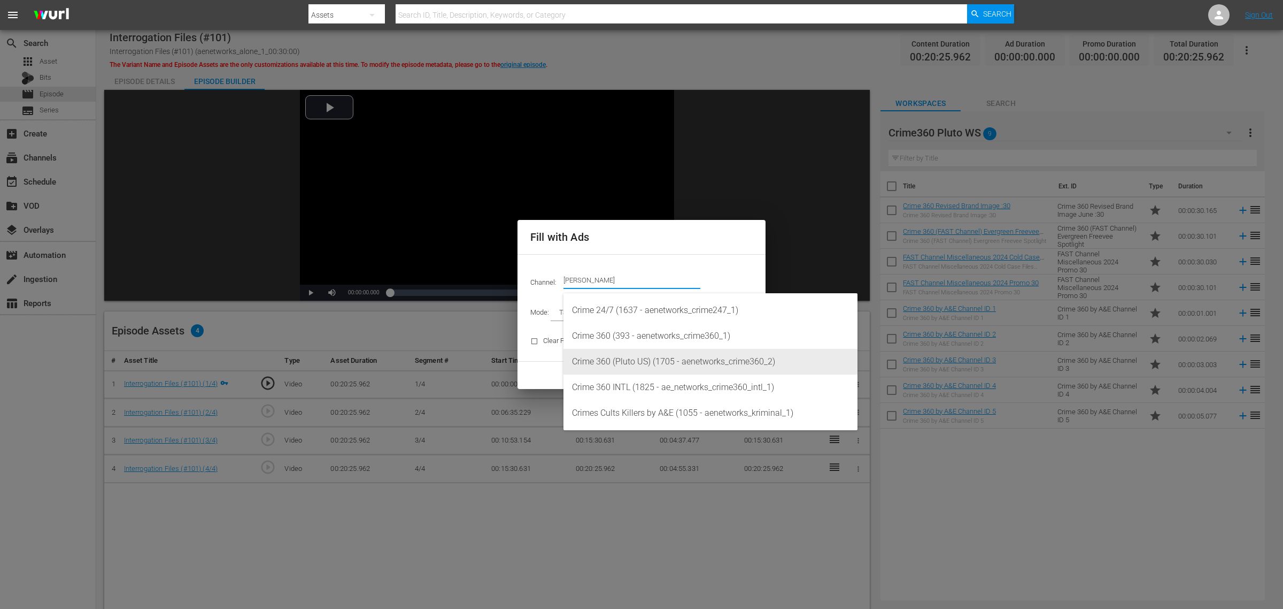
click at [671, 357] on div "Crime 360 (Pluto US) (1705 - aenetworks_crime360_2)" at bounding box center [710, 362] width 277 height 26
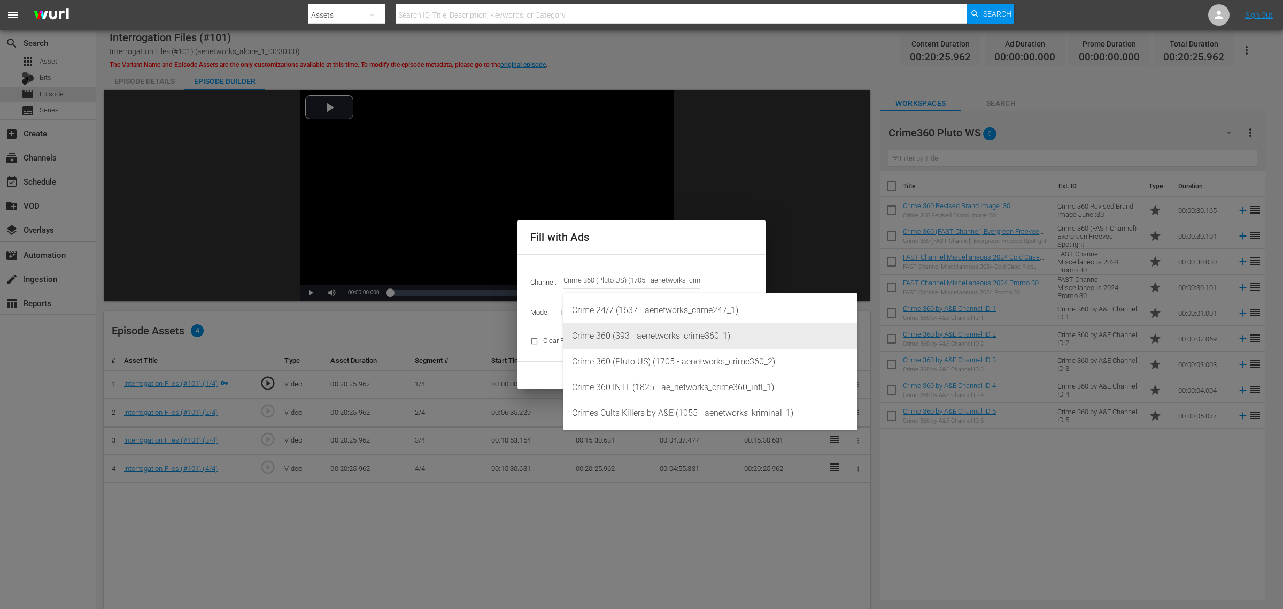
type input "Crime 360 (Pluto US) (1705)"
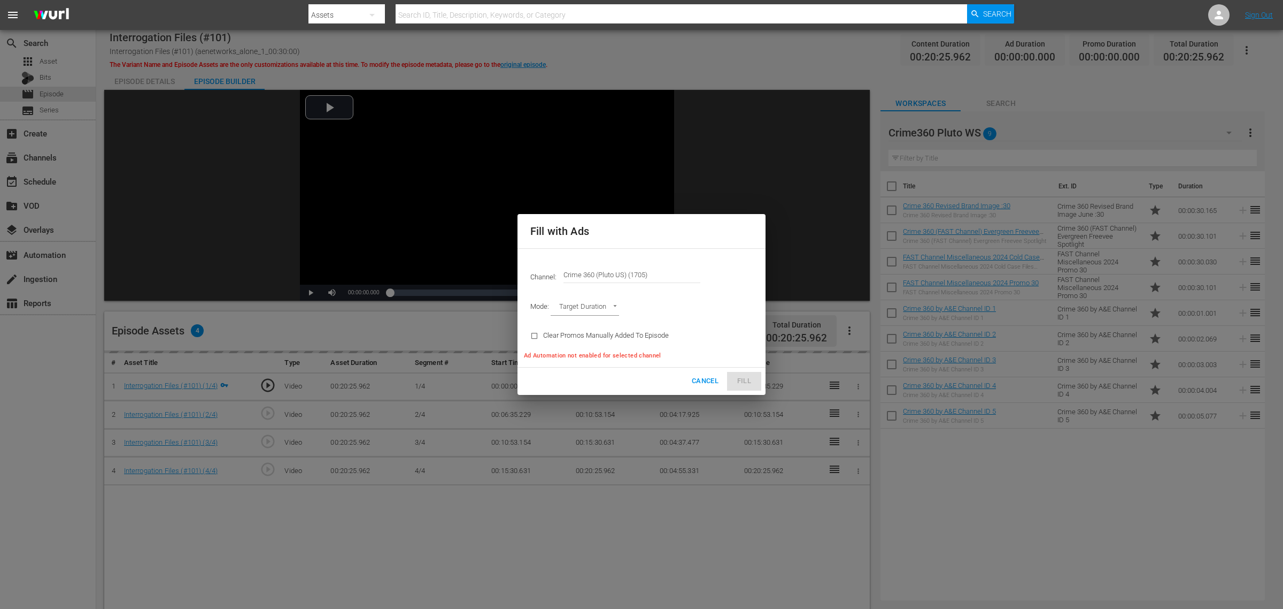
type input "AD_BREAK_DURATION"
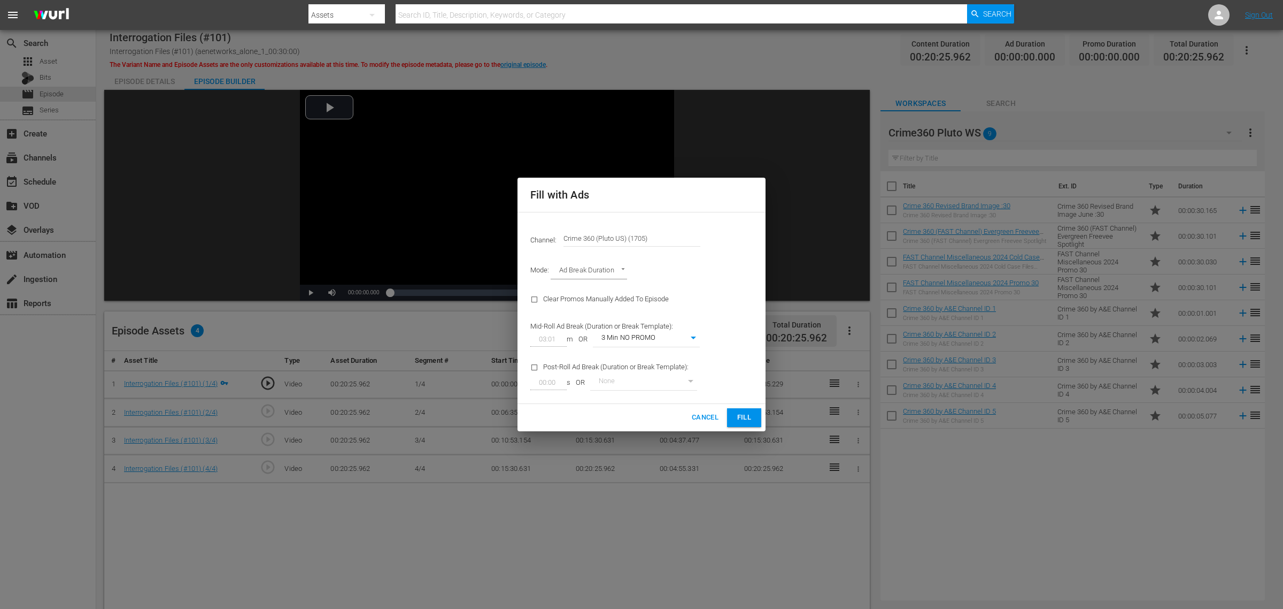
click at [682, 340] on body "menu Search By Assets Search ID, Title, Description, Keywords, or Category Sear…" at bounding box center [641, 304] width 1283 height 609
click at [666, 357] on li "3 Min with promo" at bounding box center [646, 357] width 107 height 18
type input "46"
click at [744, 415] on span "Fill" at bounding box center [744, 417] width 17 height 12
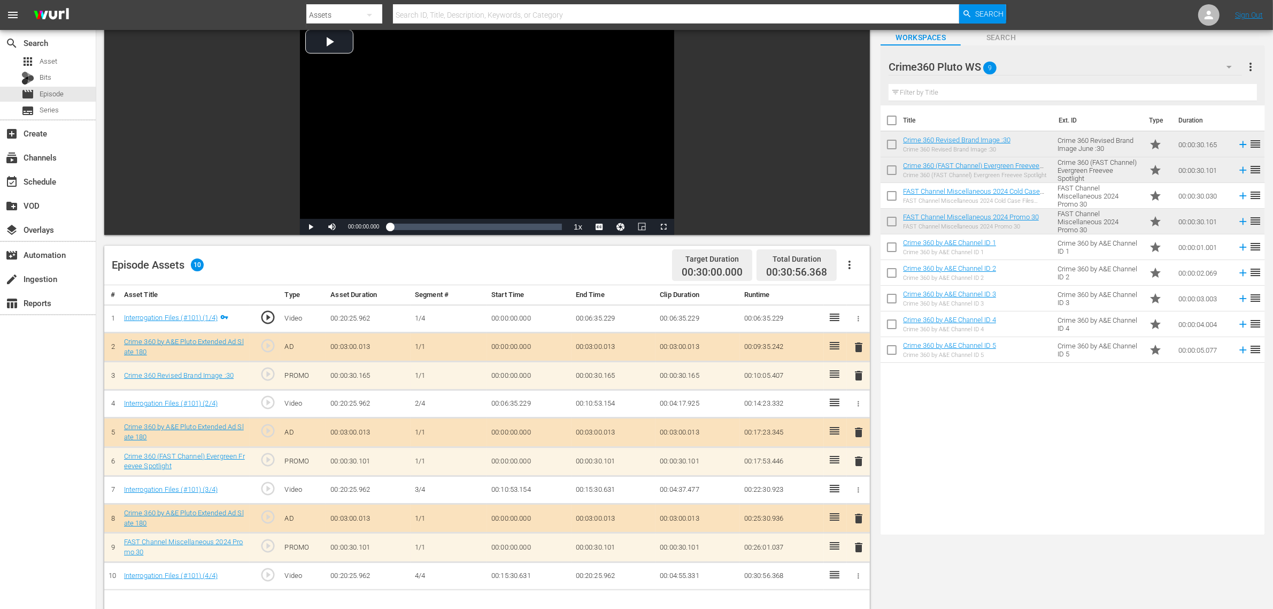
scroll to position [201, 0]
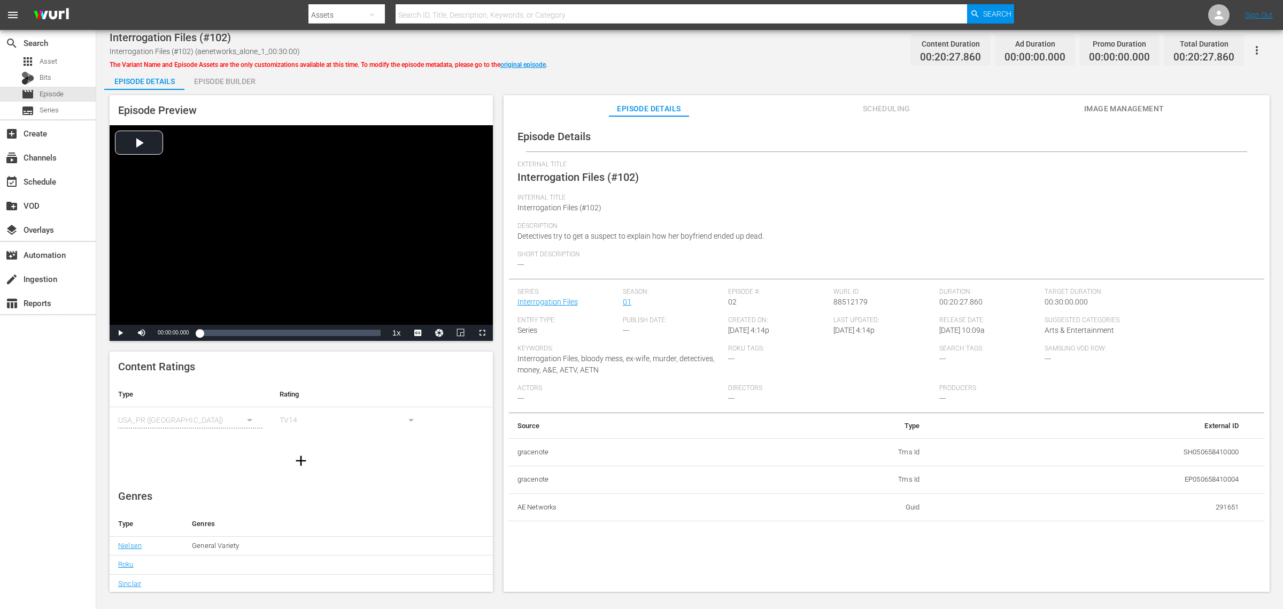
click at [247, 78] on div "Episode Builder" at bounding box center [224, 81] width 80 height 26
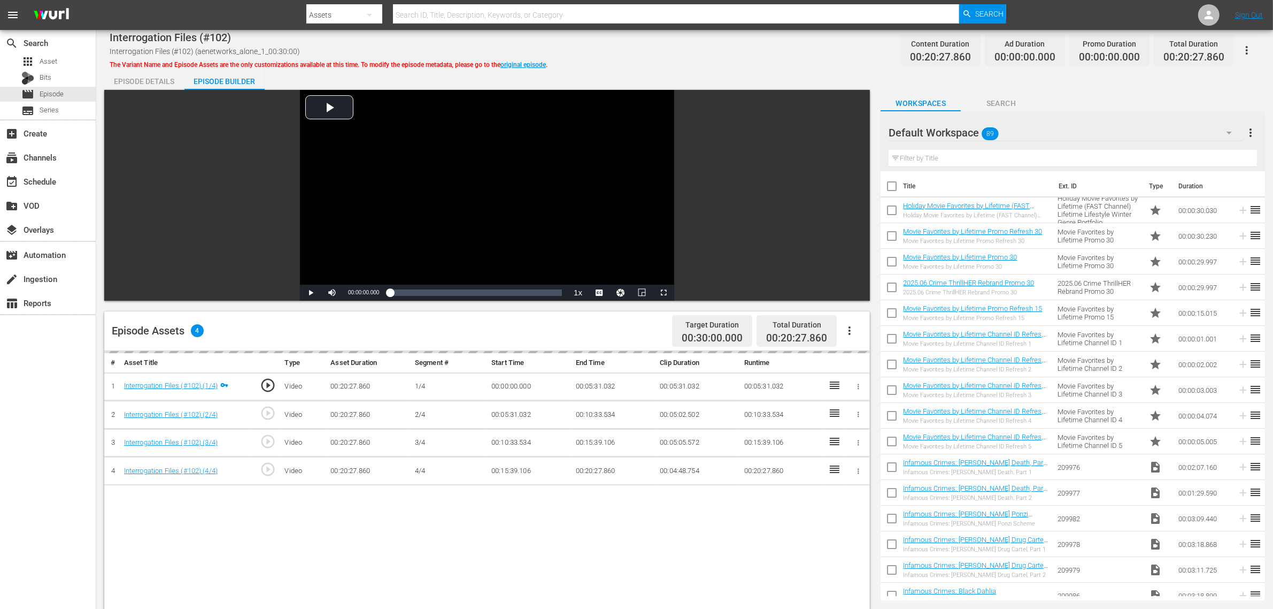
click at [673, 49] on div "Interrogation Files (#102) Interrogation Files (#102) (aenetworks_alone_1_00:30…" at bounding box center [685, 50] width 1150 height 24
click at [1026, 132] on div "Default Workspace 89" at bounding box center [1065, 133] width 353 height 30
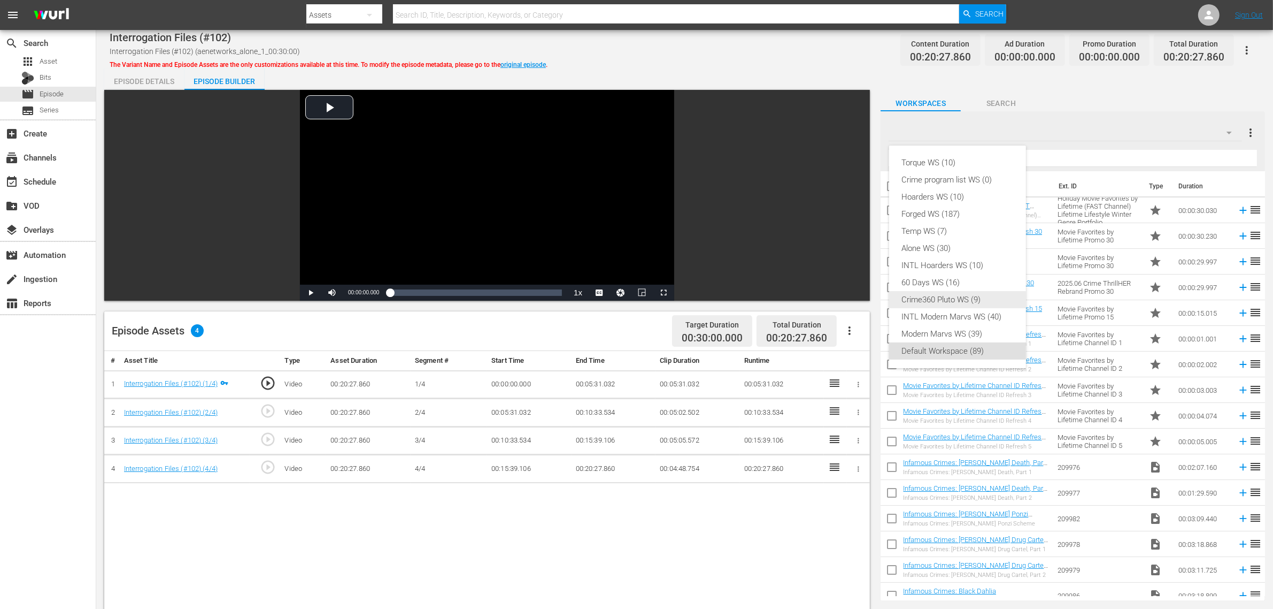
click at [982, 291] on div "Crime360 Pluto WS (9)" at bounding box center [957, 299] width 111 height 17
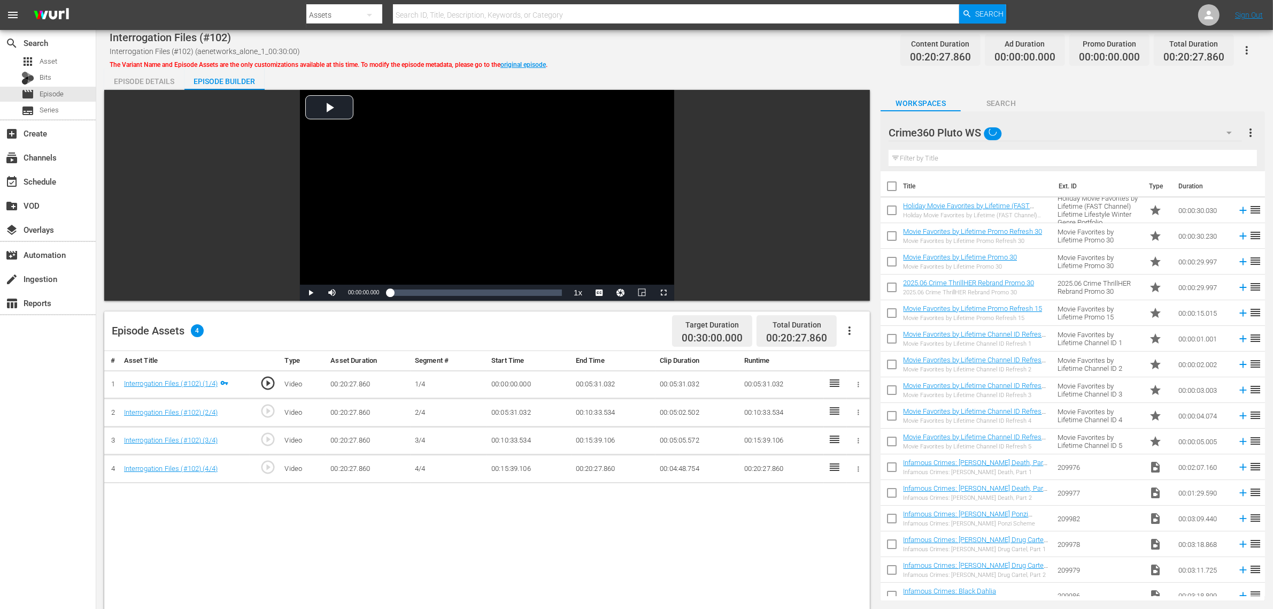
click at [801, 71] on div "Episode Details Episode Builder Episode Preview Video Player is loading. Play V…" at bounding box center [684, 473] width 1161 height 811
click at [855, 327] on icon "button" at bounding box center [849, 330] width 13 height 13
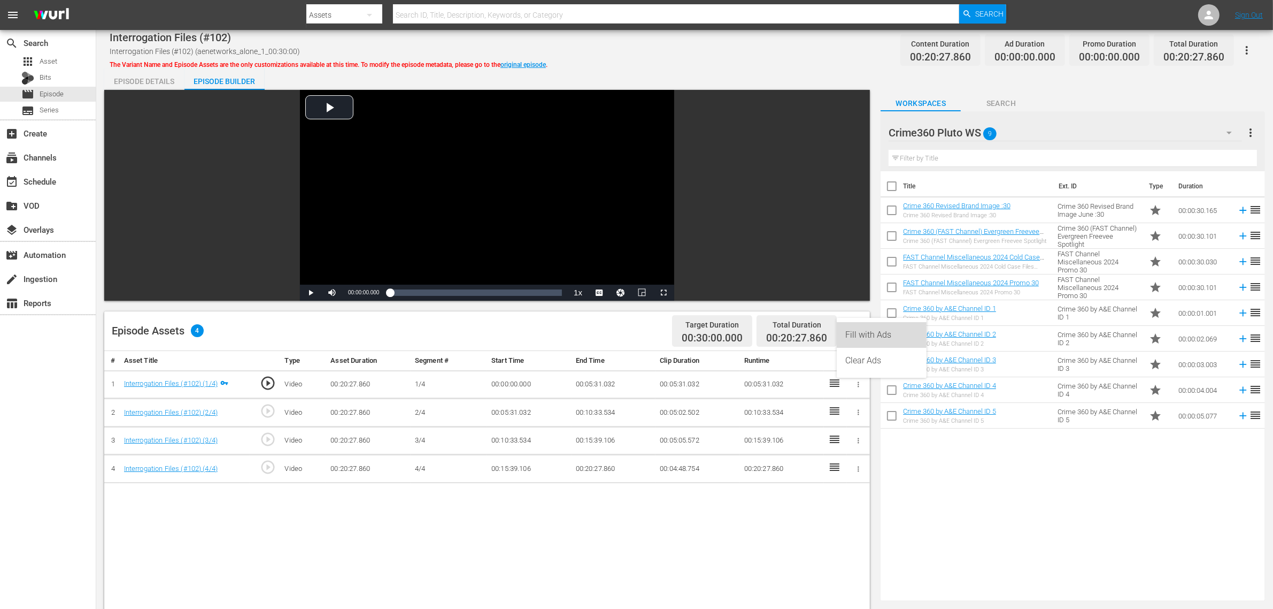
click at [859, 326] on div "Fill with Ads" at bounding box center [881, 335] width 73 height 26
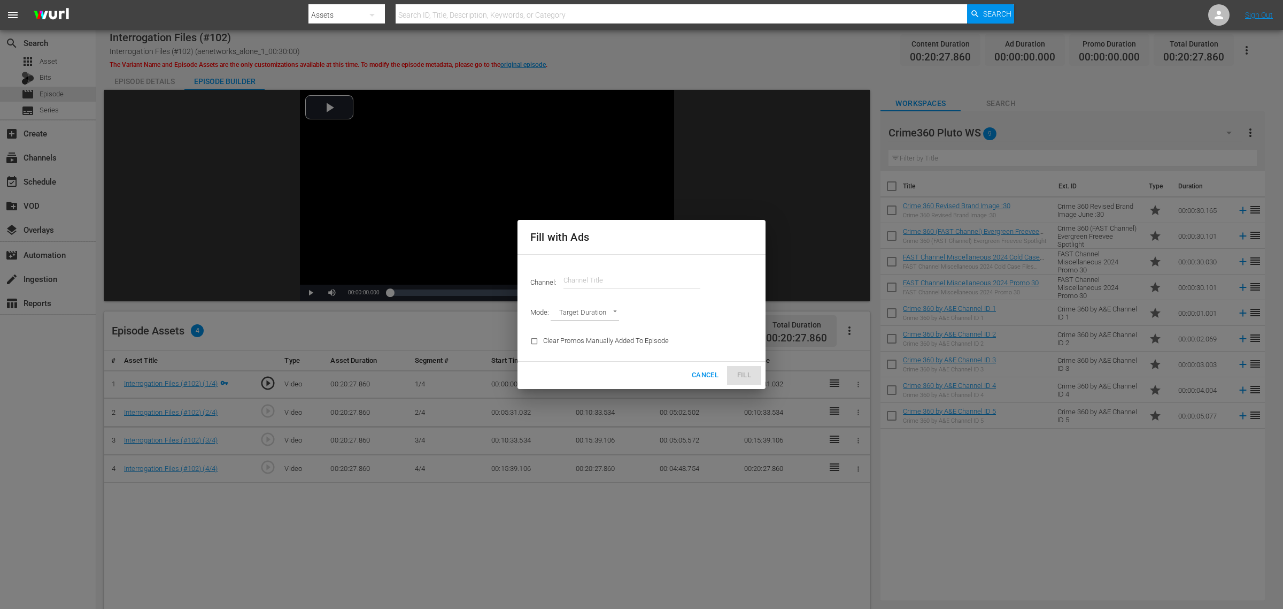
click at [635, 272] on input "text" at bounding box center [632, 280] width 137 height 26
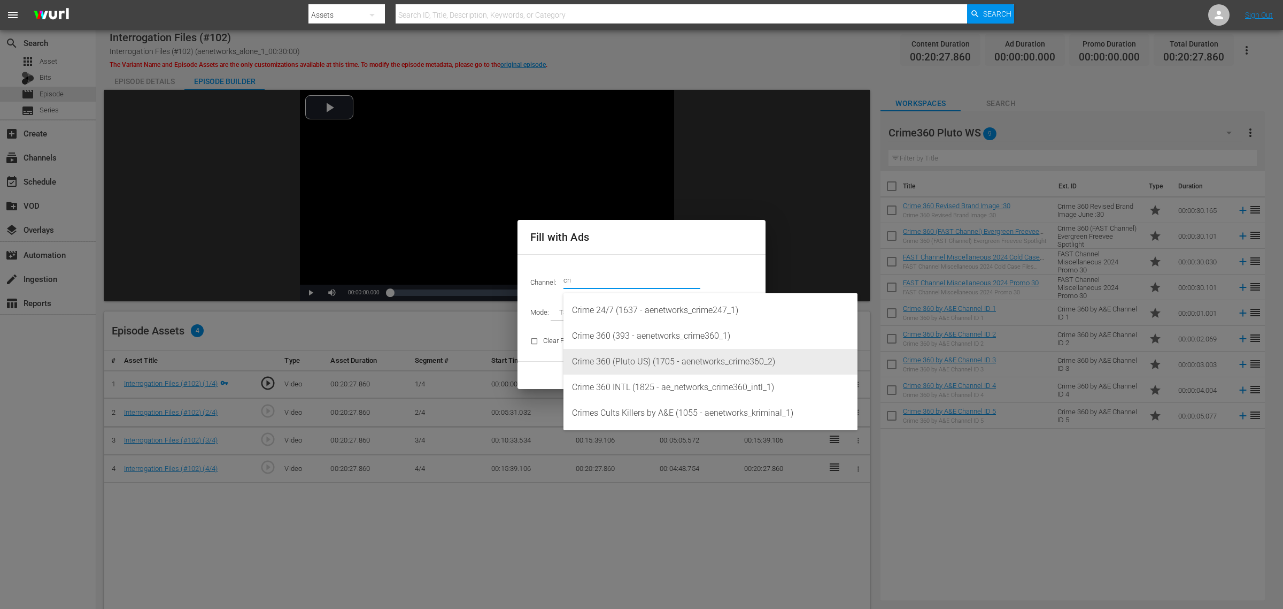
click at [680, 360] on div "Crime 360 (Pluto US) (1705 - aenetworks_crime360_2)" at bounding box center [710, 362] width 277 height 26
type input "Crime 360 (Pluto US) (1705)"
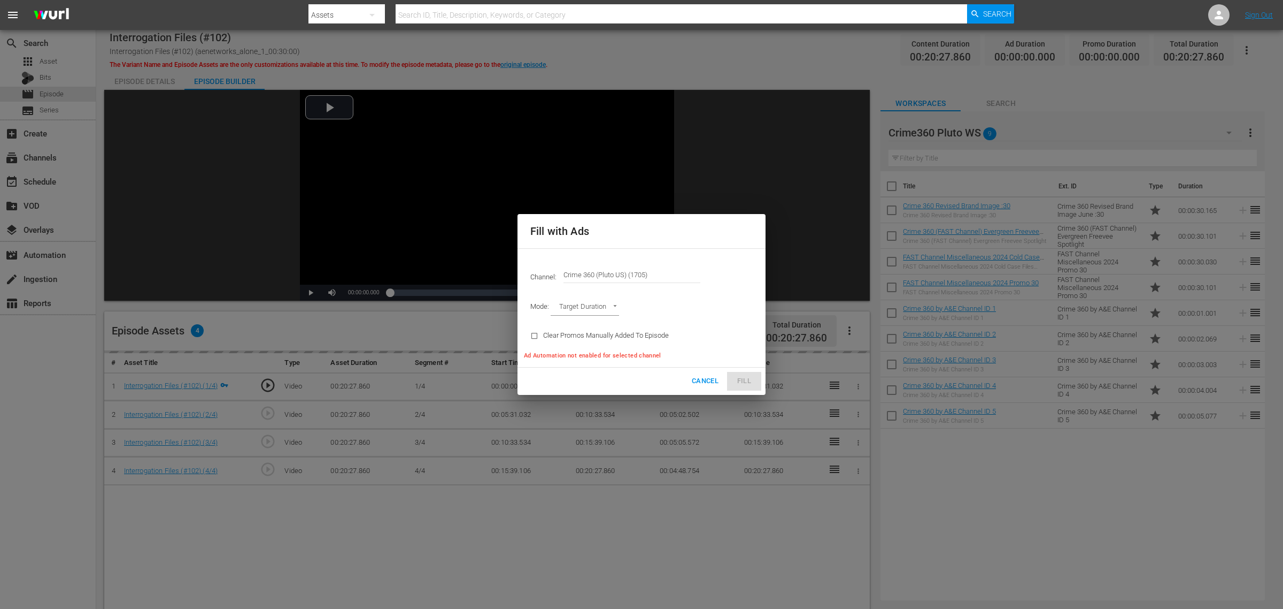
type input "AD_BREAK_DURATION"
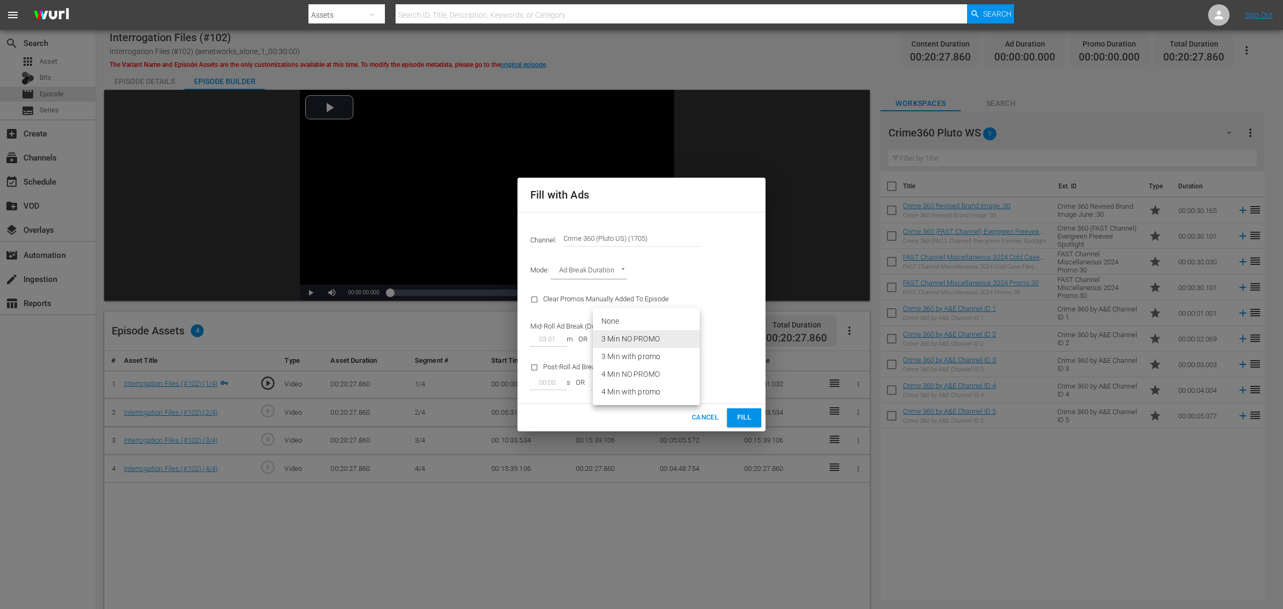
click at [686, 339] on body "menu Search By Assets Search ID, Title, Description, Keywords, or Category Sear…" at bounding box center [641, 304] width 1283 height 609
click at [677, 357] on li "3 Min with promo" at bounding box center [646, 357] width 107 height 18
type input "46"
click at [753, 415] on button "Fill" at bounding box center [744, 417] width 34 height 19
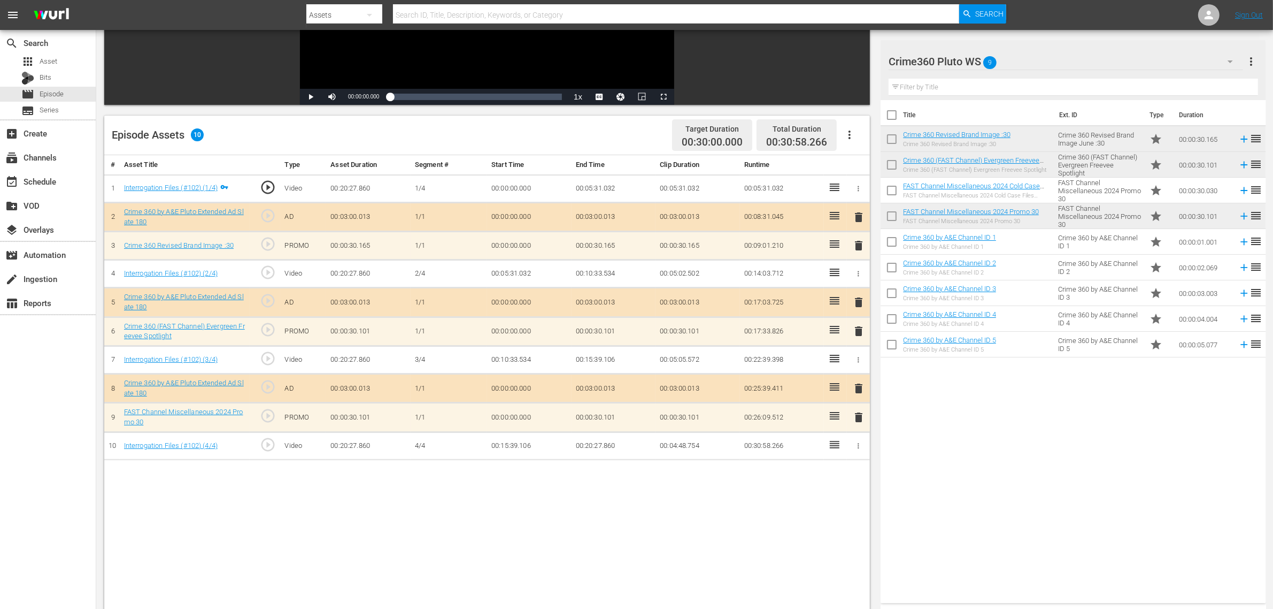
scroll to position [201, 0]
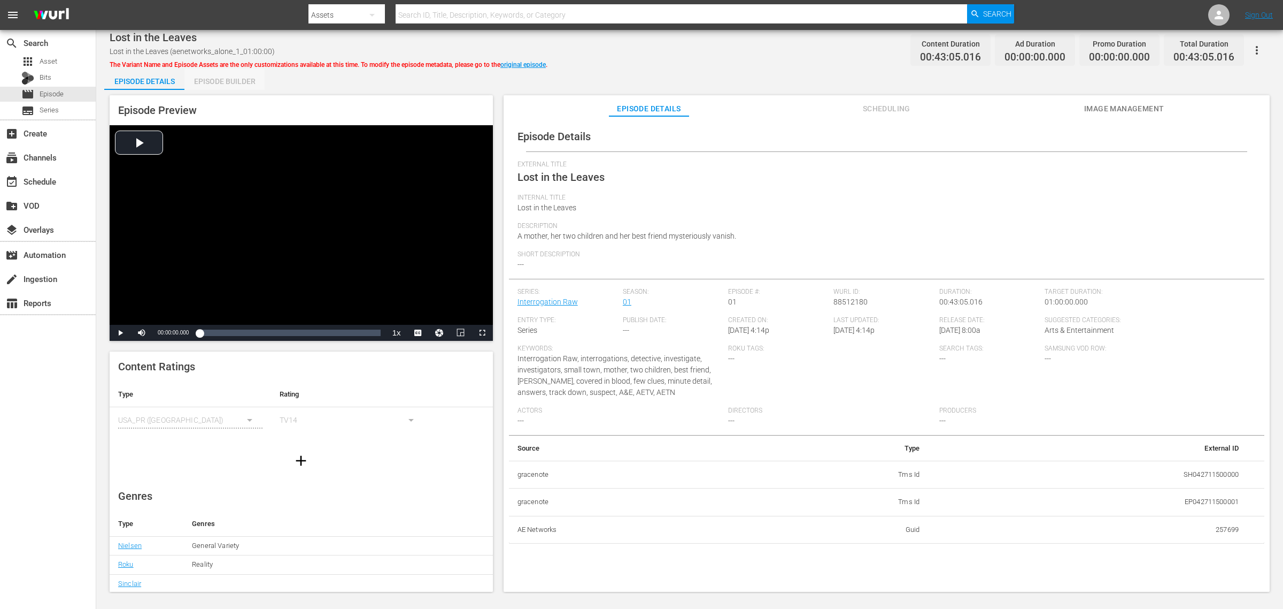
click at [239, 84] on div "Episode Builder" at bounding box center [224, 81] width 80 height 26
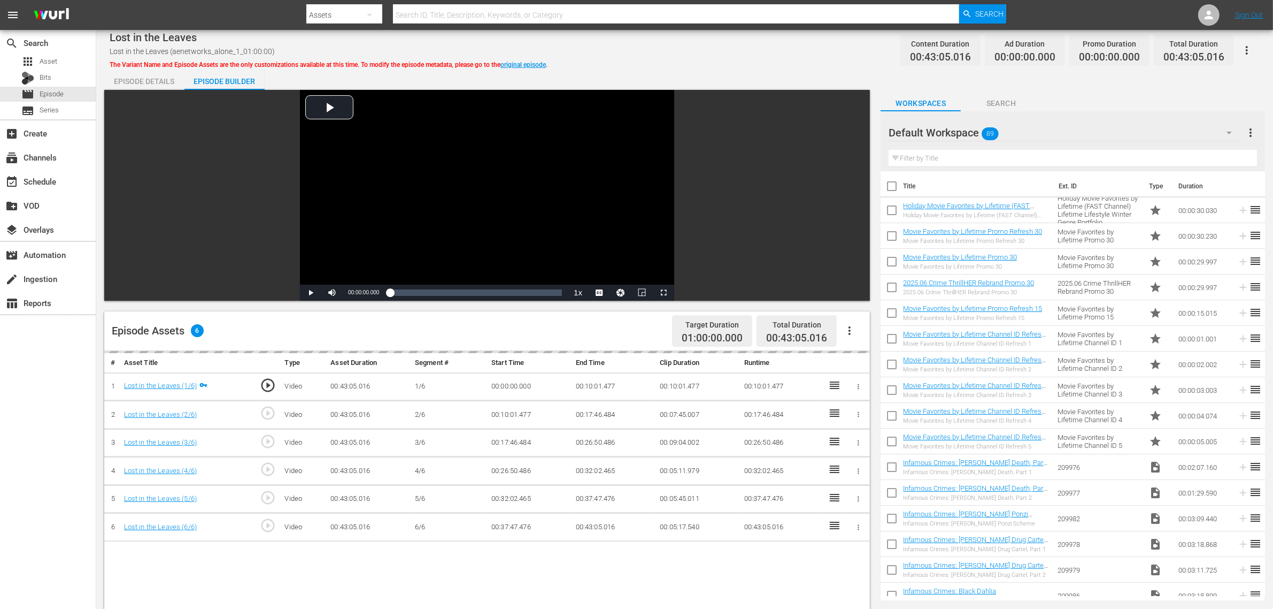
click at [689, 70] on div "Episode Details Episode Builder Episode Preview Video Player is loading. Play V…" at bounding box center [684, 473] width 1161 height 811
click at [851, 325] on icon "button" at bounding box center [849, 330] width 13 height 13
click at [872, 333] on div "Fill with Ads" at bounding box center [881, 335] width 73 height 26
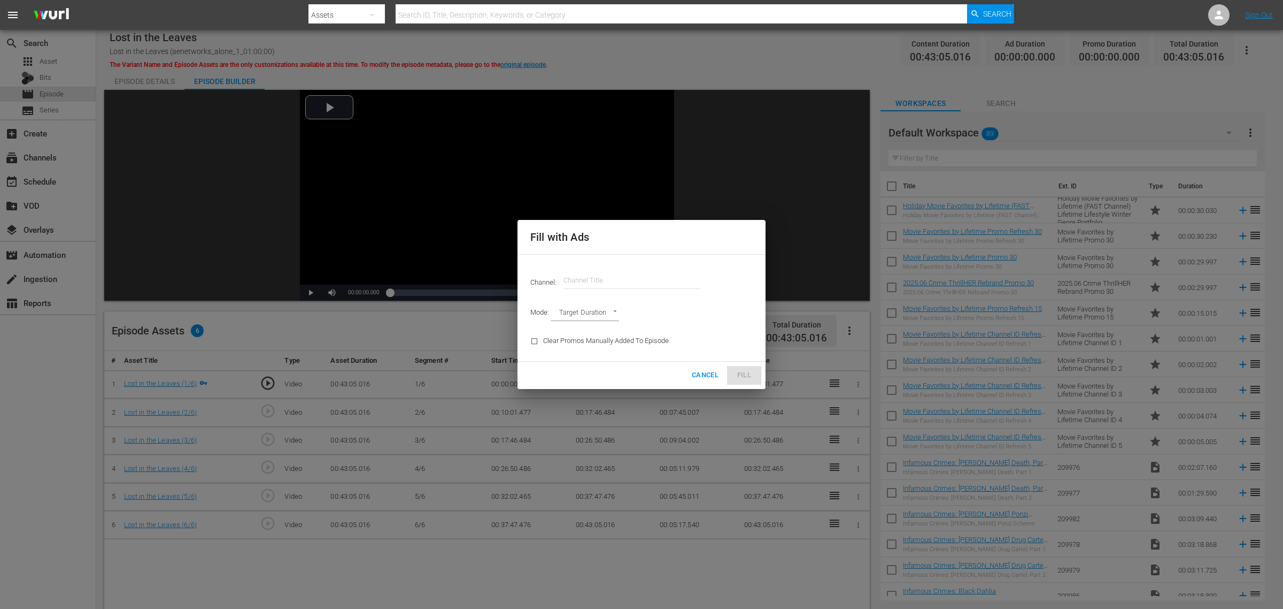
click at [562, 276] on div "Channel: Channel Title" at bounding box center [641, 280] width 235 height 39
click at [583, 276] on input "text" at bounding box center [632, 280] width 137 height 26
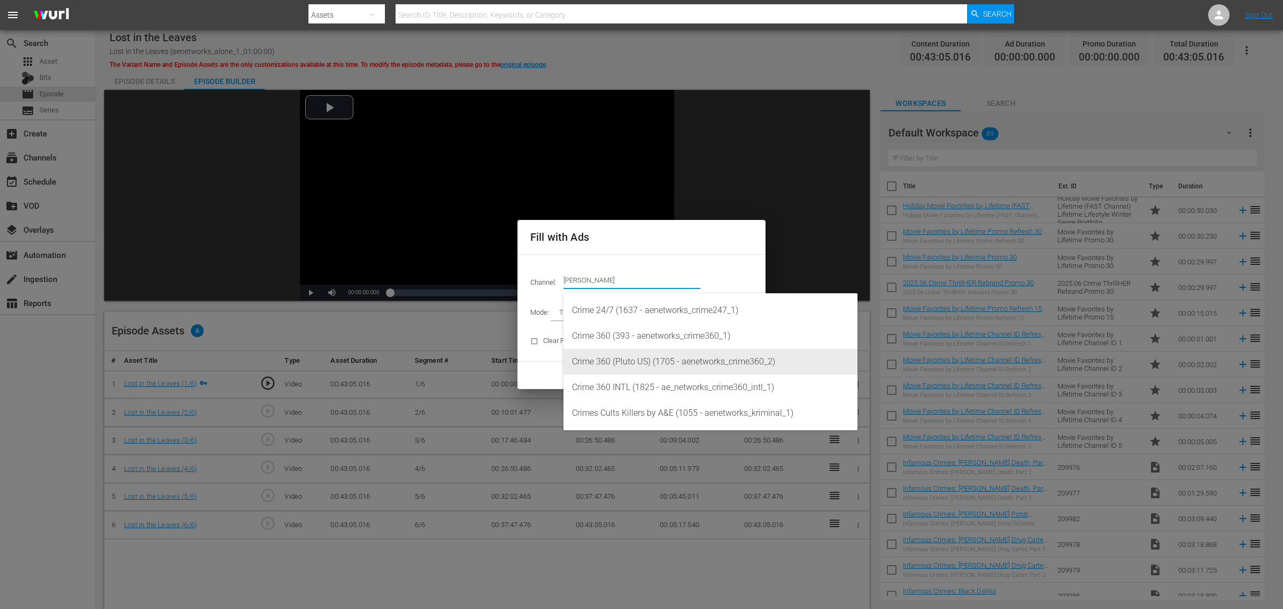
click at [659, 357] on div "Crime 360 (Pluto US) (1705 - aenetworks_crime360_2)" at bounding box center [710, 362] width 277 height 26
type input "Crime 360 (Pluto US) (1705)"
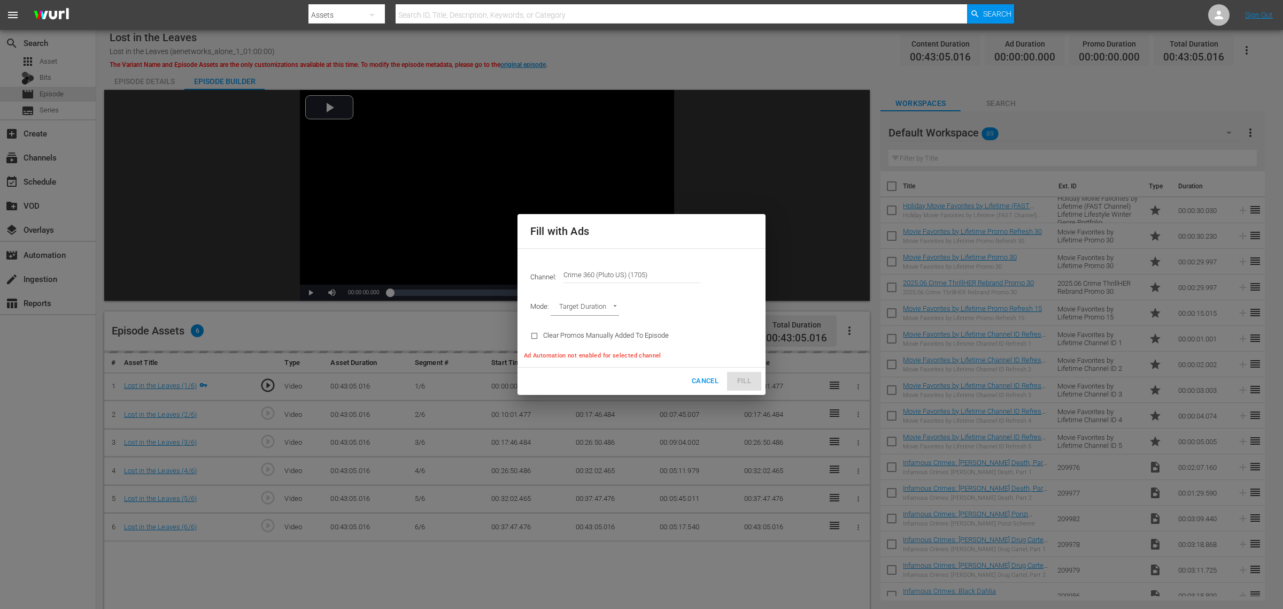
type input "AD_BREAK_DURATION"
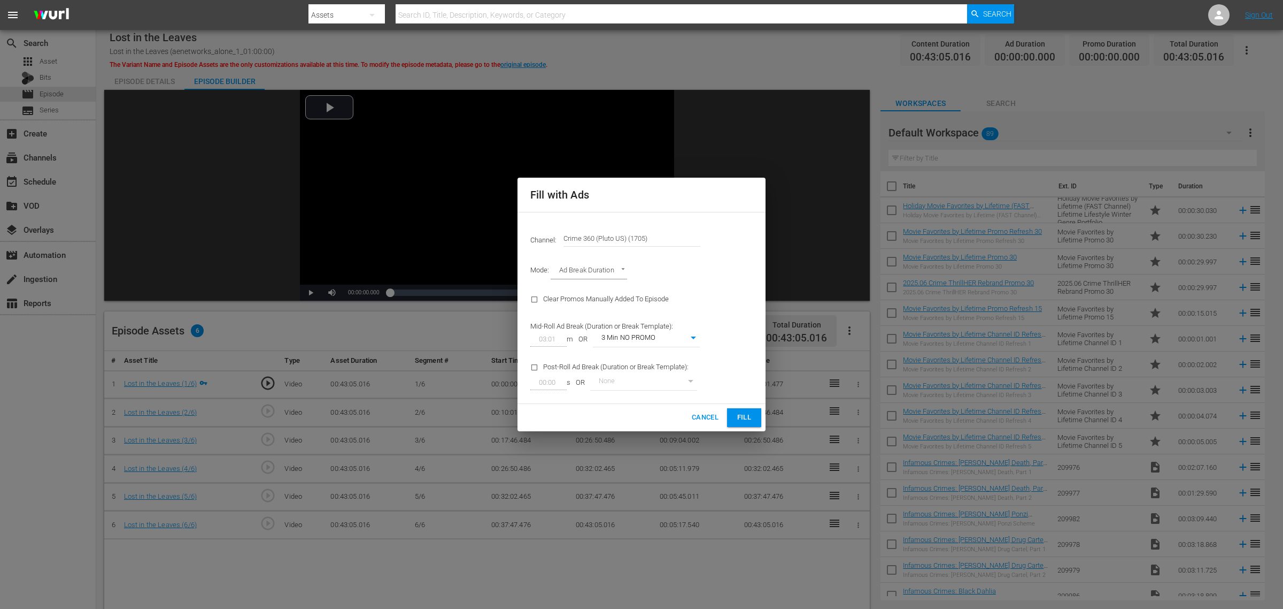
click at [744, 412] on button "Fill" at bounding box center [744, 417] width 34 height 19
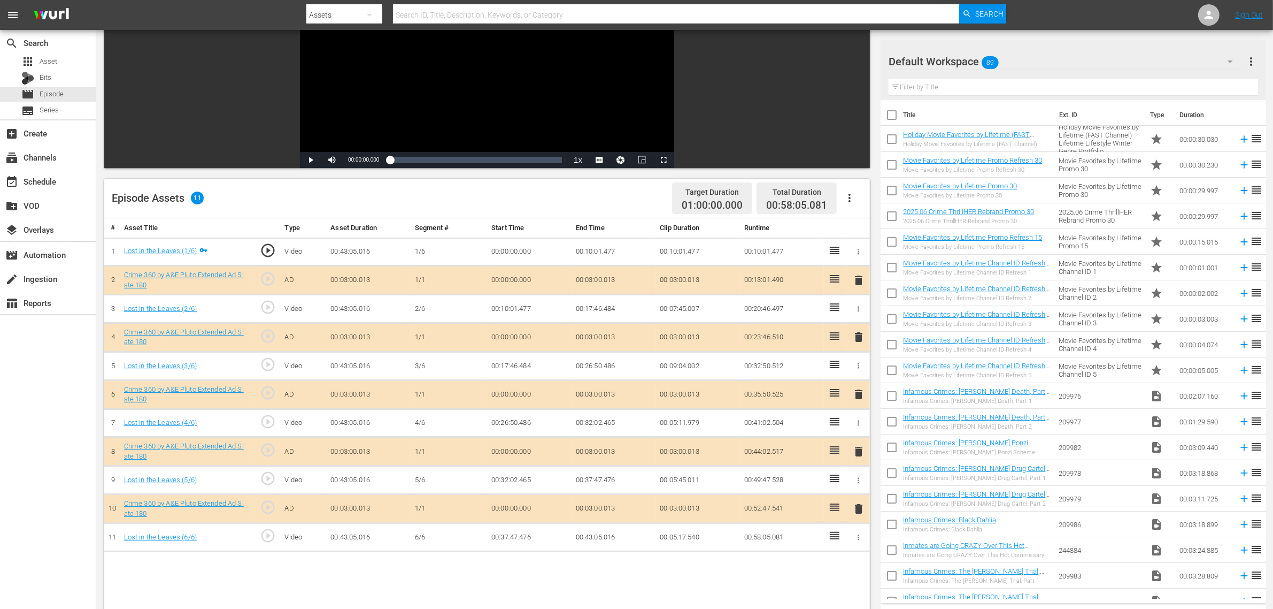
scroll to position [201, 0]
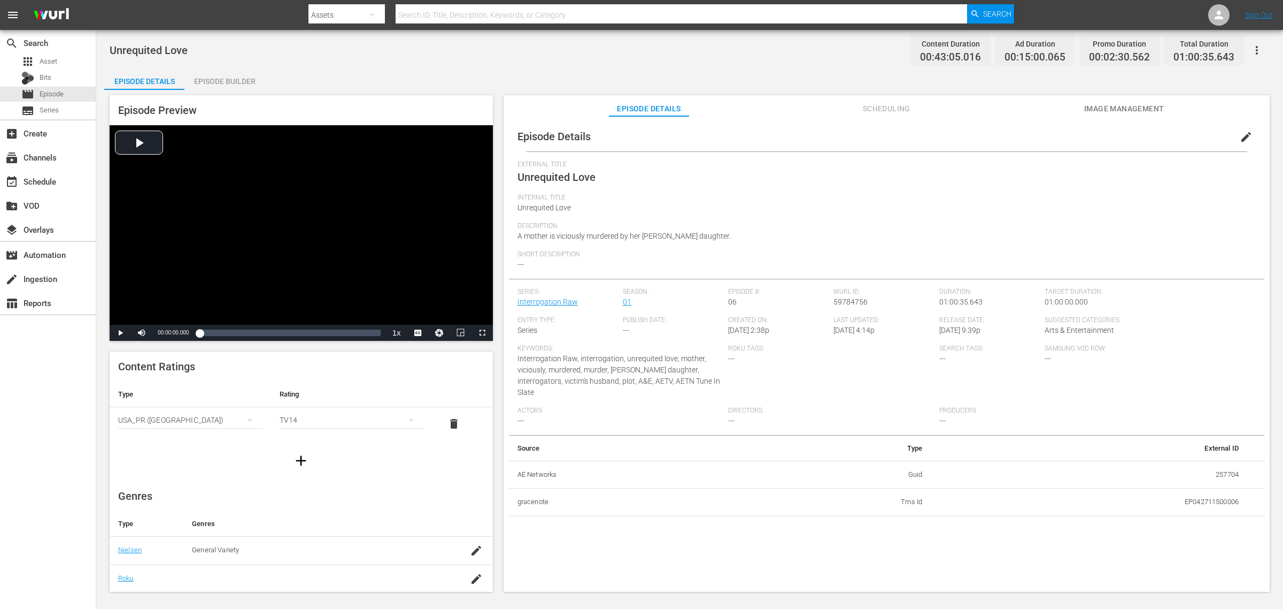
click at [220, 78] on div "Episode Builder" at bounding box center [224, 81] width 80 height 26
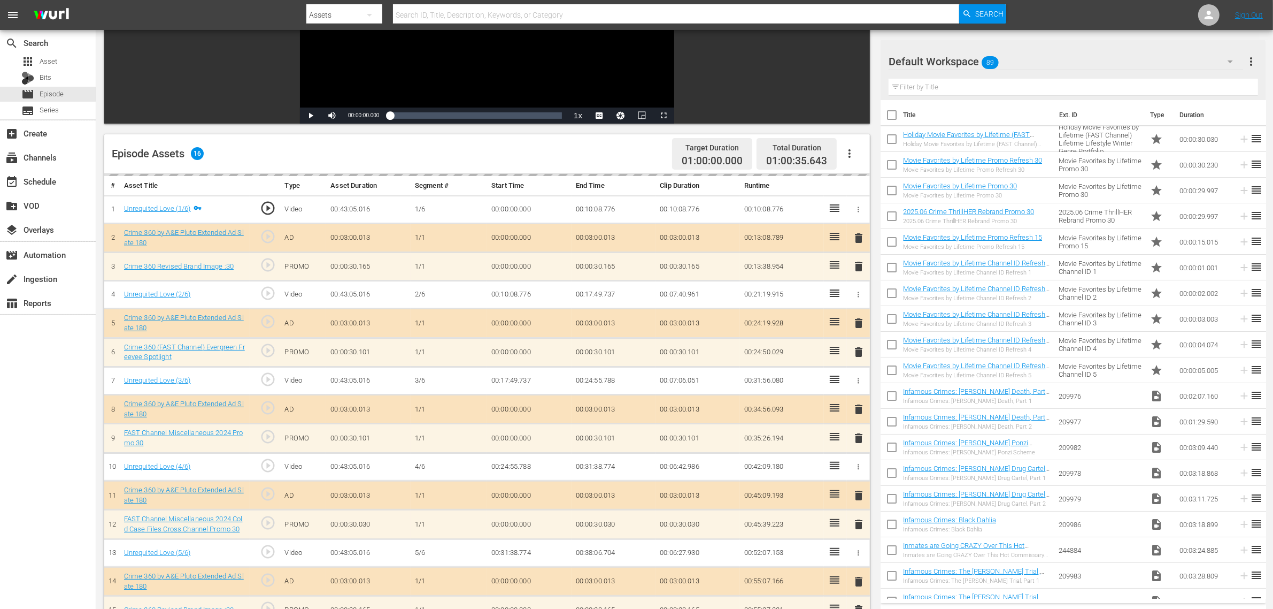
scroll to position [201, 0]
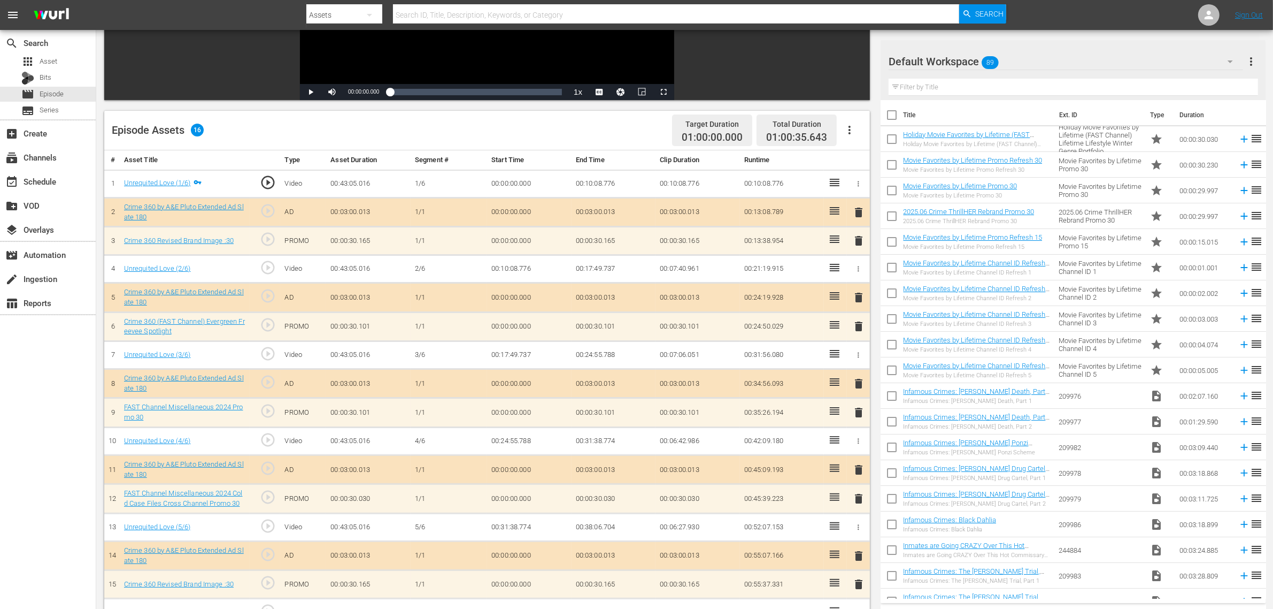
click at [1026, 66] on div "Default Workspace 89" at bounding box center [1066, 62] width 355 height 30
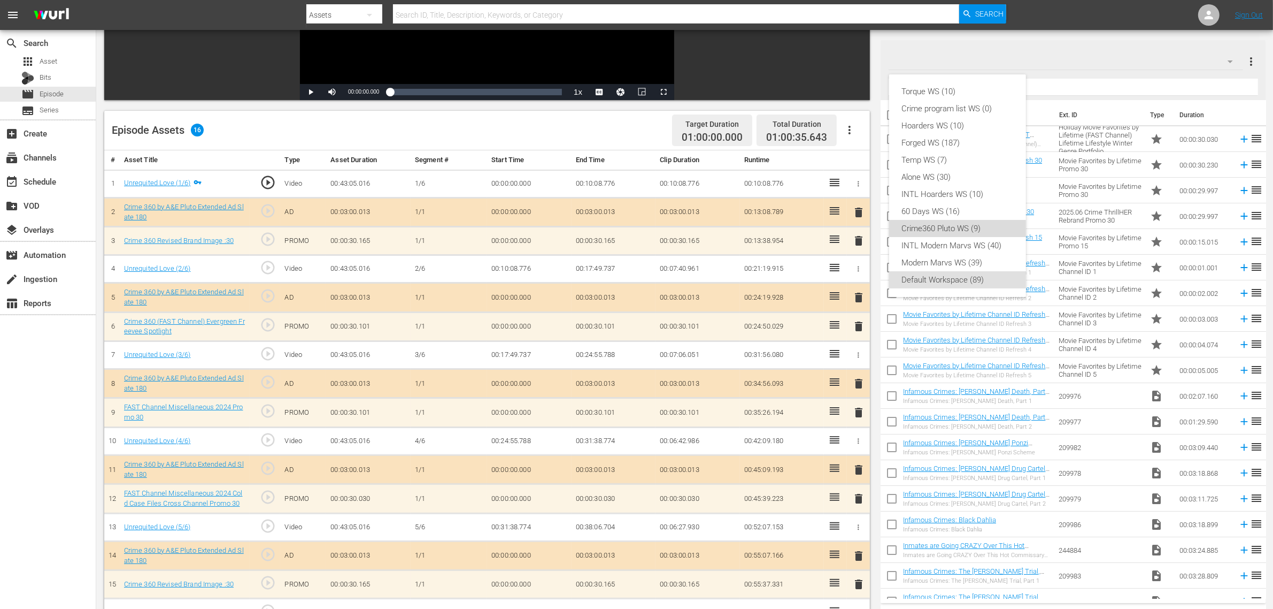
click at [964, 222] on div "Crime360 Pluto WS (9)" at bounding box center [957, 228] width 111 height 17
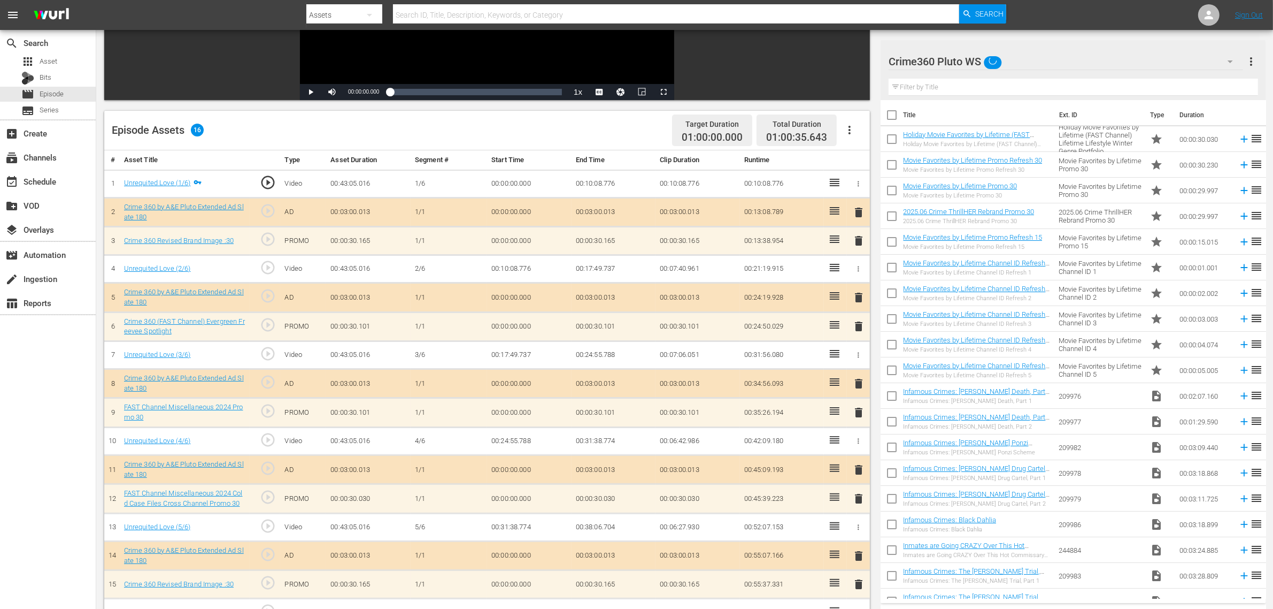
click at [535, 136] on div "Episode Assets 16 Target Duration 01:00:00.000 Total Duration 01:00:35.643" at bounding box center [487, 131] width 766 height 40
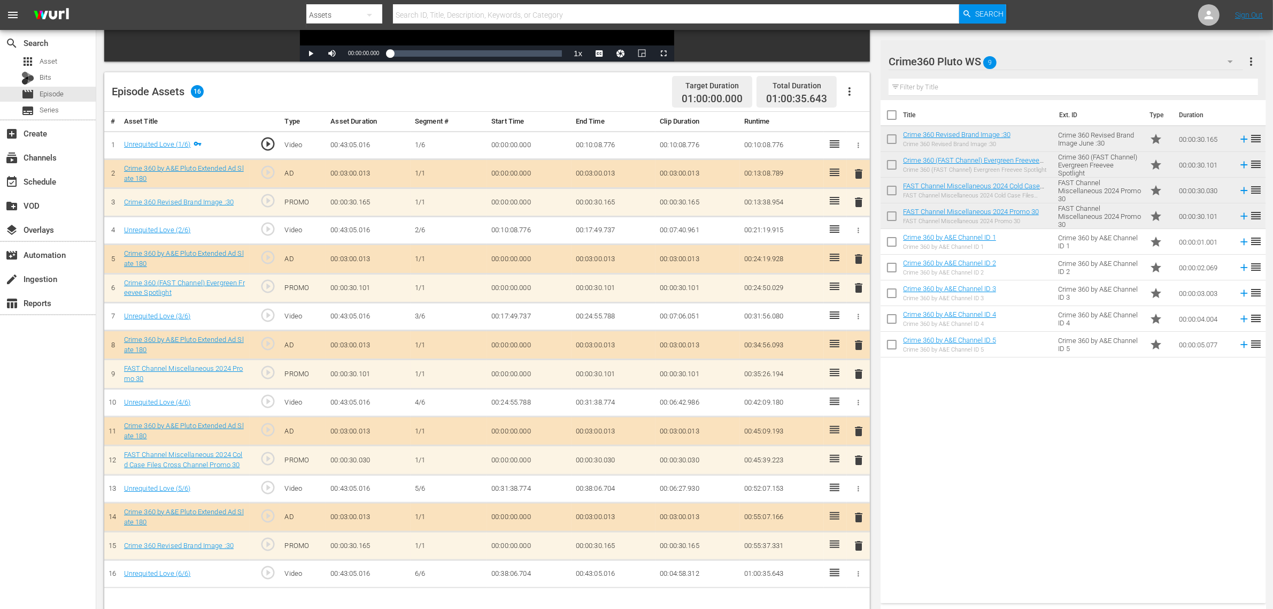
scroll to position [278, 0]
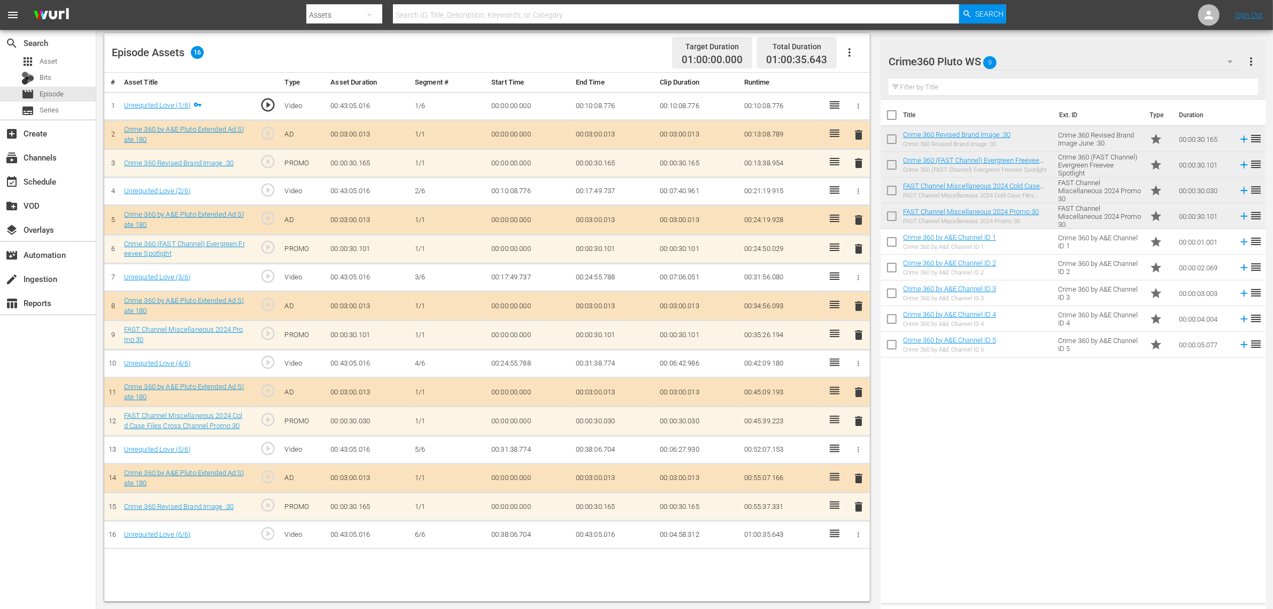
click at [860, 487] on span "delete" at bounding box center [858, 506] width 13 height 13
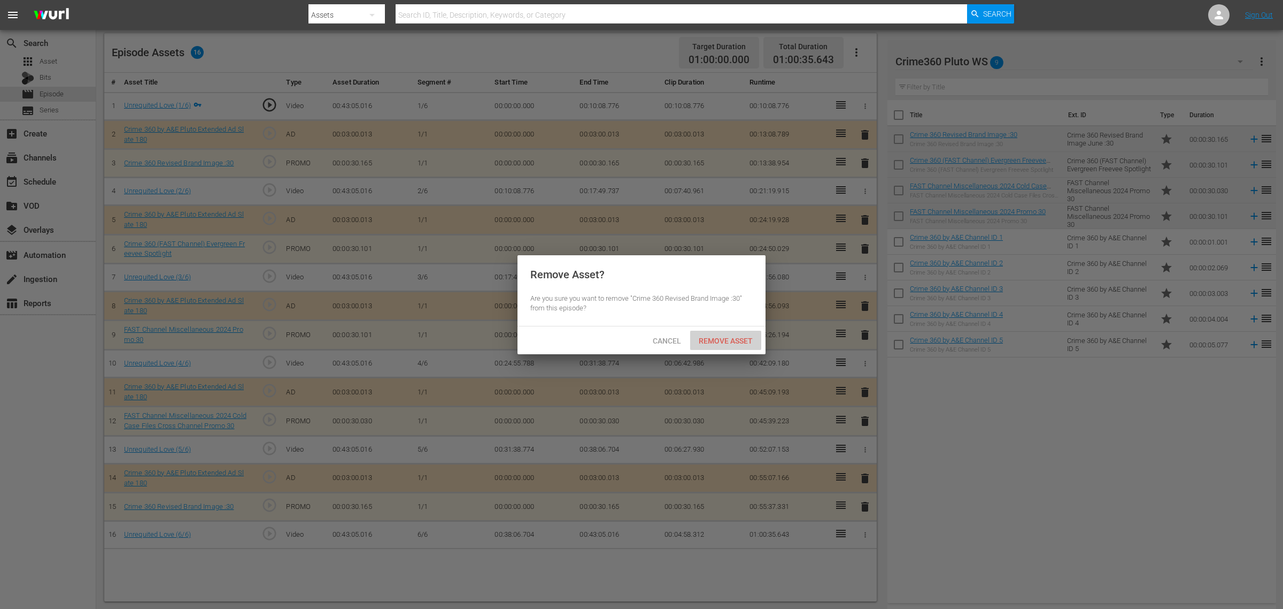
click at [738, 340] on span "Remove Asset" at bounding box center [725, 340] width 71 height 9
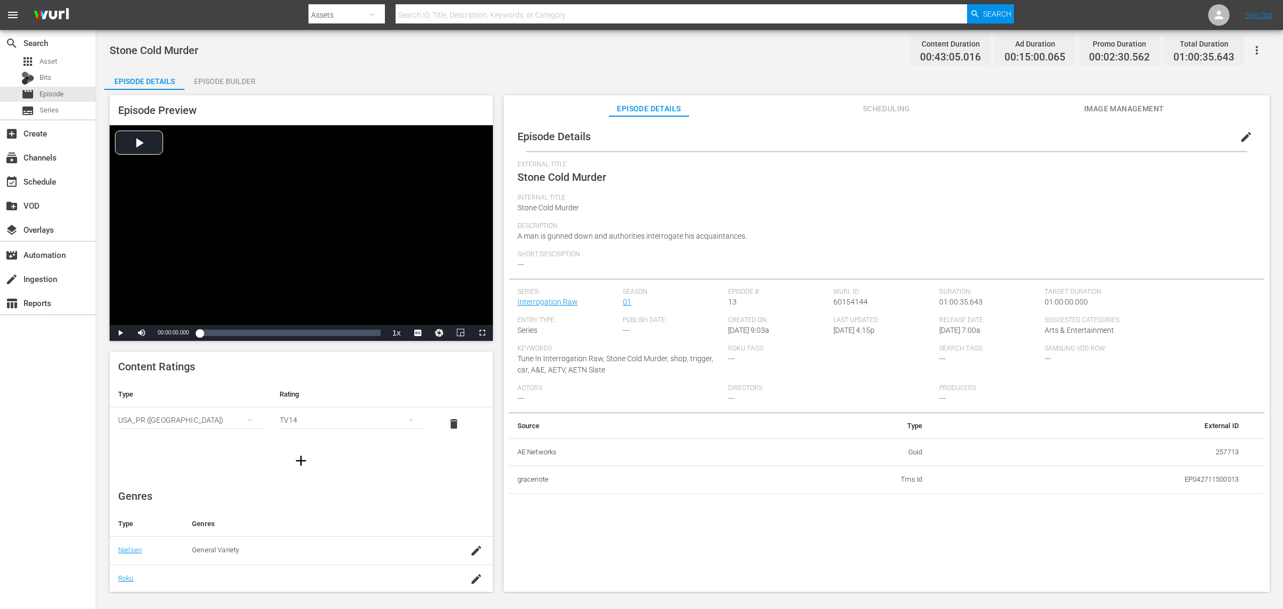
click at [235, 75] on div "Episode Builder" at bounding box center [224, 81] width 80 height 26
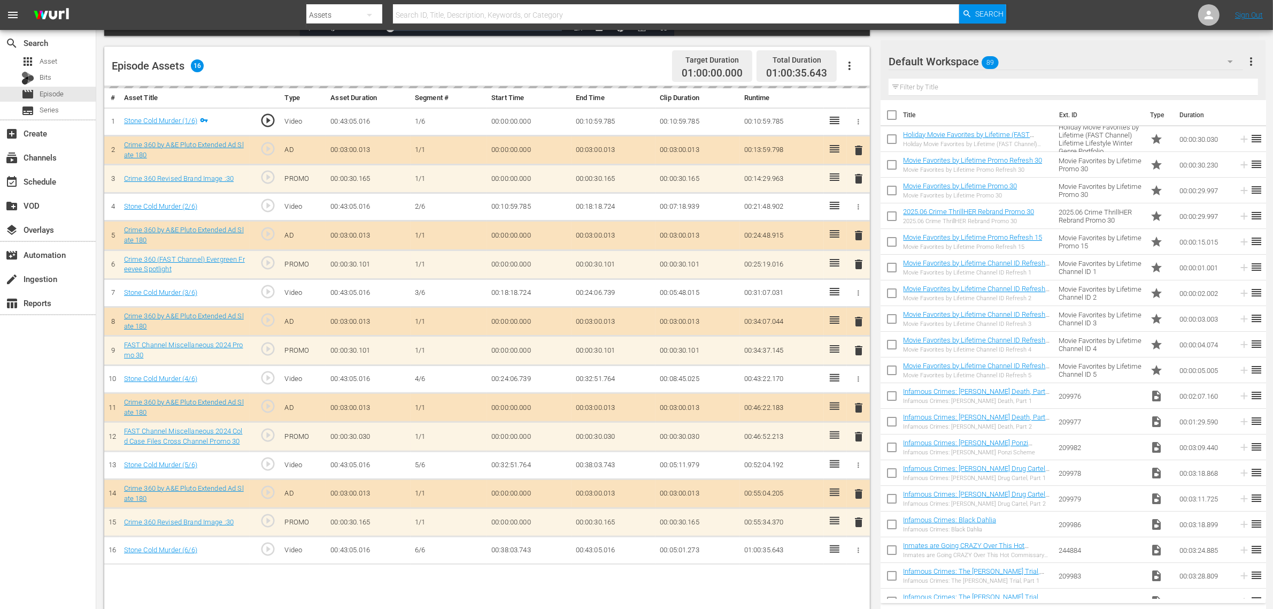
scroll to position [267, 0]
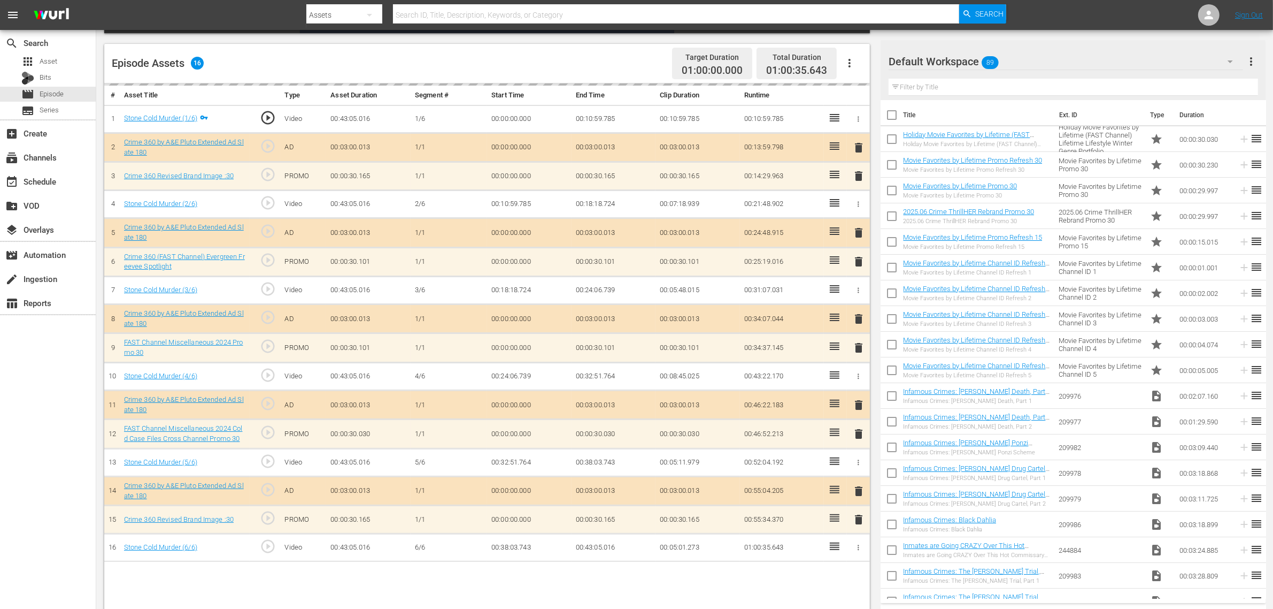
click at [1026, 59] on div "Default Workspace 89" at bounding box center [1066, 62] width 355 height 30
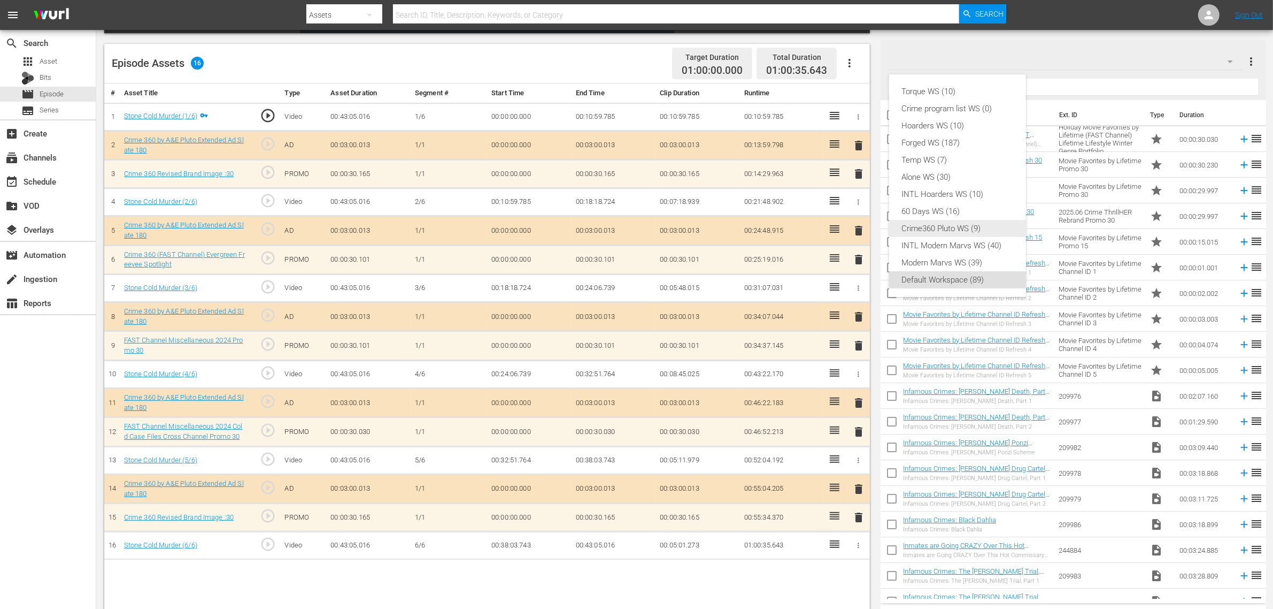
click at [937, 230] on div "Crime360 Pluto WS (9)" at bounding box center [957, 228] width 111 height 17
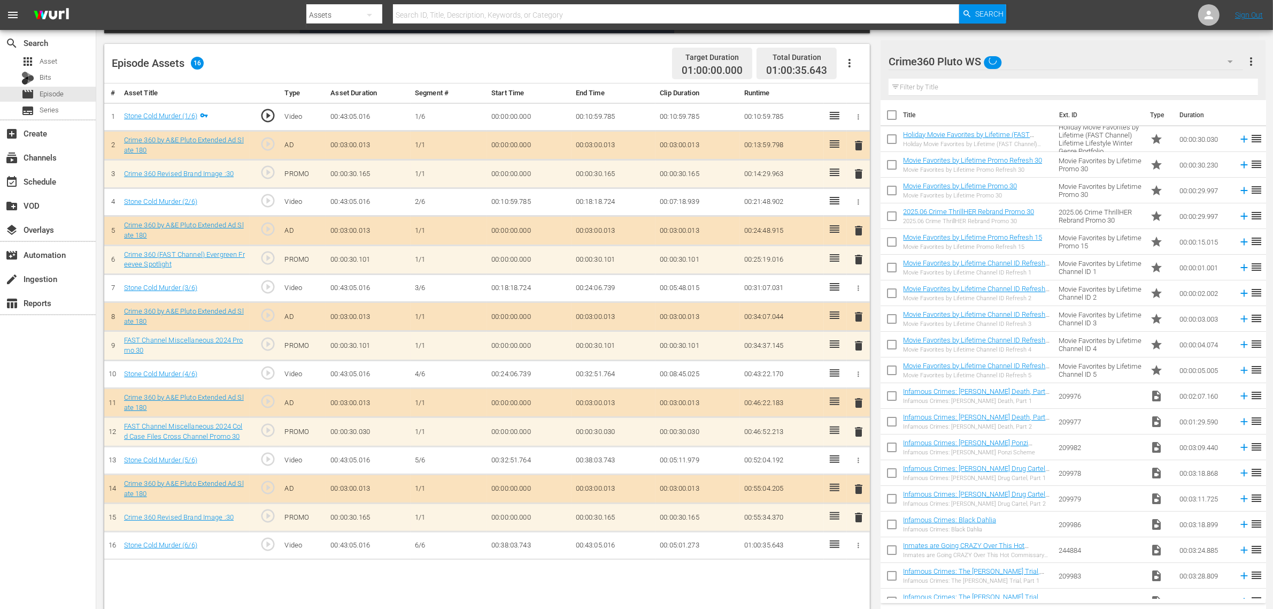
click at [587, 52] on div "Episode Assets 16 Target Duration 01:00:00.000 Total Duration 01:00:35.643" at bounding box center [487, 64] width 766 height 40
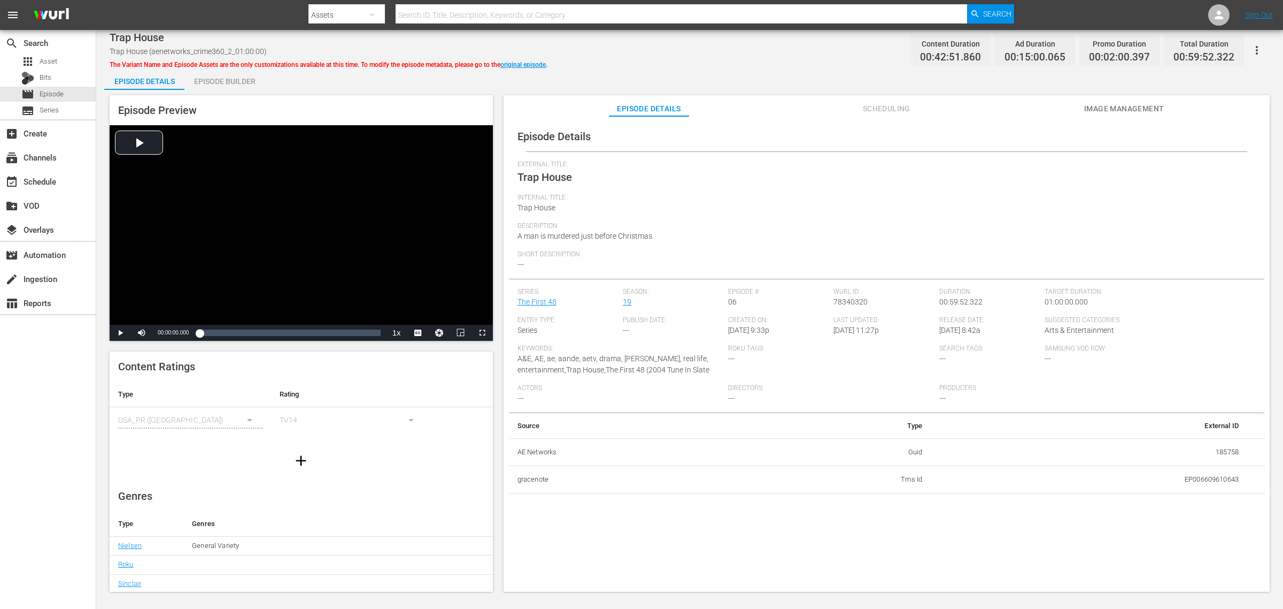
click at [247, 82] on div "Episode Builder" at bounding box center [224, 81] width 80 height 26
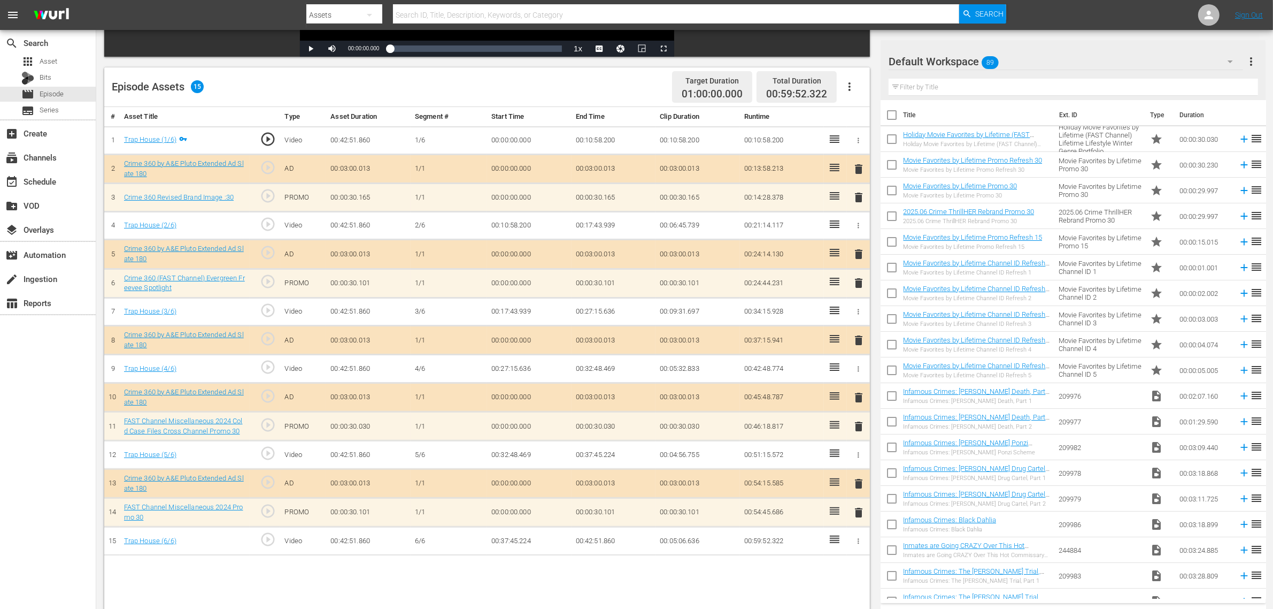
scroll to position [267, 0]
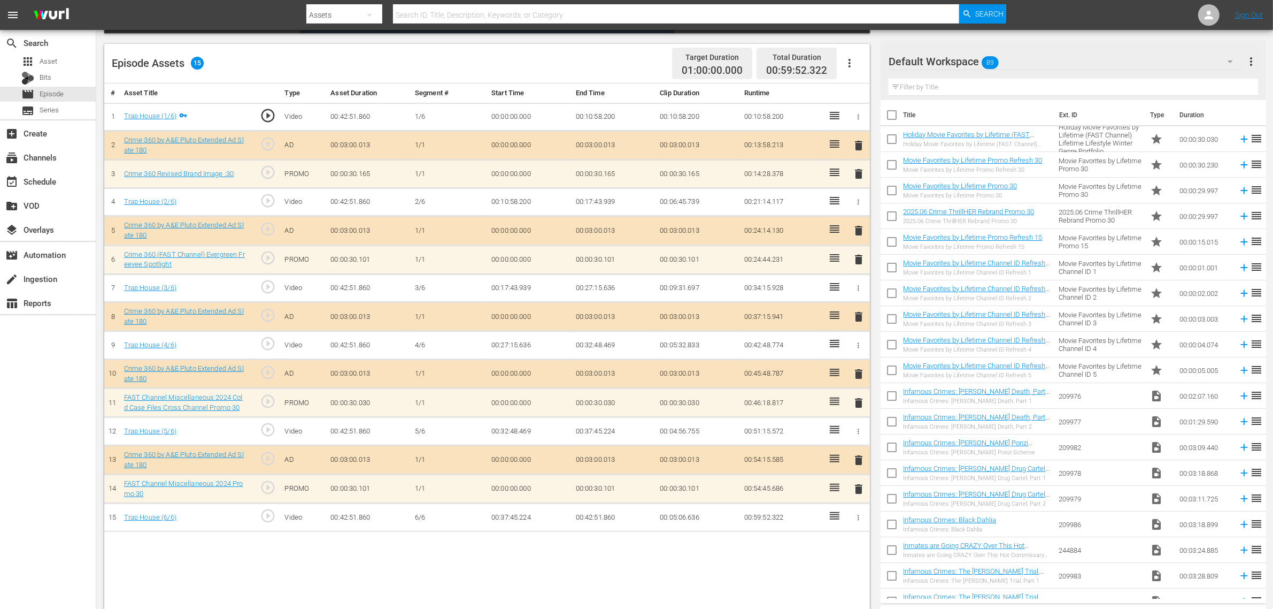
click at [1026, 62] on div "Default Workspace 89" at bounding box center [1066, 62] width 355 height 30
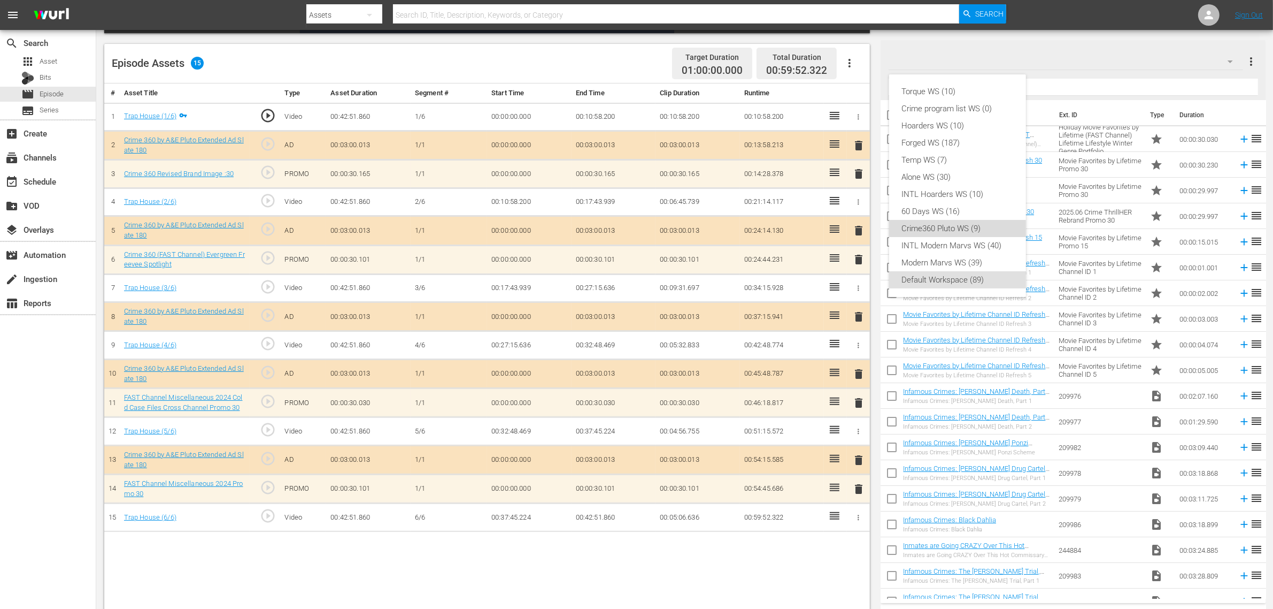
click at [972, 227] on div "Crime360 Pluto WS (9)" at bounding box center [957, 228] width 111 height 17
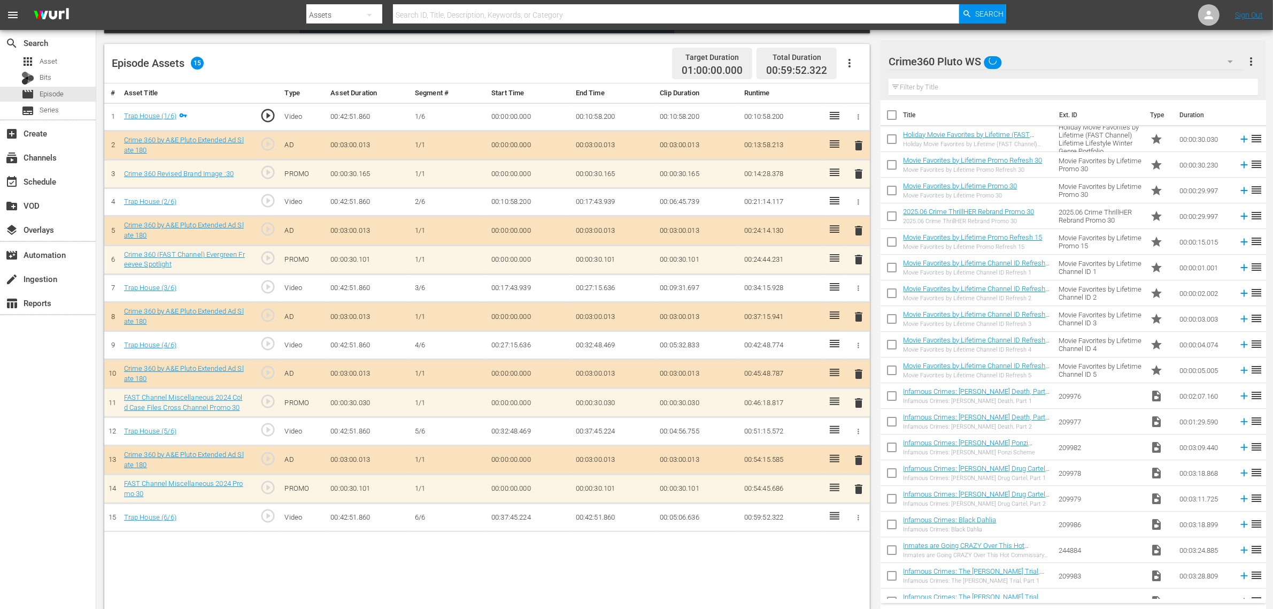
click at [606, 50] on div "Episode Assets 15 Target Duration 01:00:00.000 Total Duration 00:59:52.322" at bounding box center [487, 64] width 766 height 40
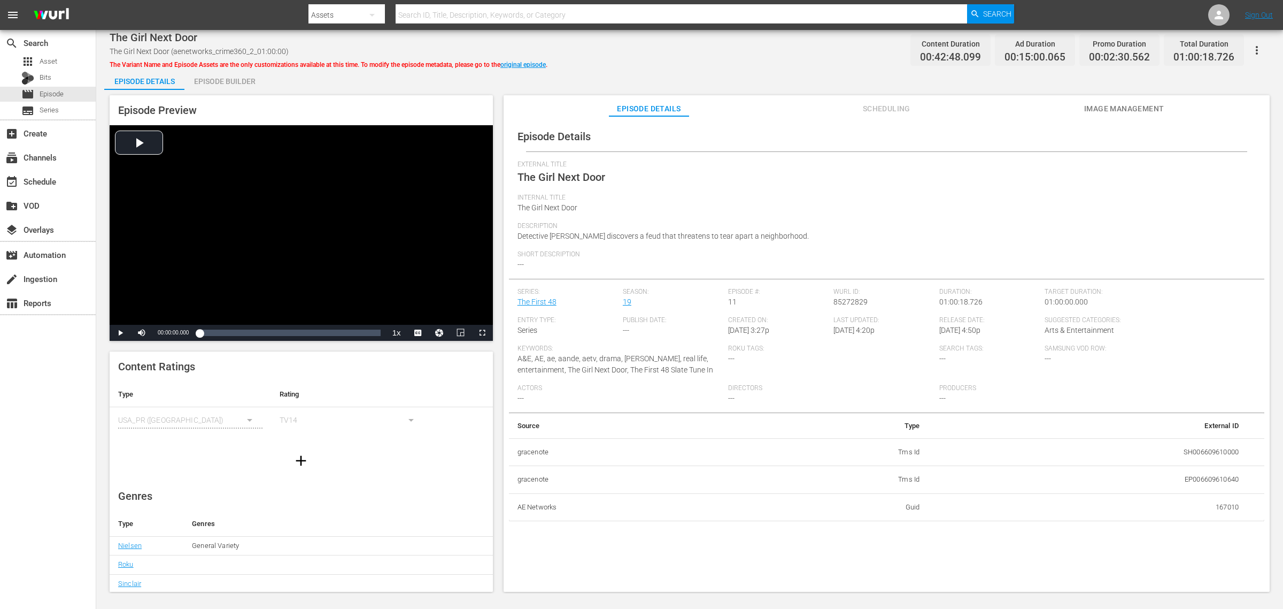
click at [252, 83] on div "Episode Builder" at bounding box center [224, 81] width 80 height 26
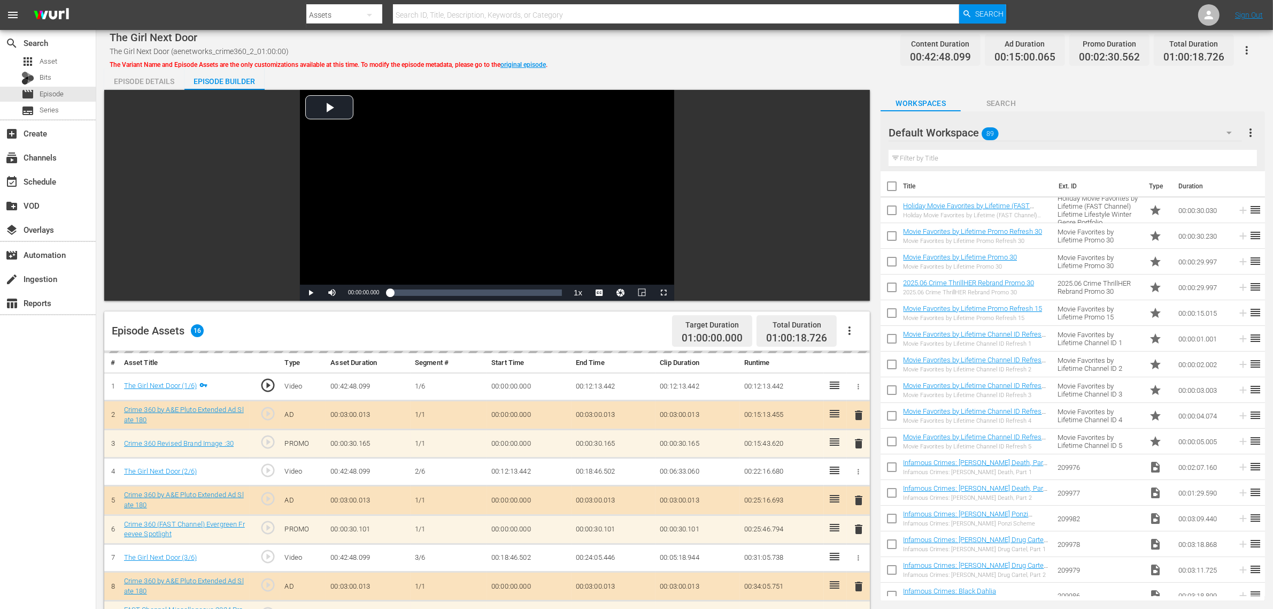
drag, startPoint x: 717, startPoint y: 76, endPoint x: 718, endPoint y: 70, distance: 6.5
click at [718, 73] on div "Episode Details Episode Builder Episode Preview Video Player is loading. Play V…" at bounding box center [684, 473] width 1161 height 811
click at [1026, 131] on div "Default Workspace 89" at bounding box center [1065, 133] width 353 height 30
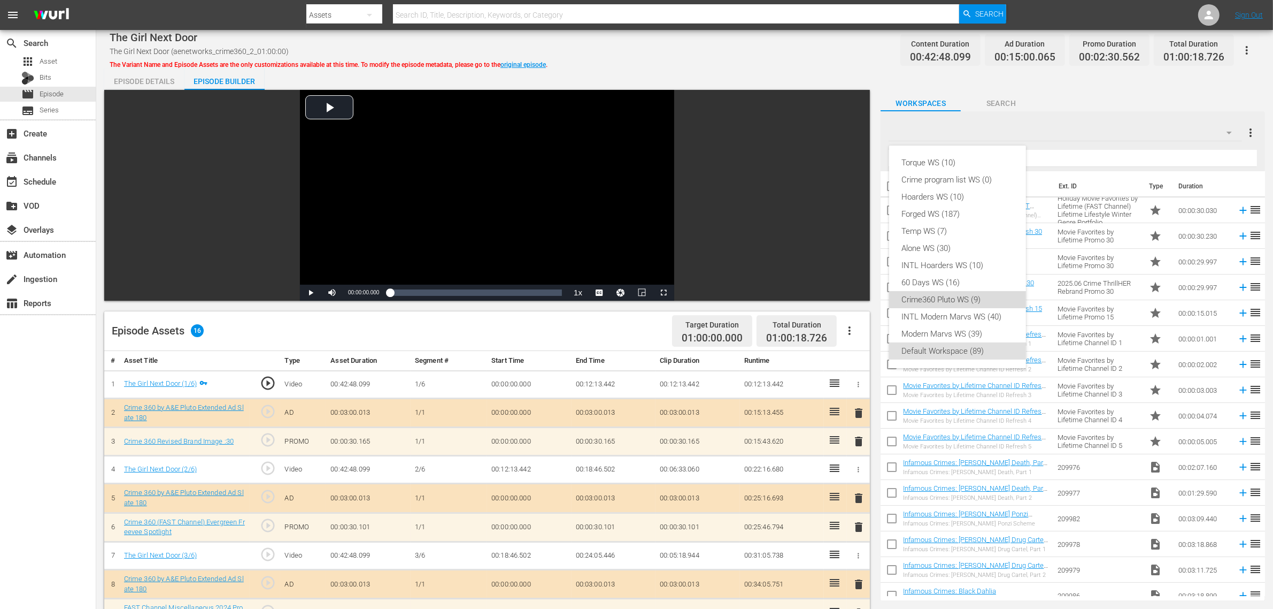
click at [981, 293] on div "Crime360 Pluto WS (9)" at bounding box center [957, 299] width 111 height 17
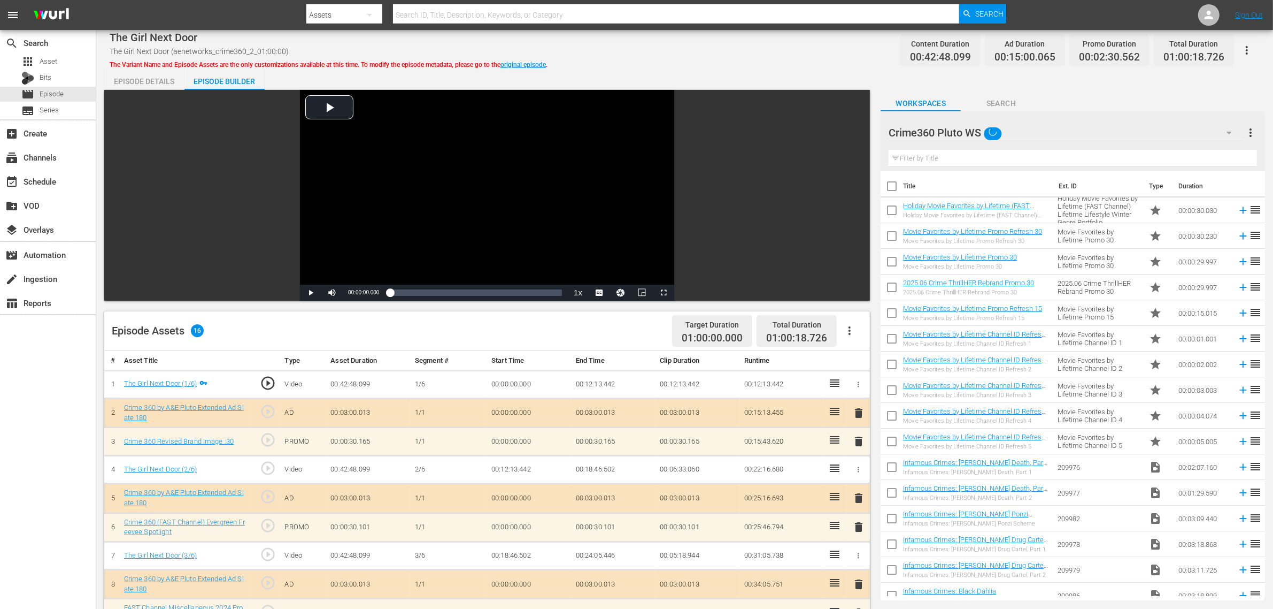
click at [789, 71] on div "Episode Details Episode Builder Episode Preview Video Player is loading. Play V…" at bounding box center [684, 473] width 1161 height 811
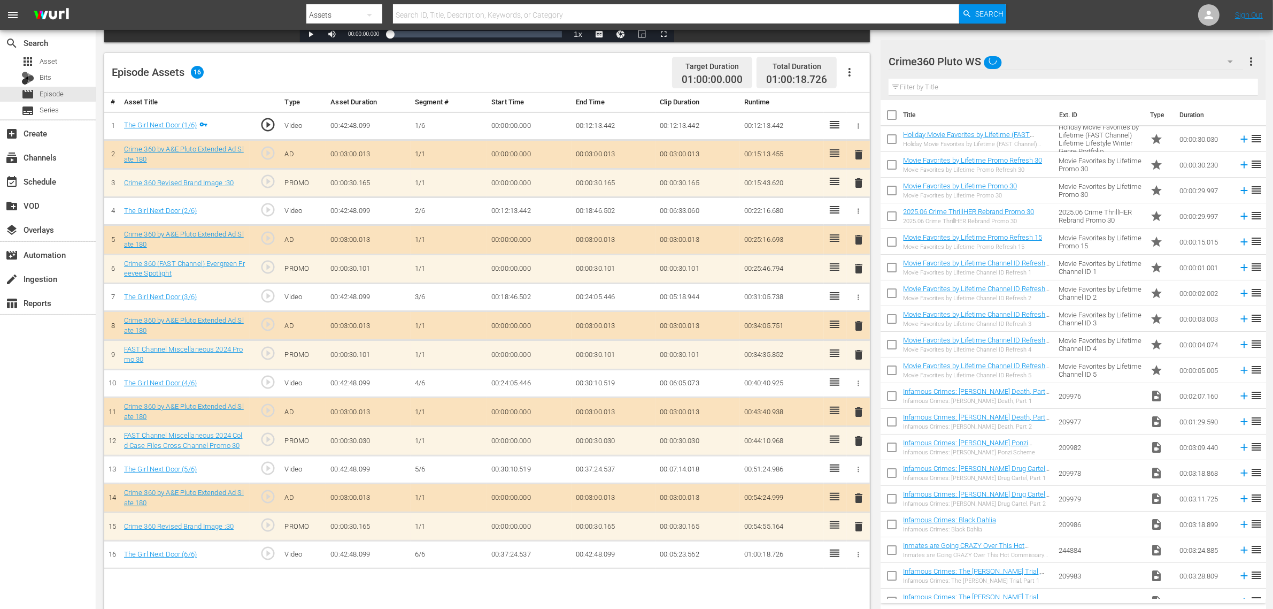
scroll to position [267, 0]
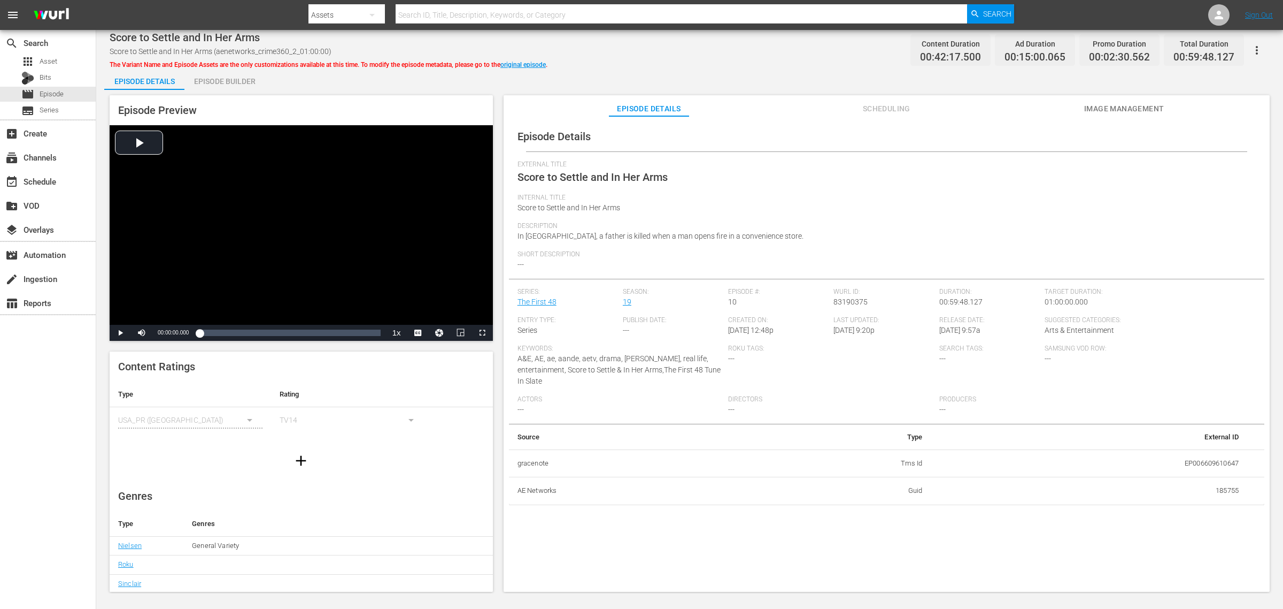
click at [234, 81] on div "Episode Builder" at bounding box center [224, 81] width 80 height 26
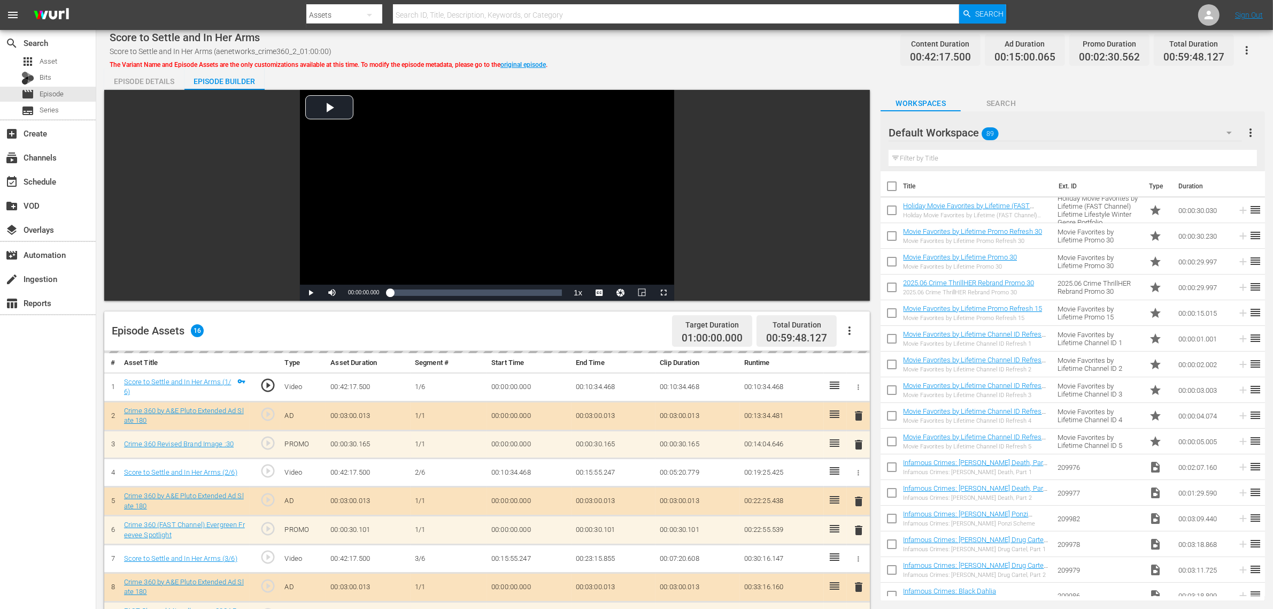
click at [1022, 135] on div "Default Workspace 89" at bounding box center [1065, 133] width 353 height 30
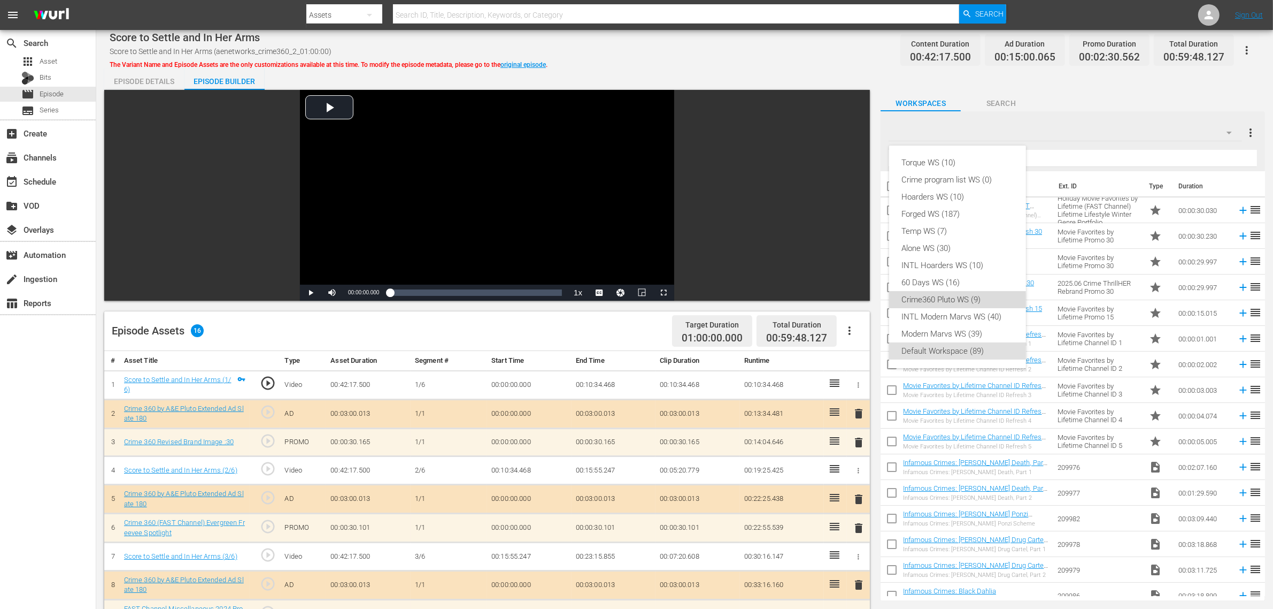
click at [944, 302] on div "Crime360 Pluto WS (9)" at bounding box center [957, 299] width 111 height 17
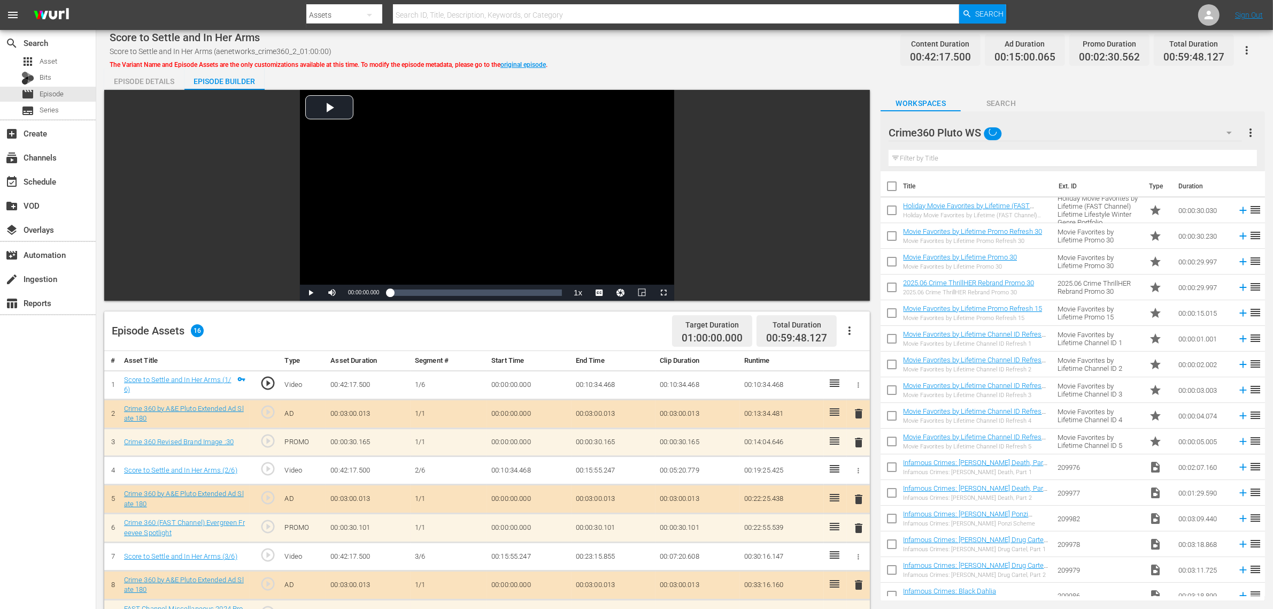
click at [730, 75] on div "Episode Details Episode Builder Episode Preview Video Player is loading. Play V…" at bounding box center [684, 473] width 1161 height 811
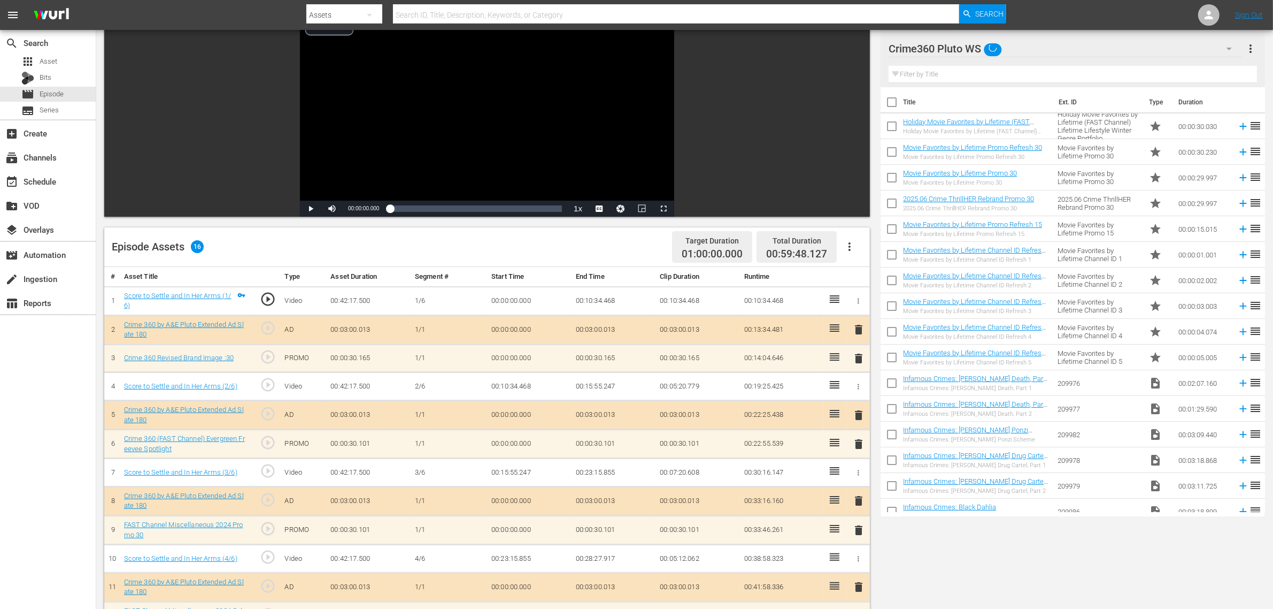
scroll to position [267, 0]
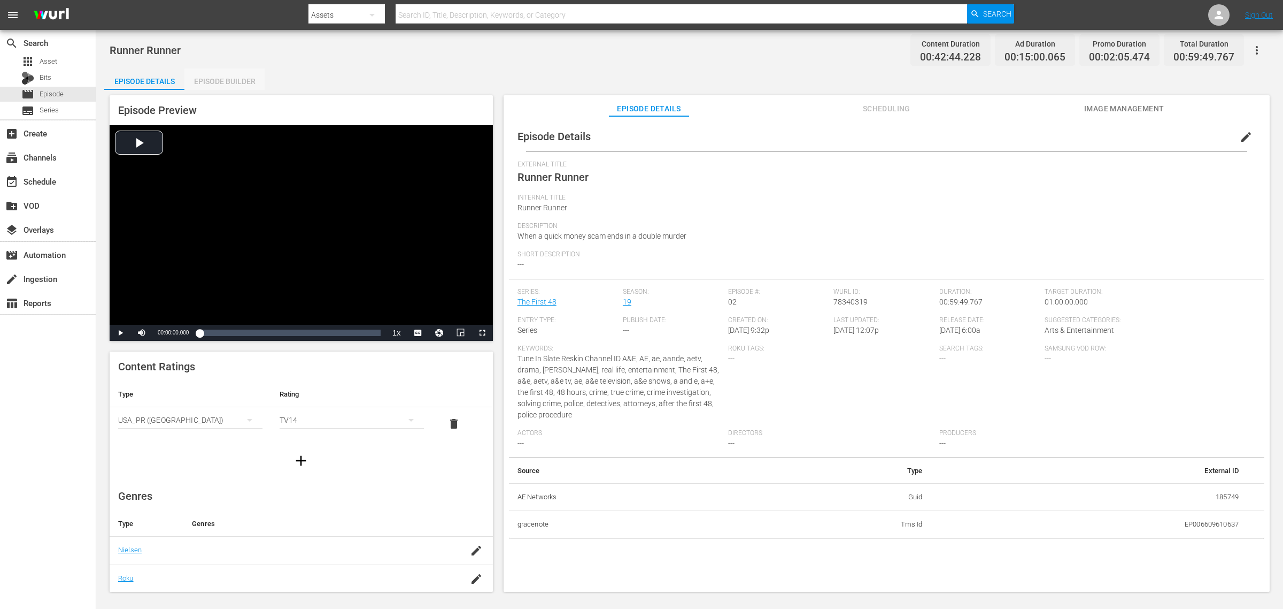
click at [225, 80] on div "Episode Builder" at bounding box center [224, 81] width 80 height 26
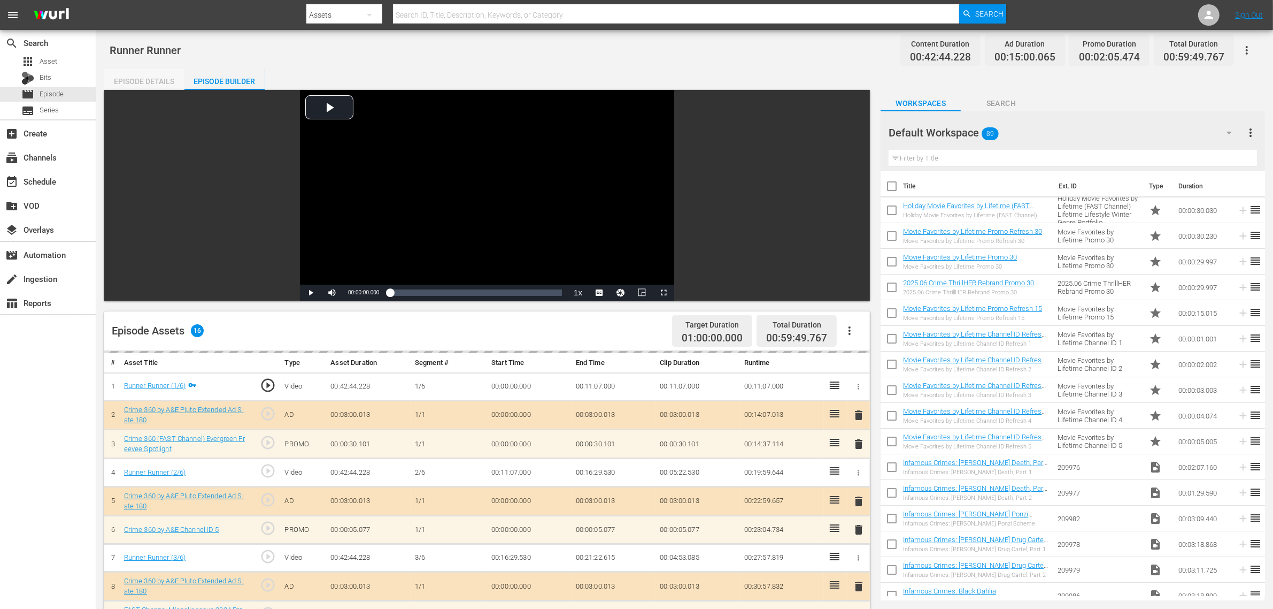
click at [152, 81] on div "Episode Details" at bounding box center [144, 81] width 80 height 26
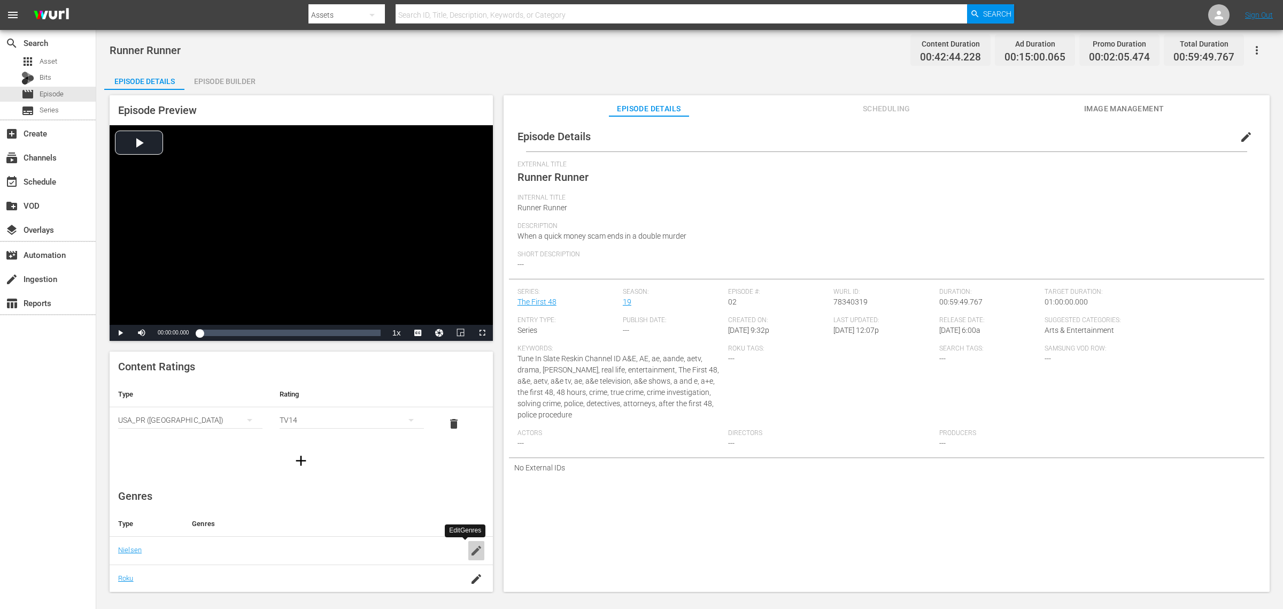
click at [470, 487] on icon "button" at bounding box center [476, 550] width 13 height 13
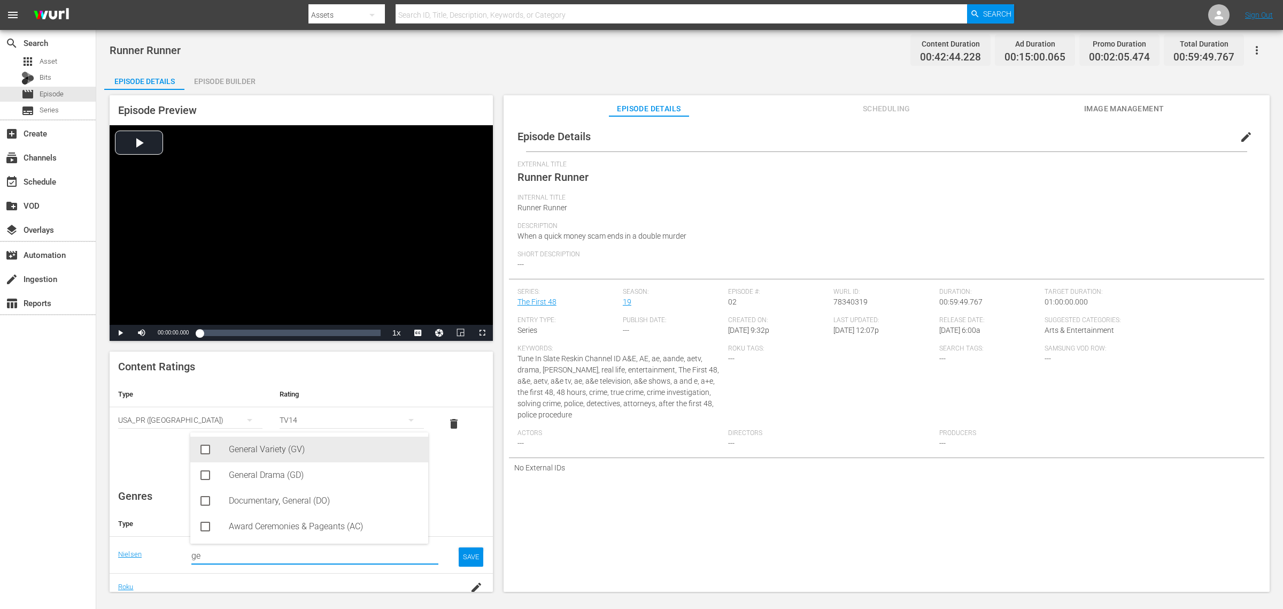
click at [310, 456] on div "General Variety (GV)" at bounding box center [324, 449] width 191 height 26
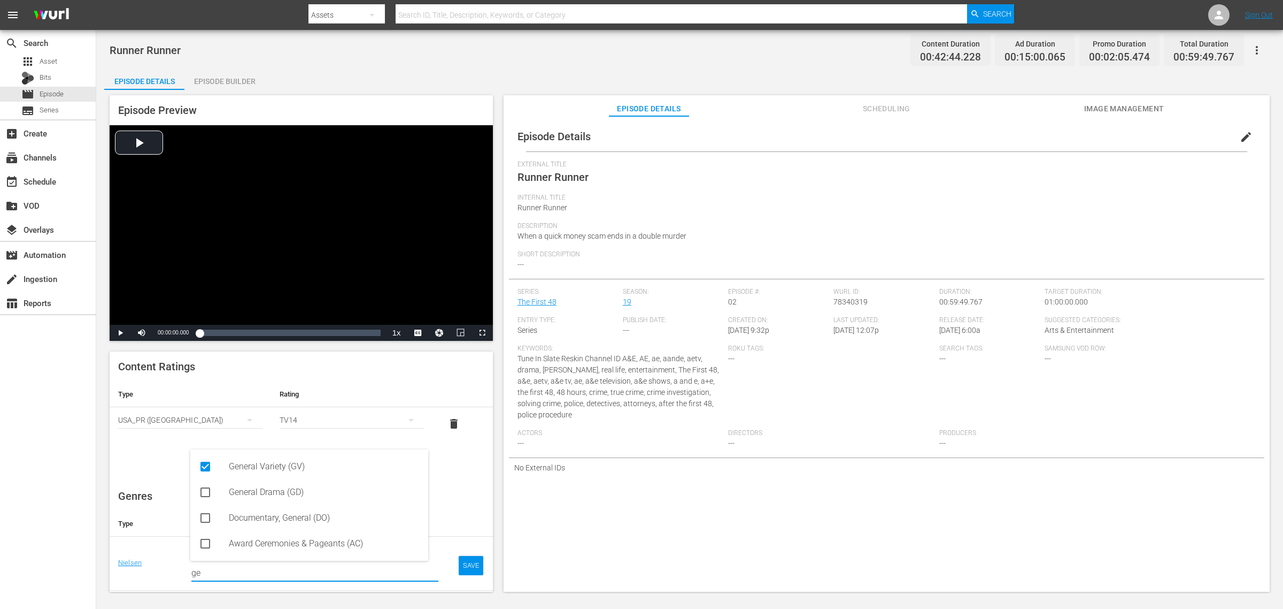
type input "ge"
click at [468, 487] on div "SAVE" at bounding box center [471, 565] width 25 height 19
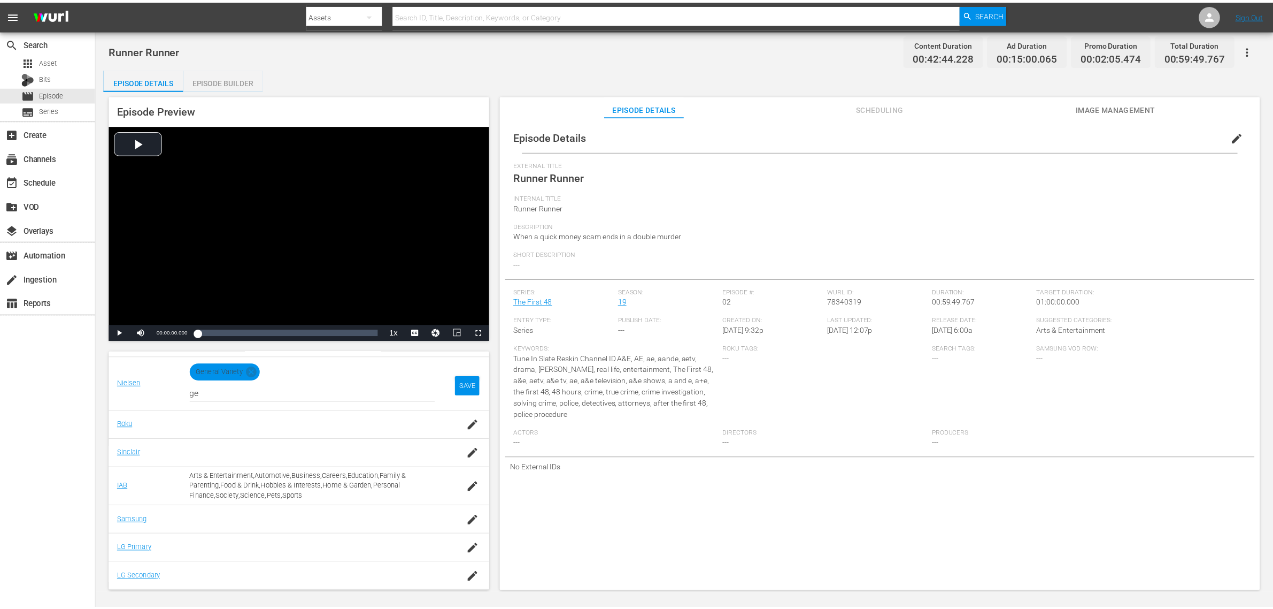
scroll to position [154, 0]
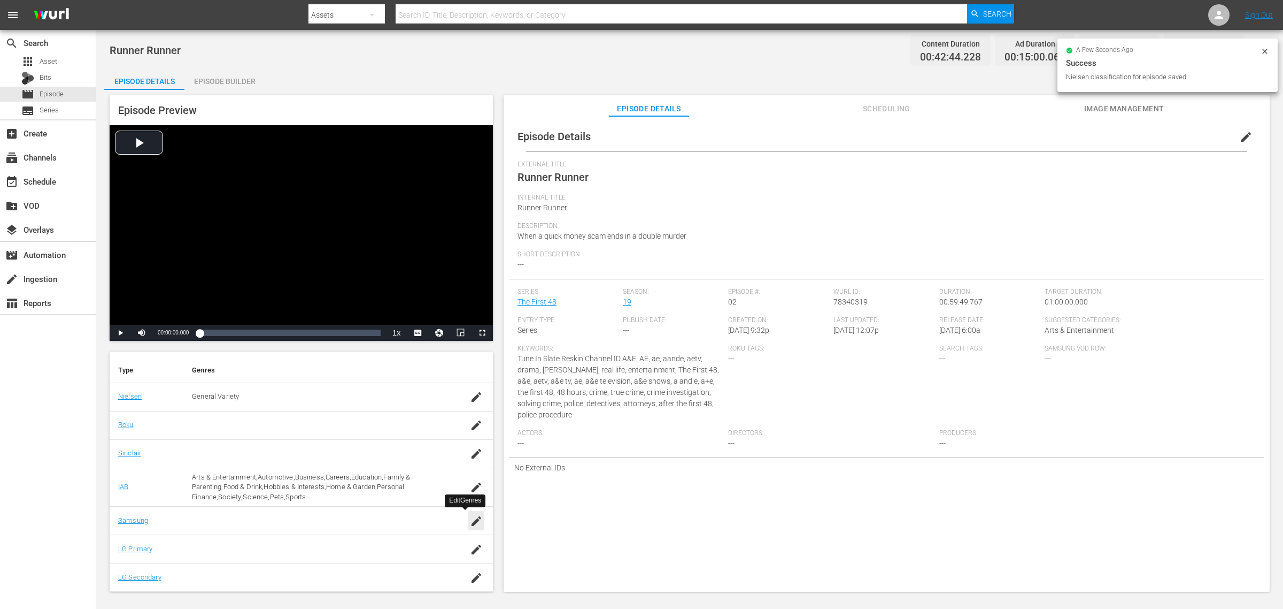
click at [472, 487] on icon "button" at bounding box center [477, 521] width 10 height 10
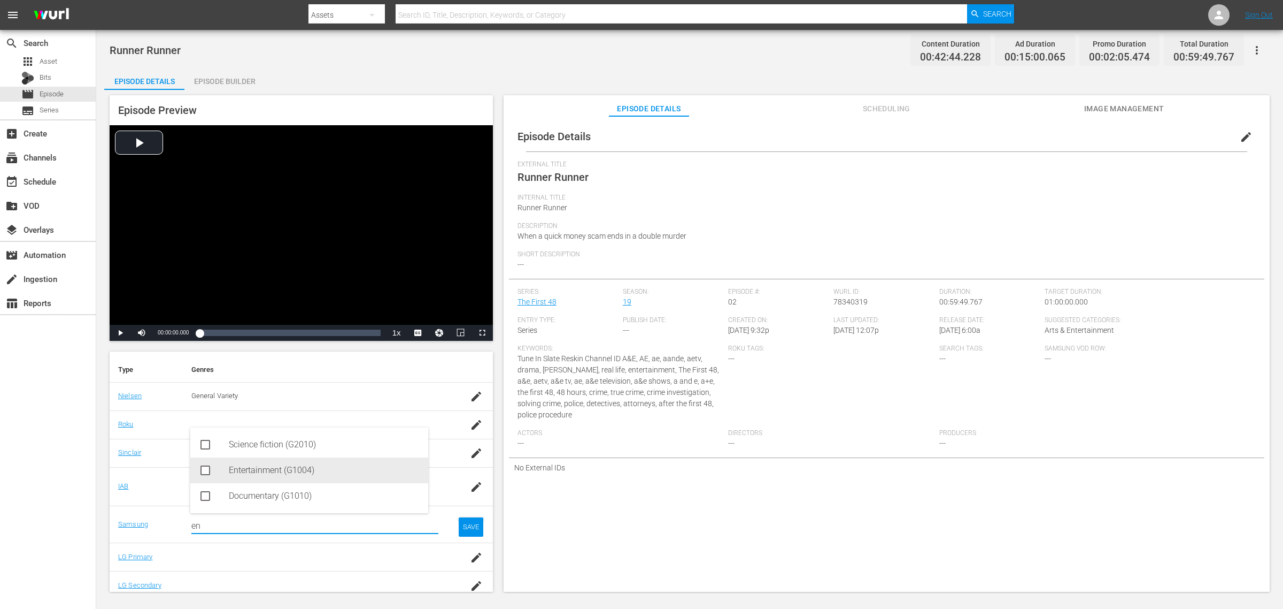
click at [345, 473] on div "Entertainment (G1004)" at bounding box center [324, 470] width 191 height 26
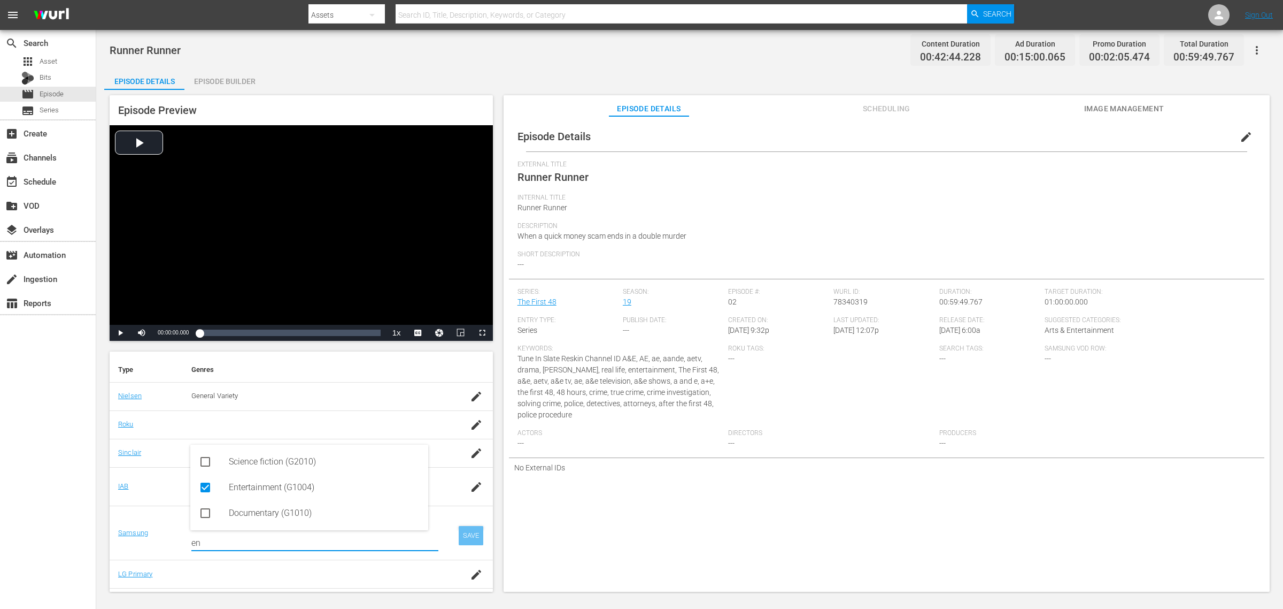
type input "en"
click at [465, 487] on div "SAVE" at bounding box center [471, 535] width 25 height 19
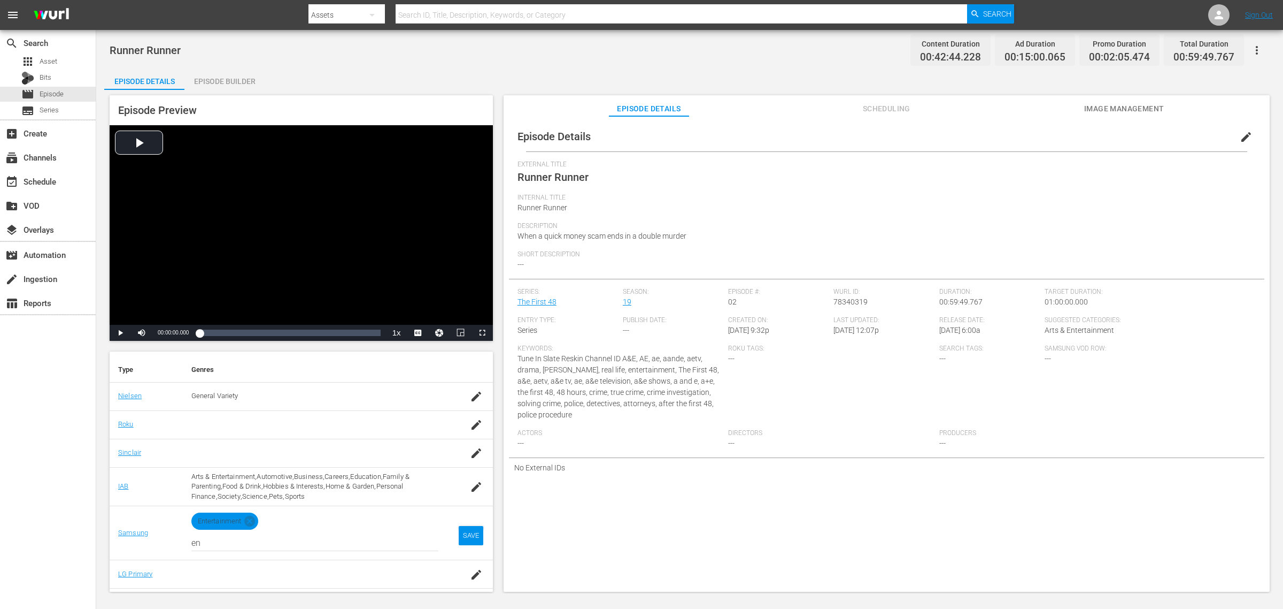
click at [238, 82] on div "Episode Builder" at bounding box center [224, 81] width 80 height 26
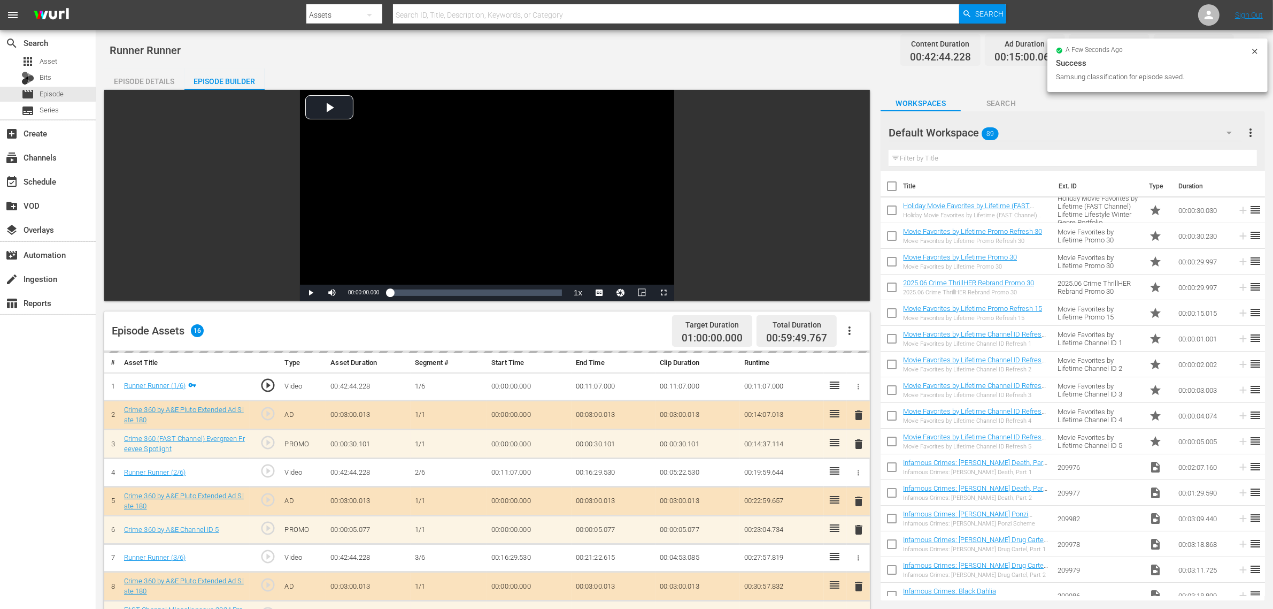
scroll to position [152, 0]
click at [547, 43] on div "Runner Runner Content Duration 00:42:44.228 Ad Duration 00:15:00.065 Promo Dura…" at bounding box center [685, 50] width 1150 height 24
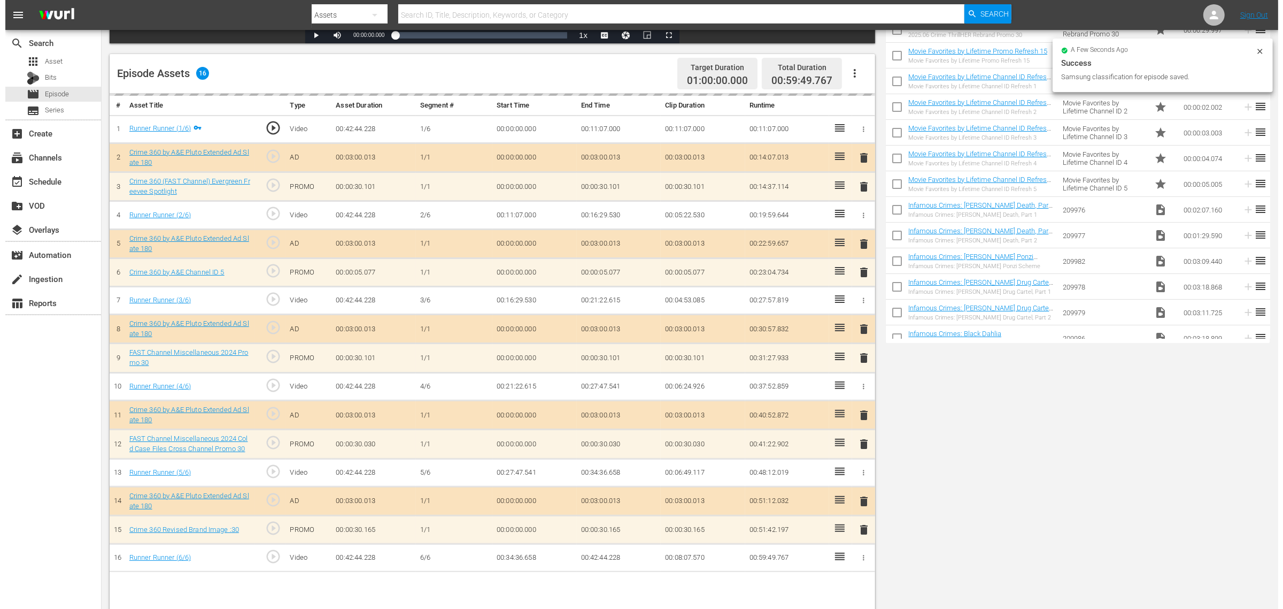
scroll to position [278, 0]
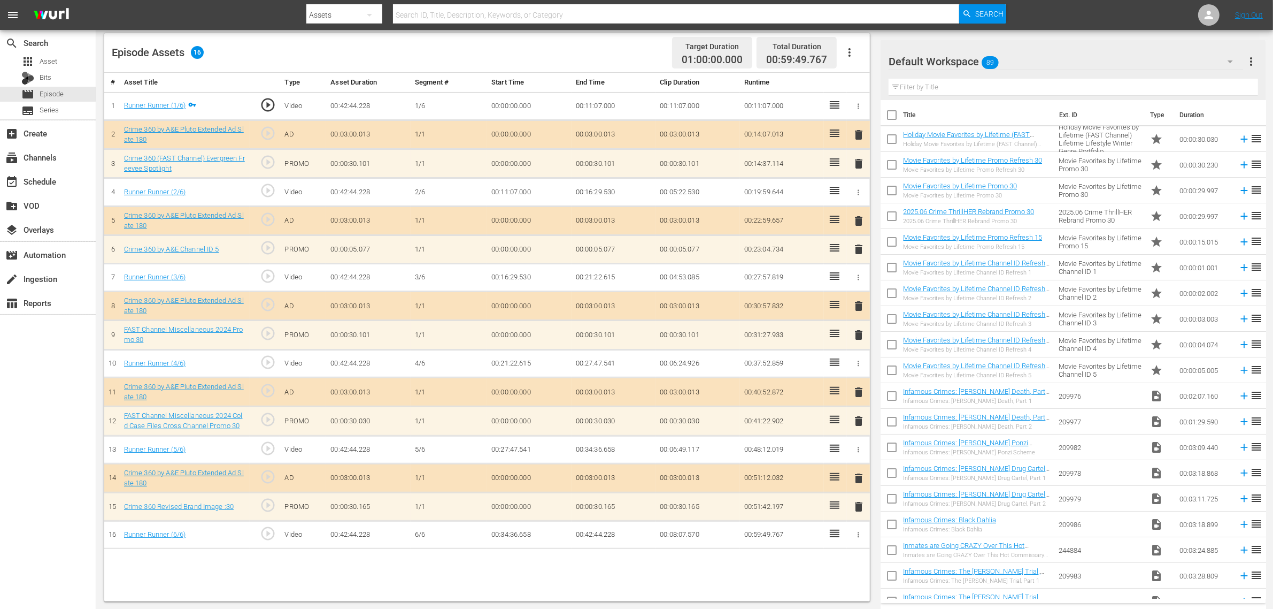
click at [1022, 58] on div "Default Workspace 89" at bounding box center [1066, 62] width 355 height 30
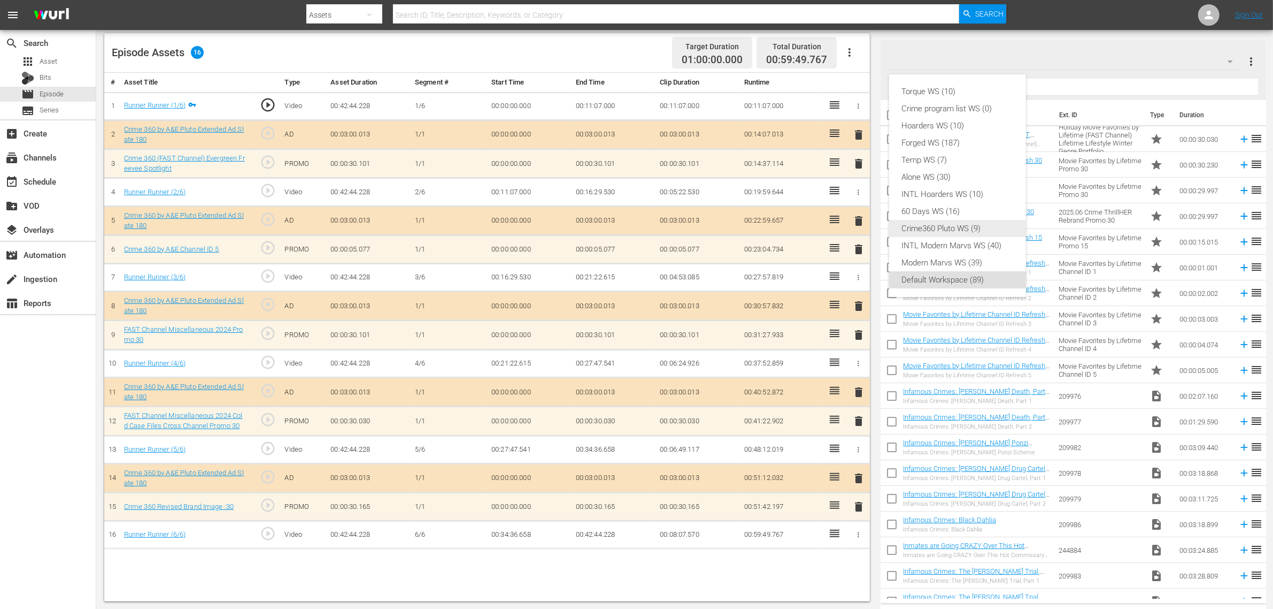
click at [964, 232] on div "Crime360 Pluto WS (9)" at bounding box center [957, 228] width 111 height 17
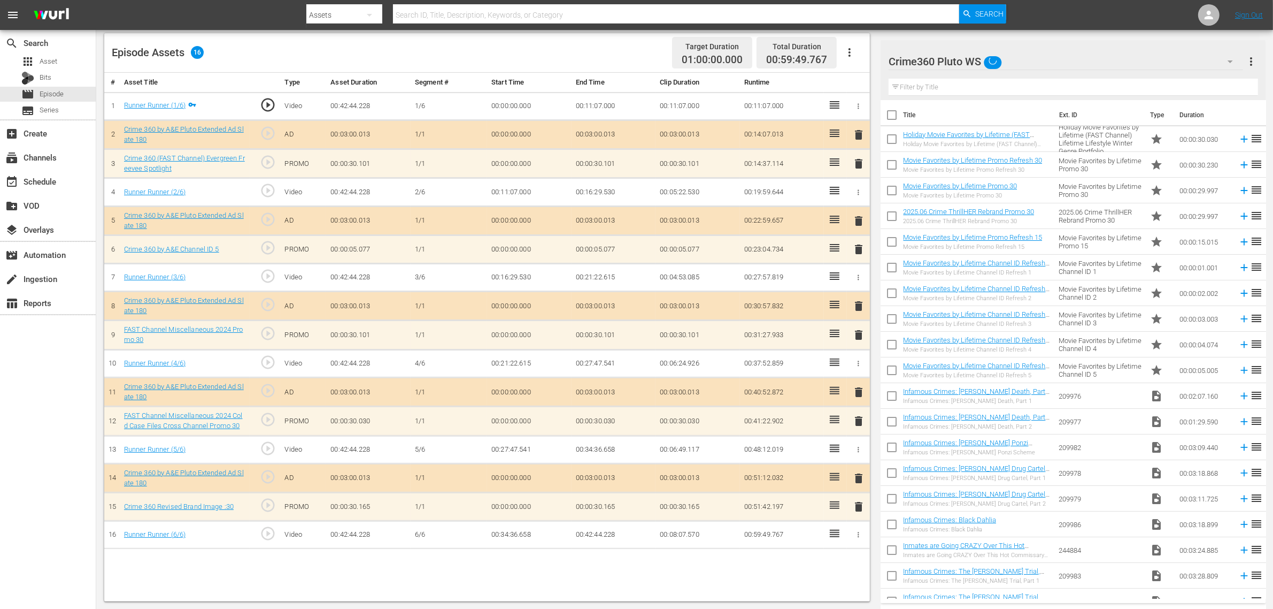
click at [593, 51] on div "Episode Assets 16 Target Duration 01:00:00.000 Total Duration 00:59:49.767" at bounding box center [487, 53] width 766 height 40
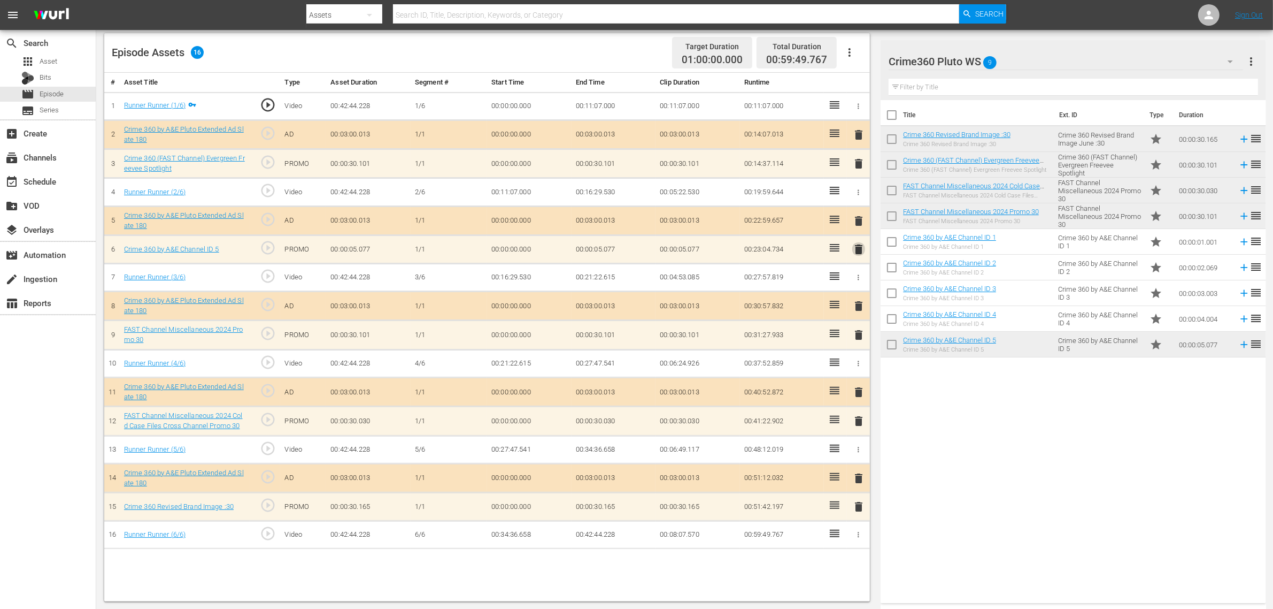
click at [856, 247] on span "delete" at bounding box center [858, 249] width 13 height 13
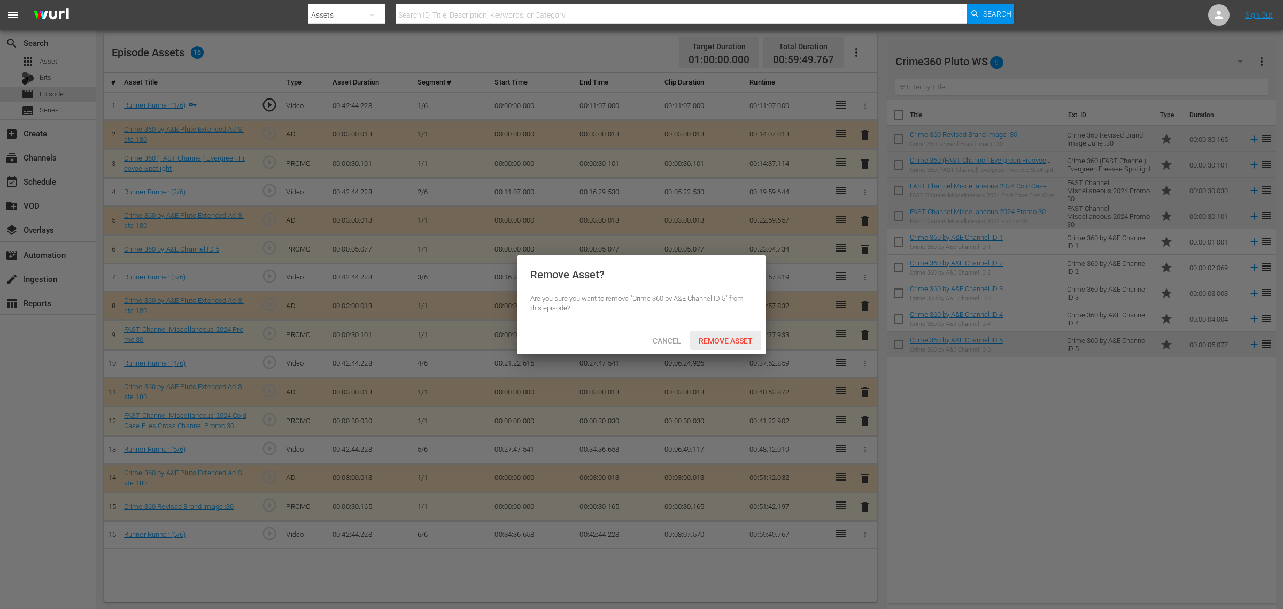
click at [729, 341] on span "Remove Asset" at bounding box center [725, 340] width 71 height 9
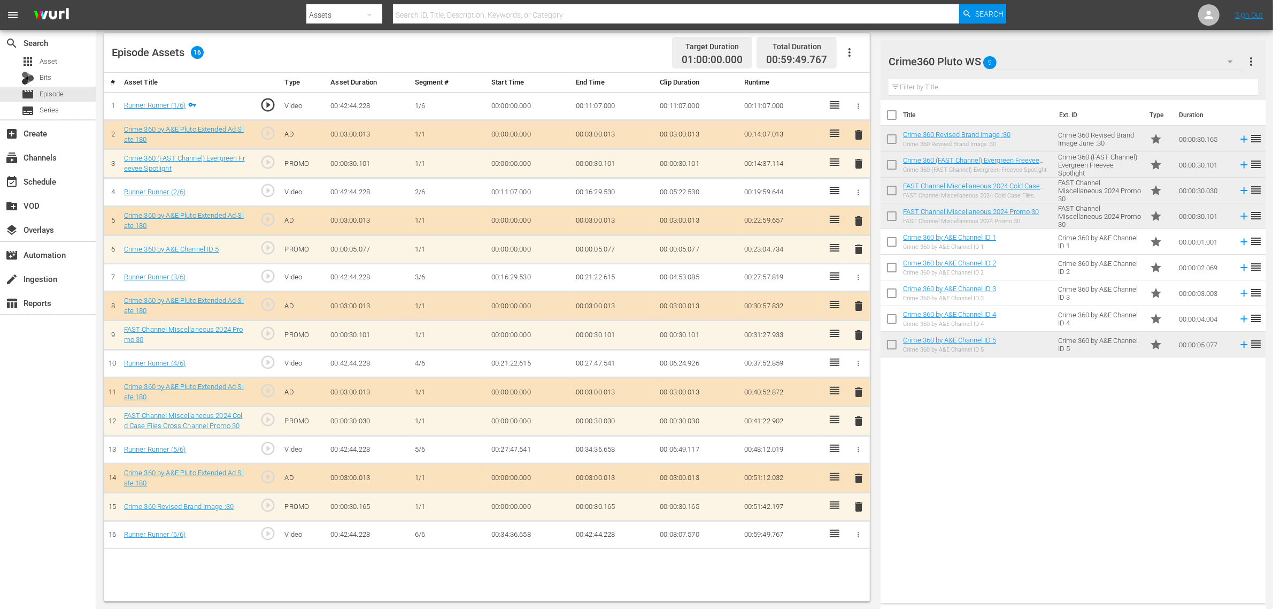
scroll to position [152, 0]
click at [1026, 330] on body "menu Search By Assets Search ID, Title, Description, Keywords, or Category Sear…" at bounding box center [636, 26] width 1273 height 609
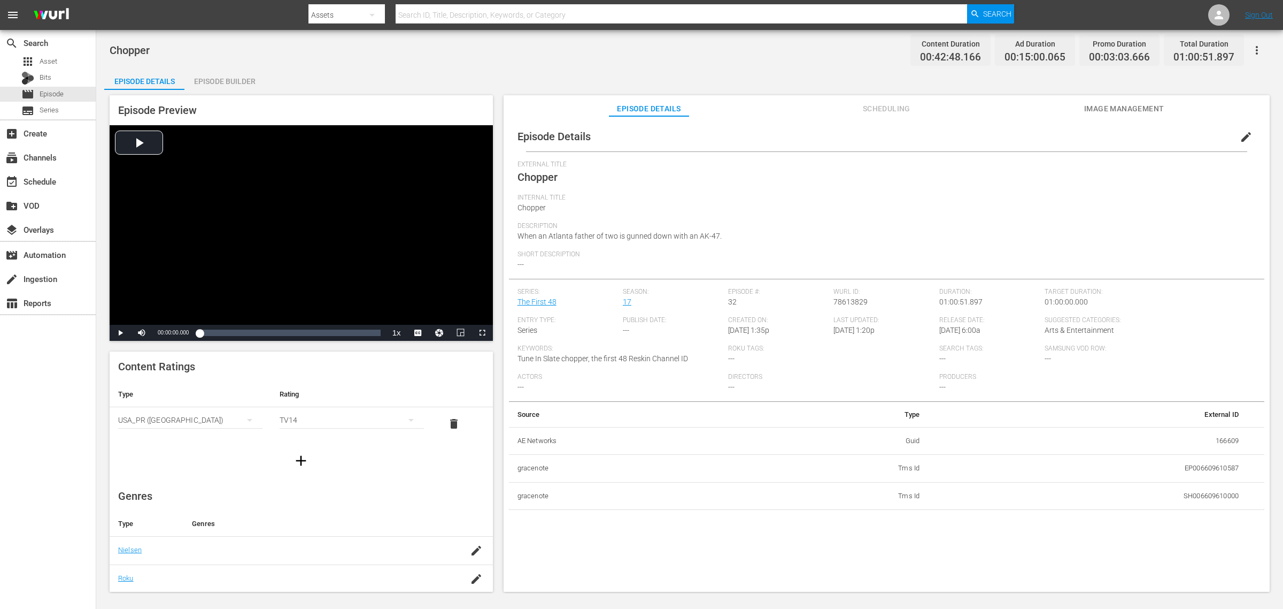
click at [226, 82] on div "Episode Builder" at bounding box center [224, 81] width 80 height 26
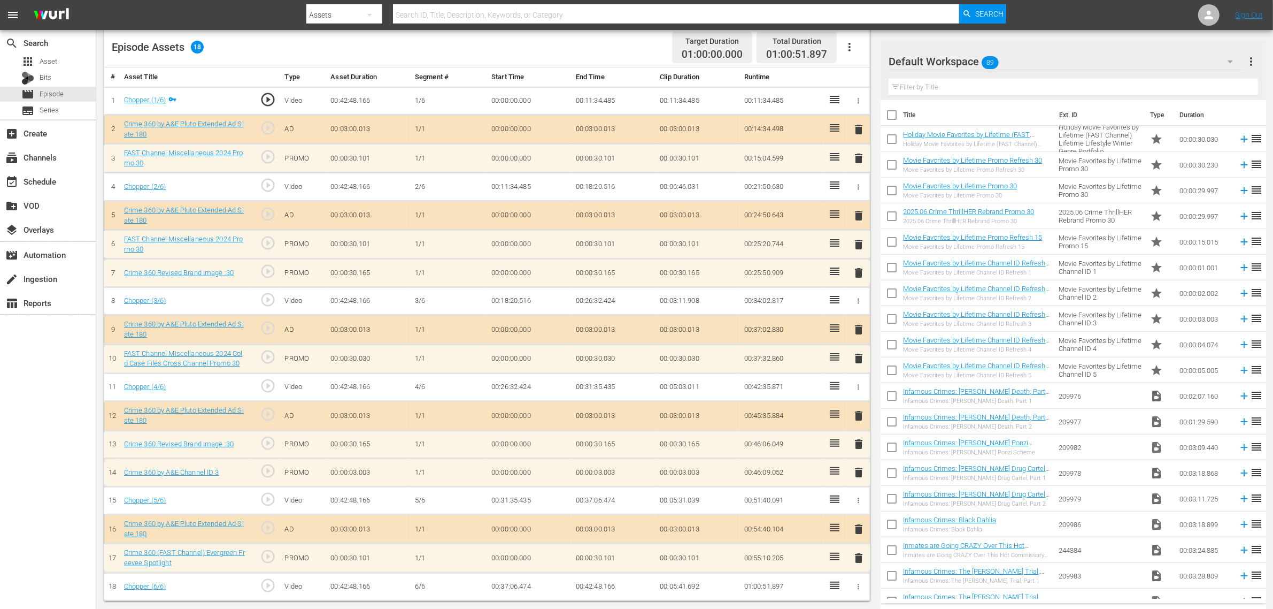
scroll to position [288, 0]
click at [859, 469] on span "delete" at bounding box center [858, 472] width 13 height 13
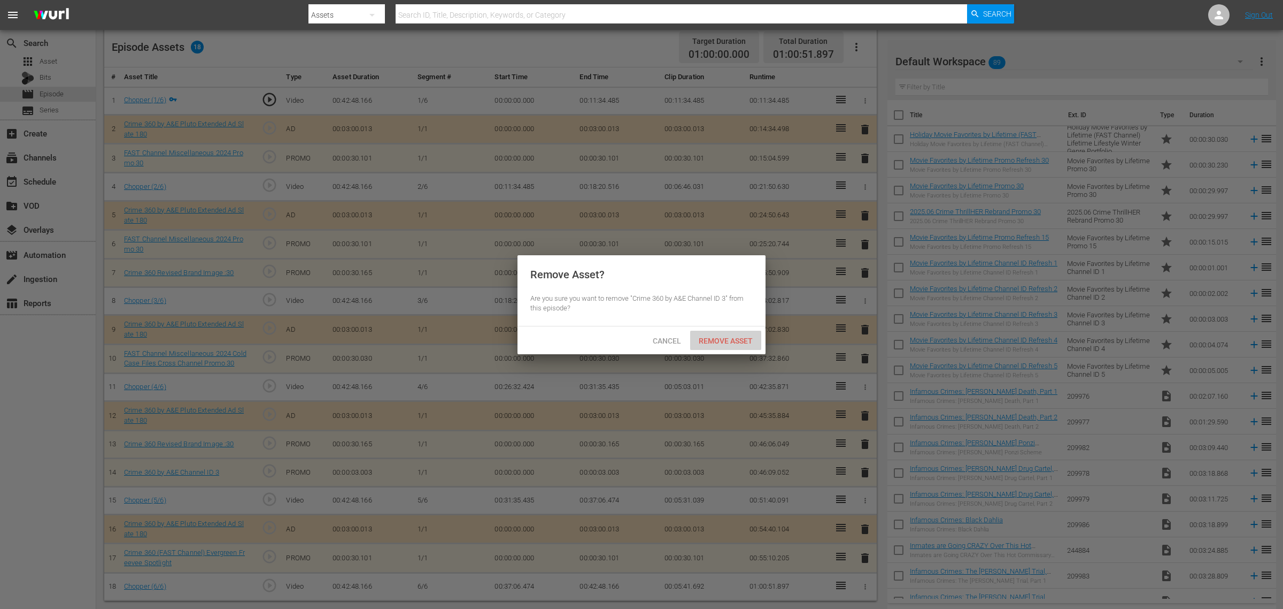
click at [724, 340] on span "Remove Asset" at bounding box center [725, 340] width 71 height 9
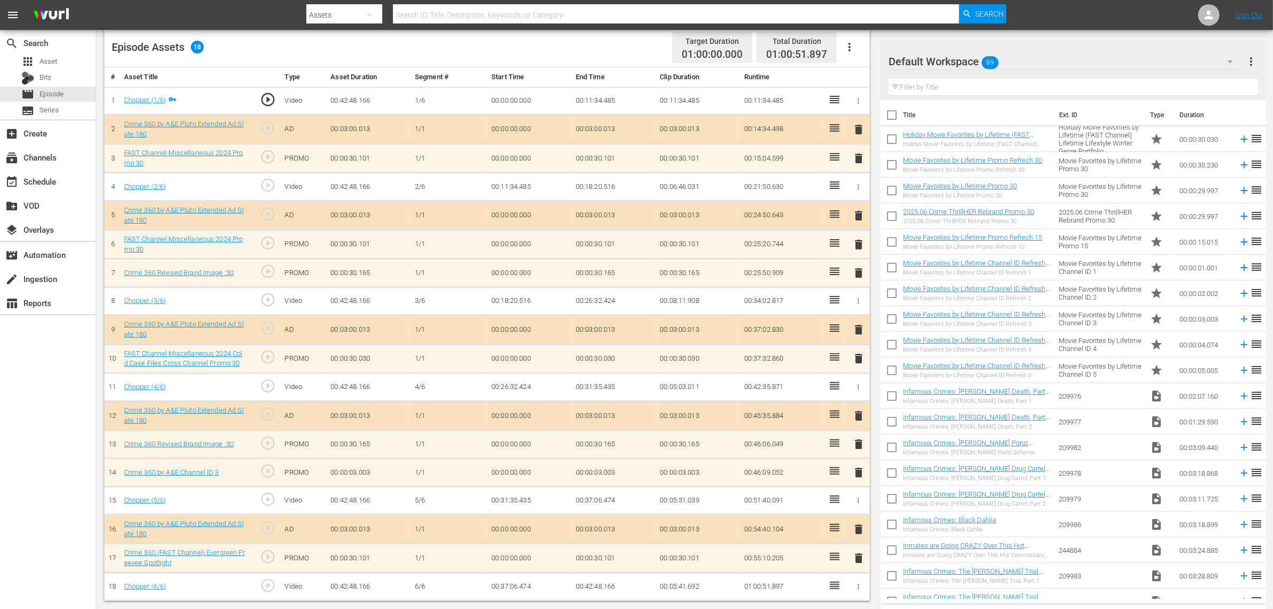
click at [1026, 64] on div "Default Workspace 89" at bounding box center [1066, 62] width 355 height 30
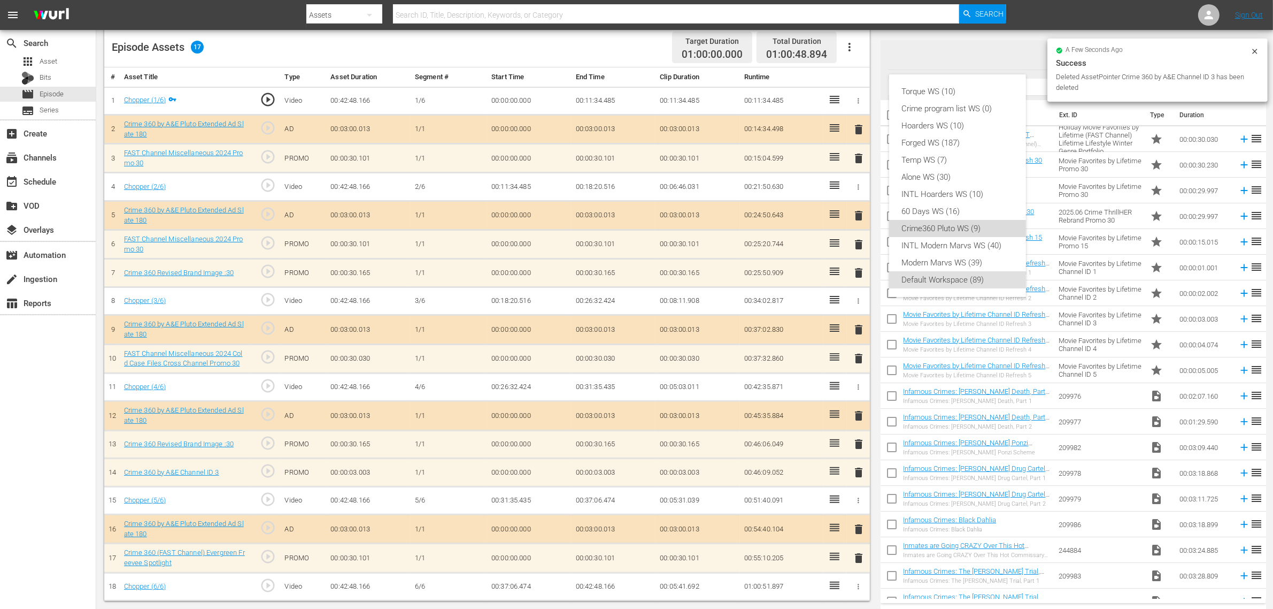
click at [971, 226] on div "Crime360 Pluto WS (9)" at bounding box center [957, 228] width 111 height 17
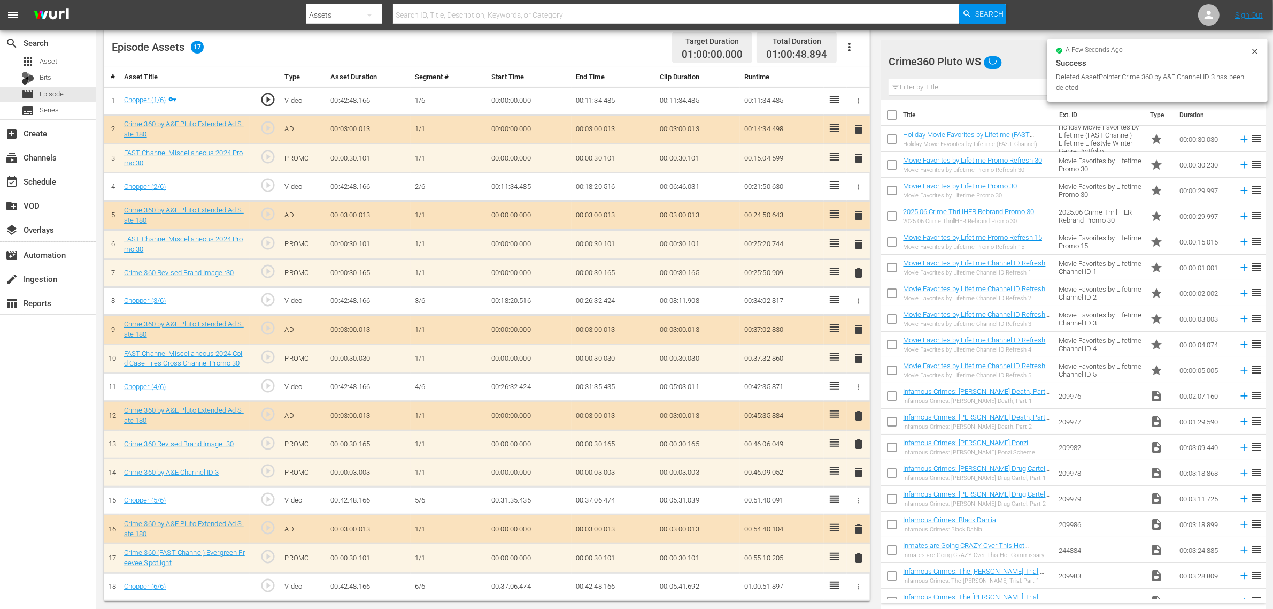
click at [599, 41] on div "Episode Assets 17 Target Duration 01:00:00.000 Total Duration 01:00:48.894" at bounding box center [487, 48] width 766 height 40
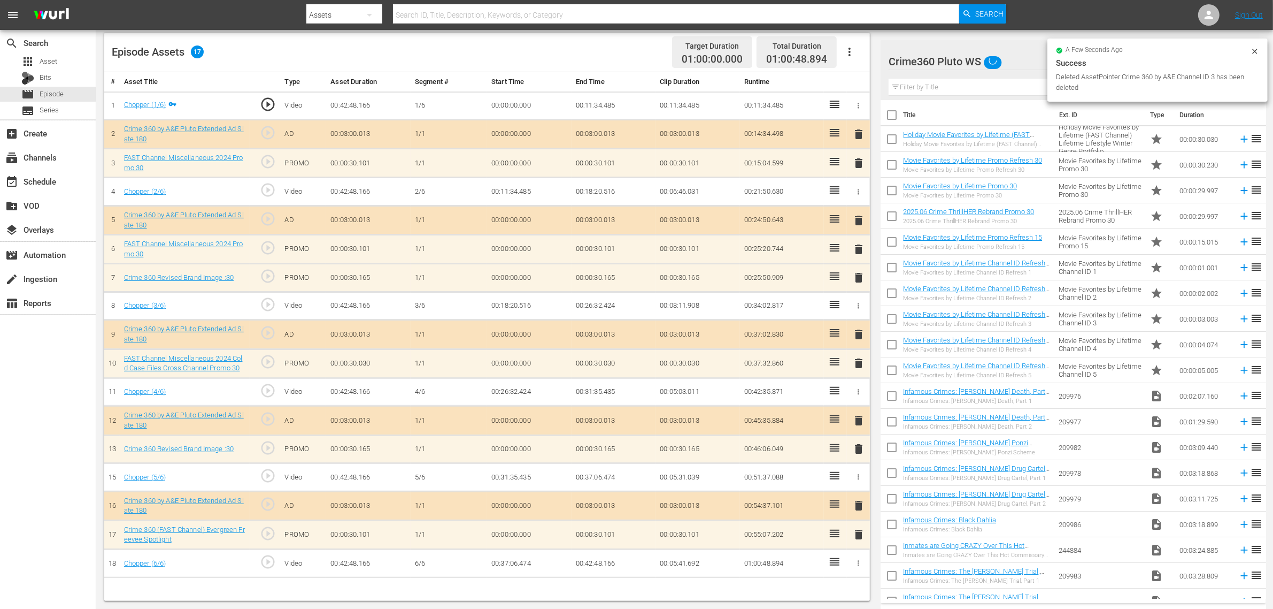
scroll to position [278, 0]
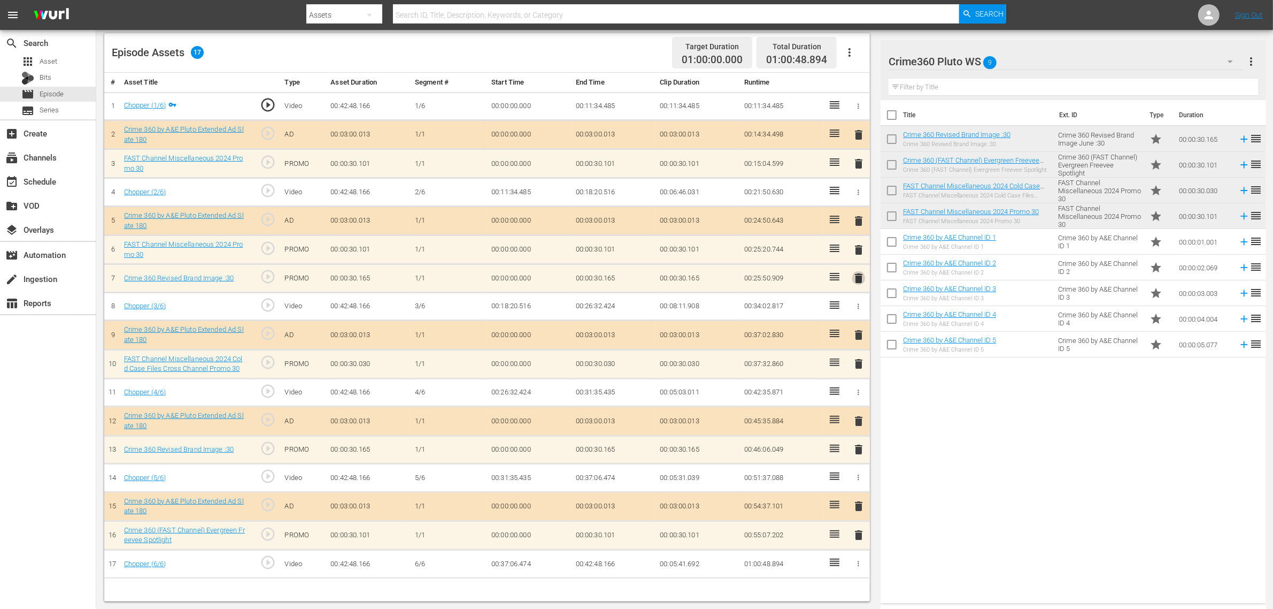
click at [859, 278] on span "delete" at bounding box center [858, 278] width 13 height 13
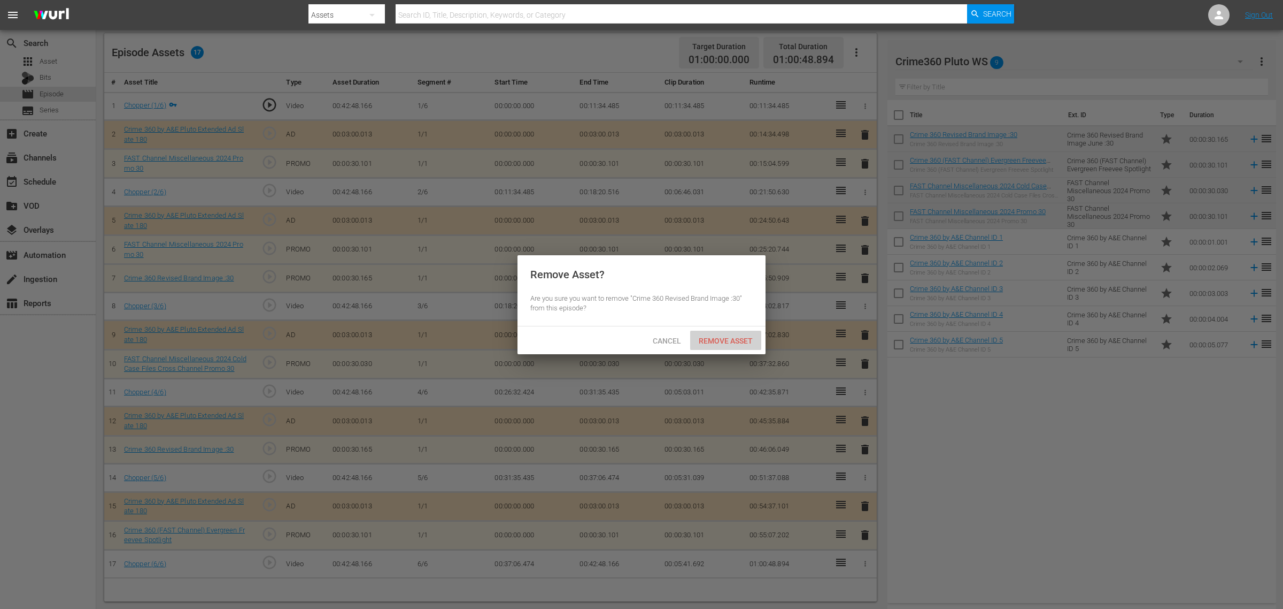
click at [731, 347] on div "Remove Asset" at bounding box center [725, 340] width 71 height 20
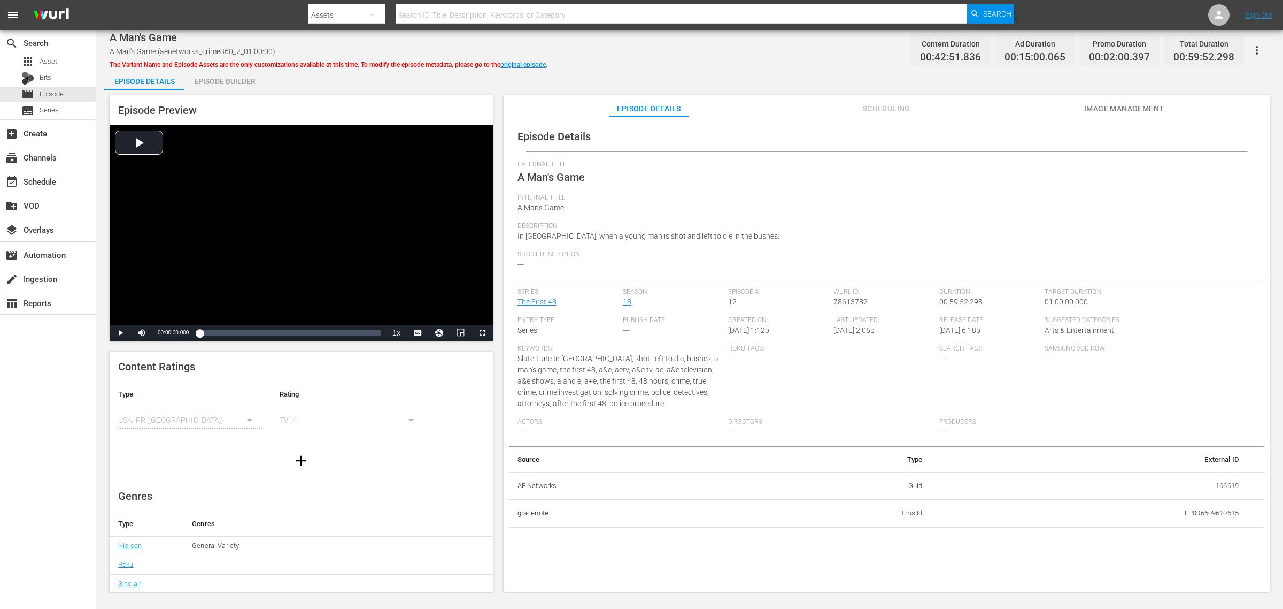
drag, startPoint x: 220, startPoint y: 75, endPoint x: 236, endPoint y: 72, distance: 16.9
click at [220, 75] on div "Episode Builder" at bounding box center [224, 81] width 80 height 26
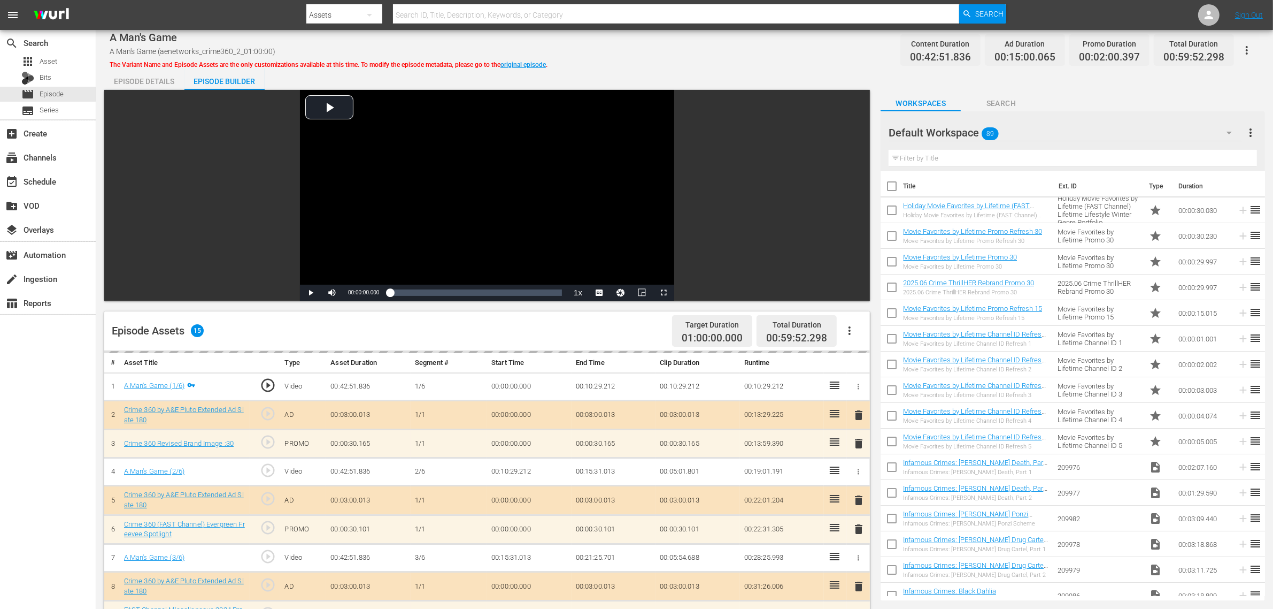
click at [712, 55] on div "A Man's Game A Man's Game (aenetworks_crime360_2_01:00:00) The Variant Name and…" at bounding box center [685, 50] width 1150 height 24
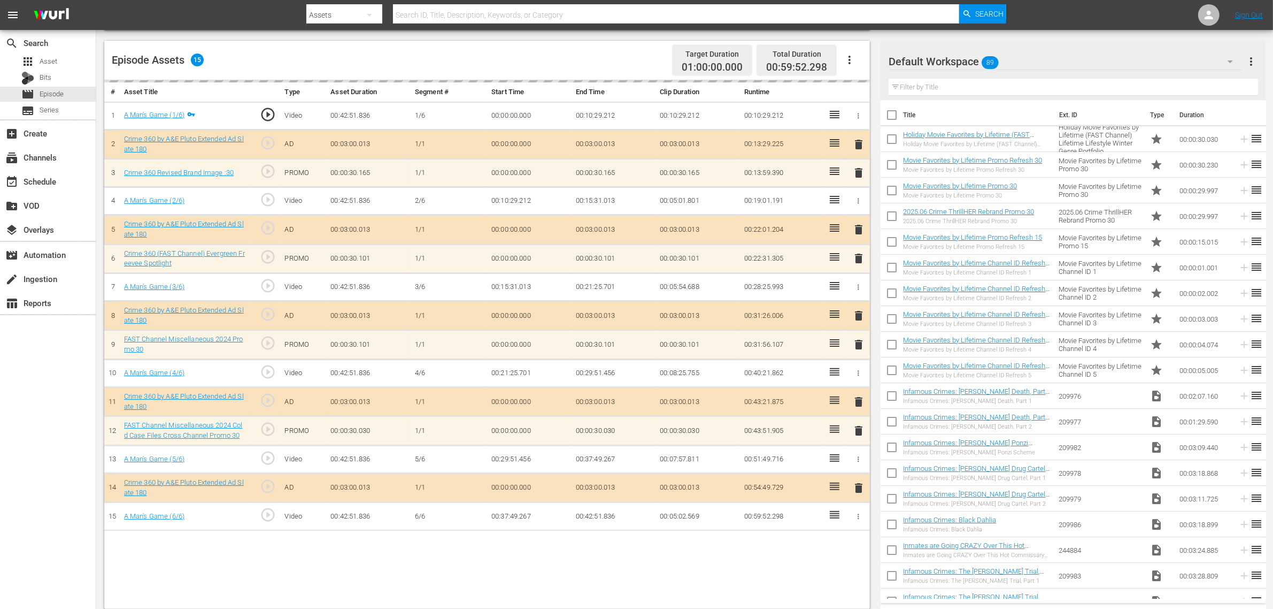
scroll to position [278, 0]
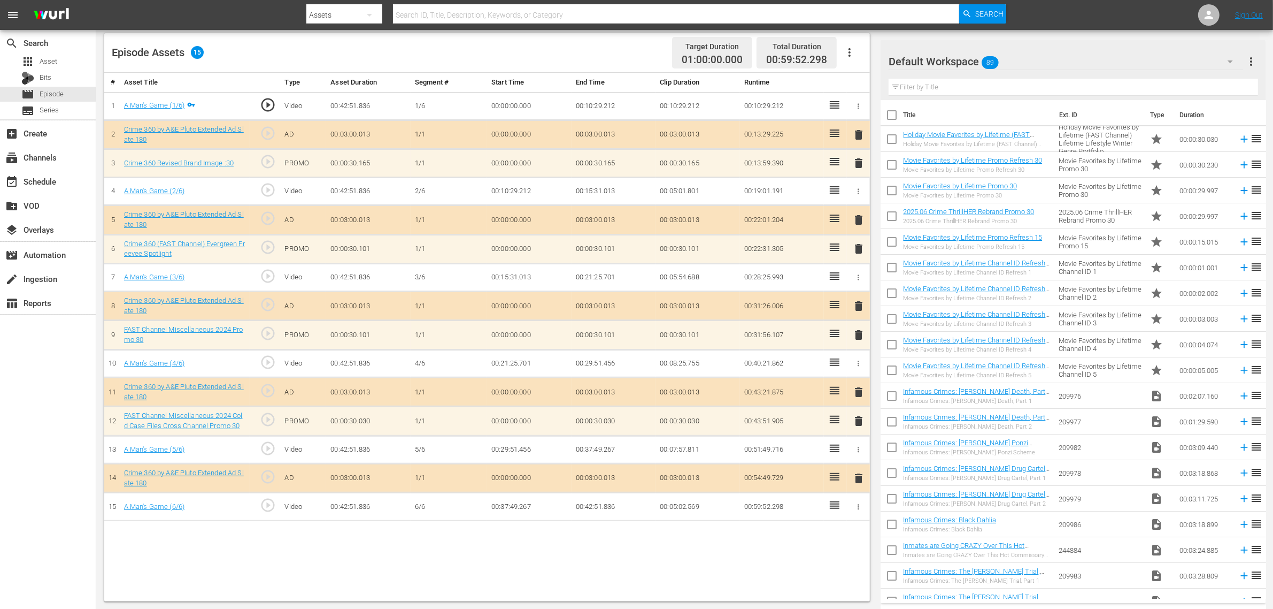
click at [1026, 59] on div "Default Workspace 89" at bounding box center [1066, 62] width 355 height 30
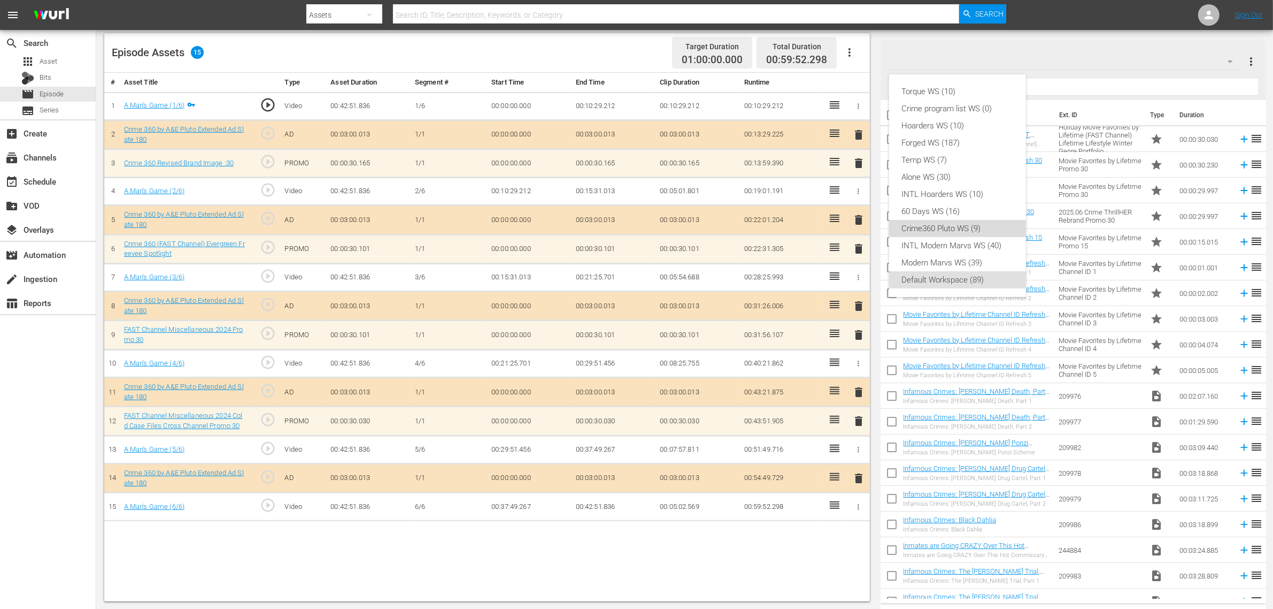
click at [972, 225] on div "Crime360 Pluto WS (9)" at bounding box center [957, 228] width 111 height 17
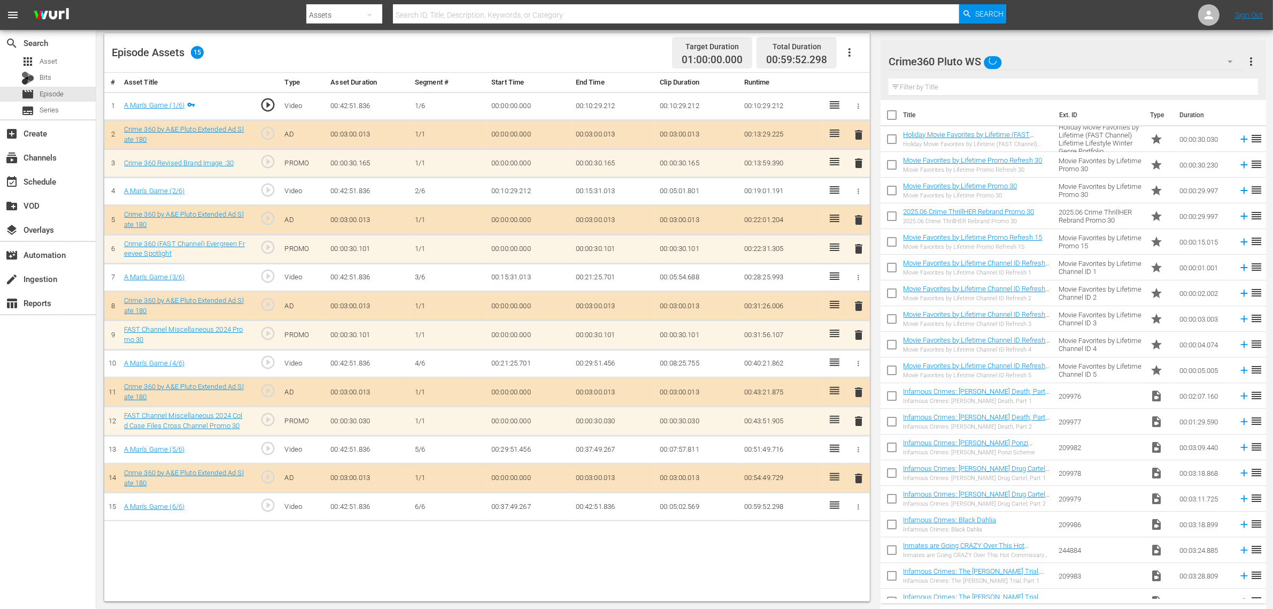
click at [584, 52] on div "Episode Assets 15 Target Duration 01:00:00.000 Total Duration 00:59:52.298" at bounding box center [487, 53] width 766 height 40
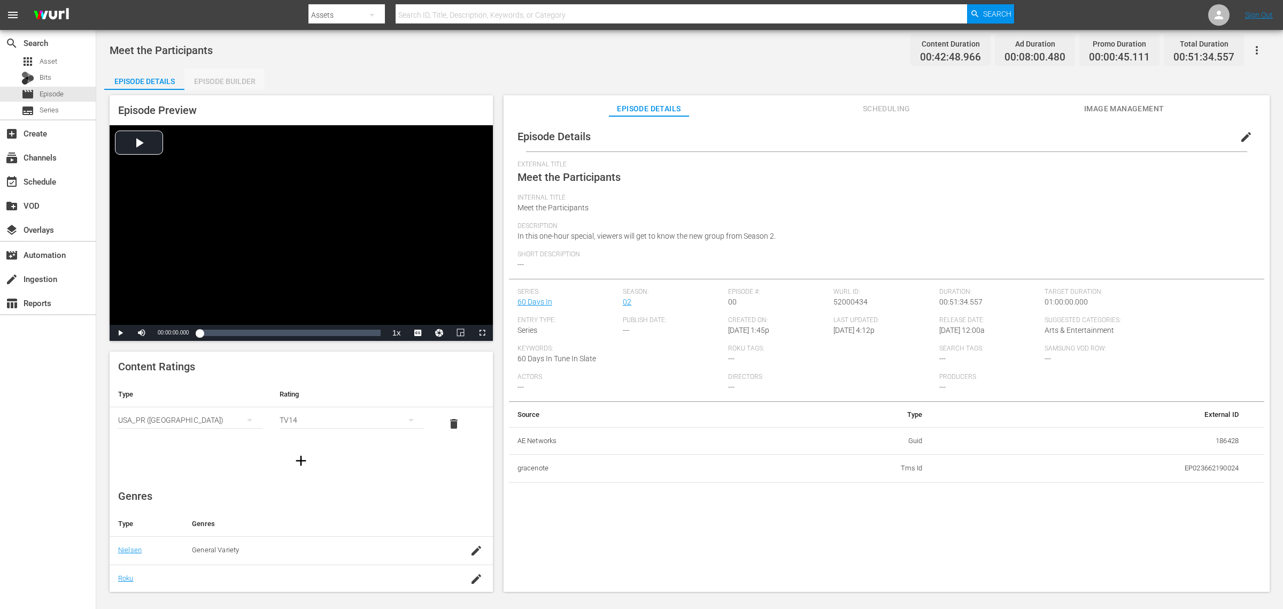
click at [234, 81] on div "Episode Builder" at bounding box center [224, 81] width 80 height 26
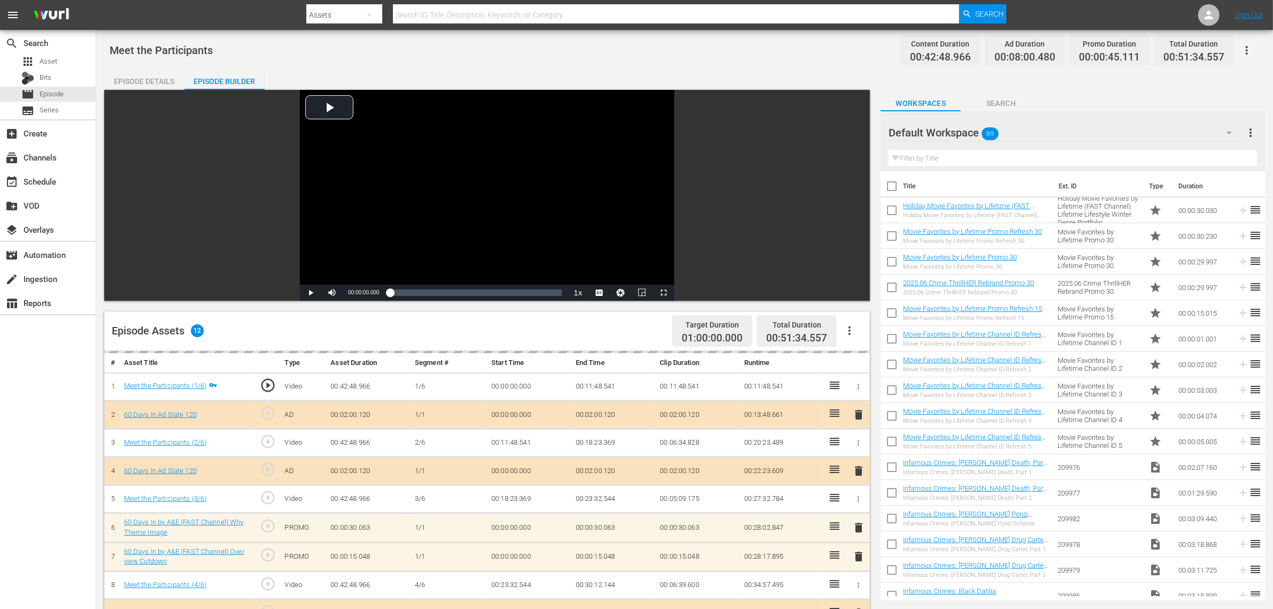
click at [632, 61] on div "Meet the Participants Content Duration 00:42:48.966 Ad Duration 00:08:00.480 Pr…" at bounding box center [685, 50] width 1150 height 24
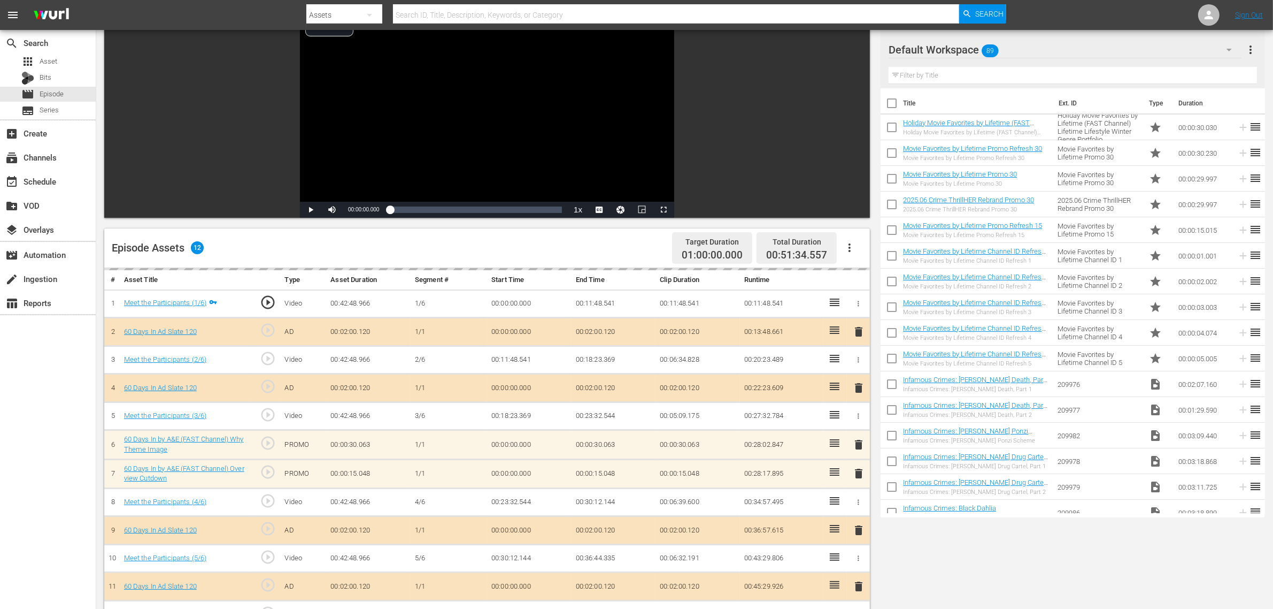
scroll to position [267, 0]
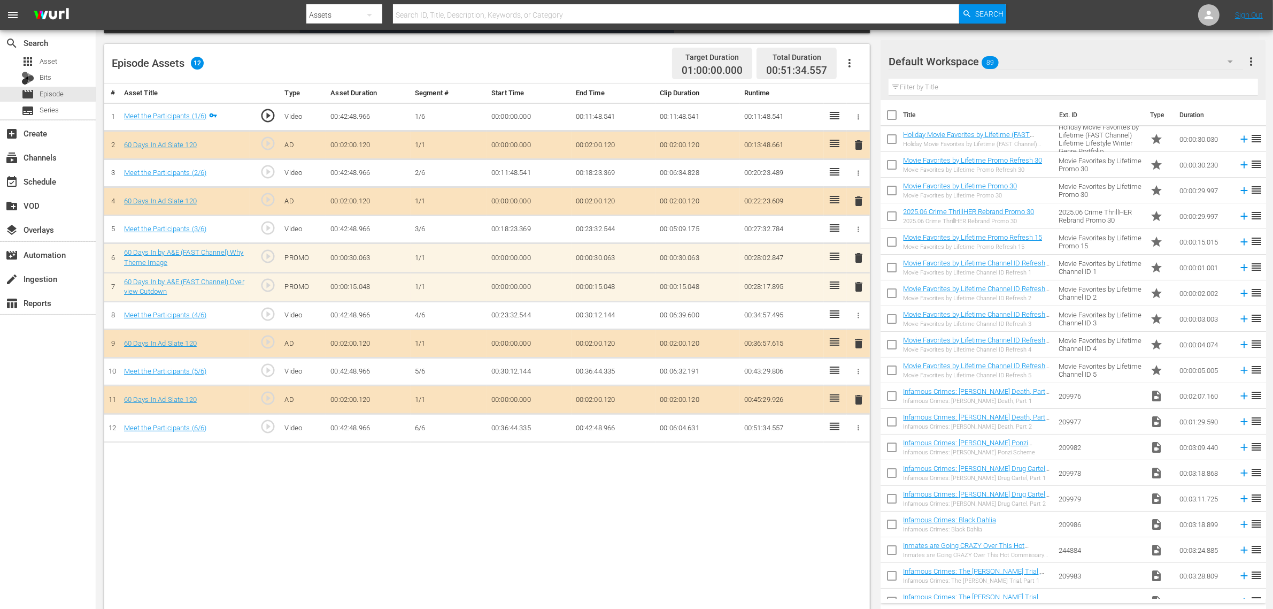
click at [851, 64] on icon "button" at bounding box center [849, 63] width 13 height 13
click at [866, 105] on div "Fill with Ads Clear Ads" at bounding box center [882, 80] width 90 height 60
click at [868, 96] on div "Clear Ads" at bounding box center [881, 93] width 73 height 26
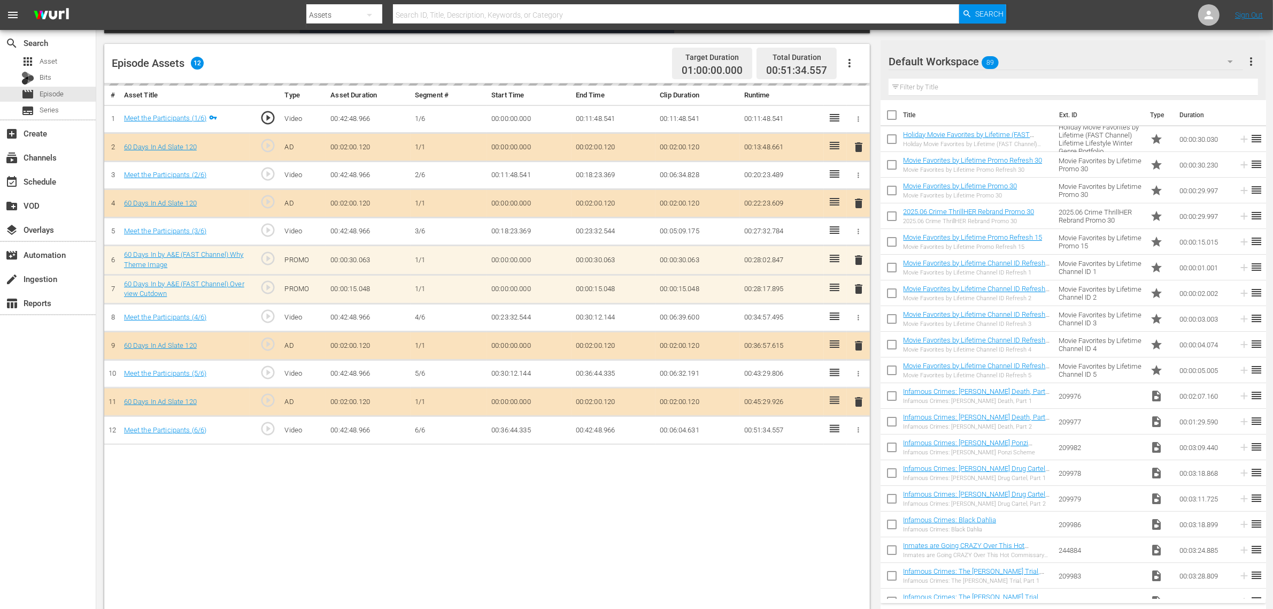
click at [596, 63] on div "Episode Assets 12 Target Duration 01:00:00.000 Total Duration 00:51:34.557" at bounding box center [487, 64] width 766 height 40
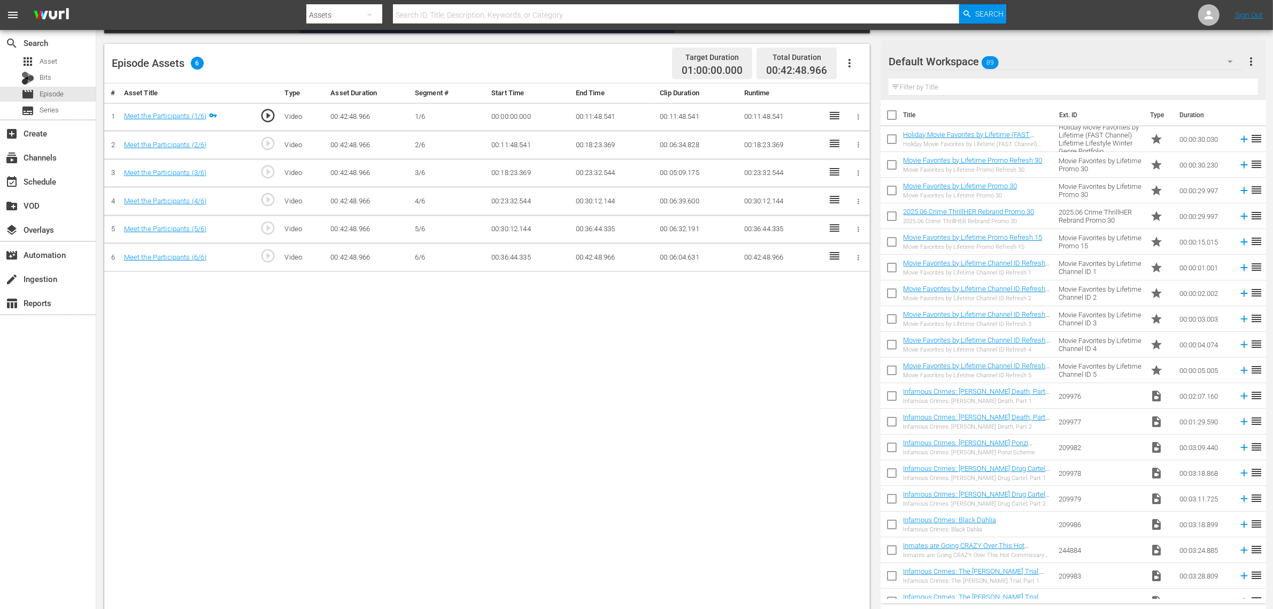
click at [849, 62] on icon "button" at bounding box center [849, 63] width 13 height 13
click at [864, 71] on div "Fill with Ads" at bounding box center [881, 68] width 73 height 26
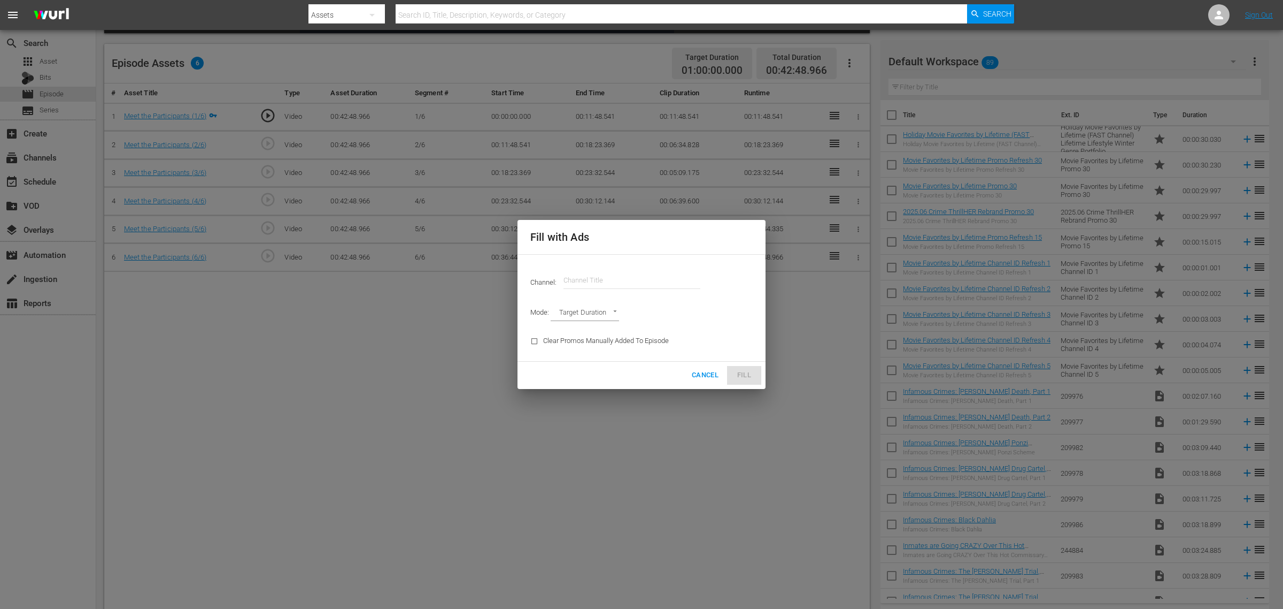
click at [578, 280] on input "text" at bounding box center [632, 280] width 137 height 26
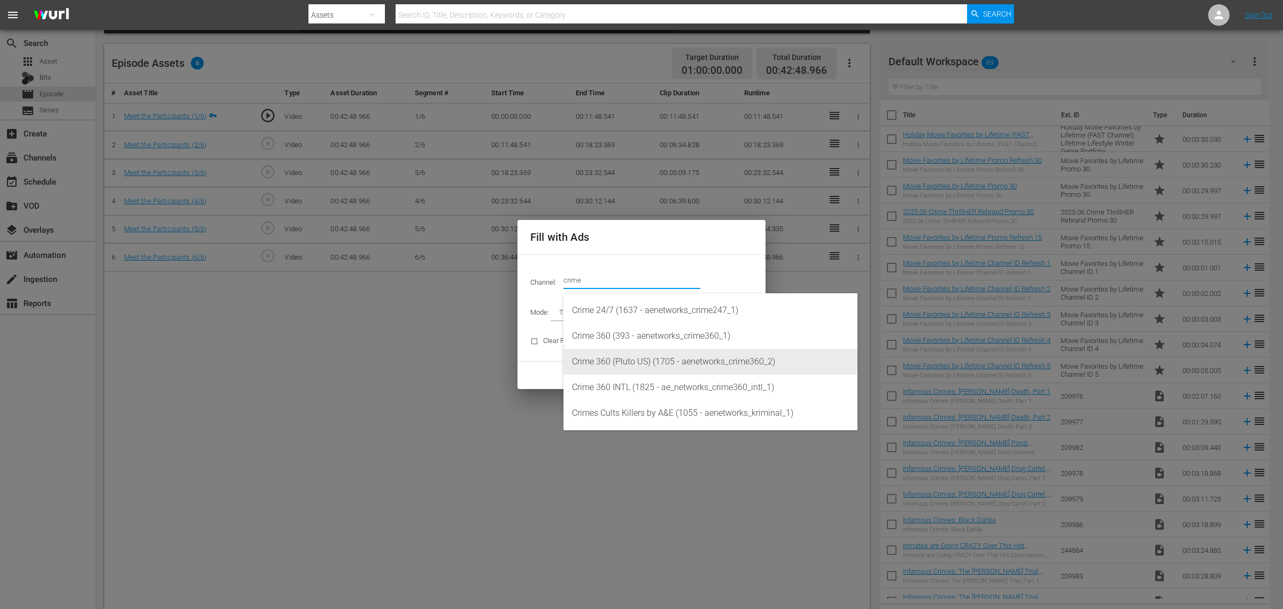
click at [630, 362] on div "Crime 360 (Pluto US) (1705 - aenetworks_crime360_2)" at bounding box center [710, 362] width 277 height 26
type input "Crime 360 (Pluto US) (1705)"
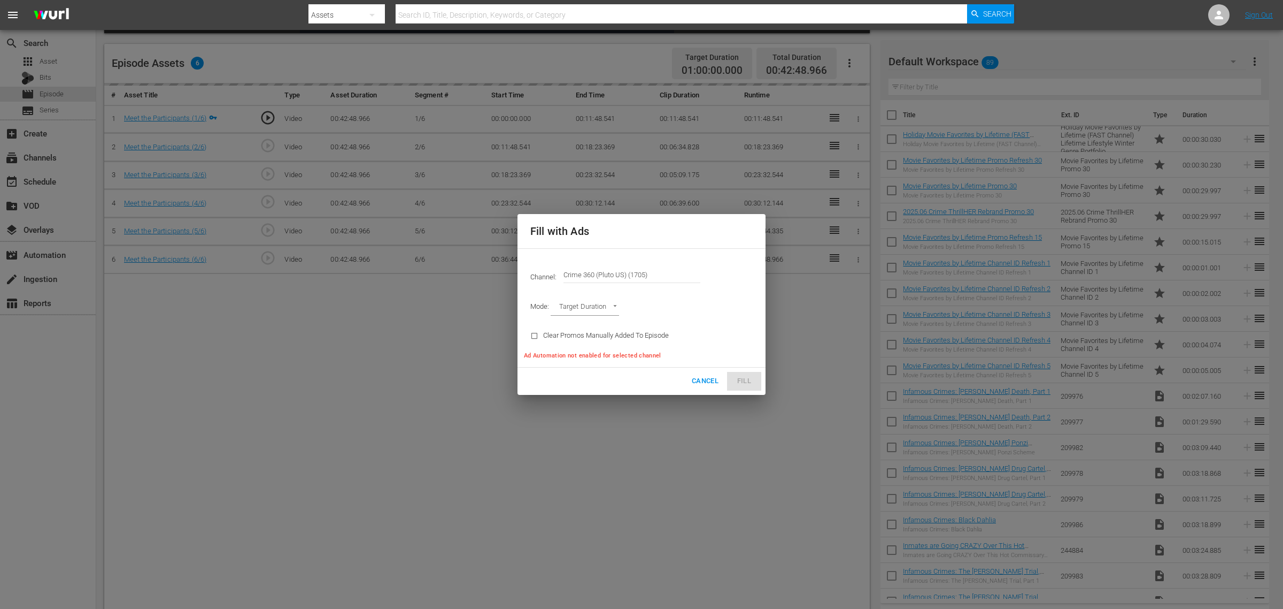
type input "AD_BREAK_DURATION"
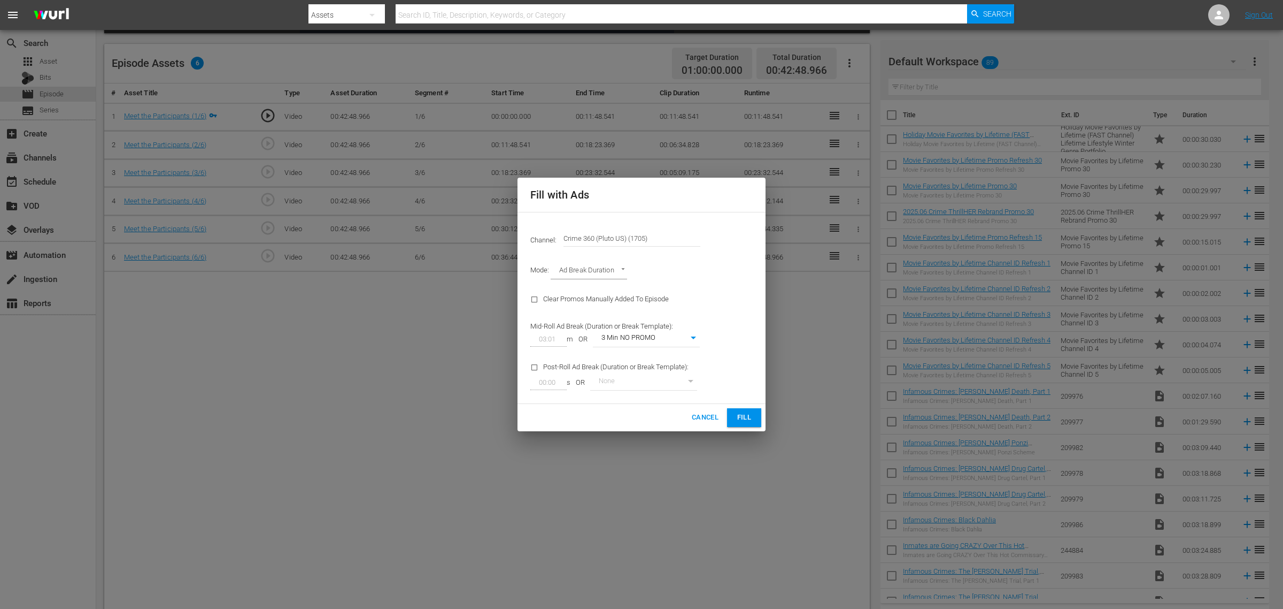
click at [740, 417] on span "Fill" at bounding box center [744, 417] width 17 height 12
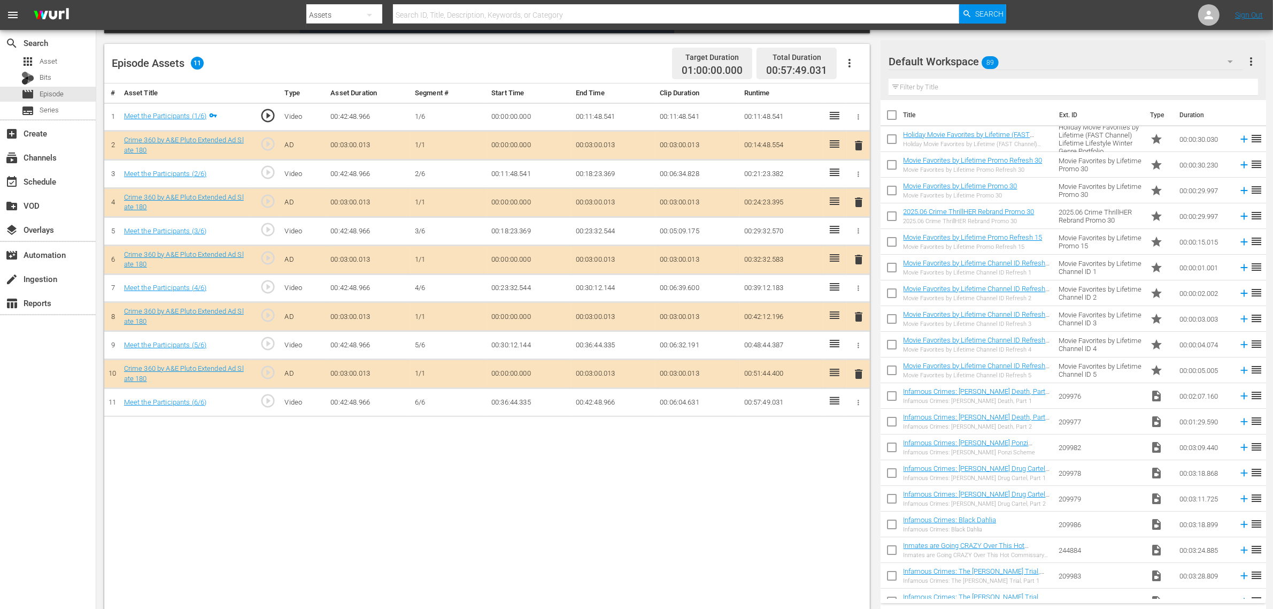
click at [847, 62] on icon "button" at bounding box center [849, 63] width 13 height 13
click at [862, 70] on div "Fill with Ads" at bounding box center [881, 68] width 73 height 26
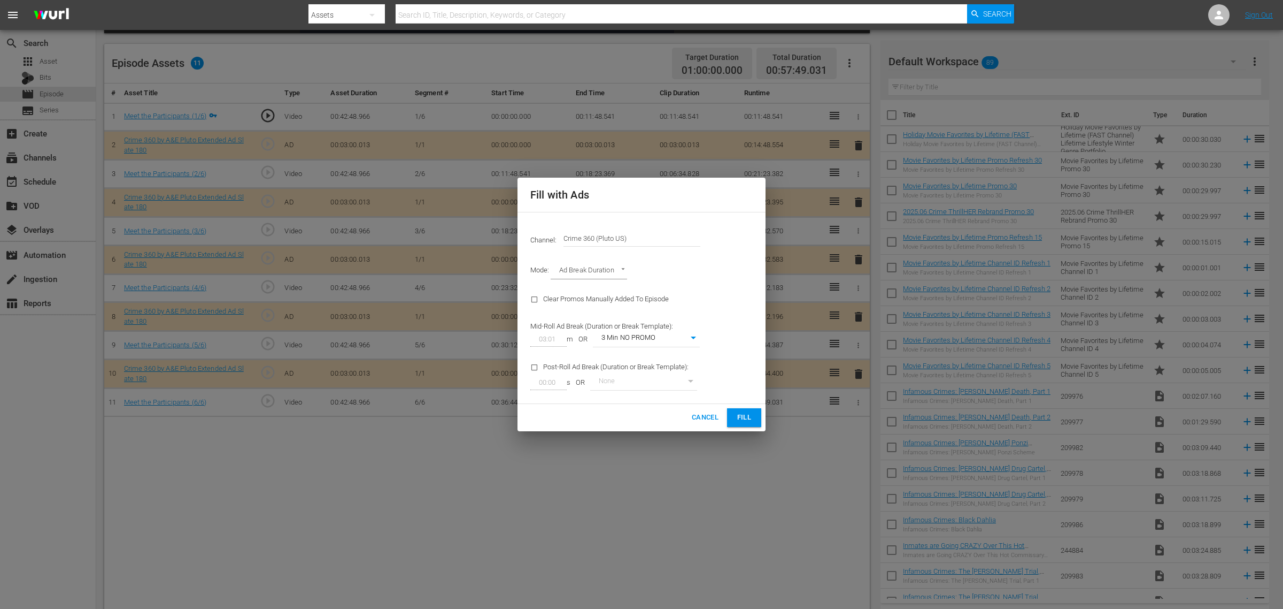
click at [656, 330] on body "menu Search By Assets Search ID, Title, Description, Keywords, or Category Sear…" at bounding box center [641, 37] width 1283 height 609
click at [670, 355] on li "3 Min with promo" at bounding box center [646, 357] width 107 height 18
type input "46"
click at [740, 413] on span "Fill" at bounding box center [744, 417] width 17 height 12
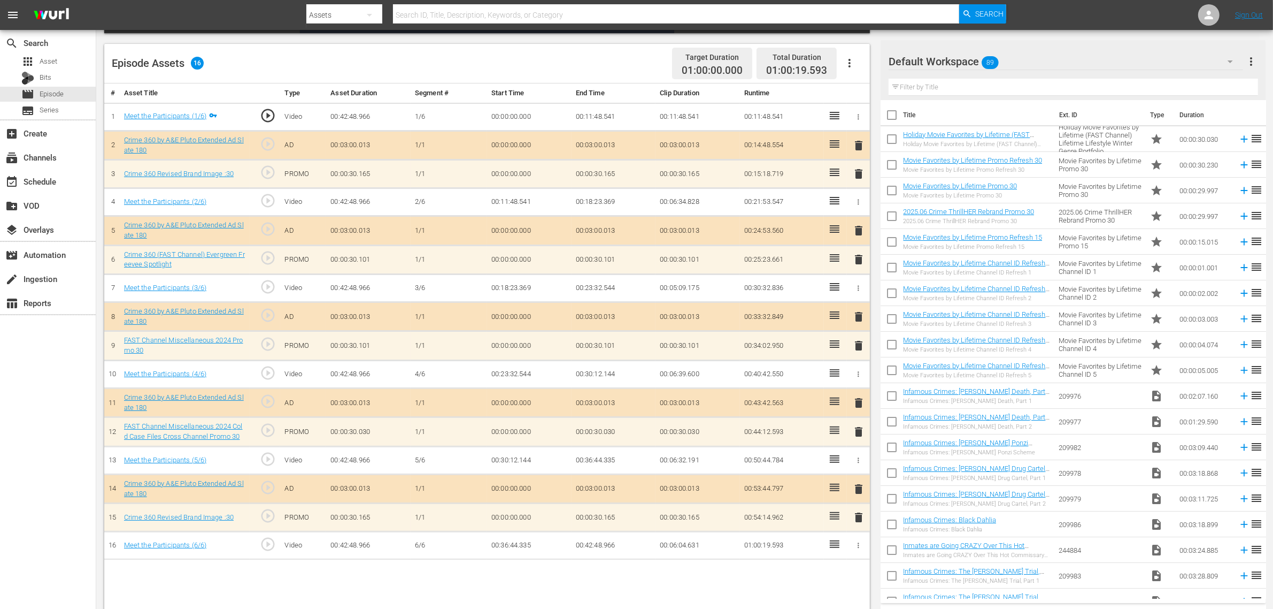
click at [852, 487] on span "delete" at bounding box center [858, 517] width 13 height 13
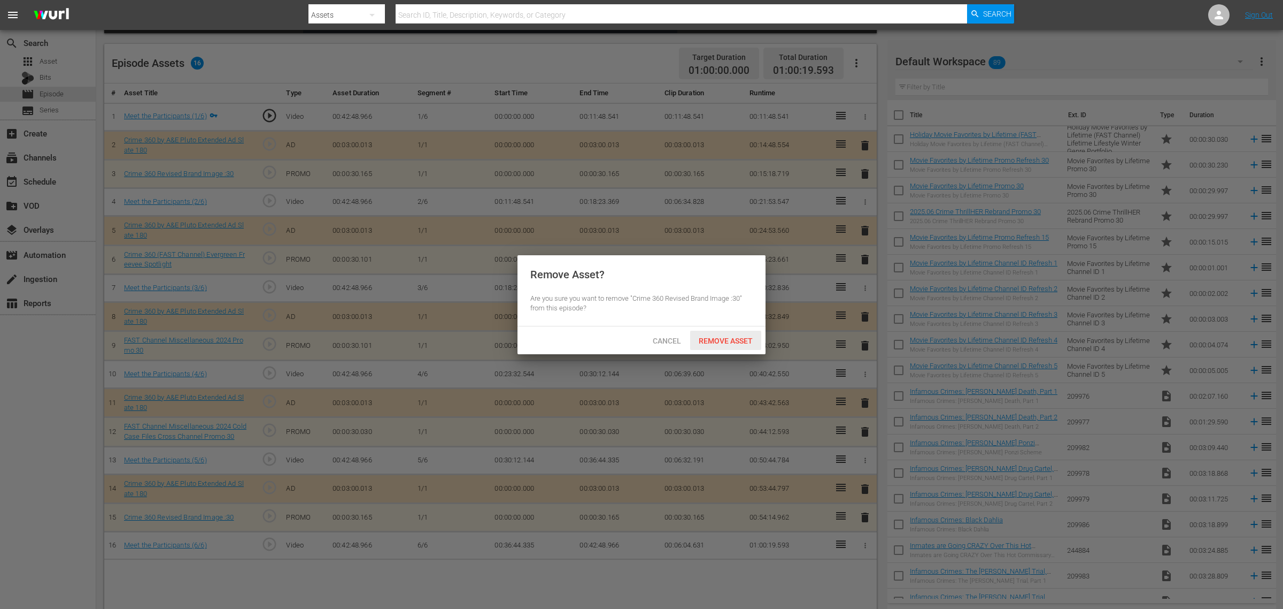
click at [717, 345] on span "Remove Asset" at bounding box center [725, 340] width 71 height 9
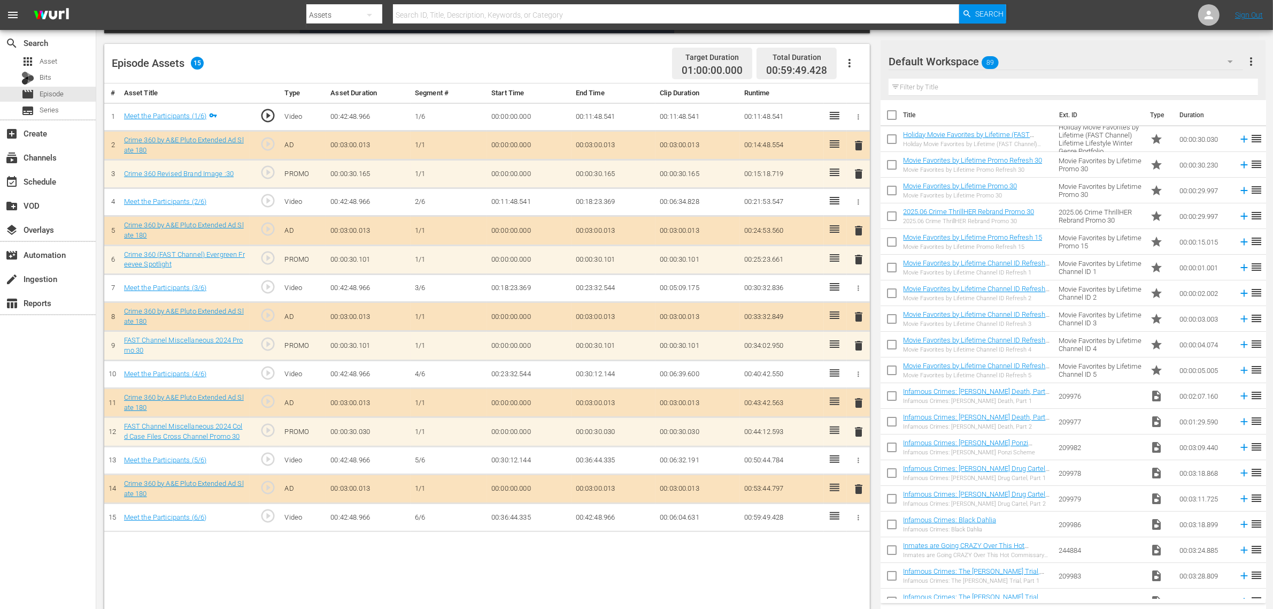
click at [1026, 65] on div "Default Workspace 89" at bounding box center [1066, 62] width 355 height 30
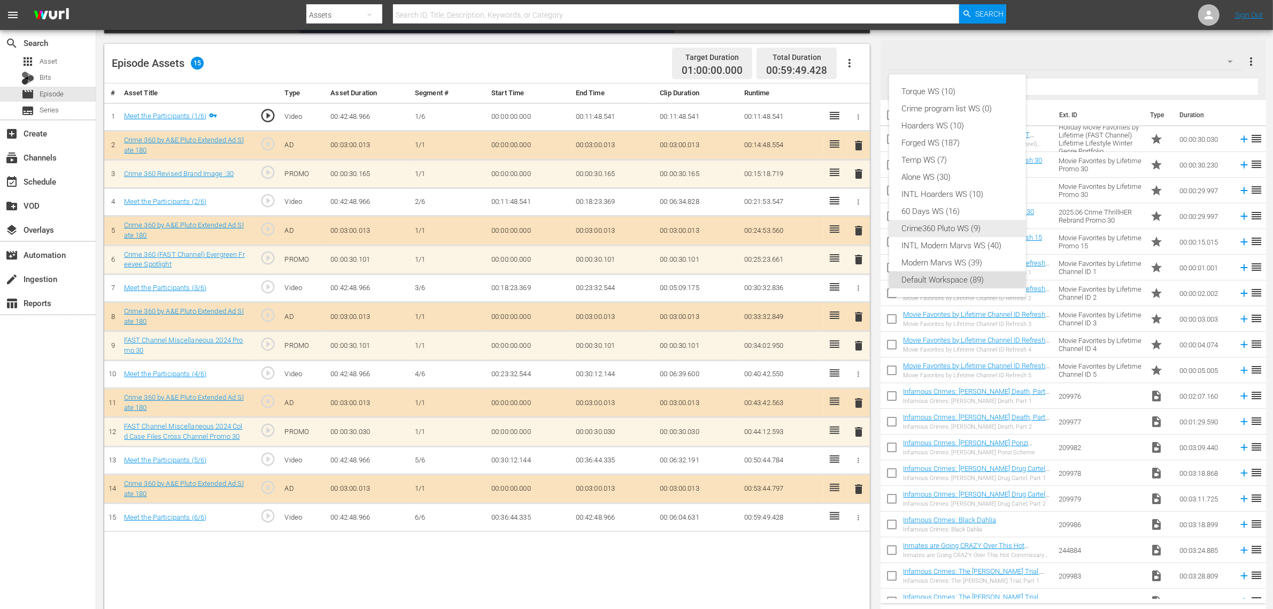
click at [967, 231] on div "Crime360 Pluto WS (9)" at bounding box center [957, 228] width 111 height 17
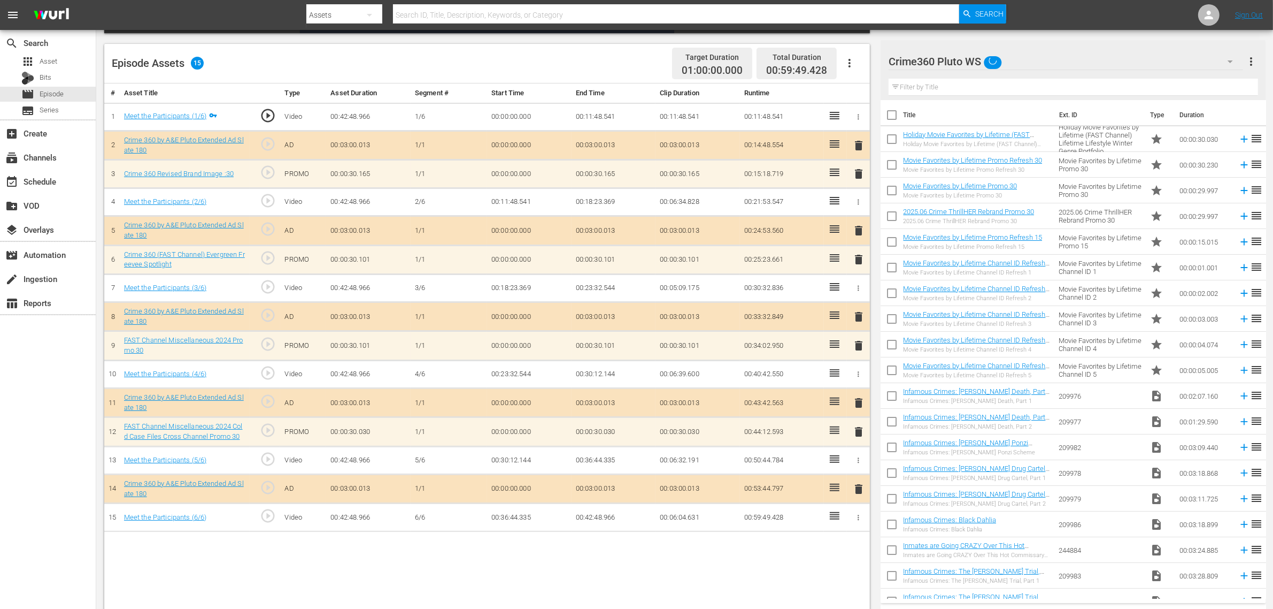
click at [596, 65] on div "Episode Assets 15 Target Duration 01:00:00.000 Total Duration 00:59:49.428" at bounding box center [487, 64] width 766 height 40
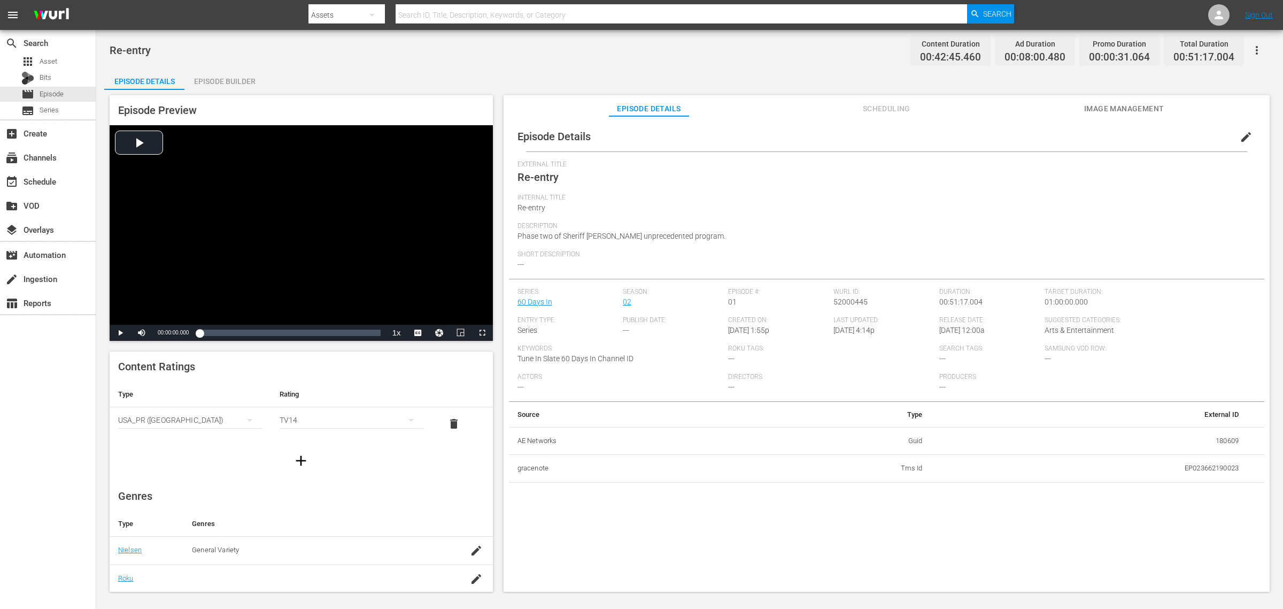
click at [226, 79] on div "Episode Builder" at bounding box center [224, 81] width 80 height 26
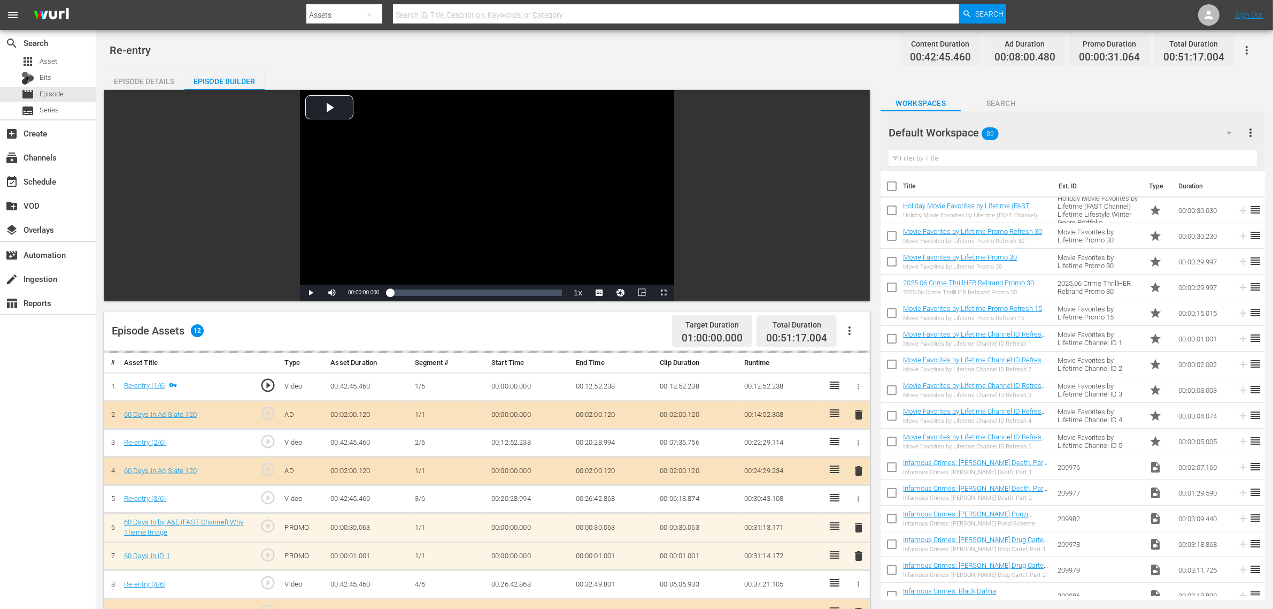
click at [620, 62] on div "Re-entry Content Duration 00:42:45.460 Ad Duration 00:08:00.480 Promo Duration …" at bounding box center [684, 458] width 1177 height 857
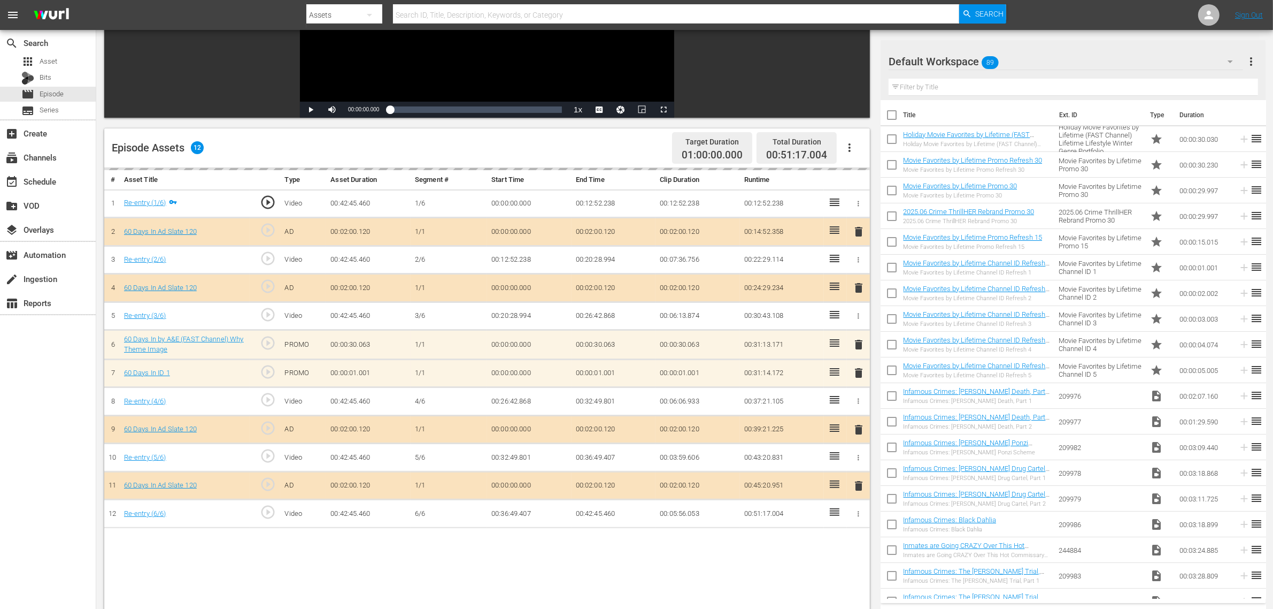
scroll to position [278, 0]
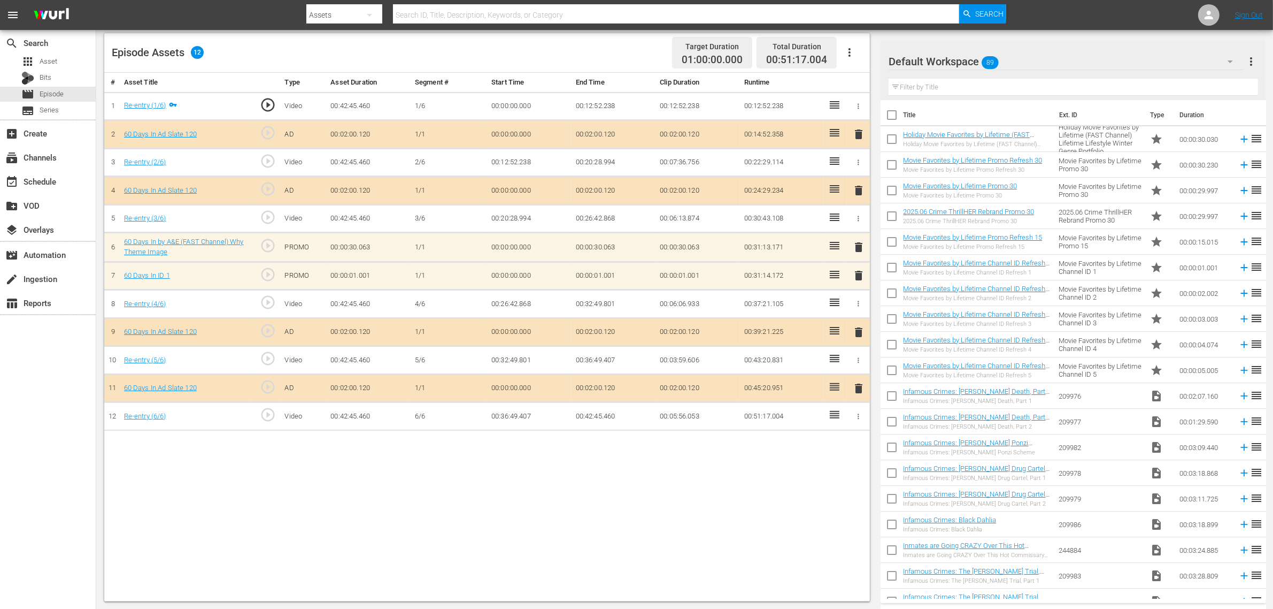
click at [855, 47] on icon "button" at bounding box center [849, 52] width 13 height 13
click at [864, 78] on div "Clear Ads" at bounding box center [881, 83] width 73 height 26
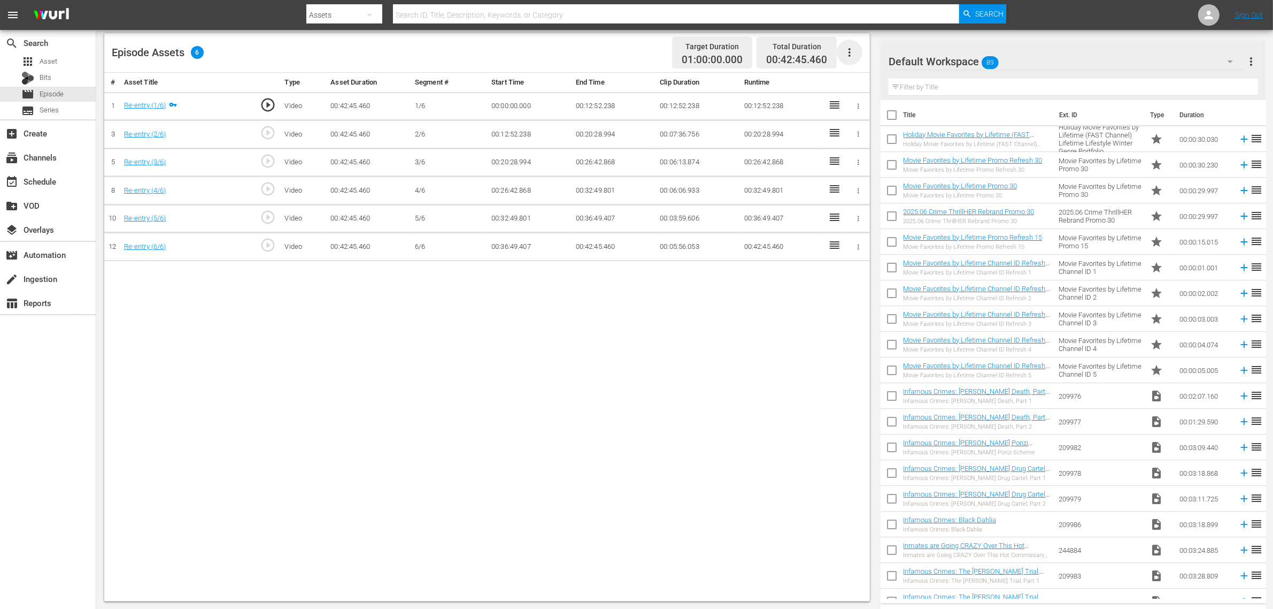
click at [848, 52] on icon "button" at bounding box center [849, 52] width 13 height 13
click at [856, 57] on div "Fill with Ads" at bounding box center [881, 57] width 73 height 26
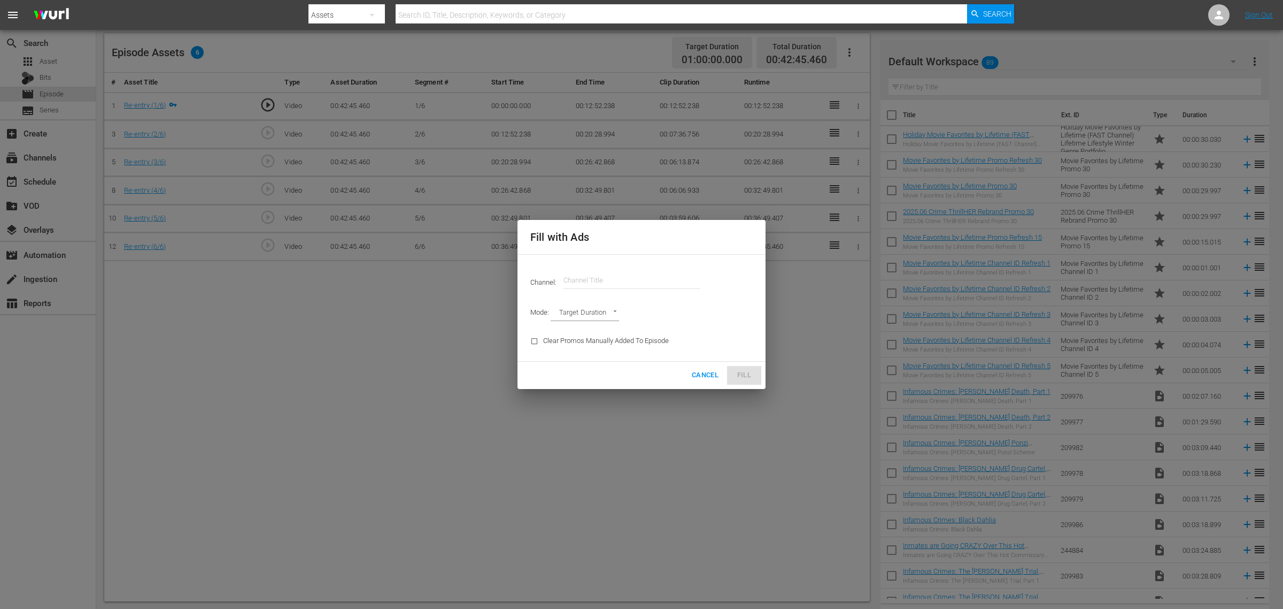
click at [624, 270] on input "text" at bounding box center [632, 280] width 137 height 26
click at [632, 275] on input "text" at bounding box center [632, 280] width 137 height 26
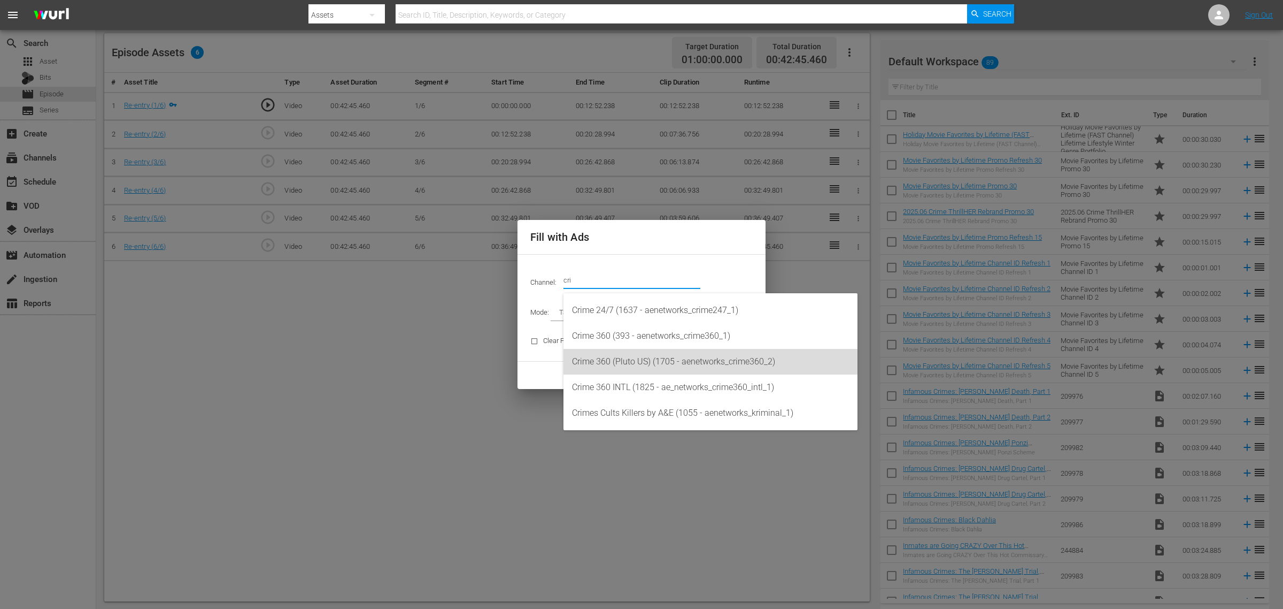
click at [632, 357] on div "Crime 360 (Pluto US) (1705 - aenetworks_crime360_2)" at bounding box center [710, 362] width 277 height 26
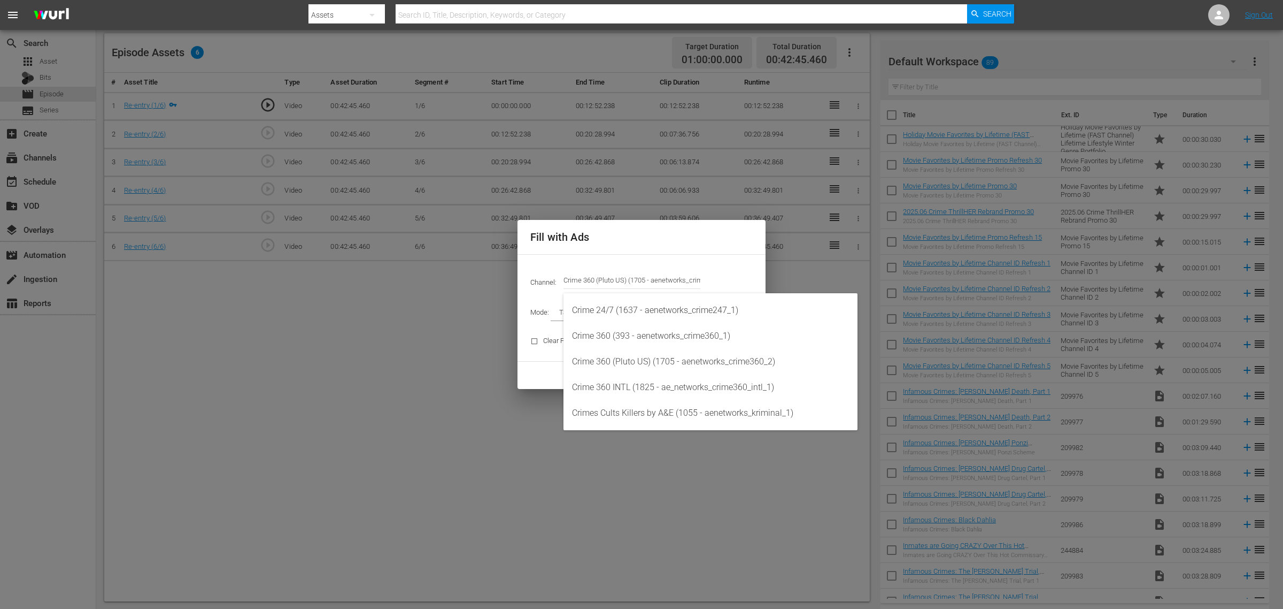
type input "Crime 360 (Pluto US) (1705)"
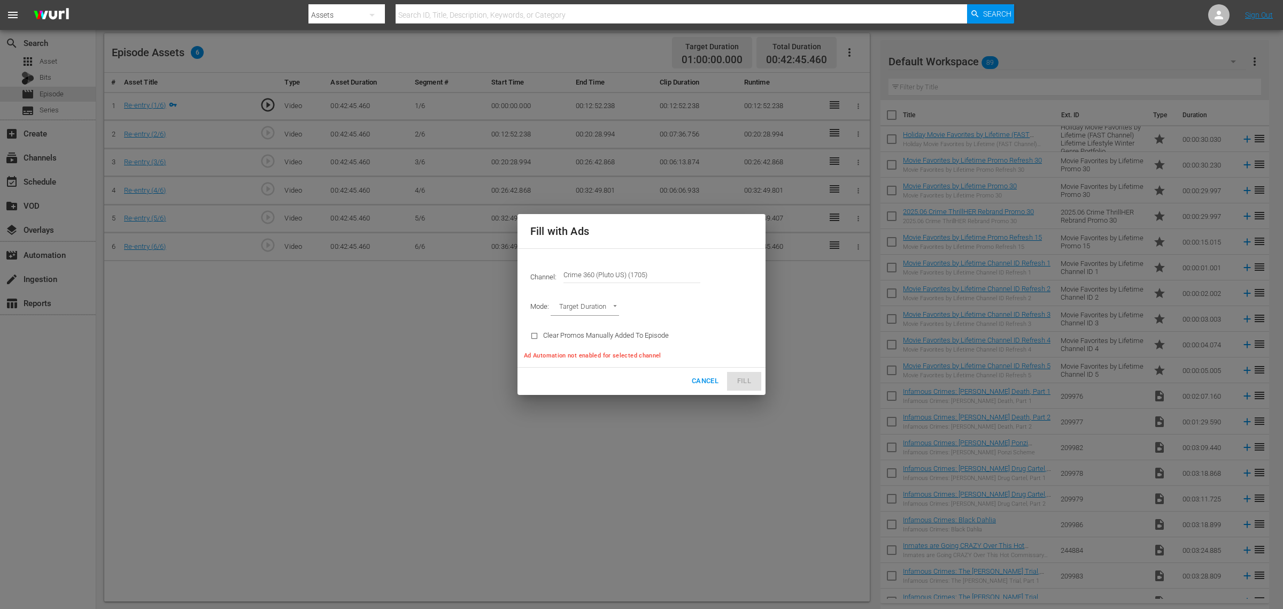
type input "AD_BREAK_DURATION"
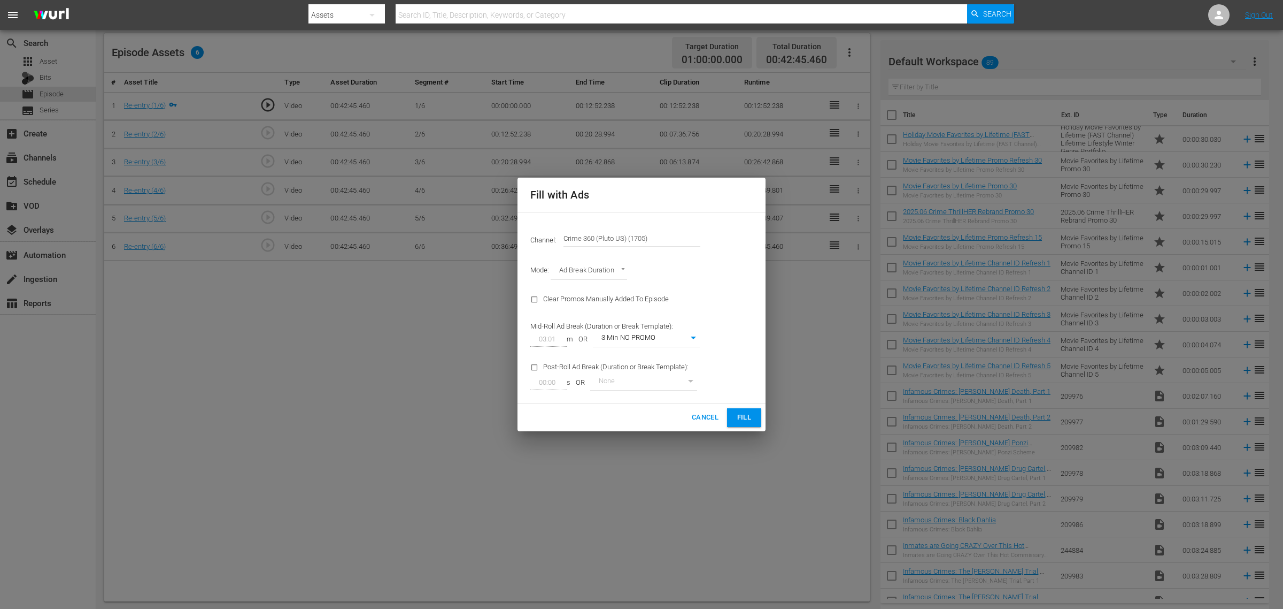
click at [745, 414] on span "Fill" at bounding box center [744, 417] width 17 height 12
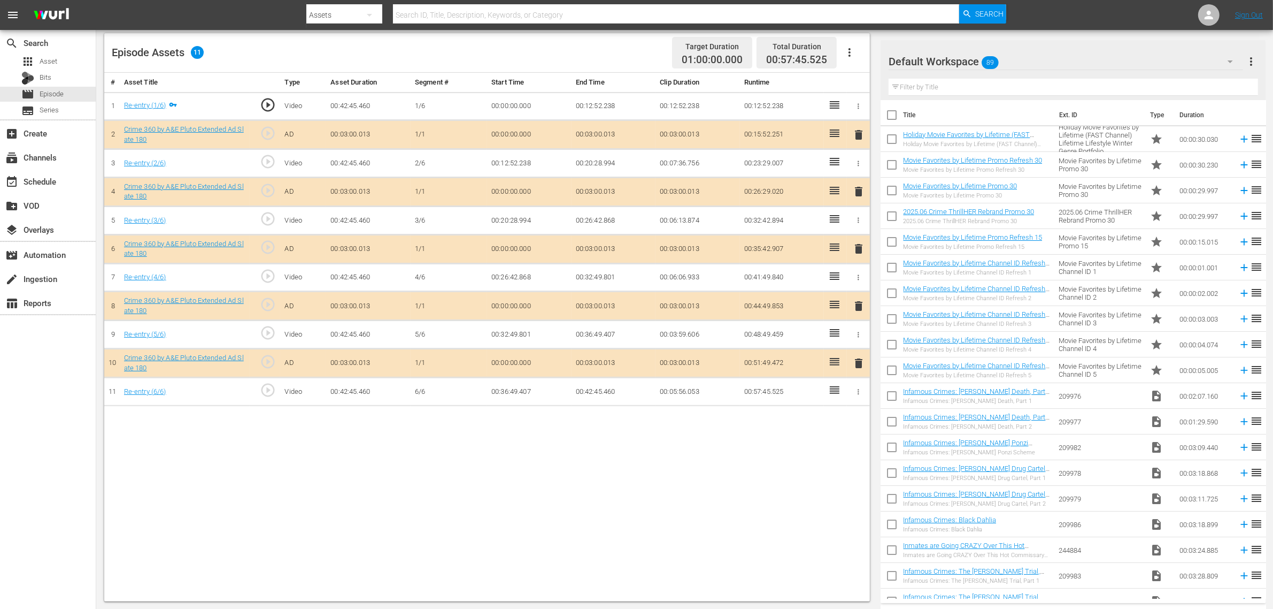
click at [851, 52] on icon "button" at bounding box center [849, 52] width 13 height 13
click at [862, 60] on div "Fill with Ads" at bounding box center [881, 57] width 73 height 26
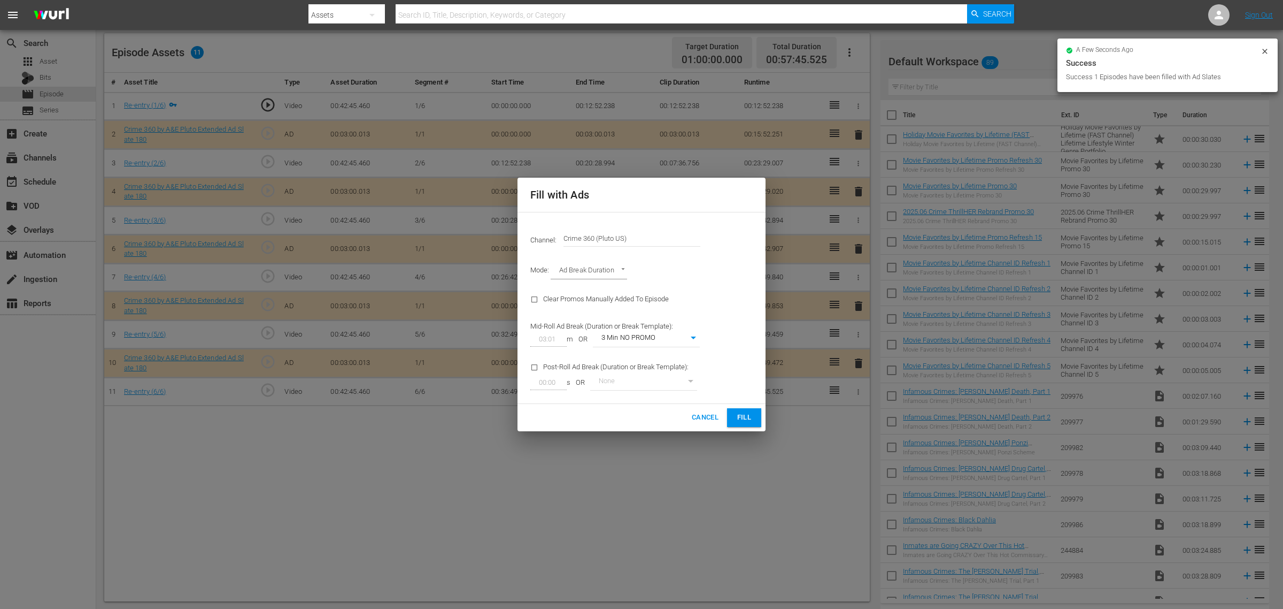
click at [658, 330] on body "menu Search By Assets Search ID, Title, Description, Keywords, or Category Sear…" at bounding box center [641, 26] width 1283 height 609
click at [661, 360] on li "3 Min with promo" at bounding box center [646, 357] width 107 height 18
type input "46"
click at [738, 415] on span "Fill" at bounding box center [744, 417] width 17 height 12
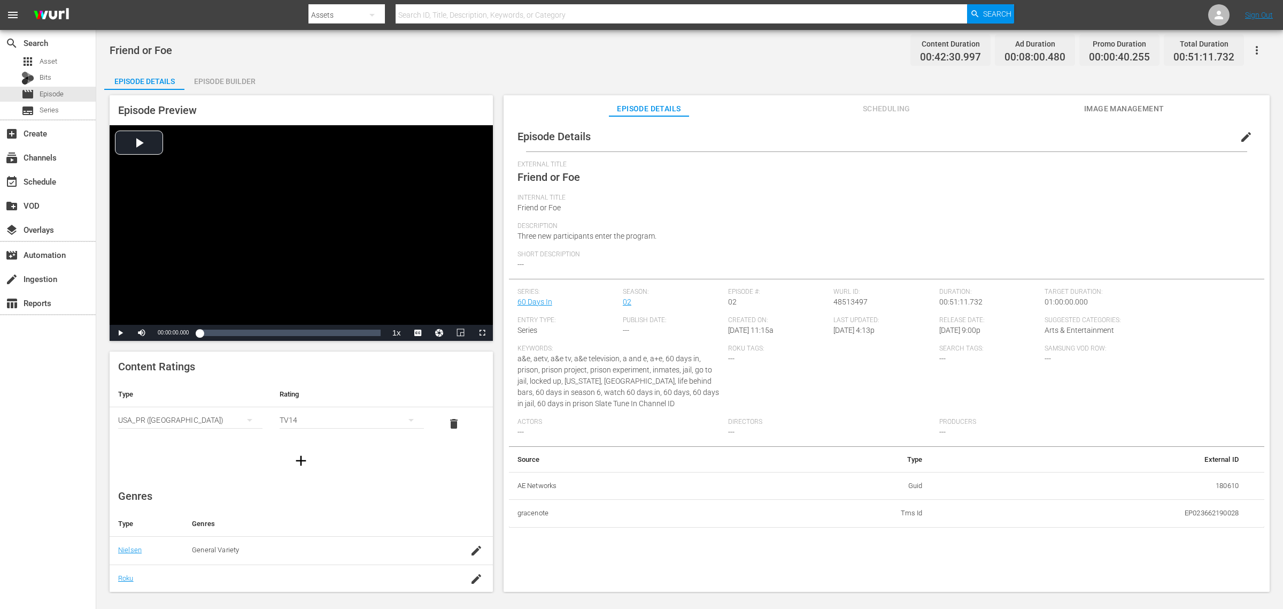
click at [241, 81] on div "Episode Builder" at bounding box center [224, 81] width 80 height 26
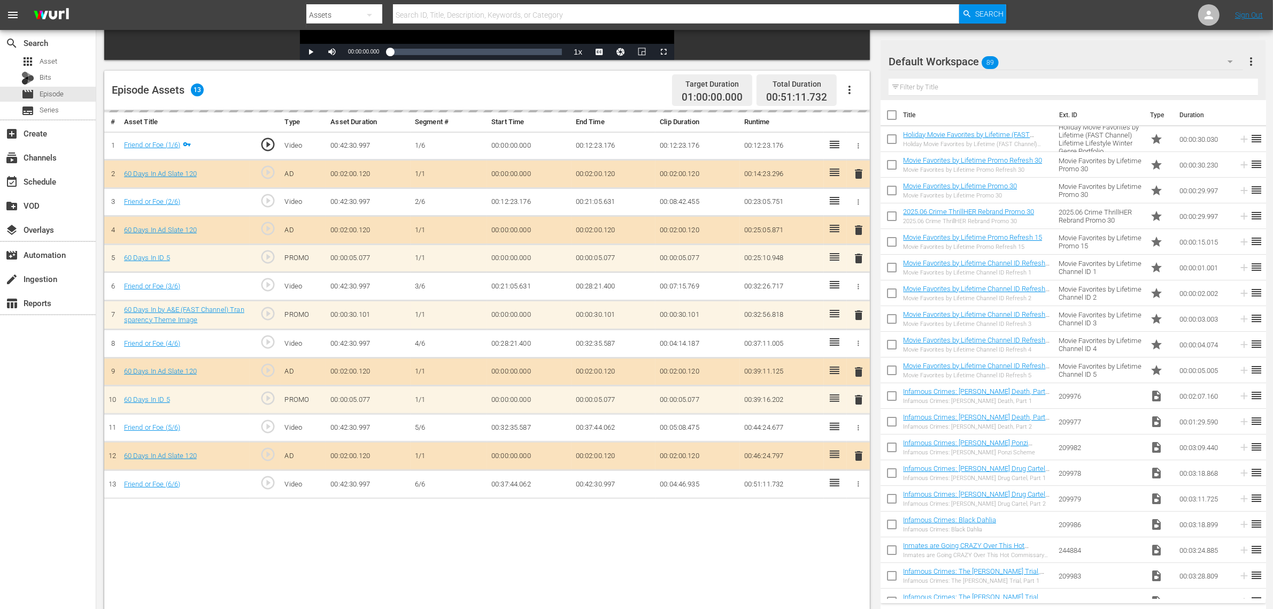
scroll to position [267, 0]
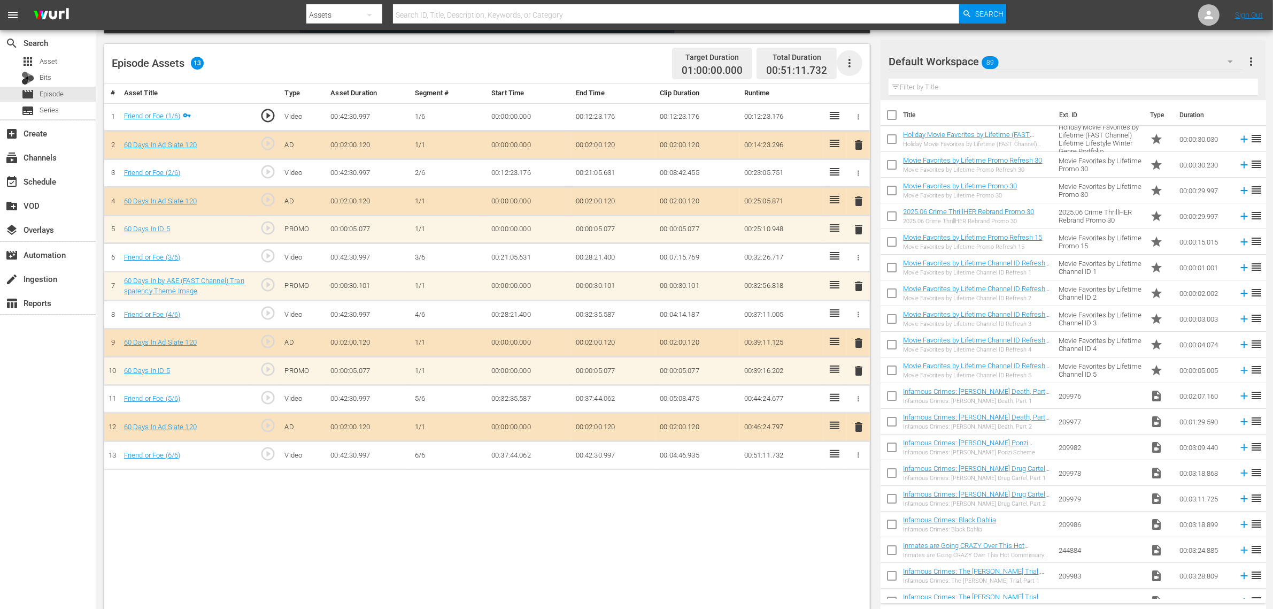
click at [849, 60] on icon "button" at bounding box center [850, 63] width 2 height 9
click at [867, 88] on div "Clear Ads" at bounding box center [881, 93] width 73 height 26
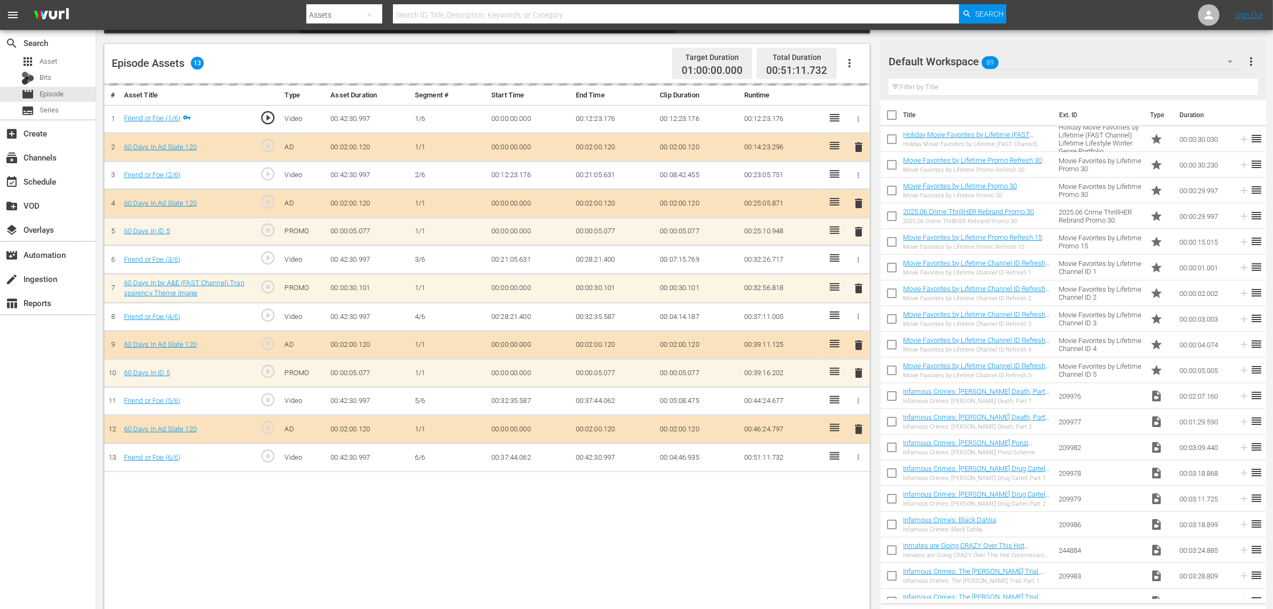
click at [852, 58] on icon "button" at bounding box center [849, 63] width 13 height 13
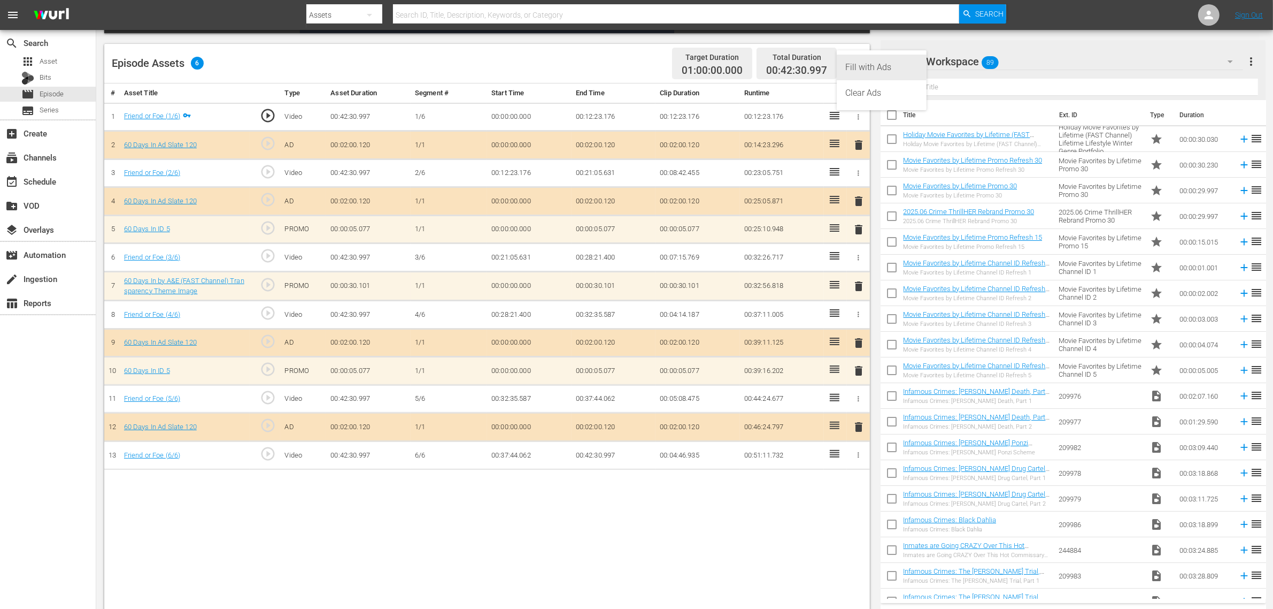
click at [882, 65] on div "Fill with Ads" at bounding box center [881, 68] width 73 height 26
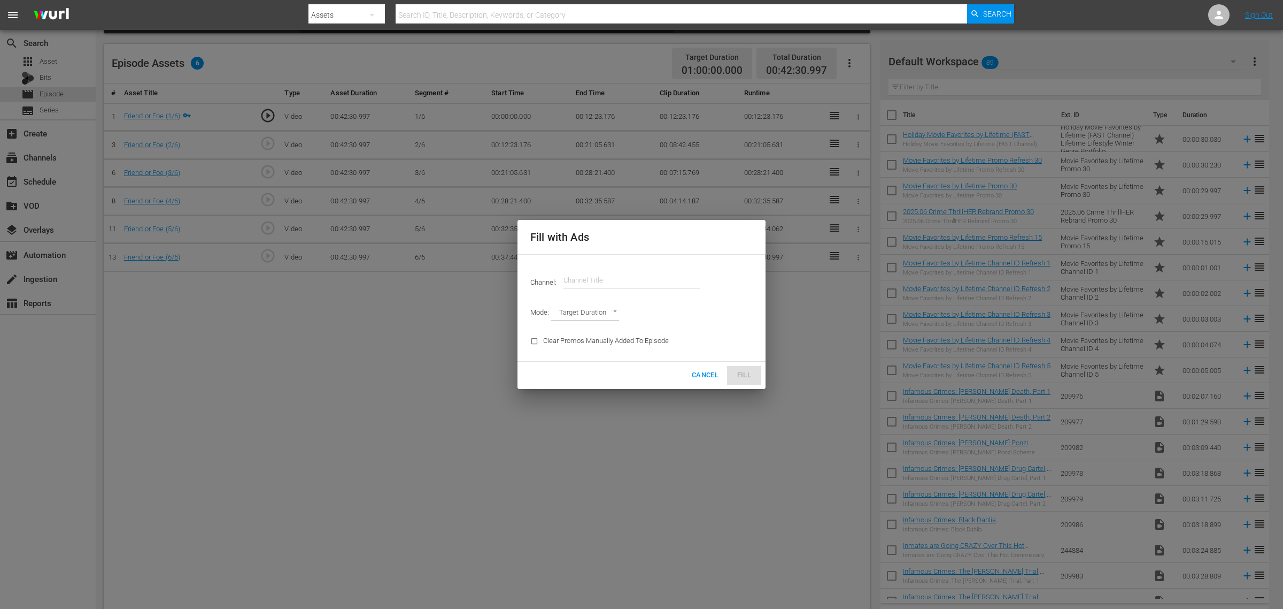
click at [601, 278] on input "text" at bounding box center [632, 280] width 137 height 26
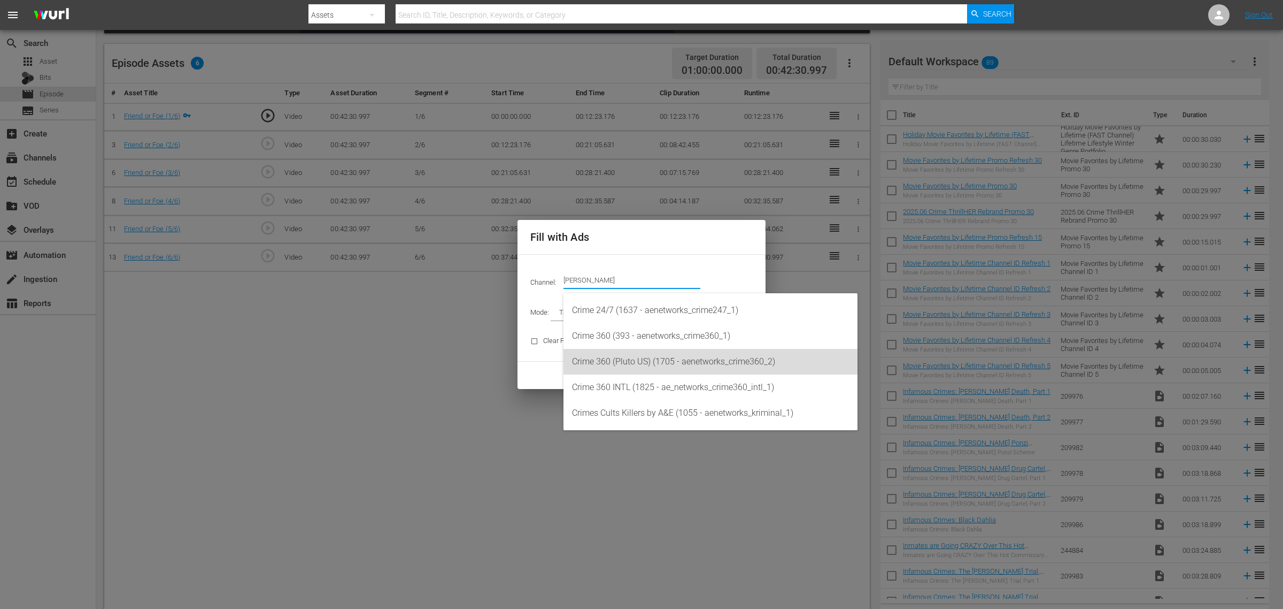
click at [694, 367] on div "Crime 360 (Pluto US) (1705 - aenetworks_crime360_2)" at bounding box center [710, 362] width 277 height 26
type input "Crime 360 (Pluto US) (1705)"
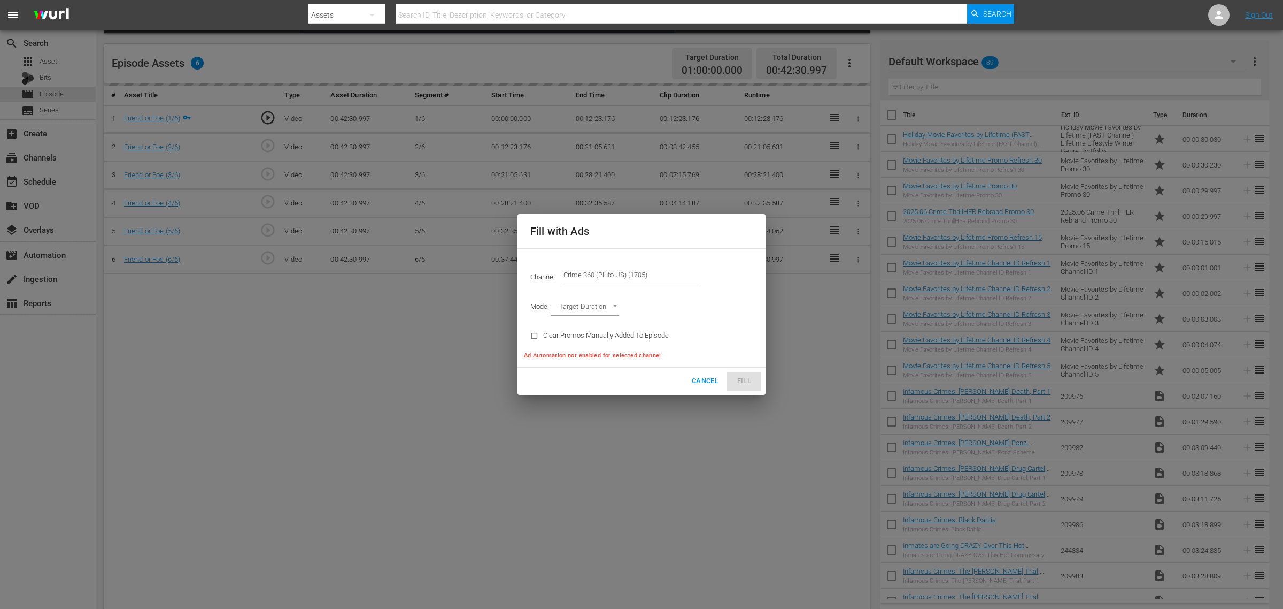
type input "AD_BREAK_DURATION"
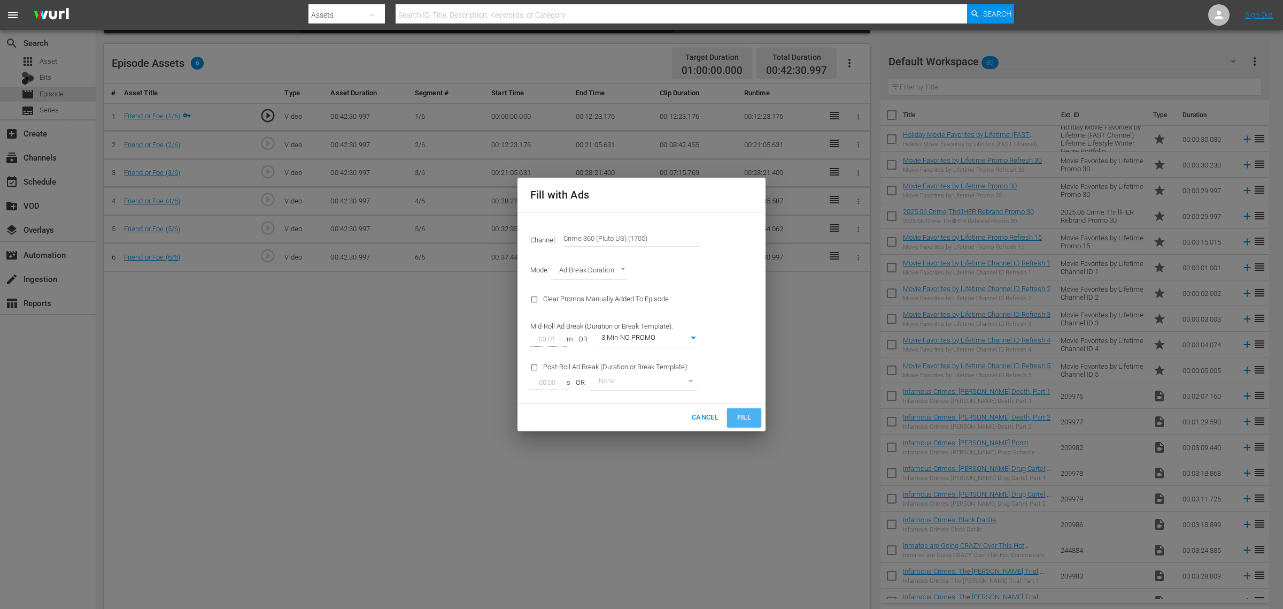
click at [747, 412] on span "Fill" at bounding box center [744, 417] width 17 height 12
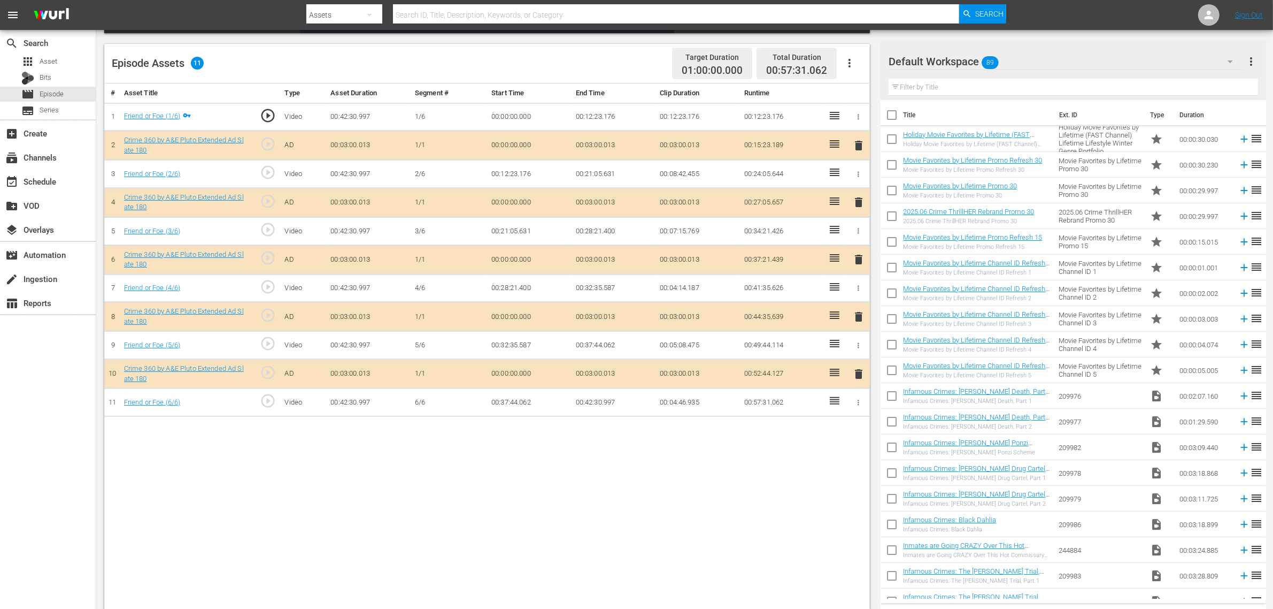
click at [848, 64] on icon "button" at bounding box center [849, 63] width 13 height 13
click at [865, 81] on div "Clear Ads" at bounding box center [881, 93] width 73 height 26
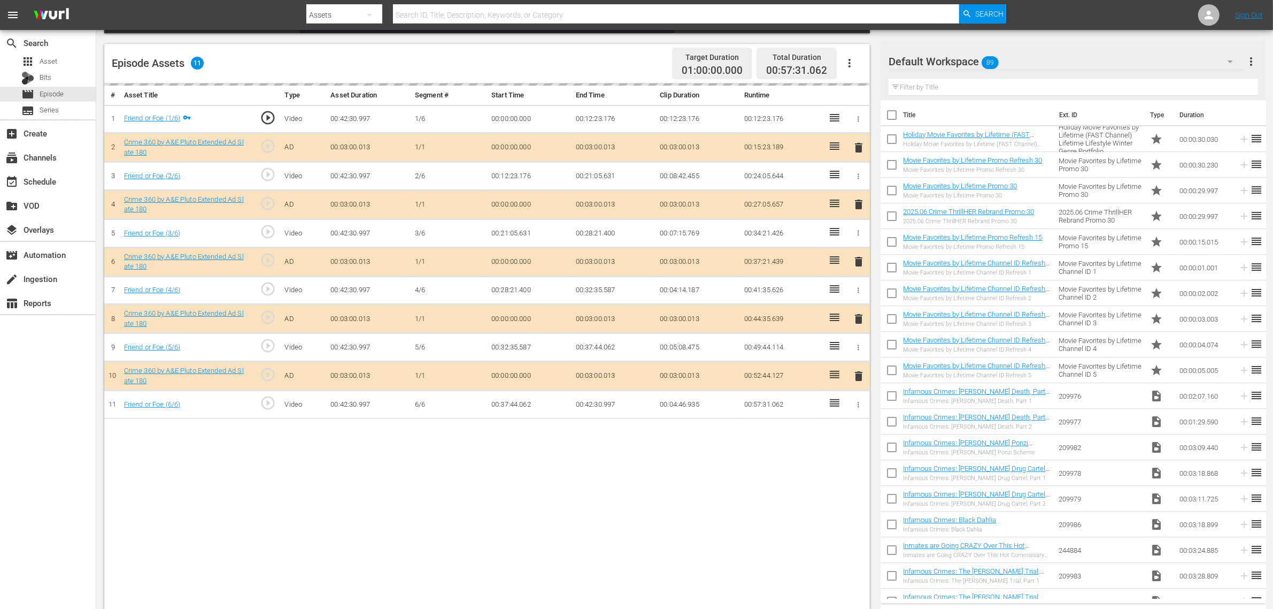
click at [853, 70] on button "button" at bounding box center [850, 63] width 26 height 26
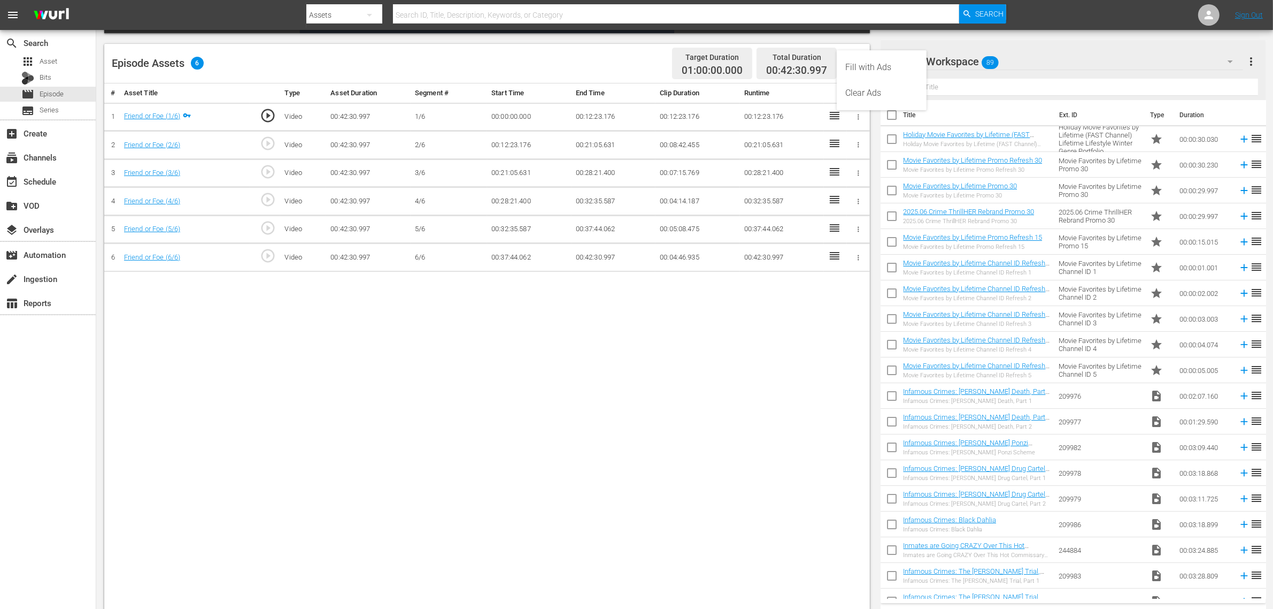
click at [866, 66] on div "Fill with Ads" at bounding box center [881, 68] width 73 height 26
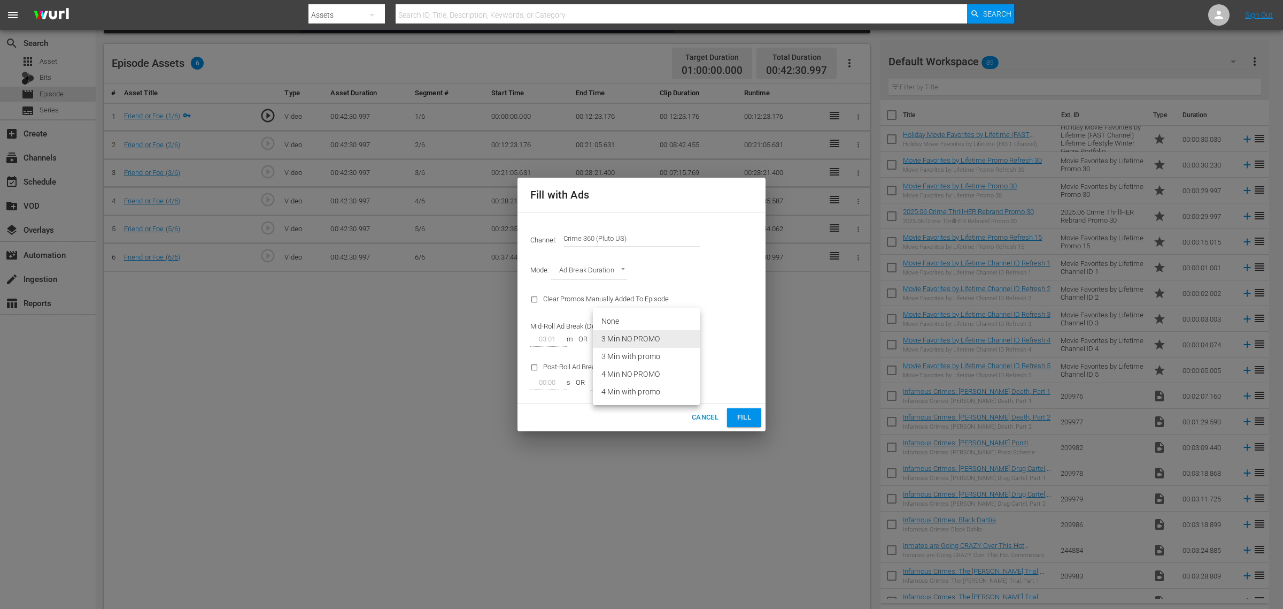
click at [666, 334] on body "menu Search By Assets Search ID, Title, Description, Keywords, or Category Sear…" at bounding box center [641, 37] width 1283 height 609
click at [659, 354] on li "3 Min with promo" at bounding box center [646, 357] width 107 height 18
type input "46"
click at [741, 420] on span "Fill" at bounding box center [744, 417] width 17 height 12
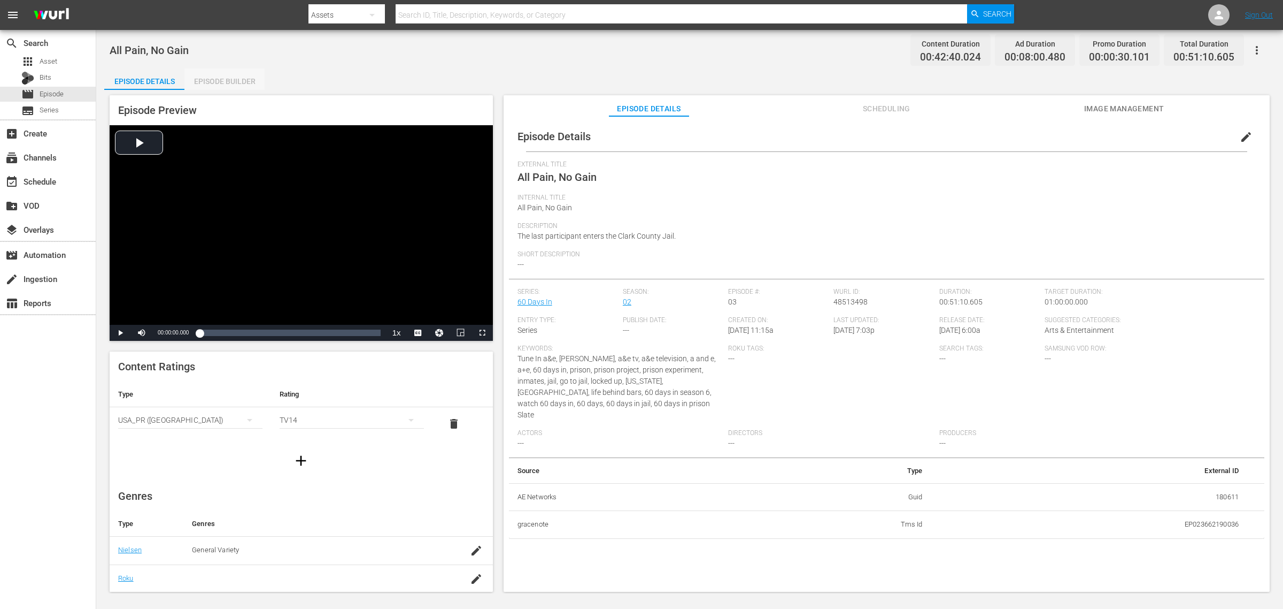
click at [241, 72] on div "Episode Builder" at bounding box center [224, 81] width 80 height 26
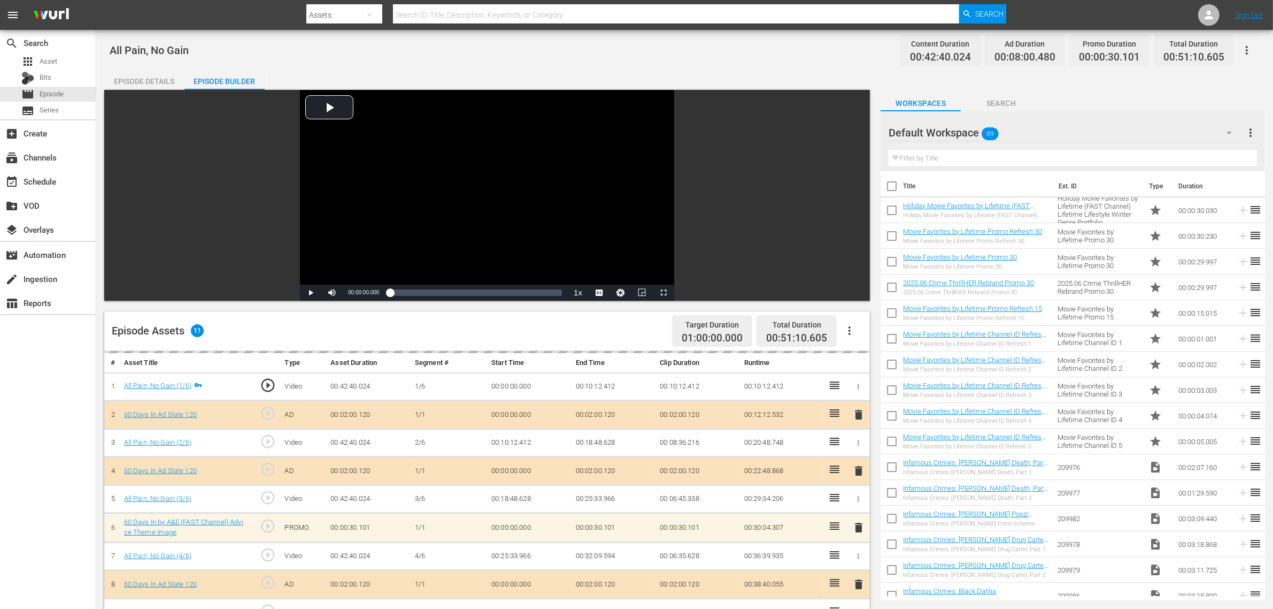
click at [696, 63] on div "All Pain, No Gain Content Duration 00:42:40.024 Ad Duration 00:08:00.480 Promo …" at bounding box center [684, 458] width 1177 height 857
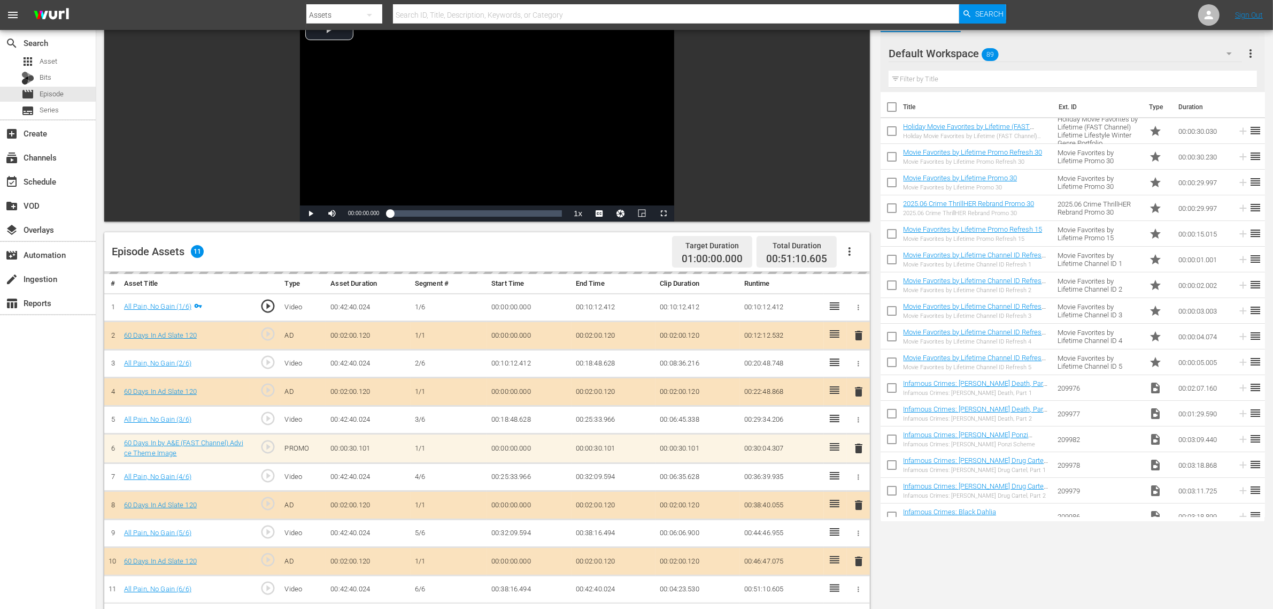
scroll to position [201, 0]
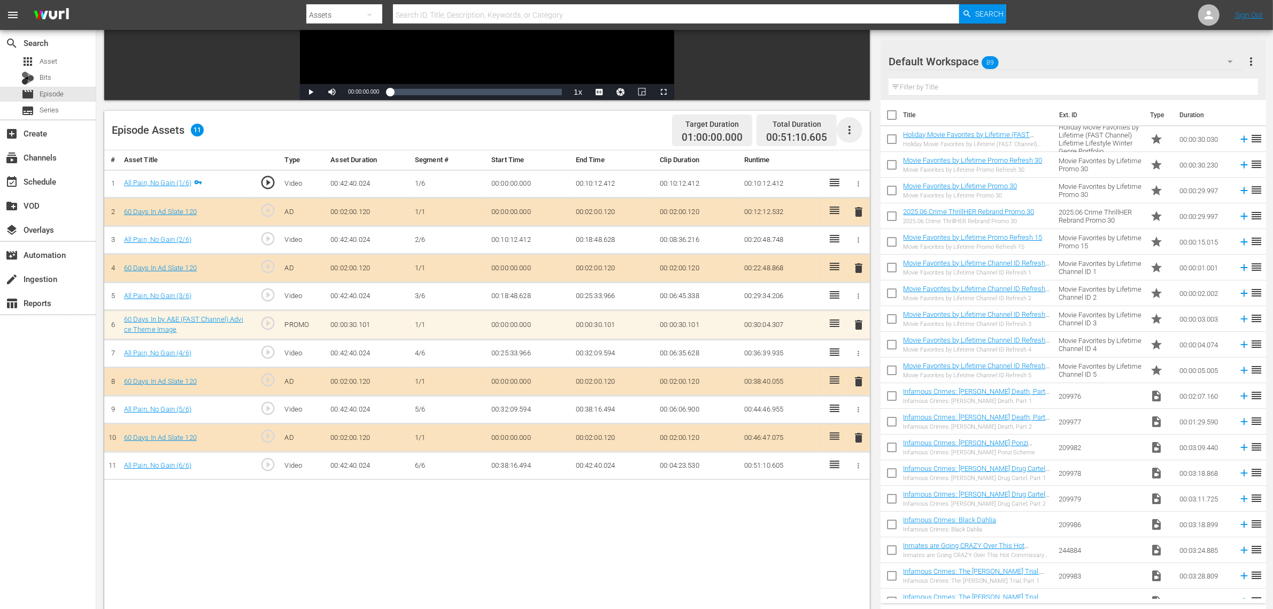
click at [850, 128] on icon "button" at bounding box center [849, 130] width 13 height 13
click at [867, 159] on div "Clear Ads" at bounding box center [881, 160] width 73 height 26
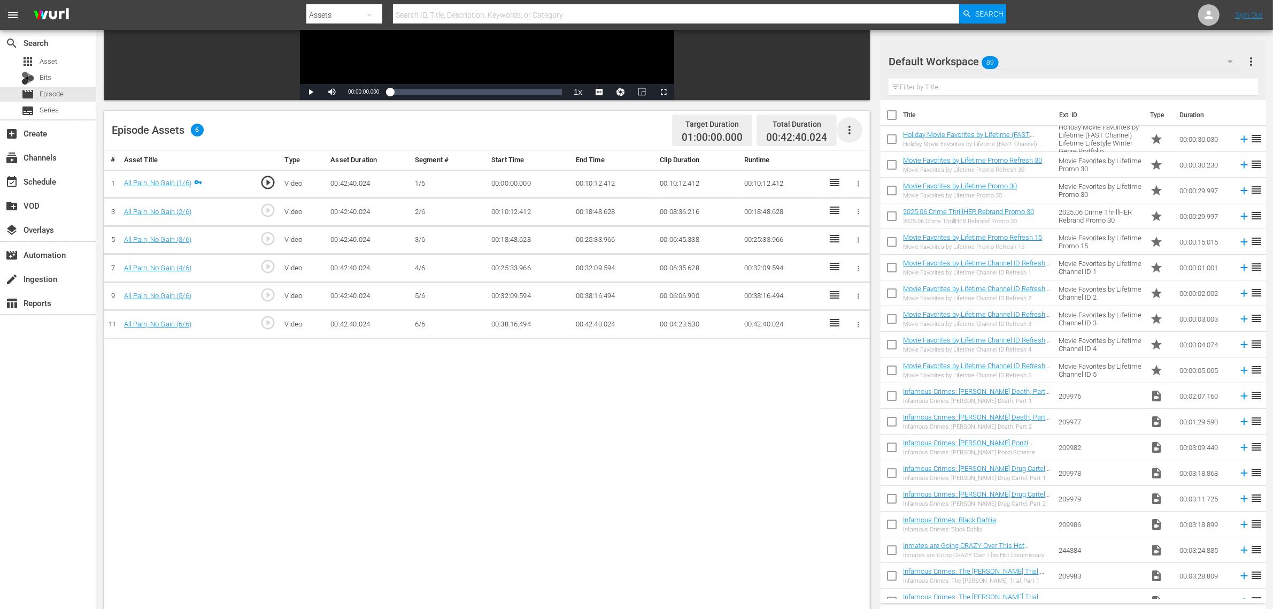
click at [853, 127] on icon "button" at bounding box center [849, 130] width 13 height 13
click at [863, 135] on div "Fill with Ads" at bounding box center [881, 134] width 73 height 26
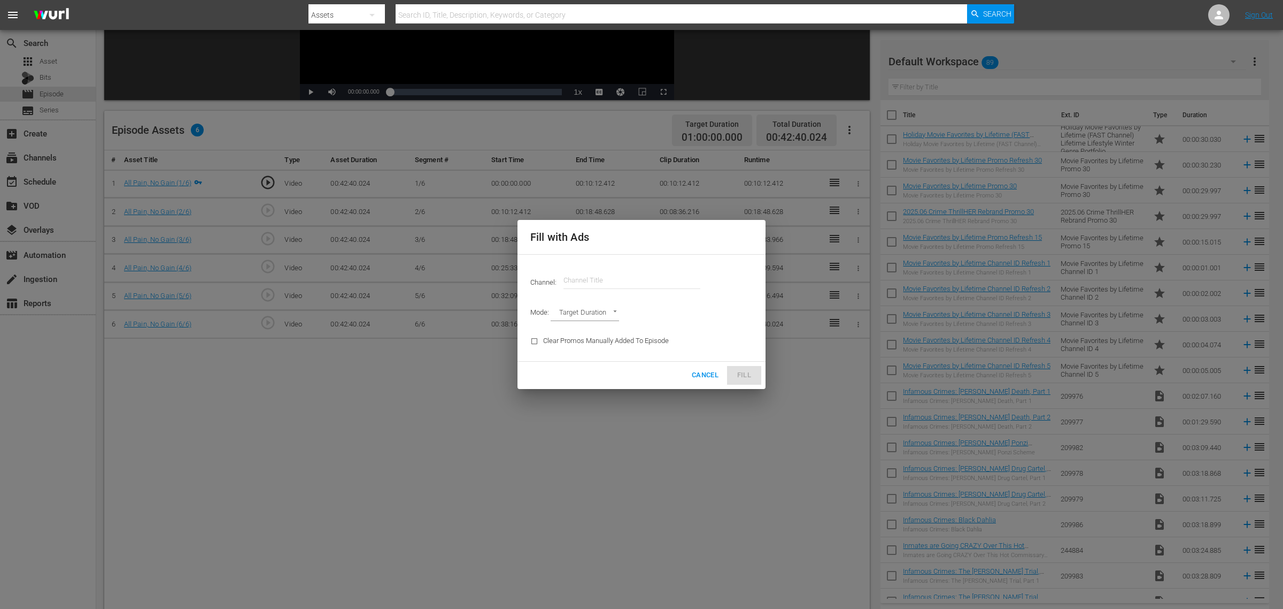
click at [582, 274] on input "text" at bounding box center [632, 280] width 137 height 26
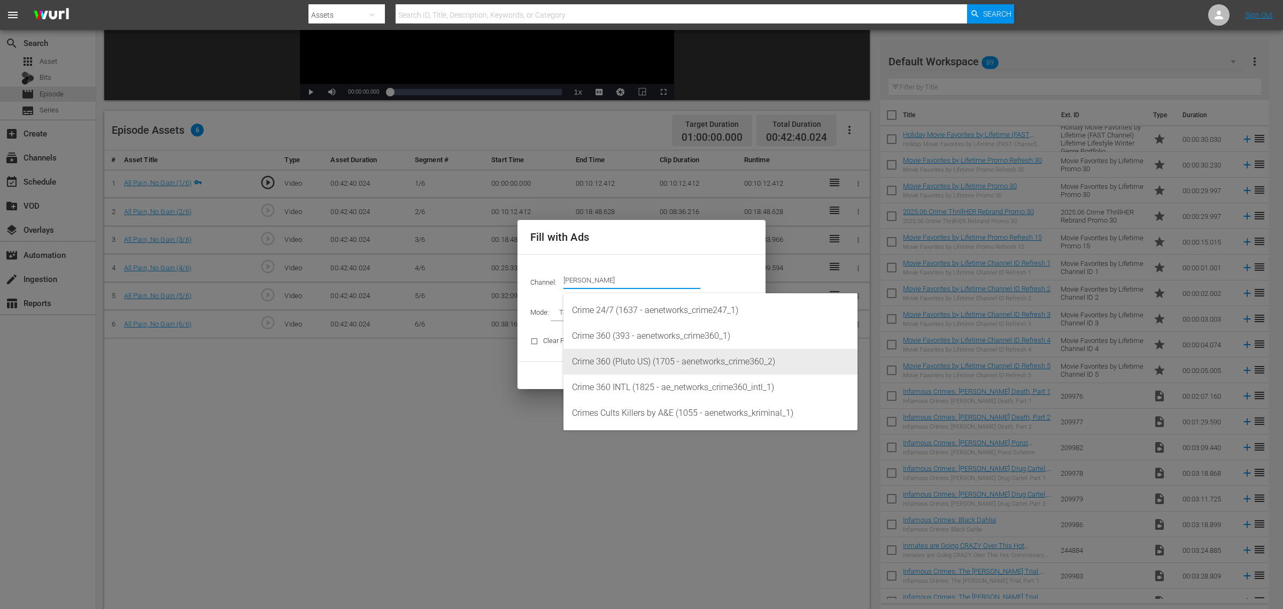
click at [659, 353] on div "Crime 360 (Pluto US) (1705 - aenetworks_crime360_2)" at bounding box center [710, 362] width 277 height 26
type input "Crime 360 (Pluto US) (1705)"
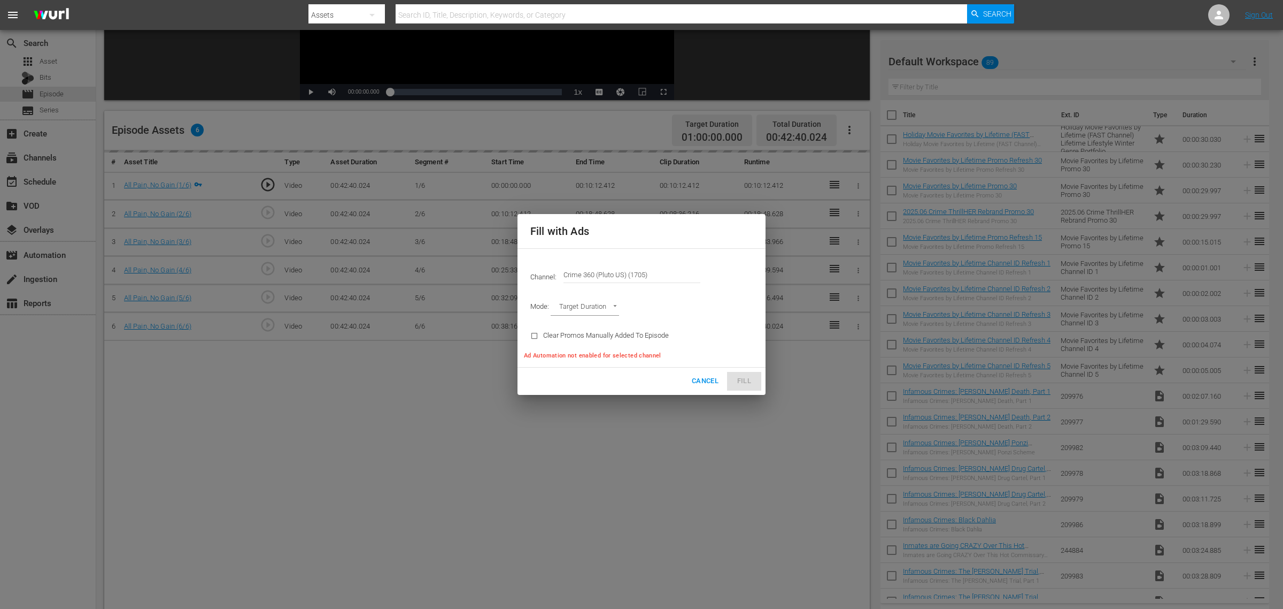
type input "AD_BREAK_DURATION"
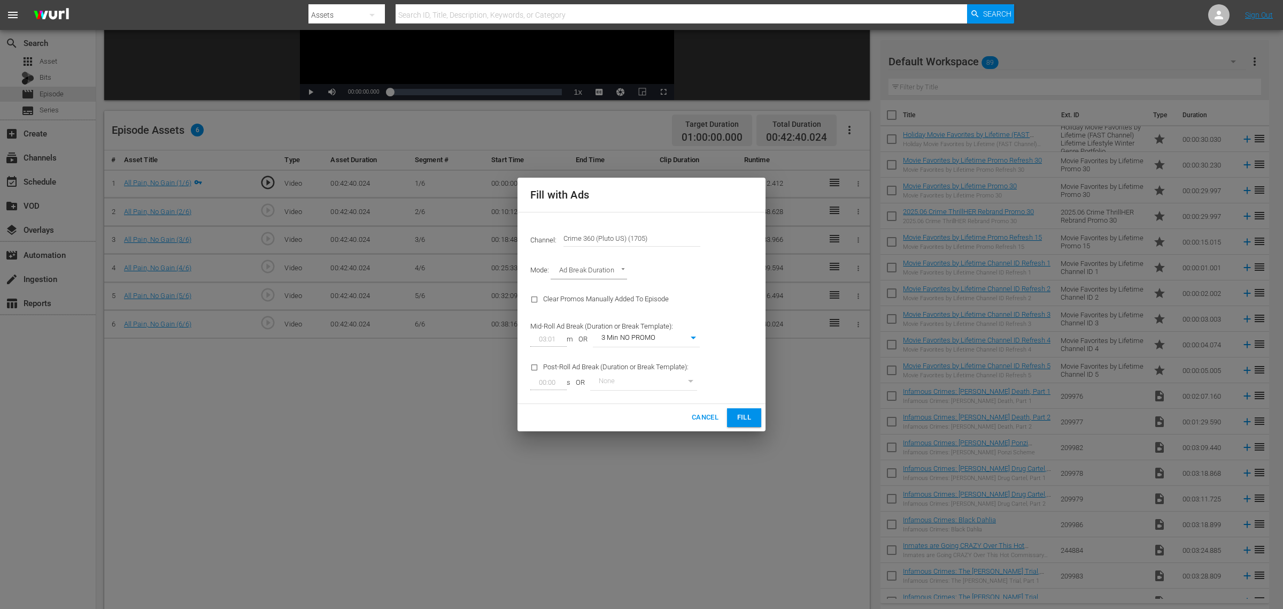
click at [745, 406] on div "Cancel Fill" at bounding box center [642, 417] width 248 height 27
click at [746, 411] on span "Fill" at bounding box center [744, 417] width 17 height 12
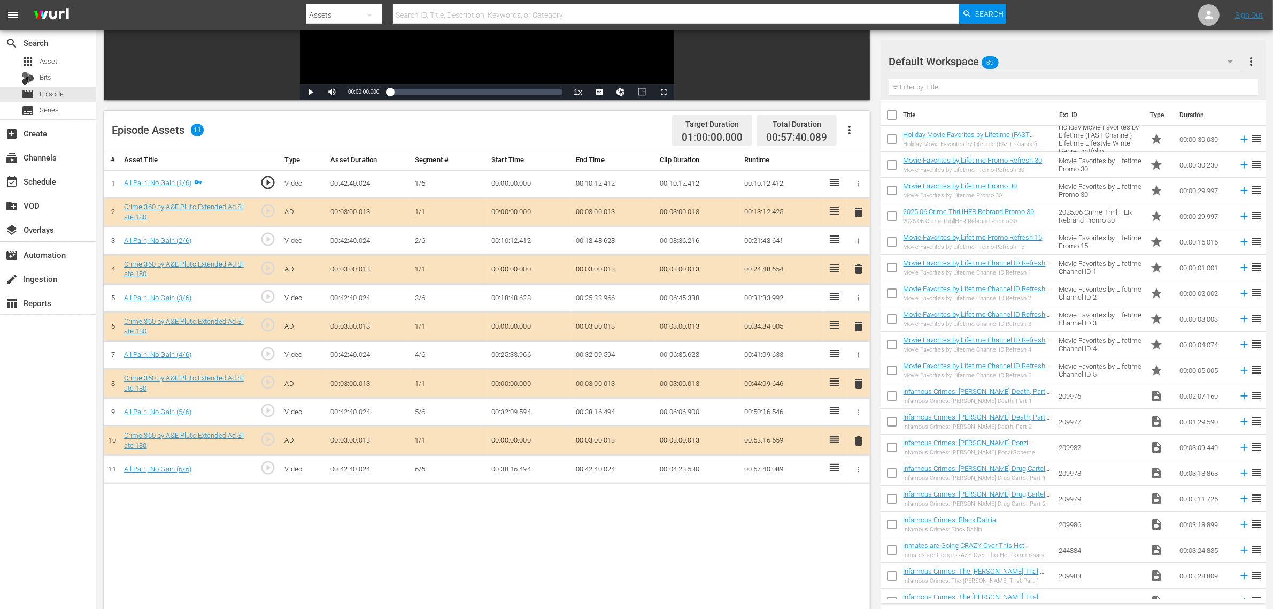
click at [851, 119] on button "button" at bounding box center [850, 130] width 26 height 26
click at [853, 135] on div "Fill with Ads" at bounding box center [881, 134] width 73 height 26
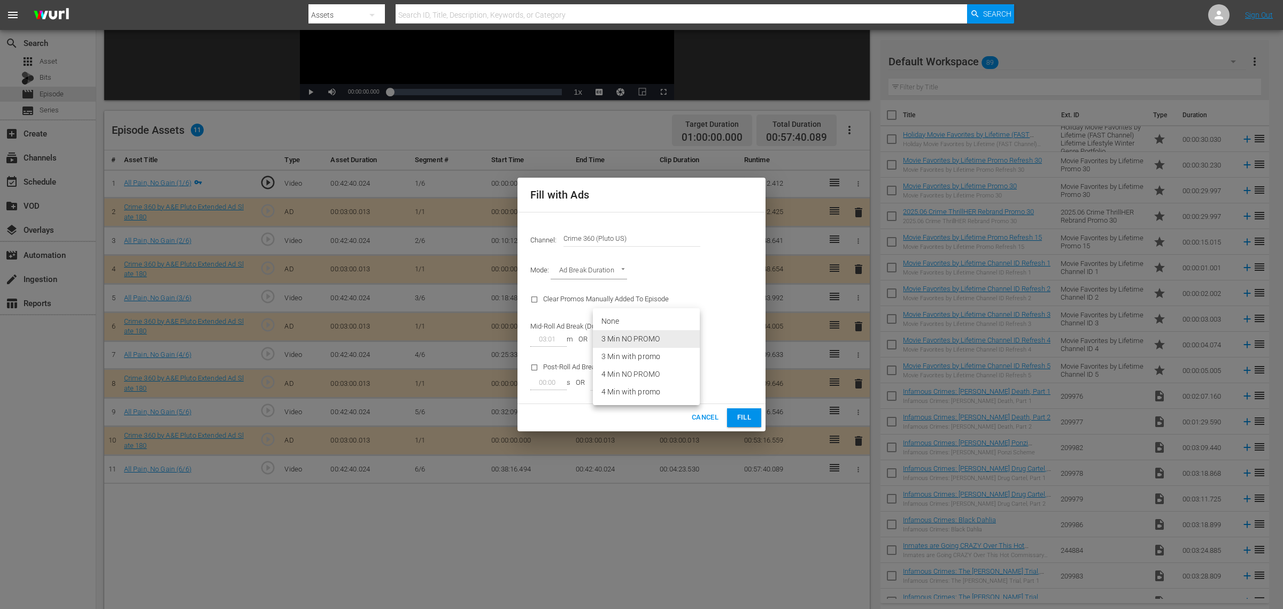
click at [664, 334] on body "menu Search By Assets Search ID, Title, Description, Keywords, or Category Sear…" at bounding box center [641, 103] width 1283 height 609
click at [653, 355] on li "3 Min with promo" at bounding box center [646, 357] width 107 height 18
type input "46"
click at [742, 414] on span "Fill" at bounding box center [744, 417] width 17 height 12
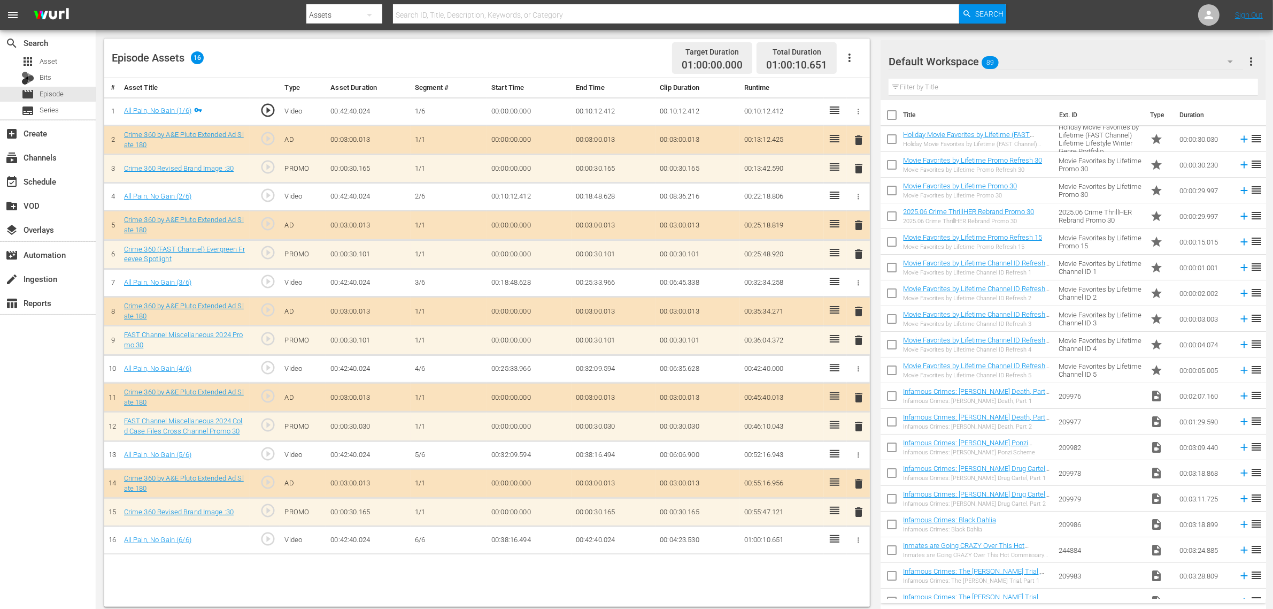
scroll to position [278, 0]
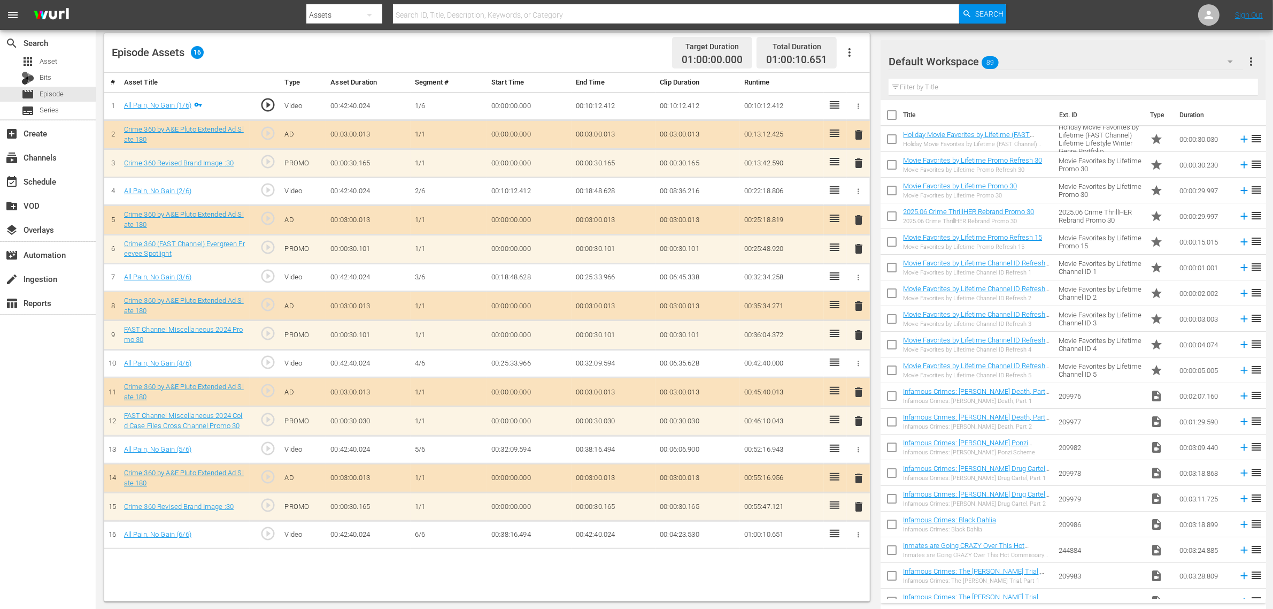
click at [857, 487] on span "delete" at bounding box center [858, 506] width 13 height 13
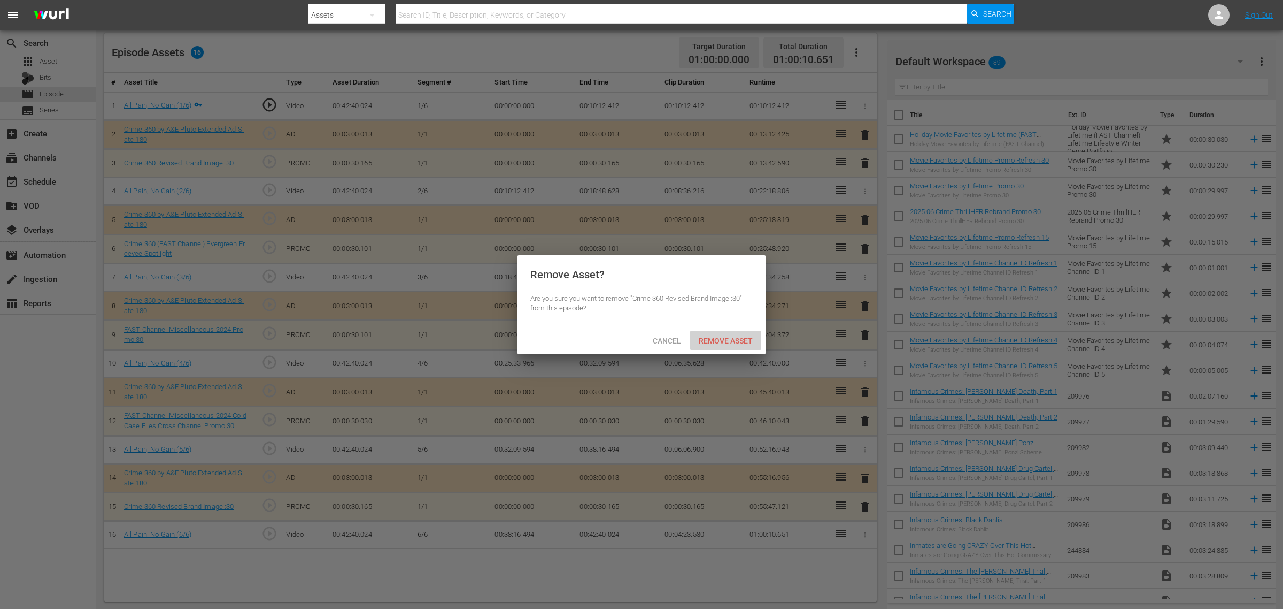
click at [730, 339] on span "Remove Asset" at bounding box center [725, 340] width 71 height 9
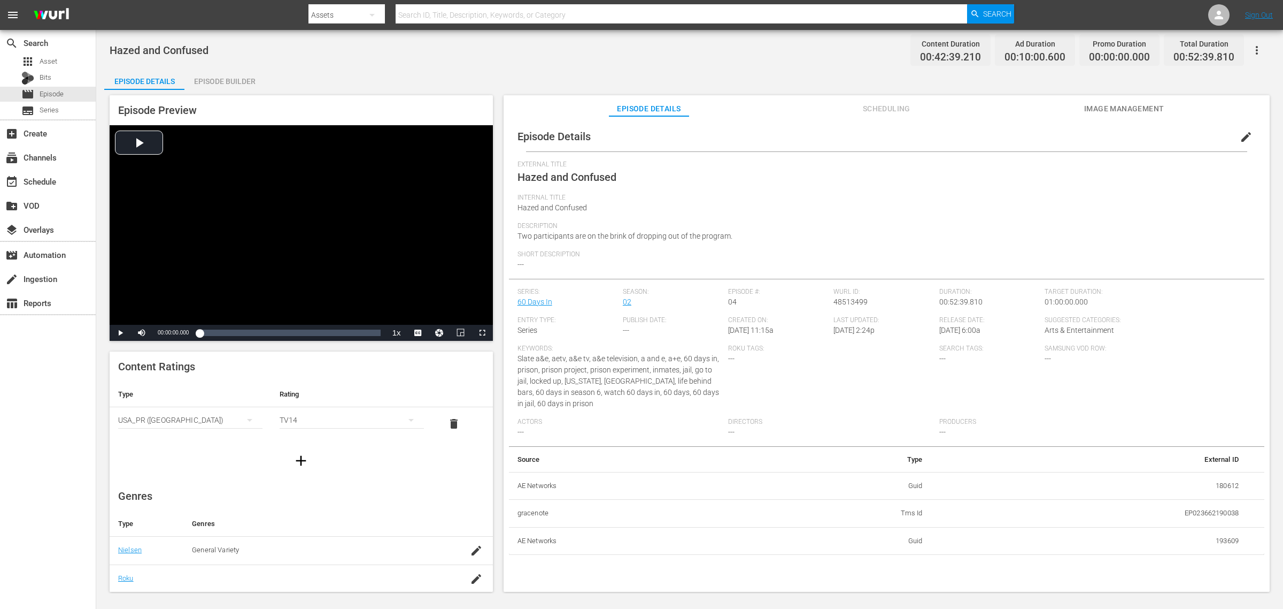
click at [244, 82] on div "Episode Builder" at bounding box center [224, 81] width 80 height 26
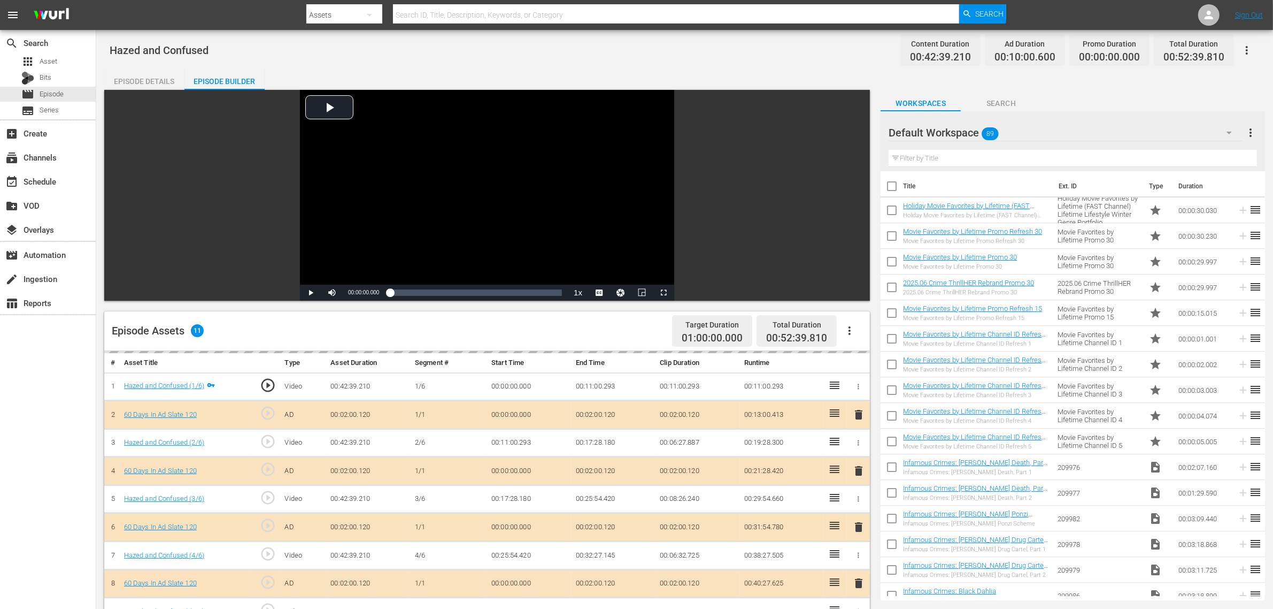
click at [779, 61] on div "Hazed and Confused Content Duration 00:42:39.210 Ad Duration 00:10:00.600 Promo…" at bounding box center [685, 50] width 1150 height 24
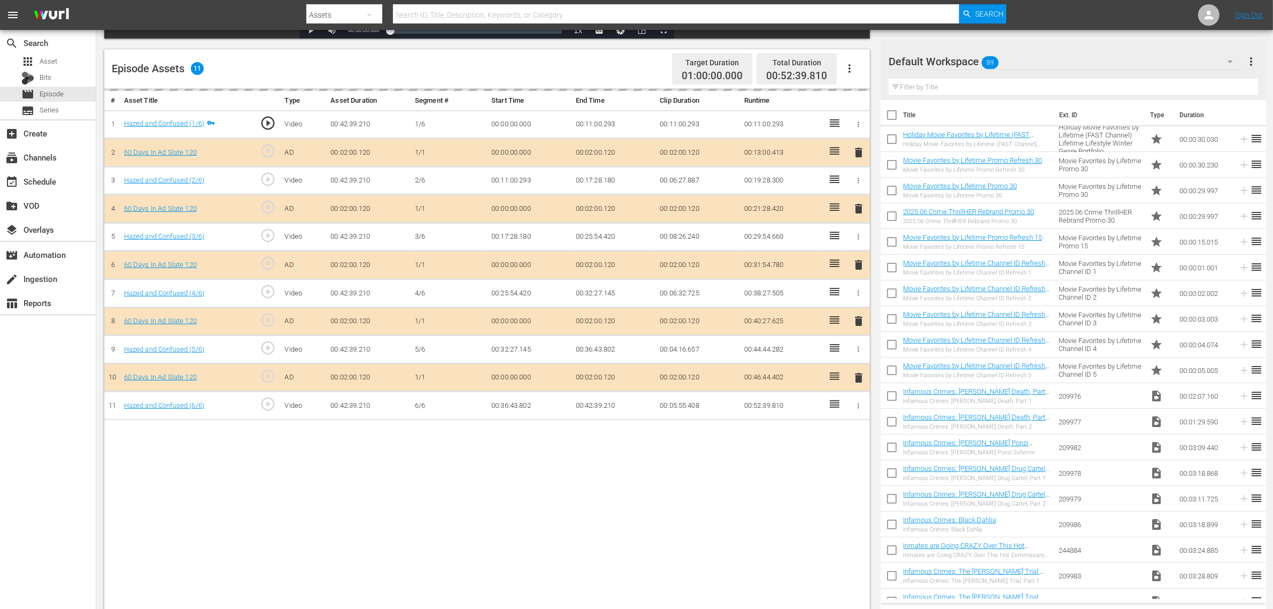
scroll to position [267, 0]
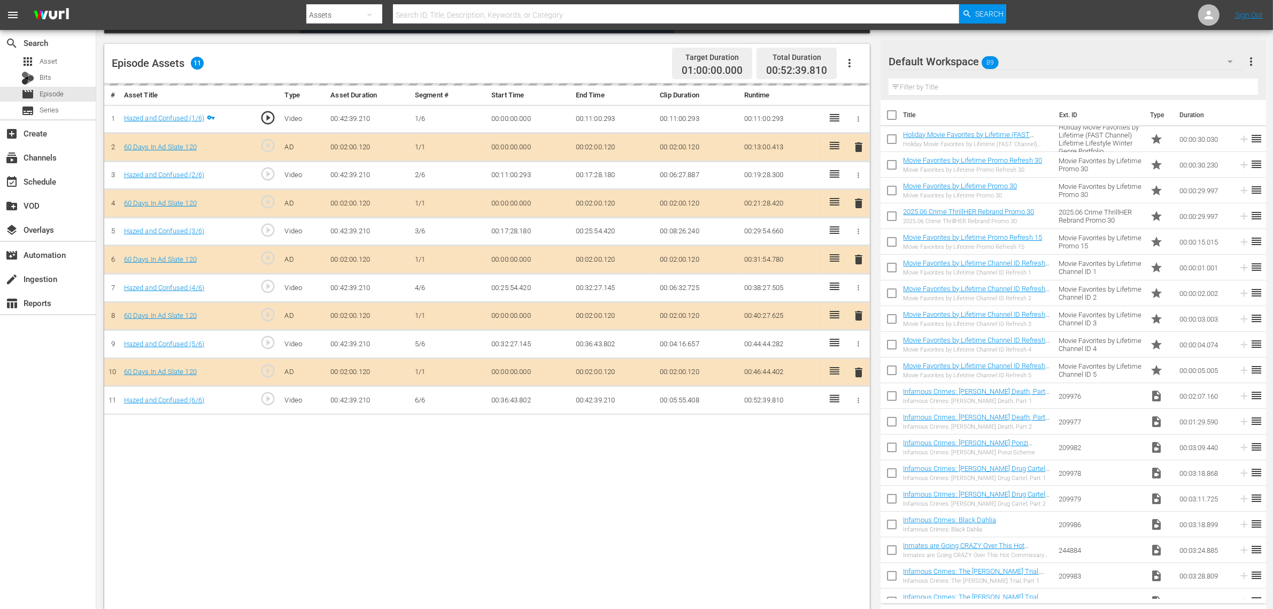
click at [856, 59] on icon "button" at bounding box center [849, 63] width 13 height 13
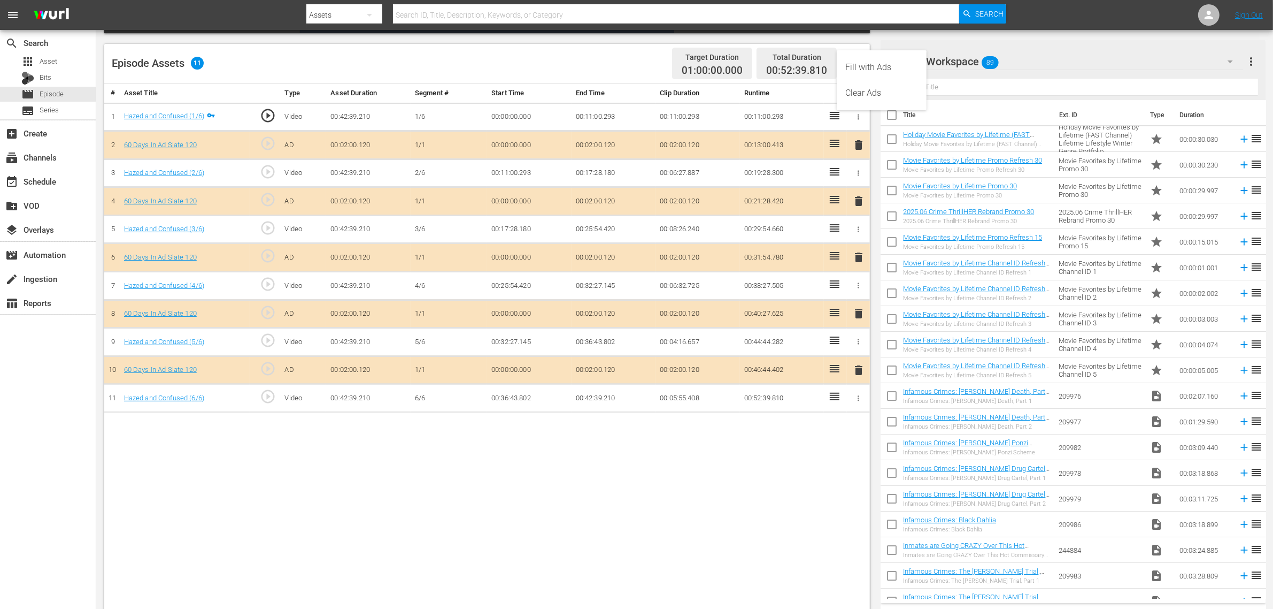
click at [869, 93] on div "Clear Ads" at bounding box center [881, 93] width 73 height 26
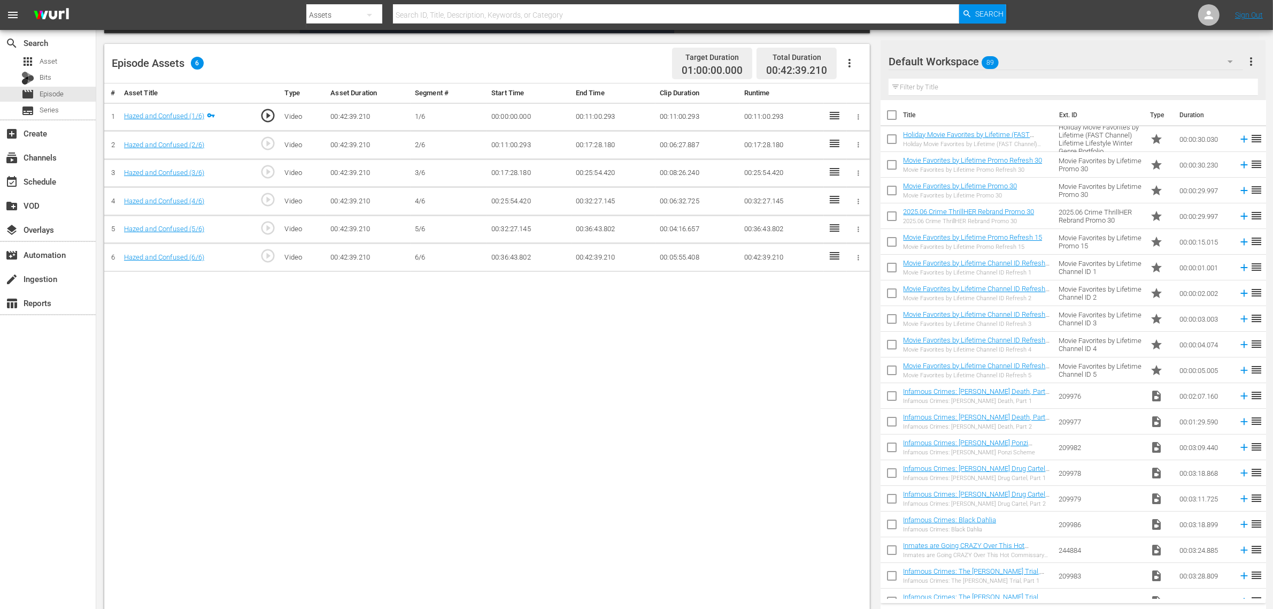
click at [855, 58] on icon "button" at bounding box center [849, 63] width 13 height 13
click at [863, 81] on div "Clear Ads" at bounding box center [881, 93] width 73 height 26
click at [849, 62] on icon "button" at bounding box center [849, 63] width 13 height 13
click at [888, 65] on div "Fill with Ads" at bounding box center [881, 68] width 73 height 26
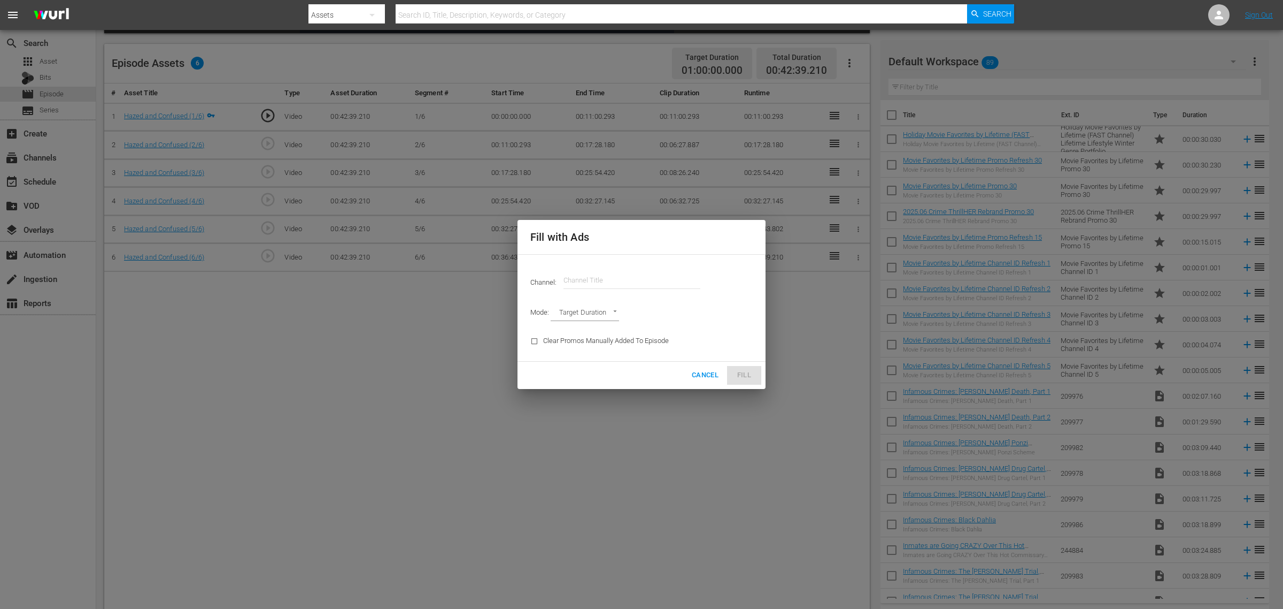
click at [653, 271] on input "text" at bounding box center [632, 280] width 137 height 26
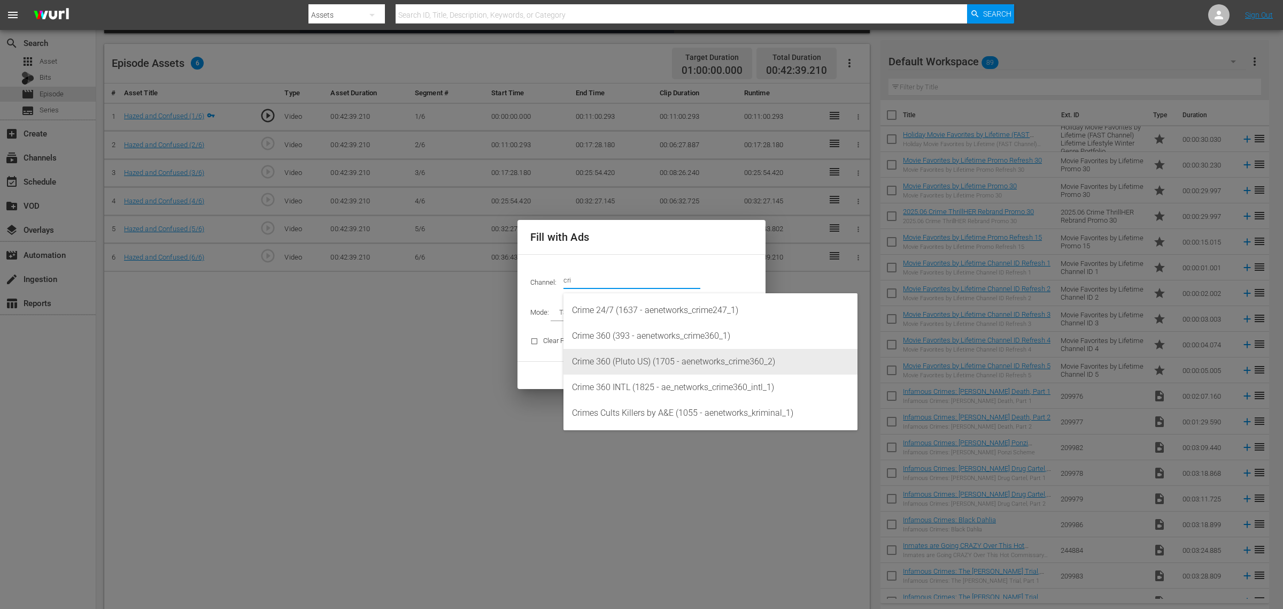
click at [643, 359] on div "Crime 360 (Pluto US) (1705 - aenetworks_crime360_2)" at bounding box center [710, 362] width 277 height 26
type input "Crime 360 (Pluto US) (1705)"
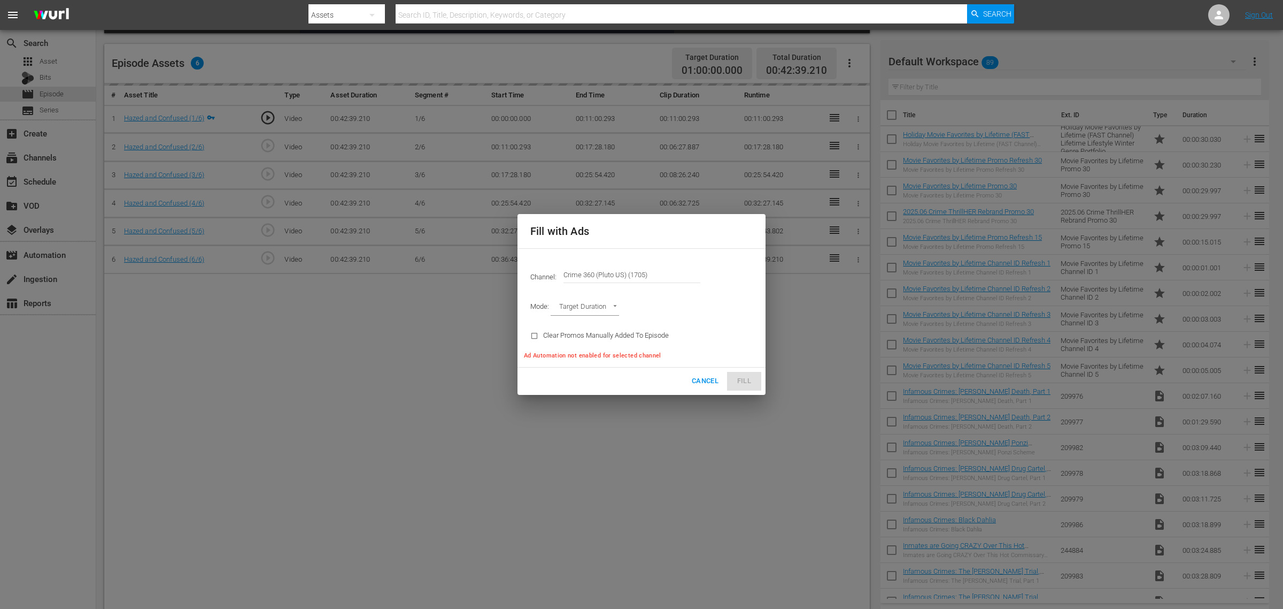
type input "AD_BREAK_DURATION"
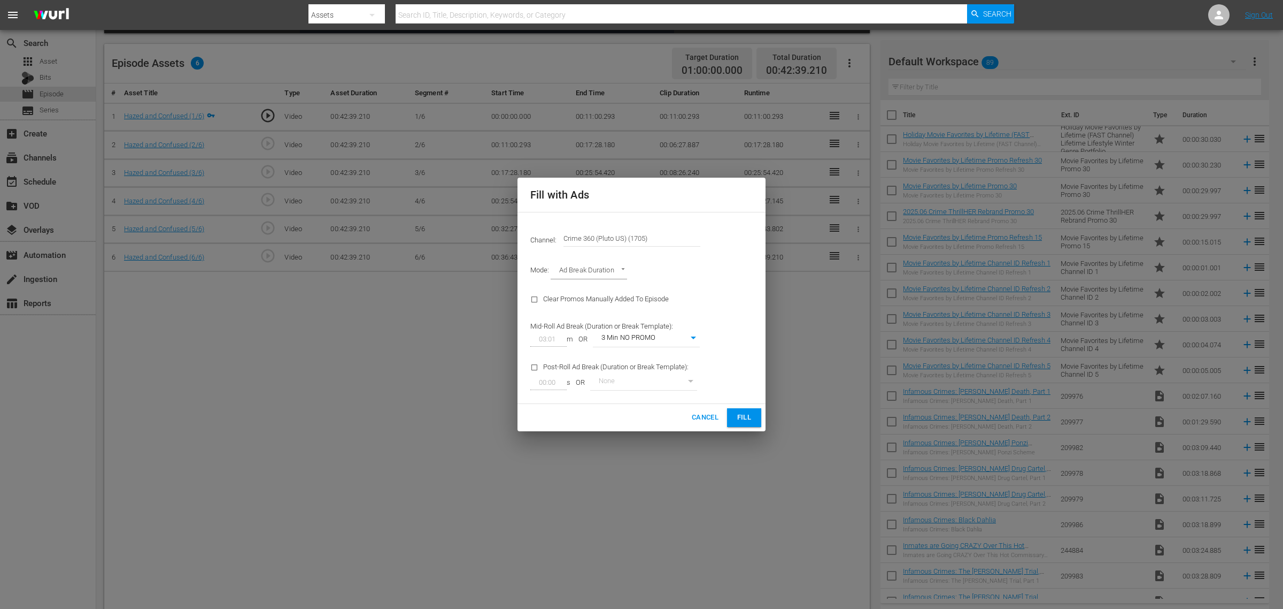
click at [750, 416] on span "Fill" at bounding box center [744, 417] width 17 height 12
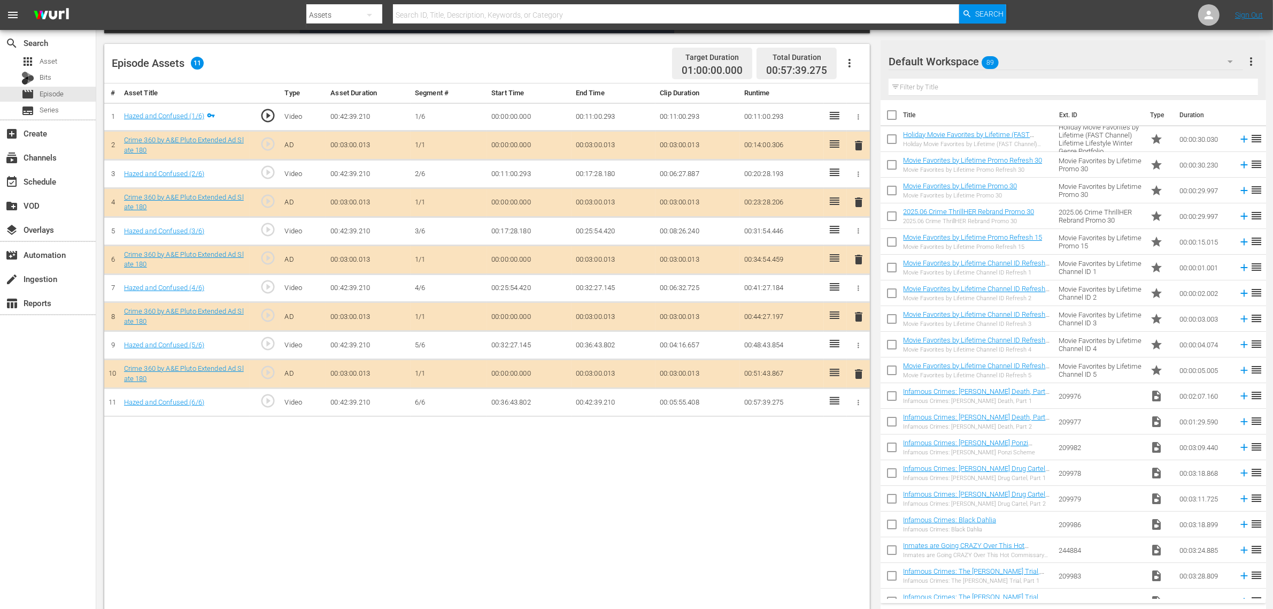
click at [853, 58] on icon "button" at bounding box center [849, 63] width 13 height 13
click at [857, 65] on div "Fill with Ads" at bounding box center [881, 68] width 73 height 26
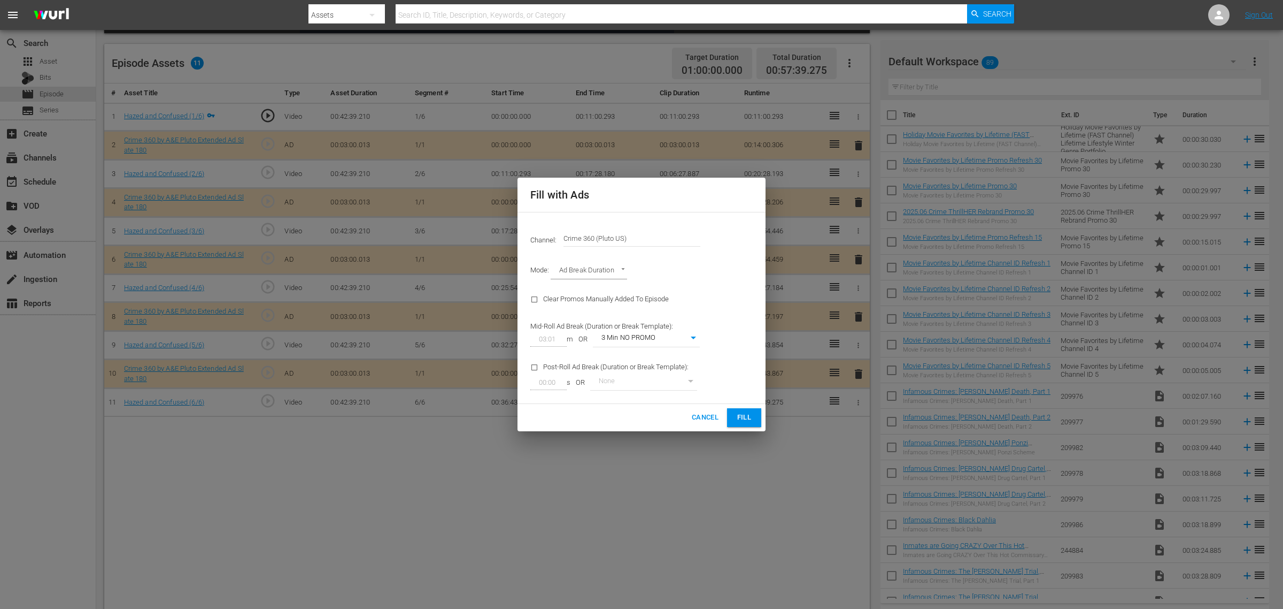
click at [685, 330] on div "Mid-Roll Ad Break (Duration or Break Template): 03:01 m OR 3 Min NO PROMO 45" at bounding box center [615, 333] width 182 height 41
click at [680, 339] on body "menu Search By Assets Search ID, Title, Description, Keywords, or Category Sear…" at bounding box center [641, 37] width 1283 height 609
click at [668, 361] on li "3 Min with promo" at bounding box center [646, 357] width 107 height 18
type input "46"
click at [733, 415] on button "Fill" at bounding box center [744, 417] width 34 height 19
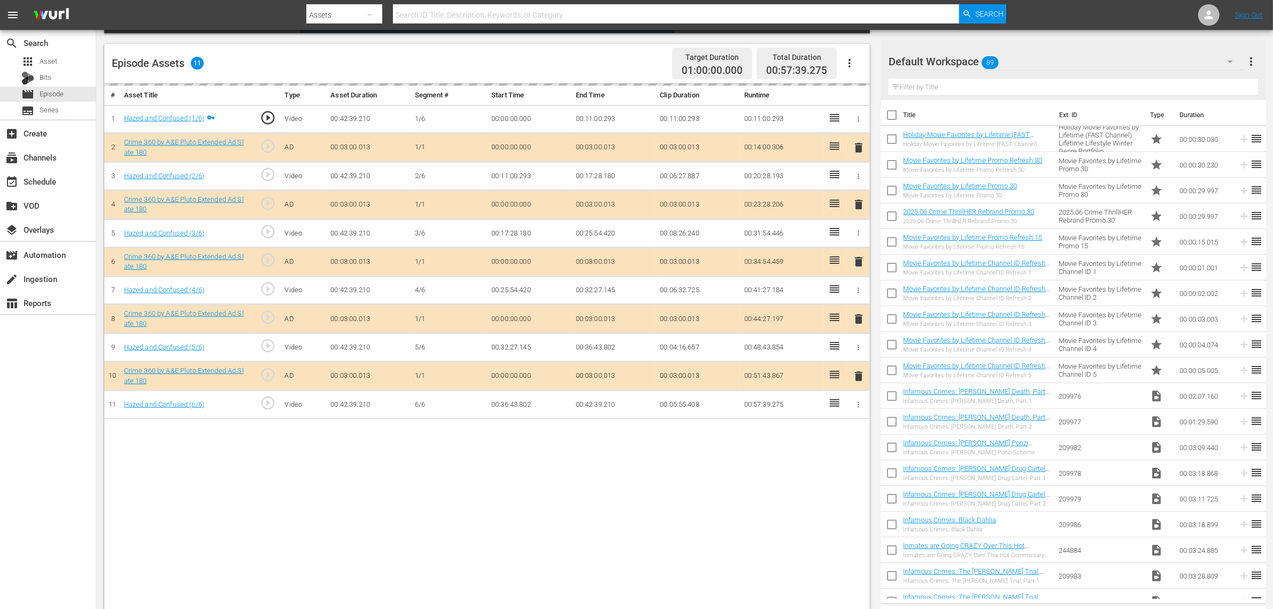
click at [1026, 13] on nav "menu Search By Assets Search ID, Title, Description, Keywords, or Category Sear…" at bounding box center [636, 15] width 1273 height 30
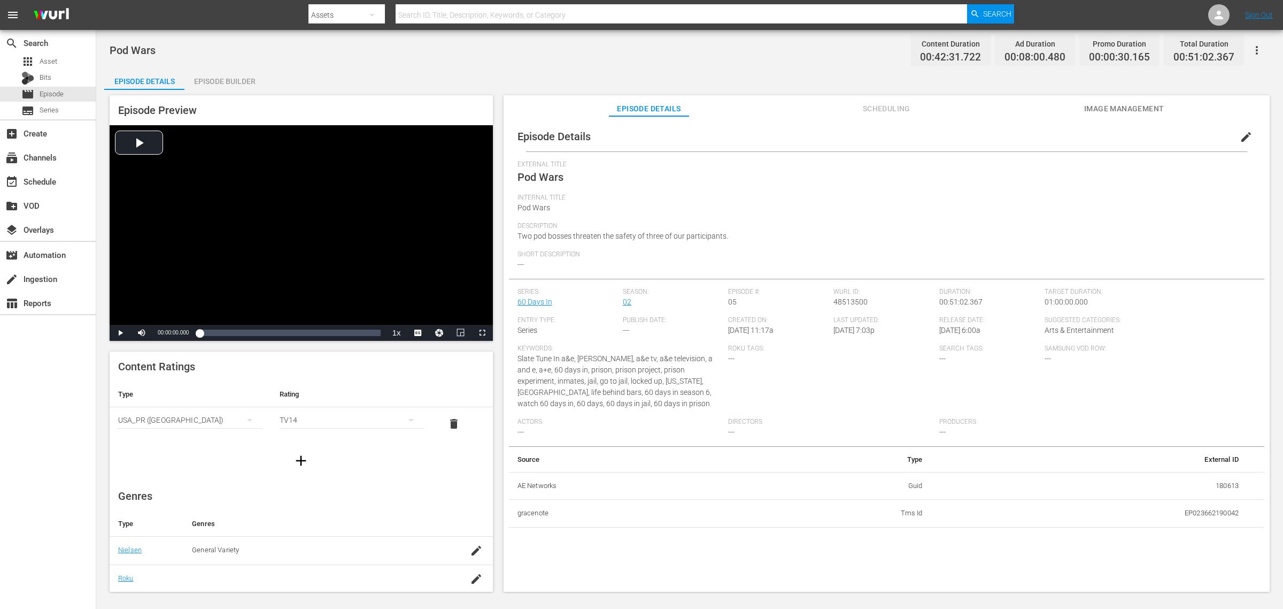
drag, startPoint x: 211, startPoint y: 76, endPoint x: 257, endPoint y: 75, distance: 46.0
click at [211, 76] on div "Episode Builder" at bounding box center [224, 81] width 80 height 26
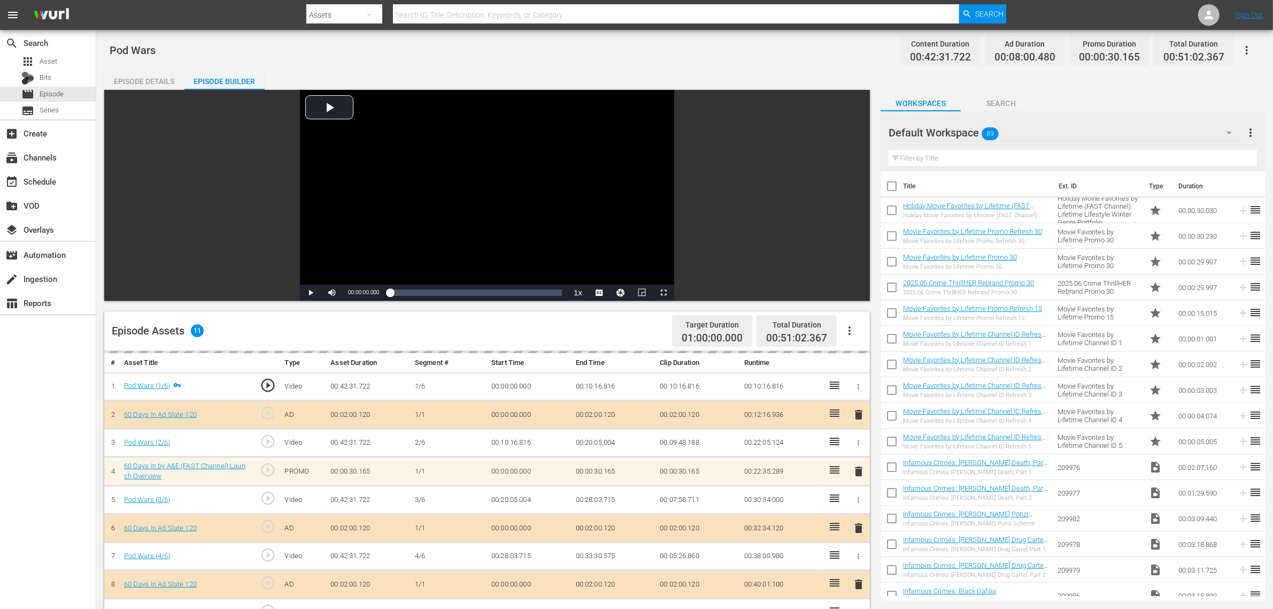
click at [750, 49] on div "Pod Wars Content Duration 00:42:31.722 Ad Duration 00:08:00.480 Promo Duration …" at bounding box center [685, 50] width 1150 height 24
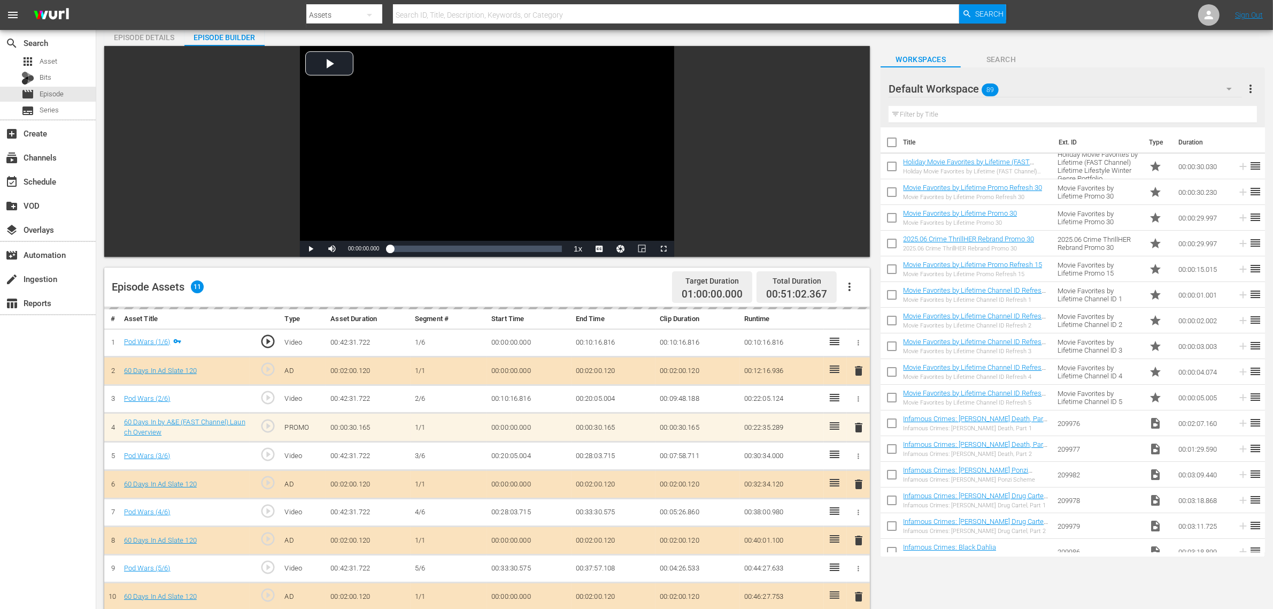
scroll to position [267, 0]
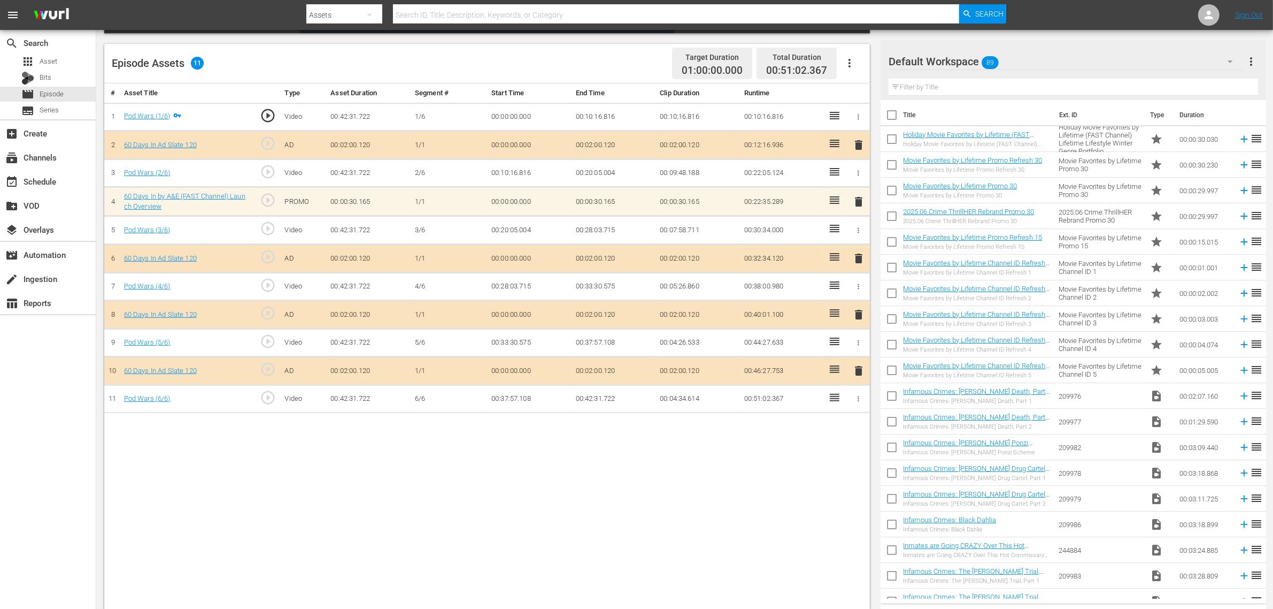
click at [852, 62] on icon "button" at bounding box center [849, 63] width 13 height 13
click at [880, 95] on div "Clear Ads" at bounding box center [881, 93] width 73 height 26
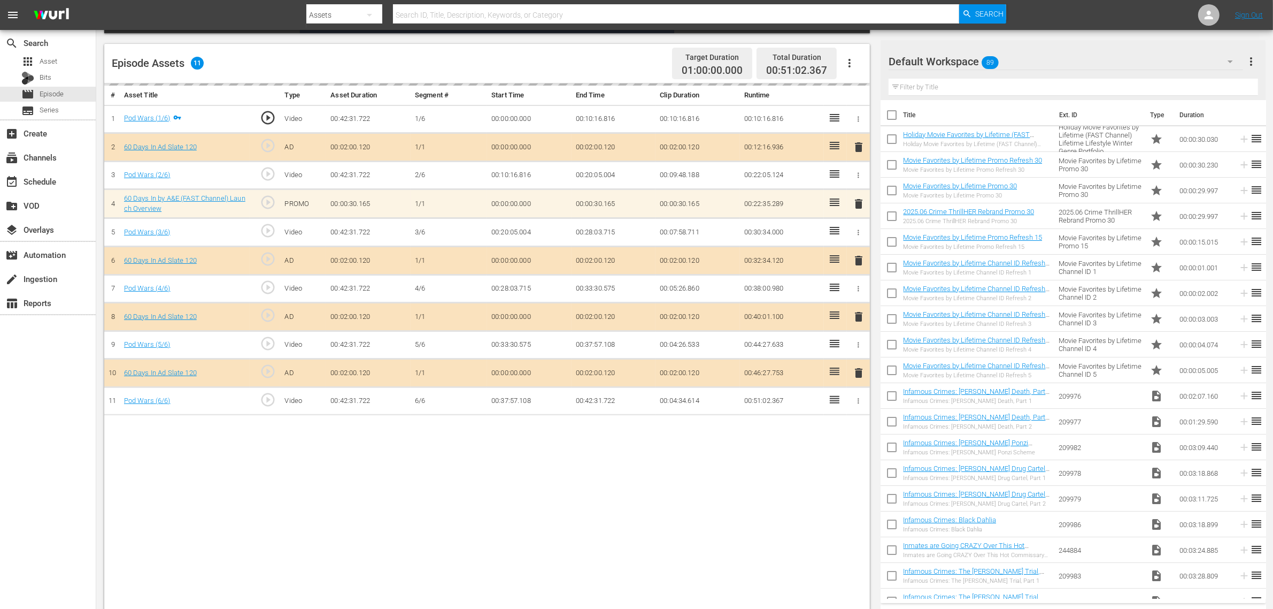
click at [557, 62] on div "Episode Assets 11 Target Duration 01:00:00.000 Total Duration 00:51:02.367" at bounding box center [487, 64] width 766 height 40
click at [487, 472] on div "# Asset Title Type Asset Duration Segment # Start Time End Time Clip Duration R…" at bounding box center [487, 347] width 766 height 528
click at [437, 55] on div "Episode Assets 11 Target Duration 01:00:00.000 Total Duration 00:51:02.367" at bounding box center [487, 64] width 766 height 40
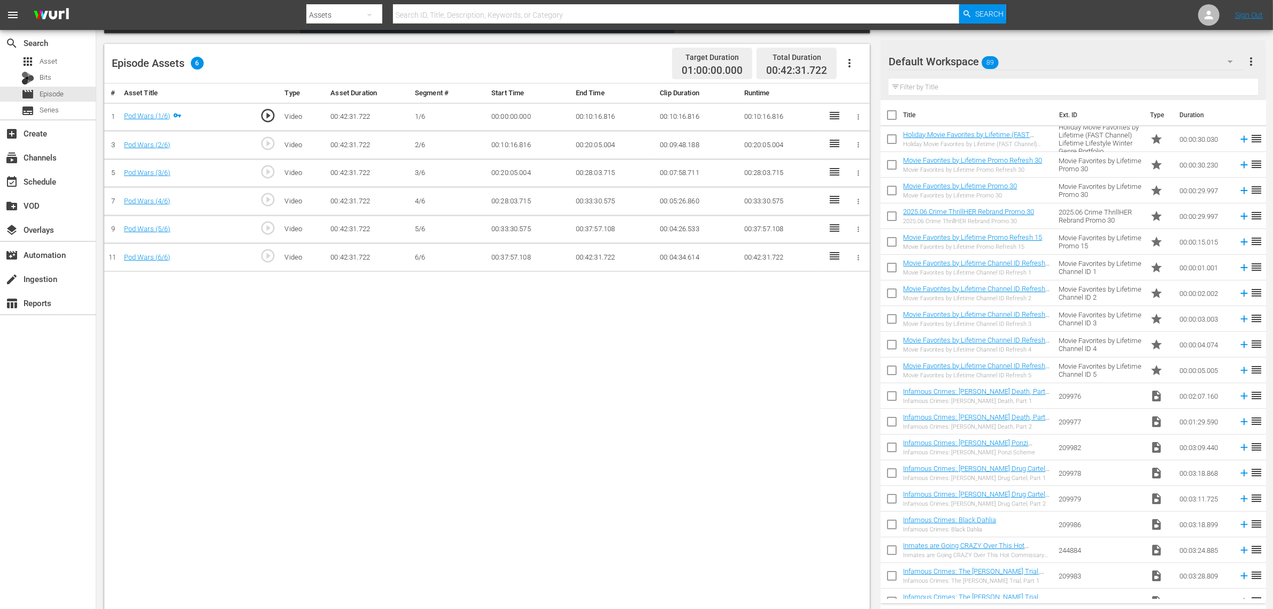
click at [850, 61] on icon "button" at bounding box center [849, 63] width 13 height 13
click at [856, 68] on div "Fill with Ads" at bounding box center [881, 68] width 73 height 26
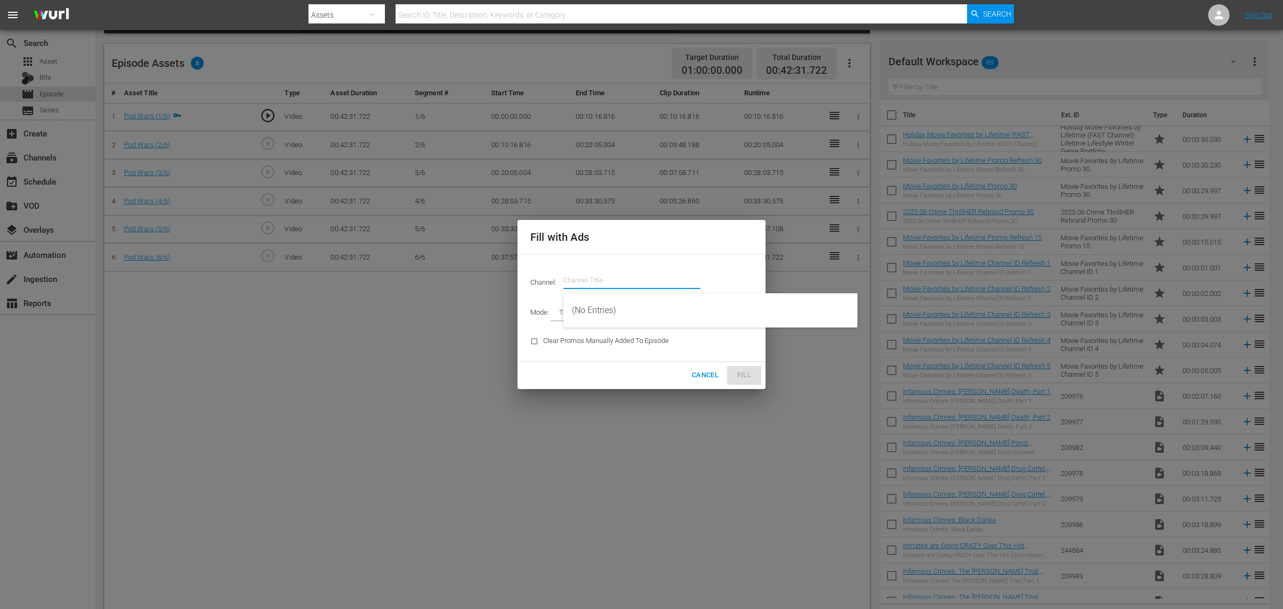
click at [619, 271] on input "text" at bounding box center [632, 280] width 137 height 26
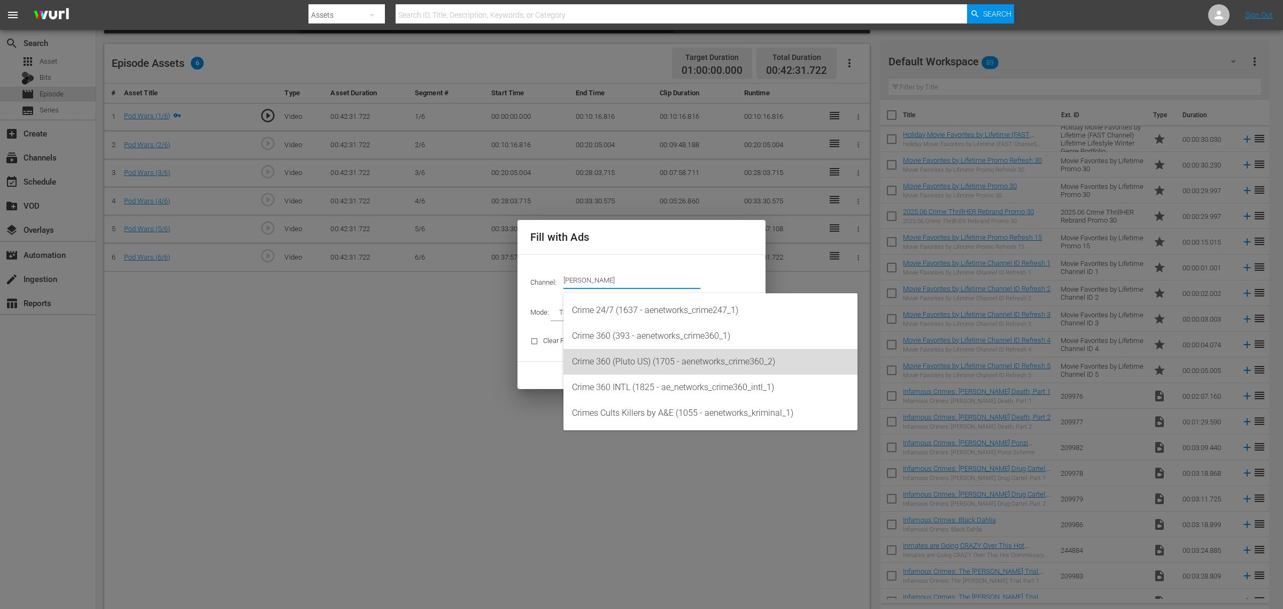
click at [645, 359] on div "Crime 360 (Pluto US) (1705 - aenetworks_crime360_2)" at bounding box center [710, 362] width 277 height 26
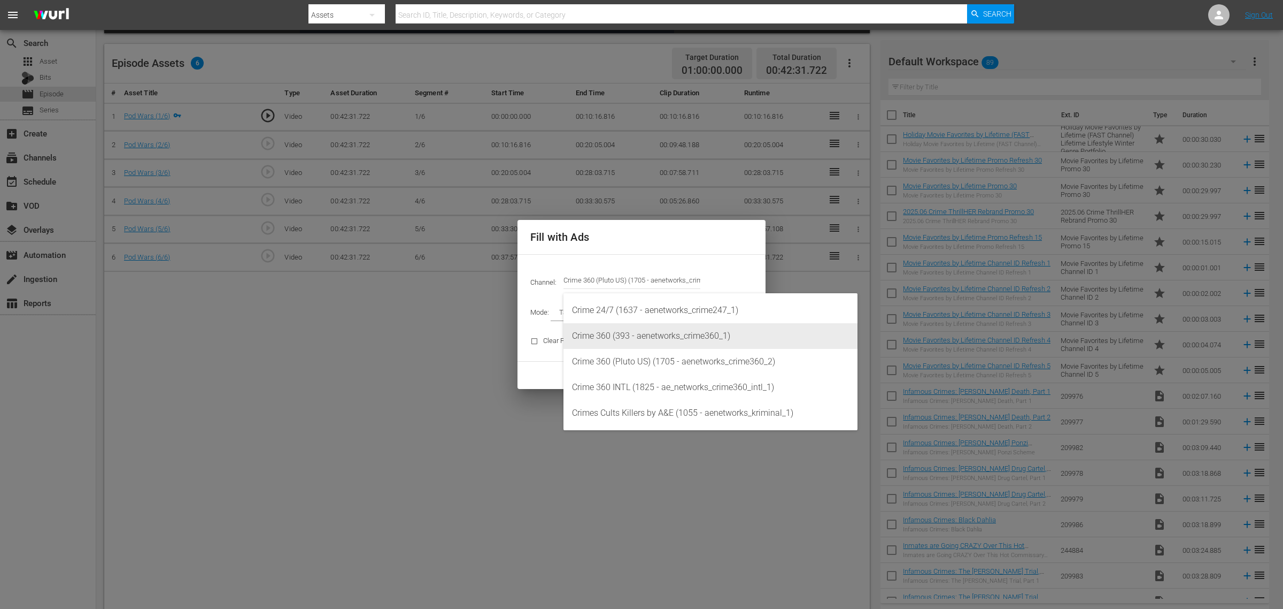
type input "Crime 360 (Pluto US) (1705)"
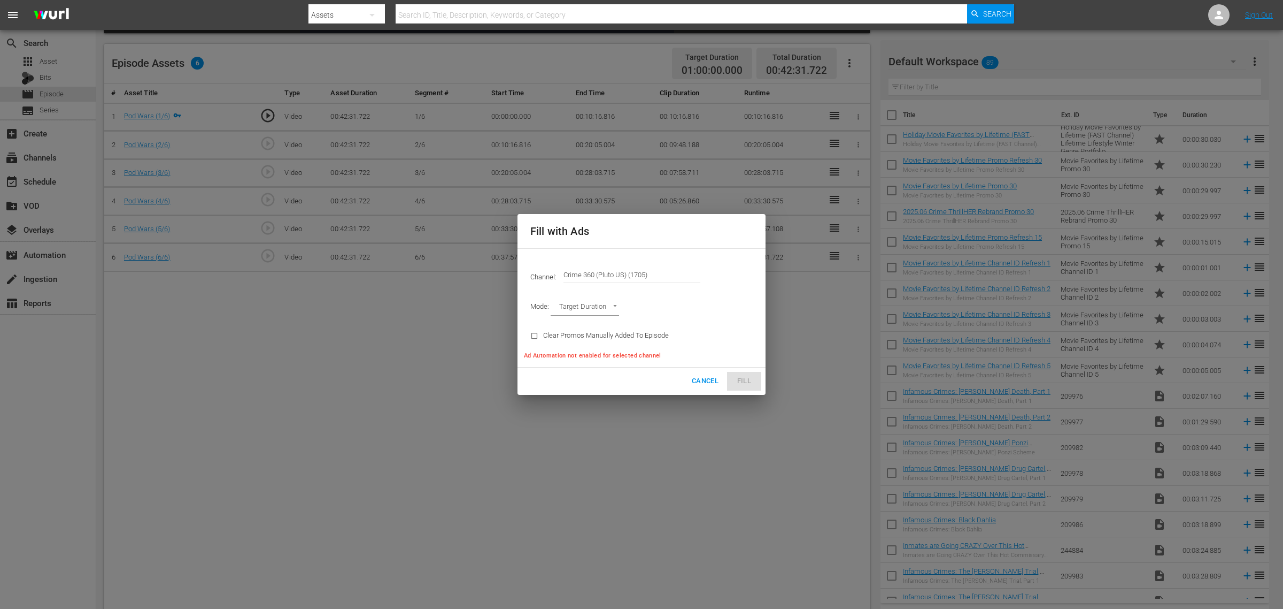
type input "AD_BREAK_DURATION"
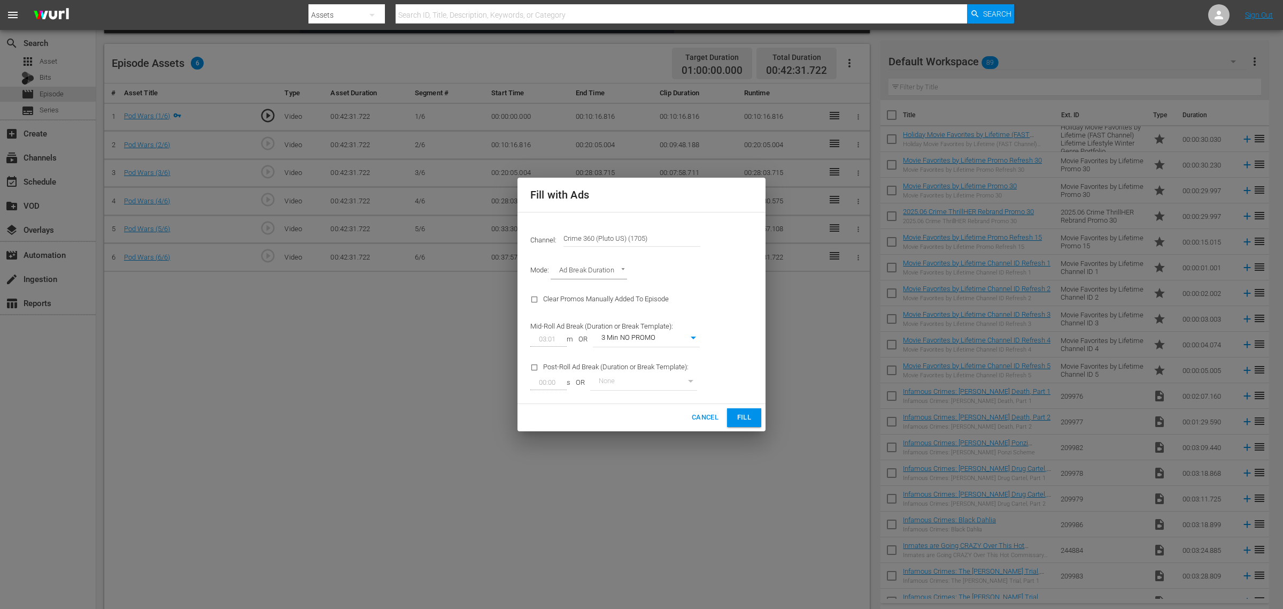
click at [748, 420] on span "Fill" at bounding box center [744, 417] width 17 height 12
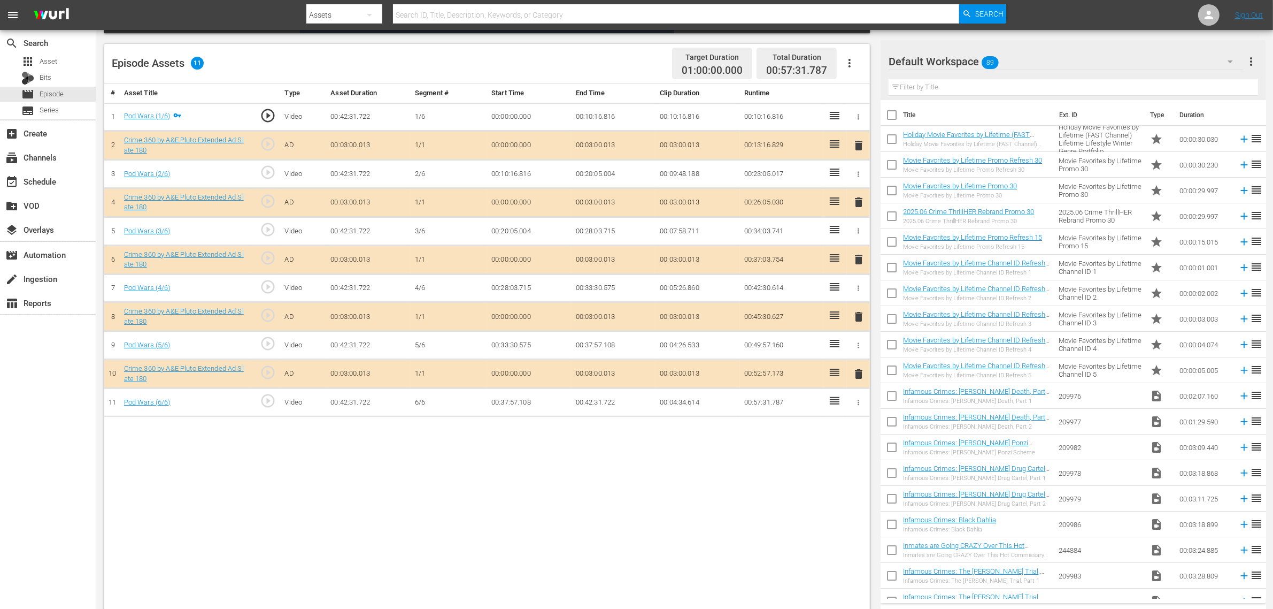
click at [847, 59] on icon "button" at bounding box center [849, 63] width 13 height 13
click at [857, 67] on div "Fill with Ads" at bounding box center [881, 68] width 73 height 26
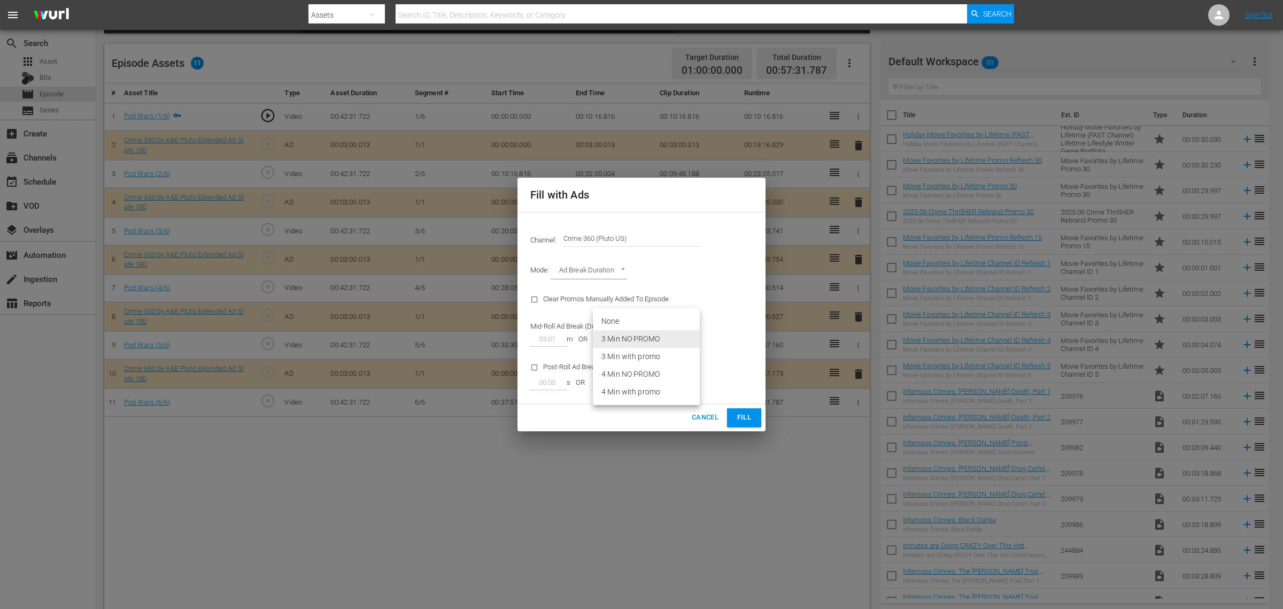
click at [643, 335] on body "menu Search By Assets Search ID, Title, Description, Keywords, or Category Sear…" at bounding box center [641, 37] width 1283 height 609
click at [661, 356] on li "3 Min with promo" at bounding box center [646, 357] width 107 height 18
type input "46"
click at [745, 421] on span "Fill" at bounding box center [744, 417] width 17 height 12
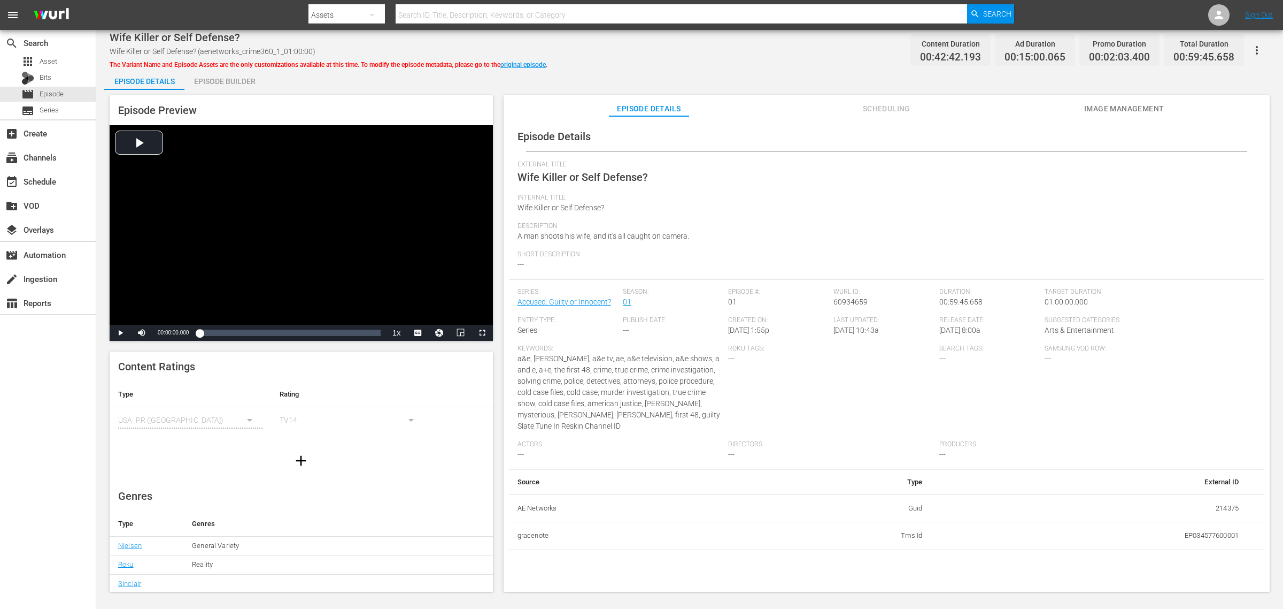
click at [233, 81] on div "Episode Builder" at bounding box center [224, 81] width 80 height 26
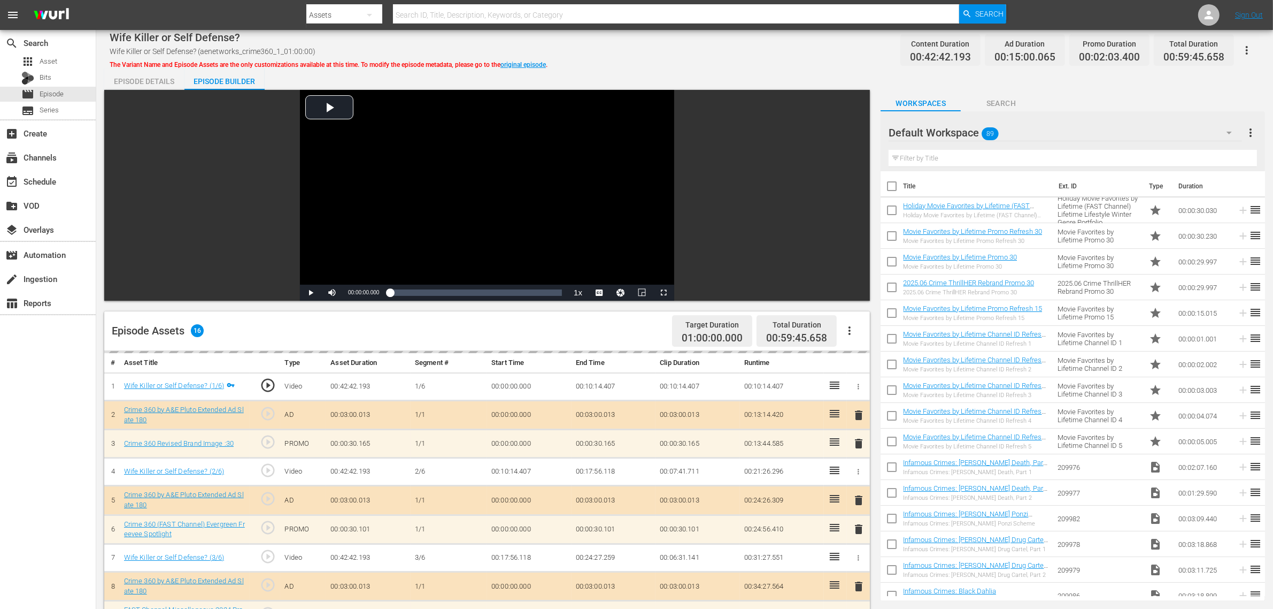
click at [722, 47] on div "Wife Killer or Self Defense? Wife Killer or Self Defense? (aenetworks_crime360_…" at bounding box center [685, 50] width 1150 height 24
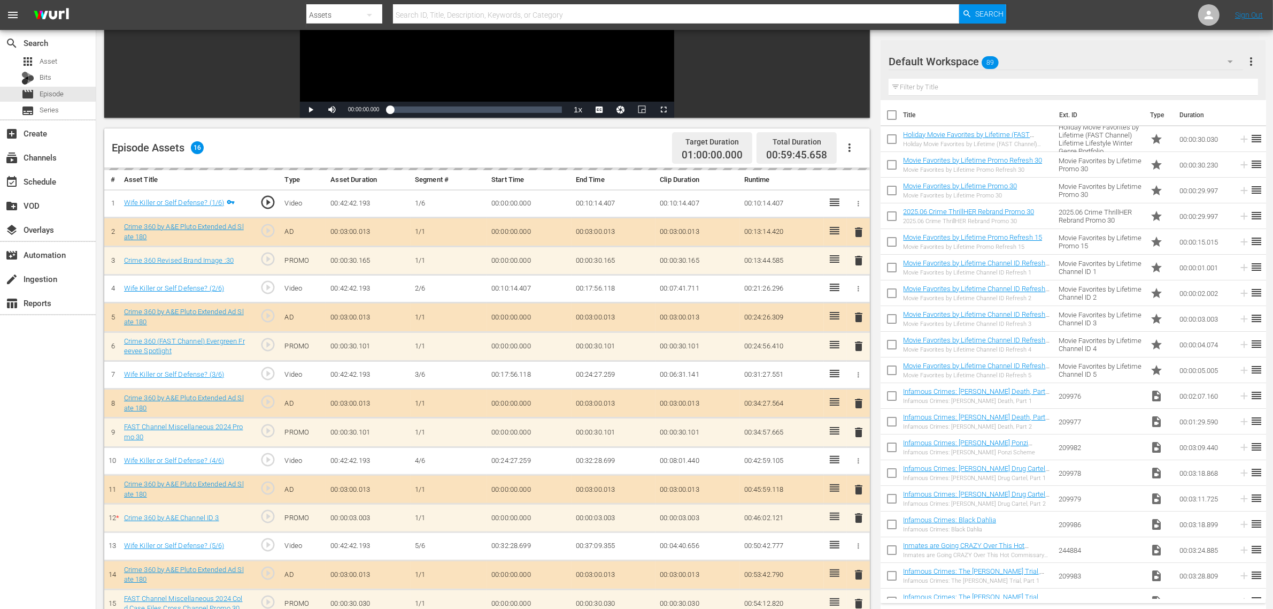
scroll to position [278, 0]
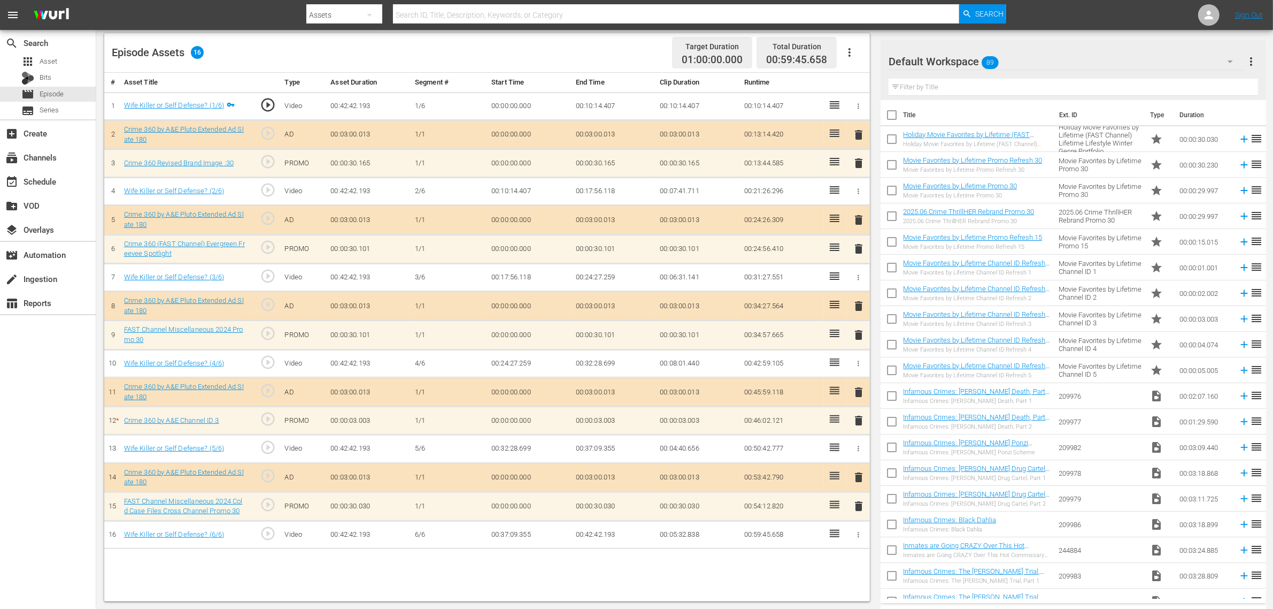
click at [1026, 65] on div "Default Workspace 89" at bounding box center [1066, 62] width 355 height 30
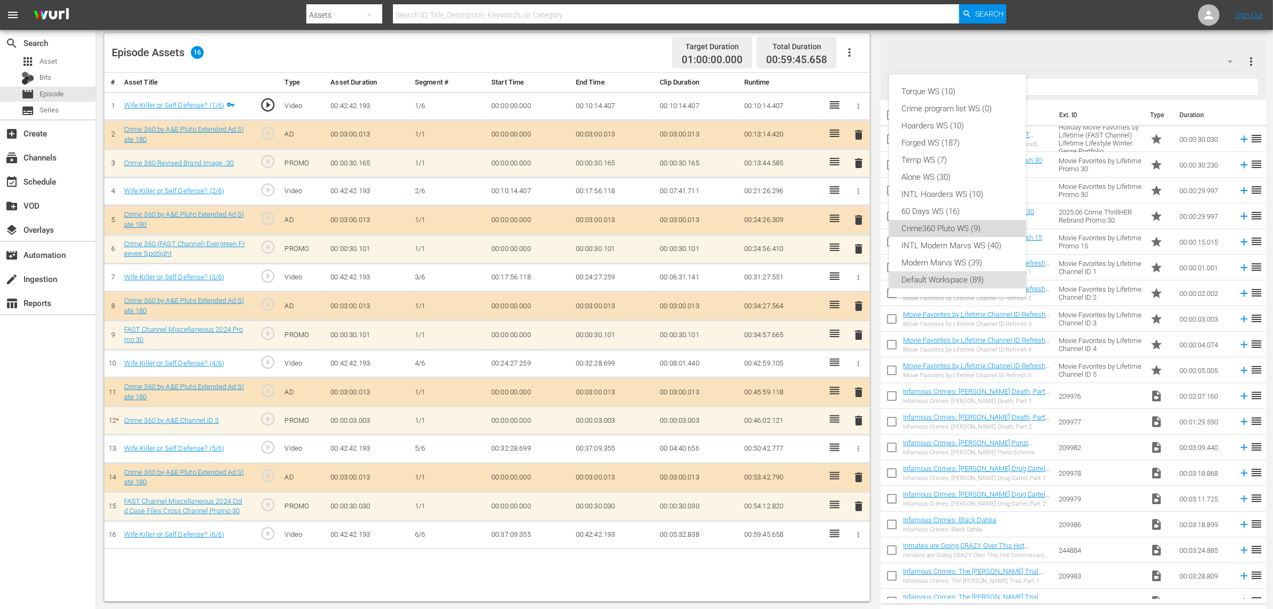
click at [962, 230] on div "Crime360 Pluto WS (9)" at bounding box center [957, 228] width 111 height 17
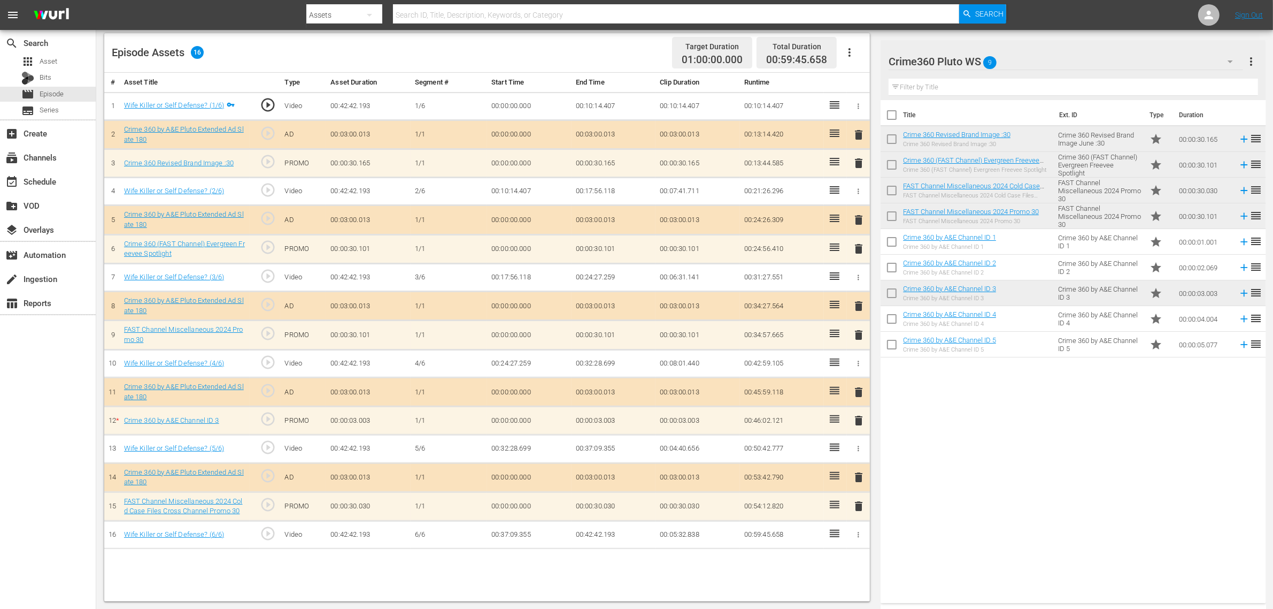
click at [858, 422] on span "delete" at bounding box center [858, 420] width 13 height 13
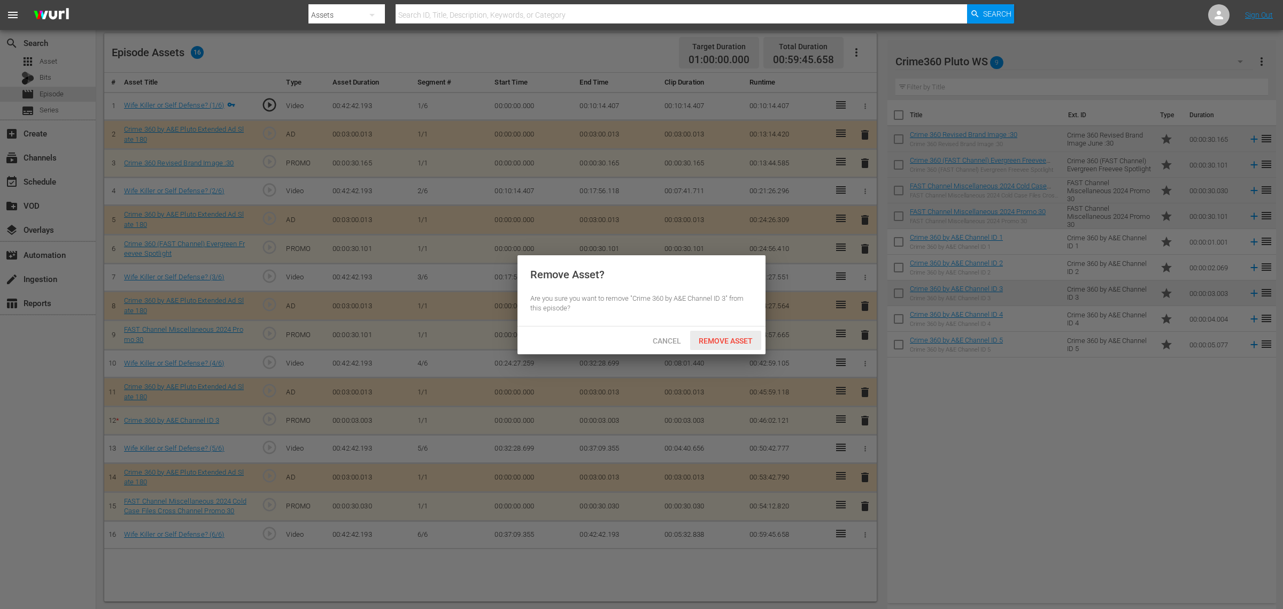
click at [731, 337] on span "Remove Asset" at bounding box center [725, 340] width 71 height 9
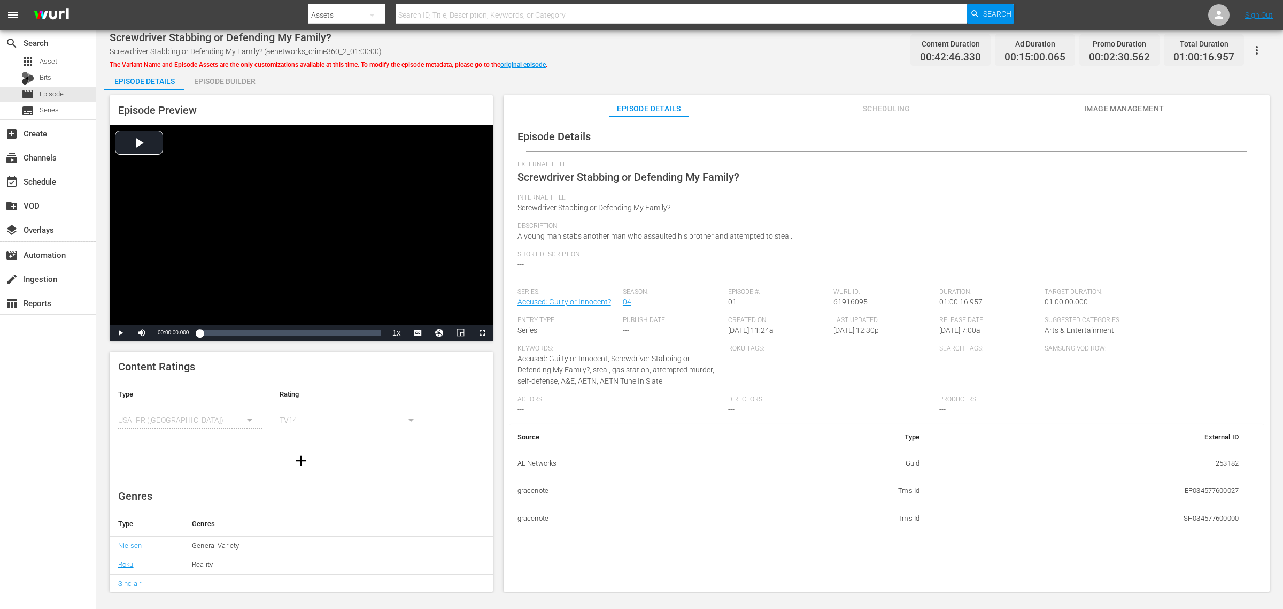
click at [240, 81] on div "Episode Builder" at bounding box center [224, 81] width 80 height 26
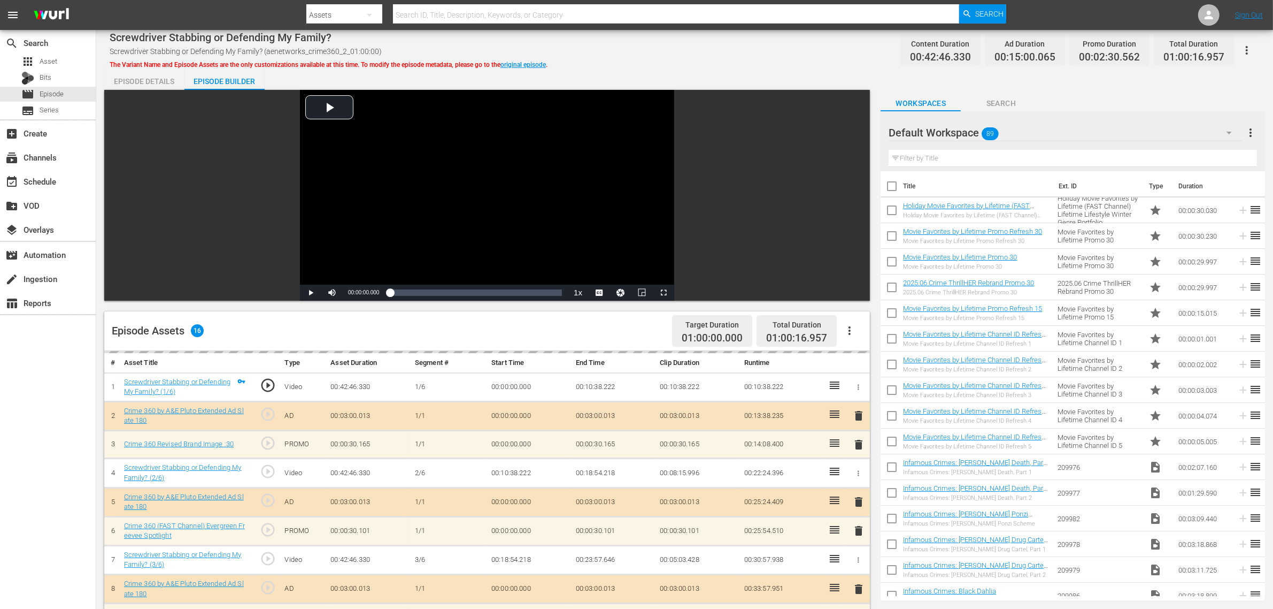
click at [1022, 134] on div "Default Workspace 89" at bounding box center [1065, 133] width 353 height 30
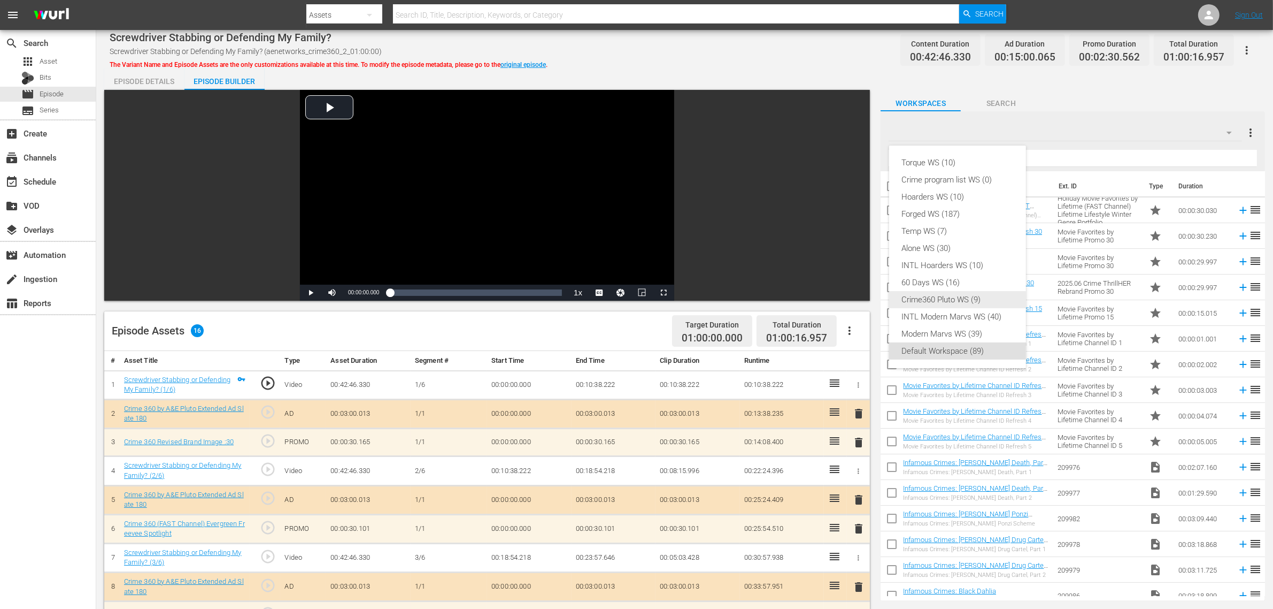
click at [949, 301] on div "Crime360 Pluto WS (9)" at bounding box center [957, 299] width 111 height 17
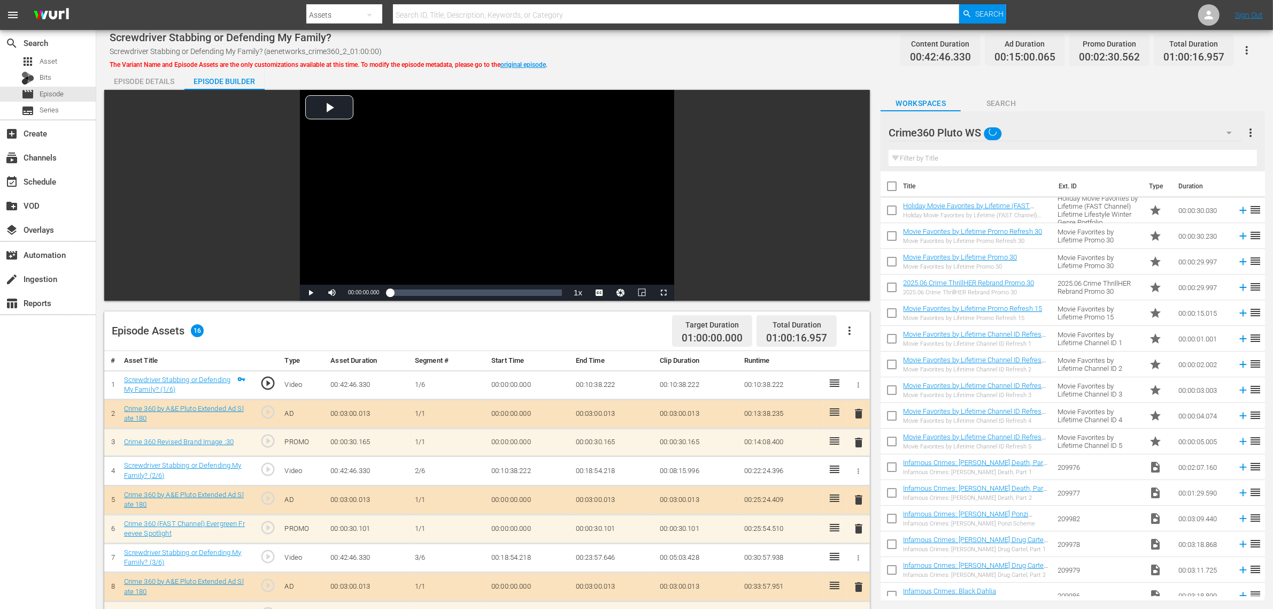
click at [696, 65] on div "Screwdriver Stabbing or Defending My Family? Screwdriver Stabbing or Defending …" at bounding box center [684, 458] width 1177 height 857
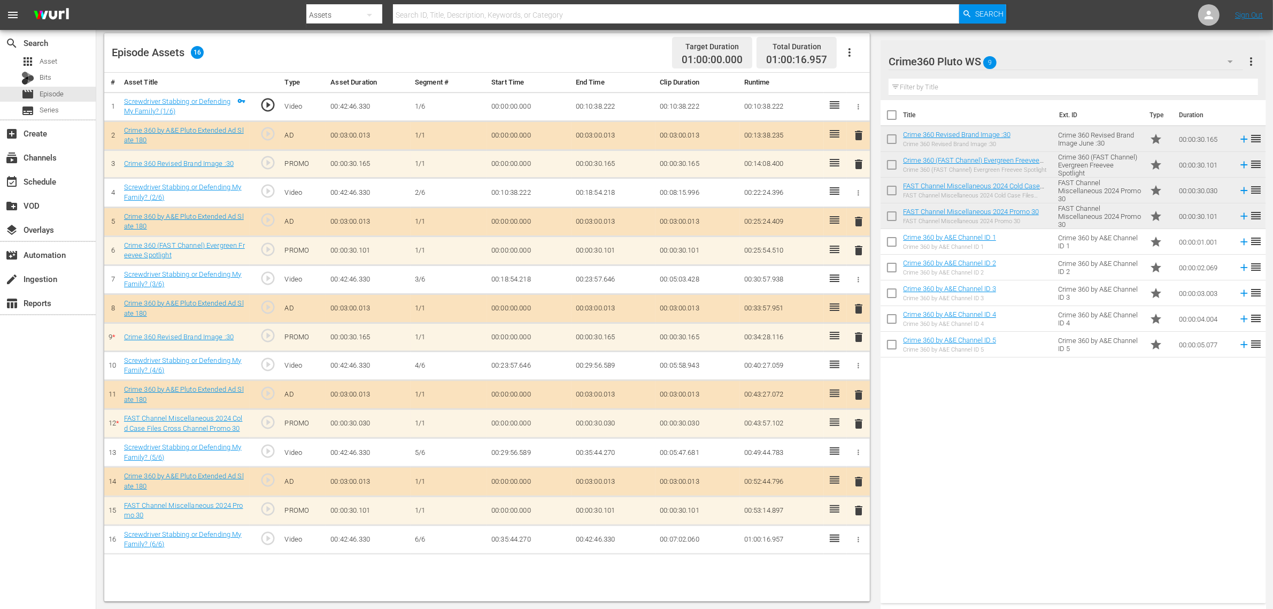
click at [856, 424] on span "delete" at bounding box center [858, 423] width 13 height 13
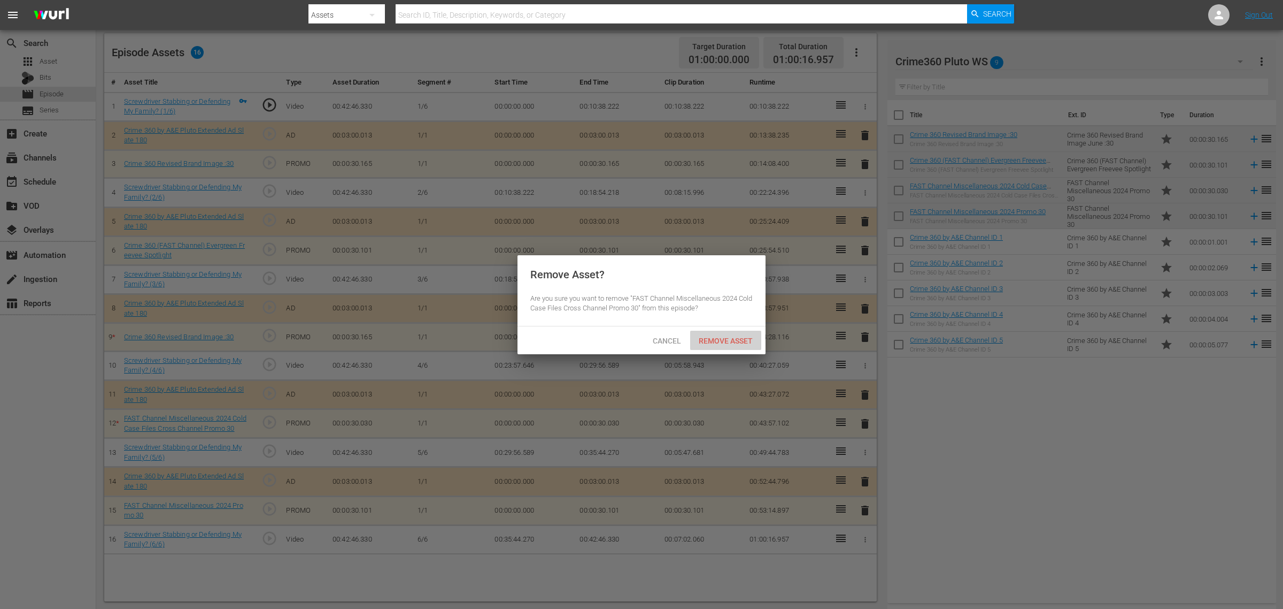
click at [734, 338] on span "Remove Asset" at bounding box center [725, 340] width 71 height 9
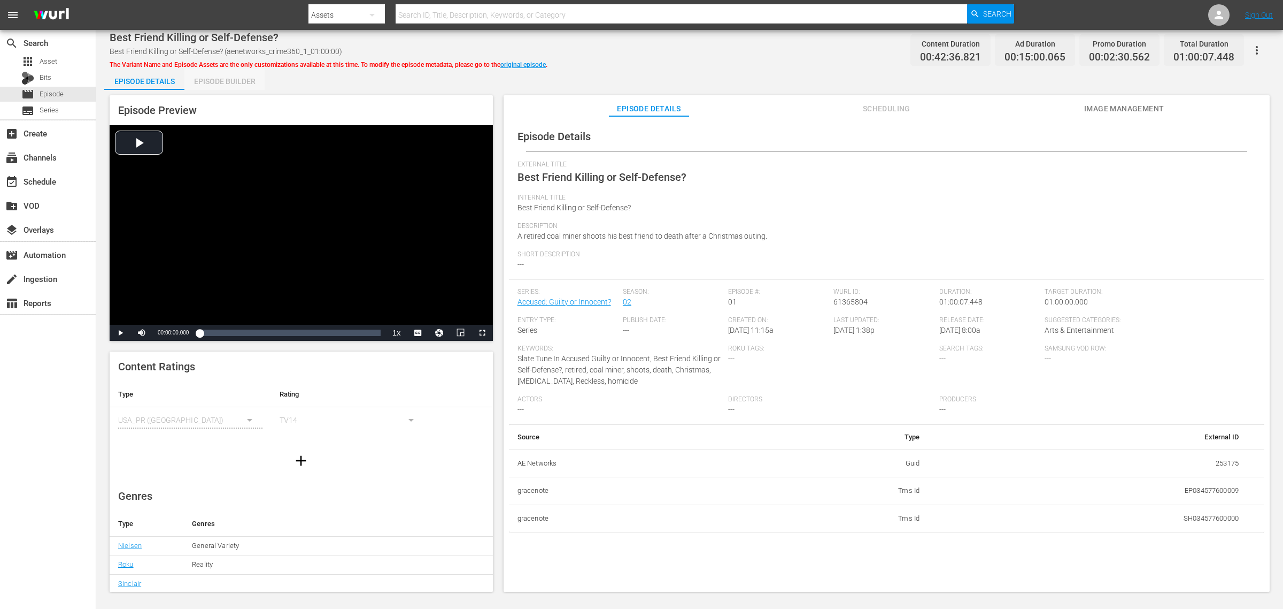
click at [242, 79] on div "Episode Builder" at bounding box center [224, 81] width 80 height 26
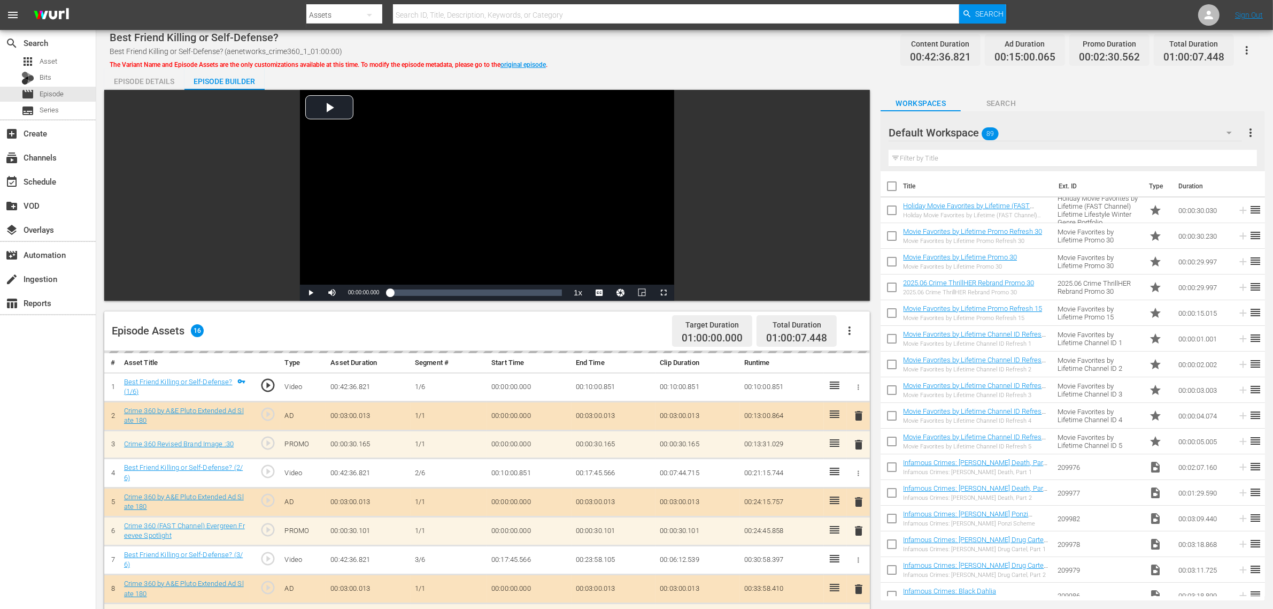
click at [719, 61] on div "Best Friend Killing or Self-Defense? Best Friend Killing or Self-Defense? (aene…" at bounding box center [685, 50] width 1150 height 24
click at [1026, 136] on div "Default Workspace 89" at bounding box center [1065, 133] width 353 height 30
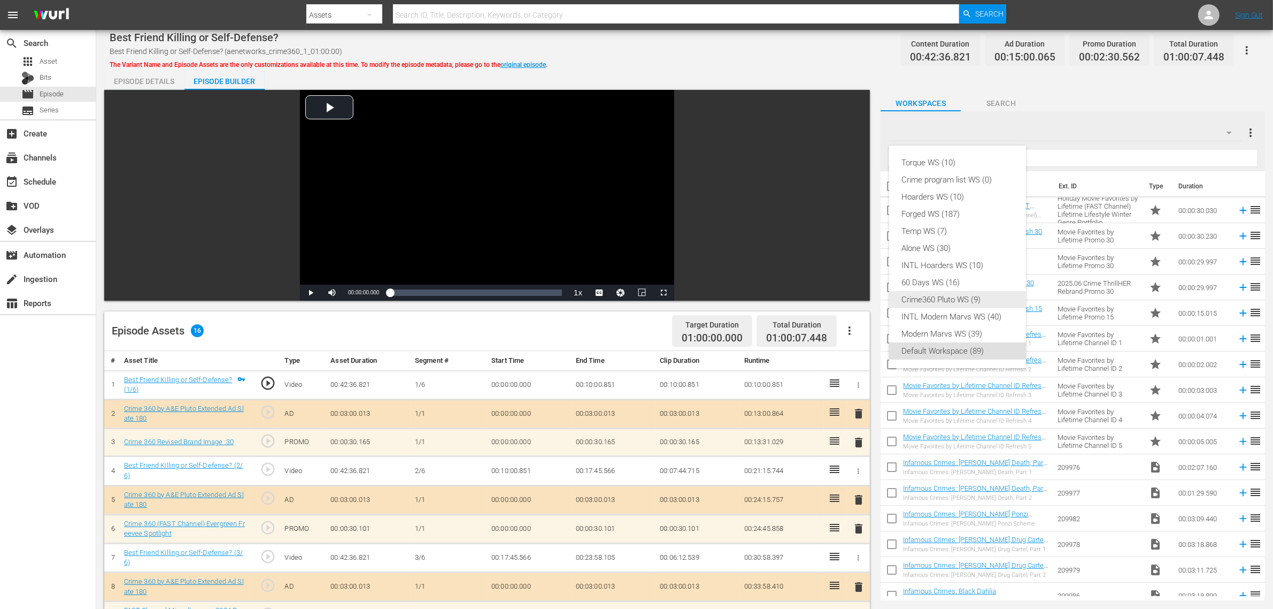
click at [950, 296] on div "Crime360 Pluto WS (9)" at bounding box center [957, 299] width 111 height 17
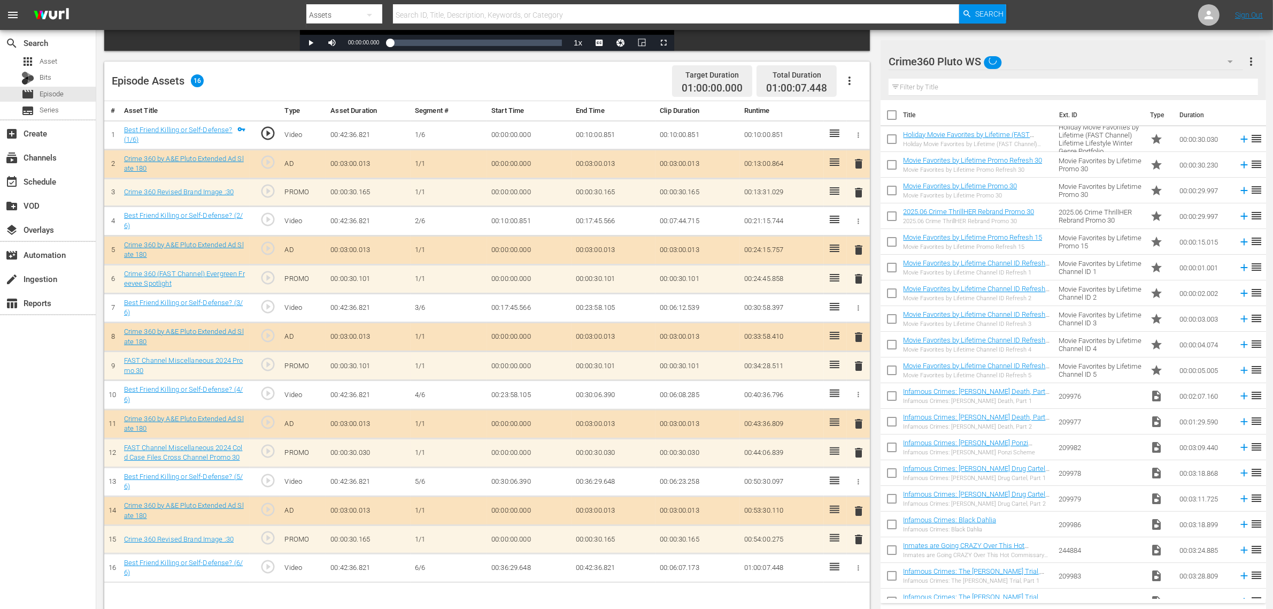
scroll to position [278, 0]
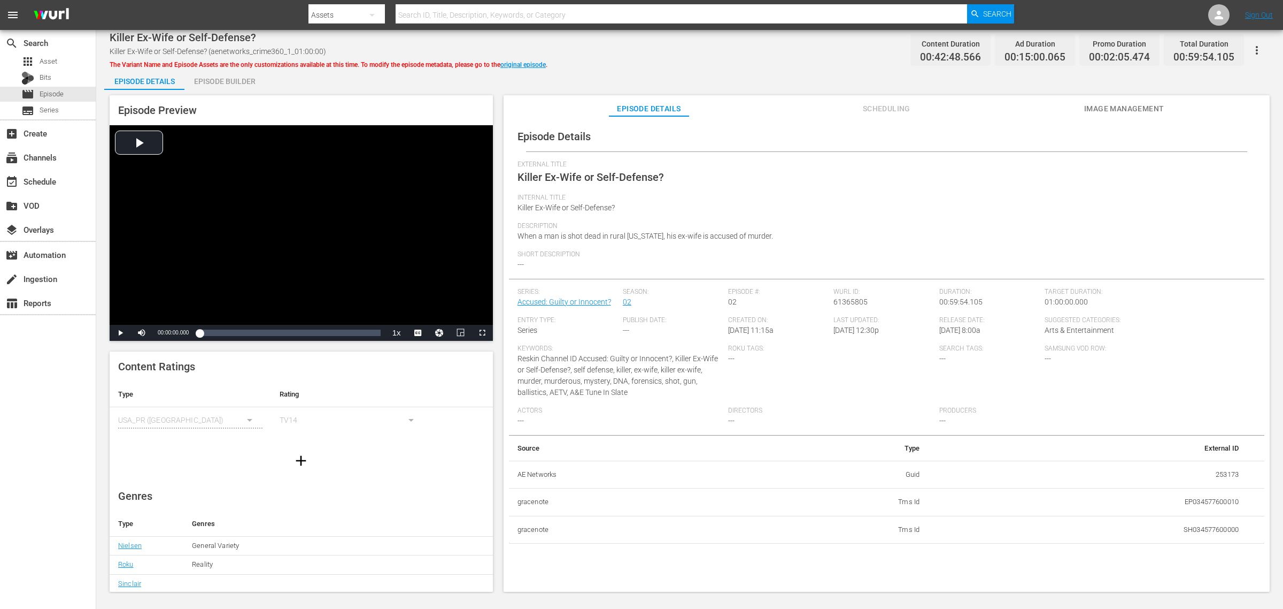
click at [233, 80] on div "Episode Builder" at bounding box center [224, 81] width 80 height 26
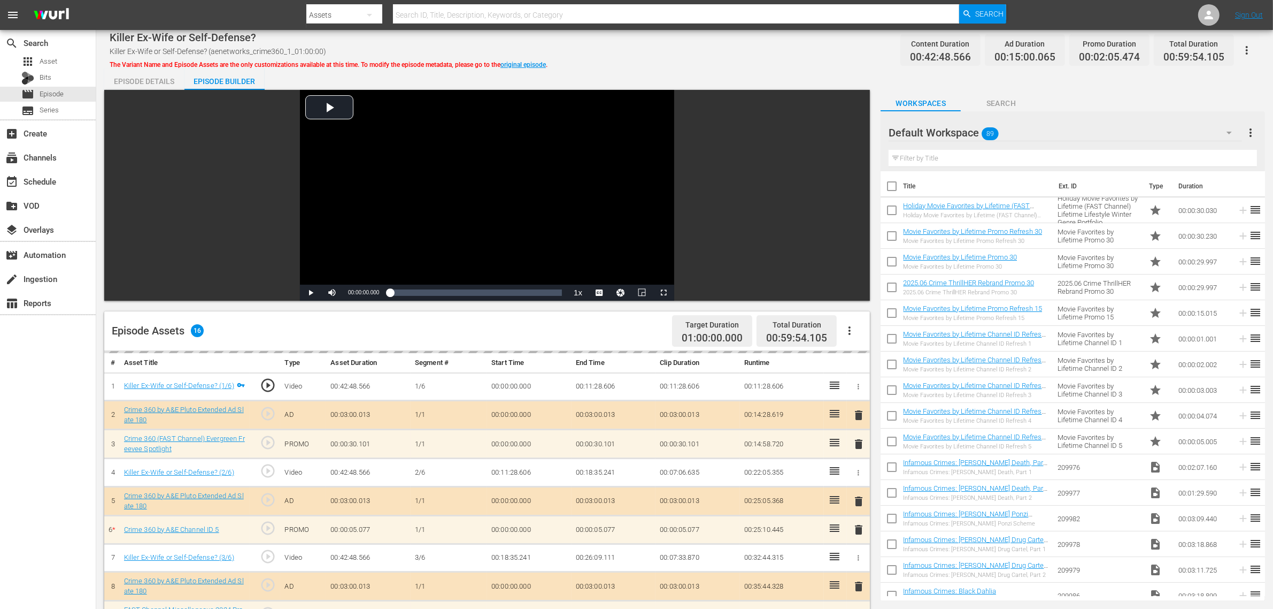
click at [1026, 128] on div "Default Workspace 89" at bounding box center [1065, 133] width 353 height 30
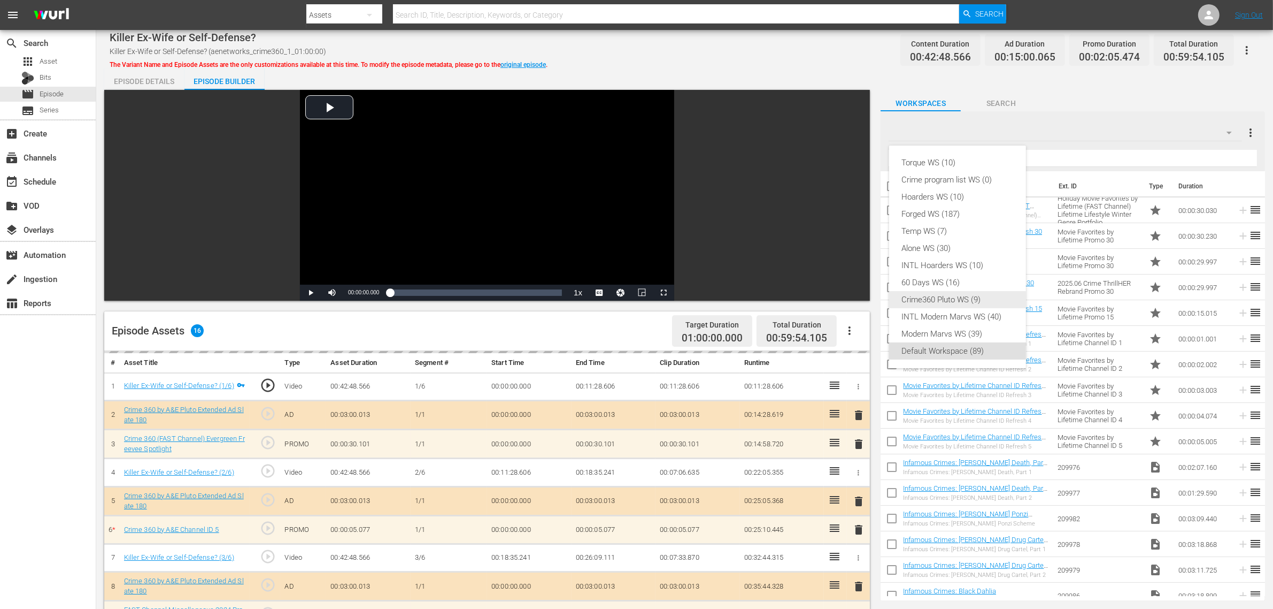
click at [945, 297] on div "Crime360 Pluto WS (9)" at bounding box center [957, 299] width 111 height 17
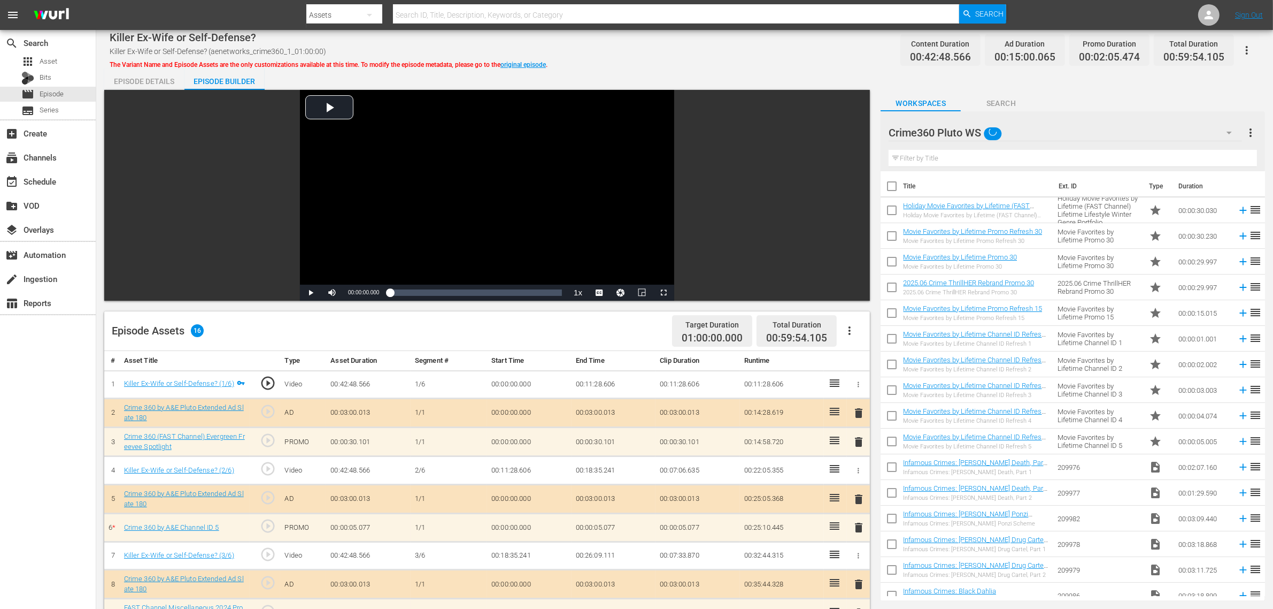
click at [806, 39] on div "Torque WS (10) Crime program list WS (0) Hoarders WS (10) Forged WS (187) Temp …" at bounding box center [636, 304] width 1273 height 609
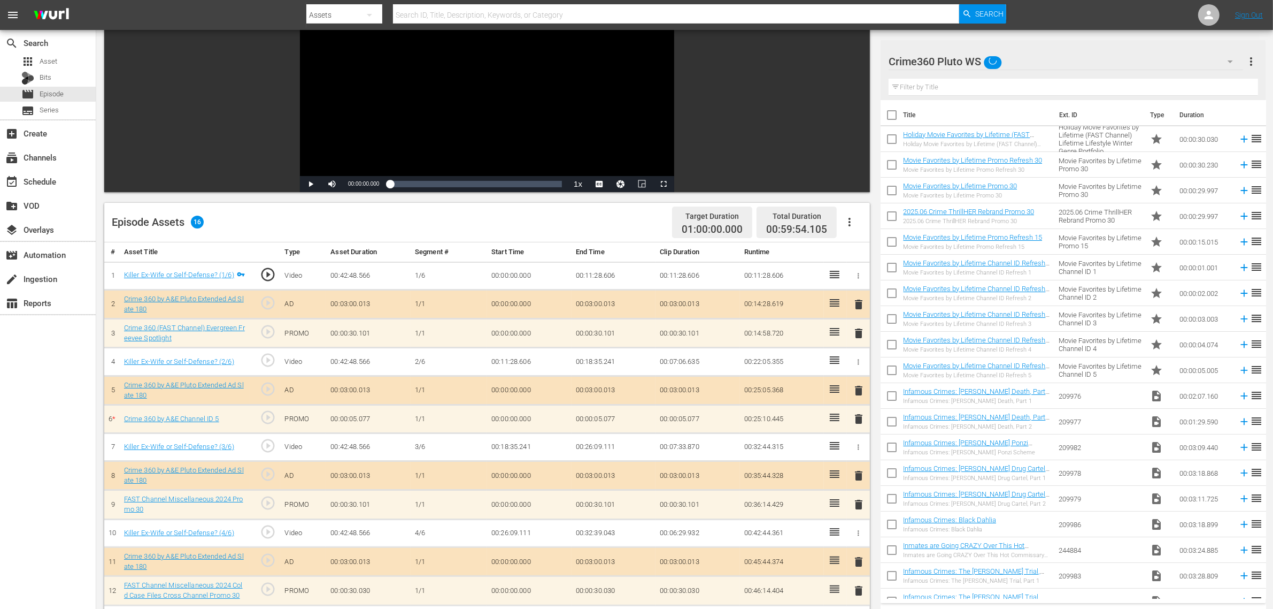
scroll to position [278, 0]
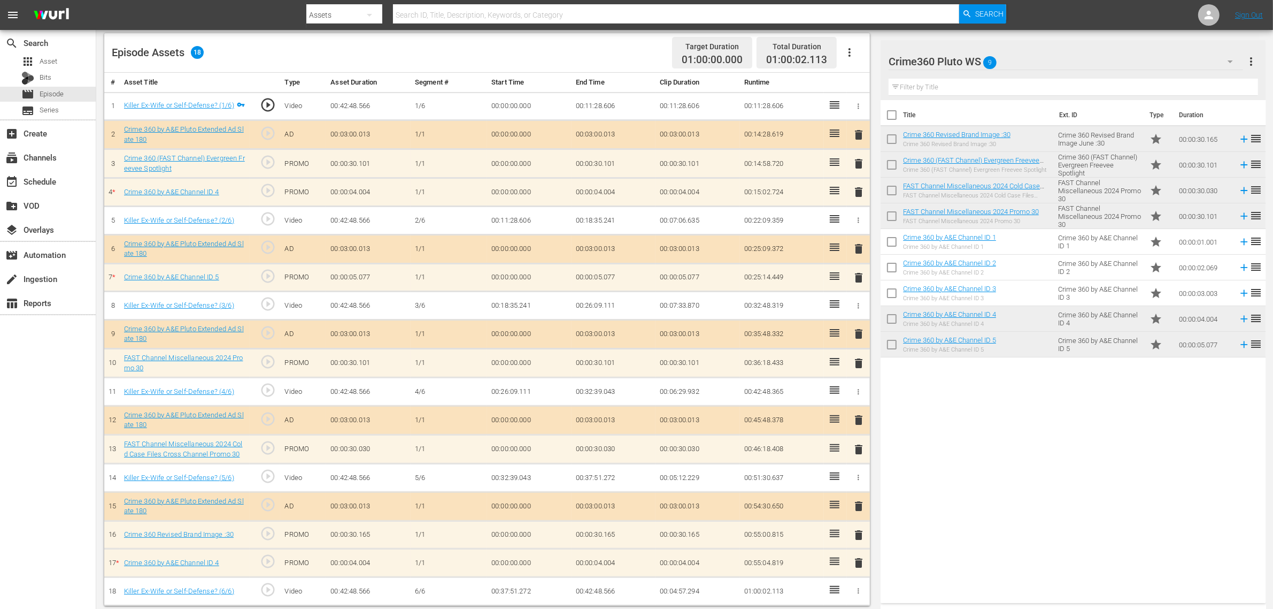
click at [1026, 444] on div "Title Ext. ID Type Duration Crime 360 Revised Brand Image :30 Crime 360 Revised…" at bounding box center [1073, 349] width 385 height 498
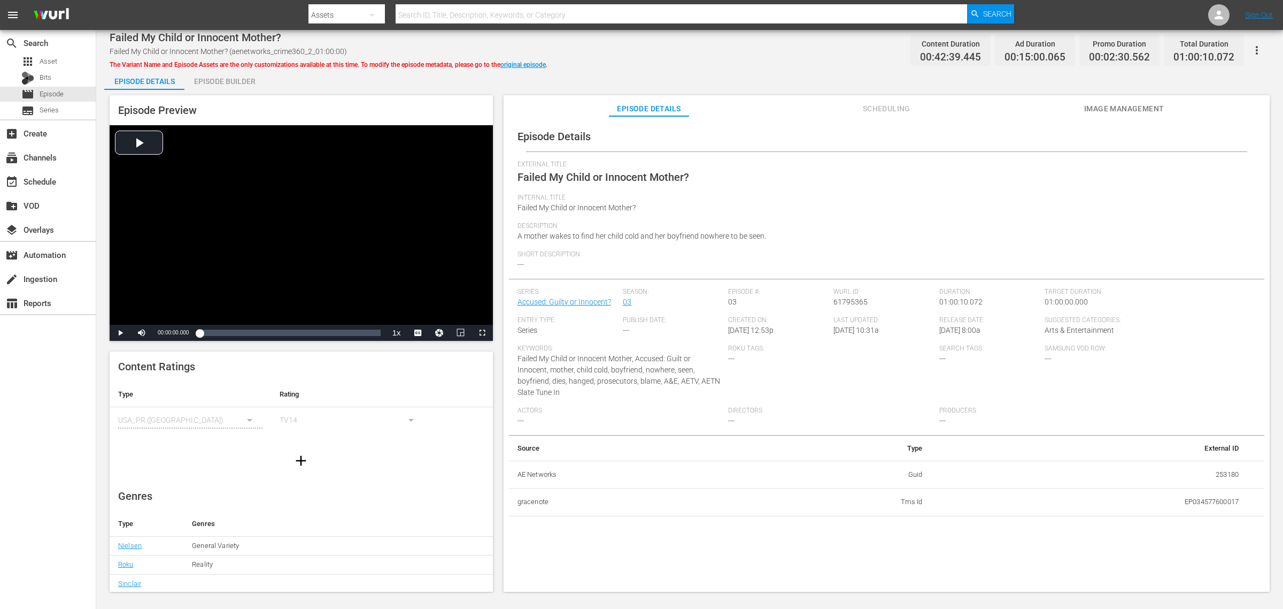
click at [231, 80] on div "Episode Builder" at bounding box center [224, 81] width 80 height 26
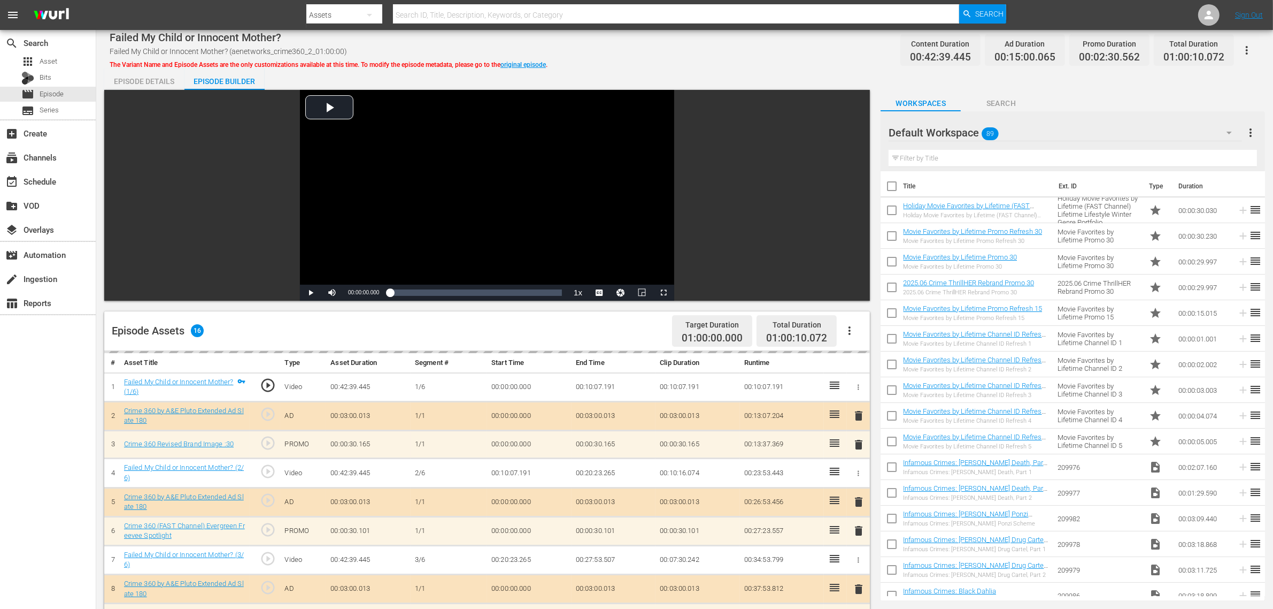
click at [1026, 126] on div "Default Workspace 89" at bounding box center [1065, 133] width 353 height 30
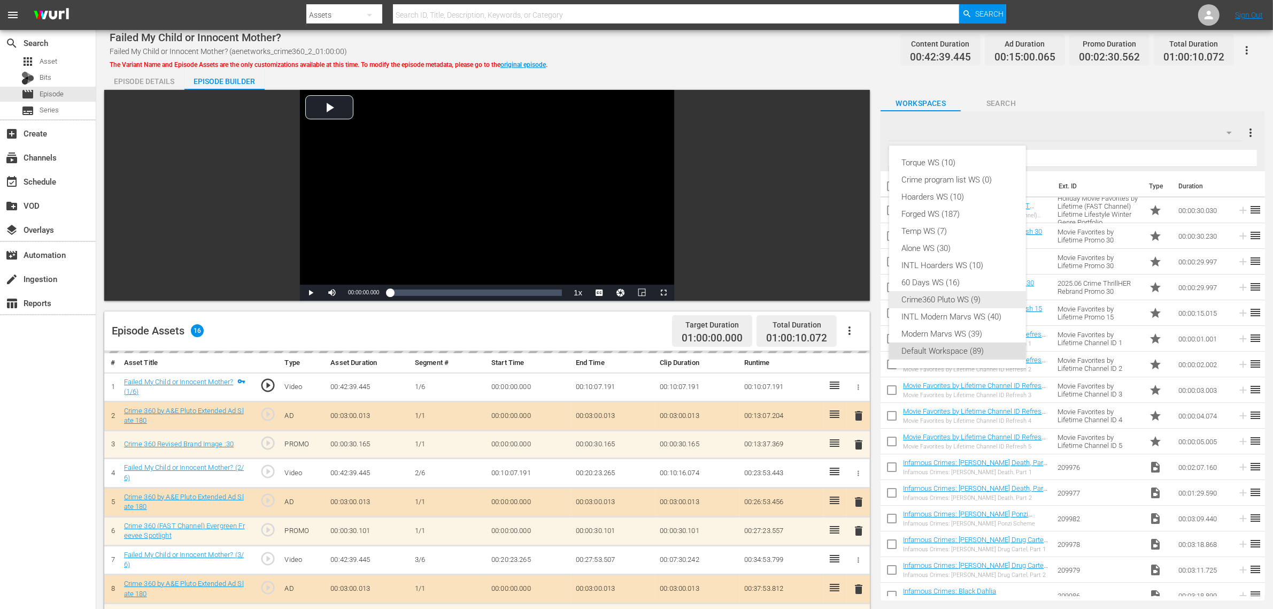
click at [947, 303] on div "Crime360 Pluto WS (9)" at bounding box center [957, 299] width 111 height 17
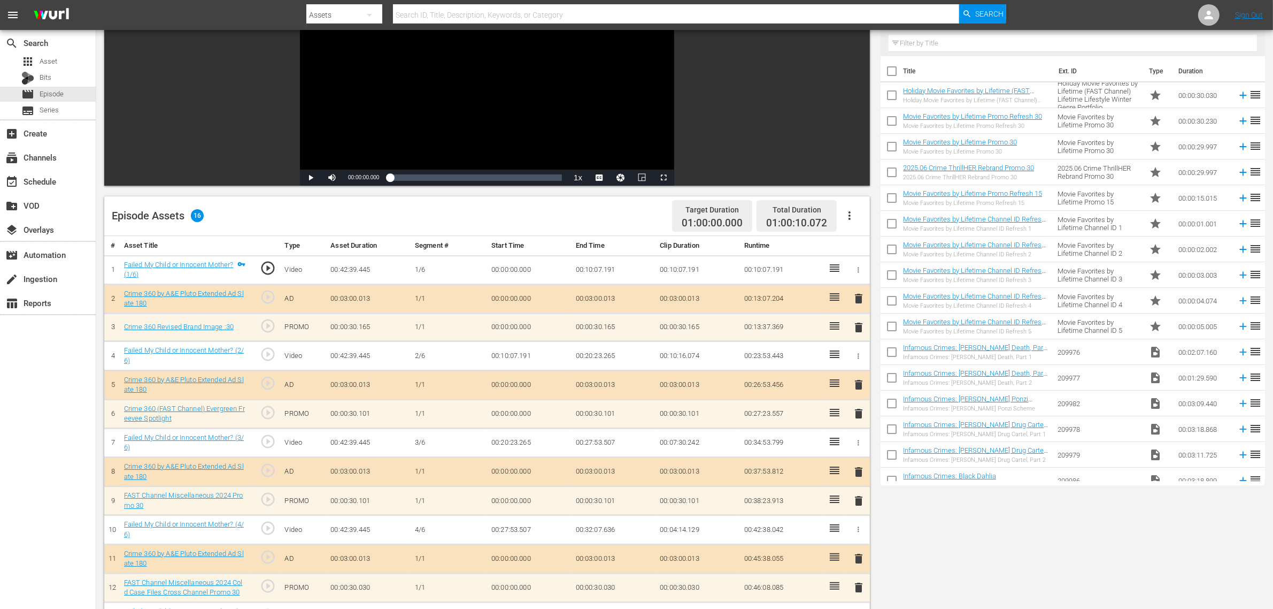
scroll to position [278, 0]
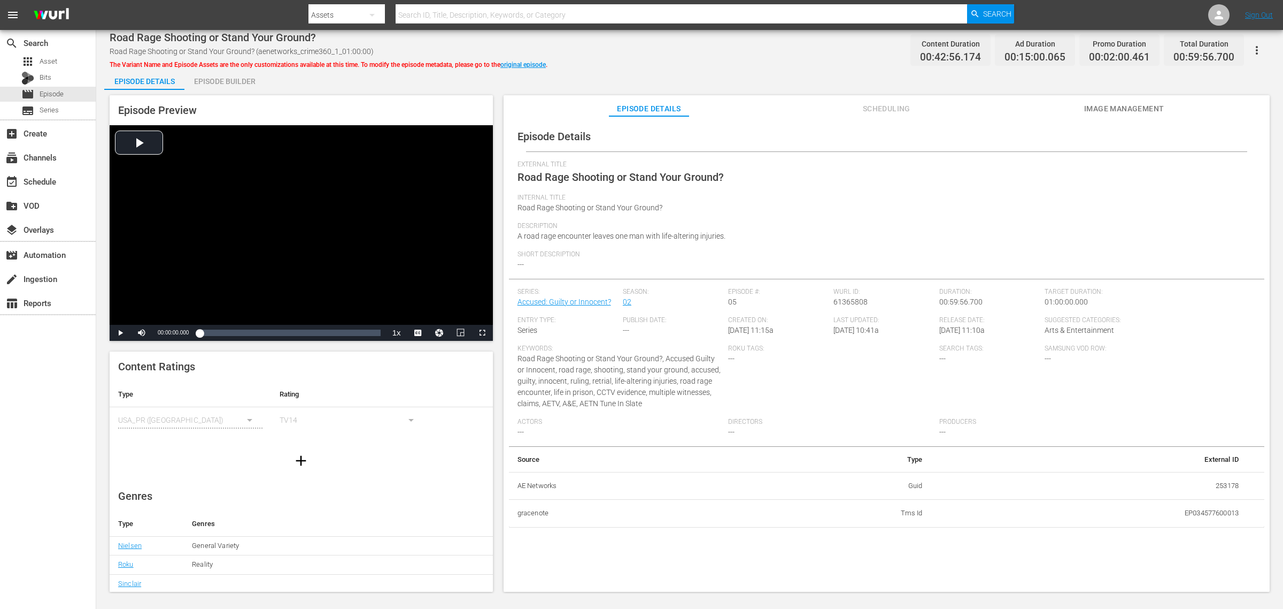
click at [225, 80] on div "Episode Builder" at bounding box center [224, 81] width 80 height 26
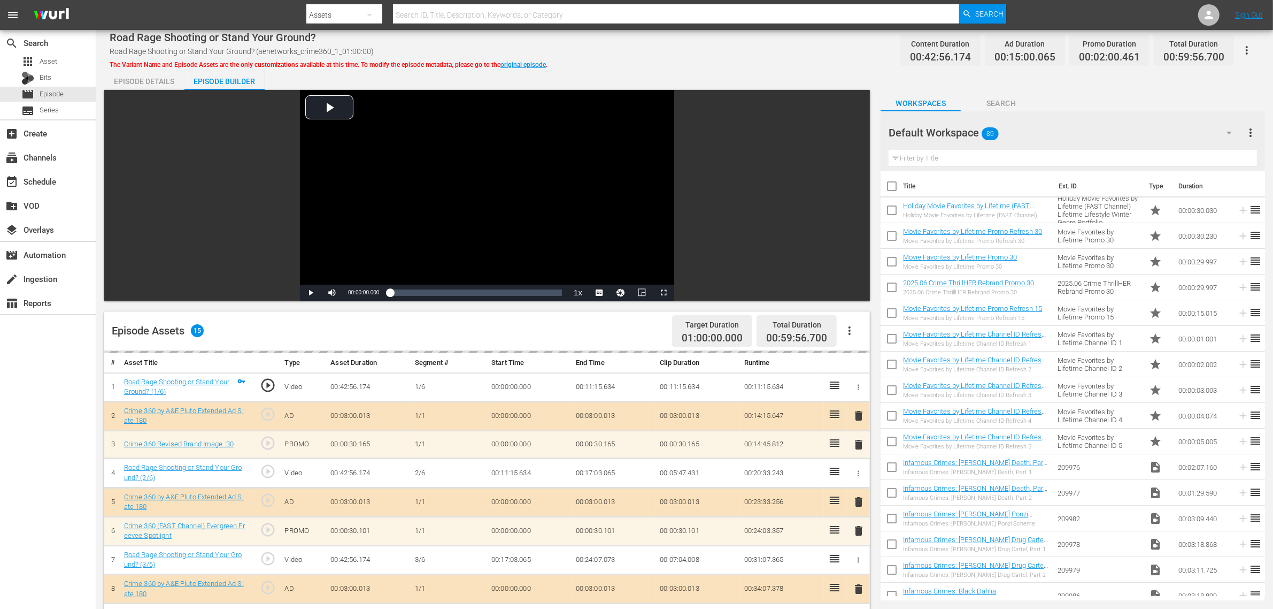
click at [1026, 137] on div "Default Workspace 89" at bounding box center [1065, 133] width 353 height 30
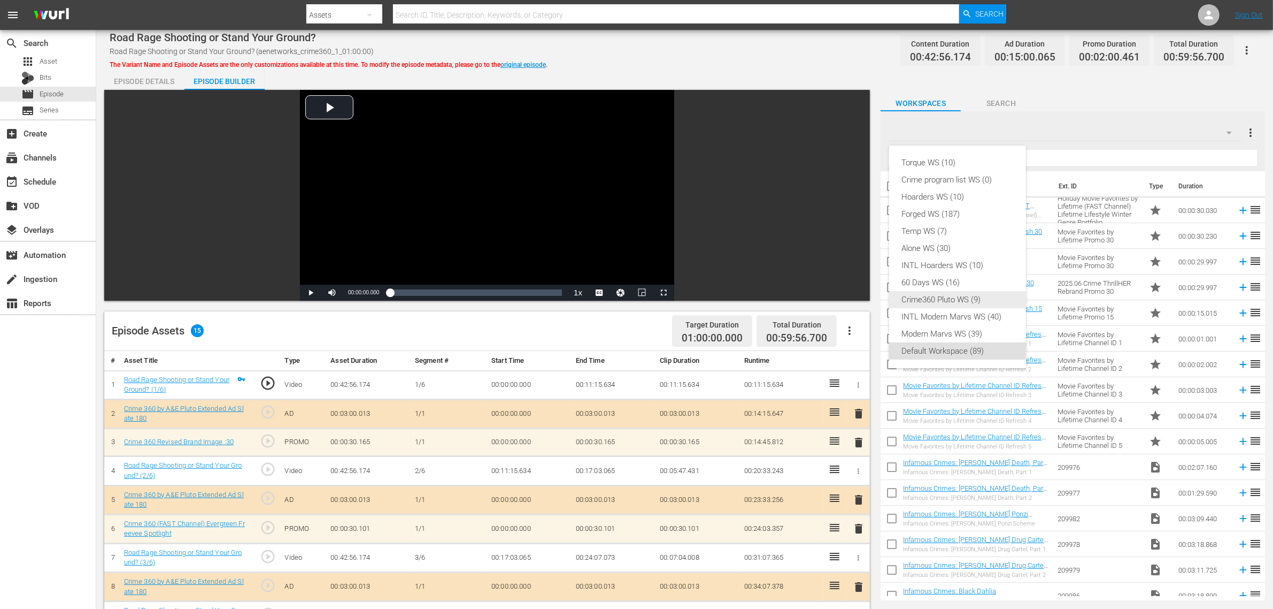
click at [953, 289] on div "60 Days WS (16)" at bounding box center [957, 282] width 111 height 17
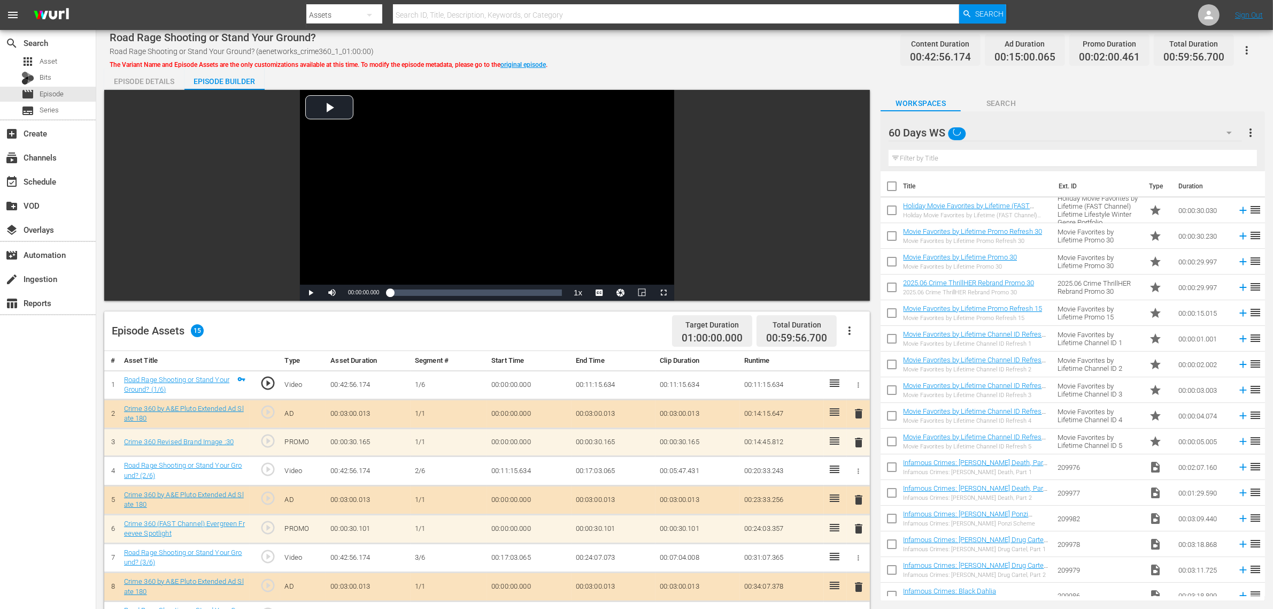
click at [1003, 128] on div "60 Days WS" at bounding box center [1065, 133] width 353 height 30
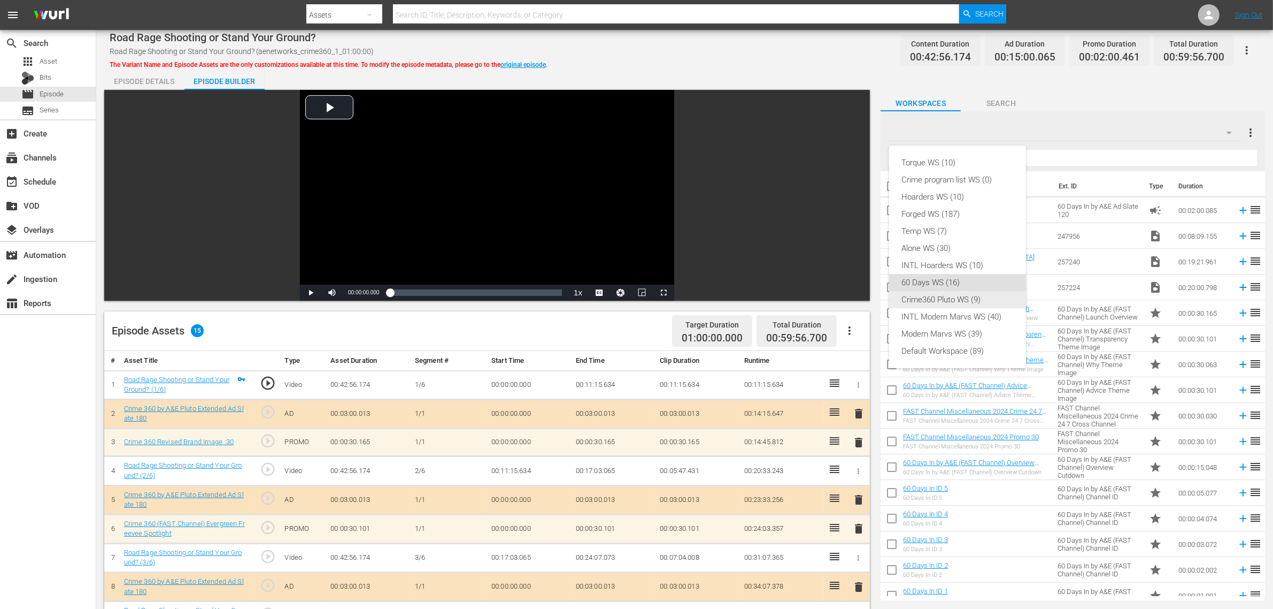
click at [964, 300] on div "Crime360 Pluto WS (9)" at bounding box center [957, 299] width 111 height 17
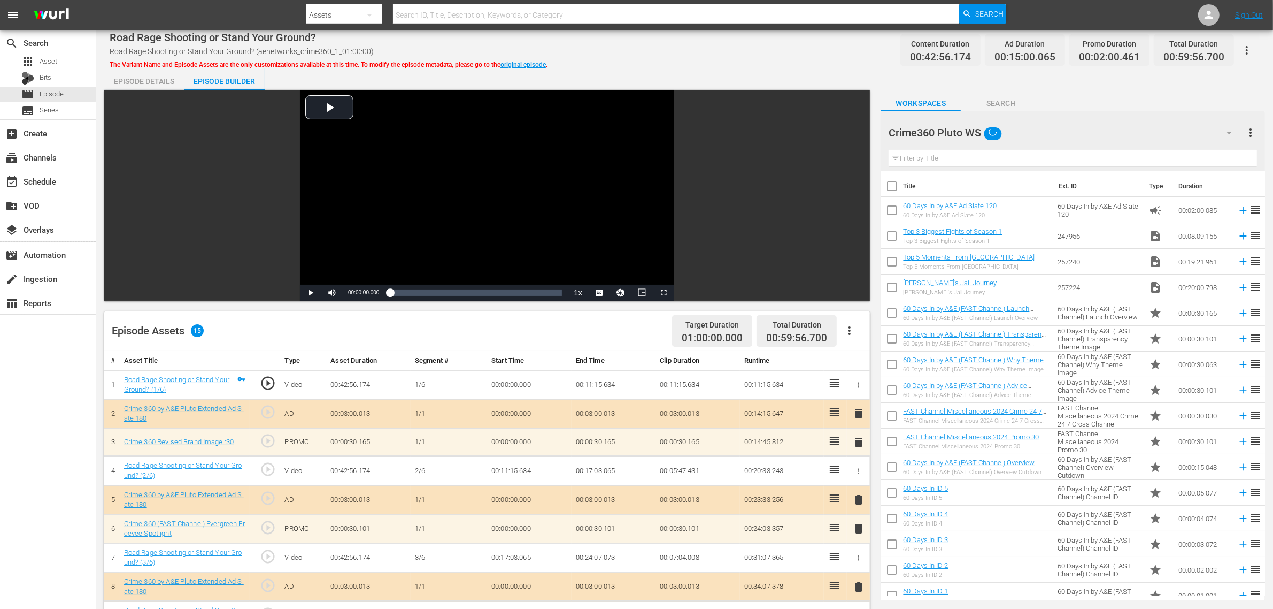
click at [803, 71] on div "Torque WS (10) Crime program list WS (0) Hoarders WS (10) Forged WS (187) Temp …" at bounding box center [636, 304] width 1273 height 609
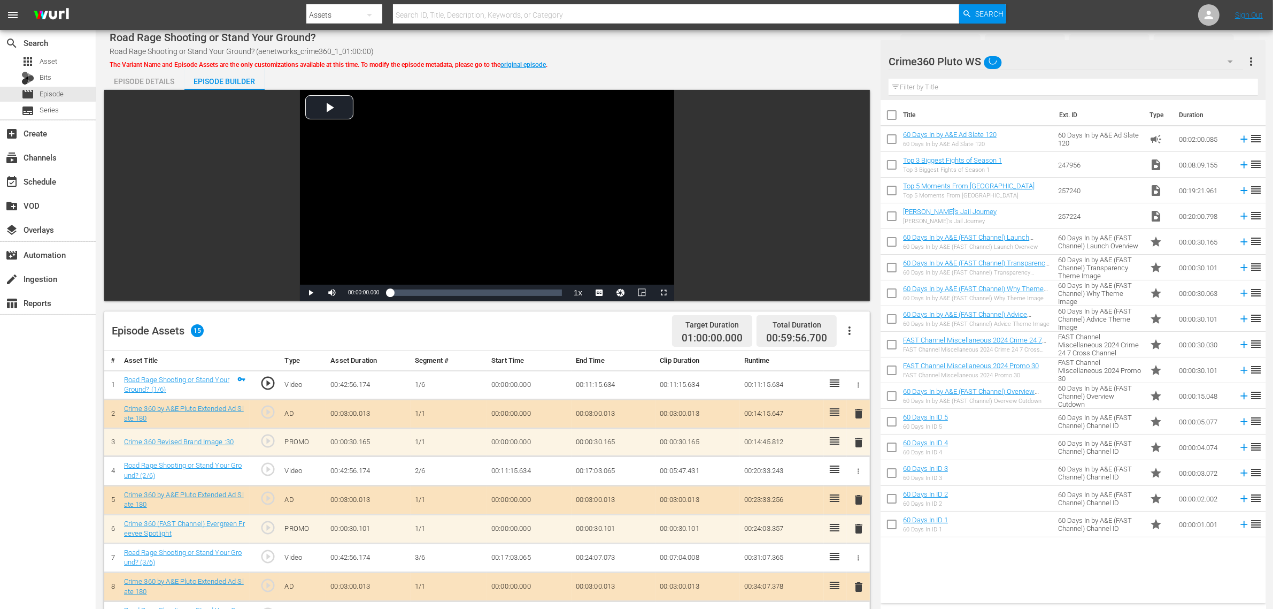
scroll to position [278, 0]
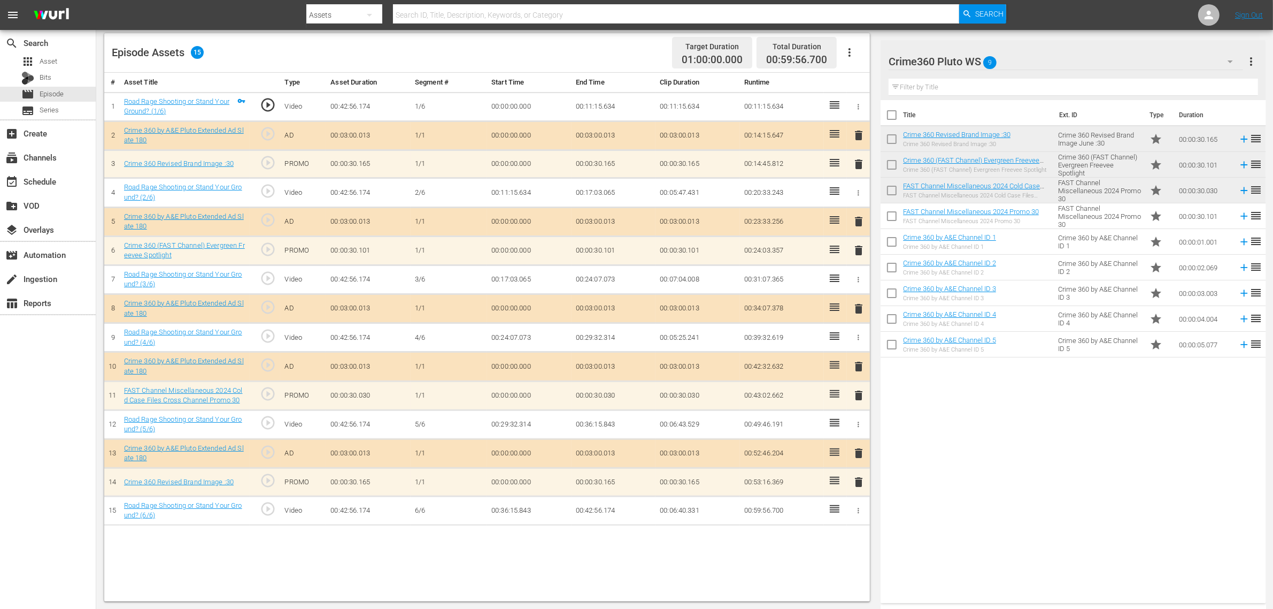
click at [514, 35] on div "Episode Assets 15 Target Duration 01:00:00.000 Total Duration 00:59:56.700" at bounding box center [487, 53] width 766 height 40
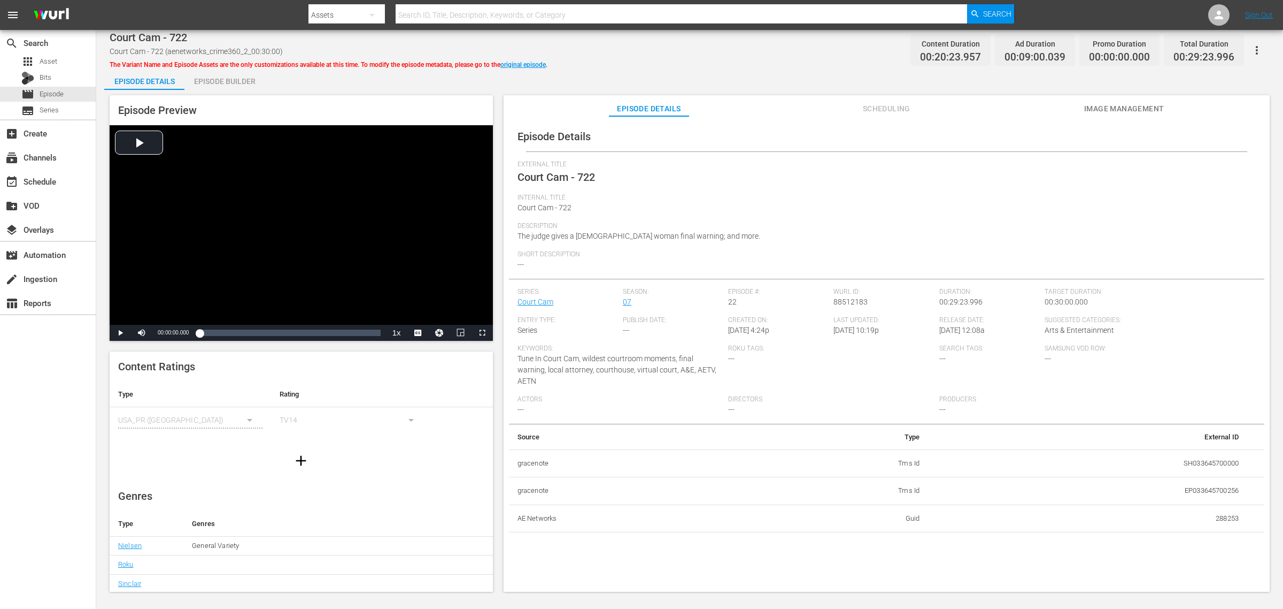
click at [239, 79] on div "Episode Builder" at bounding box center [224, 81] width 80 height 26
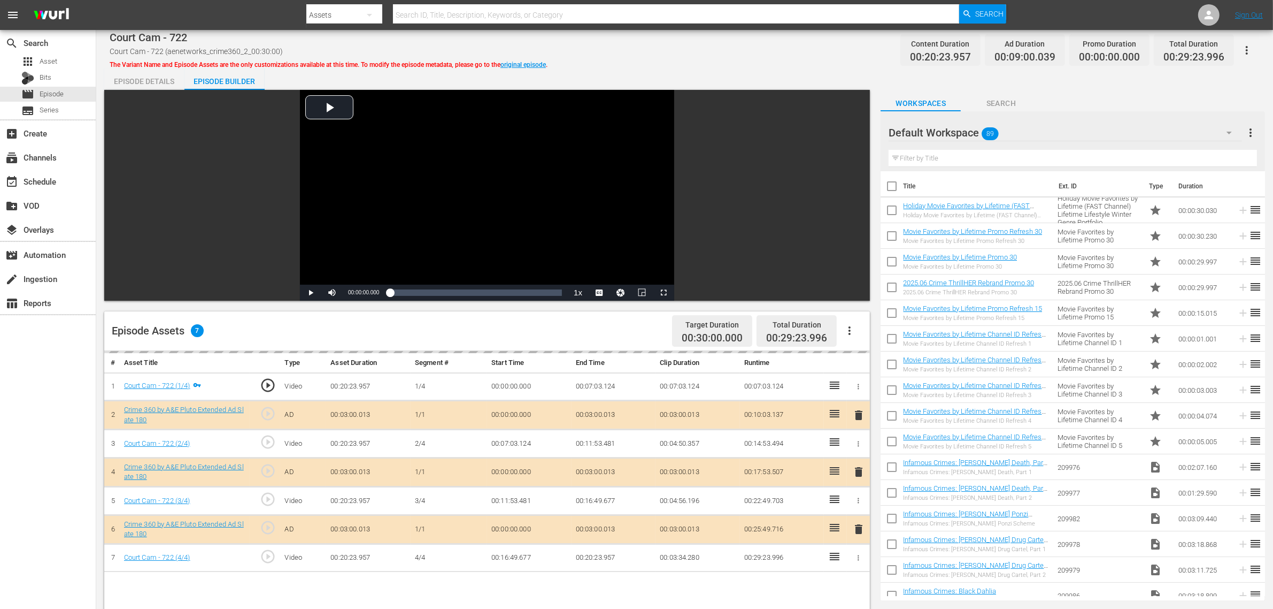
click at [856, 333] on icon "button" at bounding box center [849, 330] width 13 height 13
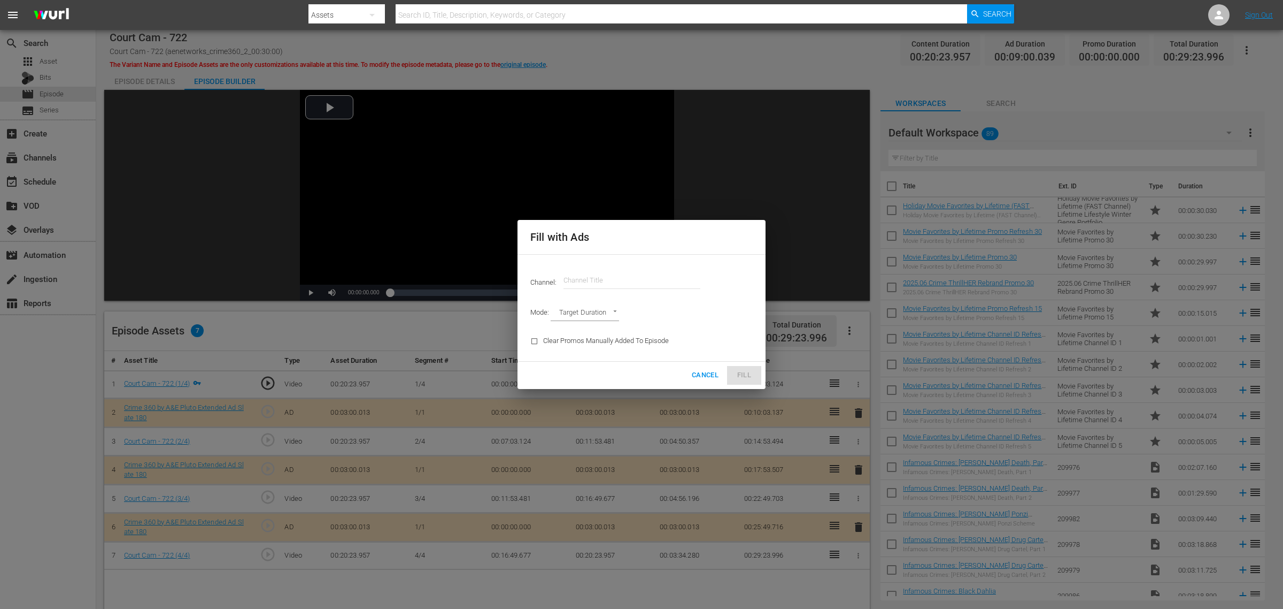
click at [605, 285] on input "text" at bounding box center [632, 280] width 137 height 26
click at [595, 281] on input "[PERSON_NAME]" at bounding box center [632, 280] width 137 height 26
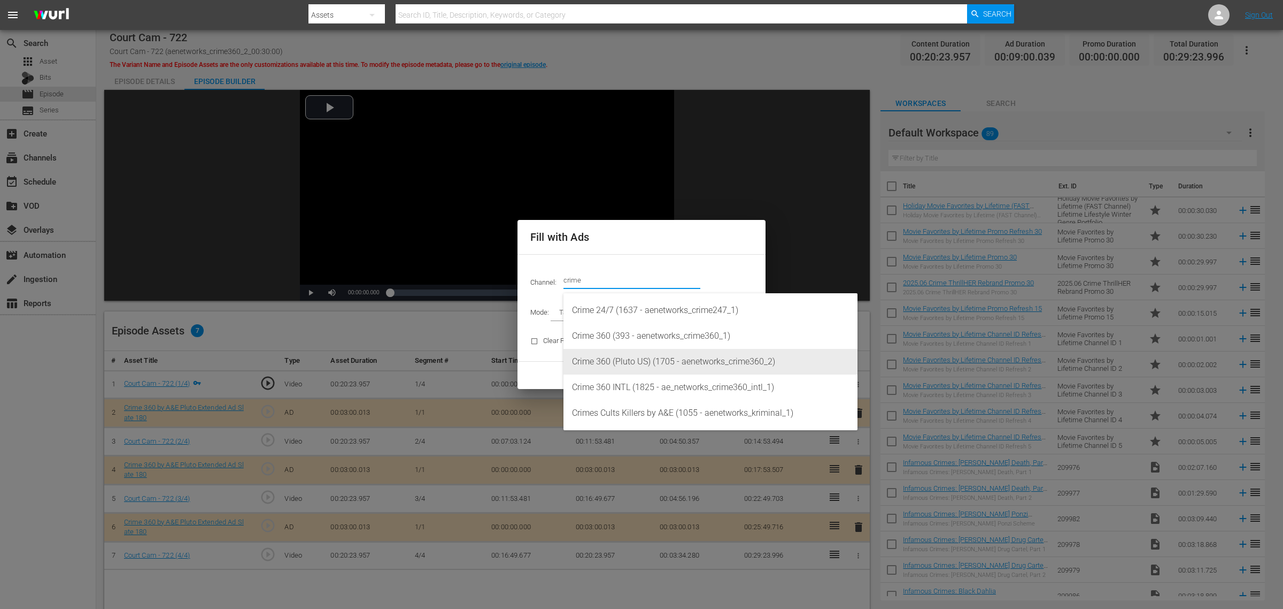
click at [632, 364] on div "Crime 360 (Pluto US) (1705 - aenetworks_crime360_2)" at bounding box center [710, 362] width 277 height 26
type input "Crime 360 (Pluto US) (1705)"
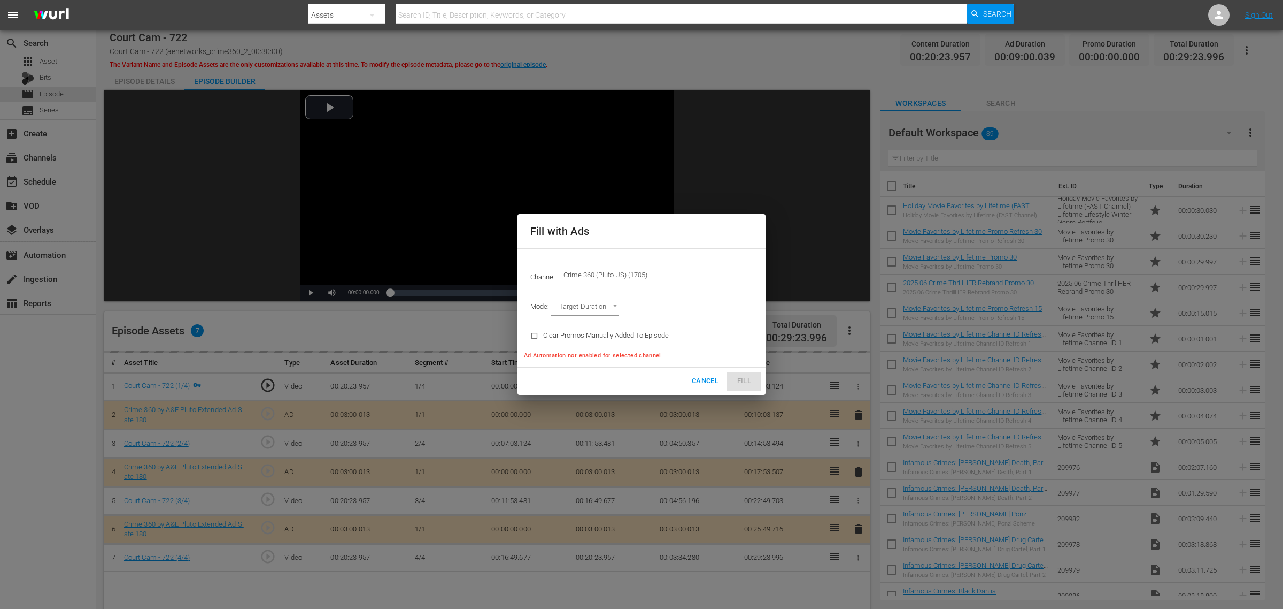
type input "AD_BREAK_DURATION"
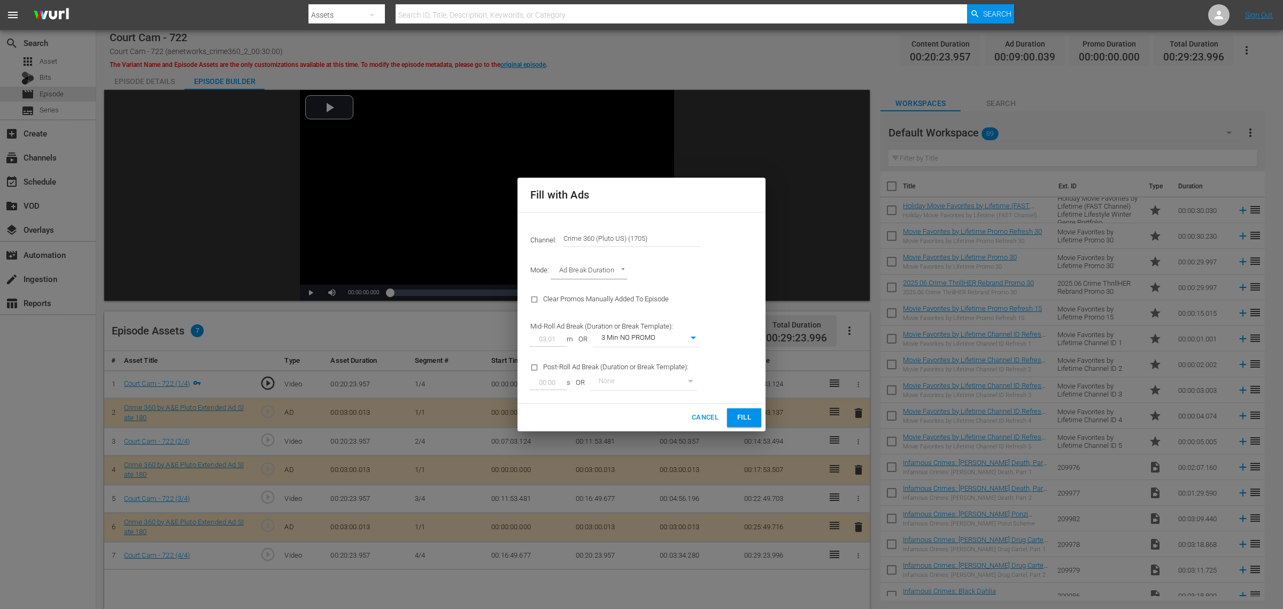
click at [670, 335] on body "menu Search By Assets Search ID, Title, Description, Keywords, or Category Sear…" at bounding box center [641, 304] width 1283 height 609
click at [641, 366] on li "4 Min NO PROMO" at bounding box center [646, 374] width 107 height 18
click at [643, 345] on body "menu Search By Assets Search ID, Title, Description, Keywords, or Category Sear…" at bounding box center [641, 304] width 1283 height 609
click at [642, 326] on li "3 Min with promo" at bounding box center [646, 321] width 107 height 18
type input "46"
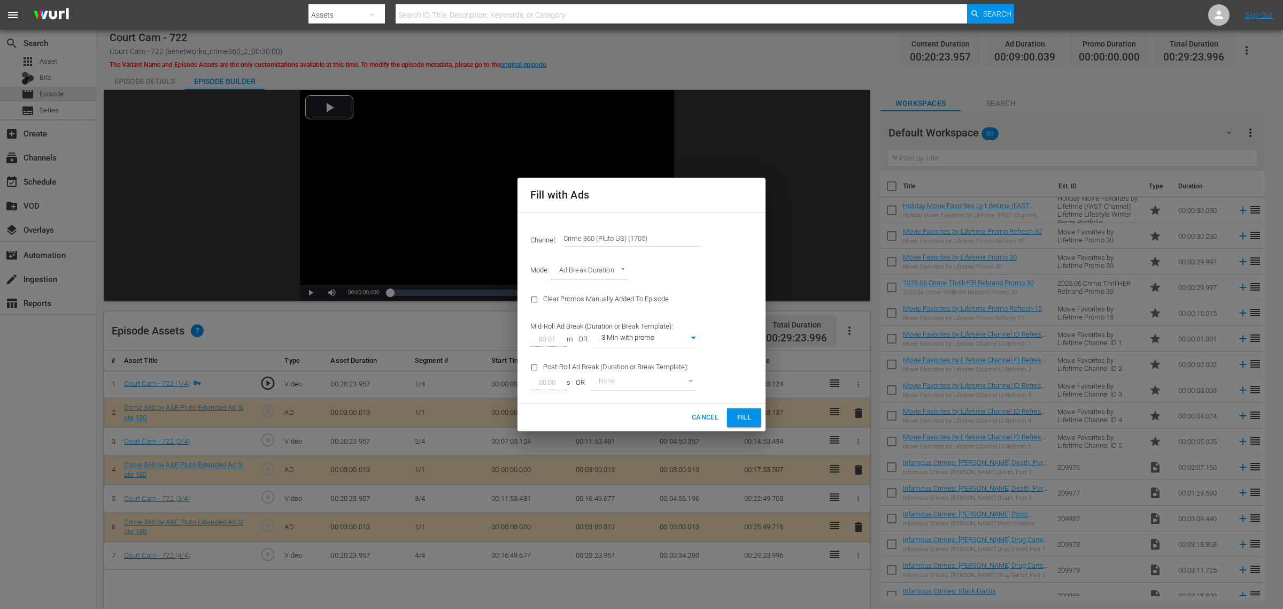
click at [734, 412] on button "Fill" at bounding box center [744, 417] width 34 height 19
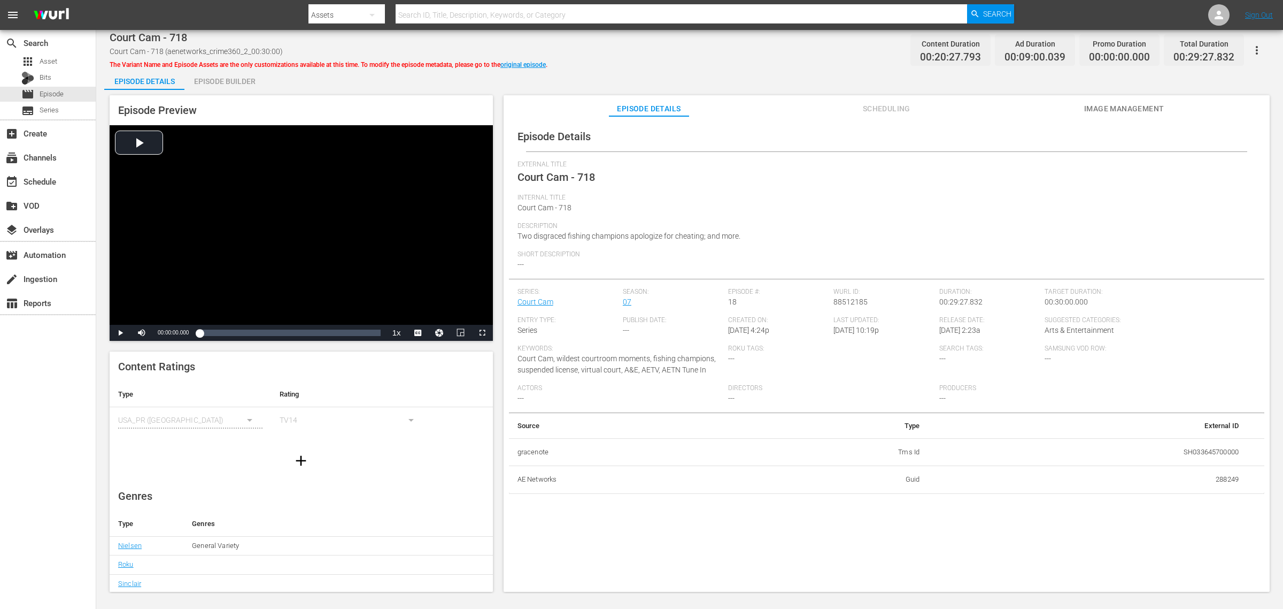
click at [225, 82] on div "Episode Builder" at bounding box center [224, 81] width 80 height 26
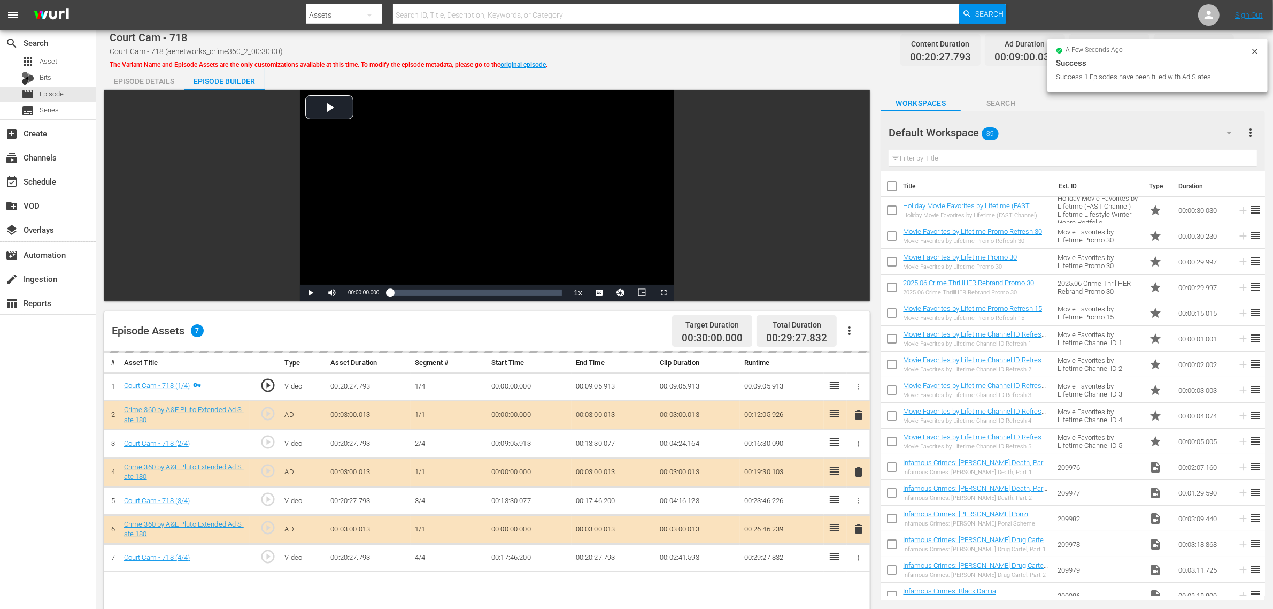
click at [851, 326] on icon "button" at bounding box center [849, 330] width 13 height 13
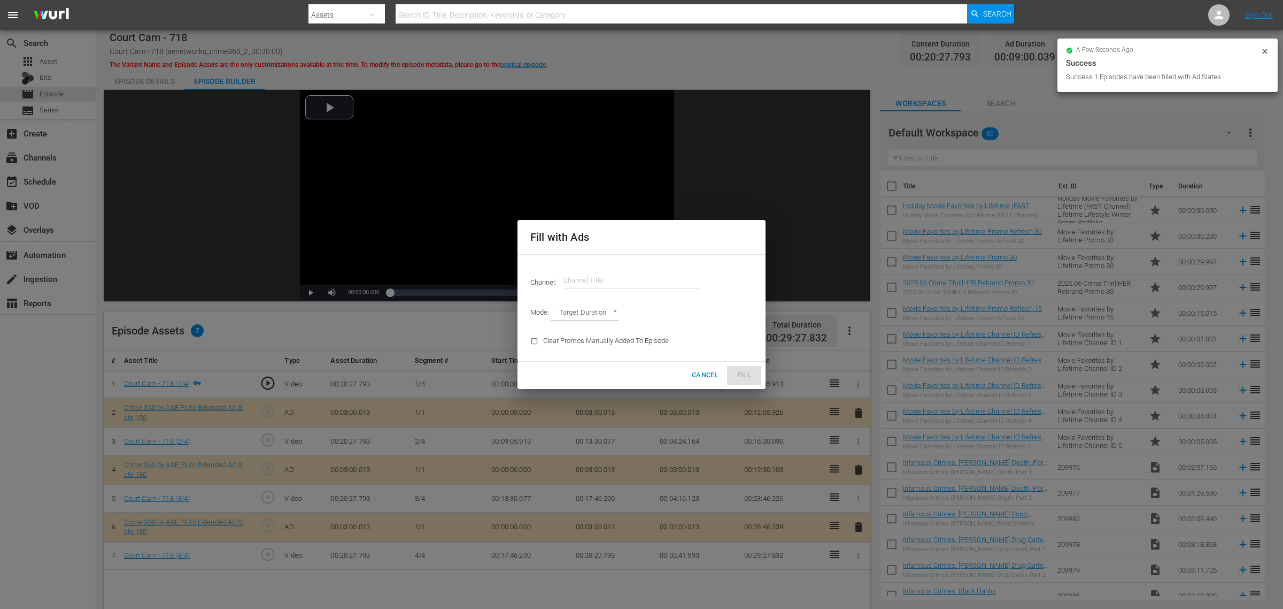
click at [623, 282] on input "text" at bounding box center [632, 280] width 137 height 26
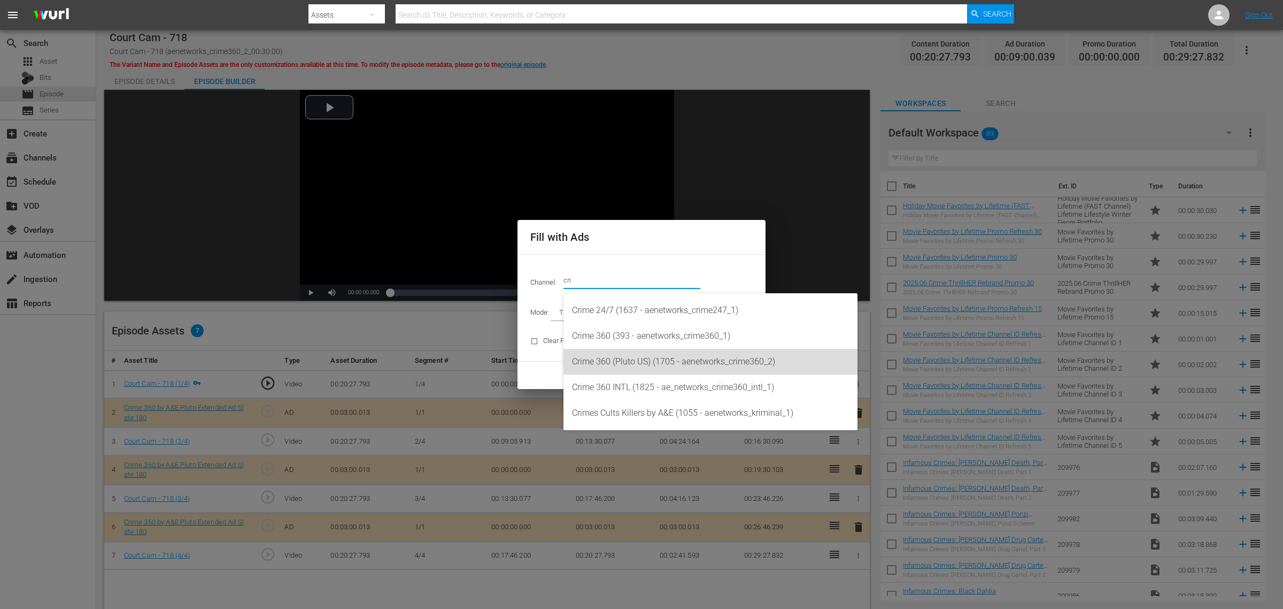
click at [666, 356] on div "Crime 360 (Pluto US) (1705 - aenetworks_crime360_2)" at bounding box center [710, 362] width 277 height 26
type input "Crime 360 (Pluto US) (1705)"
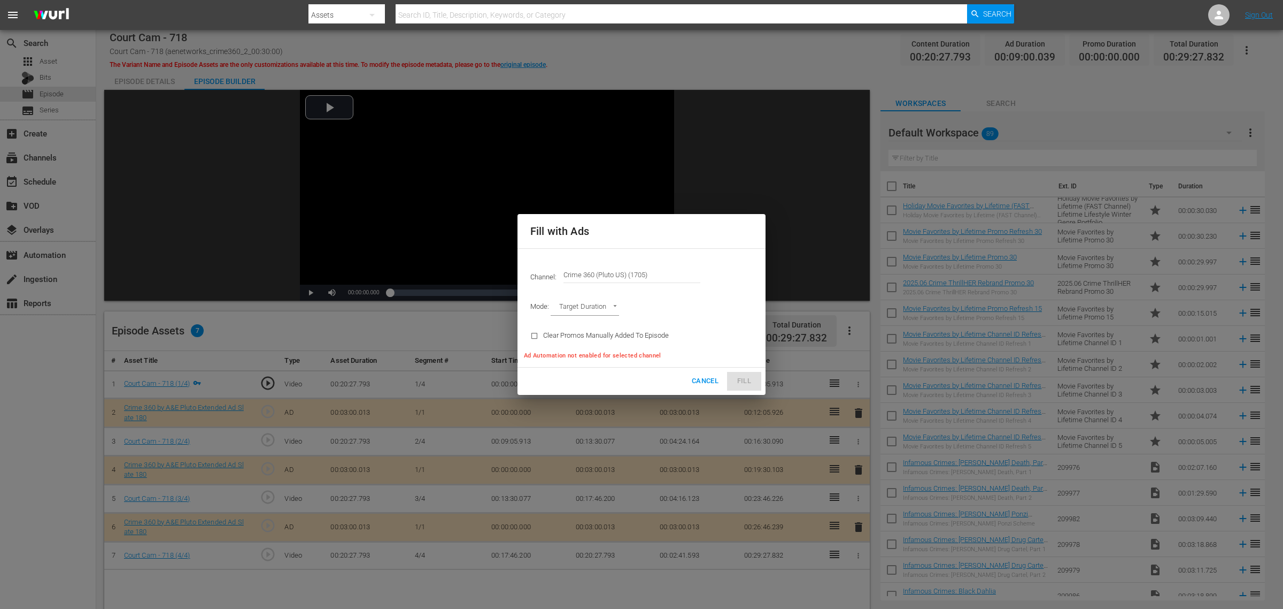
type input "AD_BREAK_DURATION"
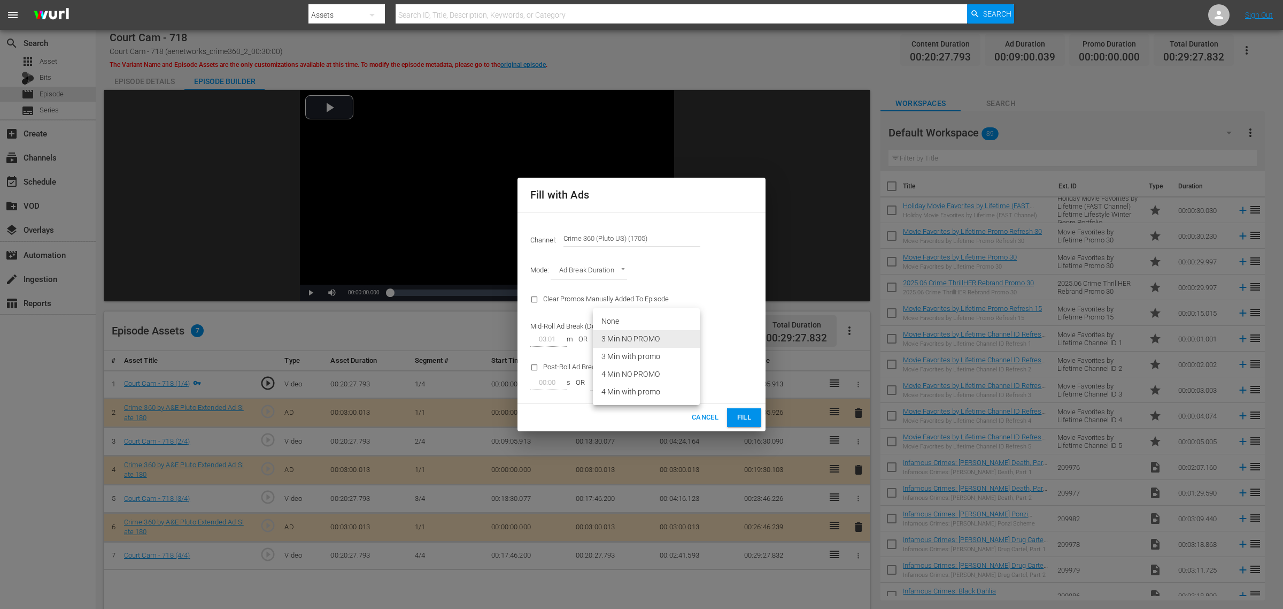
click at [678, 333] on body "menu Search By Assets Search ID, Title, Description, Keywords, or Category Sear…" at bounding box center [641, 304] width 1283 height 609
click at [665, 357] on li "3 Min with promo" at bounding box center [646, 357] width 107 height 18
type input "46"
click at [760, 414] on button "Fill" at bounding box center [744, 417] width 34 height 19
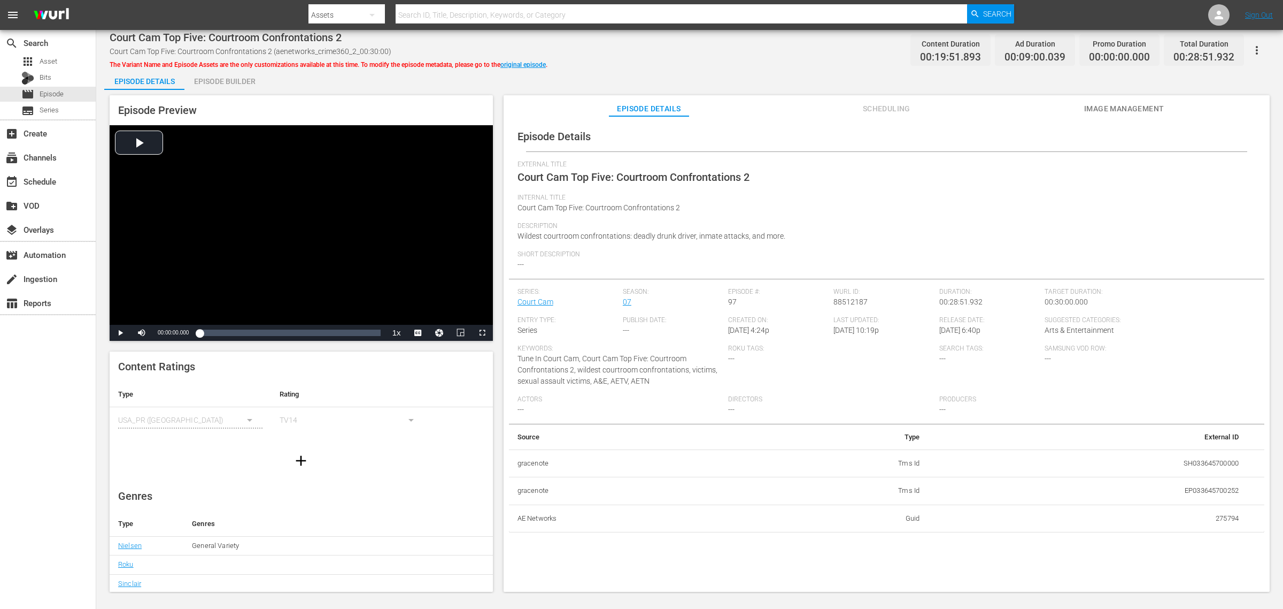
click at [230, 70] on div "Episode Builder" at bounding box center [224, 81] width 80 height 26
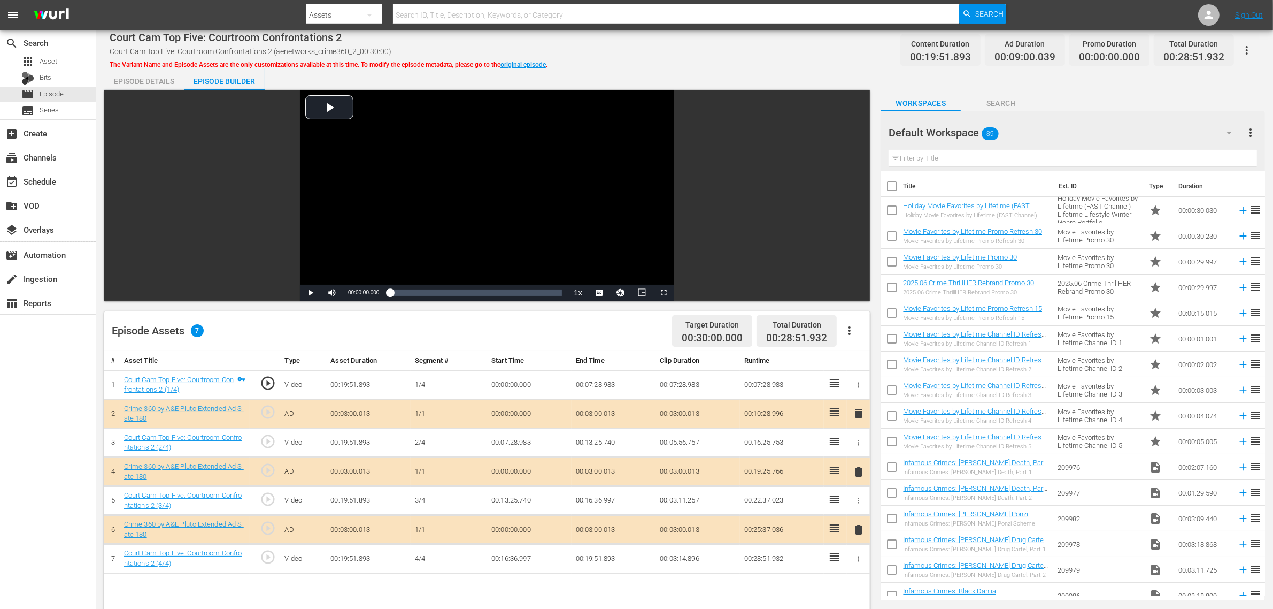
click at [853, 329] on icon "button" at bounding box center [849, 330] width 13 height 13
click at [872, 329] on div "Fill with Ads" at bounding box center [881, 335] width 73 height 26
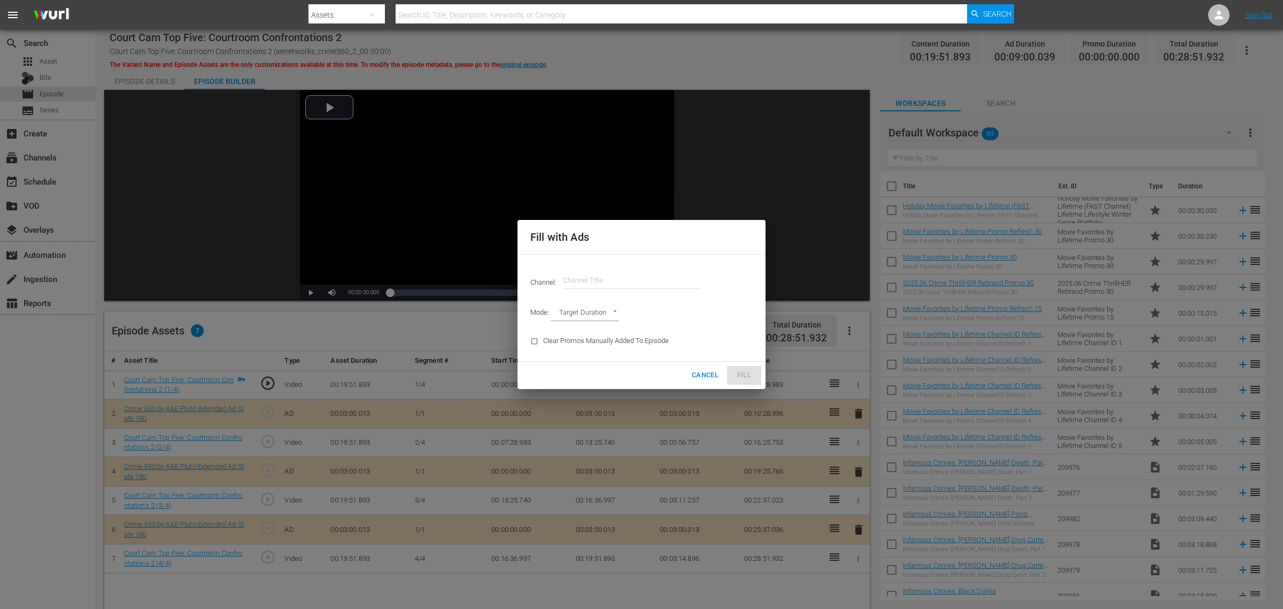
click at [582, 283] on input "text" at bounding box center [632, 280] width 137 height 26
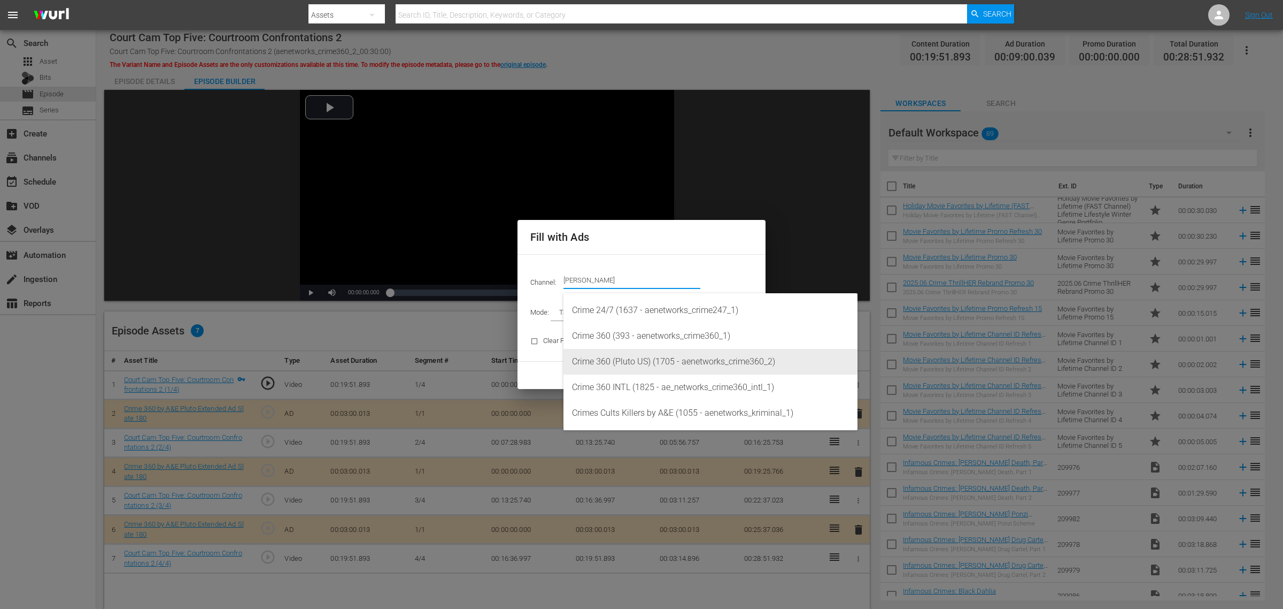
click at [644, 361] on div "Crime 360 (Pluto US) (1705 - aenetworks_crime360_2)" at bounding box center [710, 362] width 277 height 26
type input "Crime 360 (Pluto US) (1705)"
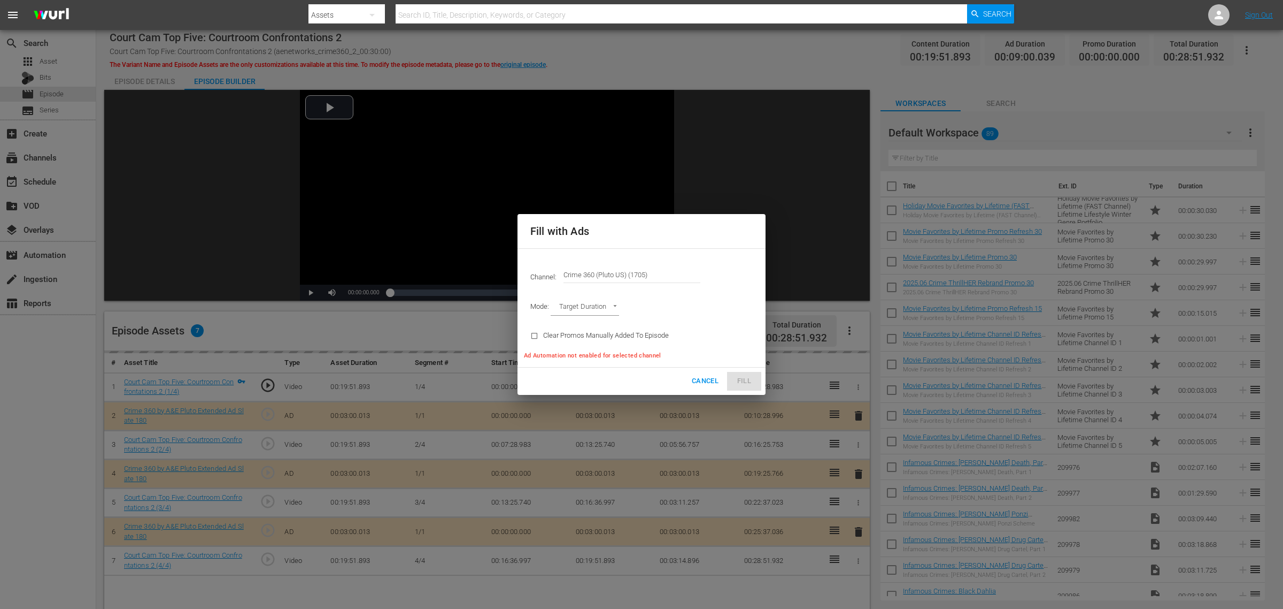
type input "AD_BREAK_DURATION"
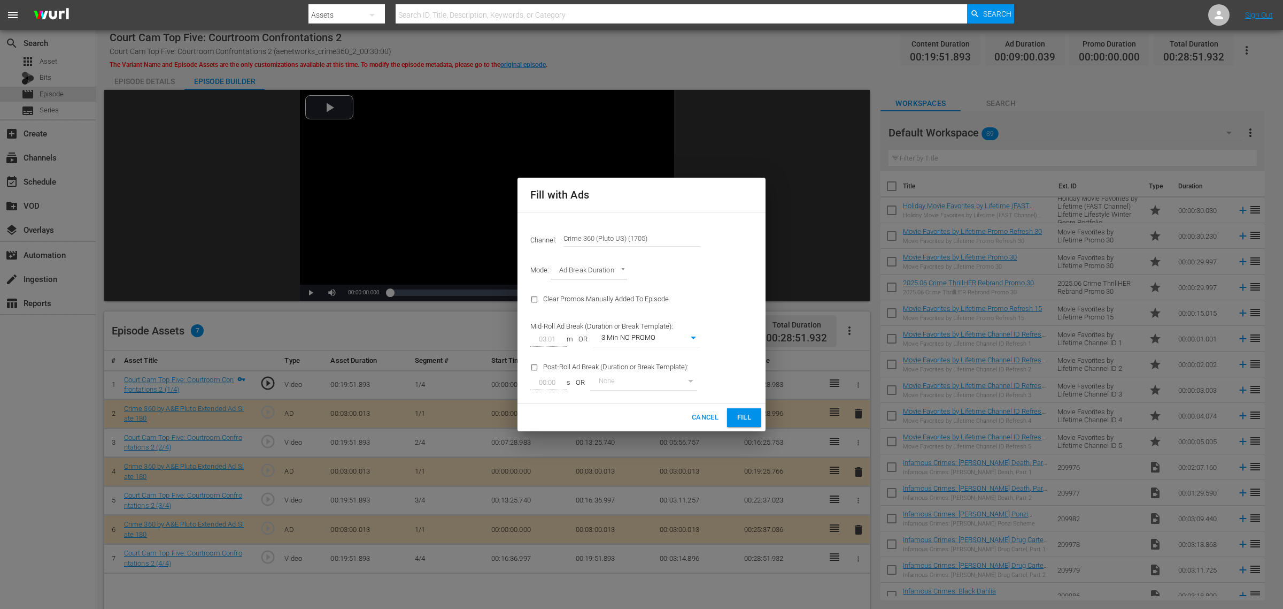
click at [695, 335] on body "menu Search By Assets Search ID, Title, Description, Keywords, or Category Sear…" at bounding box center [641, 304] width 1283 height 609
click at [673, 355] on li "3 Min with promo" at bounding box center [646, 357] width 107 height 18
type input "46"
click at [750, 417] on span "Fill" at bounding box center [744, 417] width 17 height 12
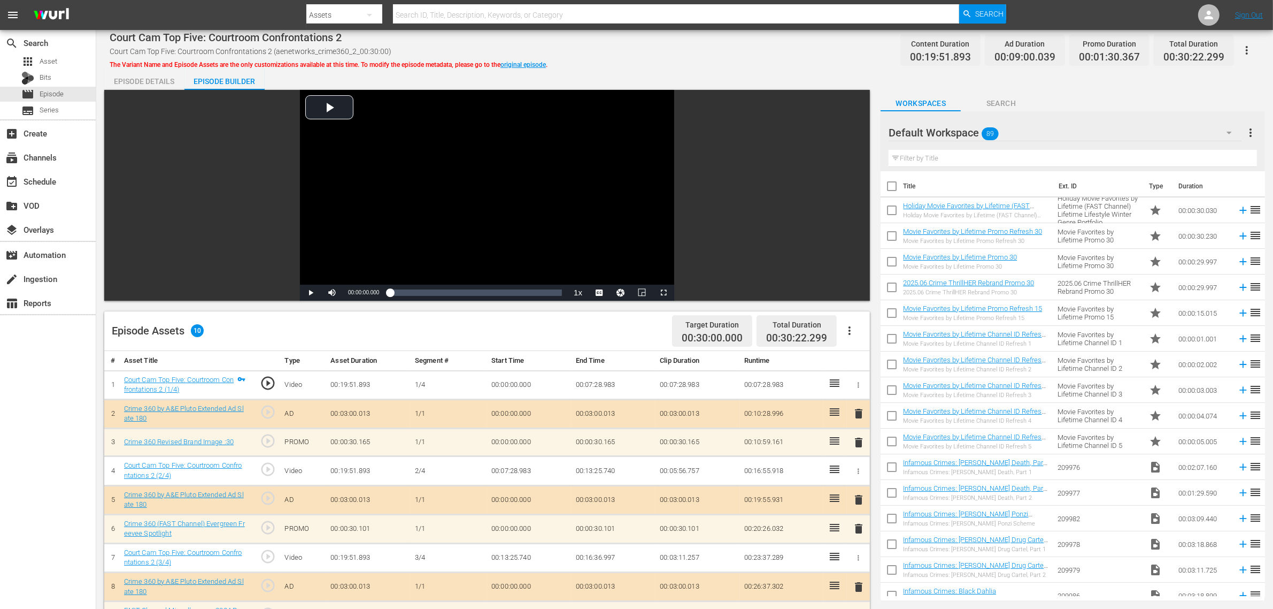
click at [858, 487] on span "delete" at bounding box center [858, 528] width 13 height 13
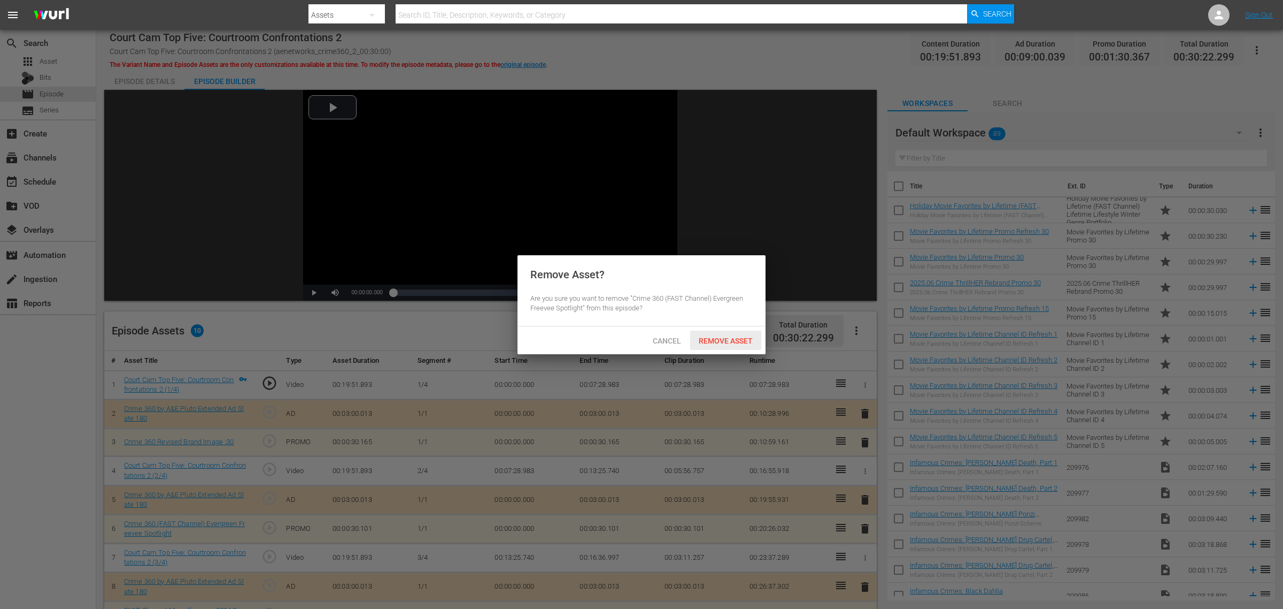
click at [725, 343] on span "Remove Asset" at bounding box center [725, 340] width 71 height 9
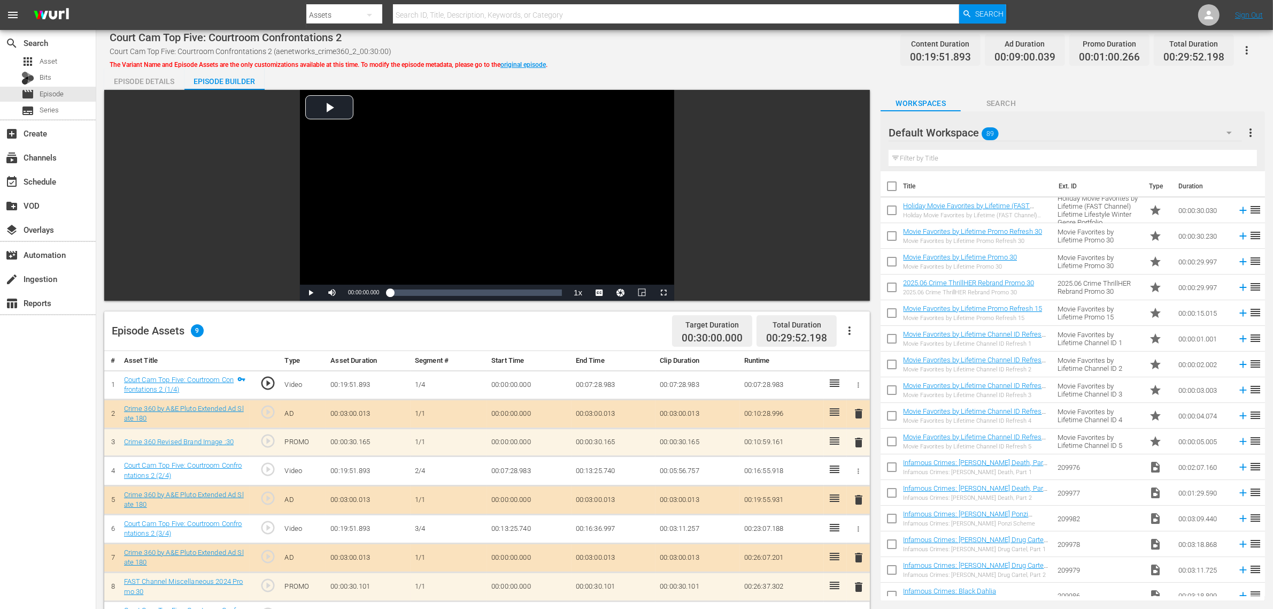
click at [1026, 133] on div "Default Workspace 89" at bounding box center [1065, 133] width 353 height 30
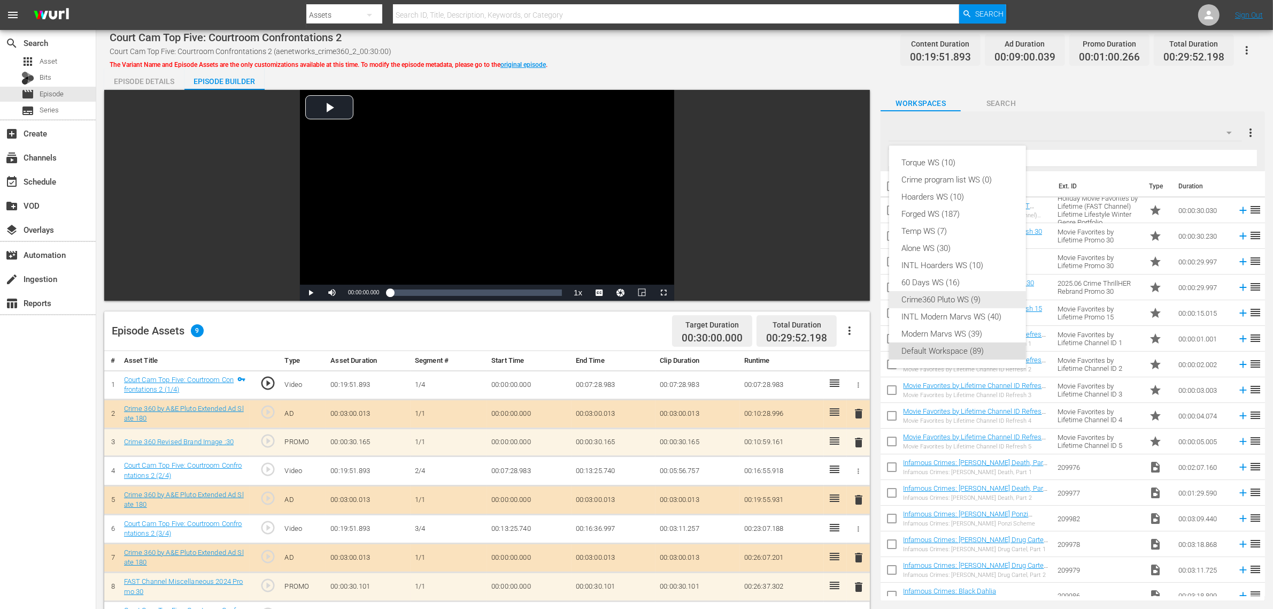
click at [956, 298] on div "Crime360 Pluto WS (9)" at bounding box center [957, 299] width 111 height 17
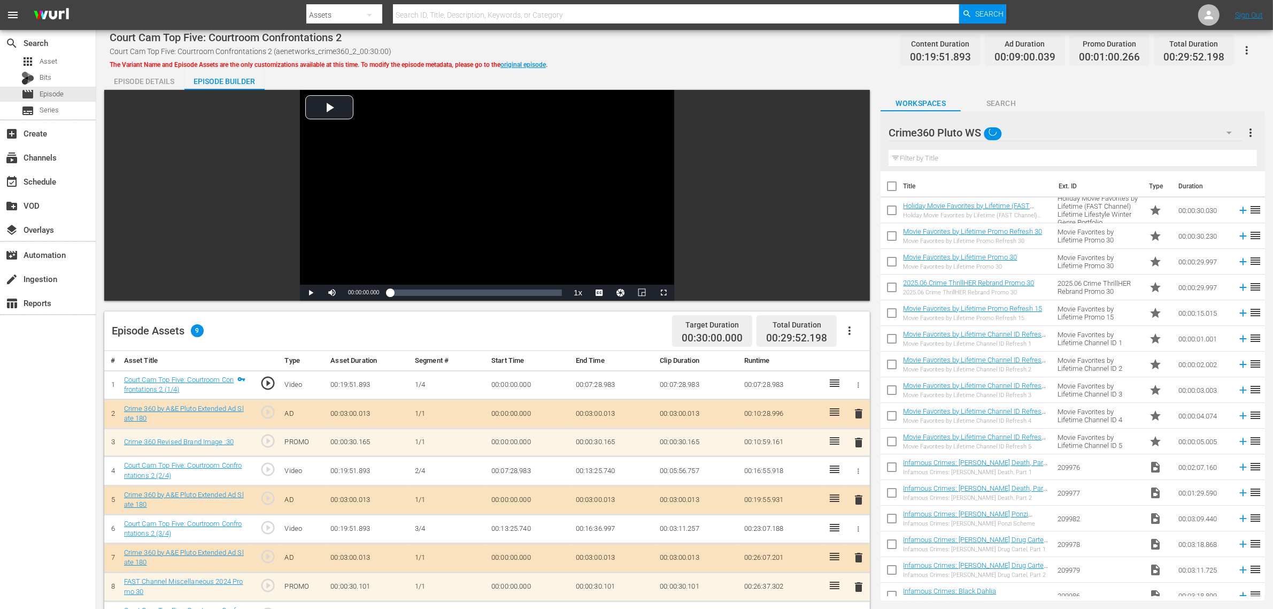
click at [741, 52] on div "Torque WS (10) Crime program list WS (0) Hoarders WS (10) Forged WS (187) Temp …" at bounding box center [636, 304] width 1273 height 609
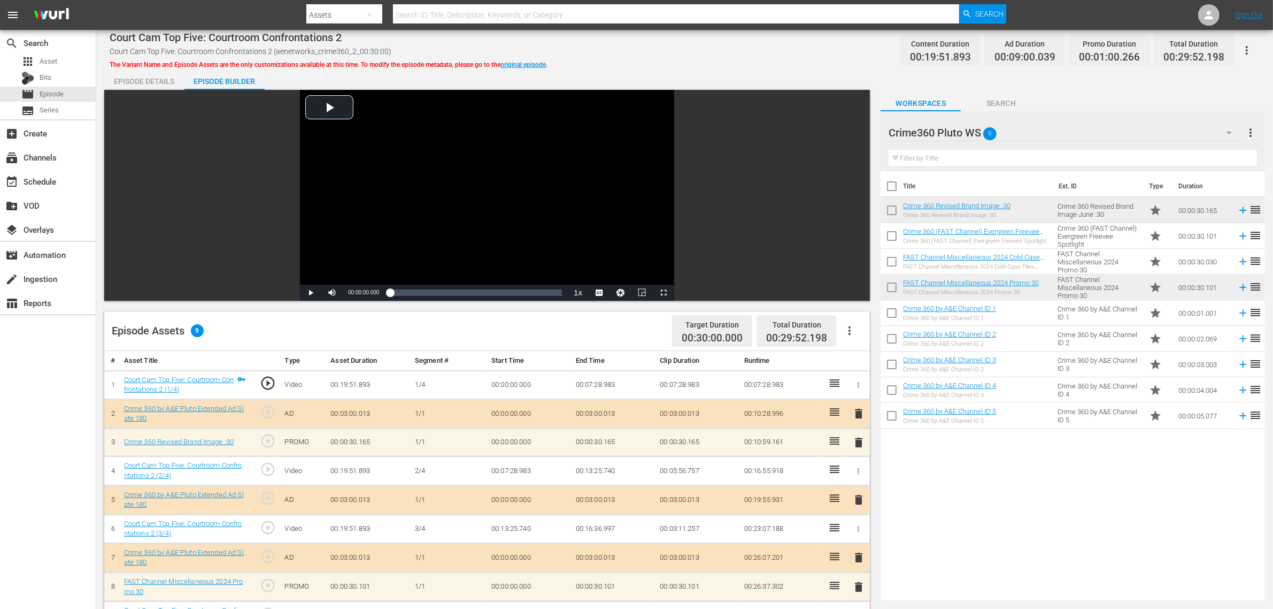
click at [749, 32] on div "Court Cam Top Five: Courtroom Confrontations 2 Court Cam Top Five: Courtroom Co…" at bounding box center [684, 458] width 1177 height 857
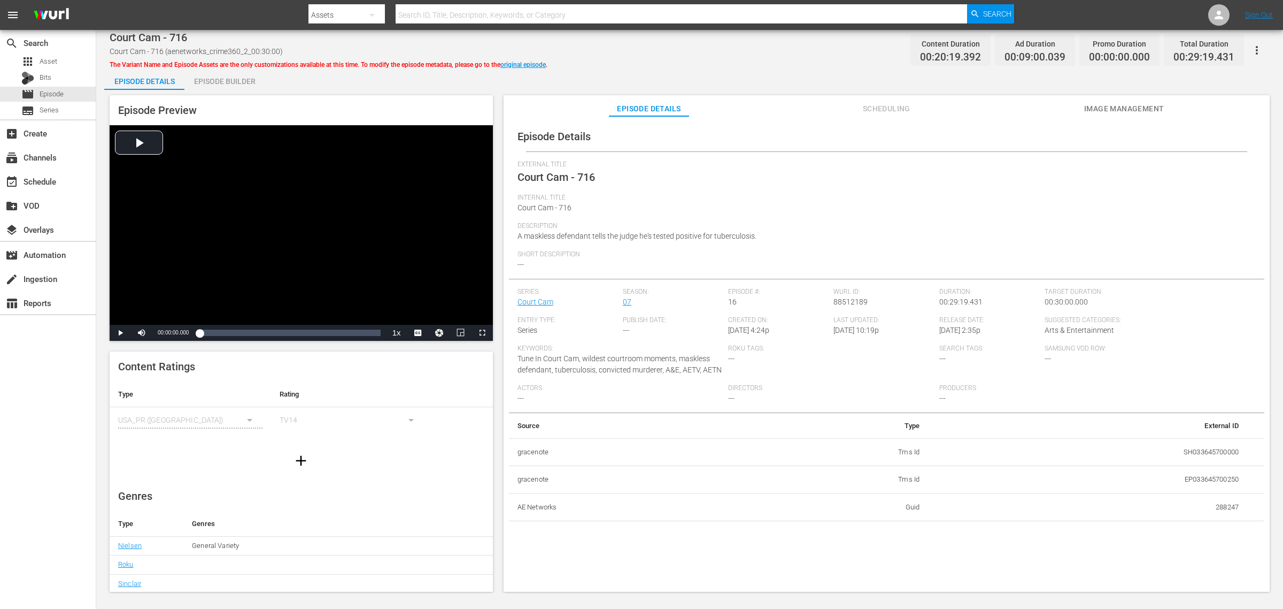
click at [233, 83] on div "Episode Builder" at bounding box center [224, 81] width 80 height 26
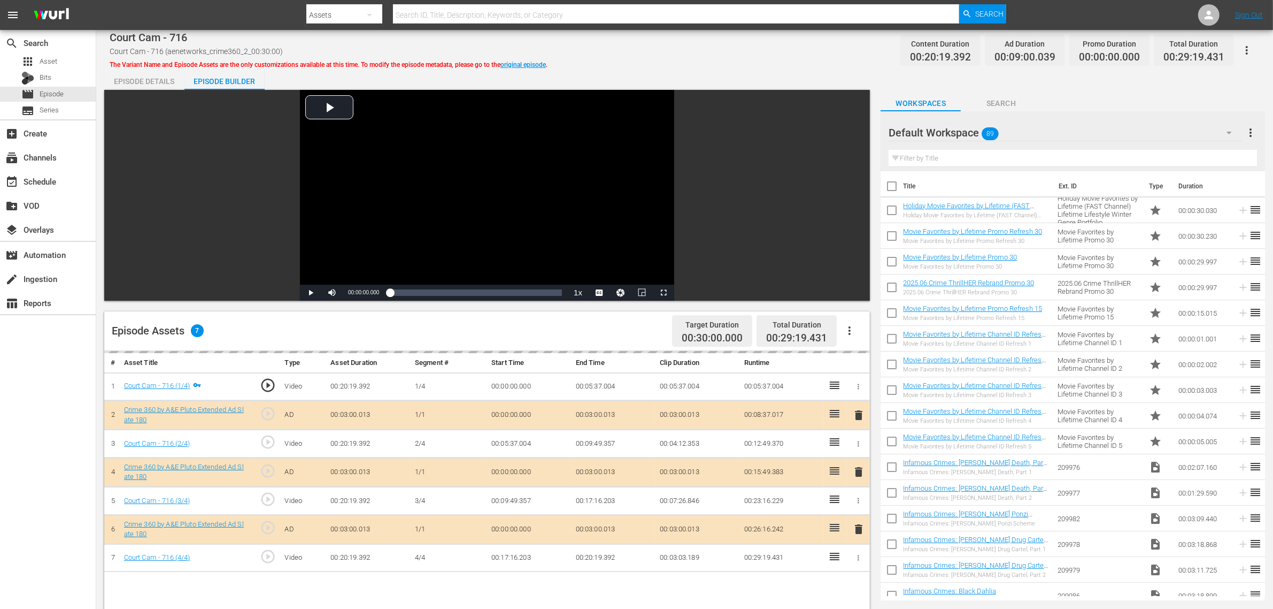
click at [851, 324] on icon "button" at bounding box center [849, 330] width 13 height 13
click at [862, 332] on div "Fill with Ads" at bounding box center [881, 335] width 73 height 26
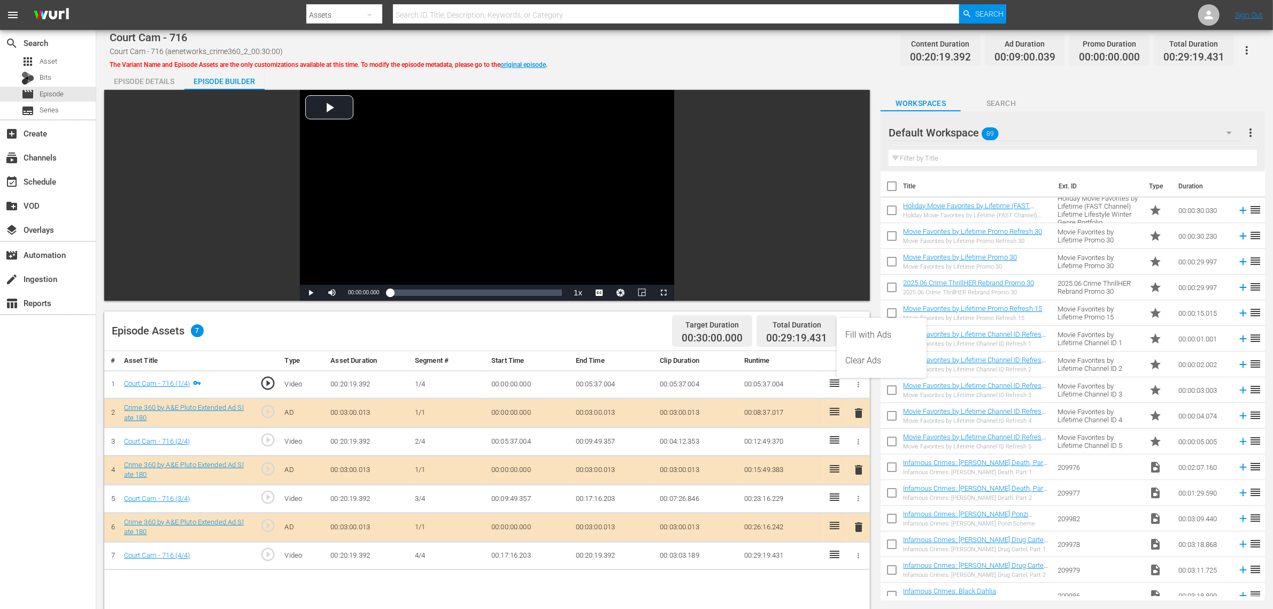
click at [862, 332] on div "Fill with Ads" at bounding box center [881, 335] width 73 height 26
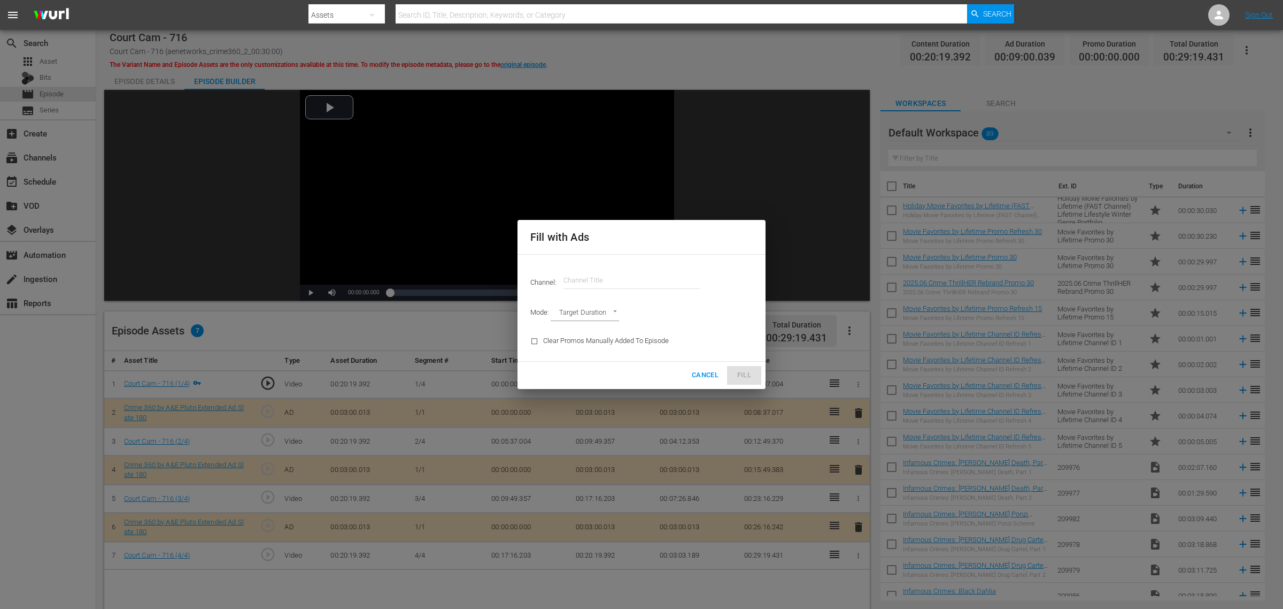
click at [632, 282] on input "text" at bounding box center [632, 280] width 137 height 26
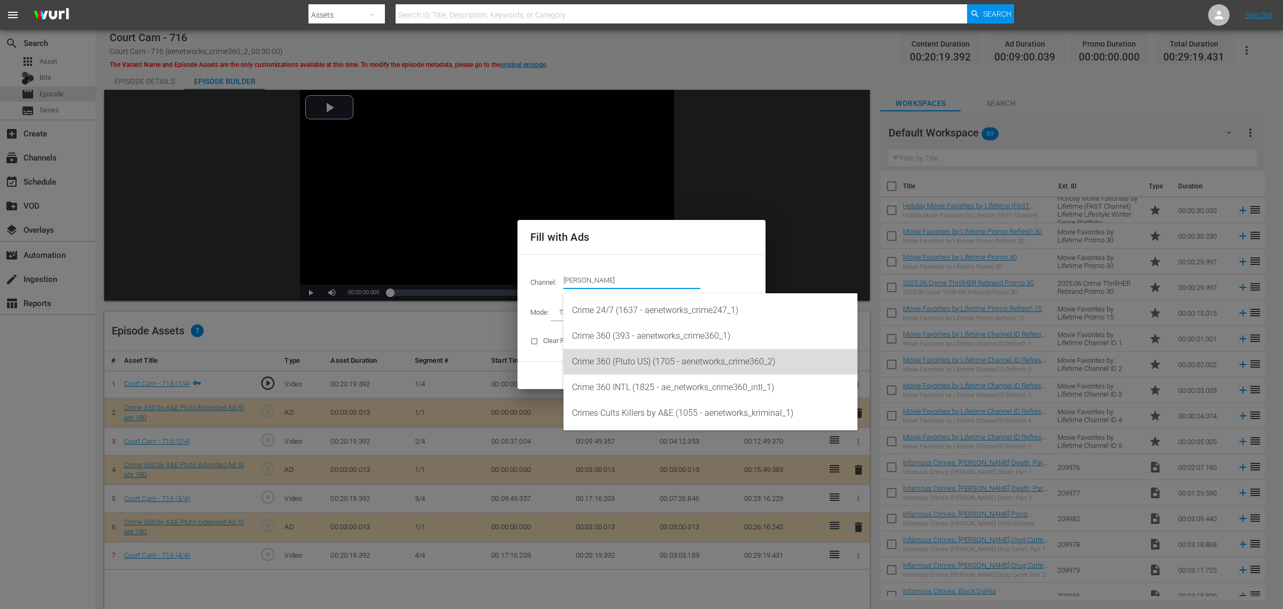
click at [717, 358] on div "Crime 360 (Pluto US) (1705 - aenetworks_crime360_2)" at bounding box center [710, 362] width 277 height 26
type input "Crime 360 (Pluto US) (1705)"
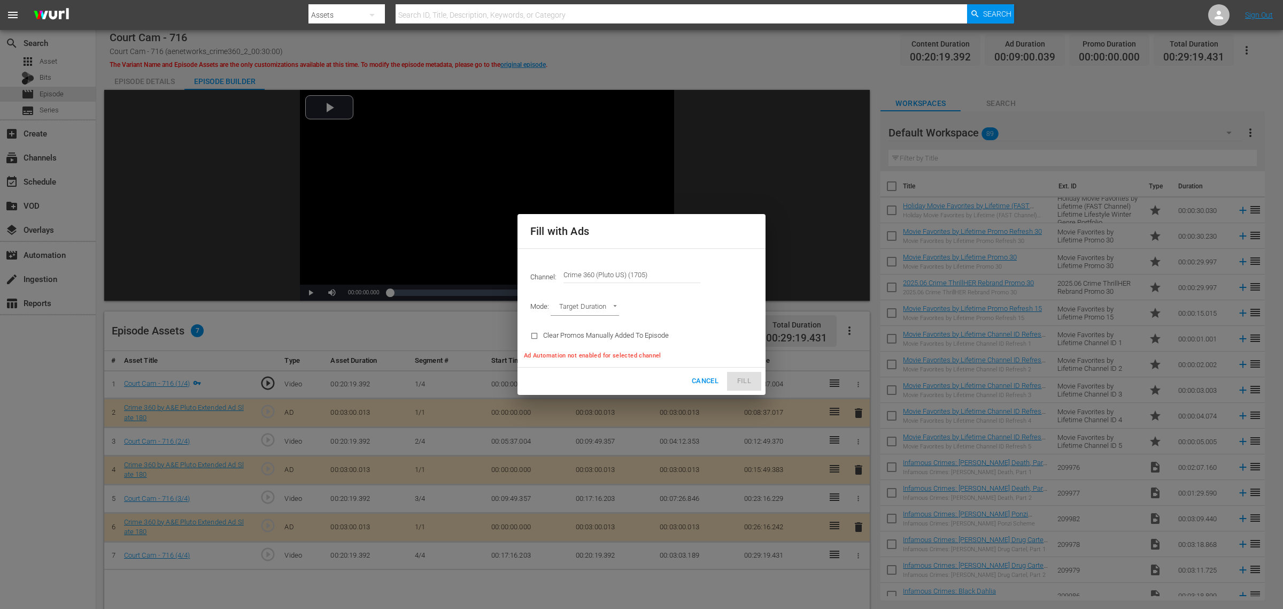
type input "AD_BREAK_DURATION"
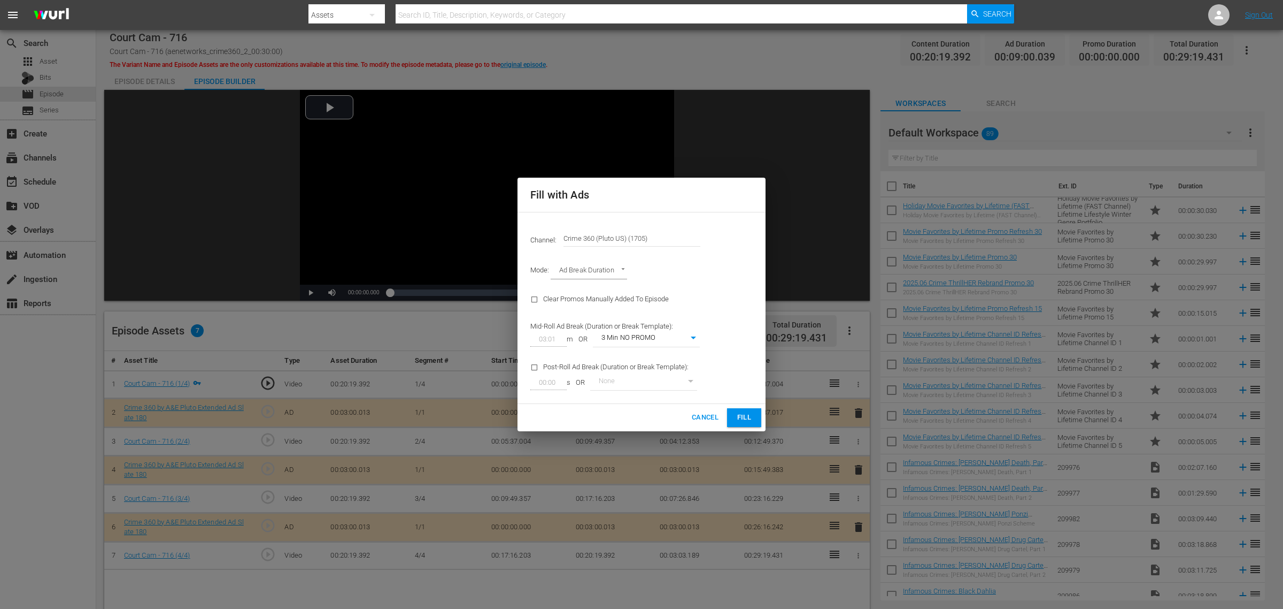
click at [694, 339] on body "menu Search By Assets Search ID, Title, Description, Keywords, or Category Sear…" at bounding box center [641, 304] width 1283 height 609
click at [672, 362] on li "3 Min with promo" at bounding box center [646, 357] width 107 height 18
type input "46"
click at [752, 415] on span "Fill" at bounding box center [744, 417] width 17 height 12
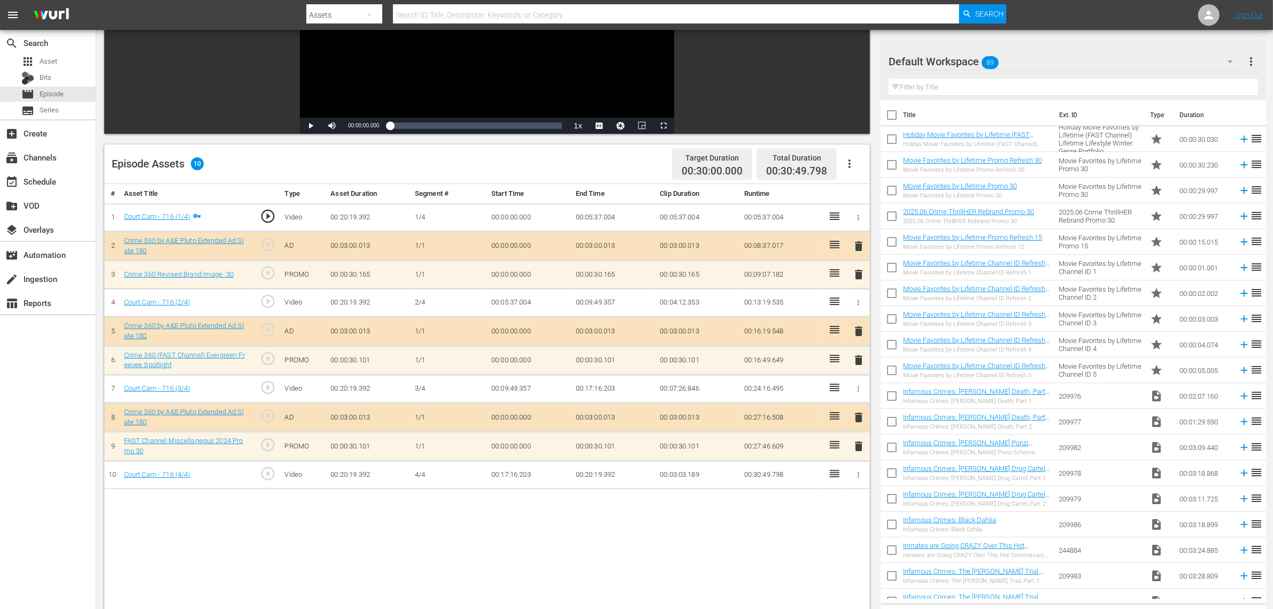
scroll to position [267, 0]
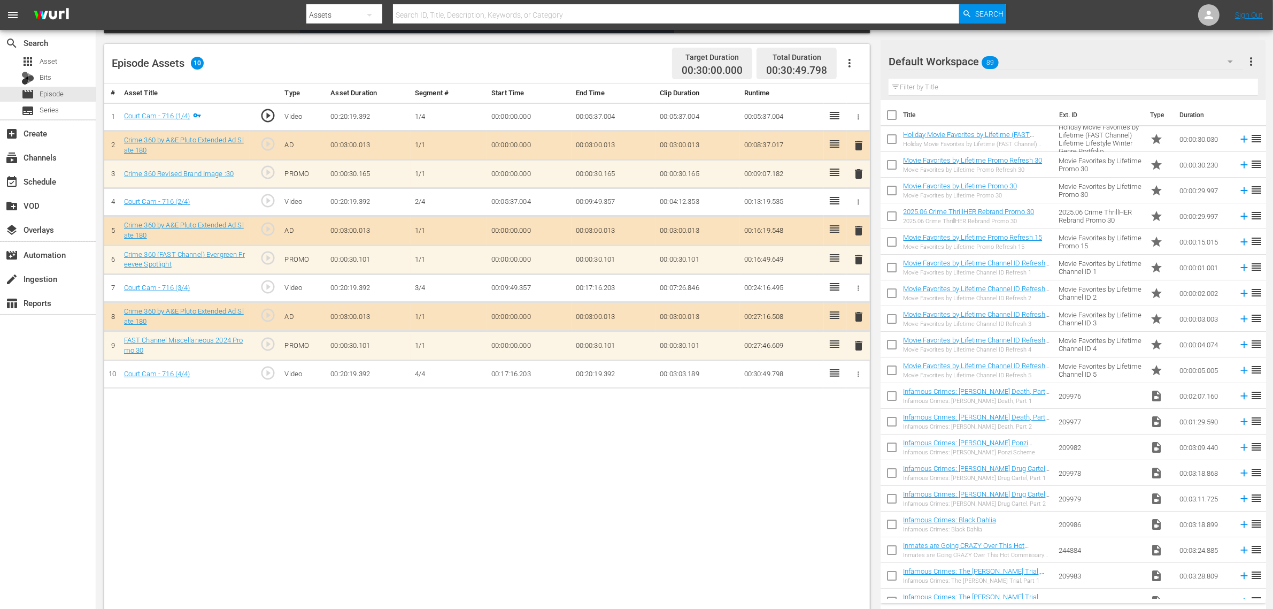
click at [1026, 65] on div "Default Workspace 89" at bounding box center [1066, 62] width 355 height 30
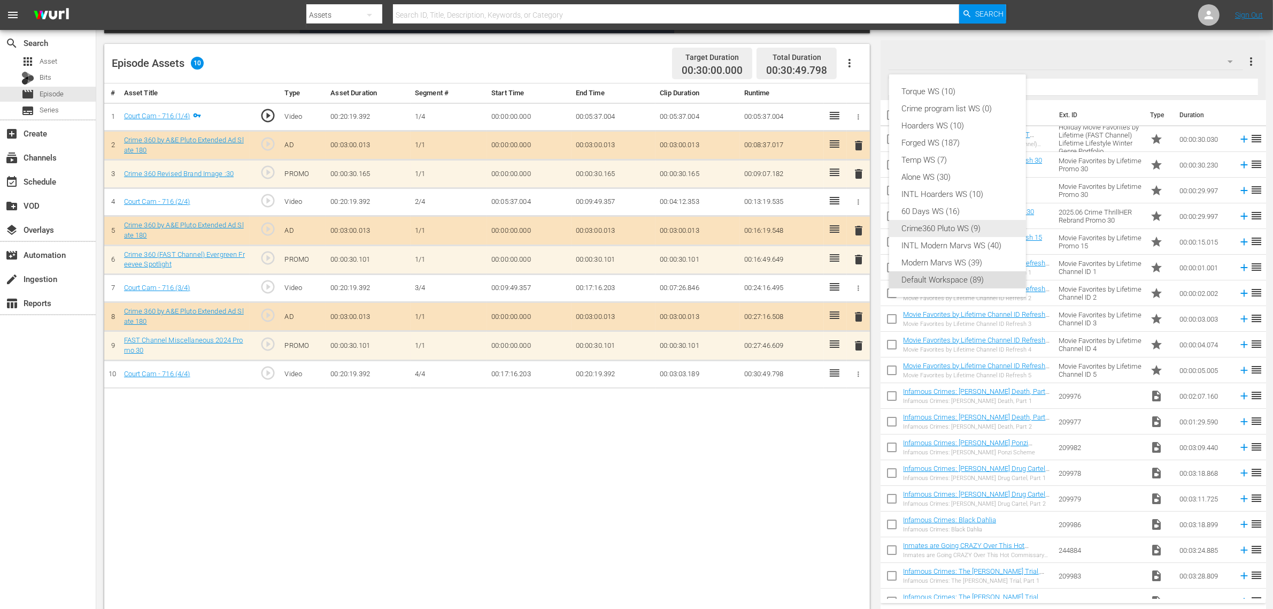
click at [971, 226] on div "Crime360 Pluto WS (9)" at bounding box center [957, 228] width 111 height 17
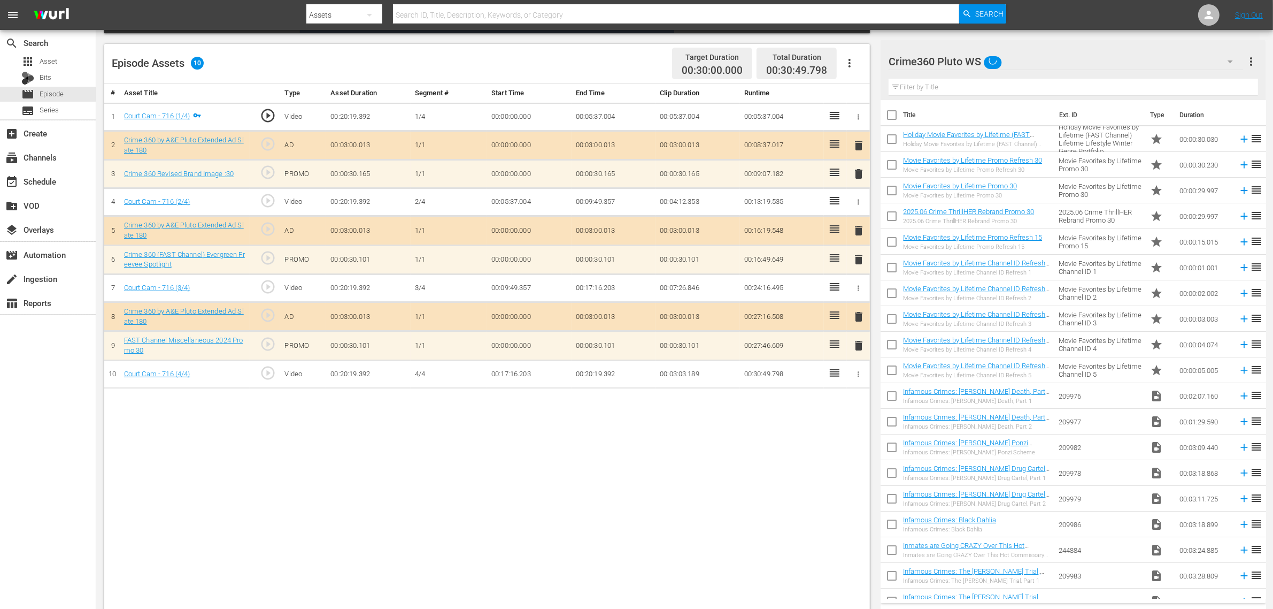
click at [613, 57] on div "Episode Assets 10 Target Duration 00:30:00.000 Total Duration 00:30:49.798" at bounding box center [487, 64] width 766 height 40
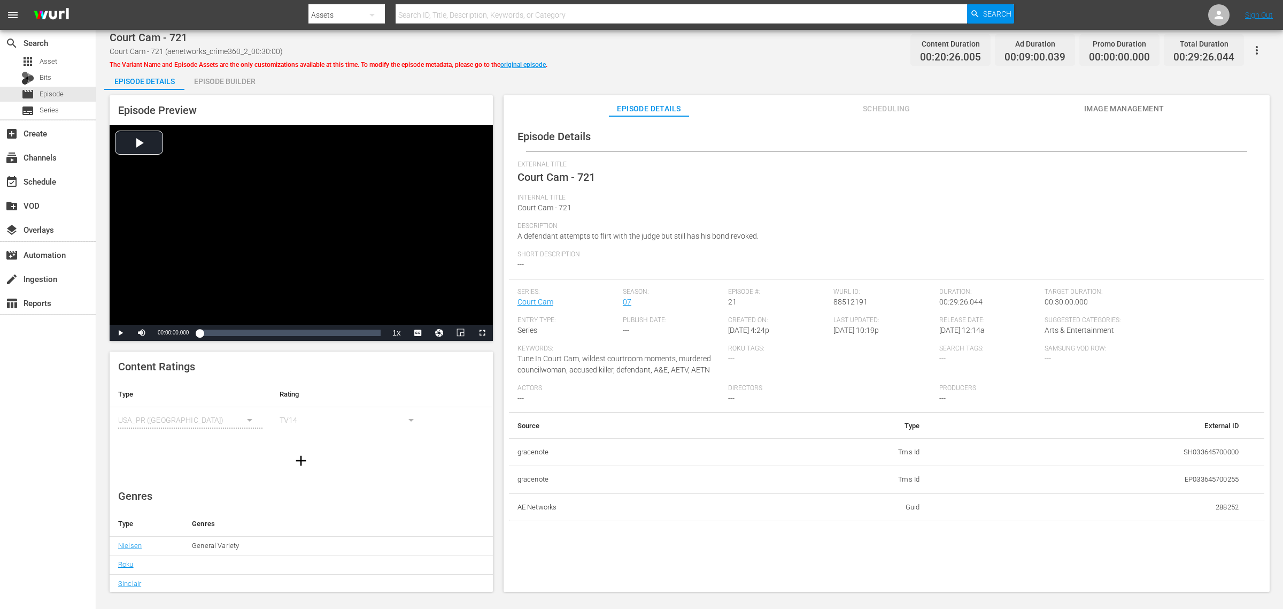
click at [241, 84] on div "Episode Builder" at bounding box center [224, 81] width 80 height 26
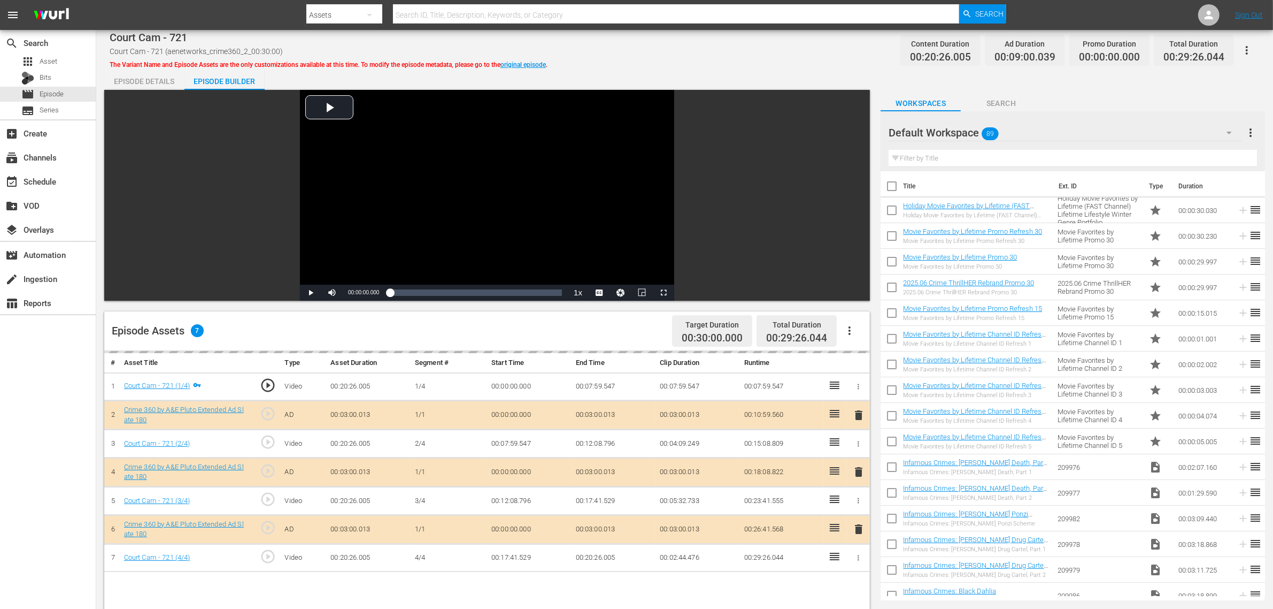
click at [851, 325] on icon "button" at bounding box center [849, 330] width 13 height 13
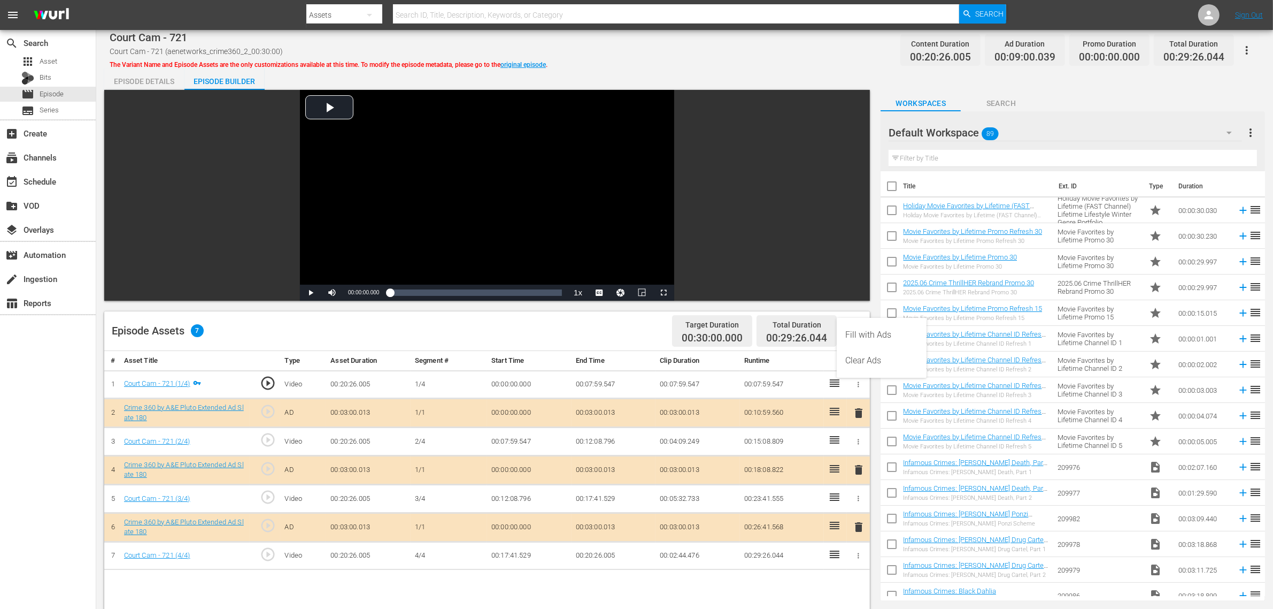
click at [864, 333] on div "Fill with Ads" at bounding box center [881, 335] width 73 height 26
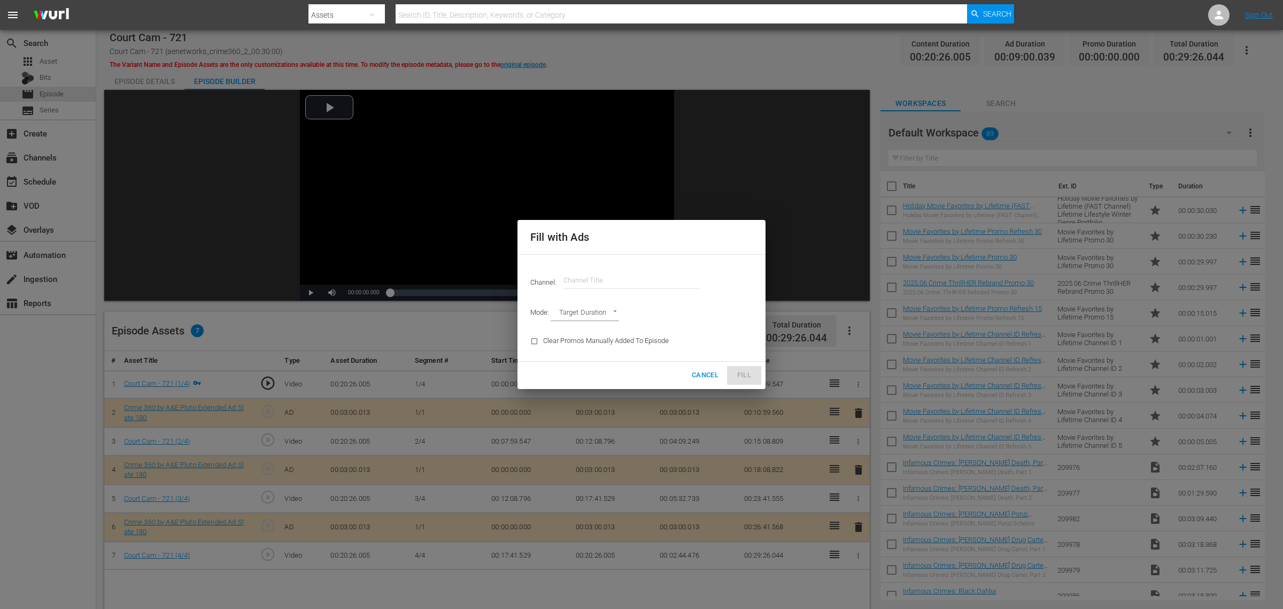
click at [664, 274] on input "text" at bounding box center [632, 280] width 137 height 26
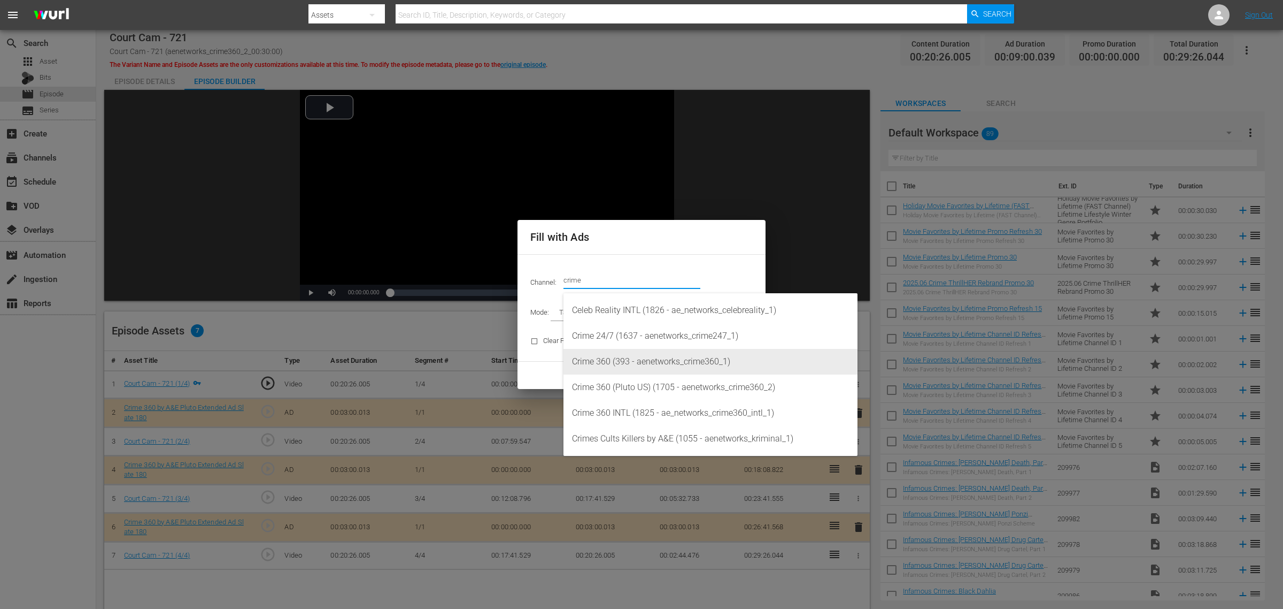
click at [635, 360] on div "Crime 360 (393 - aenetworks_crime360_1)" at bounding box center [710, 362] width 277 height 26
type input "Crime 360 (393)"
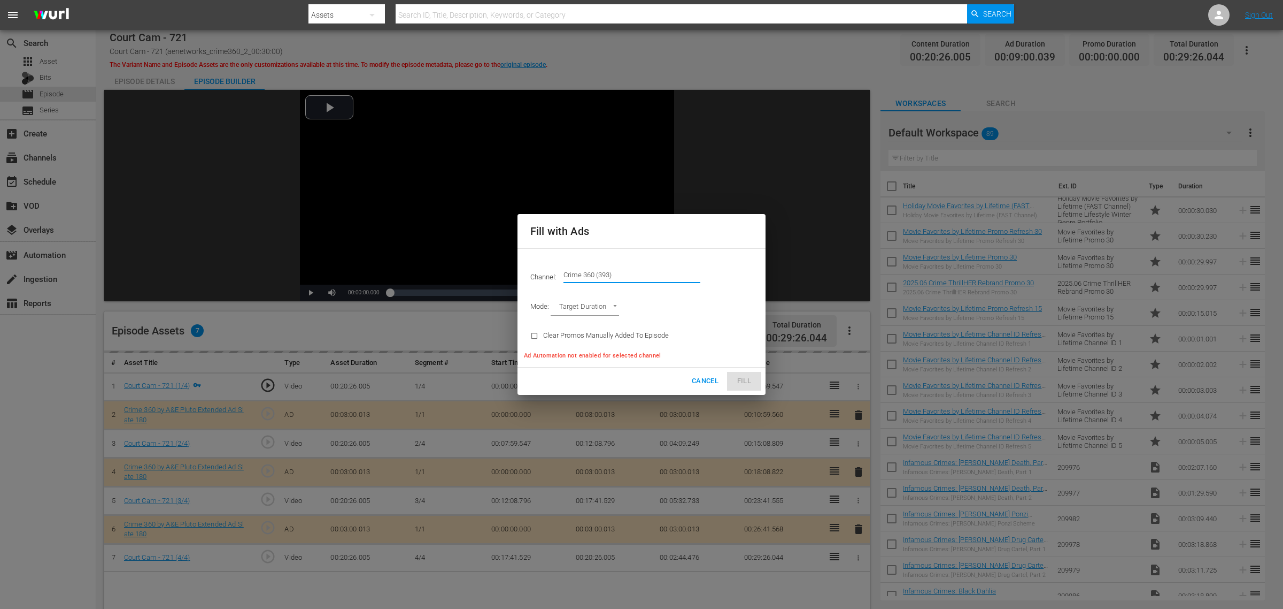
drag, startPoint x: 627, startPoint y: 269, endPoint x: 542, endPoint y: 274, distance: 85.2
click at [542, 274] on div "Channel: Channel Title Crime 360 (393)" at bounding box center [641, 274] width 235 height 39
type input "AD_BREAK_DURATION"
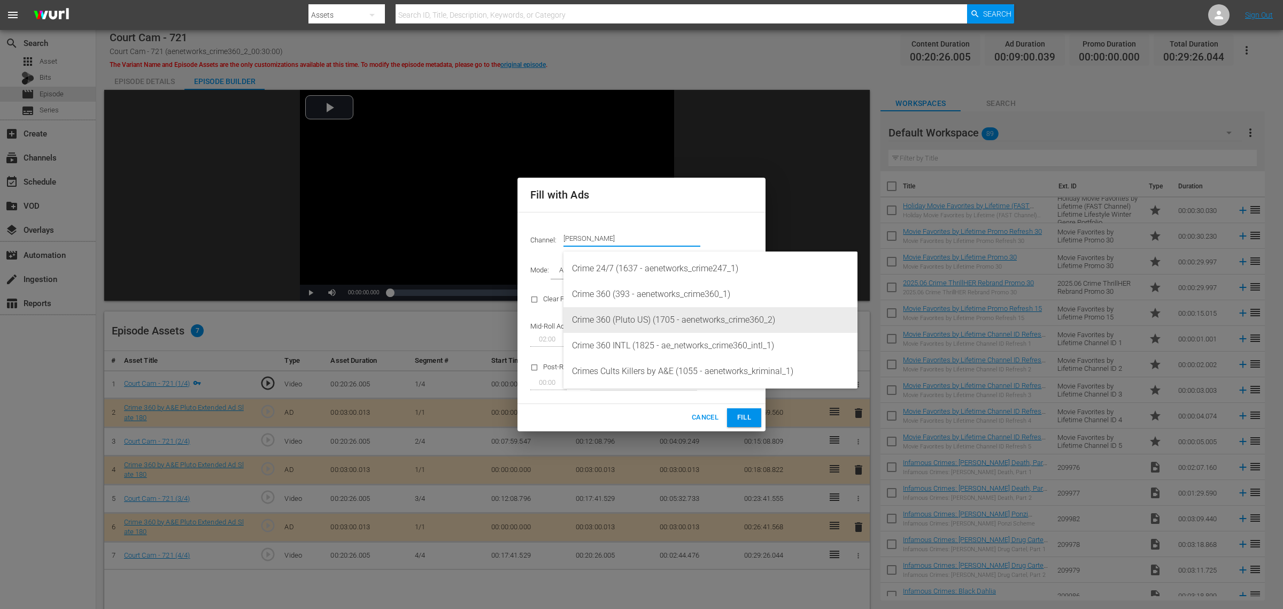
click at [743, 322] on div "Crime 360 (Pluto US) (1705 - aenetworks_crime360_2)" at bounding box center [710, 320] width 277 height 26
type input "Crime 360 (Pluto US) (1705)"
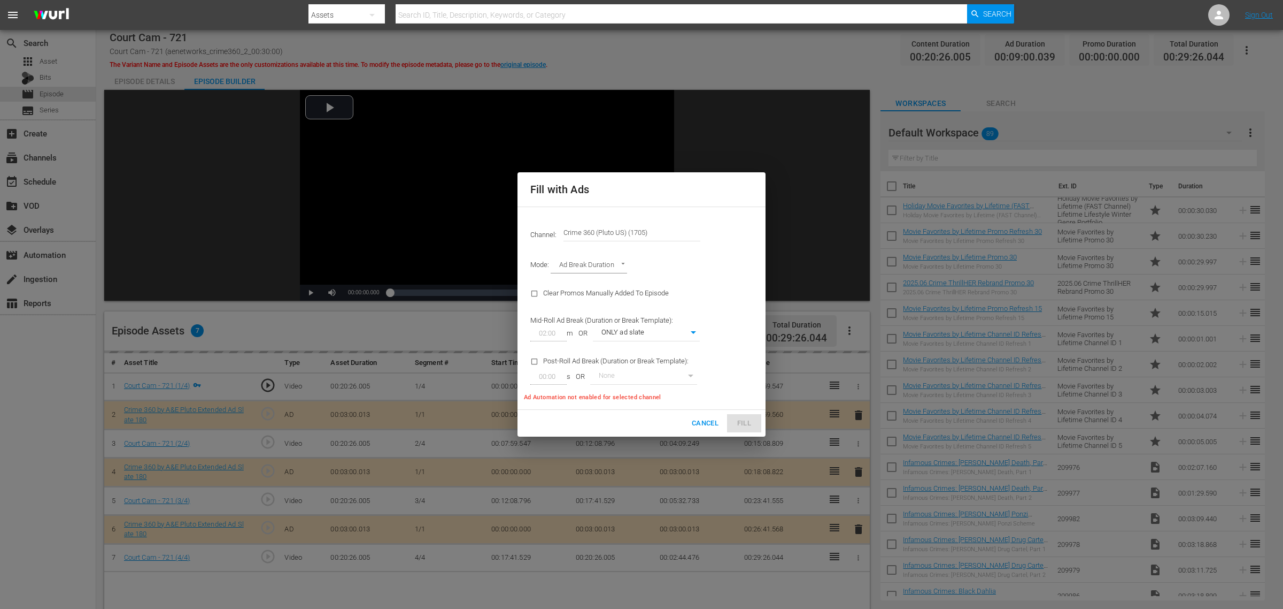
type input "03:01"
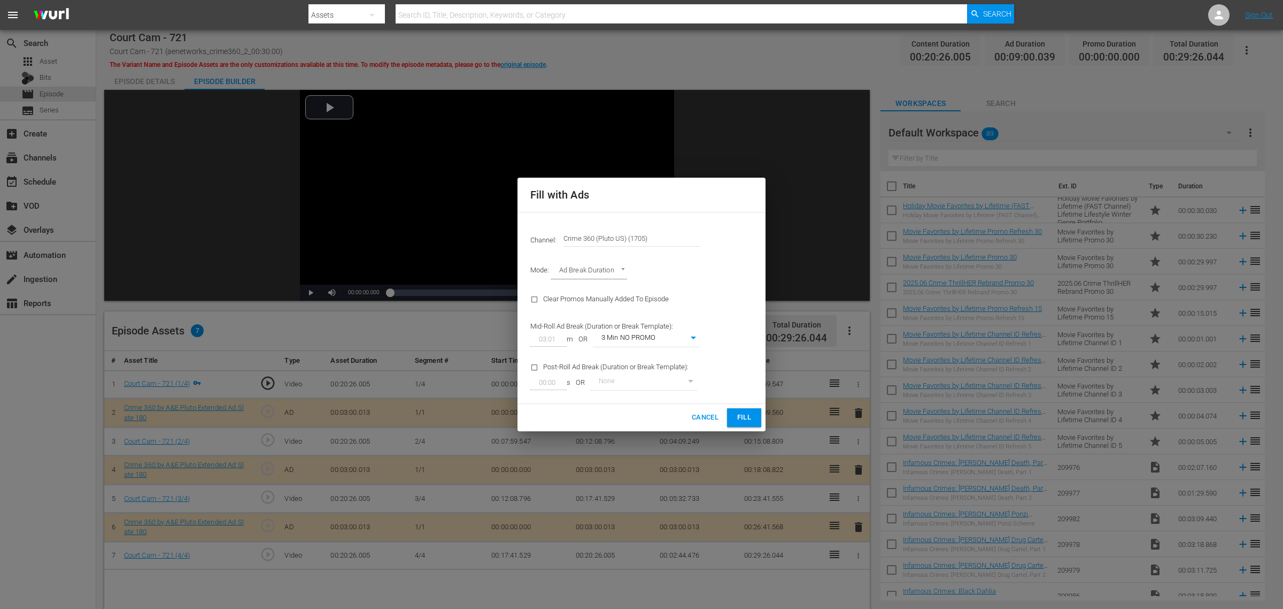
click at [694, 340] on body "menu Search By Assets Search ID, Title, Description, Keywords, or Category Sear…" at bounding box center [641, 304] width 1283 height 609
click at [668, 360] on li "3 Min with promo" at bounding box center [646, 357] width 107 height 18
type input "46"
click at [753, 417] on button "Fill" at bounding box center [744, 417] width 34 height 19
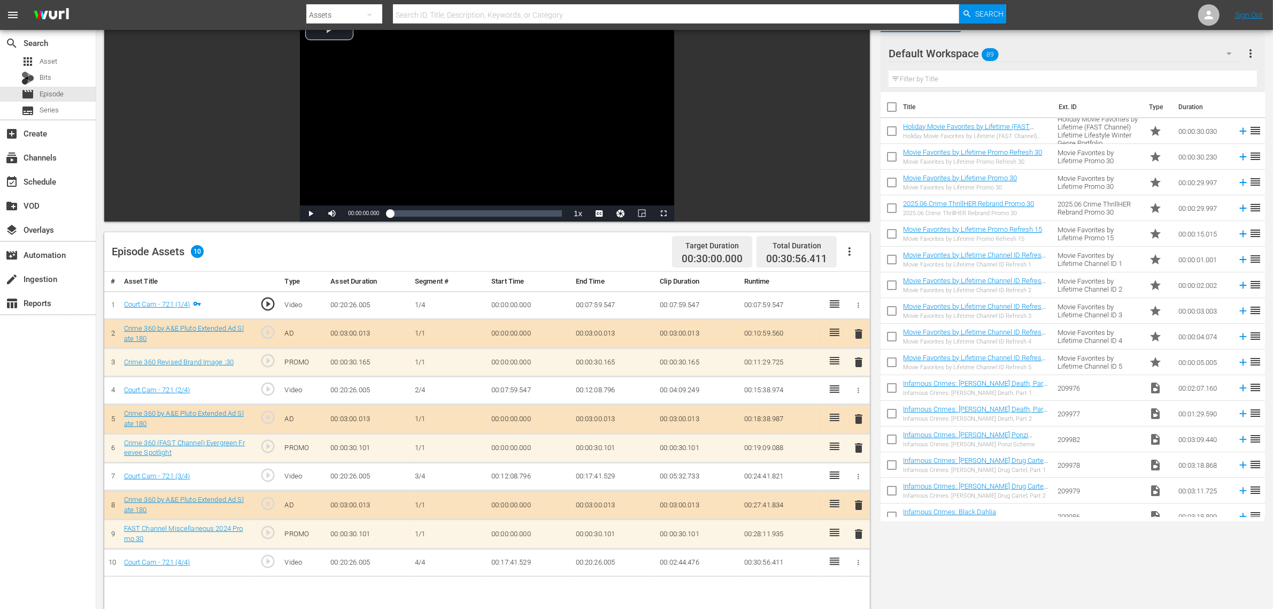
scroll to position [134, 0]
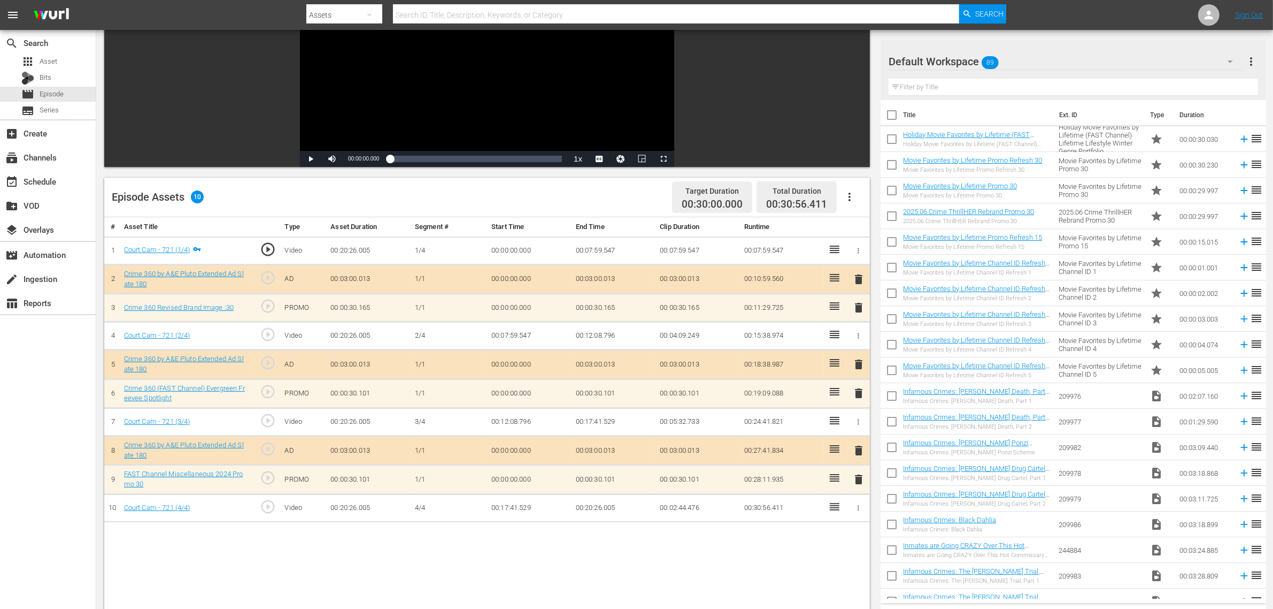
click at [857, 304] on span "delete" at bounding box center [858, 307] width 13 height 13
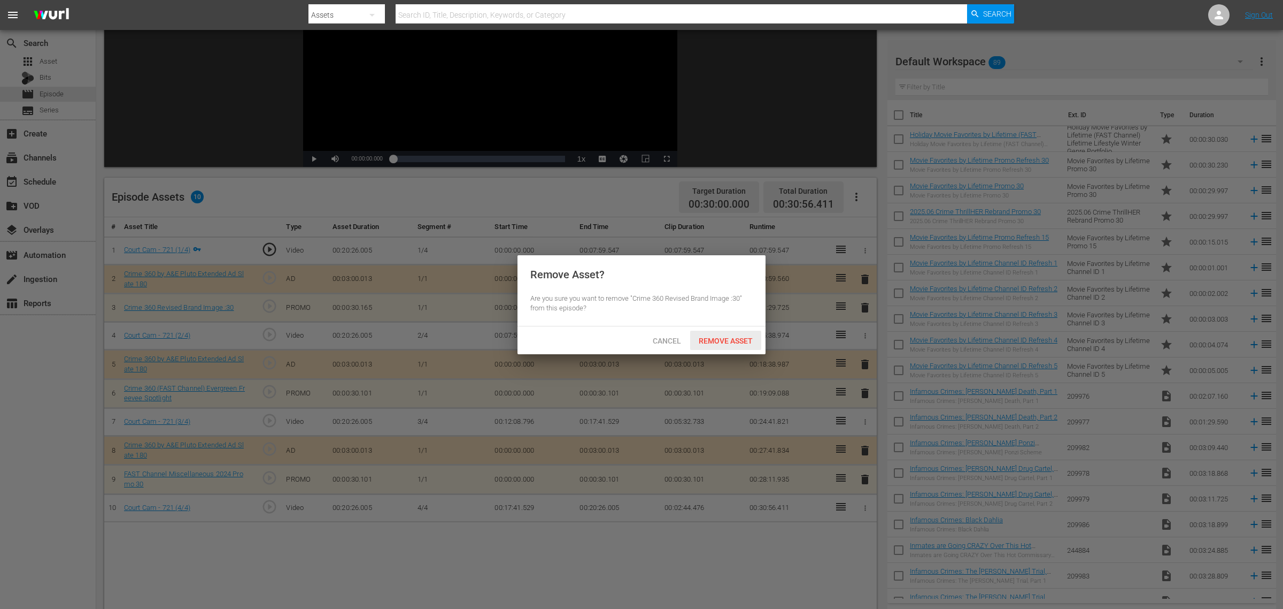
click at [734, 337] on span "Remove Asset" at bounding box center [725, 340] width 71 height 9
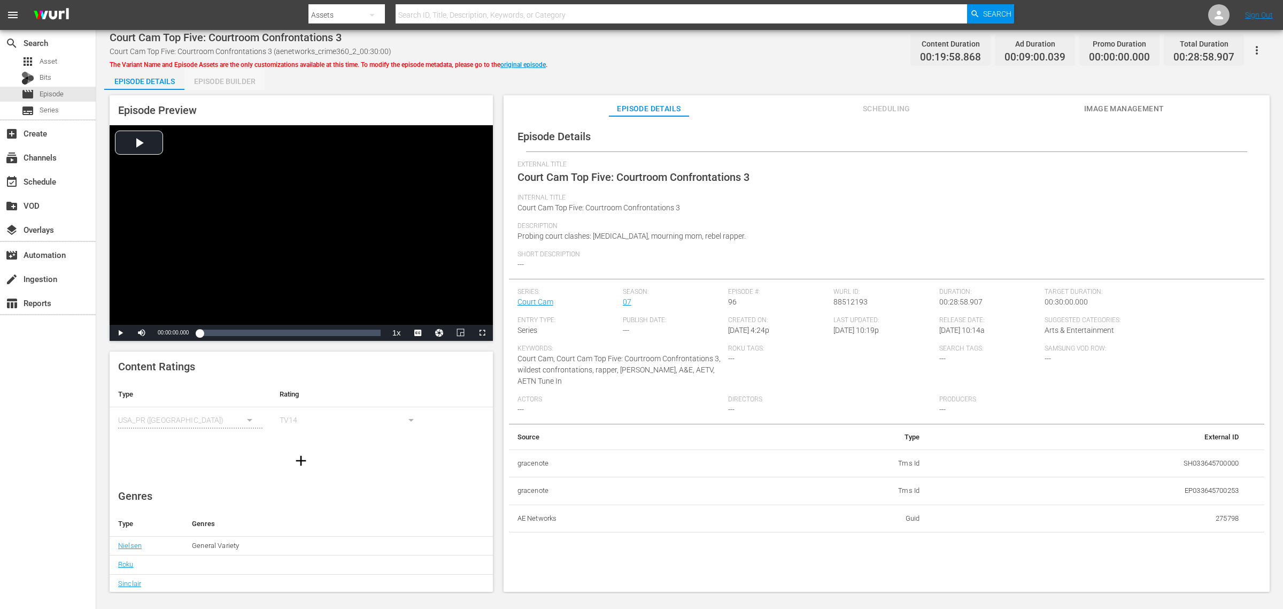
click at [213, 81] on div "Episode Builder" at bounding box center [224, 81] width 80 height 26
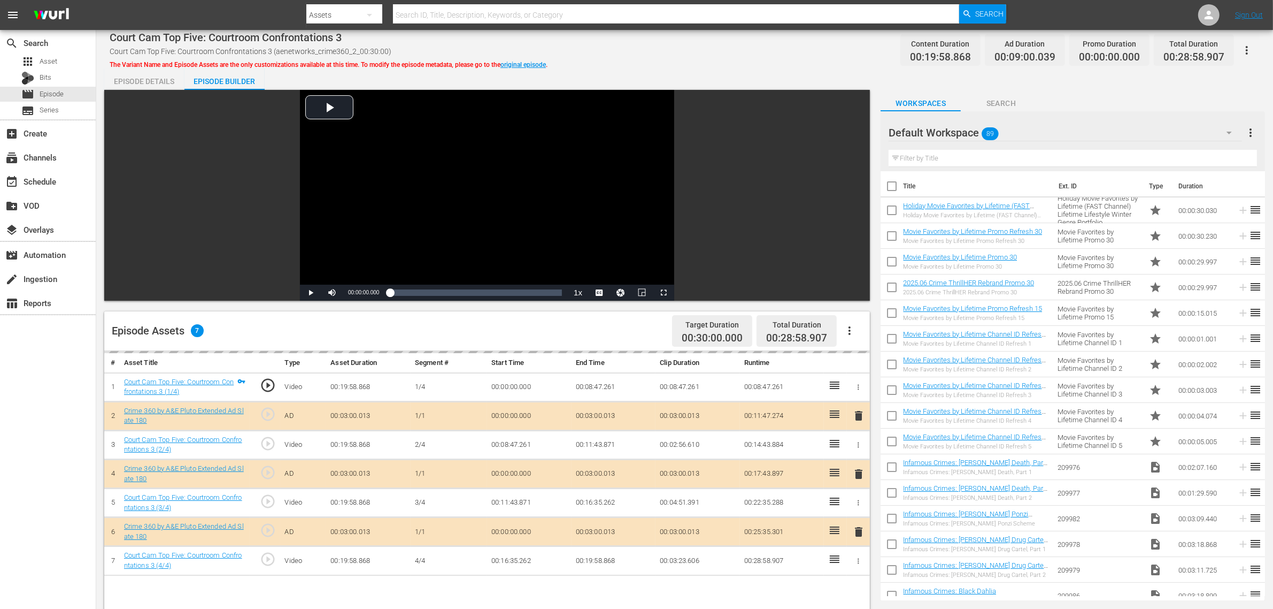
click at [853, 328] on icon "button" at bounding box center [849, 330] width 13 height 13
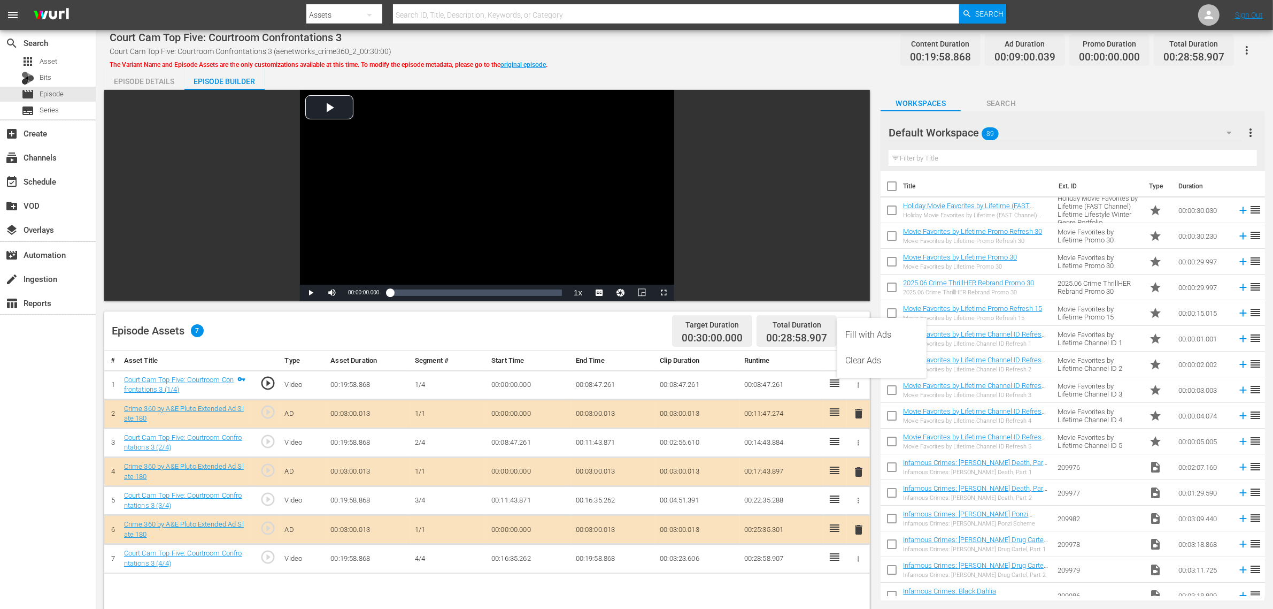
click at [870, 332] on div "Fill with Ads" at bounding box center [881, 335] width 73 height 26
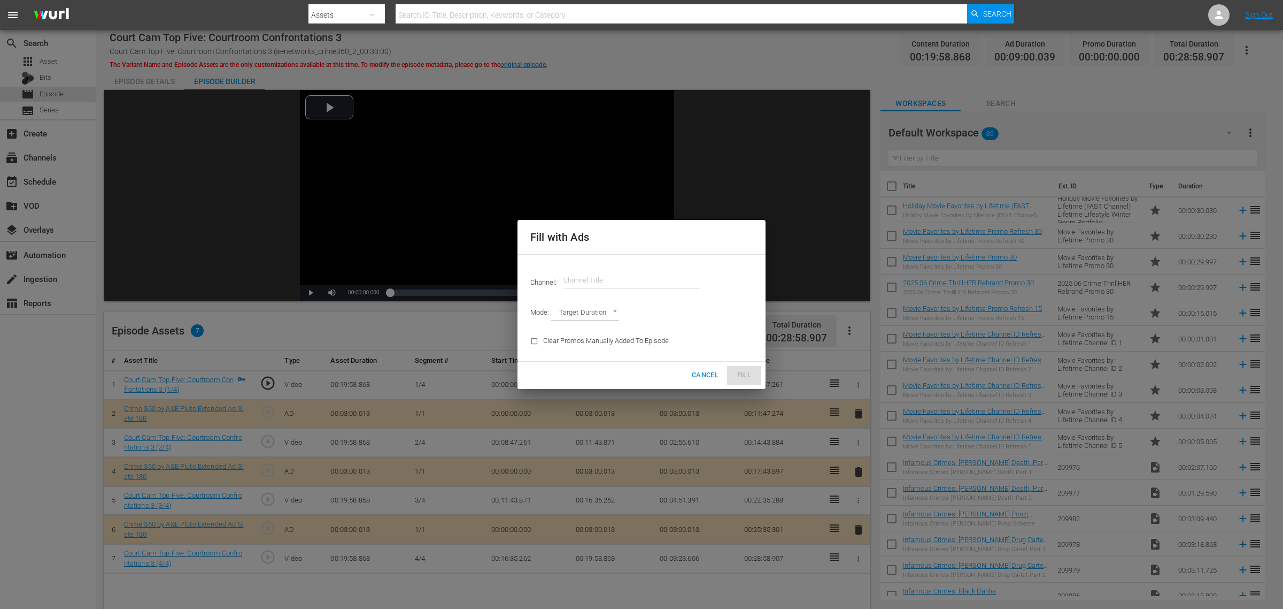
click at [581, 274] on input "text" at bounding box center [632, 280] width 137 height 26
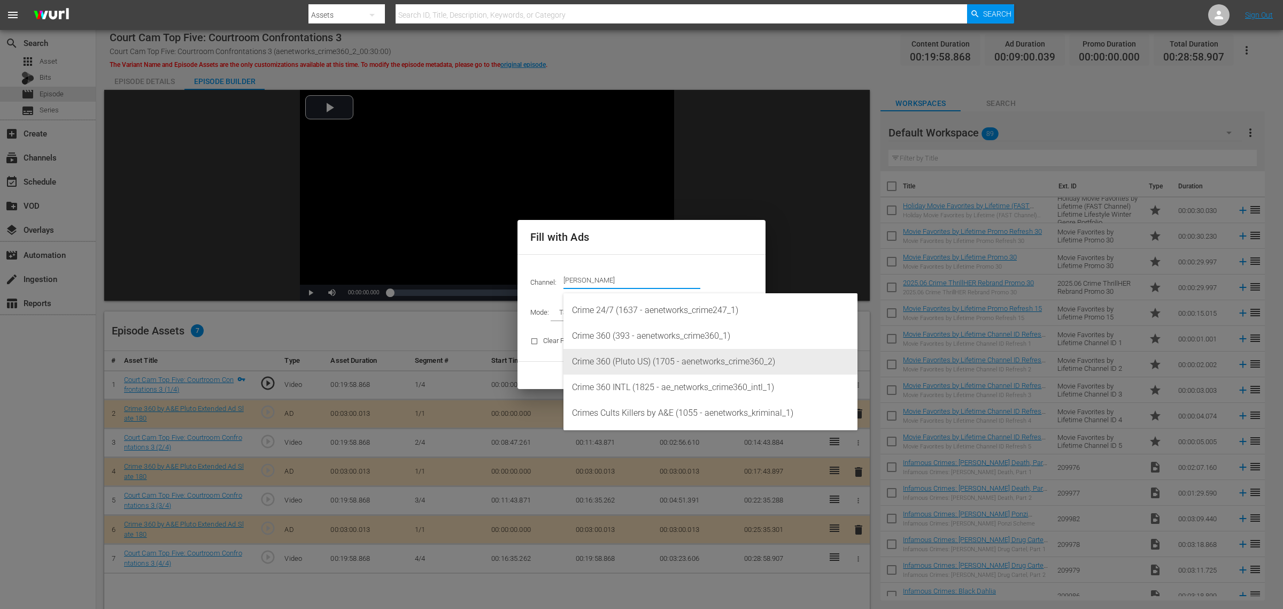
click at [680, 357] on div "Crime 360 (Pluto US) (1705 - aenetworks_crime360_2)" at bounding box center [710, 362] width 277 height 26
type input "Crime 360 (Pluto US) (1705)"
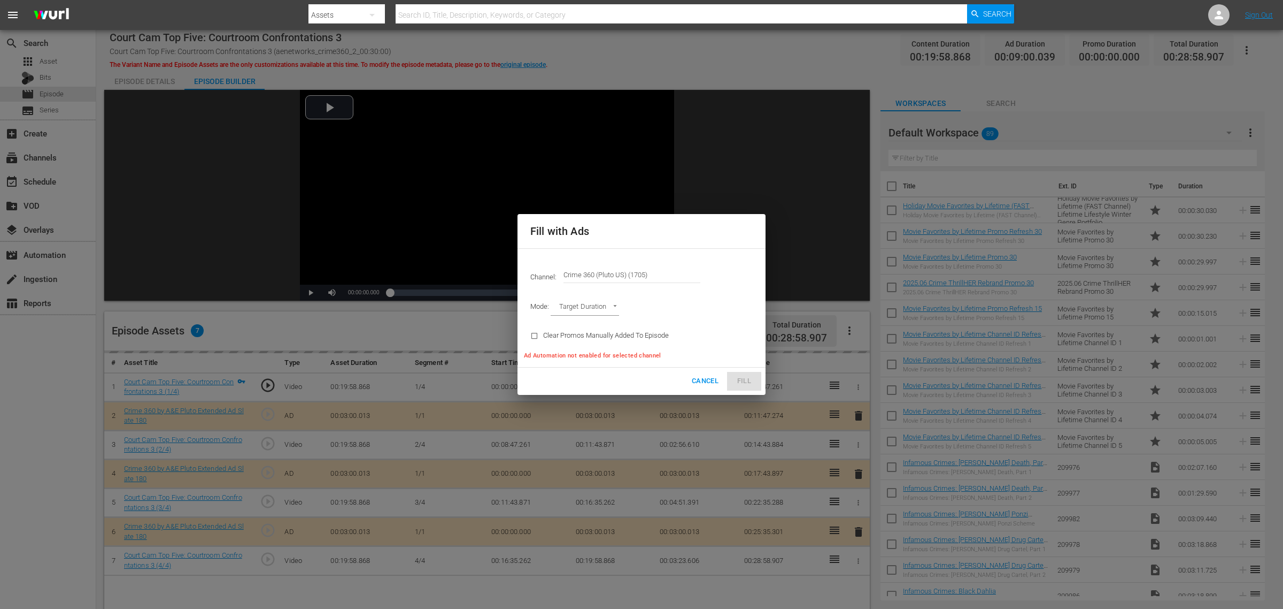
type input "AD_BREAK_DURATION"
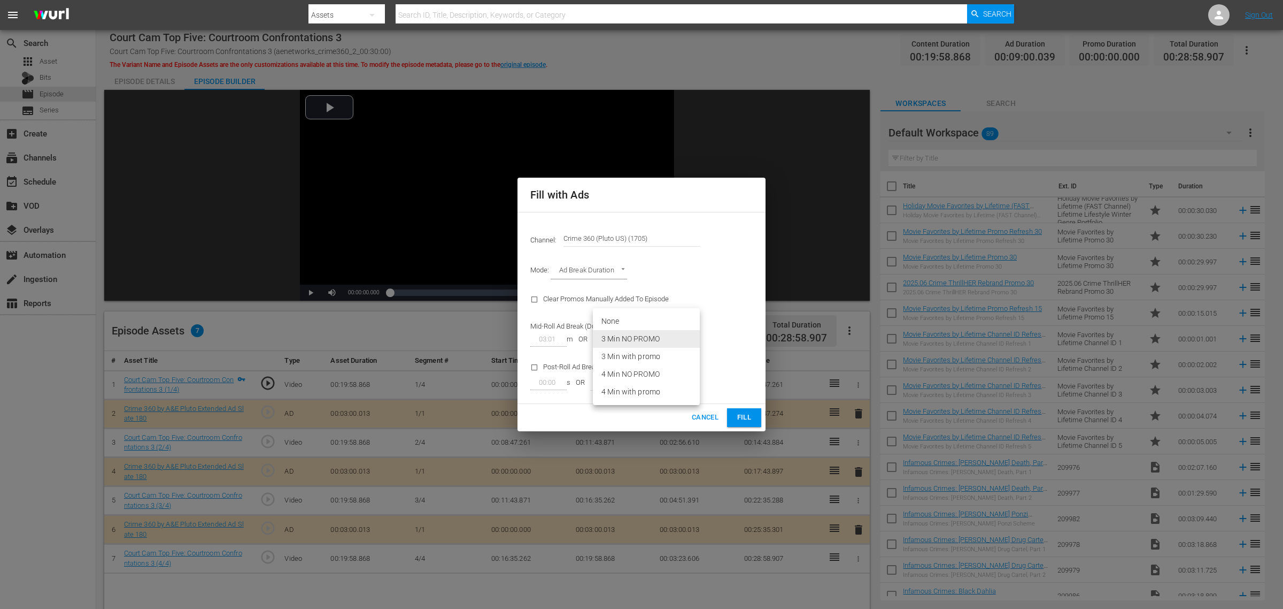
click at [688, 340] on body "menu Search By Assets Search ID, Title, Description, Keywords, or Category Sear…" at bounding box center [641, 304] width 1283 height 609
click at [668, 357] on li "3 Min with promo" at bounding box center [646, 357] width 107 height 18
type input "46"
click at [747, 416] on span "Fill" at bounding box center [744, 417] width 17 height 12
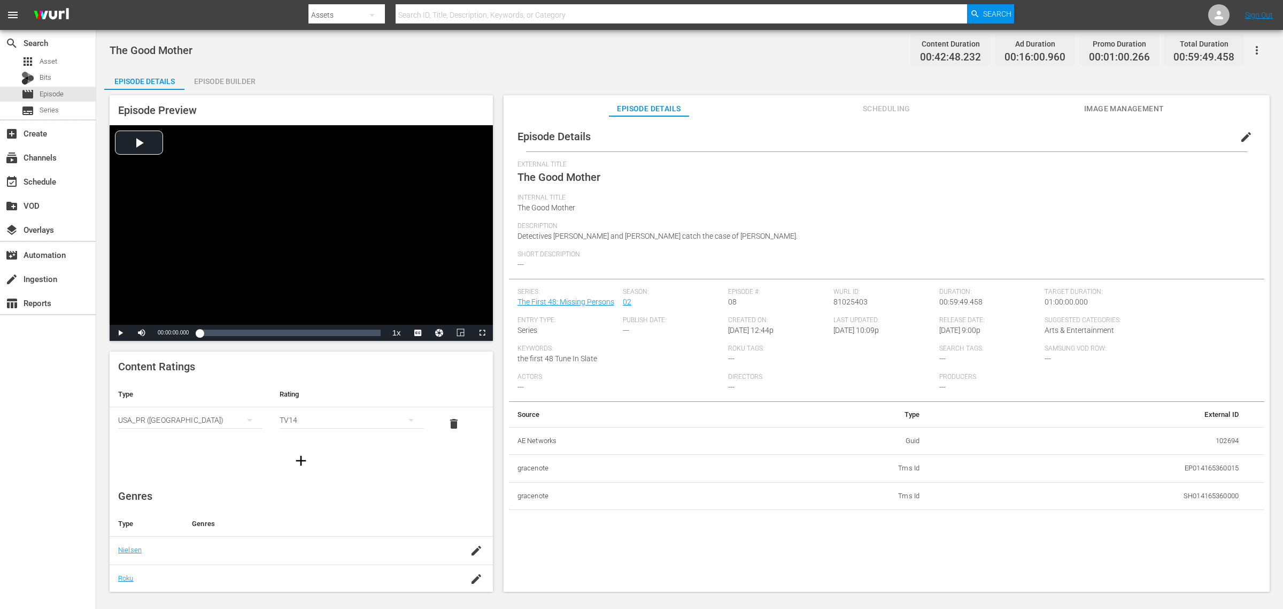
click at [234, 79] on div "Episode Builder" at bounding box center [224, 81] width 80 height 26
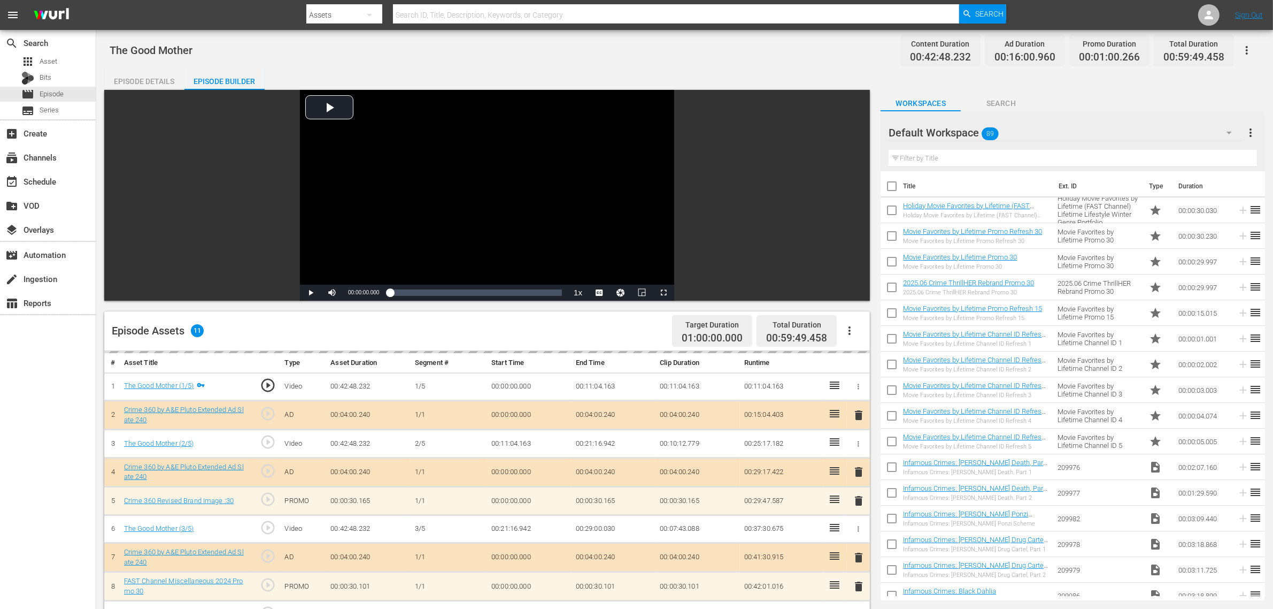
click at [461, 64] on div "The Good Mother Content Duration 00:42:48.232 Ad Duration 00:16:00.960 Promo Du…" at bounding box center [684, 458] width 1177 height 857
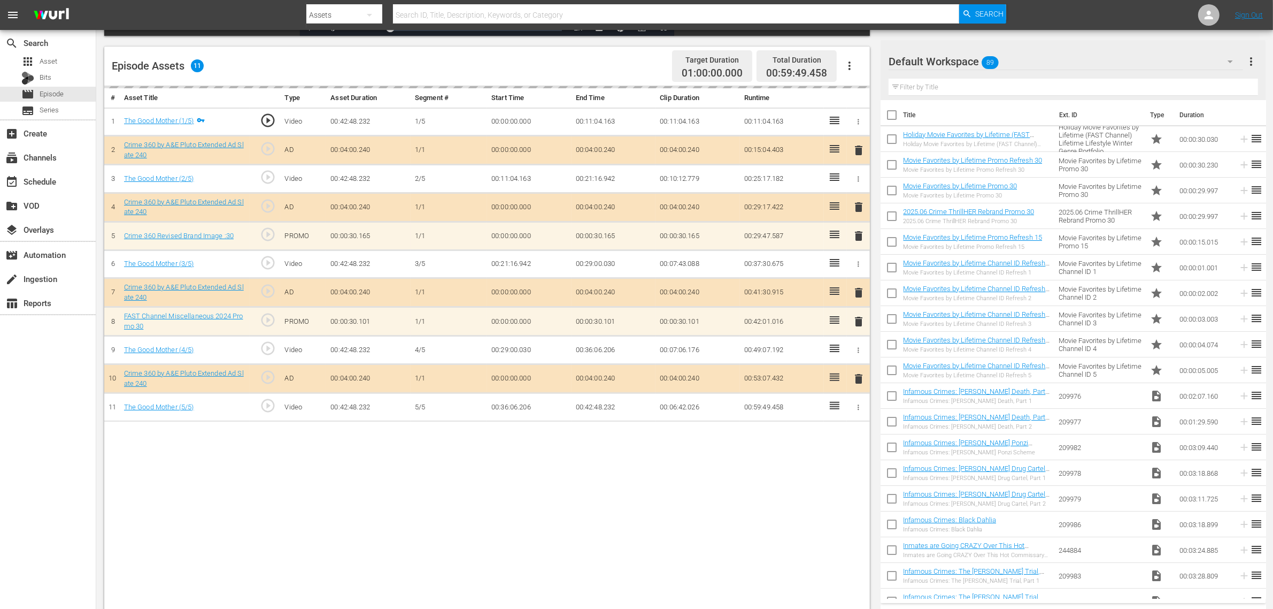
scroll to position [267, 0]
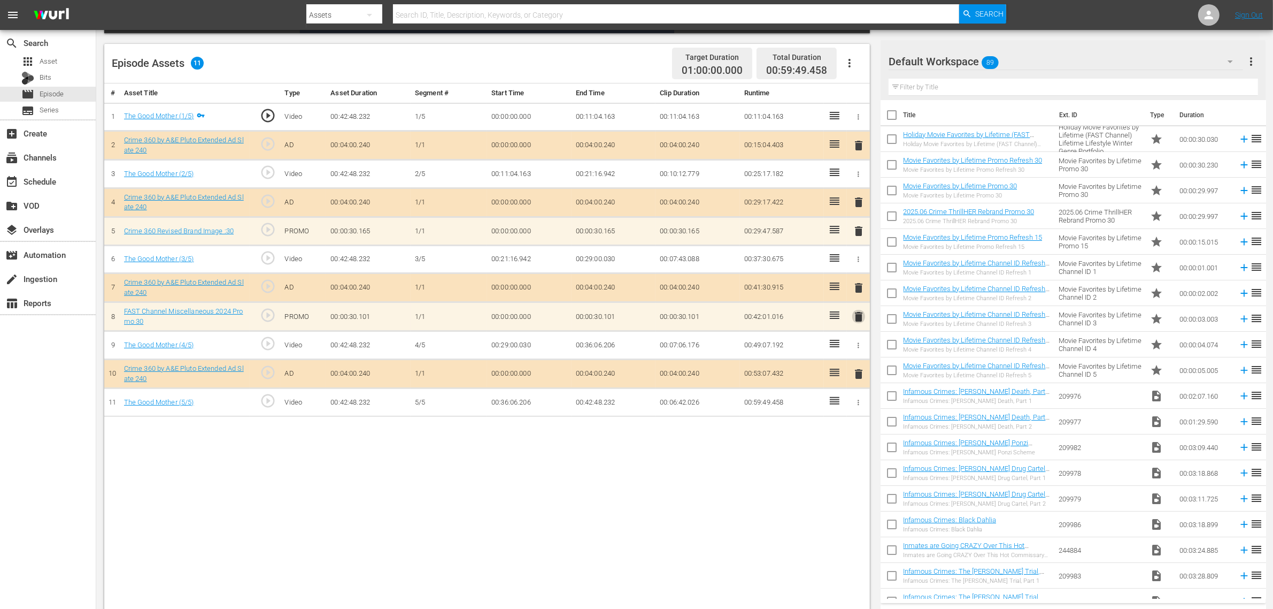
click at [857, 313] on span "delete" at bounding box center [858, 316] width 13 height 13
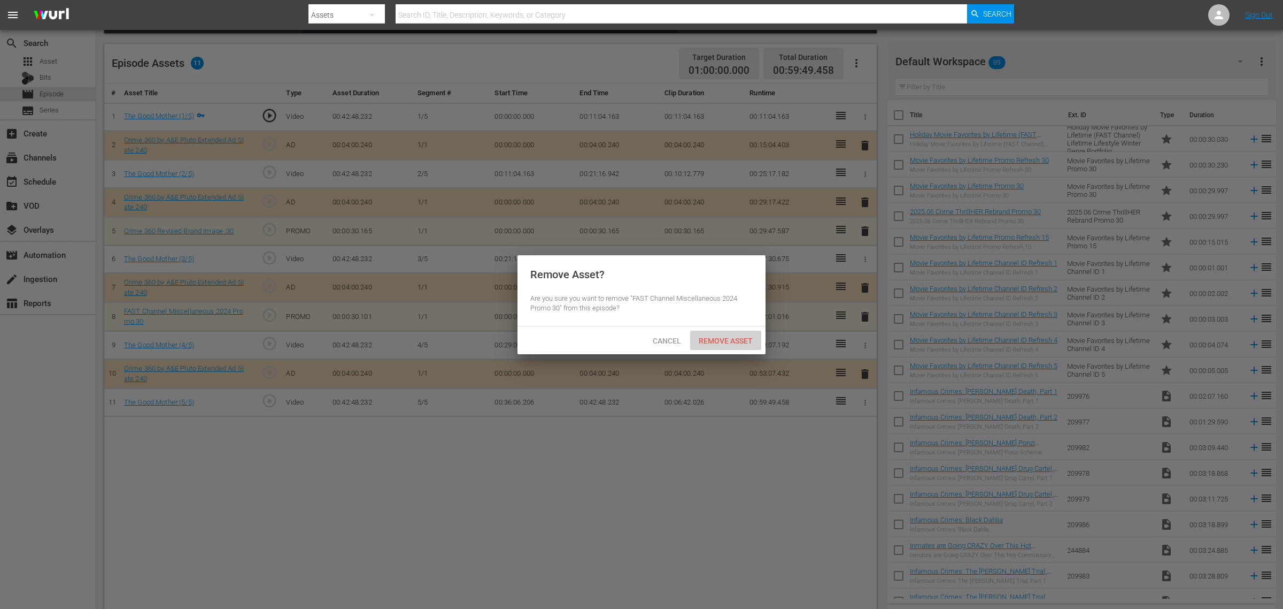
click at [719, 336] on span "Remove Asset" at bounding box center [725, 340] width 71 height 9
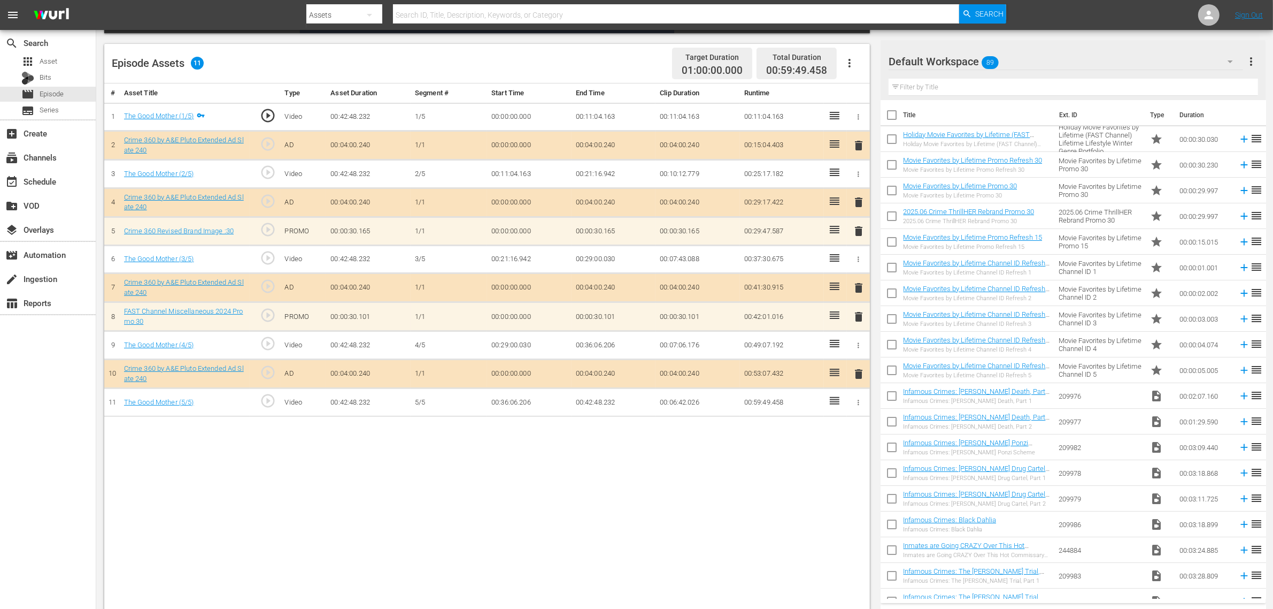
click at [1026, 61] on div "Default Workspace 89" at bounding box center [1066, 62] width 355 height 30
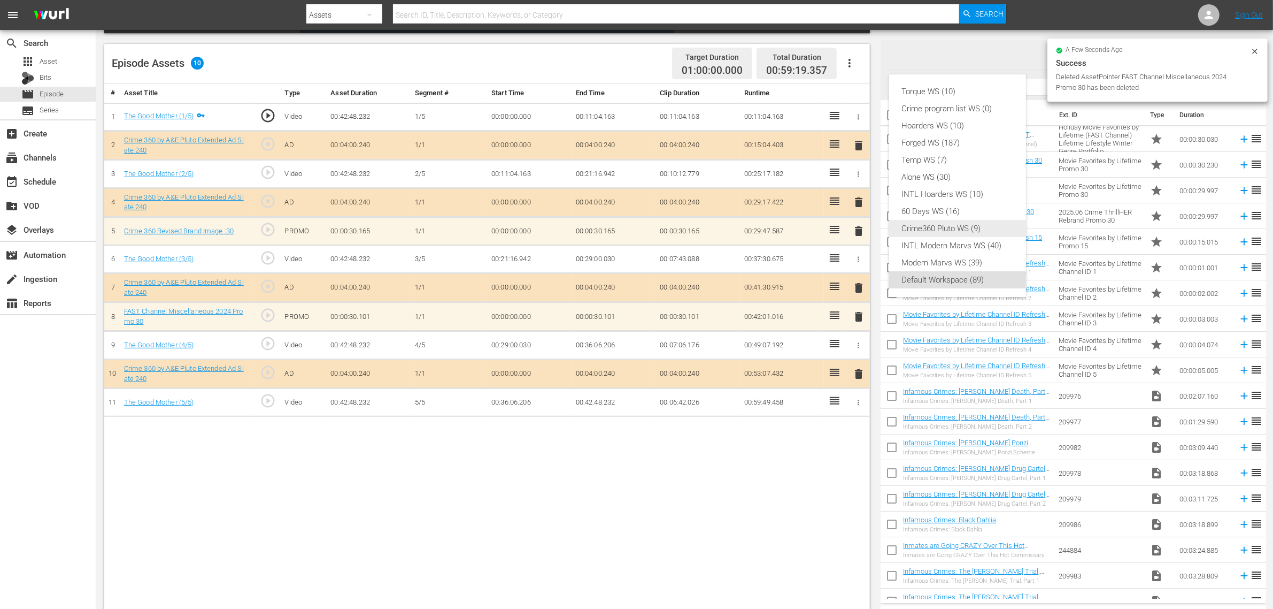
click at [985, 229] on div "Crime360 Pluto WS (9)" at bounding box center [957, 228] width 111 height 17
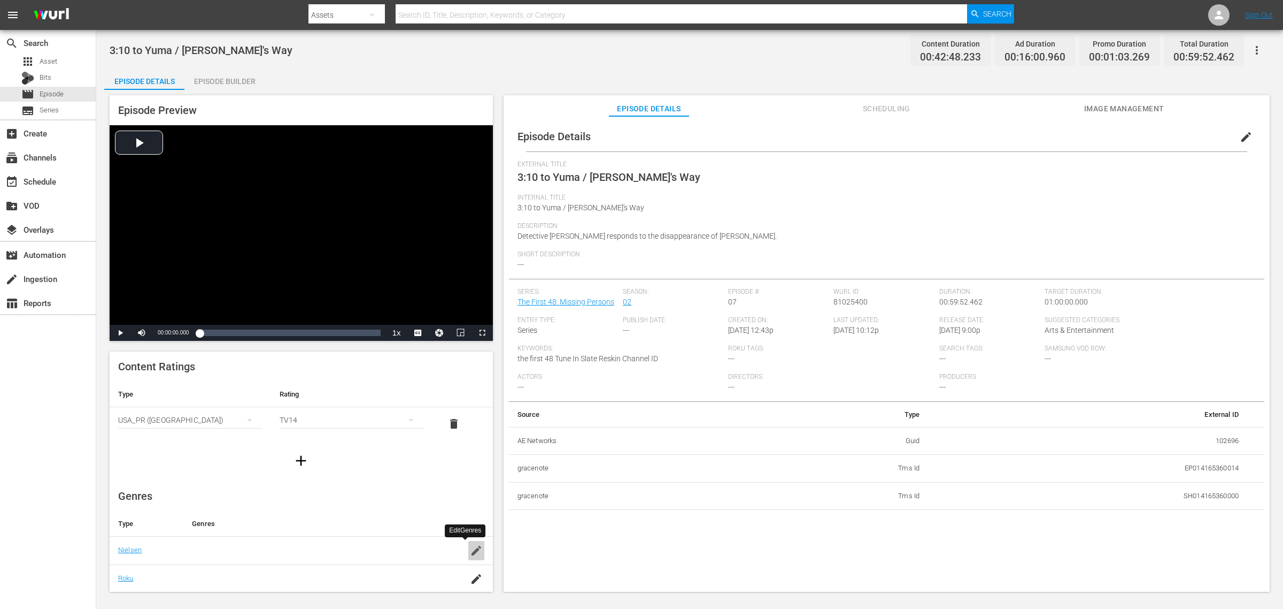
click at [470, 487] on icon "button" at bounding box center [476, 550] width 13 height 13
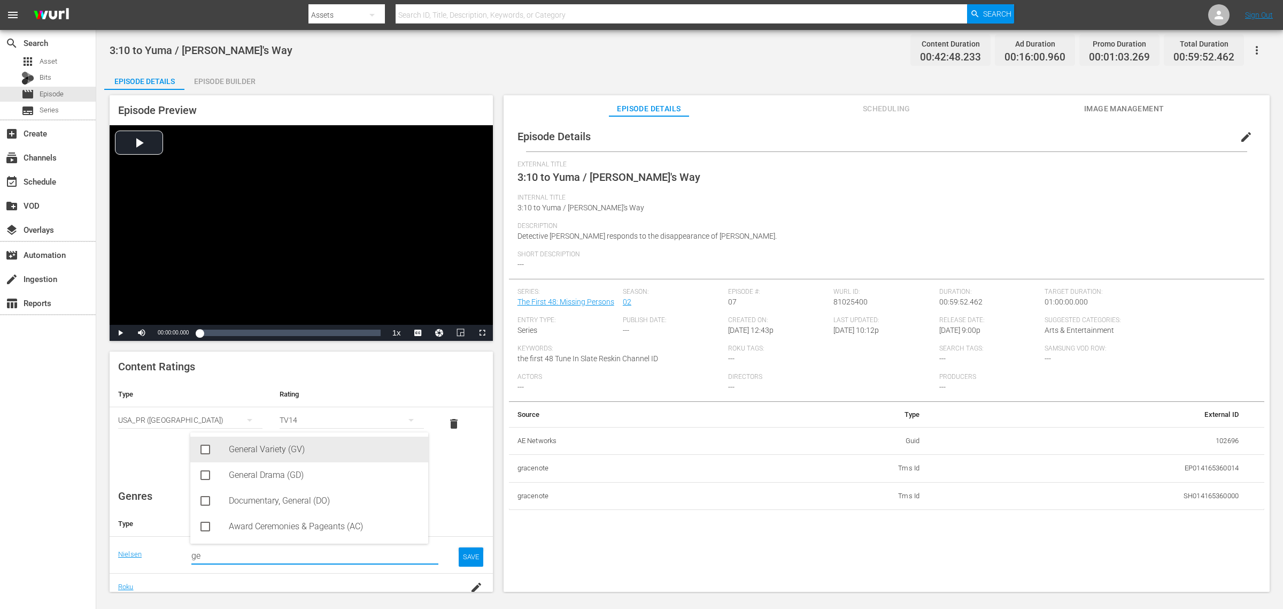
click at [271, 447] on div "General Variety (GV)" at bounding box center [324, 449] width 191 height 26
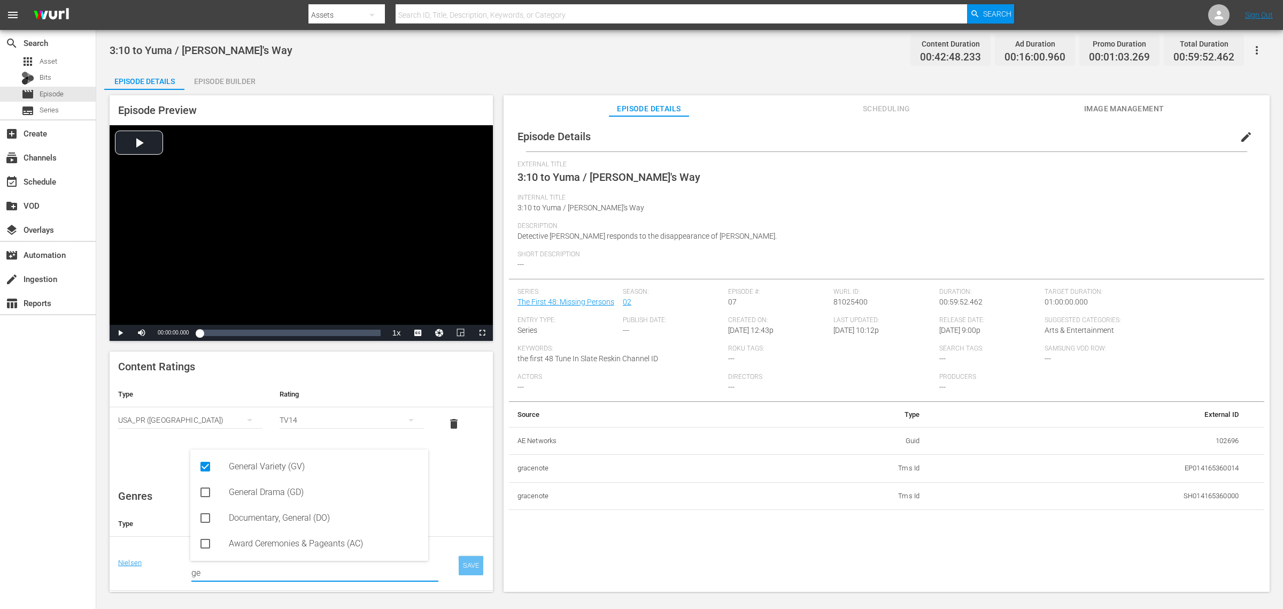
type input "ge"
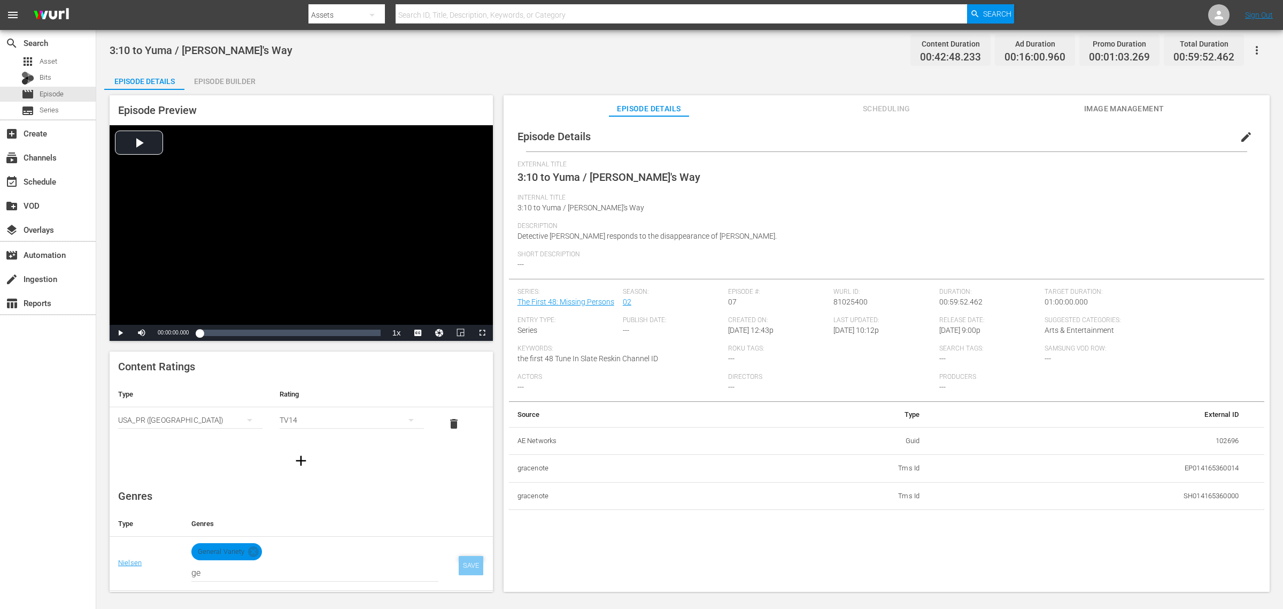
click at [468, 487] on div "SAVE" at bounding box center [471, 565] width 25 height 19
click at [224, 78] on div "Episode Builder" at bounding box center [224, 81] width 80 height 26
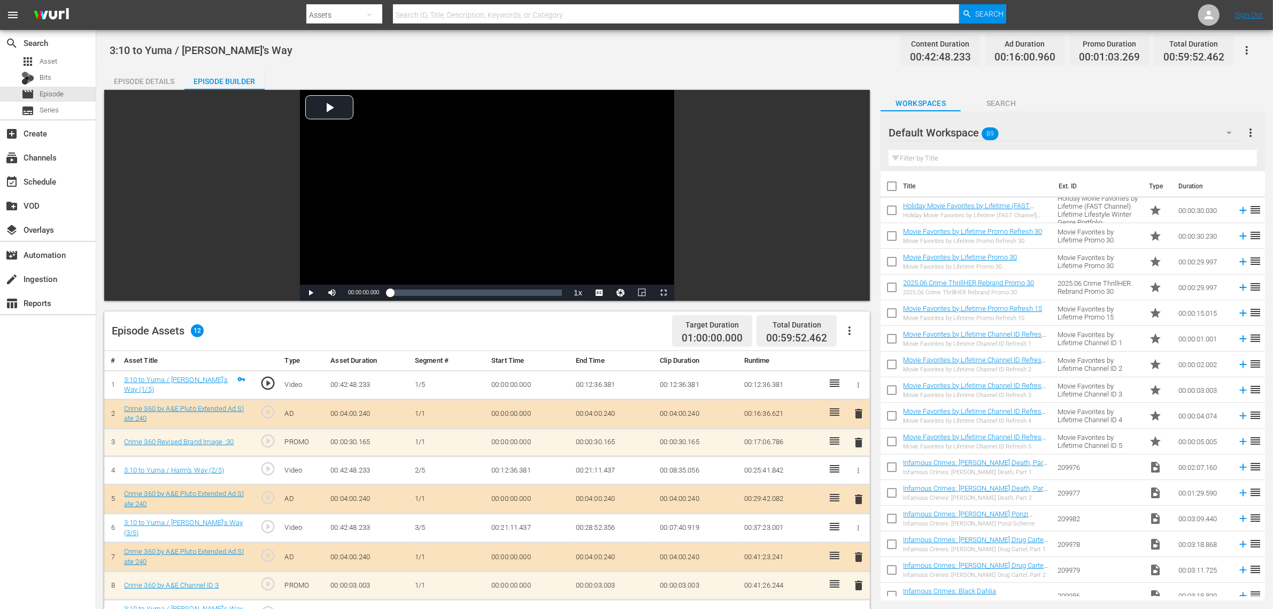
click at [1026, 134] on div "Default Workspace 89" at bounding box center [1065, 133] width 353 height 30
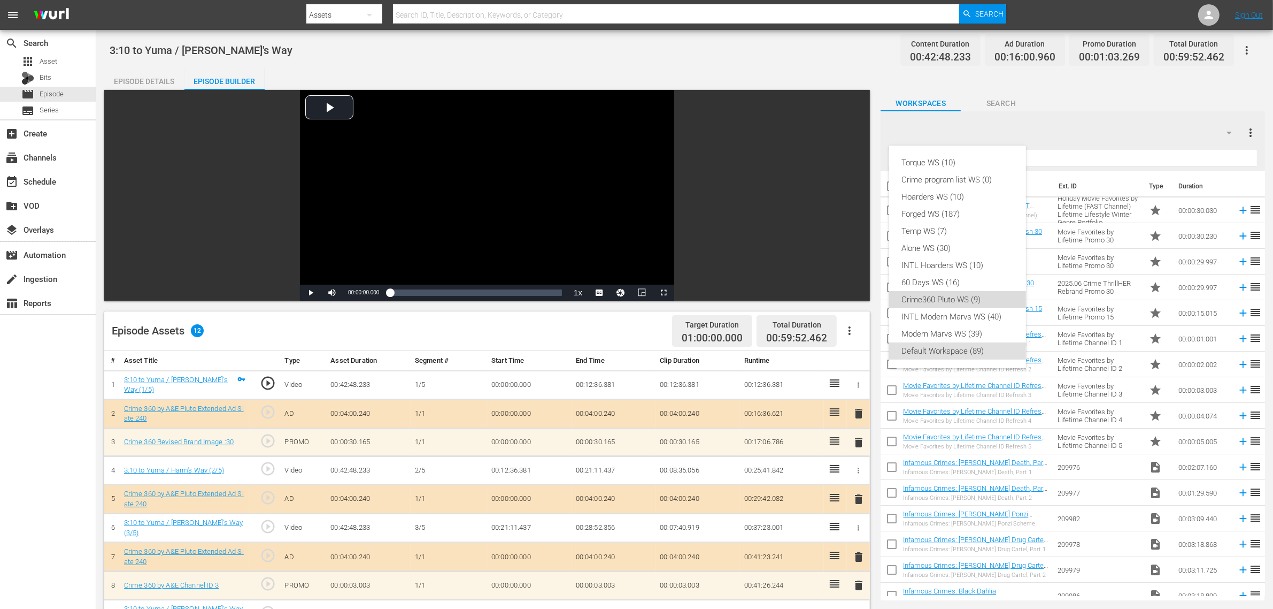
click at [992, 303] on div "Crime360 Pluto WS (9)" at bounding box center [957, 299] width 111 height 17
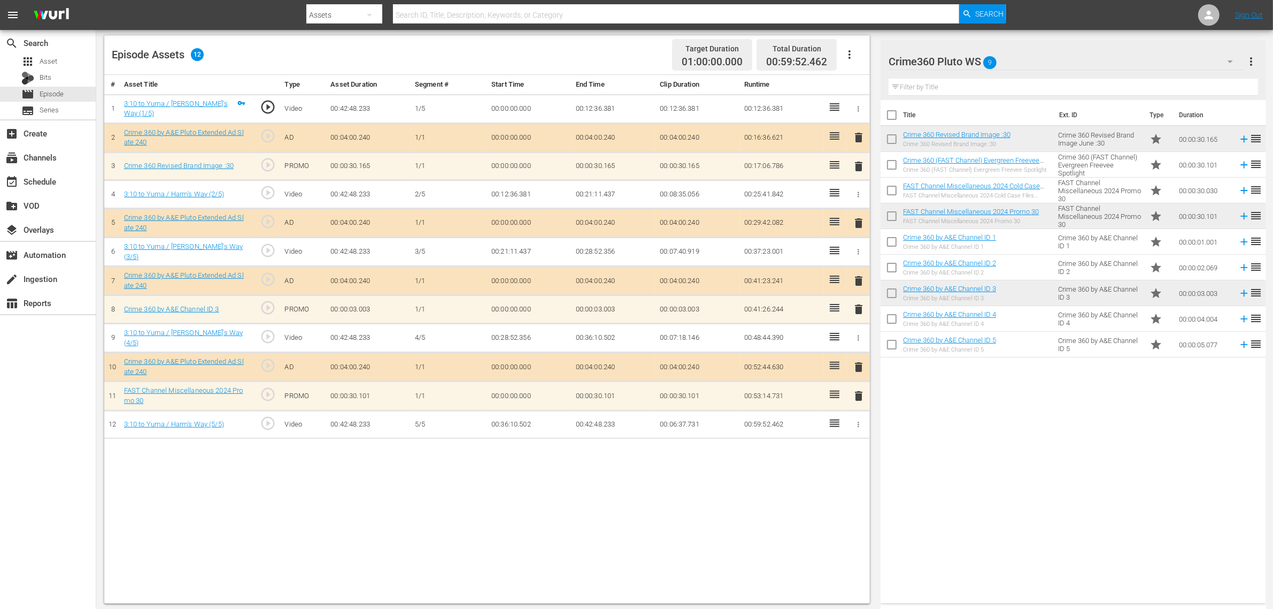
scroll to position [278, 0]
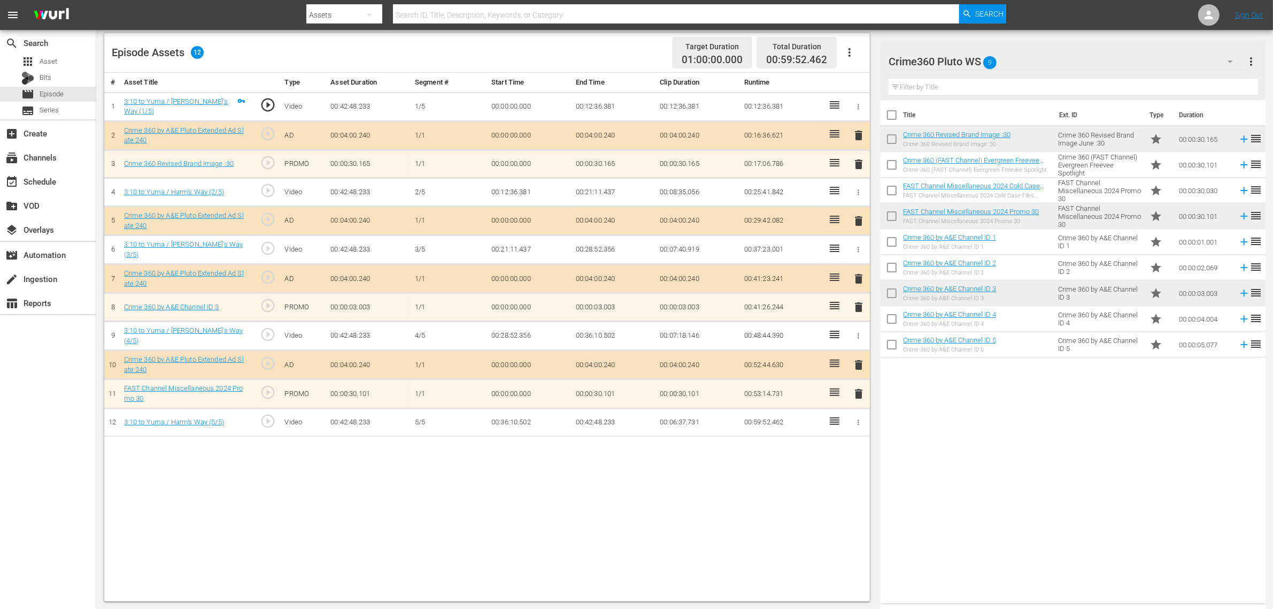
click at [857, 312] on span "delete" at bounding box center [858, 307] width 13 height 13
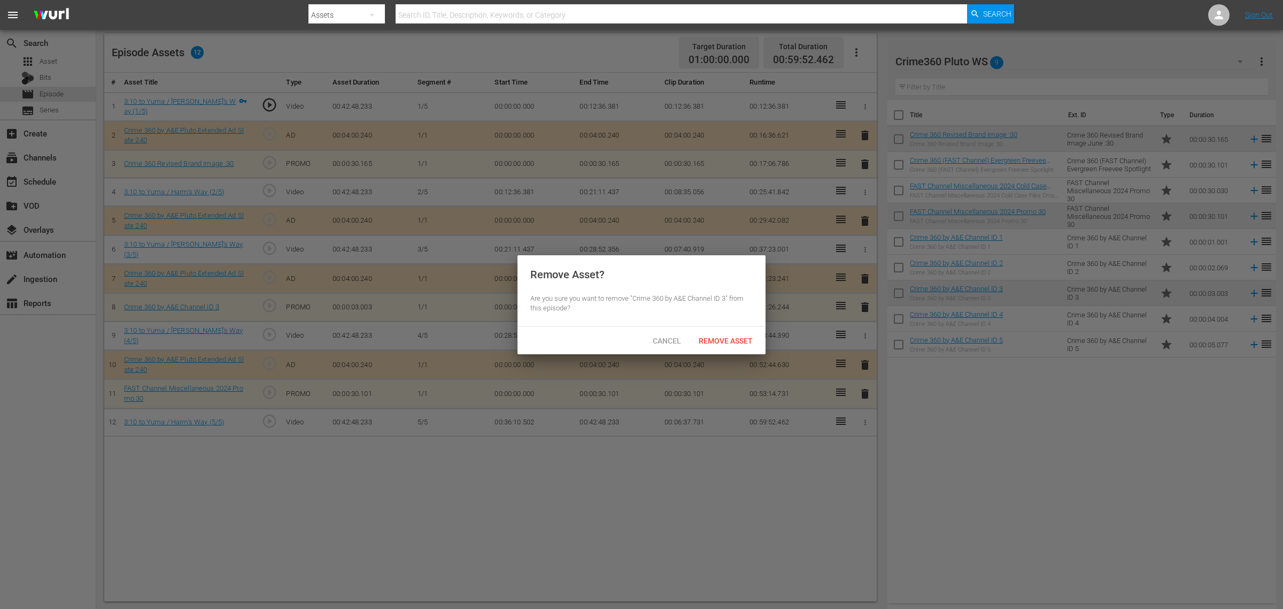
click at [725, 353] on div "Cancel Remove Asset" at bounding box center [642, 340] width 248 height 28
click at [726, 345] on div "Remove Asset" at bounding box center [725, 340] width 71 height 20
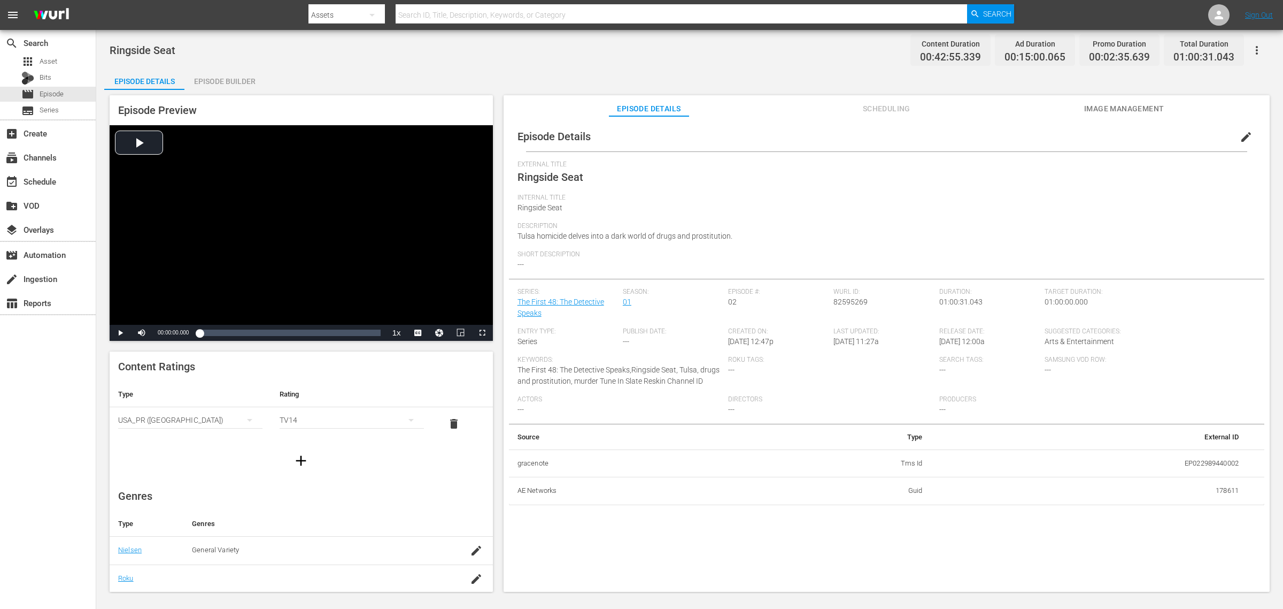
click at [220, 76] on div "Episode Builder" at bounding box center [224, 81] width 80 height 26
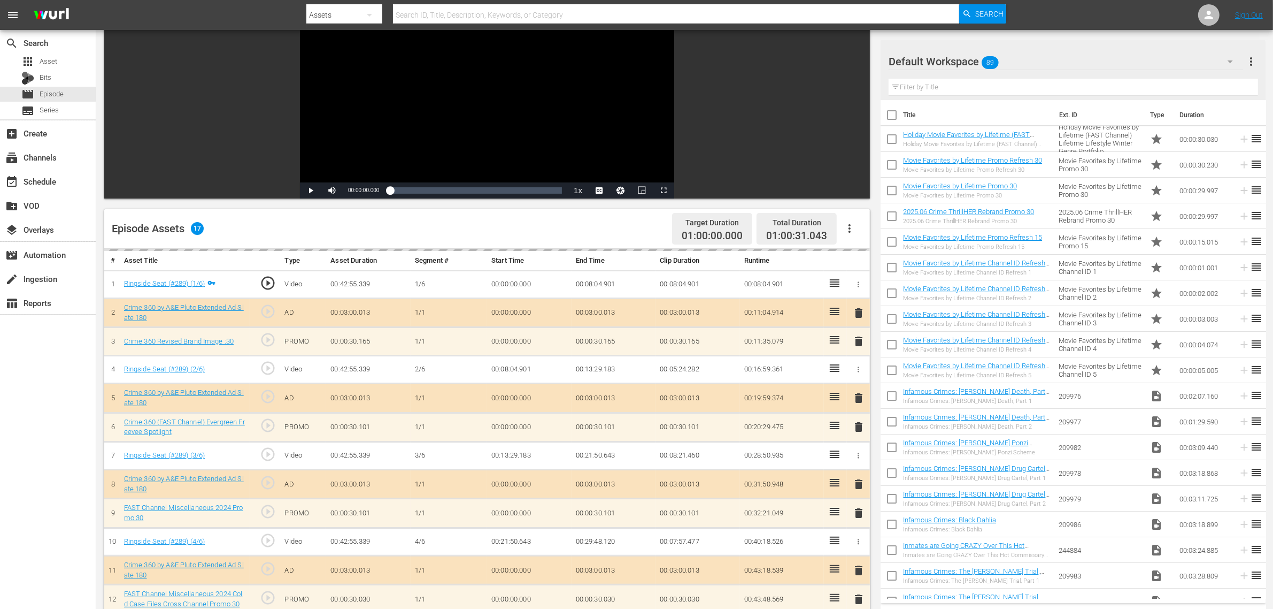
scroll to position [267, 0]
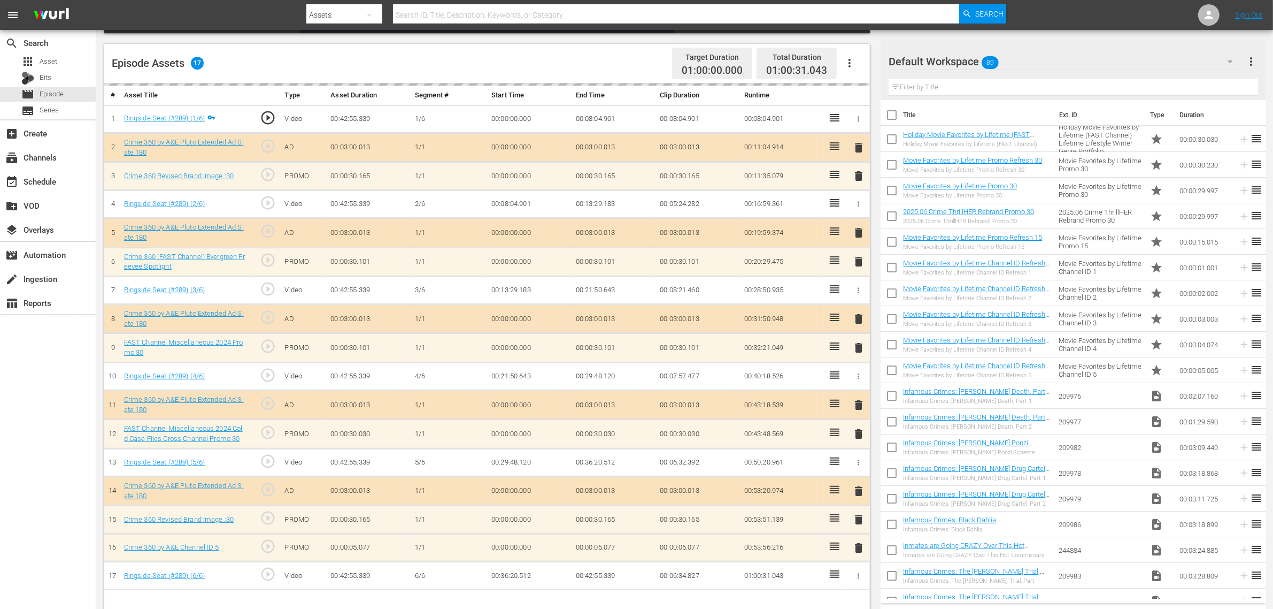
click at [1026, 63] on div "Default Workspace 89" at bounding box center [1066, 62] width 355 height 30
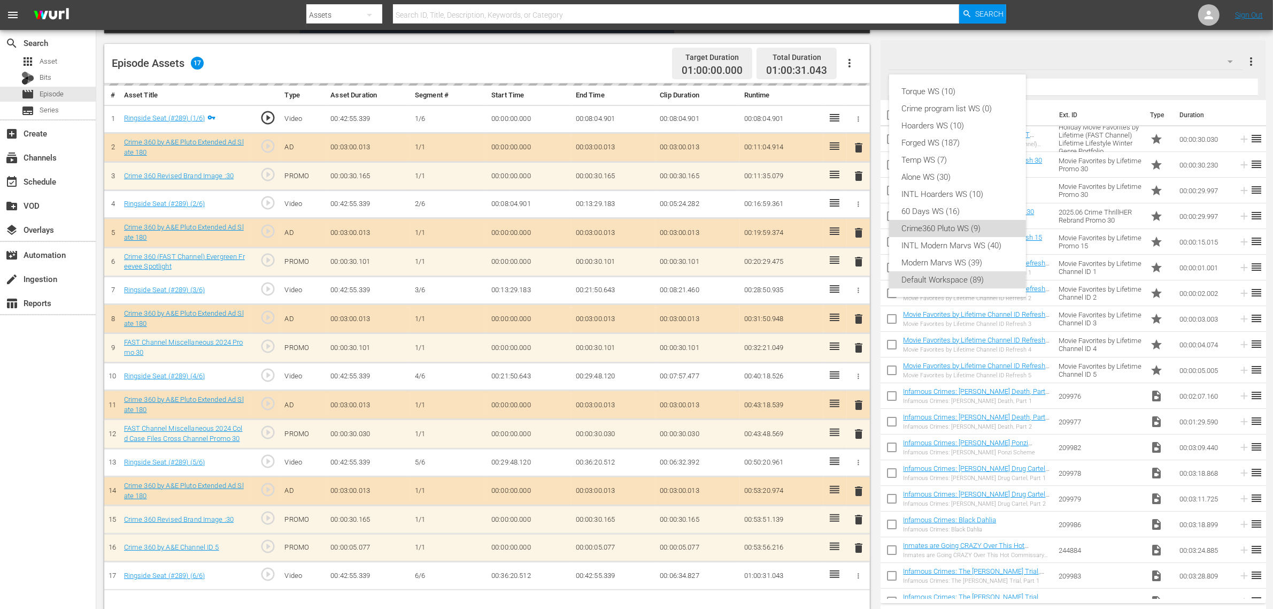
click at [932, 230] on div "Crime360 Pluto WS (9)" at bounding box center [957, 228] width 111 height 17
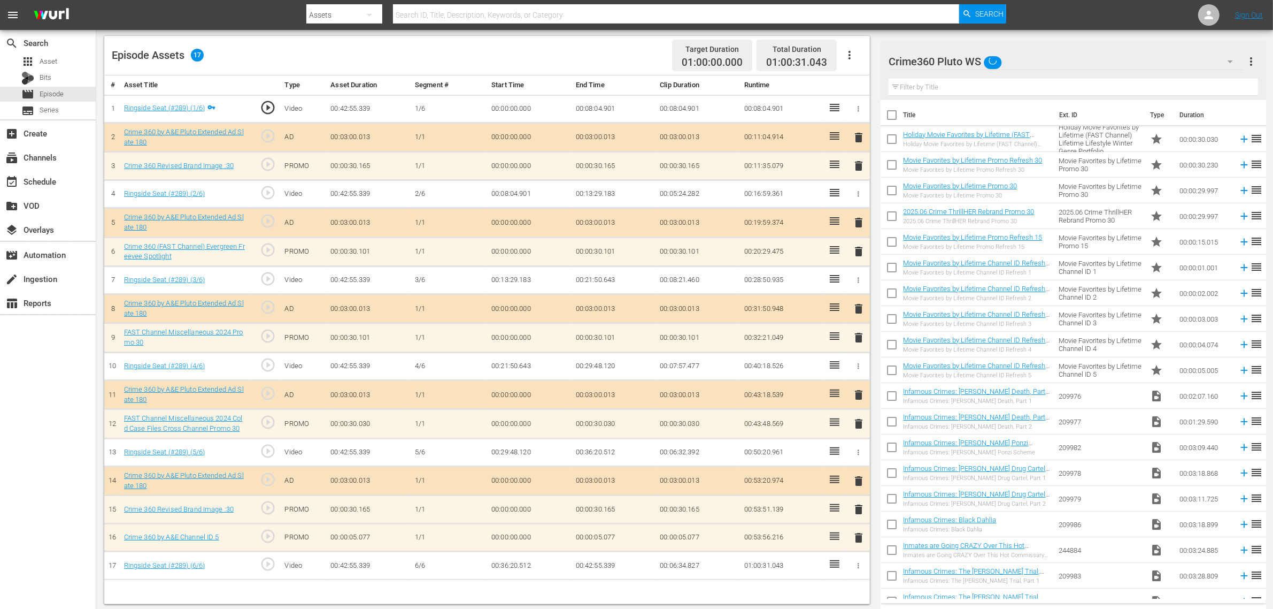
scroll to position [278, 0]
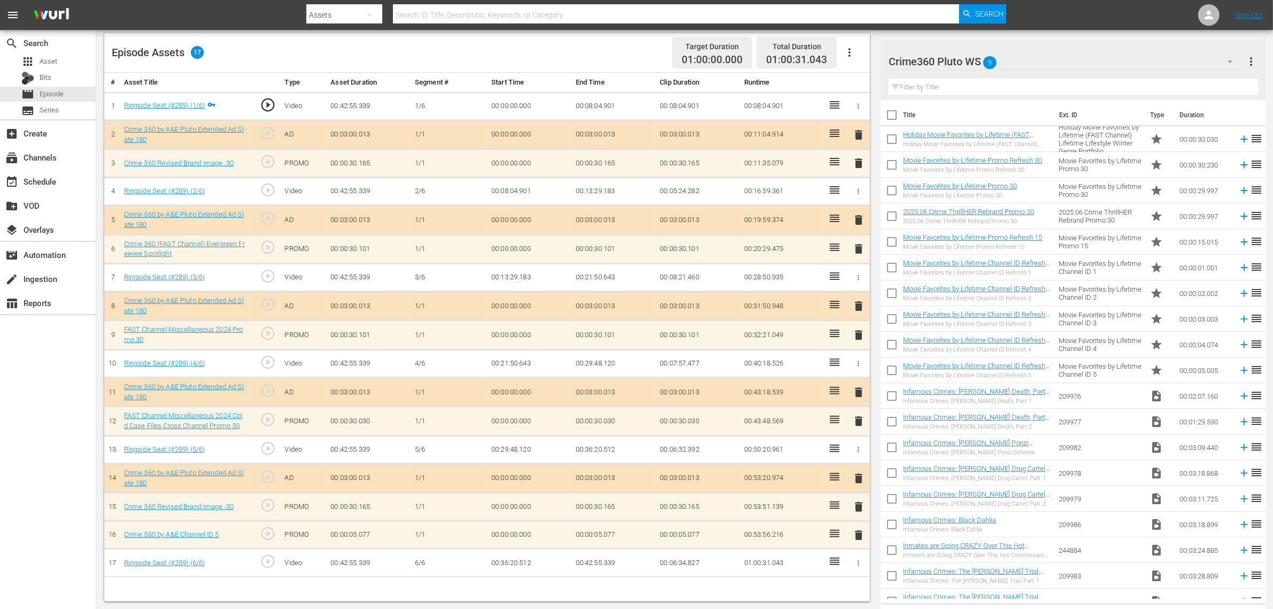
click at [857, 487] on span "delete" at bounding box center [858, 534] width 13 height 13
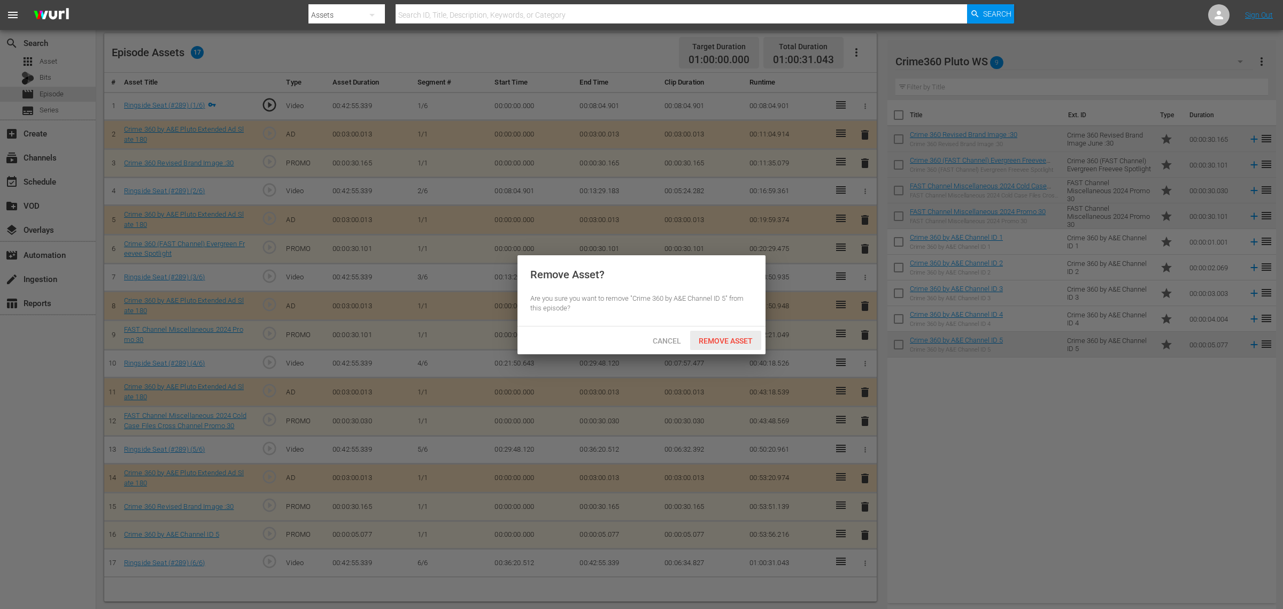
click at [716, 340] on span "Remove Asset" at bounding box center [725, 340] width 71 height 9
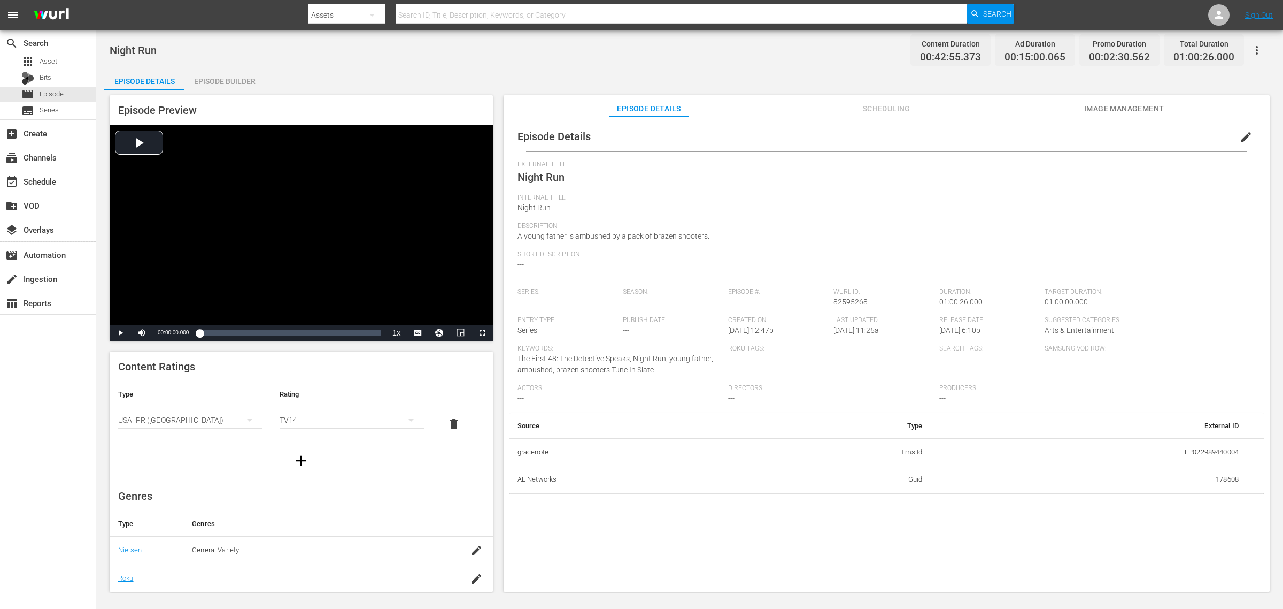
click at [227, 78] on div "Episode Builder" at bounding box center [224, 81] width 80 height 26
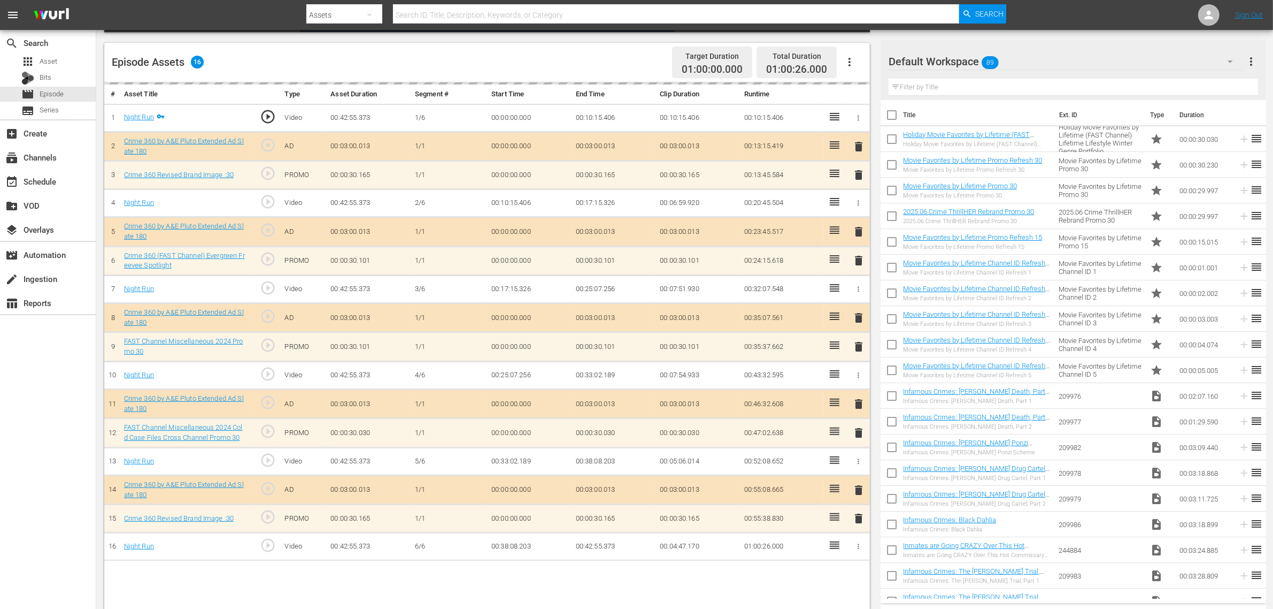
scroll to position [278, 0]
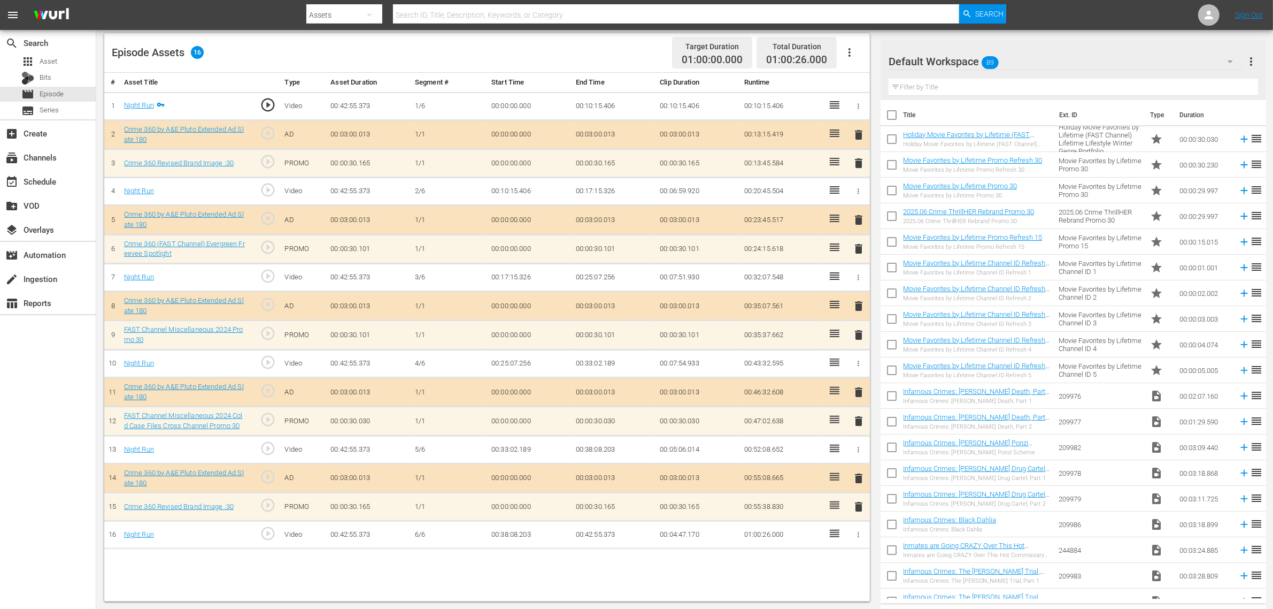
click at [1026, 65] on div "Default Workspace 89" at bounding box center [1066, 62] width 355 height 30
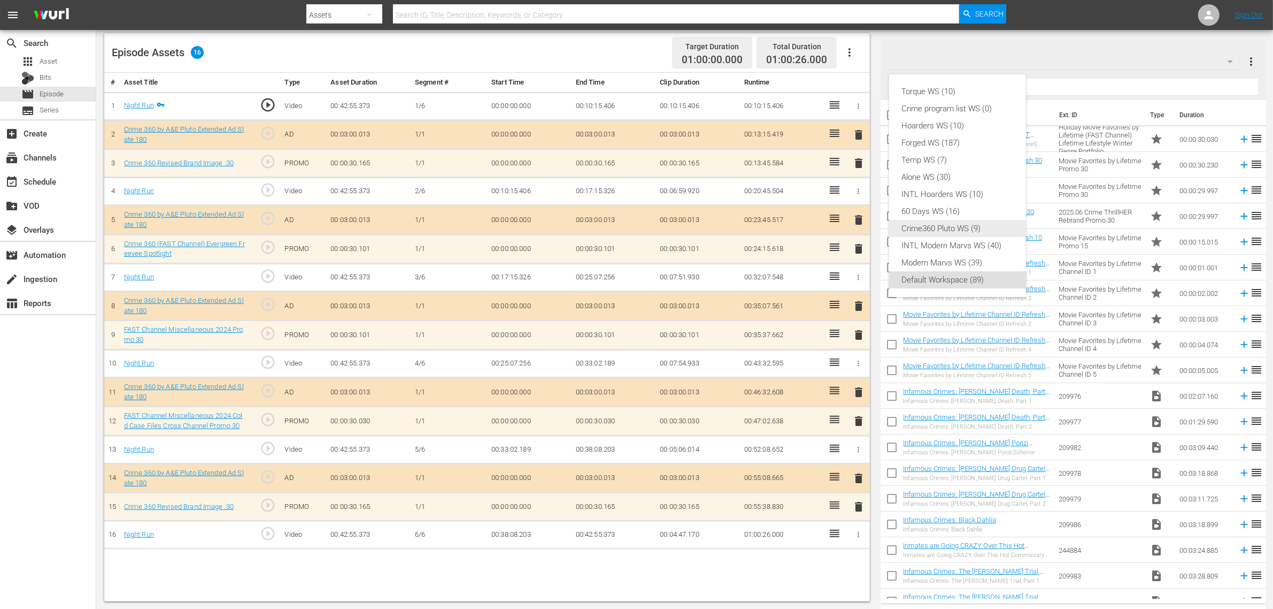
click at [964, 230] on div "Crime360 Pluto WS (9)" at bounding box center [957, 228] width 111 height 17
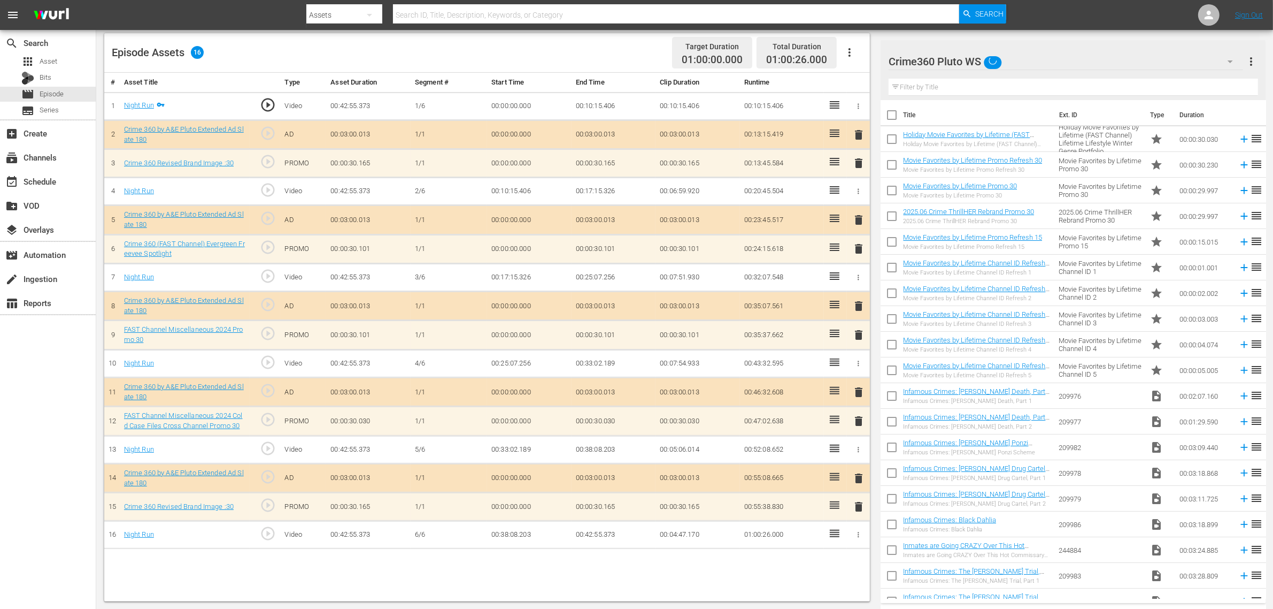
click at [539, 55] on div "Episode Assets 16 Target Duration 01:00:00.000 Total Duration 01:00:26.000" at bounding box center [487, 53] width 766 height 40
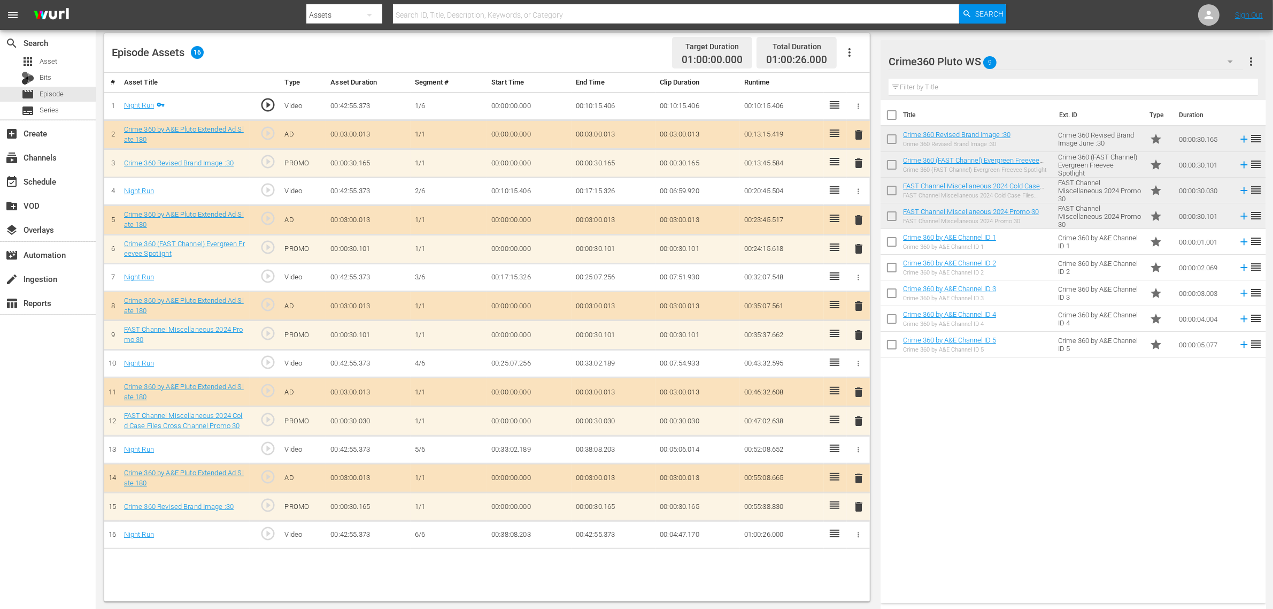
click at [1026, 17] on nav "menu Search By Assets Search ID, Title, Description, Keywords, or Category Sear…" at bounding box center [636, 15] width 1273 height 30
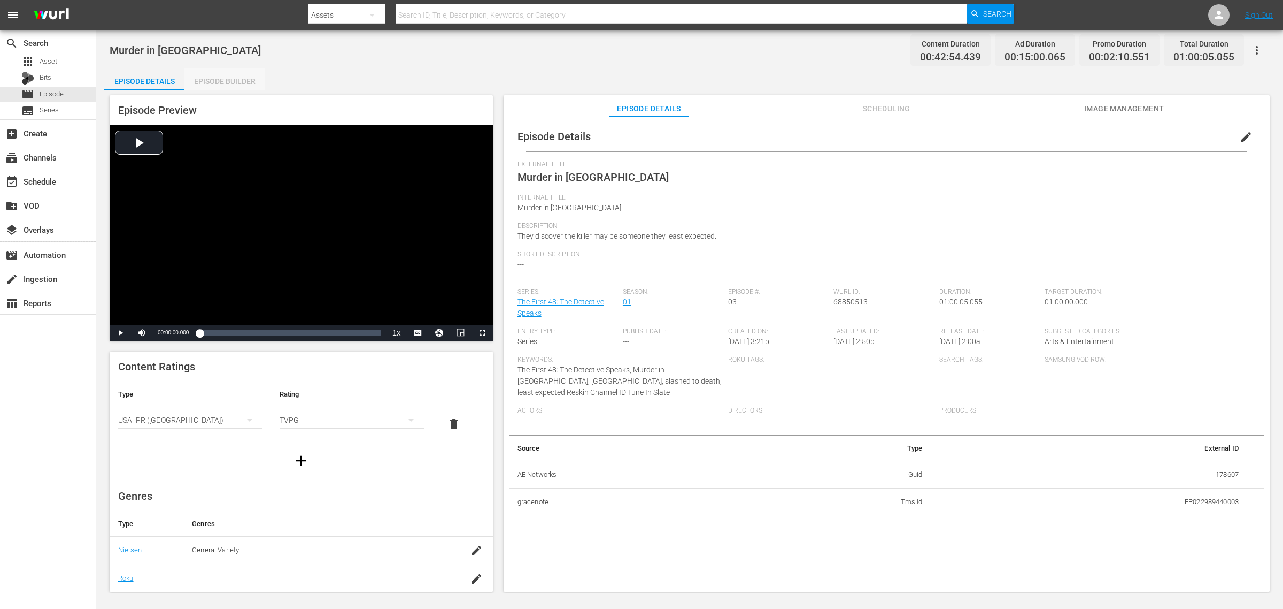
click at [226, 80] on div "Episode Builder" at bounding box center [224, 81] width 80 height 26
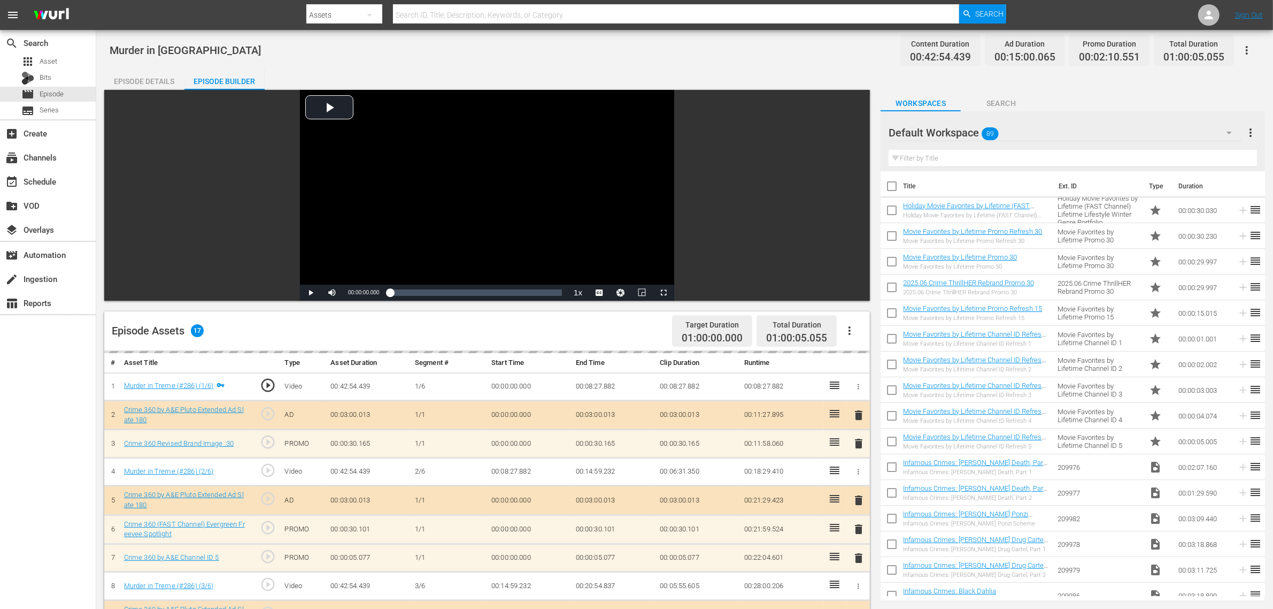
click at [735, 65] on div "Murder in Treme Content Duration 00:42:54.439 Ad Duration 00:15:00.065 Promo Du…" at bounding box center [684, 458] width 1177 height 857
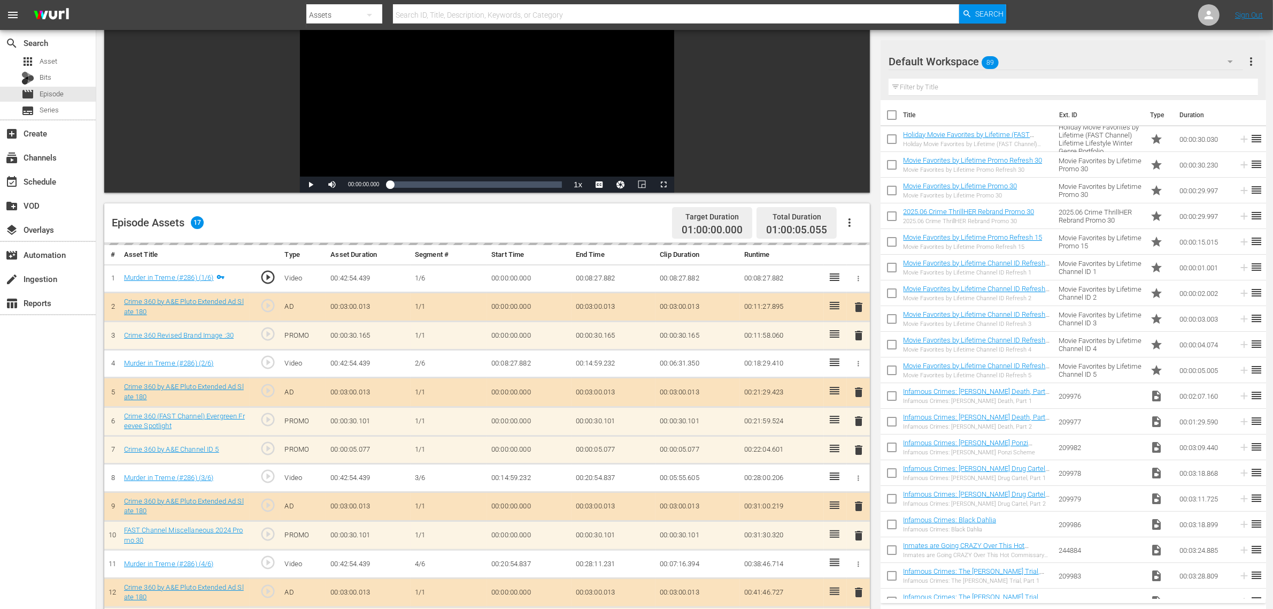
scroll to position [278, 0]
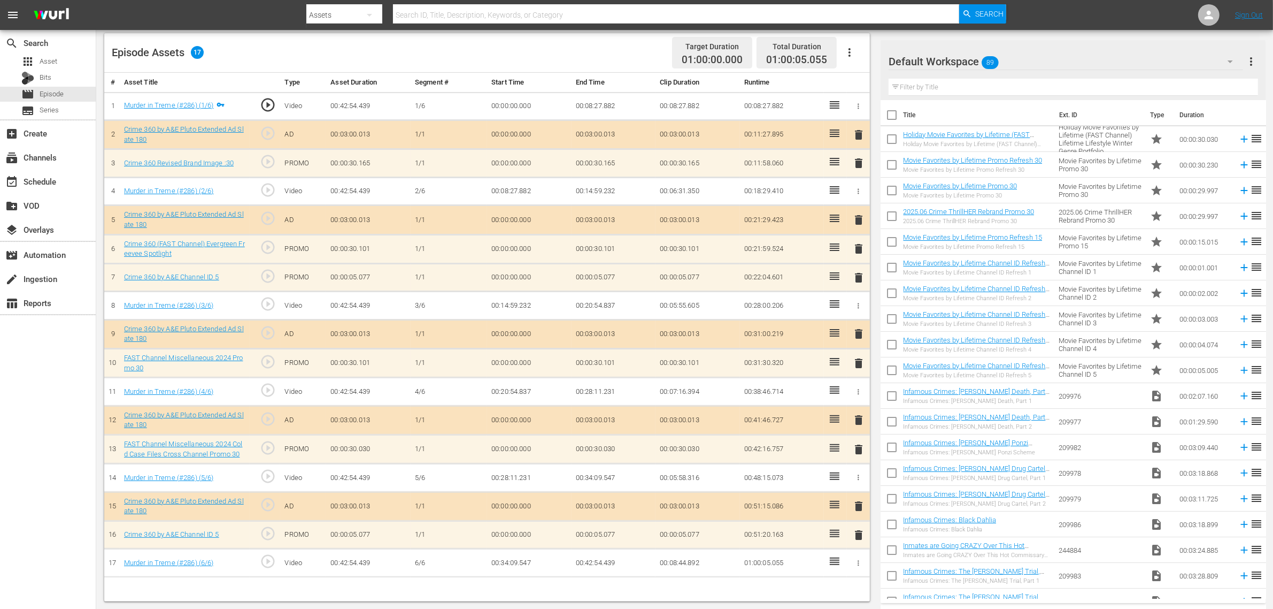
click at [855, 282] on span "delete" at bounding box center [858, 277] width 13 height 13
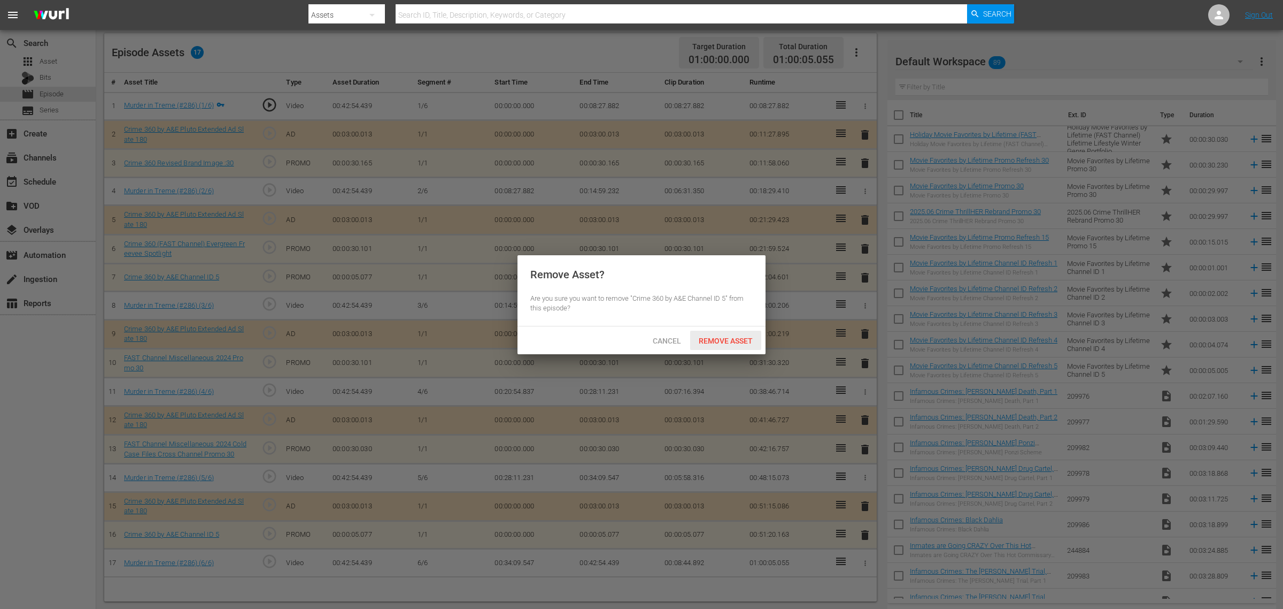
click at [728, 347] on div "Remove Asset" at bounding box center [725, 340] width 71 height 20
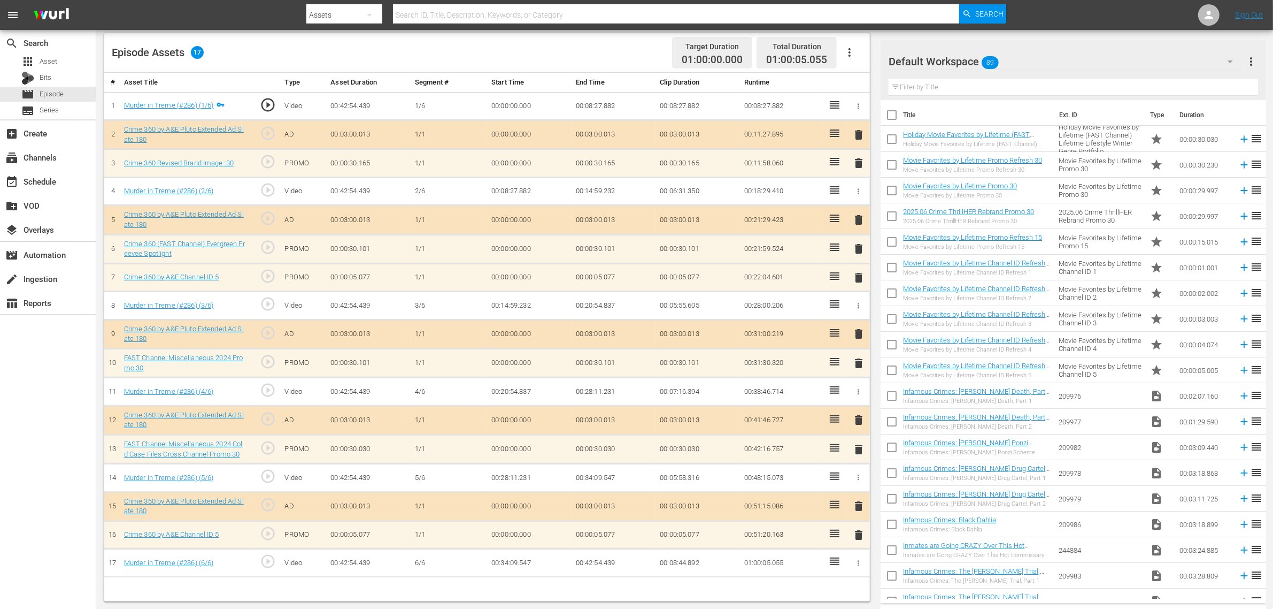
click at [1026, 64] on div "Default Workspace 89" at bounding box center [1066, 62] width 355 height 30
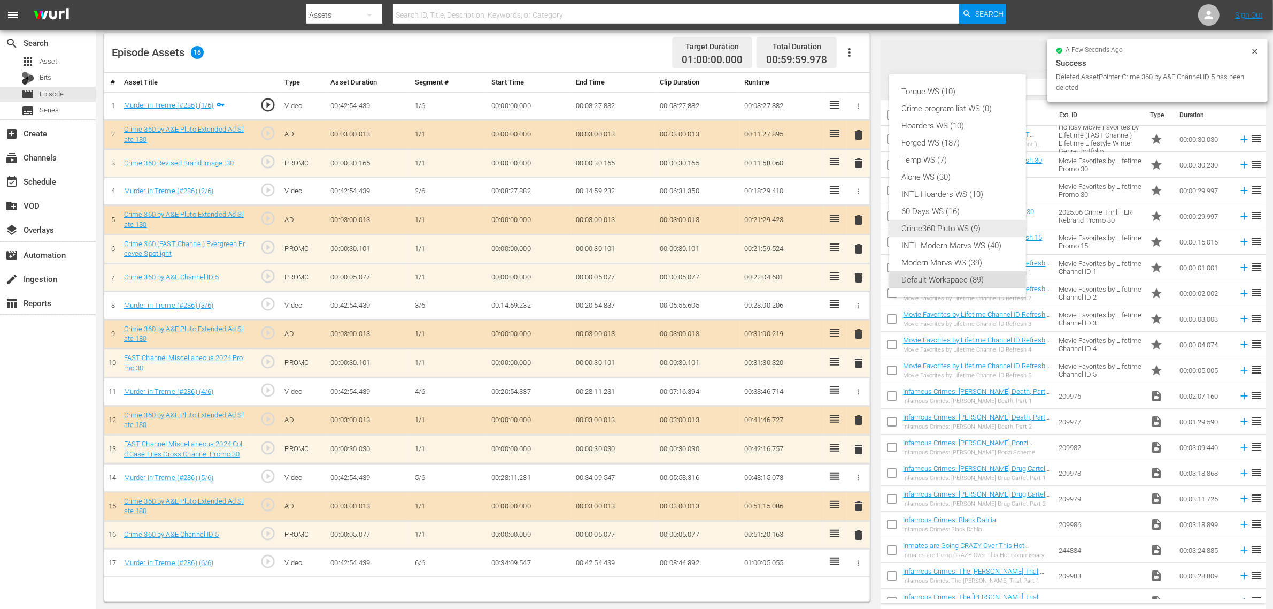
click at [950, 227] on div "Crime360 Pluto WS (9)" at bounding box center [957, 228] width 111 height 17
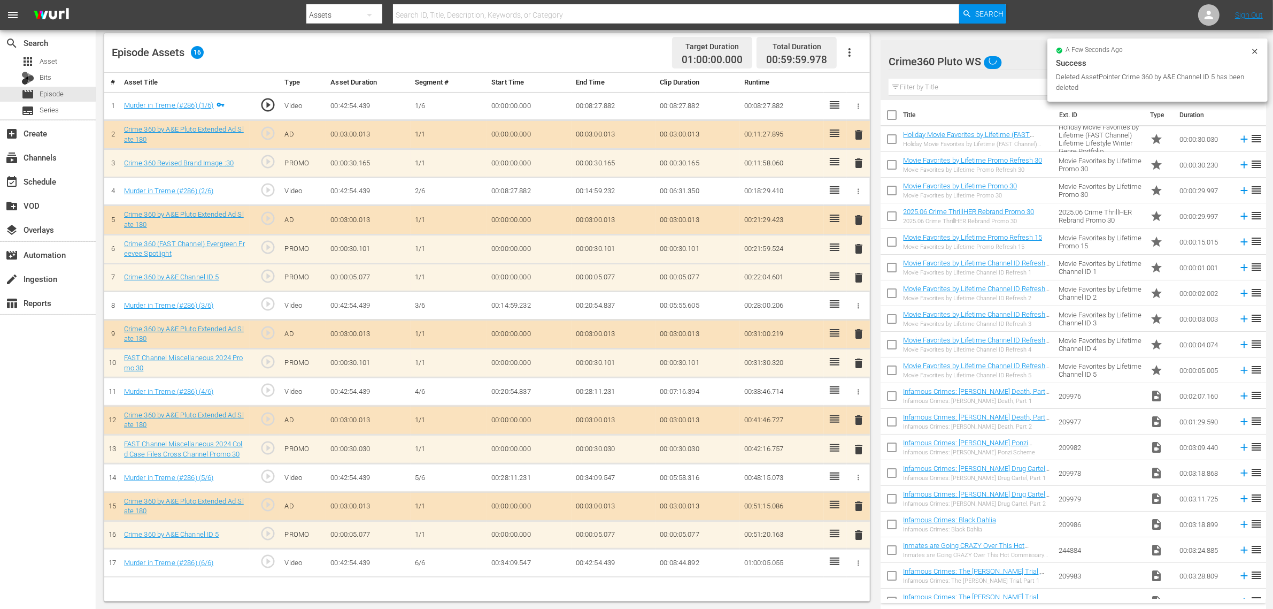
click at [639, 33] on div "Torque WS (10) Crime program list WS (0) Hoarders WS (10) Forged WS (187) Temp …" at bounding box center [636, 304] width 1273 height 609
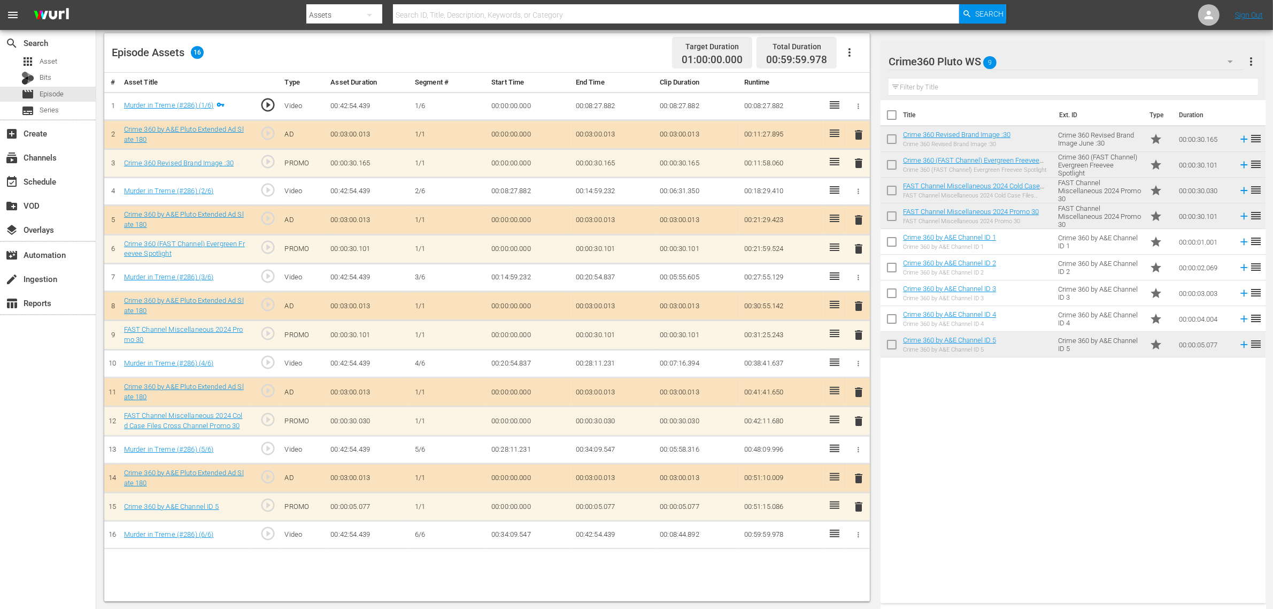
click at [859, 487] on span "delete" at bounding box center [858, 506] width 13 height 13
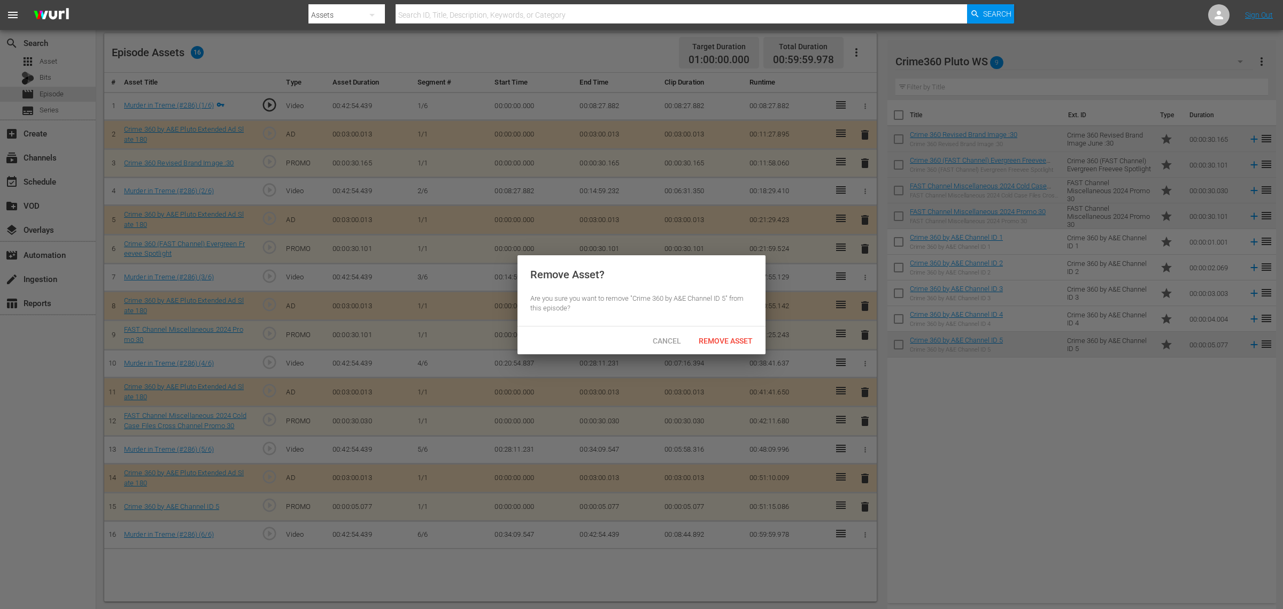
click at [736, 329] on div "Cancel Remove Asset" at bounding box center [642, 340] width 248 height 28
click at [730, 339] on span "Remove Asset" at bounding box center [725, 340] width 71 height 9
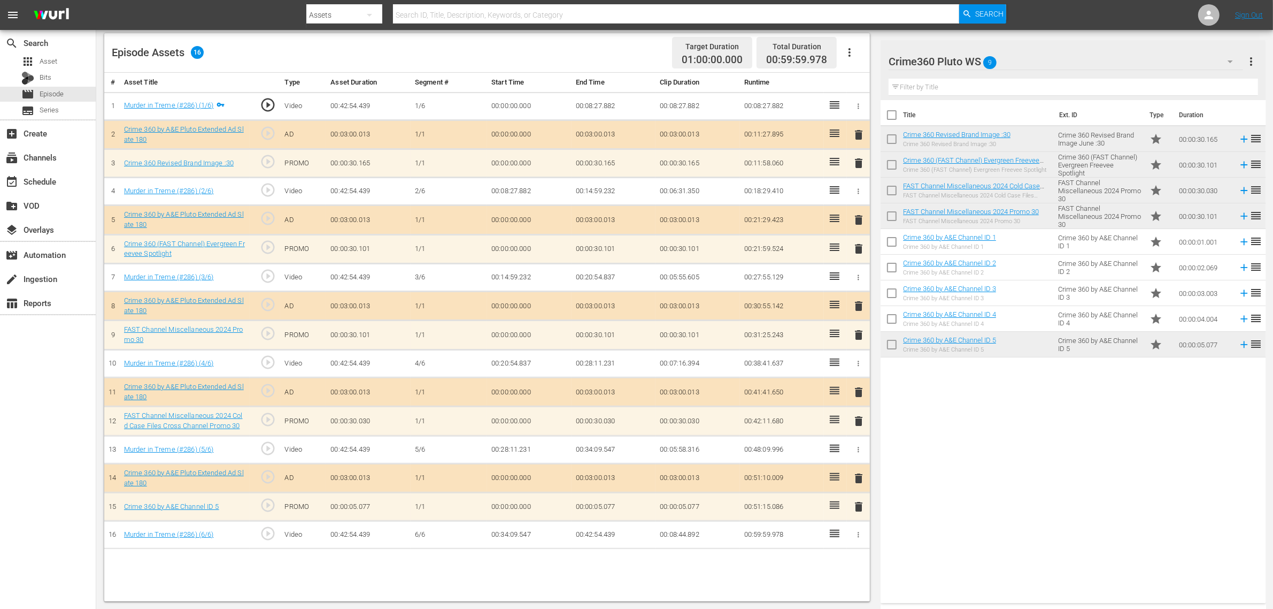
click at [1020, 462] on div "Title Ext. ID Type Duration Crime 360 Revised Brand Image :30 Crime 360 Revised…" at bounding box center [1073, 349] width 385 height 498
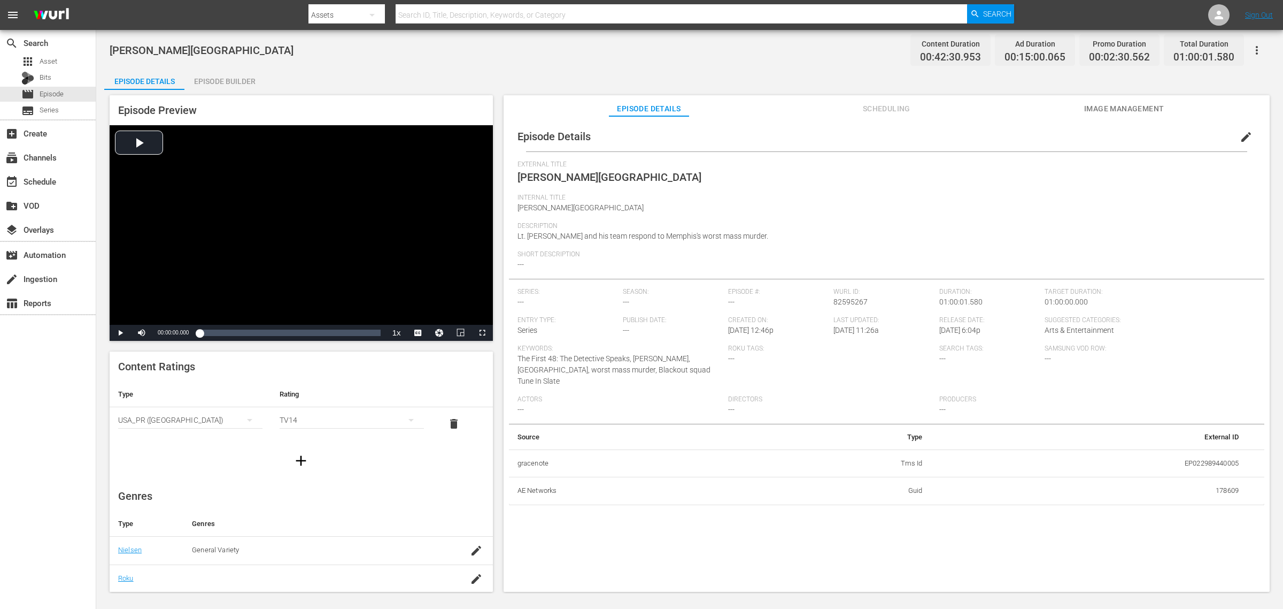
click at [216, 75] on div "Episode Builder" at bounding box center [224, 81] width 80 height 26
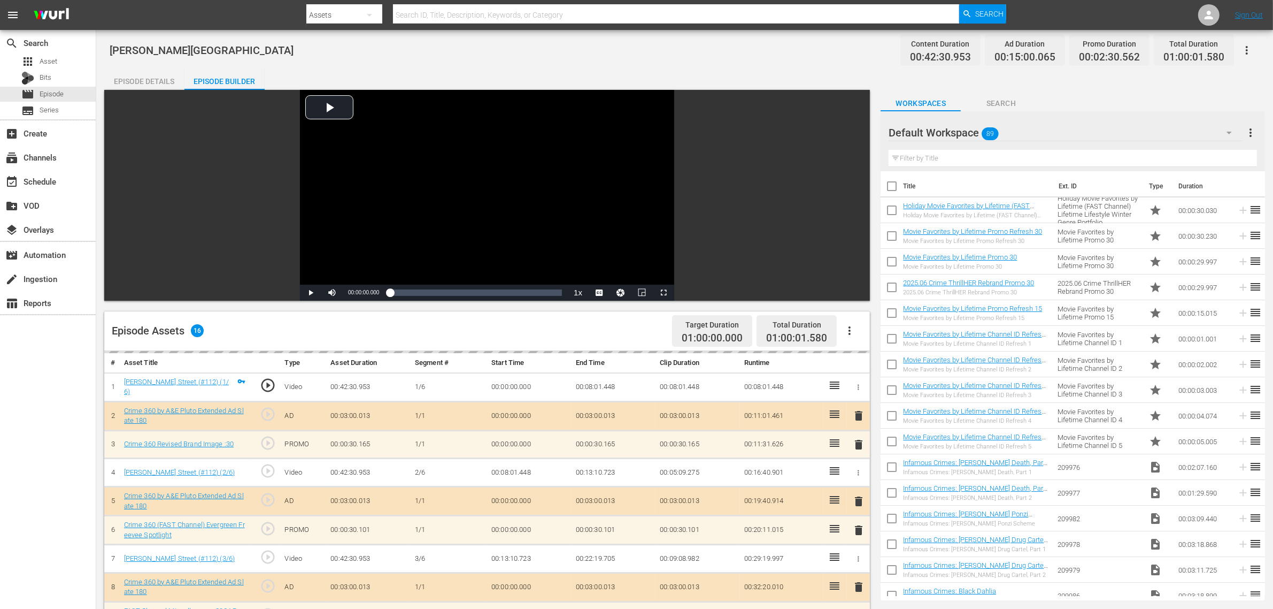
click at [1026, 125] on div "Default Workspace 89" at bounding box center [1065, 133] width 353 height 30
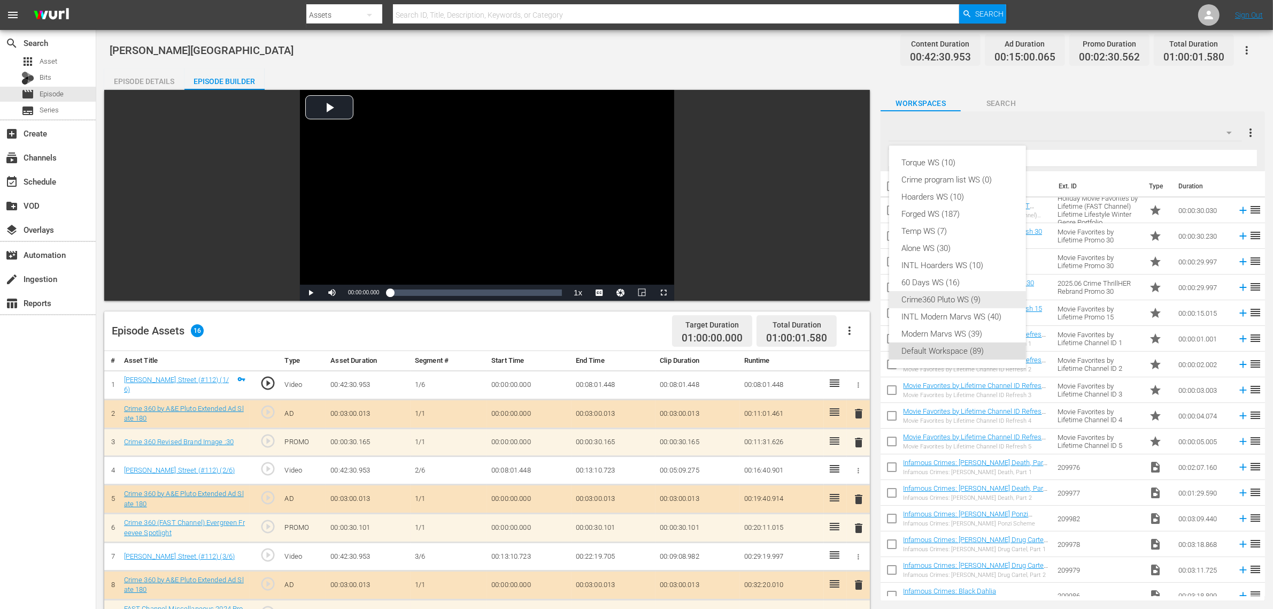
click at [988, 295] on div "Crime360 Pluto WS (9)" at bounding box center [957, 299] width 111 height 17
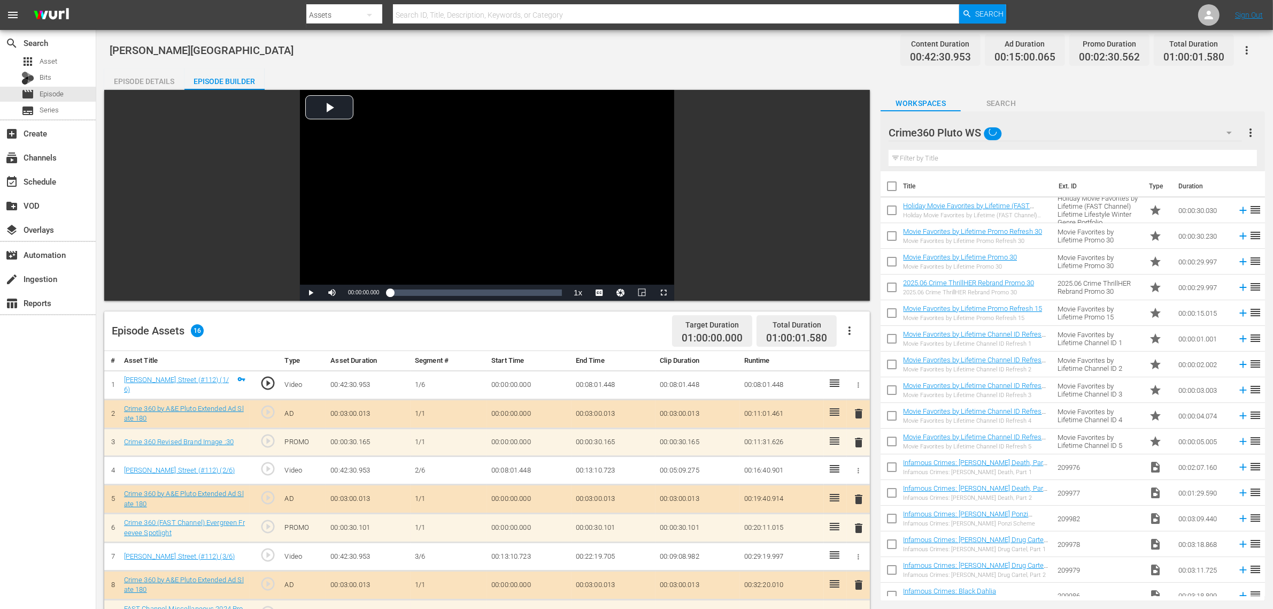
click at [491, 360] on div "Torque WS (10) Crime program list WS (0) Hoarders WS (10) Forged WS (187) Temp …" at bounding box center [636, 304] width 1273 height 609
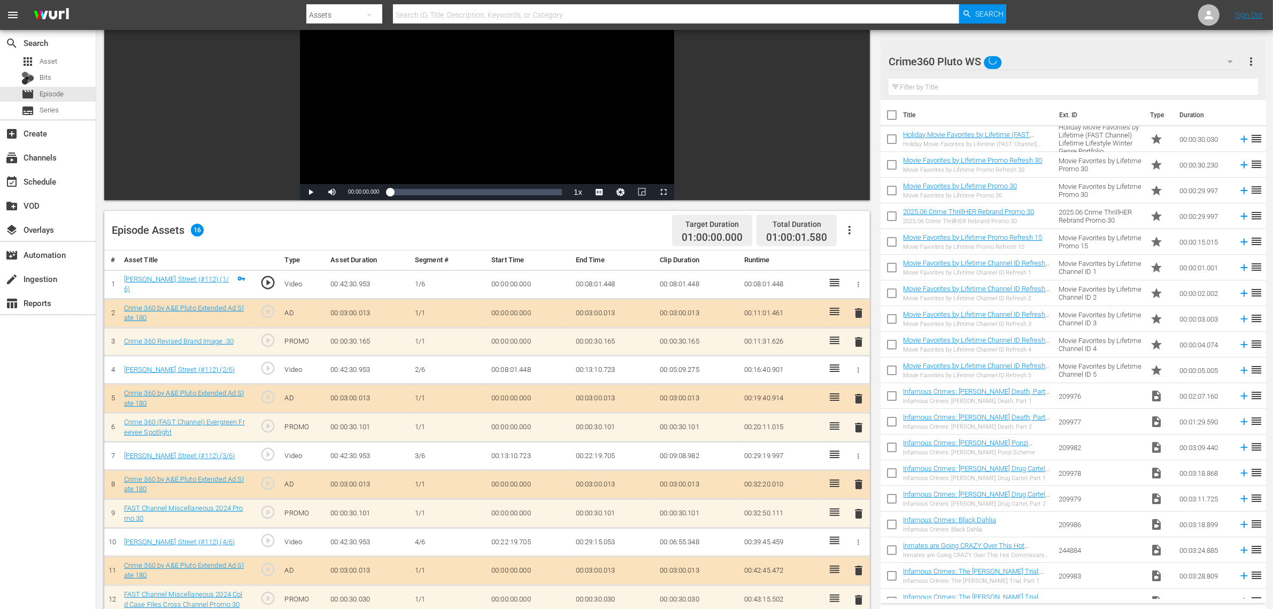
scroll to position [278, 0]
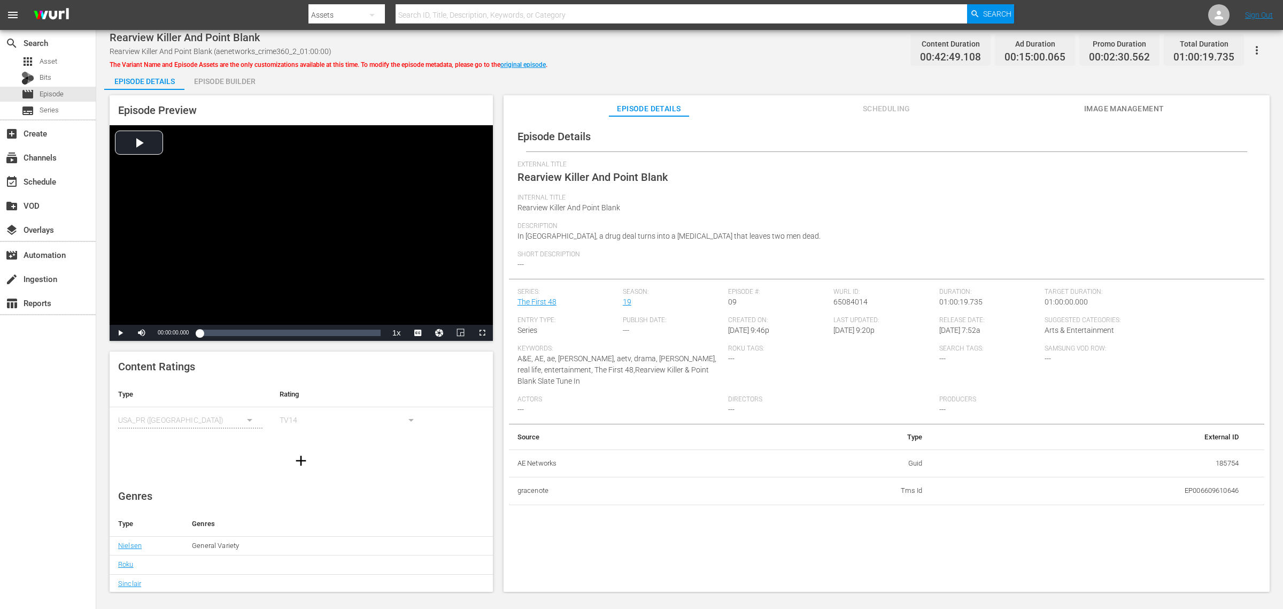
click at [252, 80] on div "Episode Builder" at bounding box center [224, 81] width 80 height 26
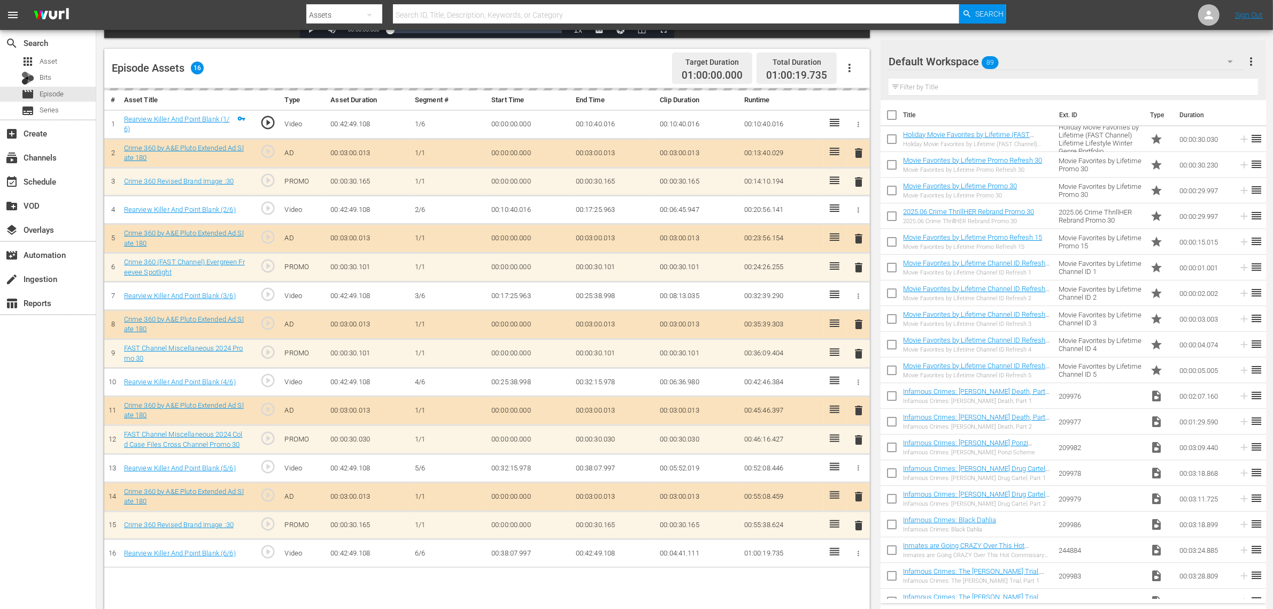
scroll to position [267, 0]
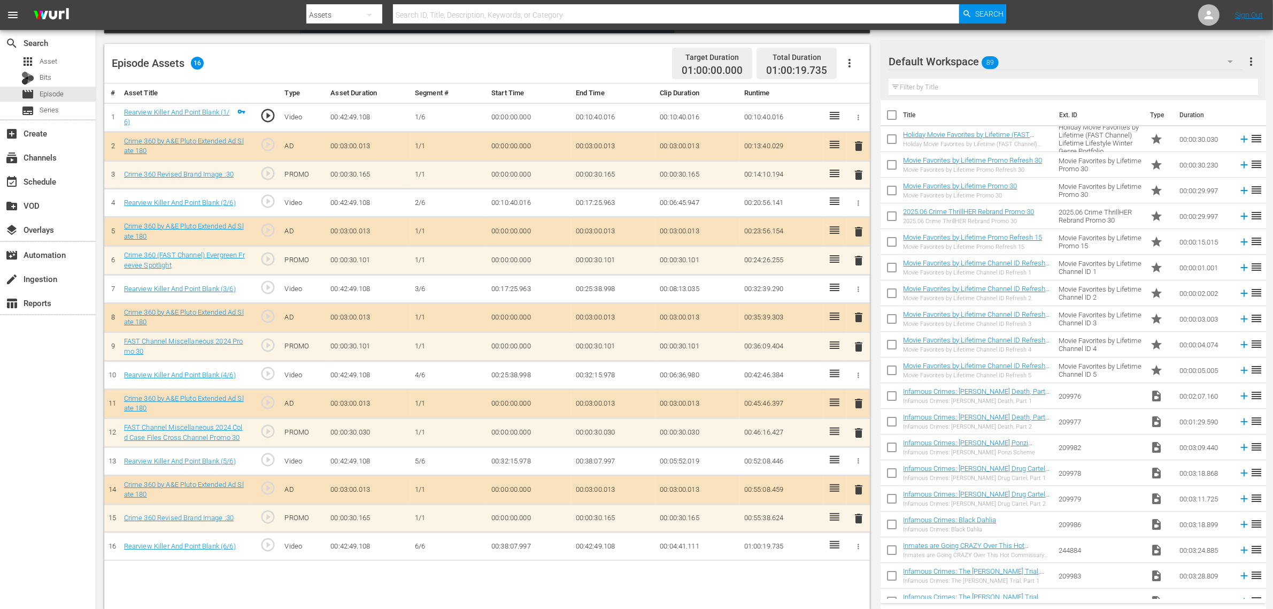
click at [1026, 66] on div "Default Workspace 89" at bounding box center [1066, 62] width 355 height 30
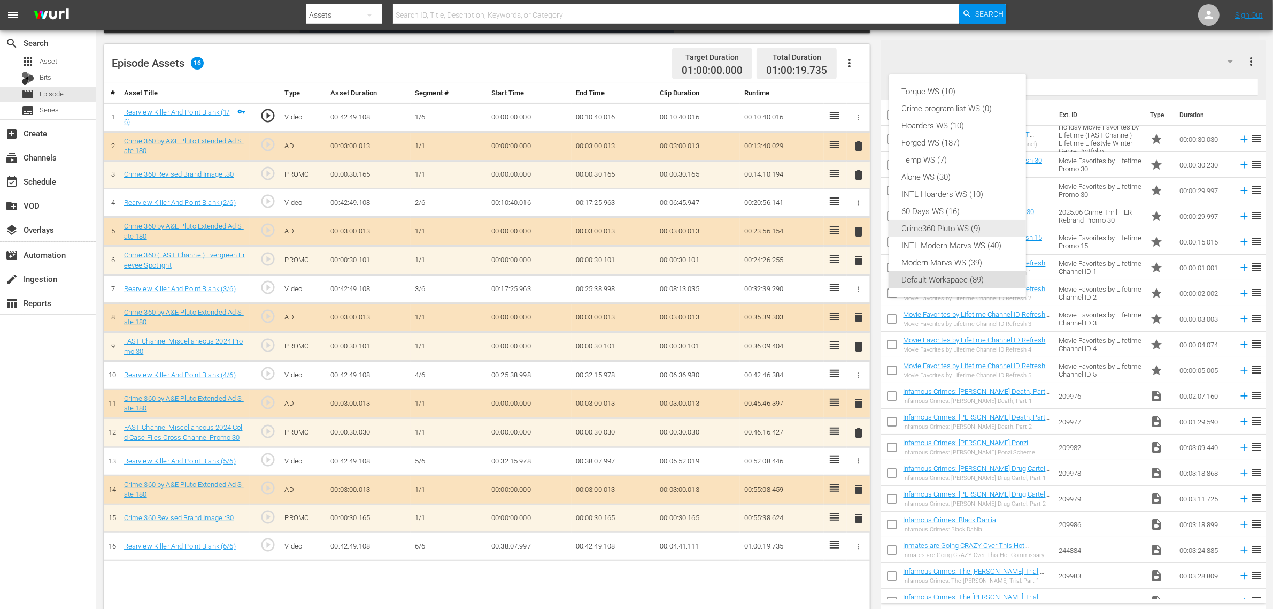
click at [990, 233] on div "Crime360 Pluto WS (9)" at bounding box center [957, 228] width 111 height 17
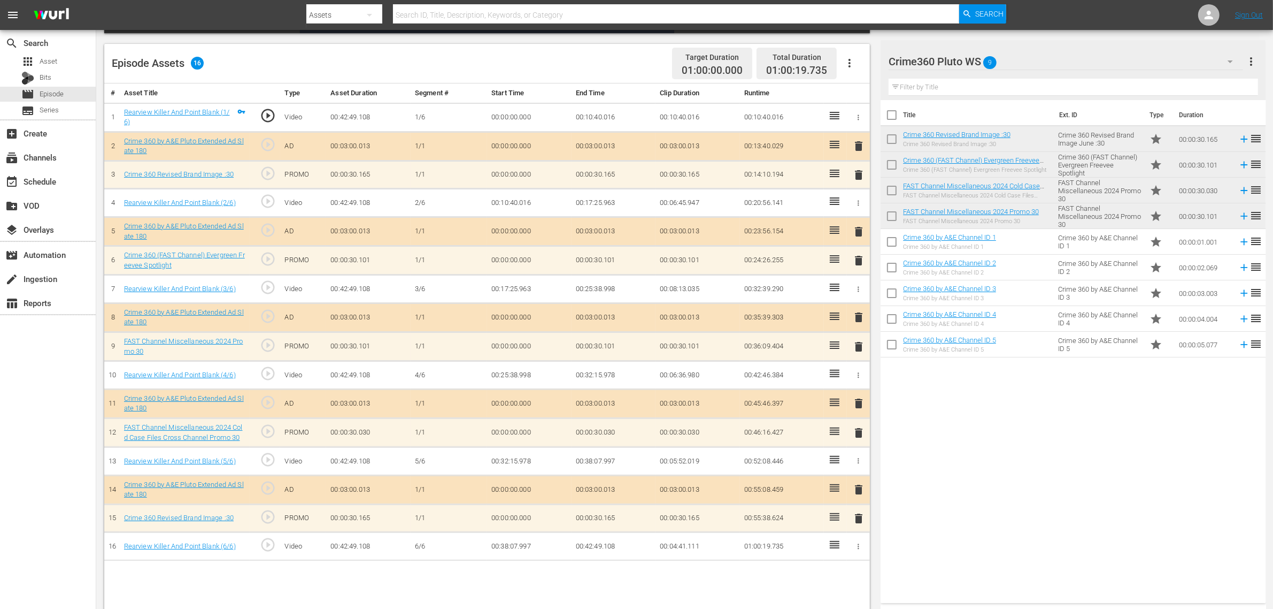
click at [859, 487] on span "delete" at bounding box center [858, 518] width 13 height 13
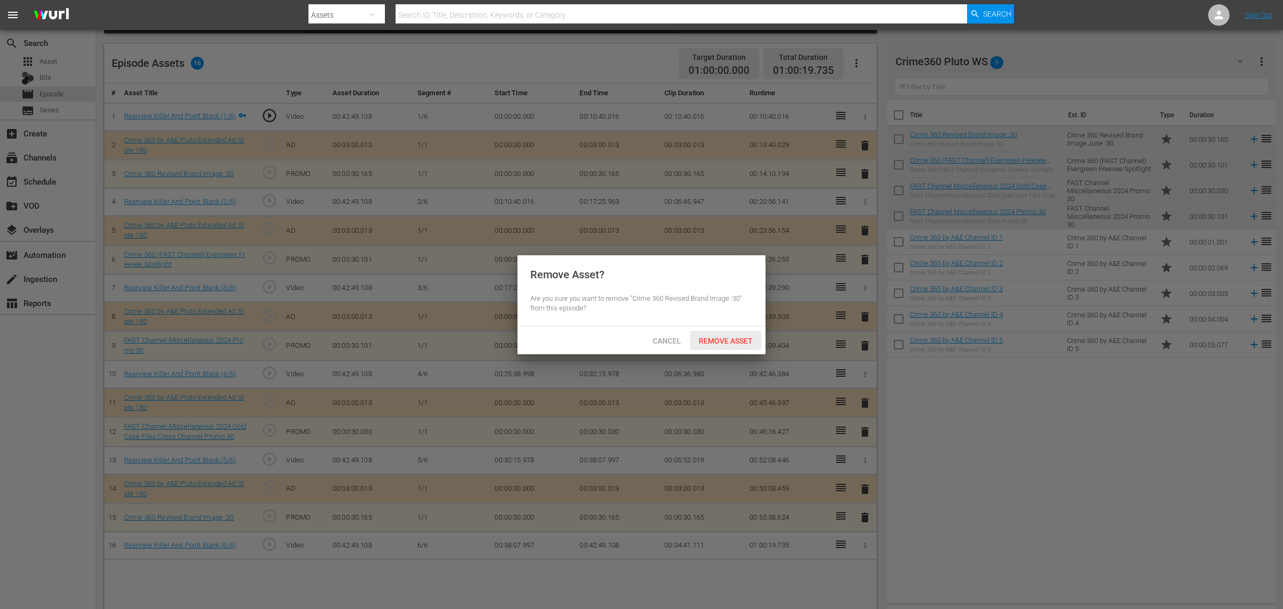
click at [743, 344] on span "Remove Asset" at bounding box center [725, 340] width 71 height 9
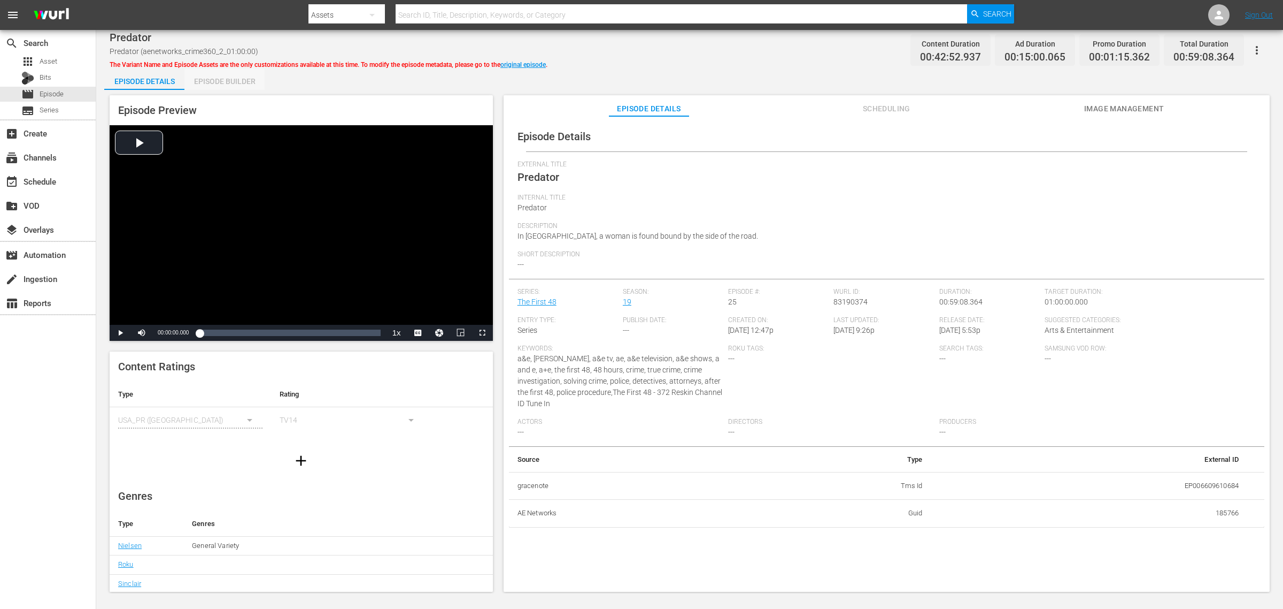
click at [212, 80] on div "Episode Builder" at bounding box center [224, 81] width 80 height 26
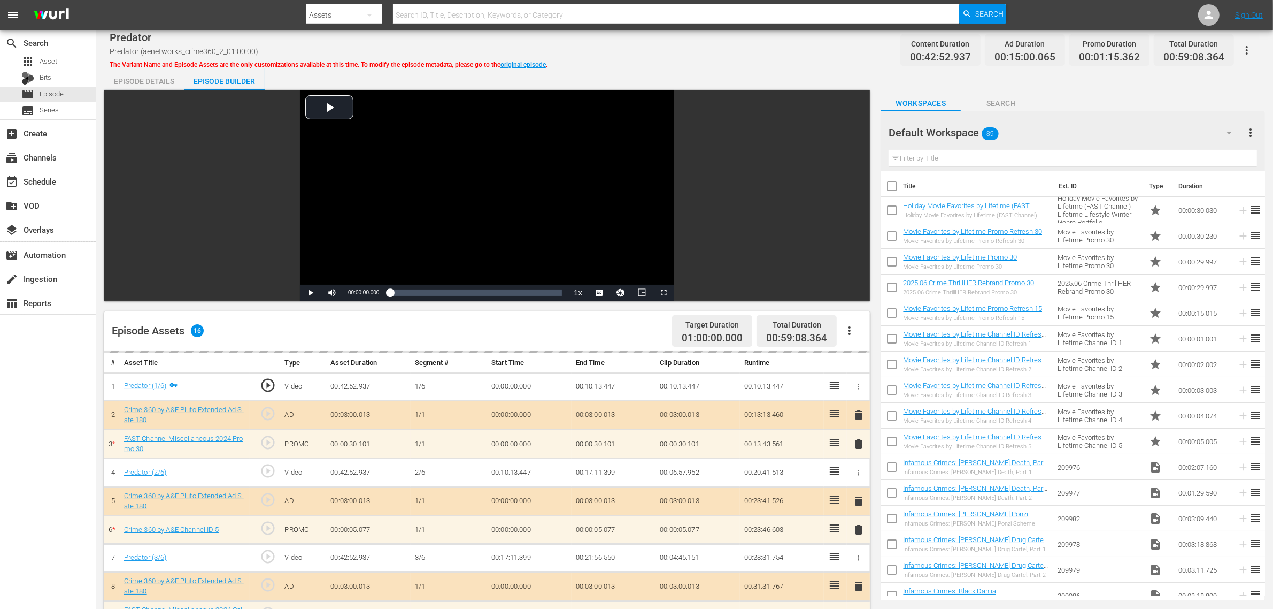
click at [1018, 139] on div "Default Workspace 89" at bounding box center [1065, 133] width 353 height 26
click at [1026, 134] on div "Default Workspace 89" at bounding box center [1065, 133] width 353 height 30
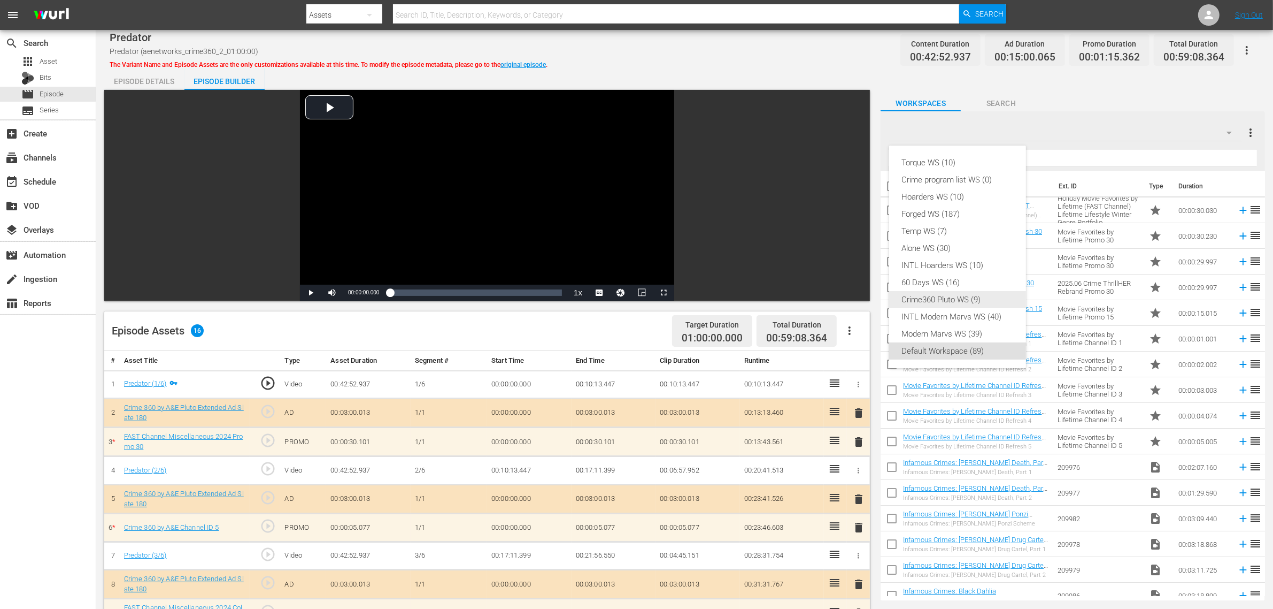
click at [976, 298] on div "Crime360 Pluto WS (9)" at bounding box center [957, 299] width 111 height 17
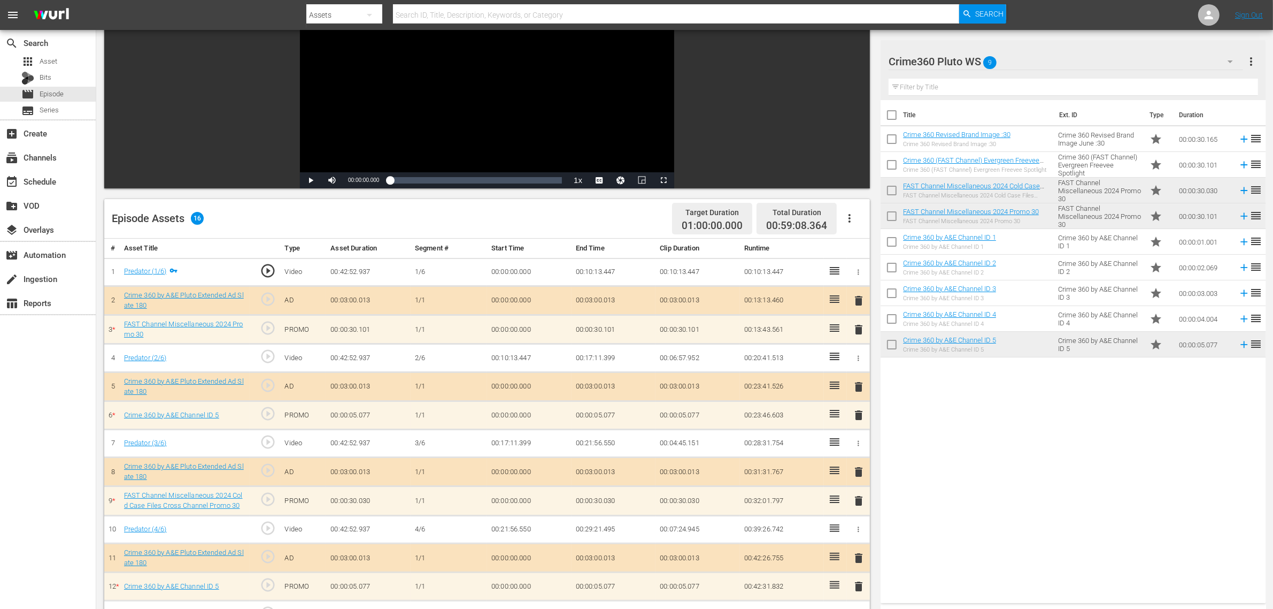
scroll to position [278, 0]
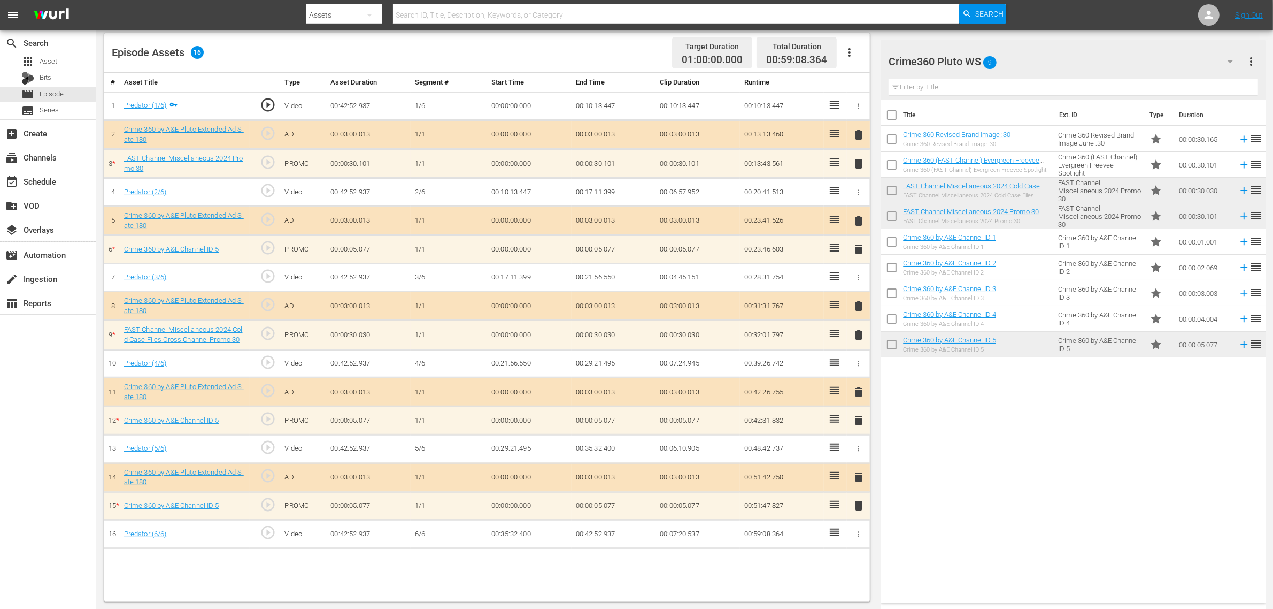
click at [859, 487] on span "delete" at bounding box center [858, 505] width 13 height 13
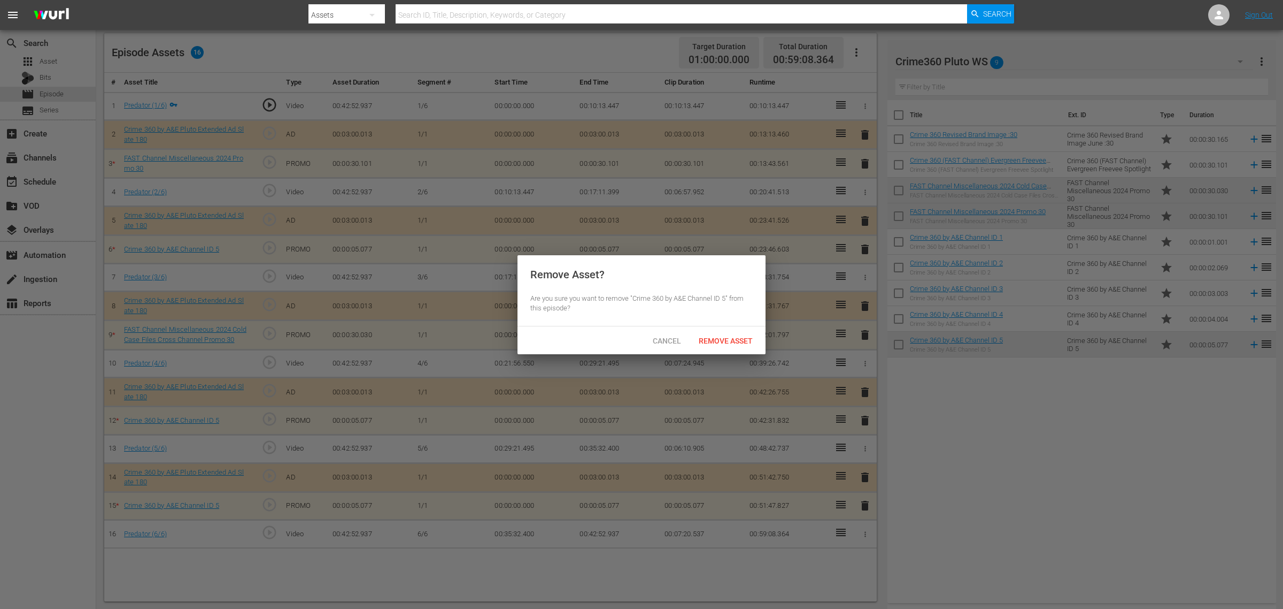
click at [735, 329] on div "Cancel Remove Asset" at bounding box center [642, 340] width 248 height 28
click at [729, 341] on span "Remove Asset" at bounding box center [725, 340] width 71 height 9
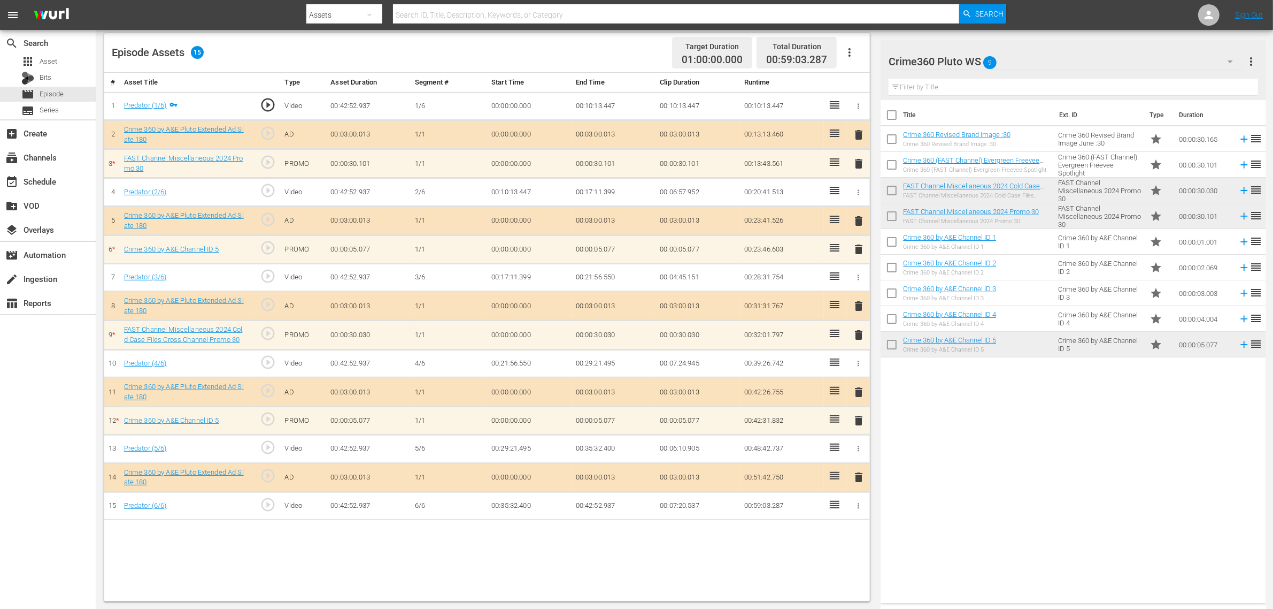
click at [862, 423] on span "delete" at bounding box center [858, 420] width 13 height 13
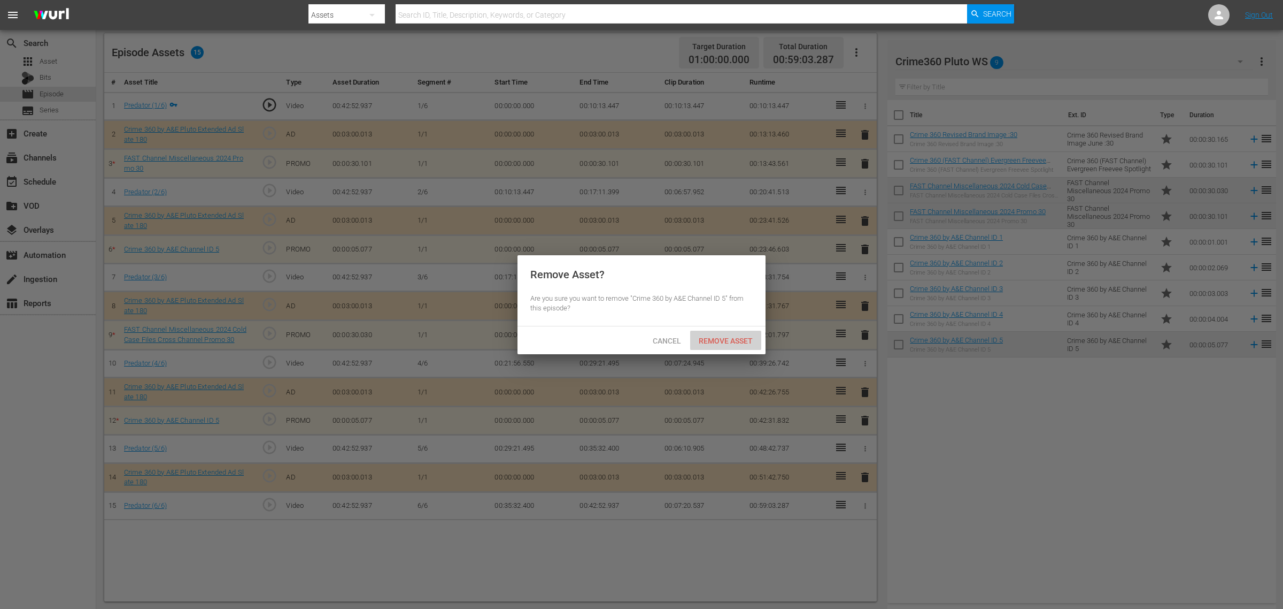
click at [734, 341] on span "Remove Asset" at bounding box center [725, 340] width 71 height 9
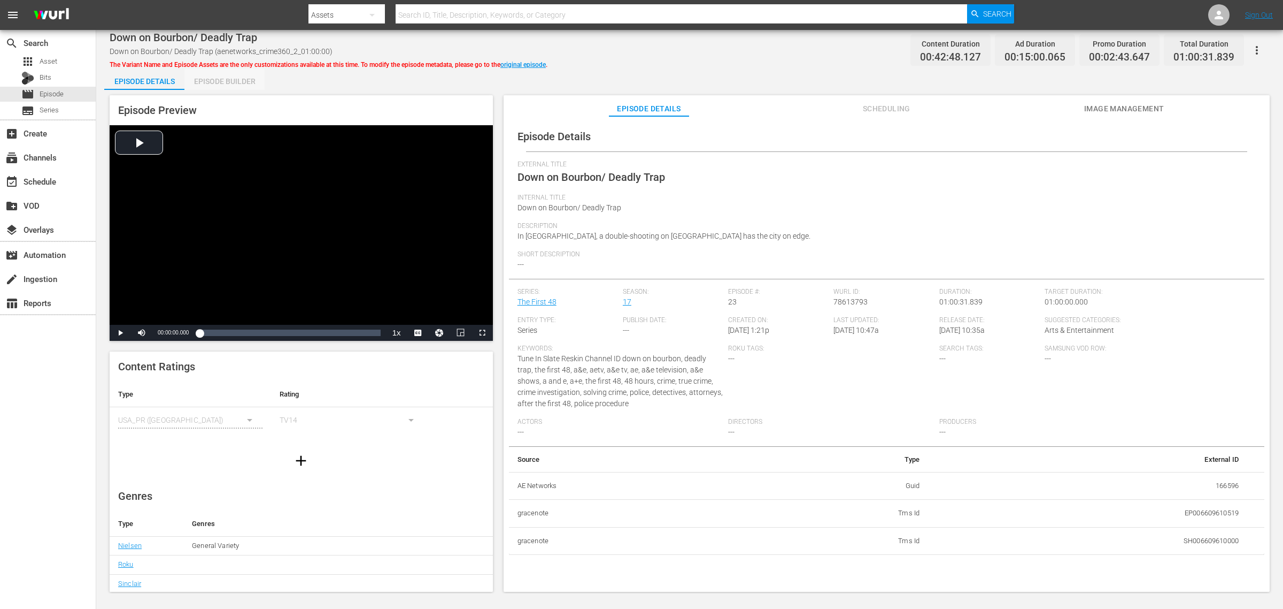
click at [223, 83] on div "Episode Builder" at bounding box center [224, 81] width 80 height 26
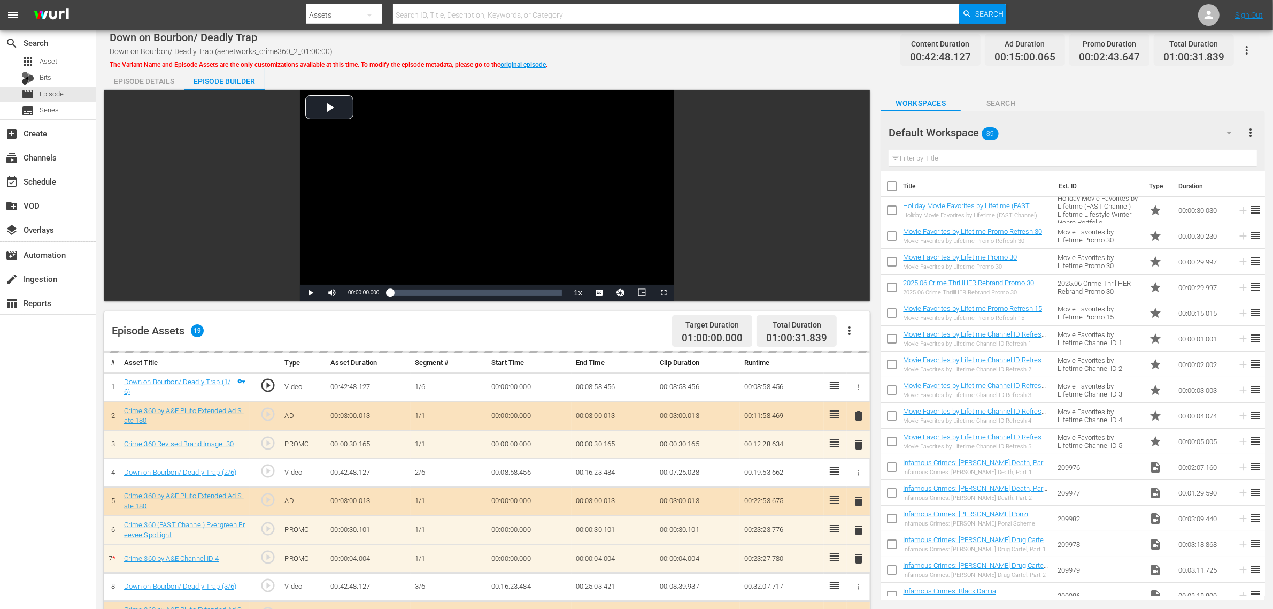
click at [1017, 121] on div "Default Workspace 89" at bounding box center [1065, 133] width 353 height 30
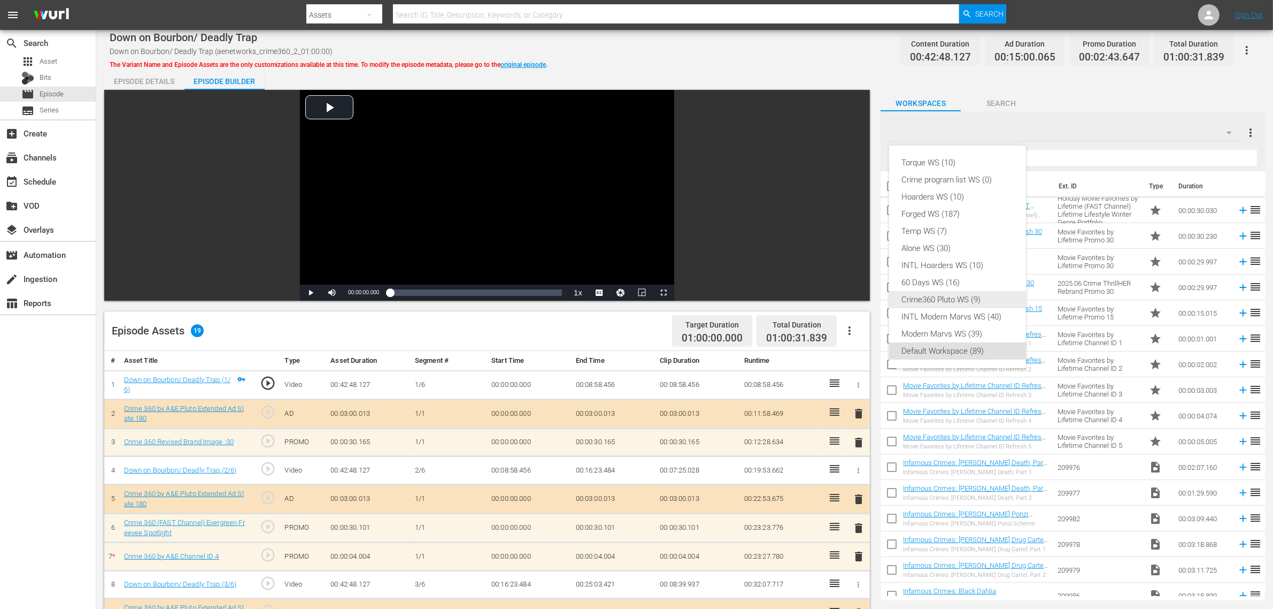
click at [970, 300] on div "Crime360 Pluto WS (9)" at bounding box center [957, 299] width 111 height 17
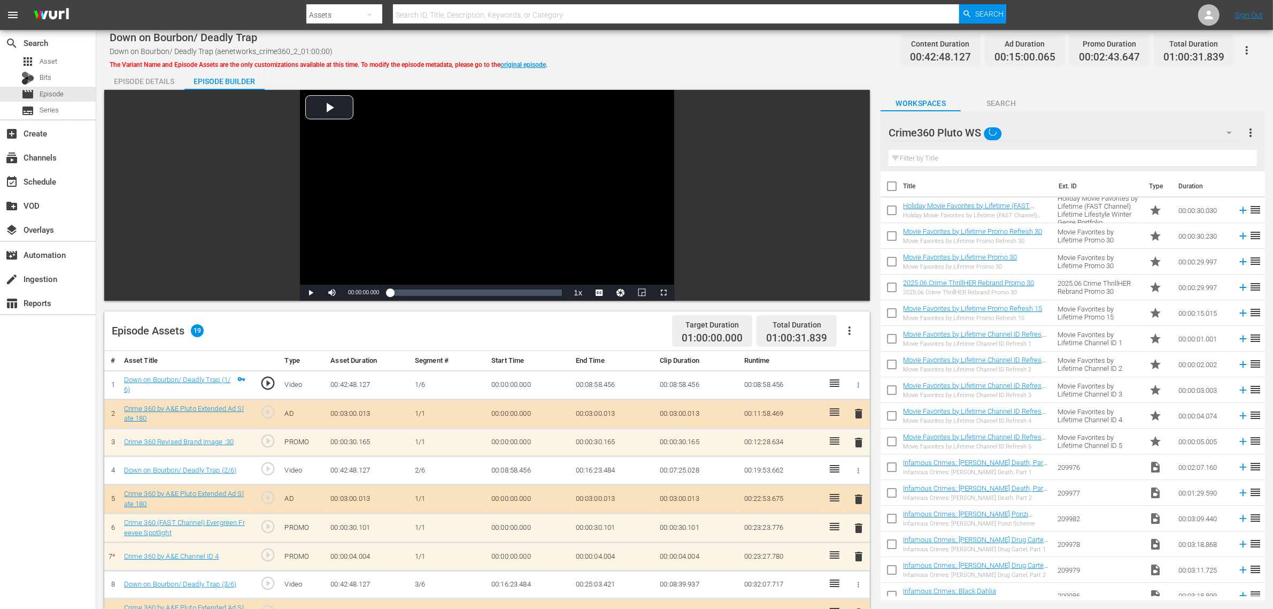
click at [816, 67] on div "Down on Bourbon/ Deadly Trap Down on Bourbon/ Deadly Trap (aenetworks_crime360_…" at bounding box center [684, 475] width 1177 height 890
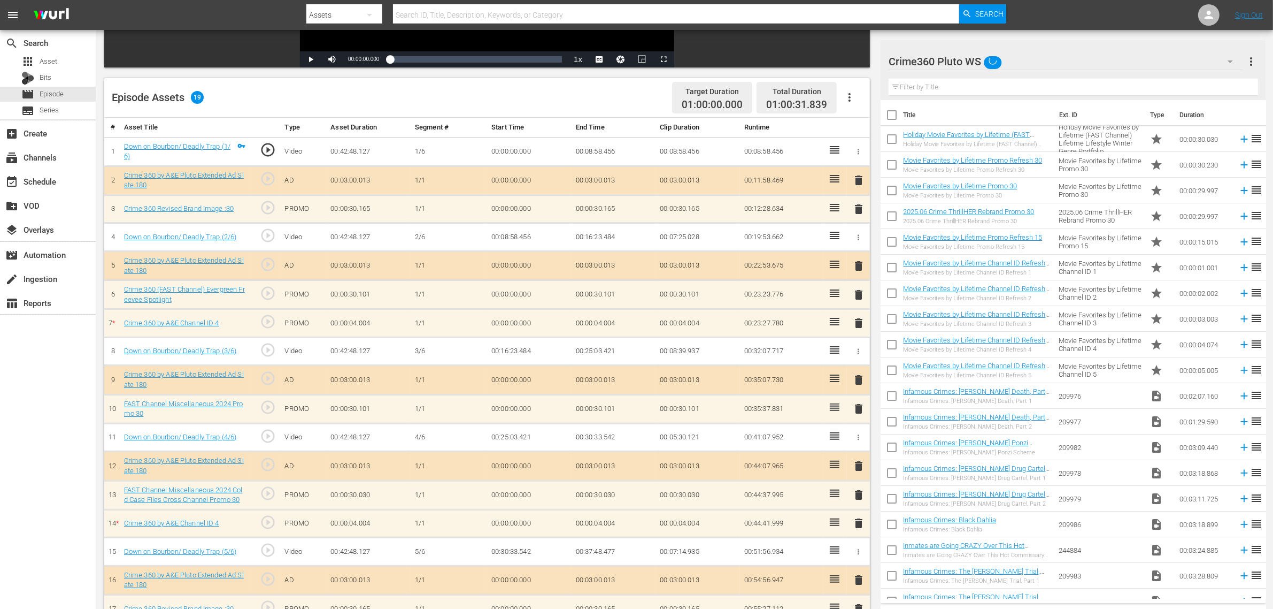
scroll to position [317, 0]
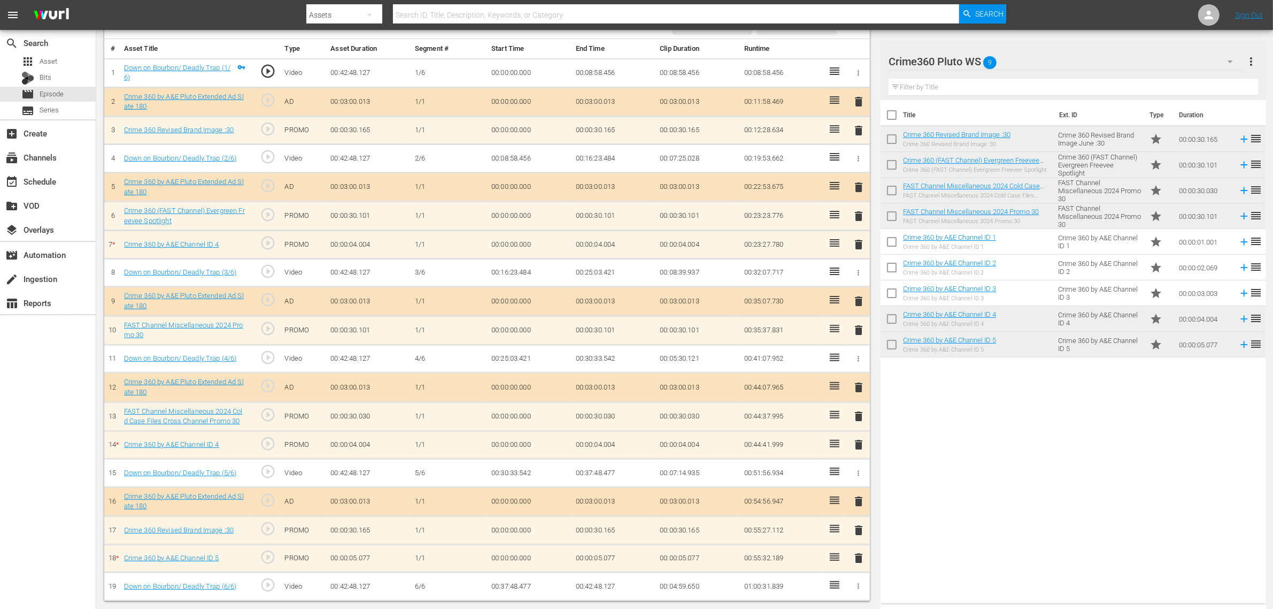
click at [861, 243] on span "delete" at bounding box center [858, 244] width 13 height 13
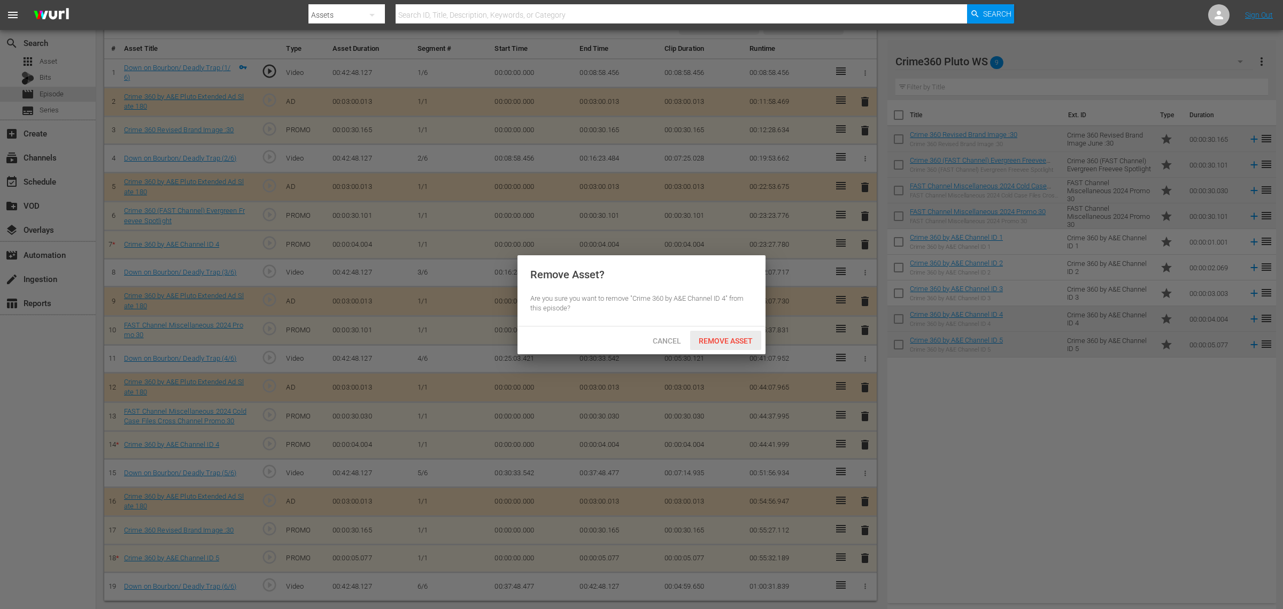
click at [753, 340] on span "Remove Asset" at bounding box center [725, 340] width 71 height 9
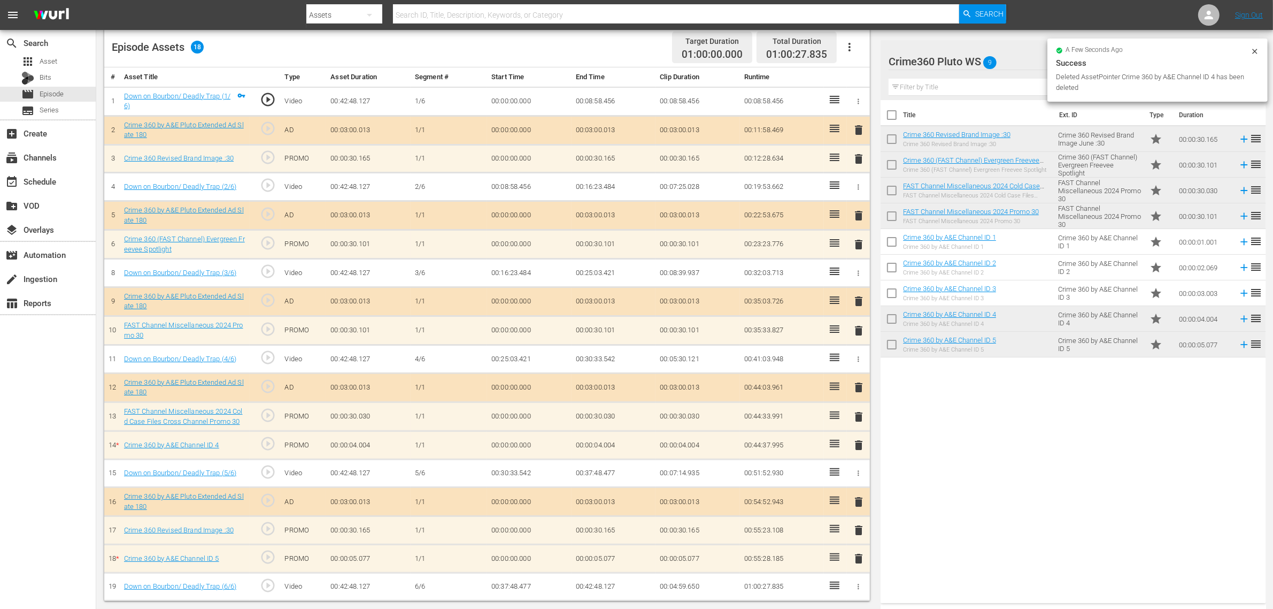
scroll to position [288, 0]
click at [856, 487] on span "delete" at bounding box center [858, 558] width 13 height 13
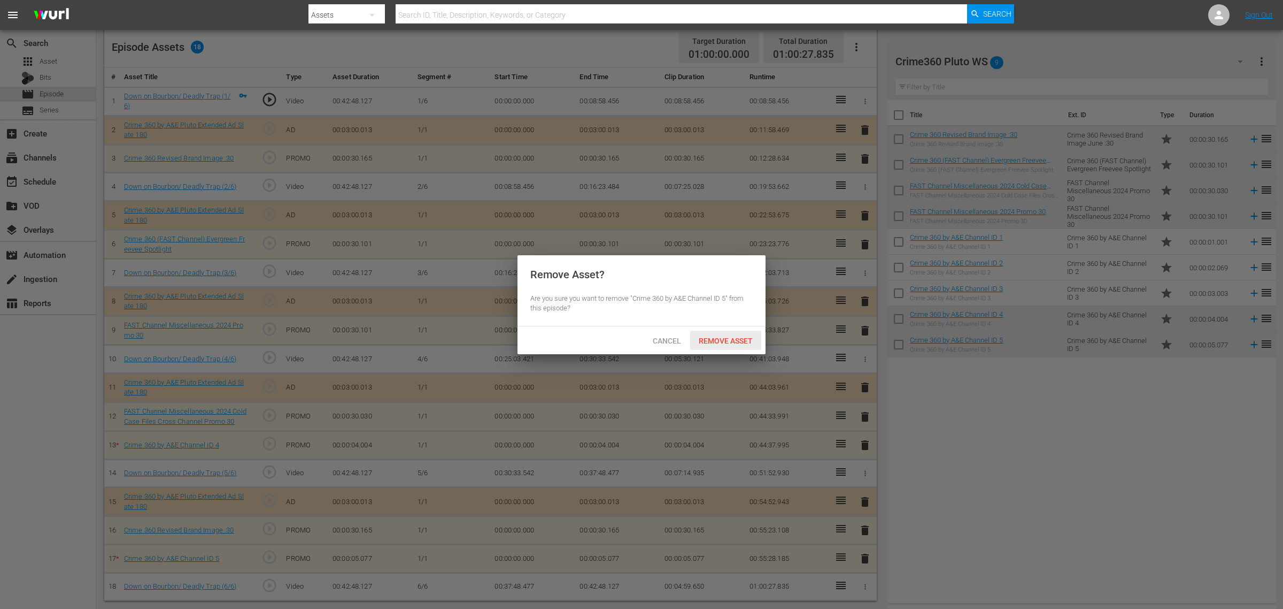
click at [743, 340] on span "Remove Asset" at bounding box center [725, 340] width 71 height 9
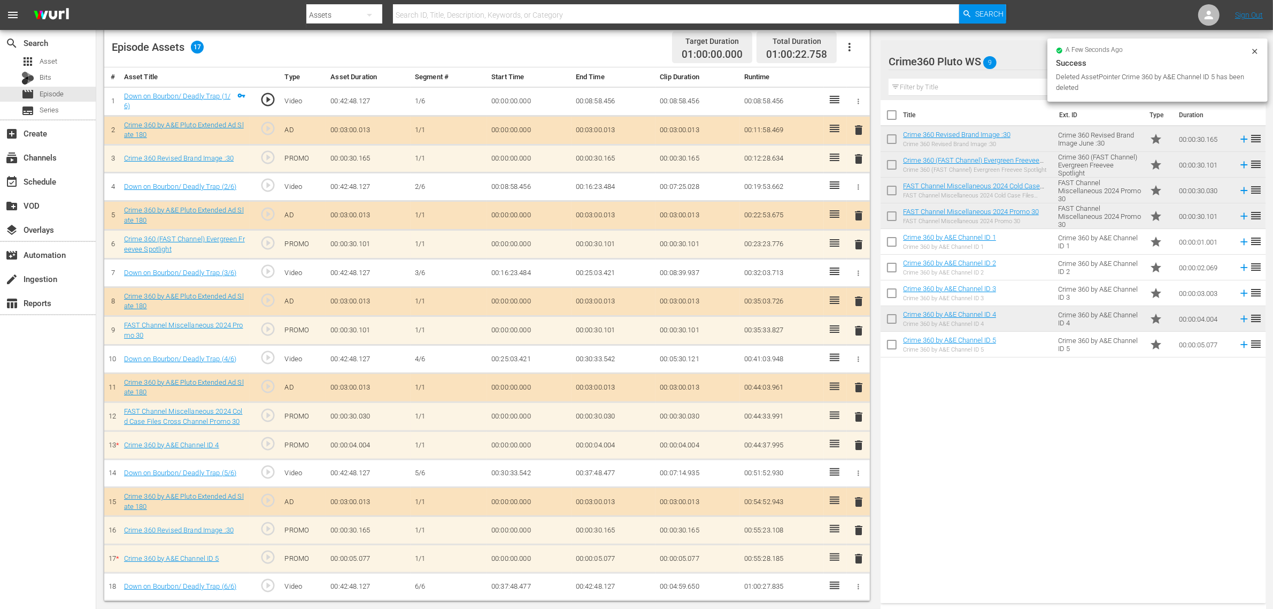
scroll to position [278, 0]
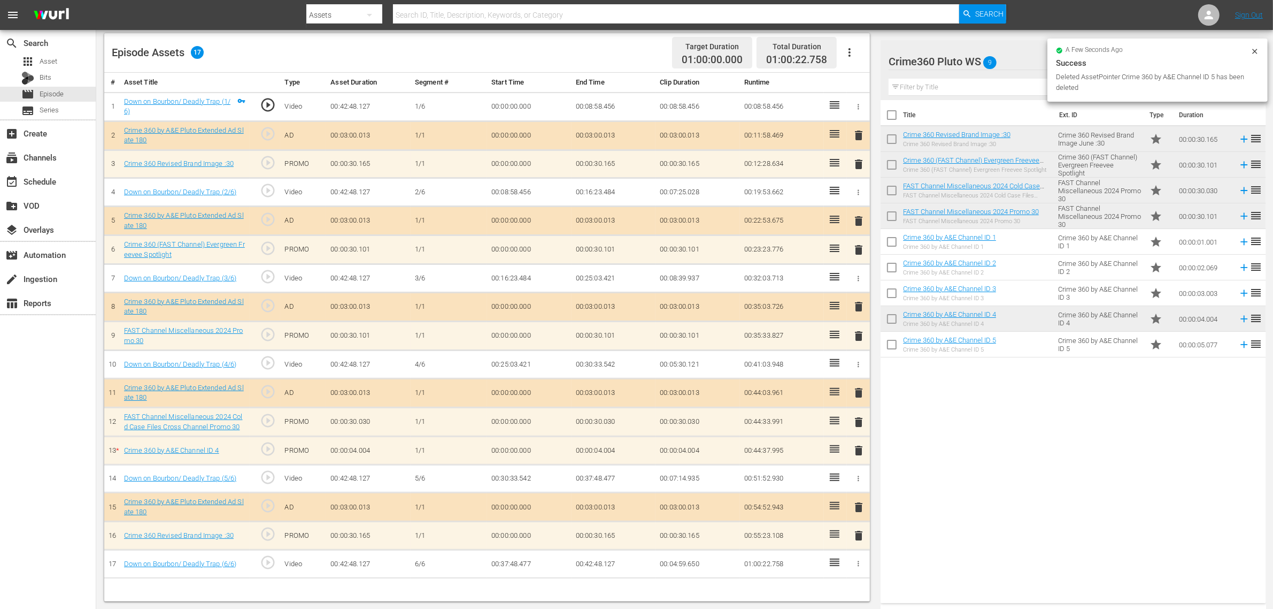
click at [856, 440] on td "delete" at bounding box center [858, 450] width 23 height 28
click at [860, 452] on span "delete" at bounding box center [858, 450] width 13 height 13
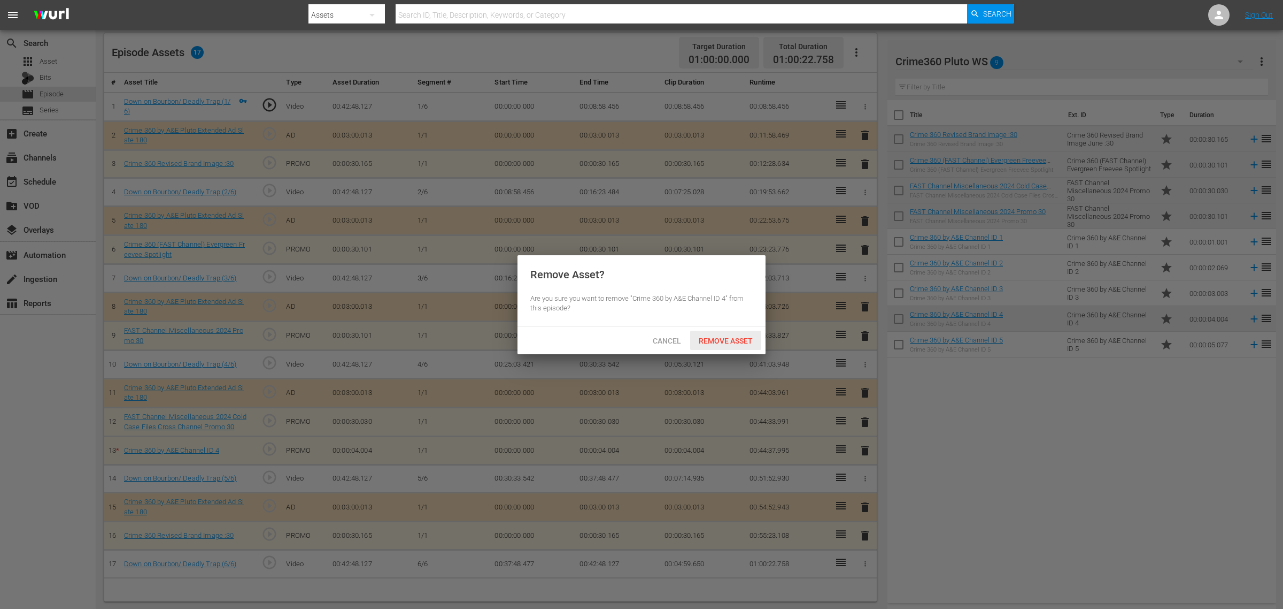
drag, startPoint x: 724, startPoint y: 338, endPoint x: 789, endPoint y: 349, distance: 66.7
click at [725, 338] on span "Remove Asset" at bounding box center [725, 340] width 71 height 9
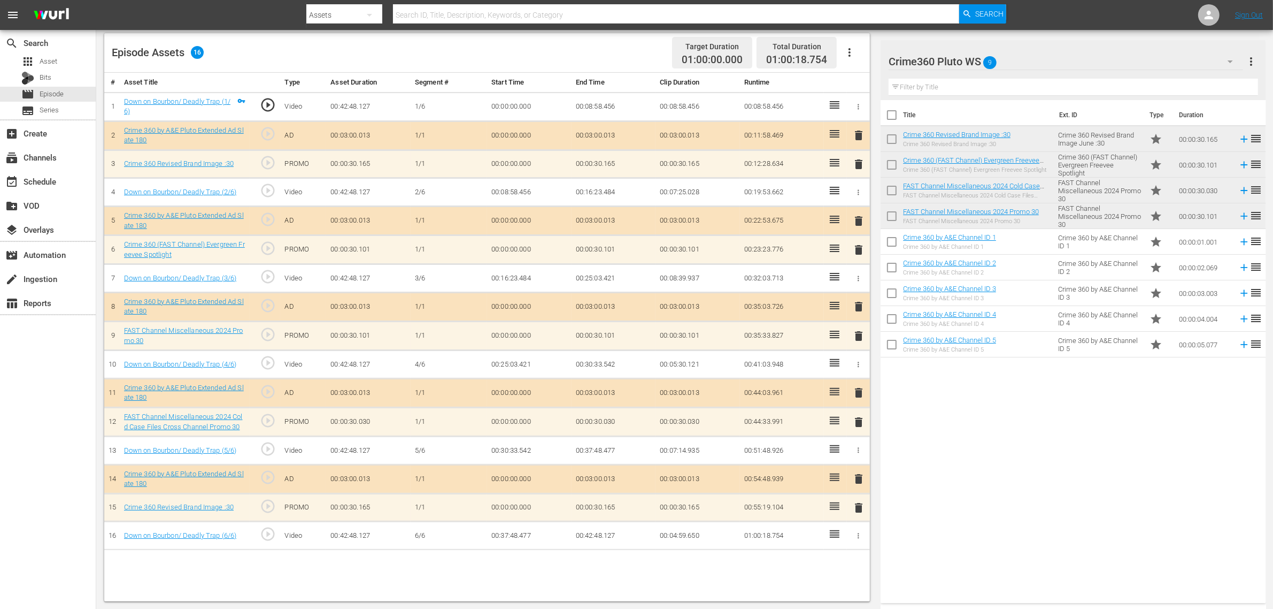
click at [619, 49] on div "Episode Assets 16 Target Duration 01:00:00.000 Total Duration 01:00:18.754" at bounding box center [487, 53] width 766 height 40
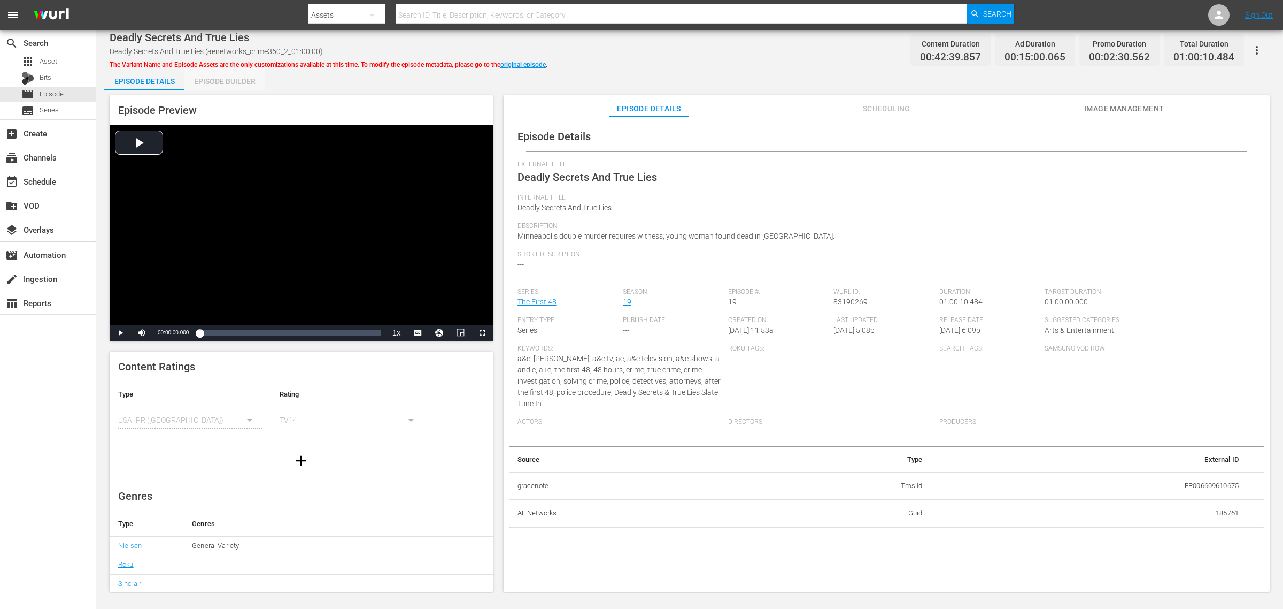
drag, startPoint x: 234, startPoint y: 81, endPoint x: 274, endPoint y: 73, distance: 40.4
click at [234, 80] on div "Episode Builder" at bounding box center [224, 81] width 80 height 26
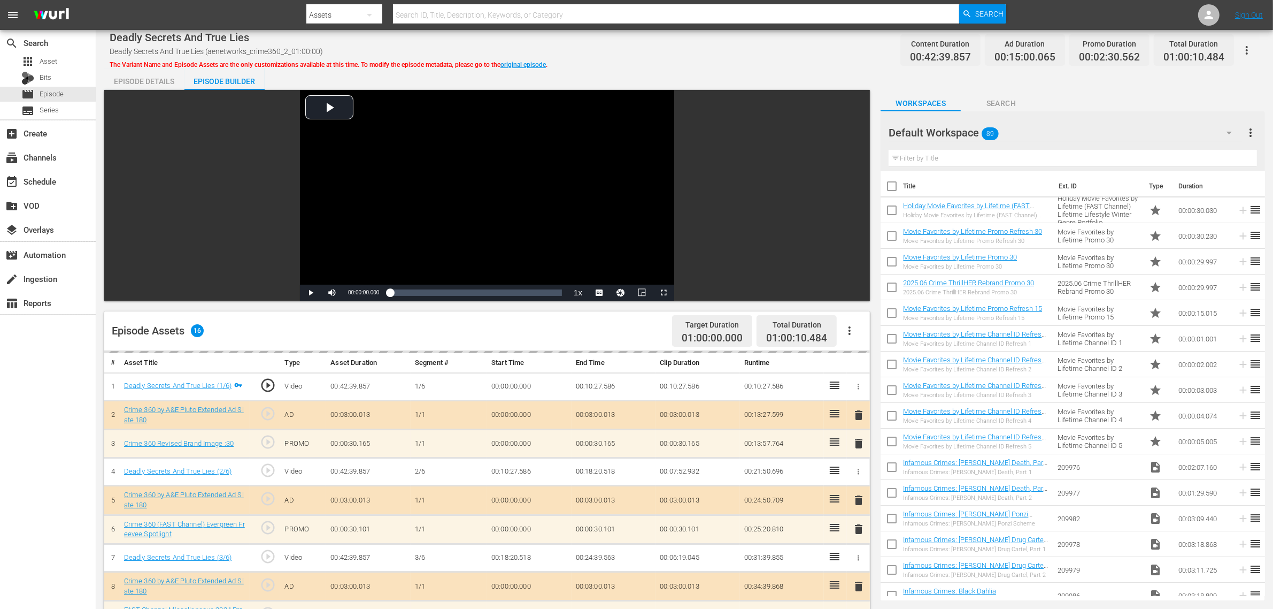
click at [750, 54] on div "Deadly Secrets And True Lies Deadly Secrets And True Lies (aenetworks_crime360_…" at bounding box center [685, 50] width 1150 height 24
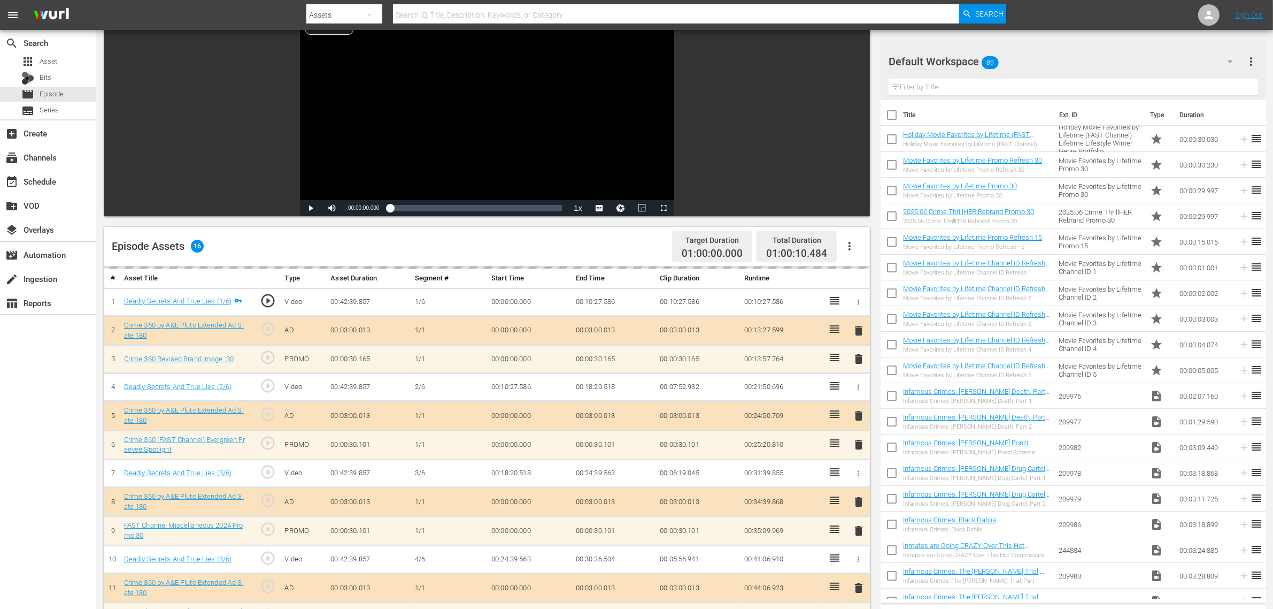
scroll to position [134, 0]
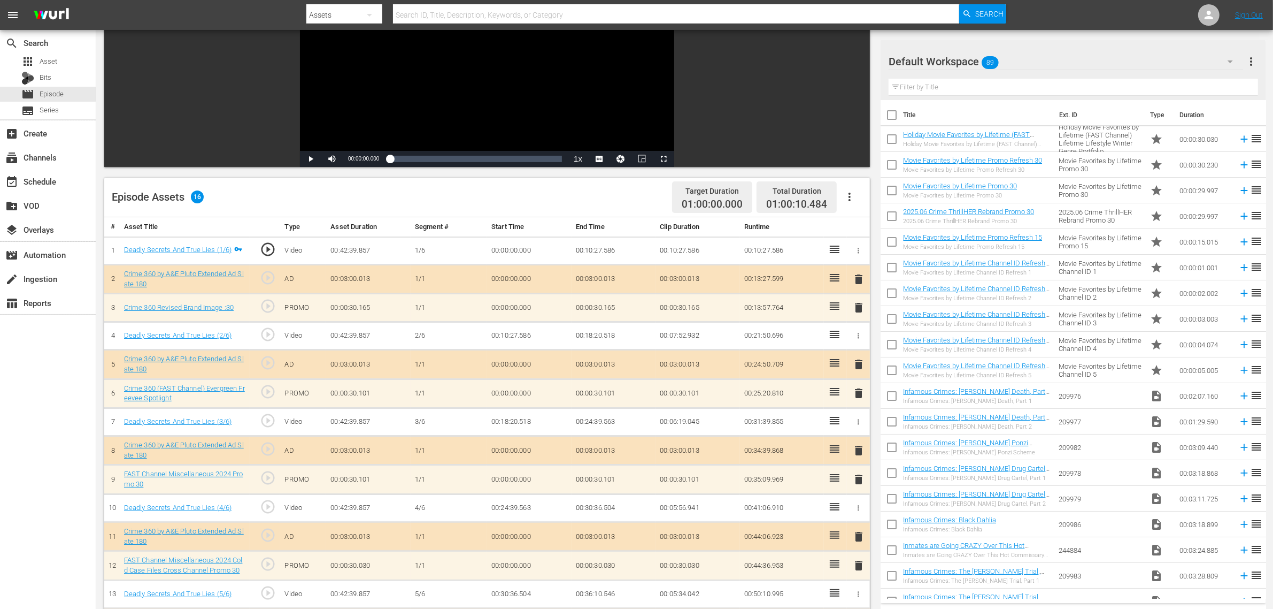
click at [1026, 58] on div "Default Workspace 89" at bounding box center [1066, 62] width 355 height 30
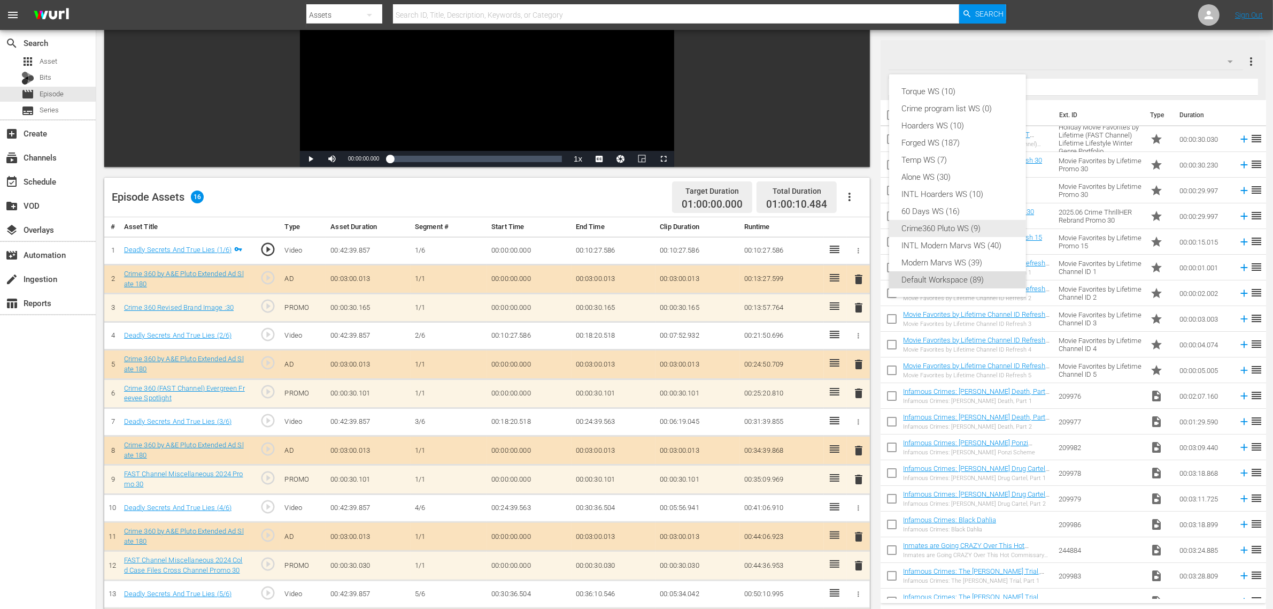
click at [988, 226] on div "Crime360 Pluto WS (9)" at bounding box center [957, 228] width 111 height 17
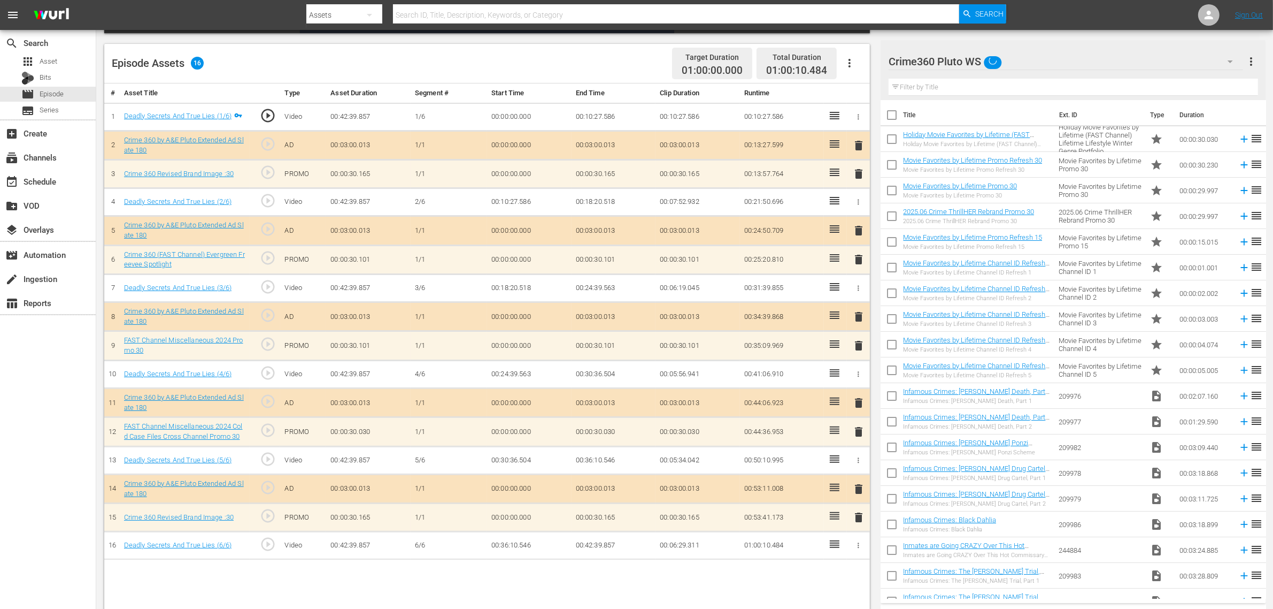
scroll to position [278, 0]
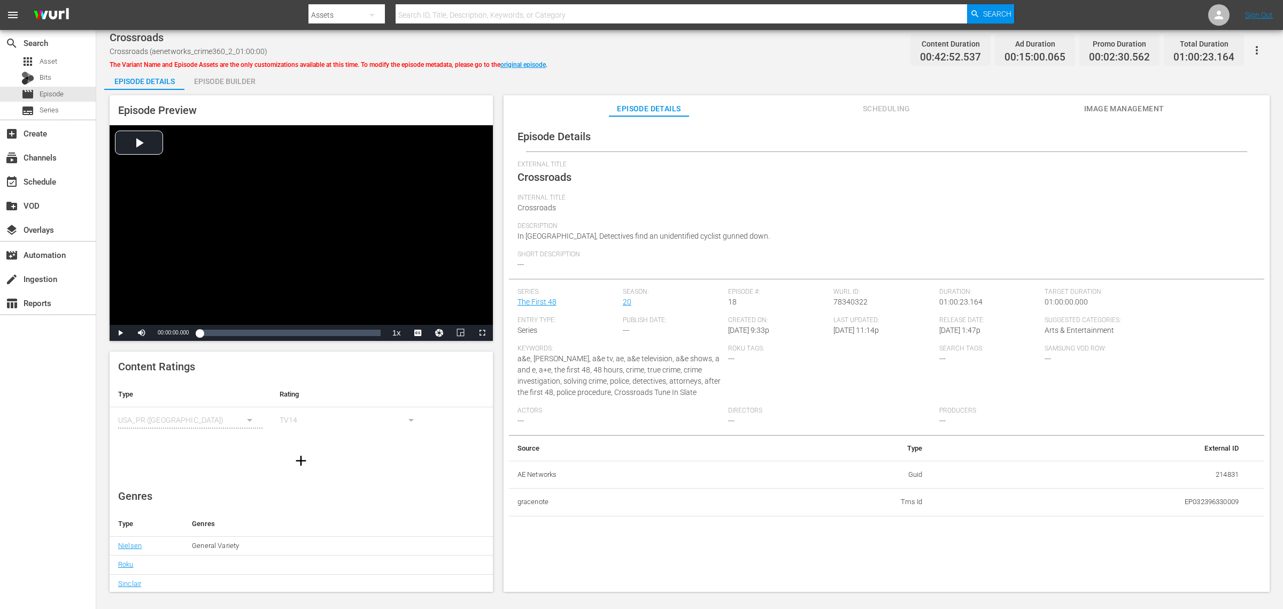
click at [230, 80] on div "Episode Builder" at bounding box center [224, 81] width 80 height 26
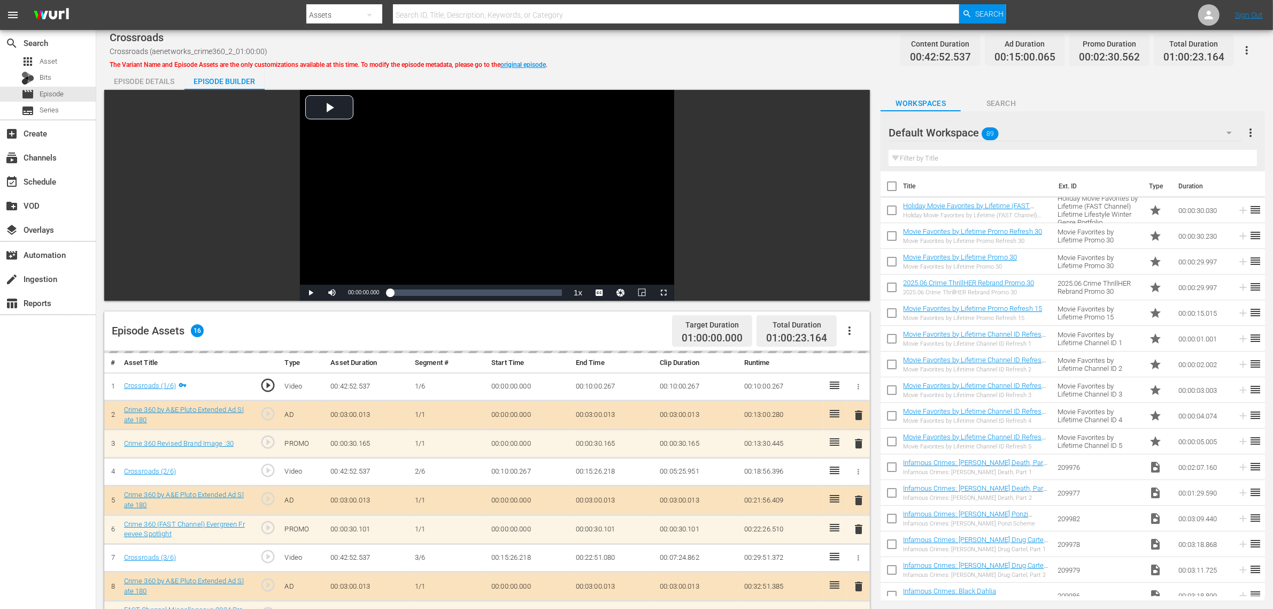
click at [1026, 129] on div "Default Workspace 89" at bounding box center [1065, 133] width 353 height 30
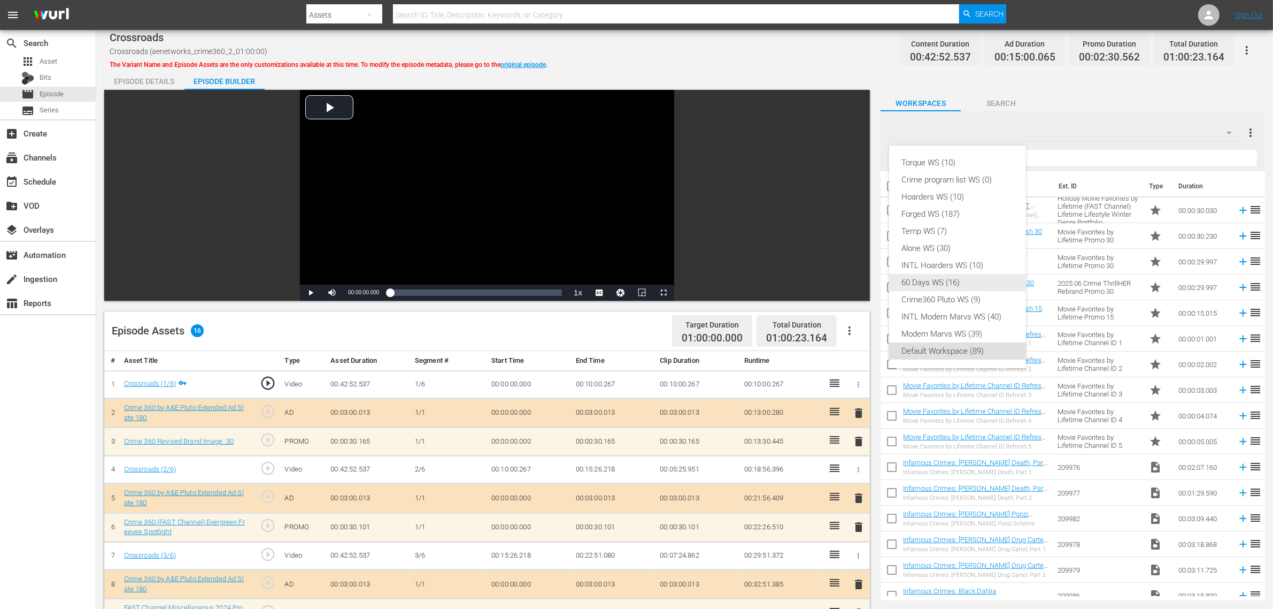
click at [967, 291] on div "Crime360 Pluto WS (9)" at bounding box center [957, 299] width 111 height 17
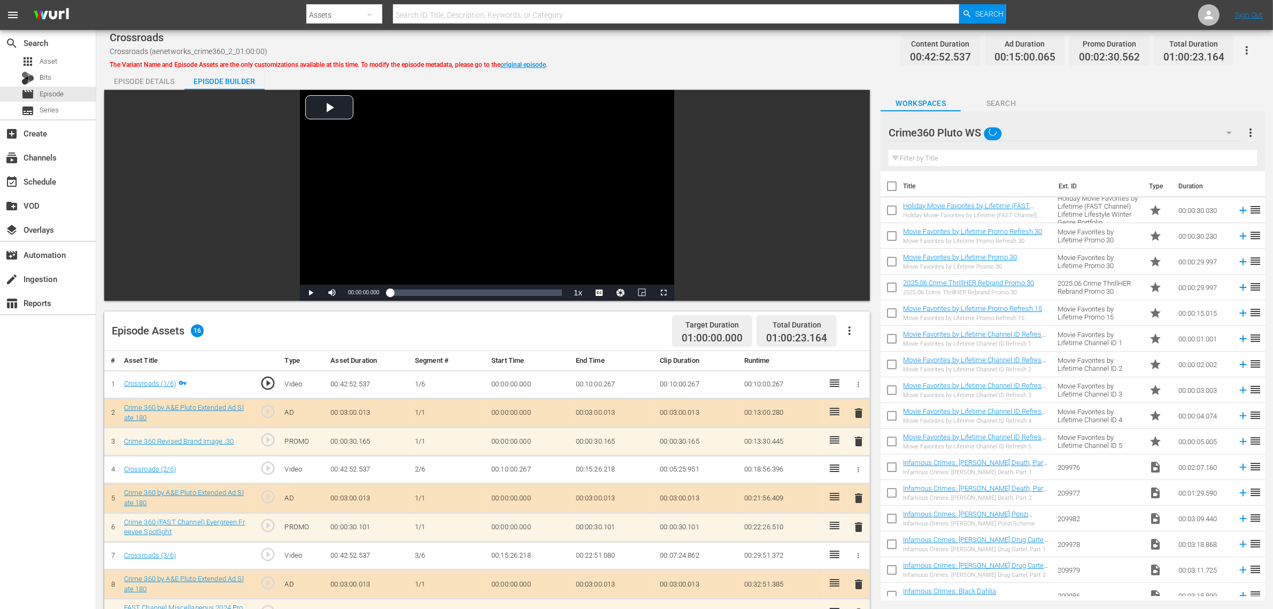
click at [741, 66] on div "Crossroads Crossroads (aenetworks_crime360_2_01:00:00) The Variant Name and Epi…" at bounding box center [684, 458] width 1177 height 857
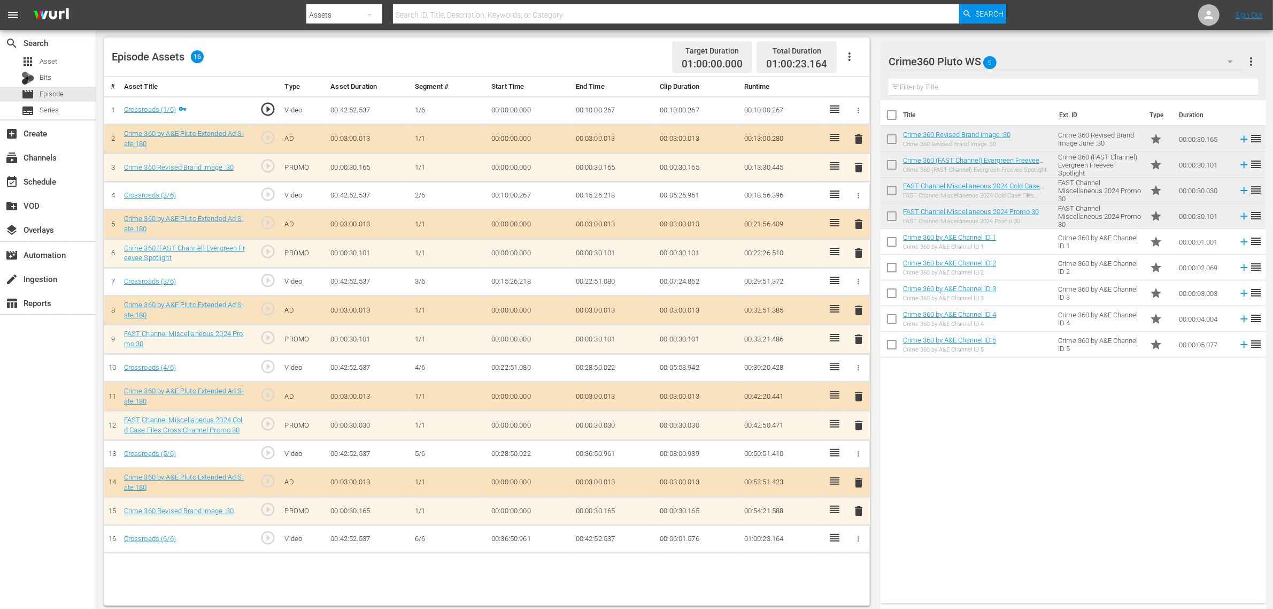
scroll to position [278, 0]
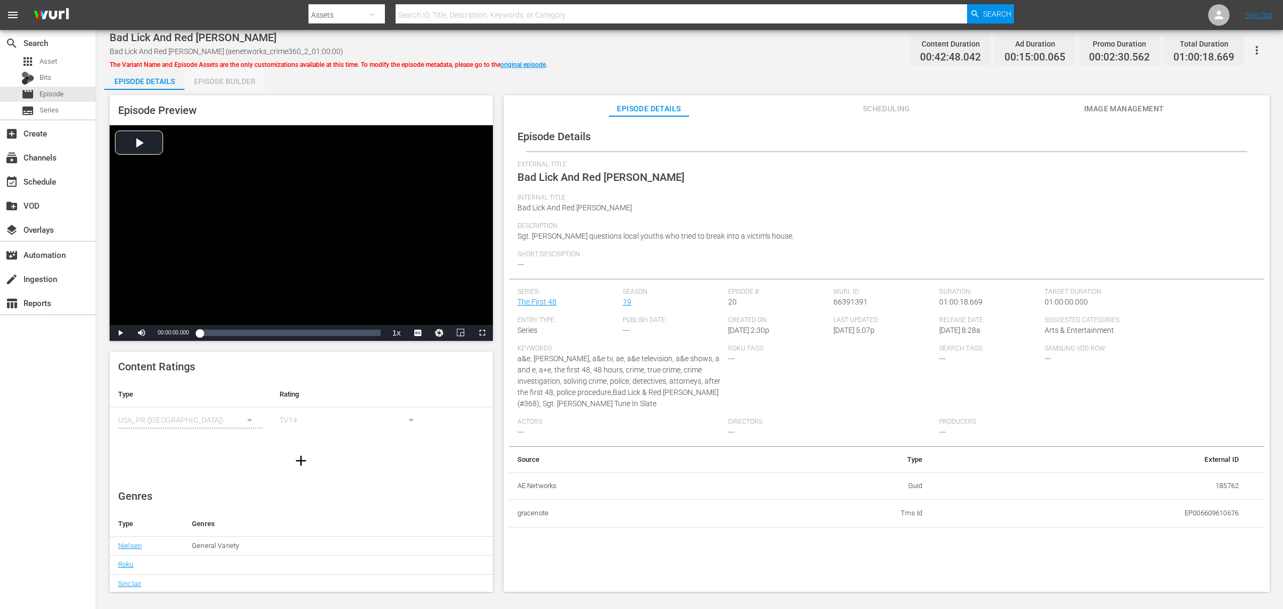
click at [237, 80] on div "Episode Builder" at bounding box center [224, 81] width 80 height 26
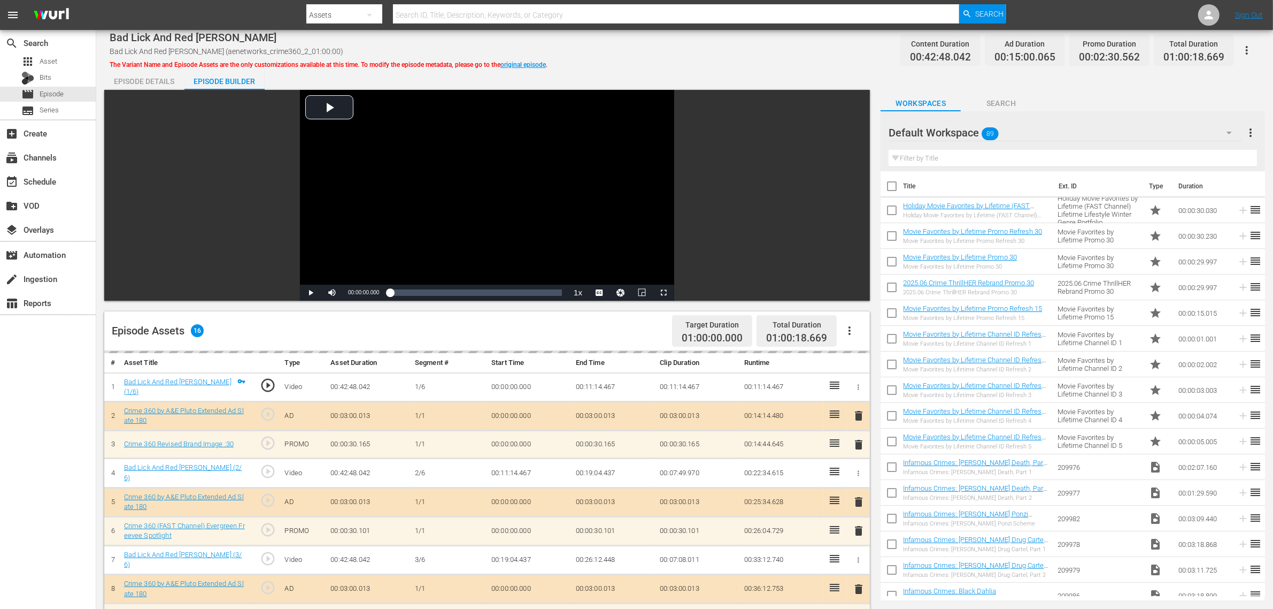
click at [858, 60] on div "Bad Lick And Red [PERSON_NAME] Bad Lick And Red [PERSON_NAME] (aenetworks_crime…" at bounding box center [685, 50] width 1150 height 24
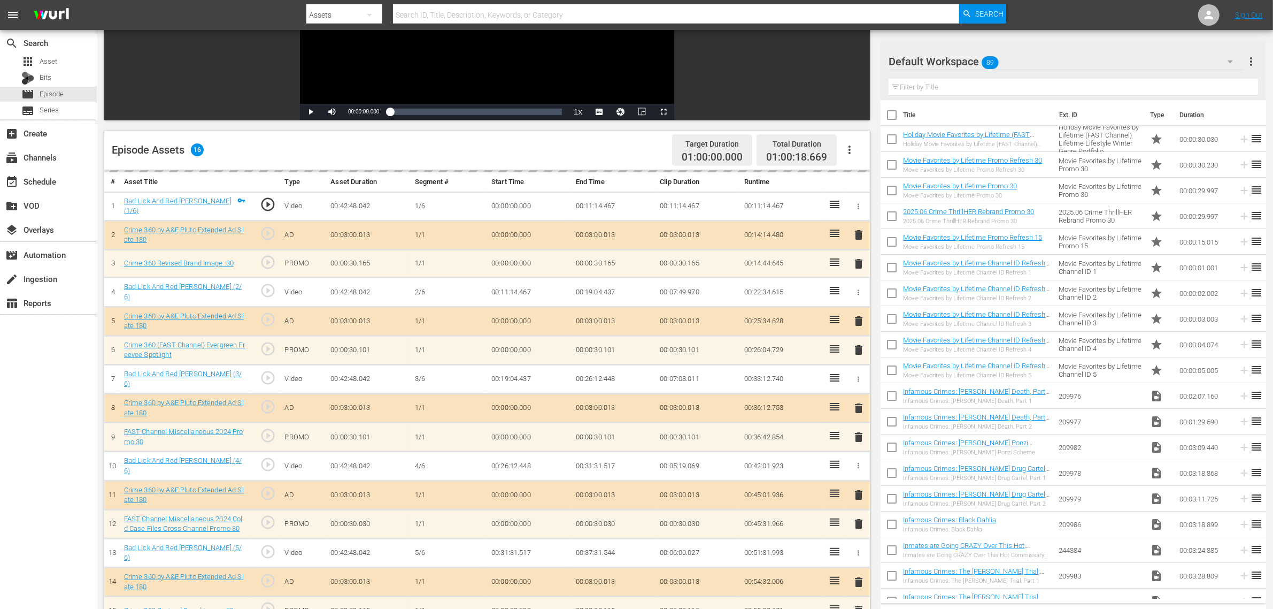
scroll to position [267, 0]
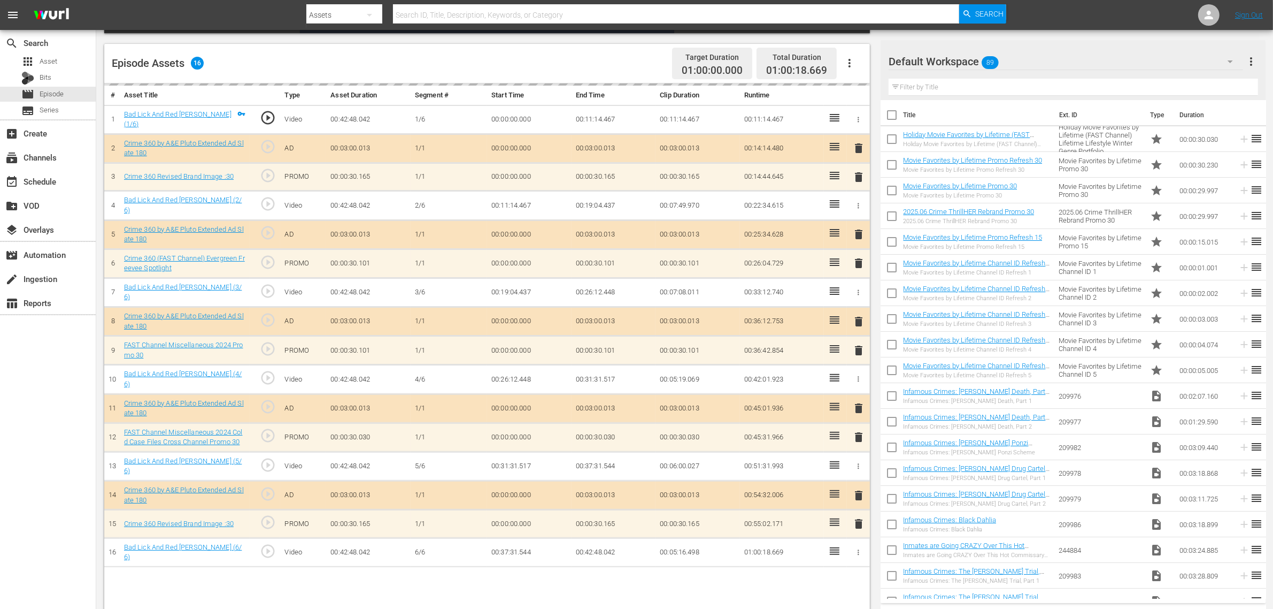
click at [1026, 63] on div "Default Workspace 89" at bounding box center [1066, 62] width 355 height 30
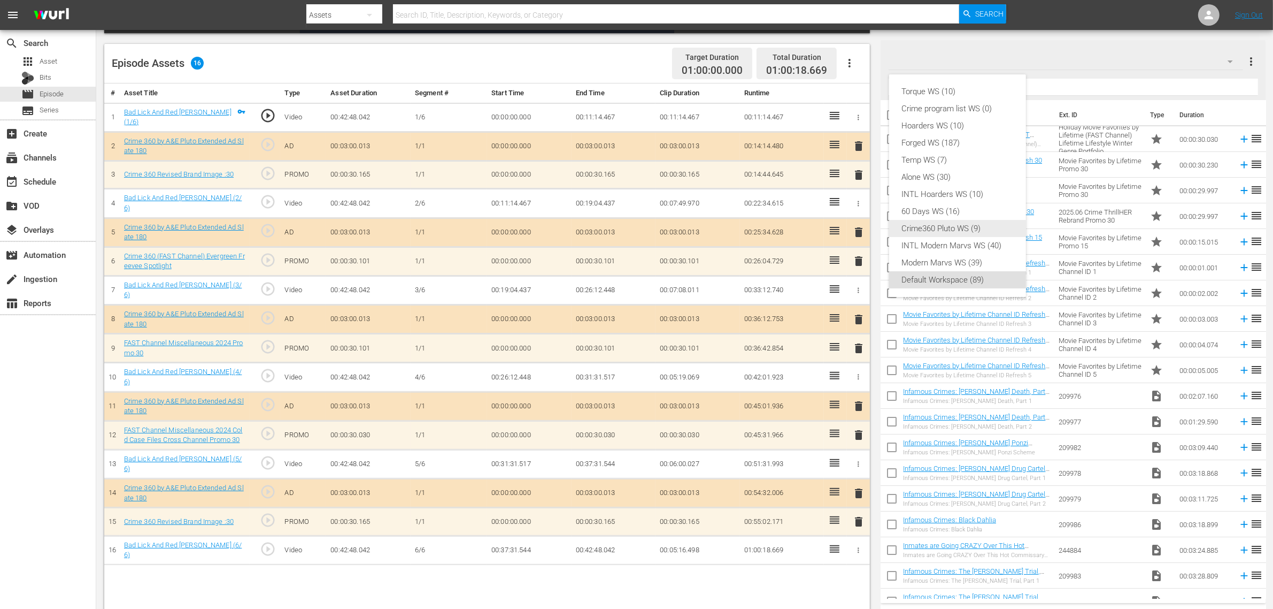
click at [965, 225] on div "Crime360 Pluto WS (9)" at bounding box center [957, 228] width 111 height 17
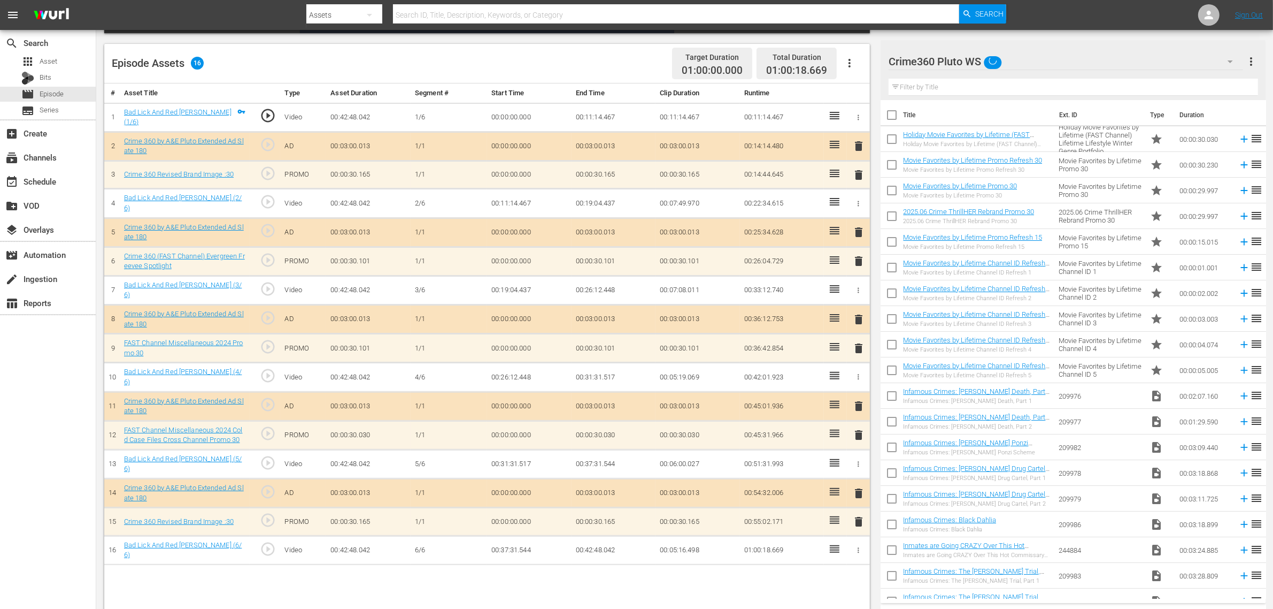
click at [587, 55] on div "Episode Assets 16 Target Duration 01:00:00.000 Total Duration 01:00:18.669" at bounding box center [487, 64] width 766 height 40
